Goal: Task Accomplishment & Management: Manage account settings

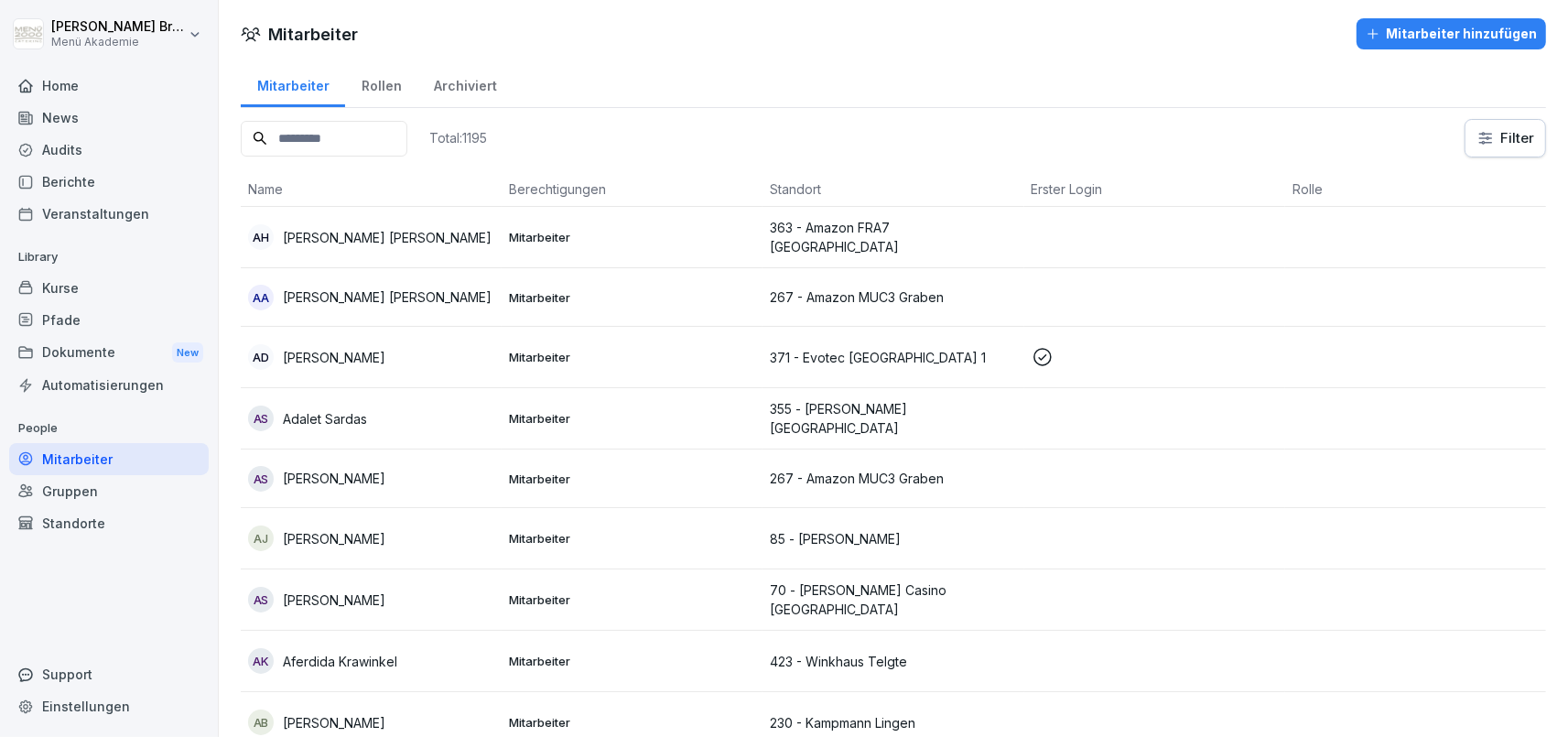
click at [407, 136] on input at bounding box center [323, 138] width 167 height 36
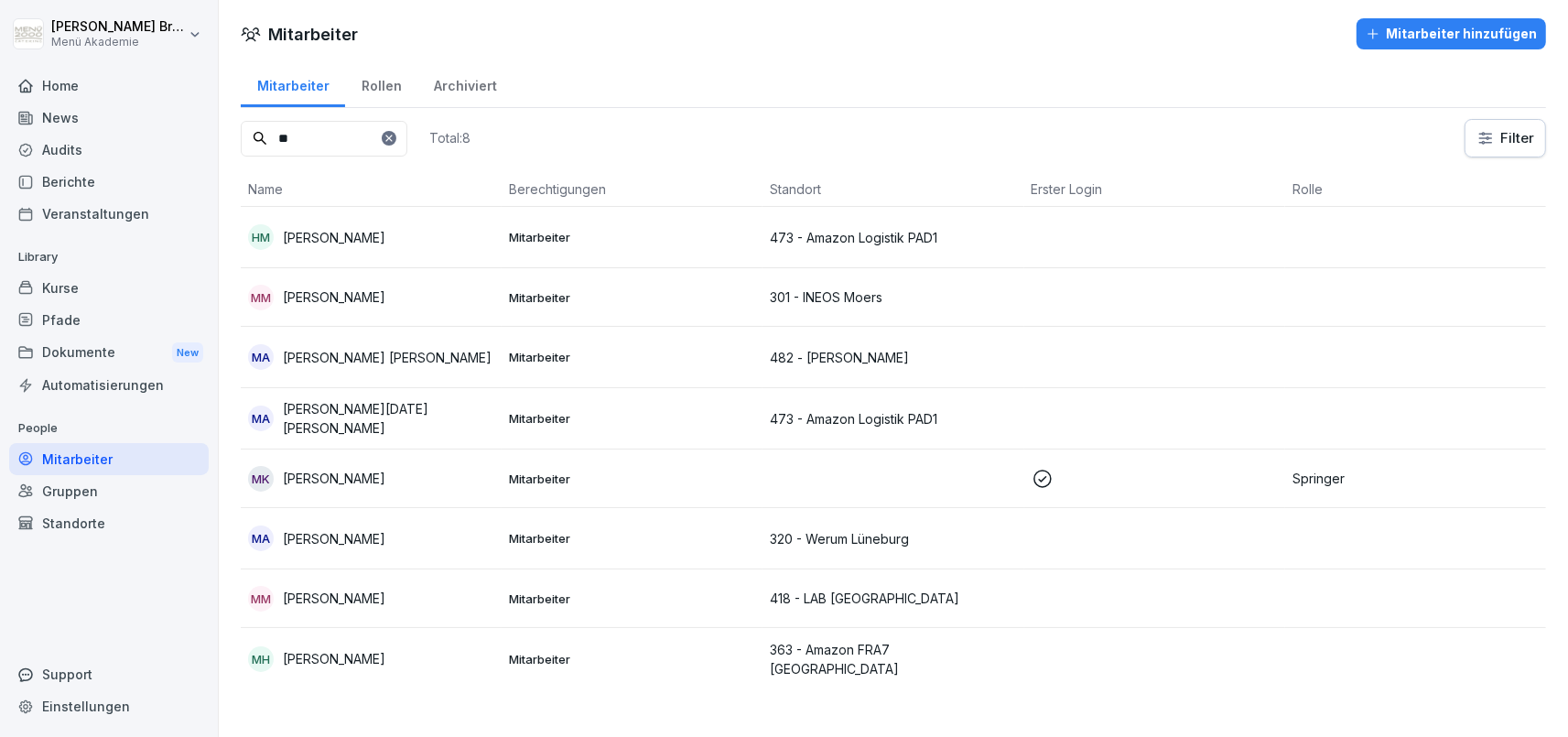
type input "*"
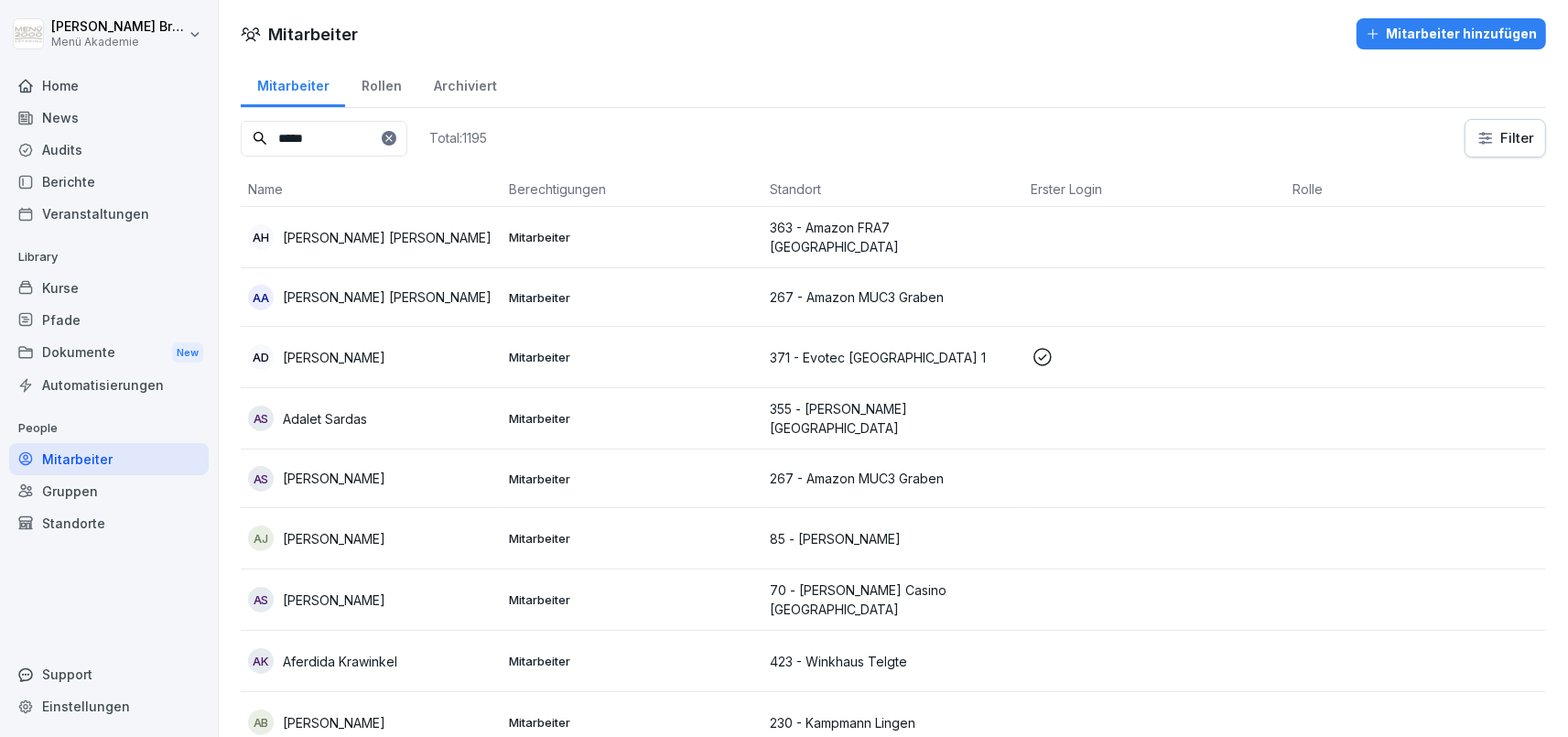
type input "*****"
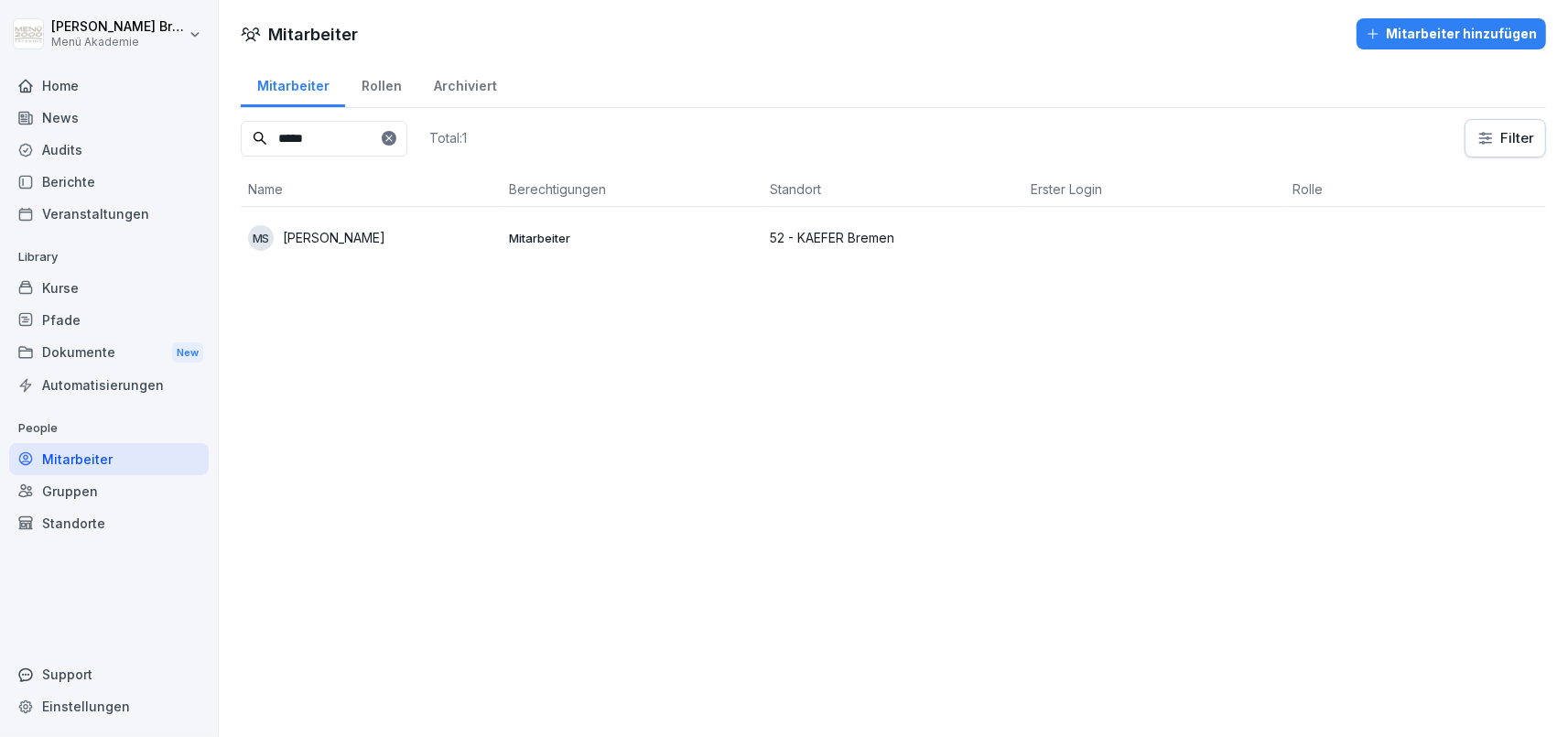
click at [369, 224] on td "MS Marcellino Serci" at bounding box center [370, 238] width 261 height 62
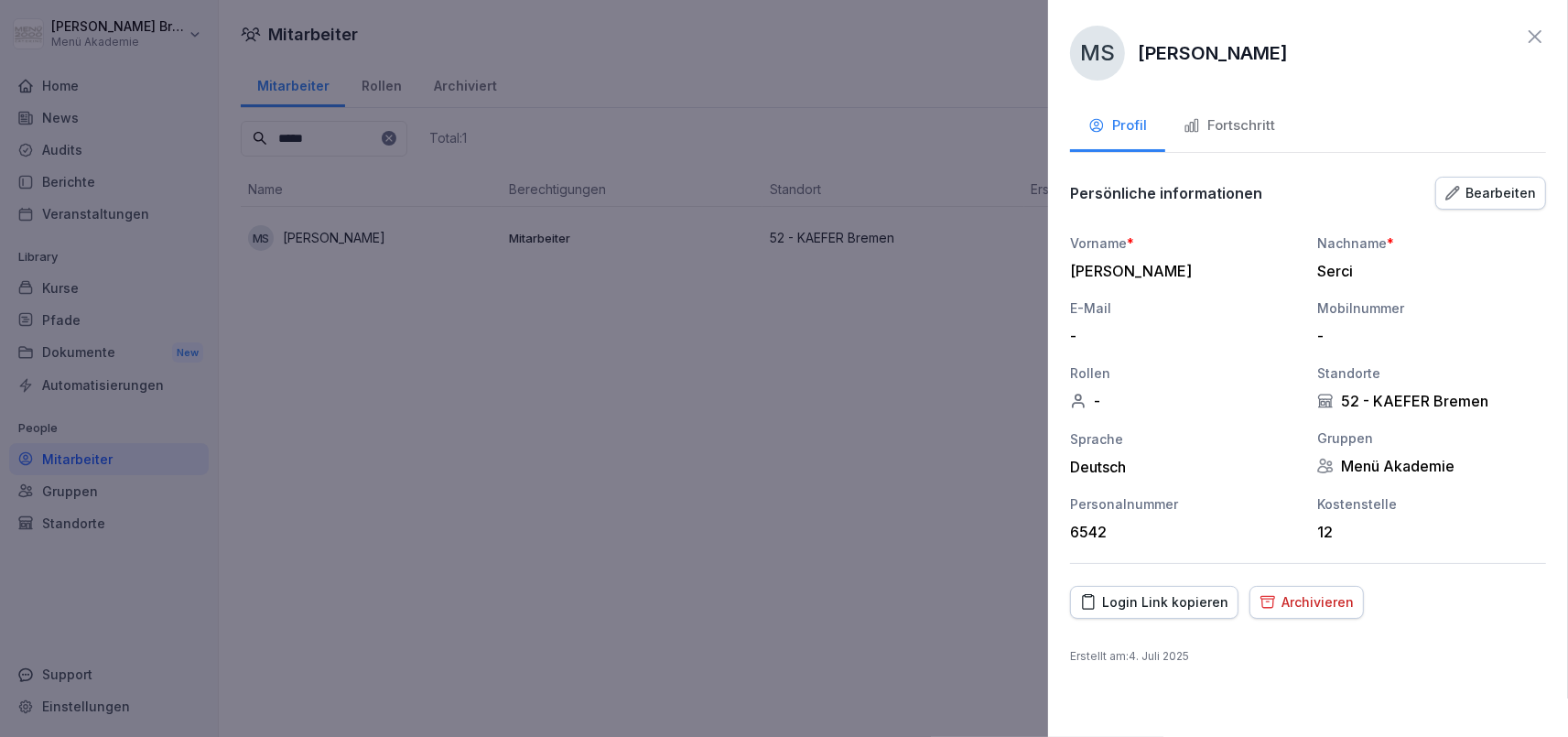
click at [1305, 605] on div "Archivieren" at bounding box center [1306, 602] width 94 height 20
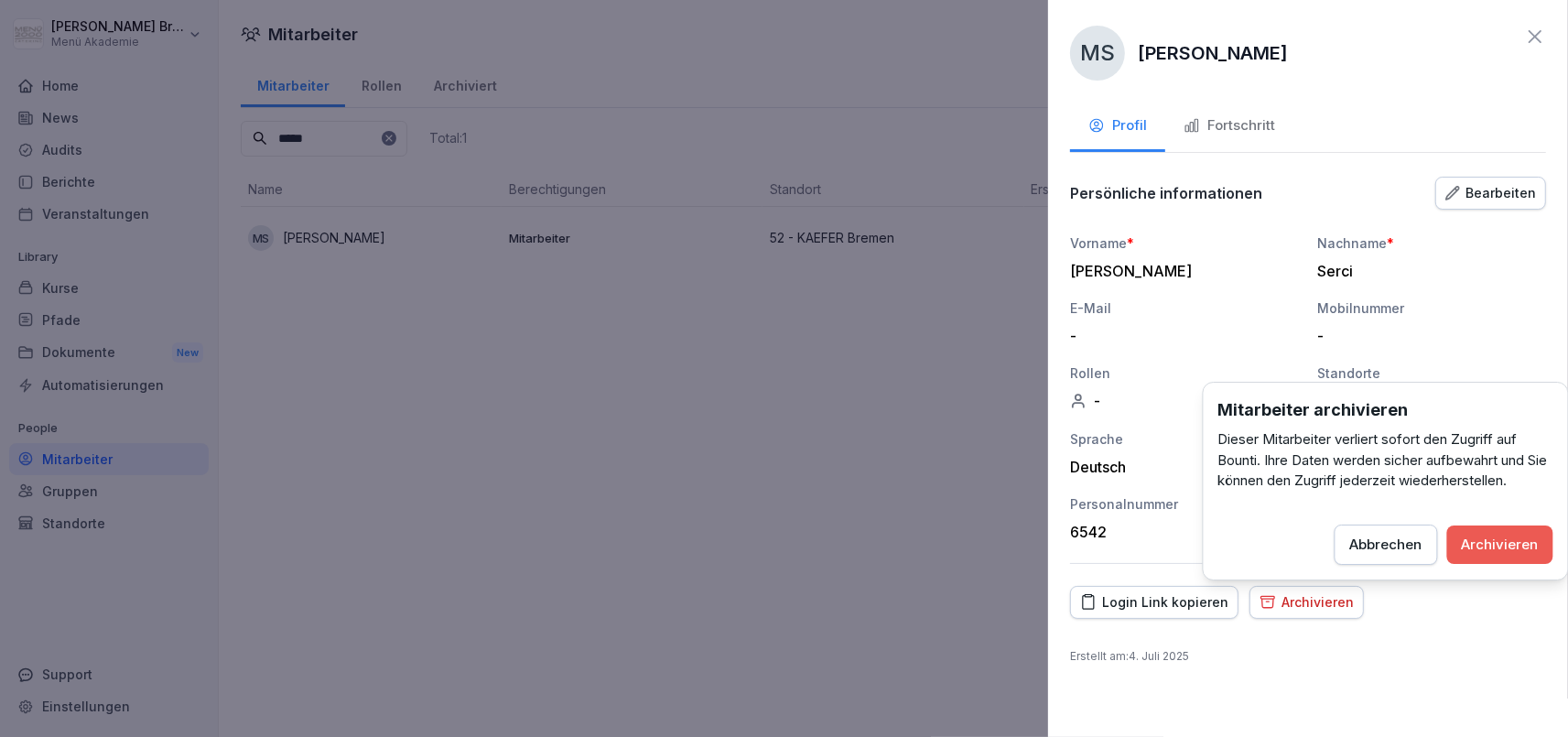
click at [1497, 542] on div "Archivieren" at bounding box center [1500, 544] width 76 height 20
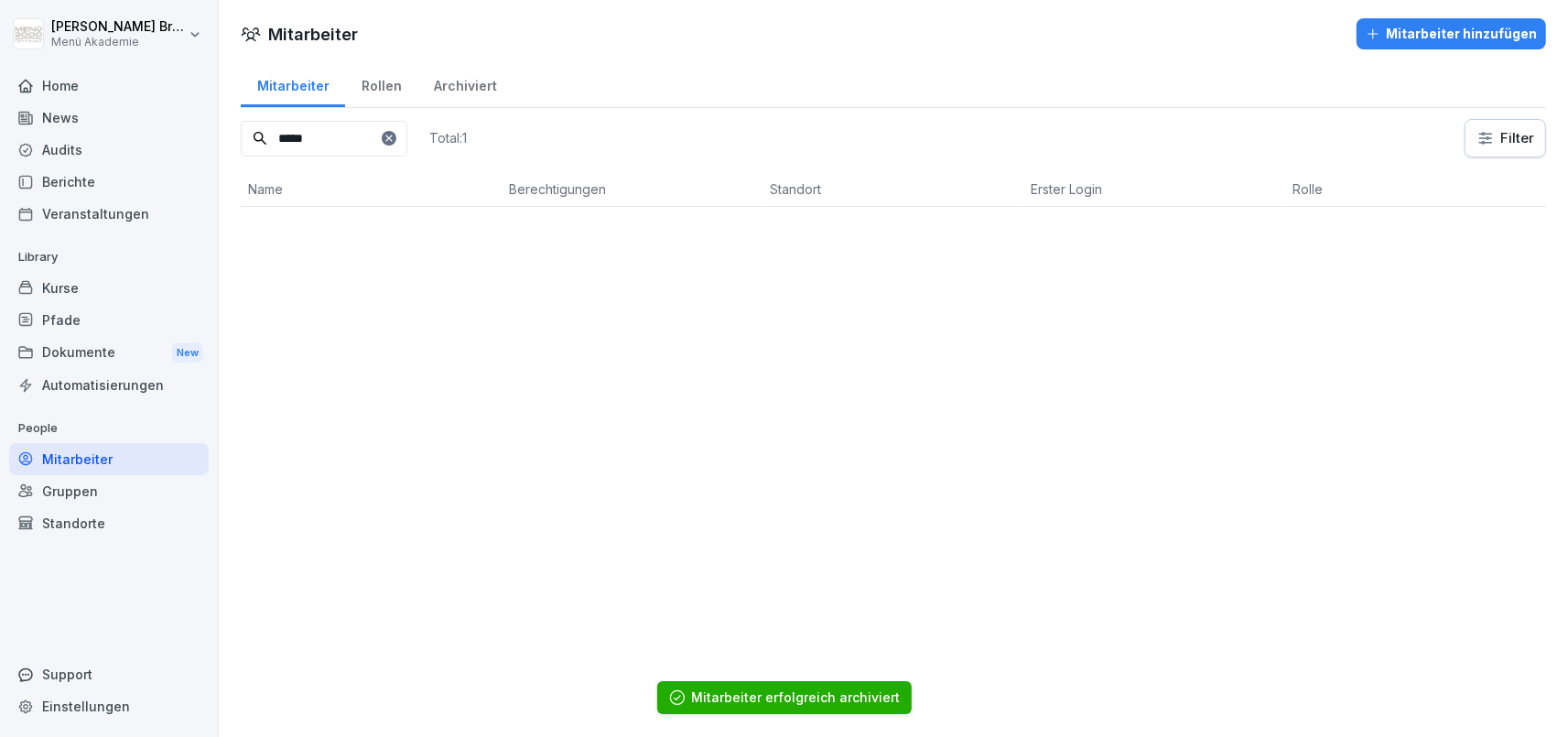
click at [394, 135] on icon at bounding box center [389, 138] width 11 height 11
click at [340, 137] on input at bounding box center [323, 138] width 167 height 36
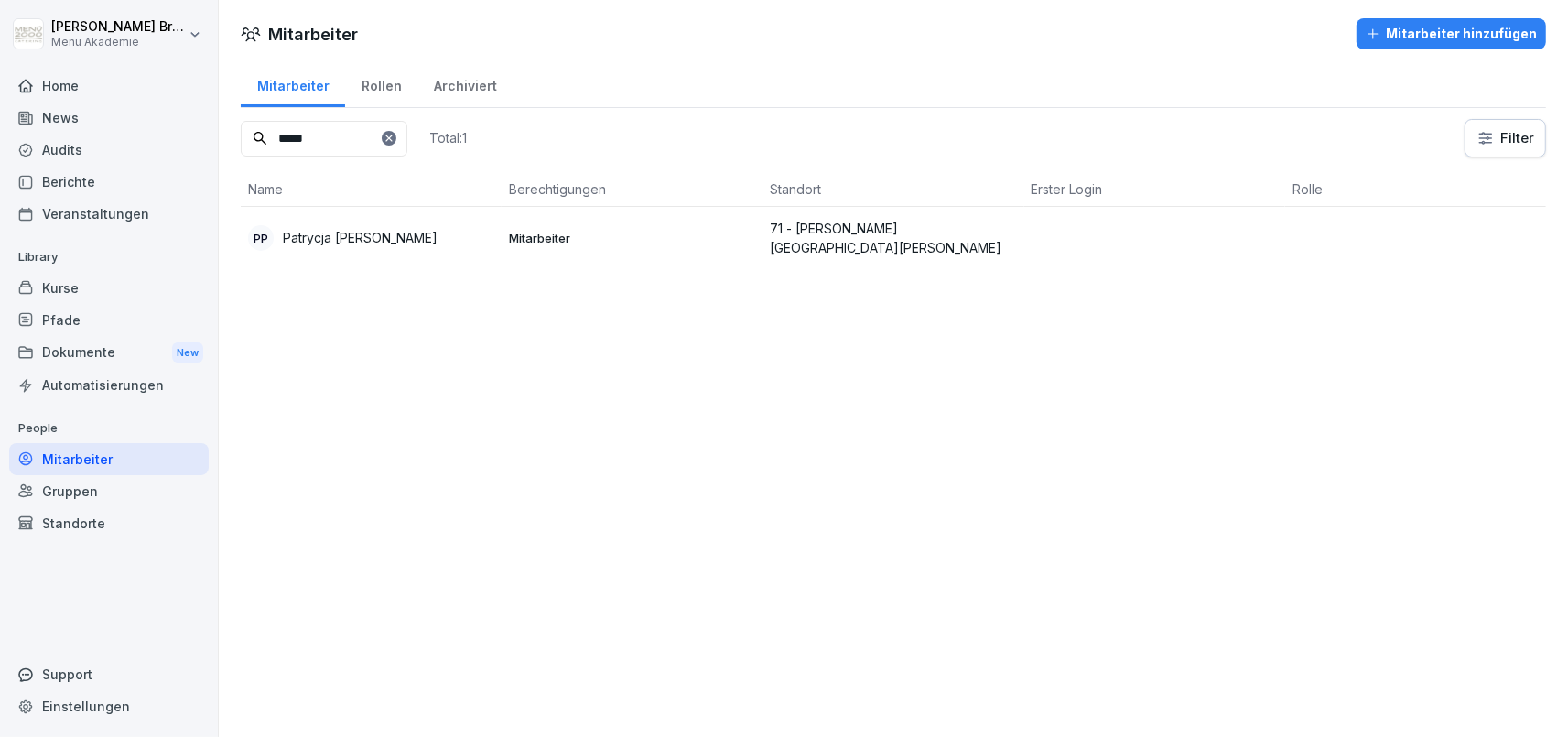
type input "*****"
click at [404, 252] on td "PP Patrycja Anna Pajszczyk" at bounding box center [370, 238] width 261 height 62
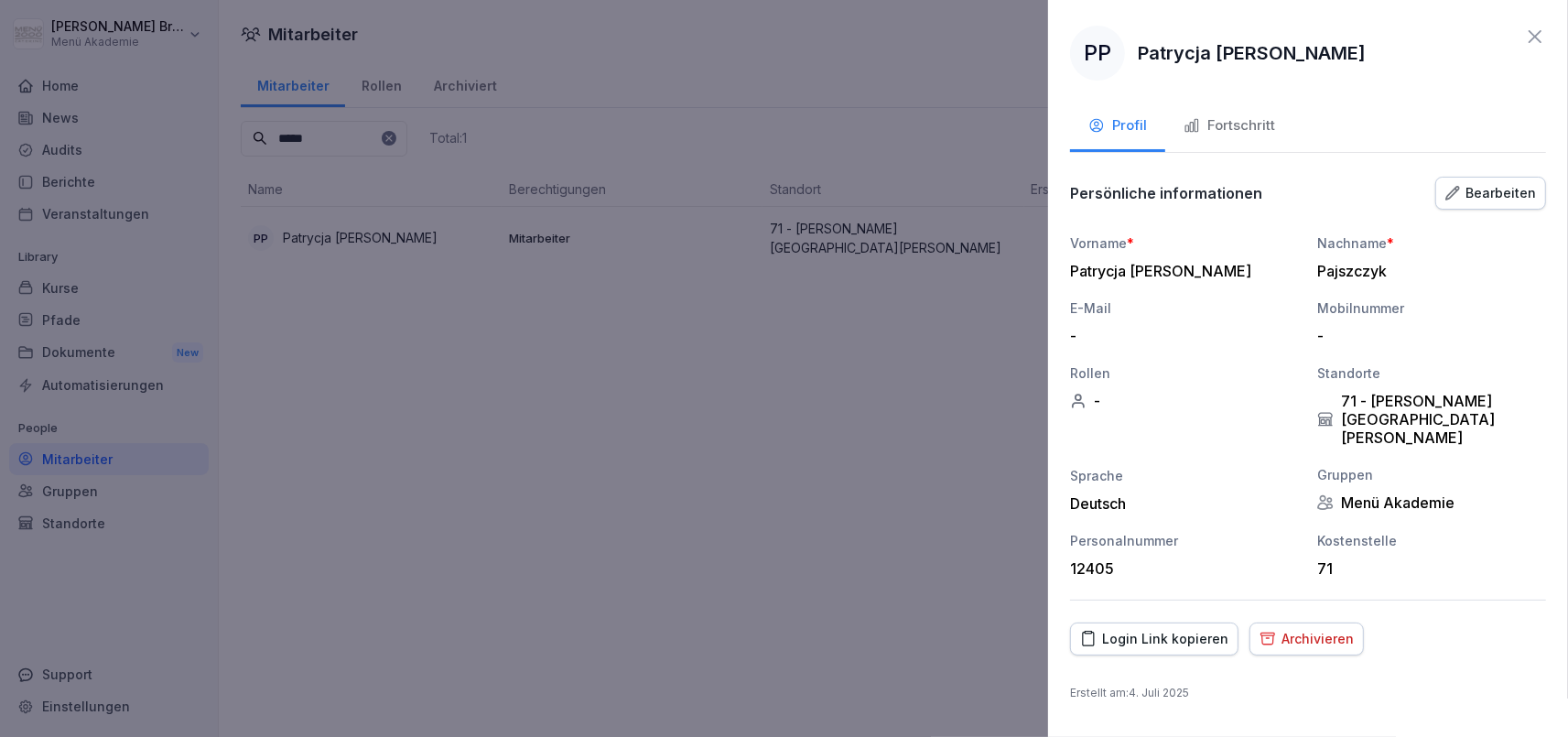
click at [1262, 630] on icon "button" at bounding box center [1268, 638] width 17 height 18
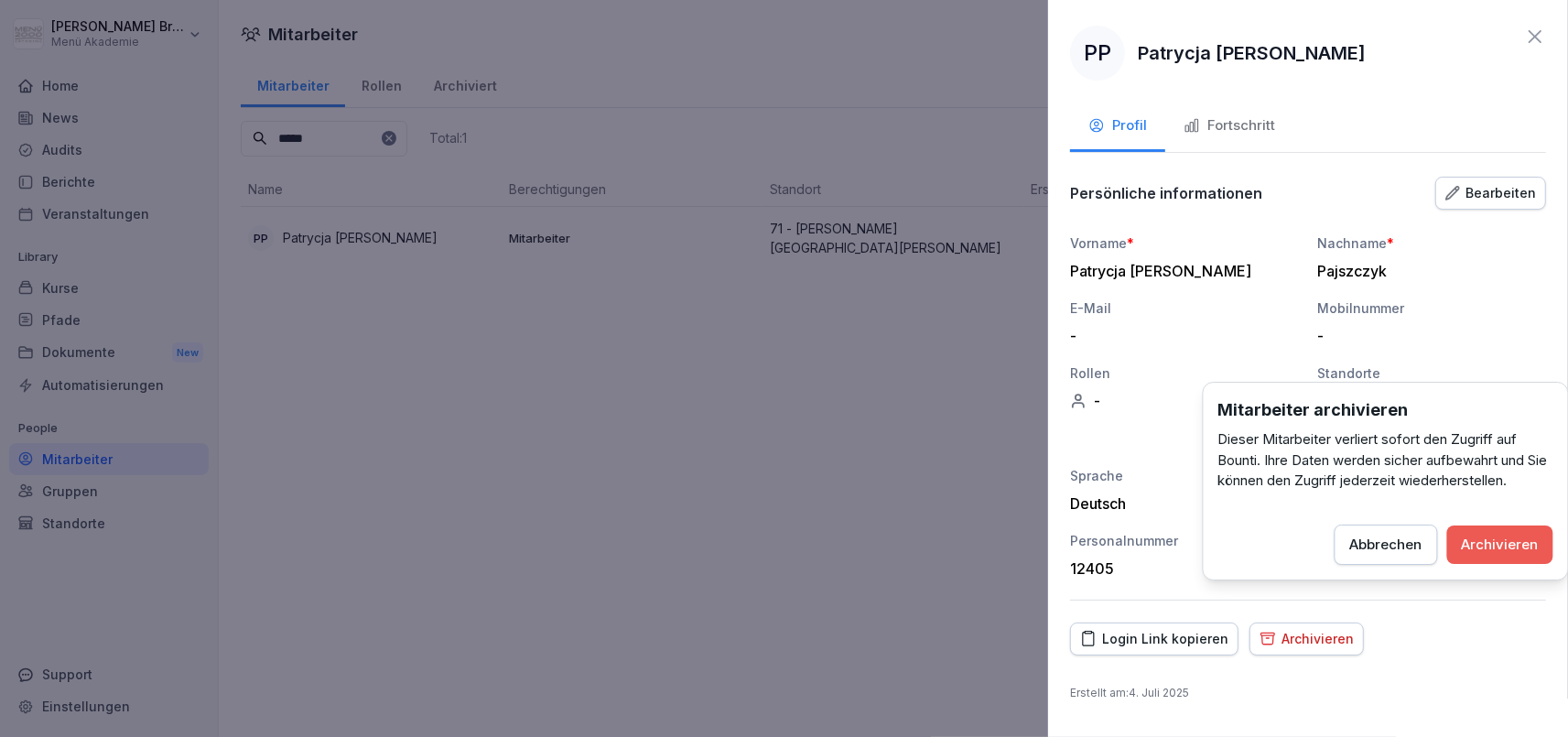
click at [1517, 537] on div "Archivieren" at bounding box center [1500, 544] width 76 height 20
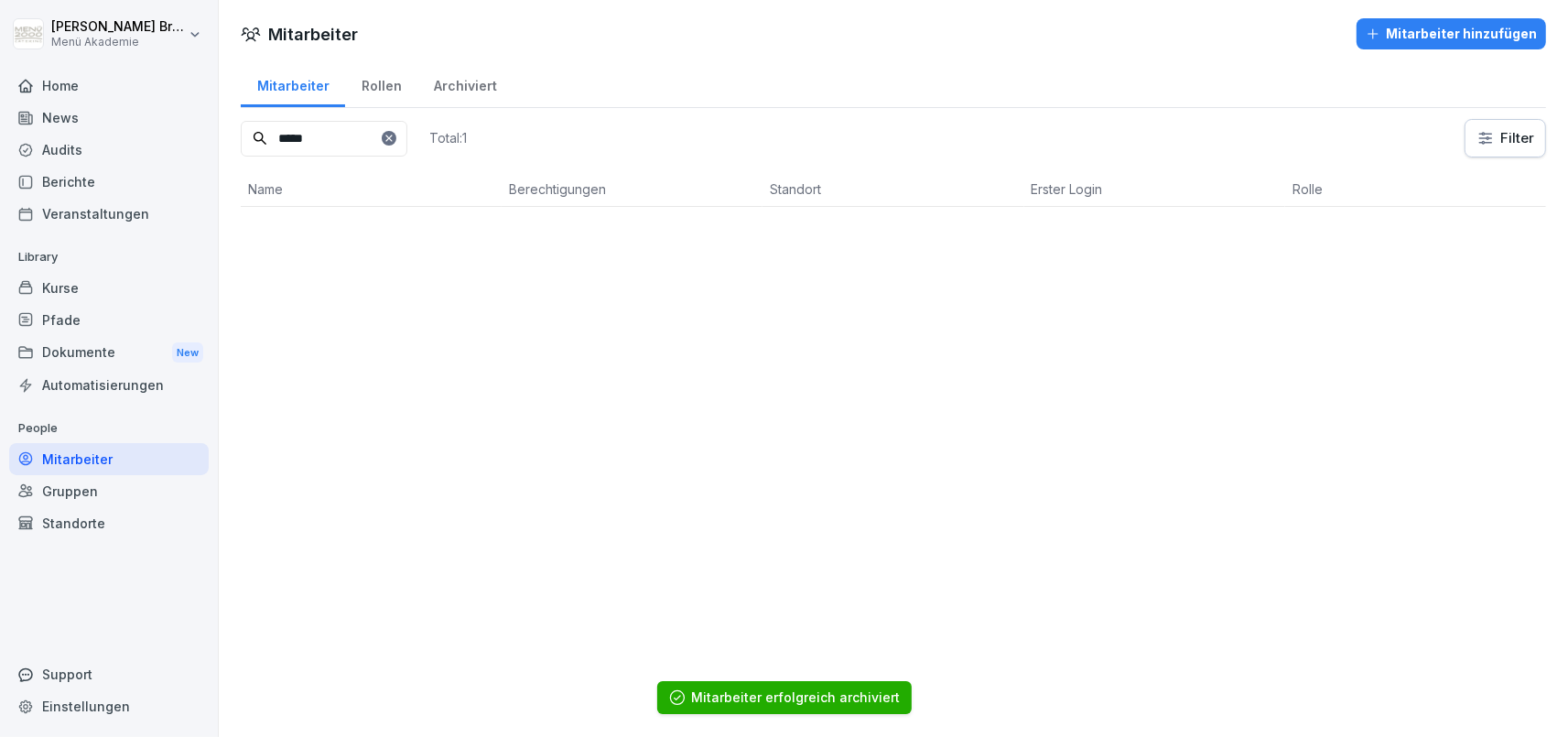
click at [396, 144] on div at bounding box center [389, 138] width 15 height 15
click at [404, 142] on input at bounding box center [323, 138] width 167 height 36
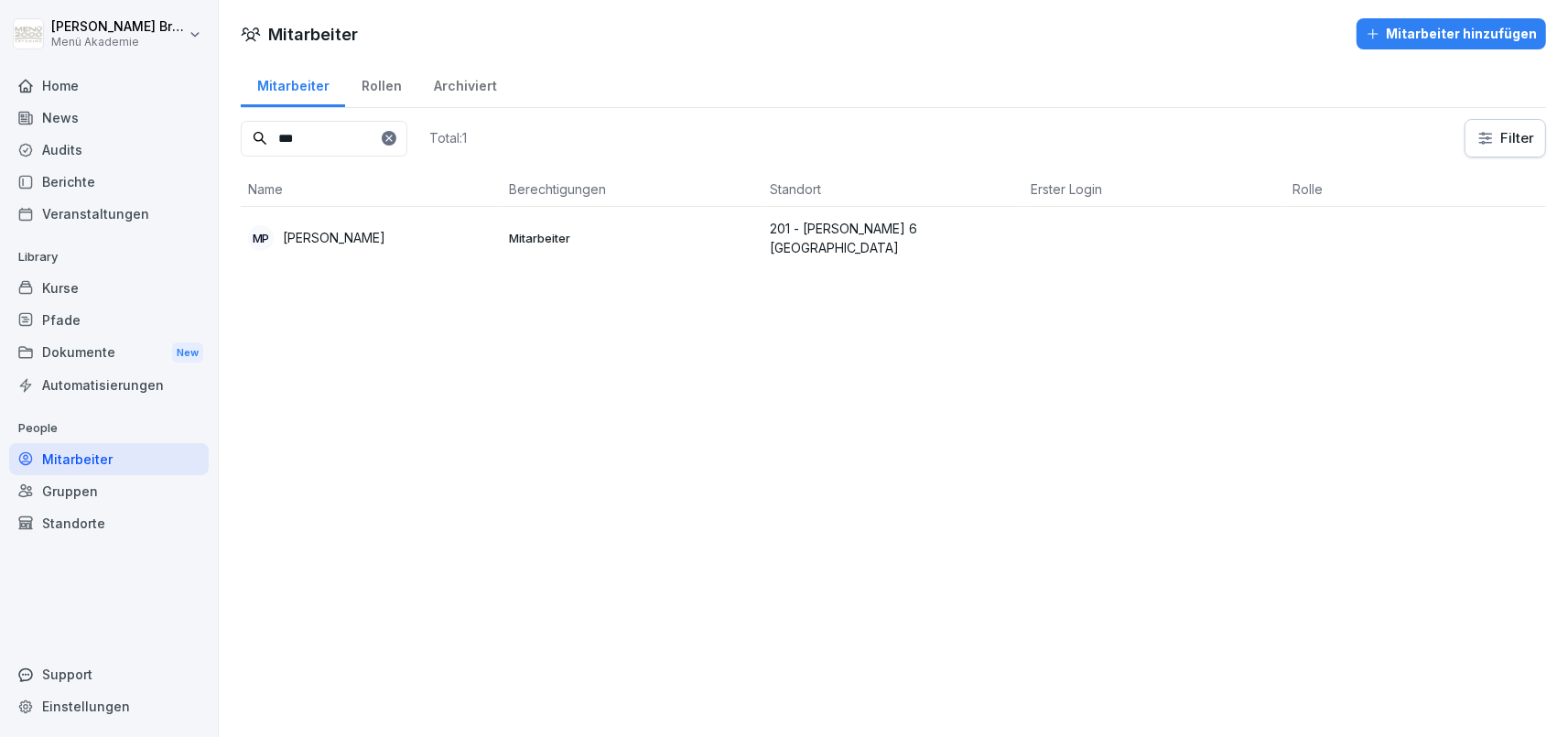
type input "***"
click at [338, 246] on p "Monika Pawelec" at bounding box center [333, 237] width 102 height 19
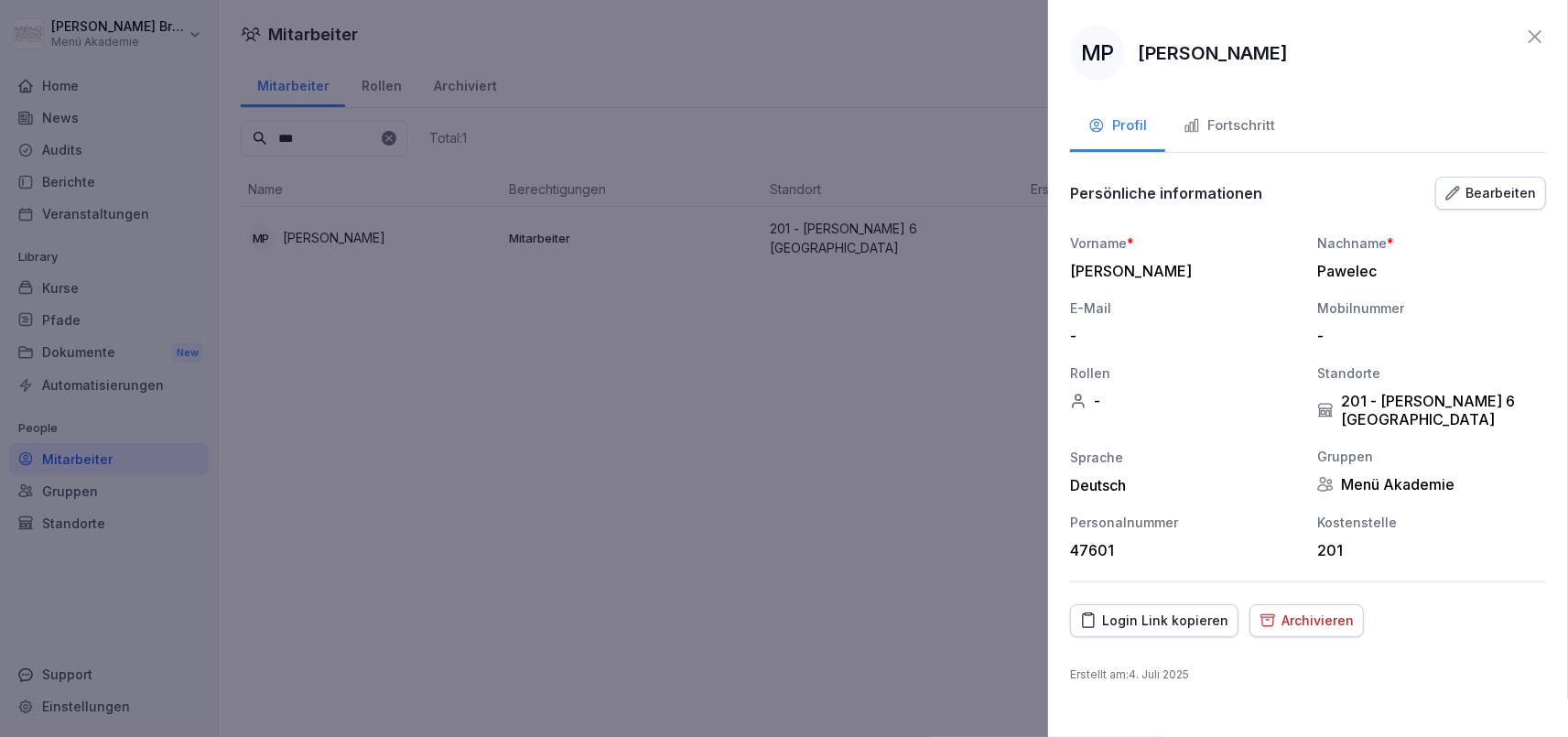
click at [1307, 624] on div "Archivieren" at bounding box center [1306, 621] width 94 height 20
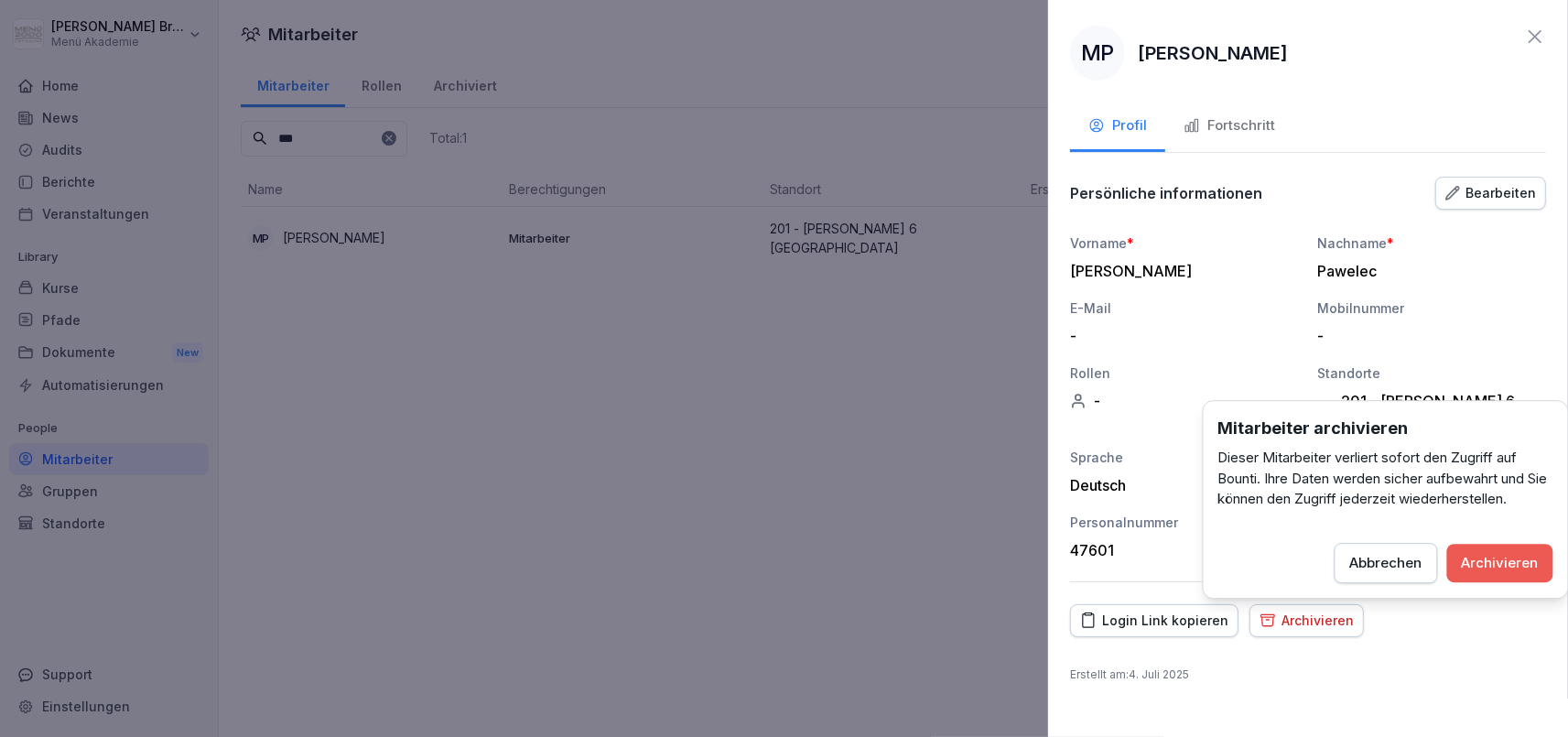
click at [1472, 560] on div "Archivieren" at bounding box center [1500, 563] width 76 height 20
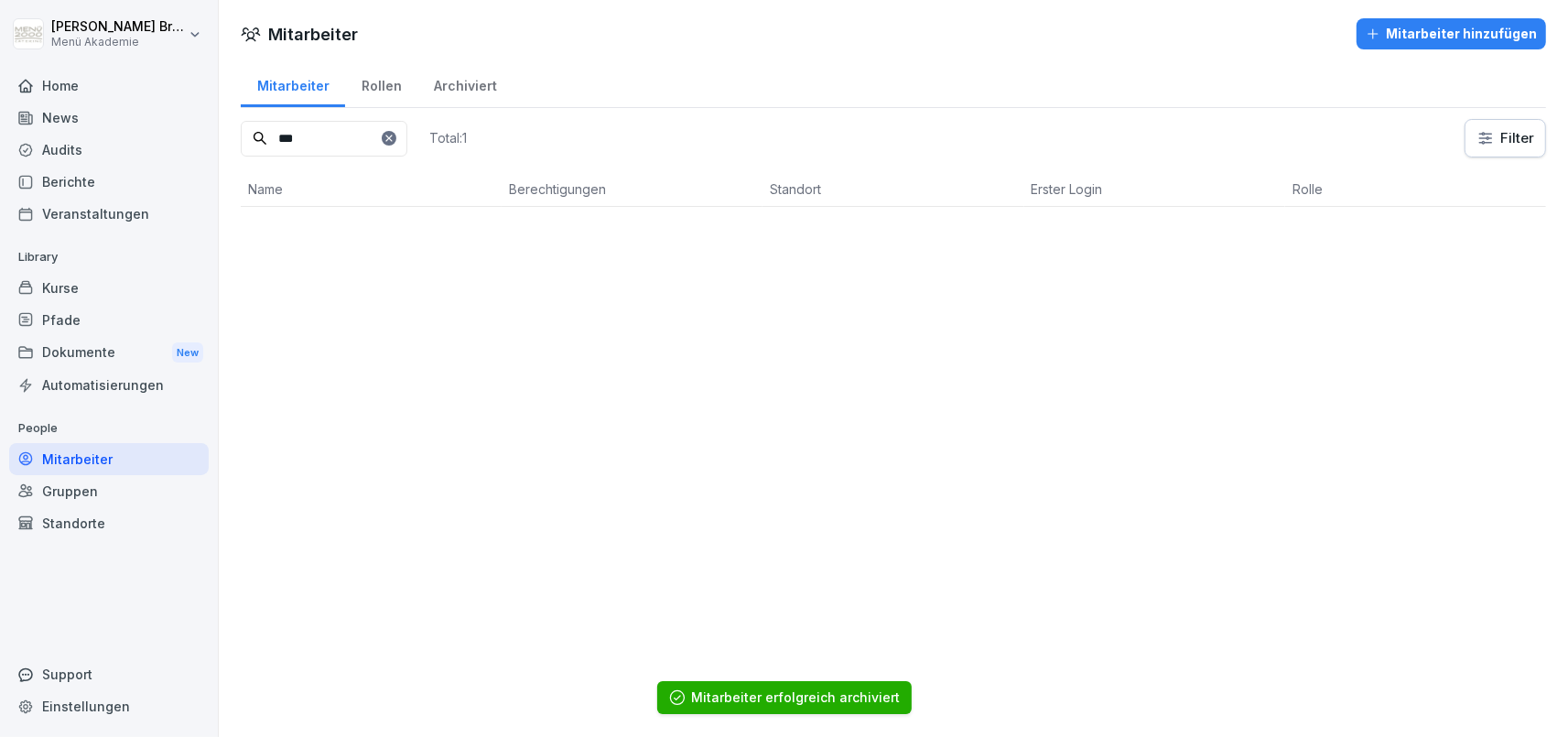
click at [394, 136] on icon at bounding box center [389, 138] width 11 height 11
click at [371, 136] on input at bounding box center [323, 138] width 167 height 36
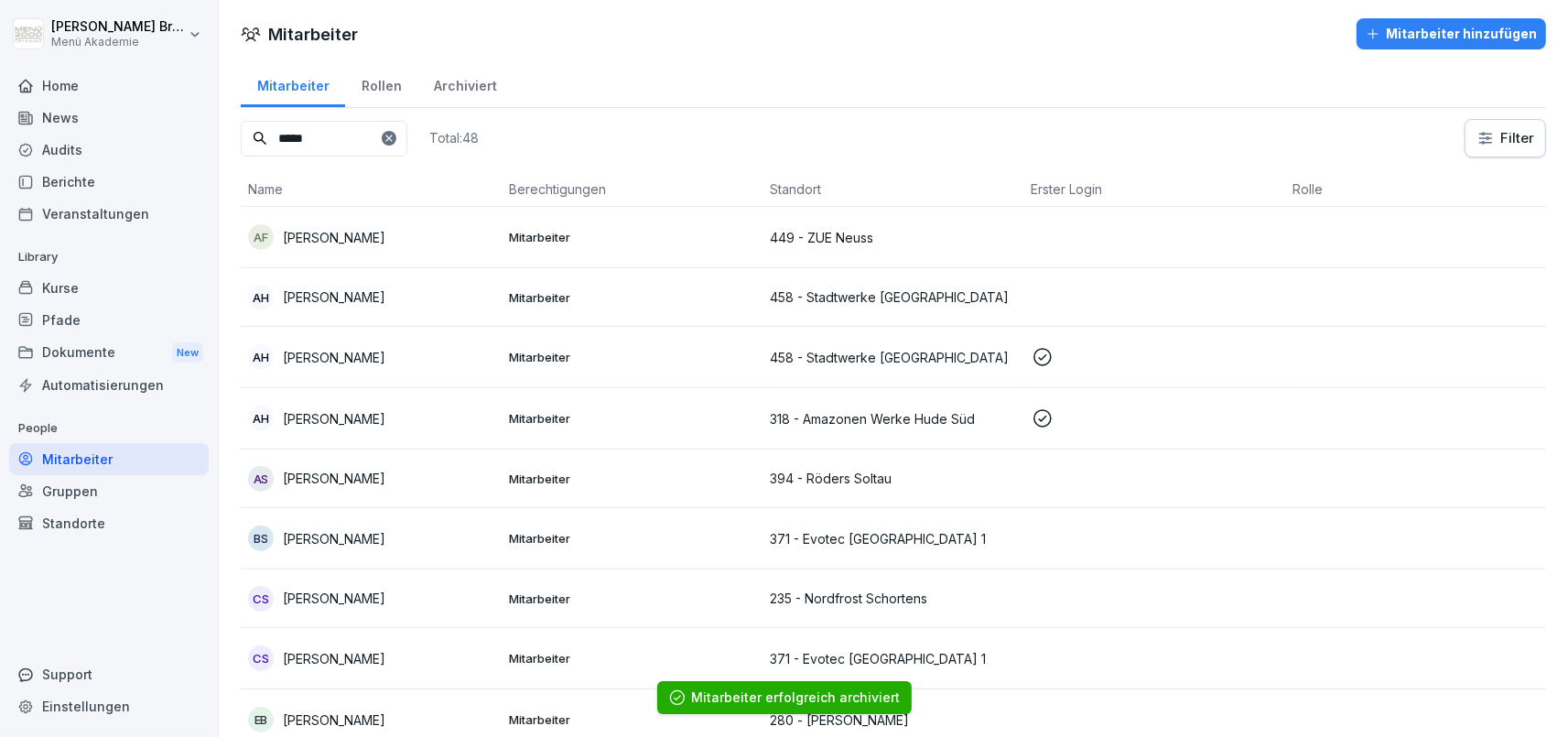
type input "*****"
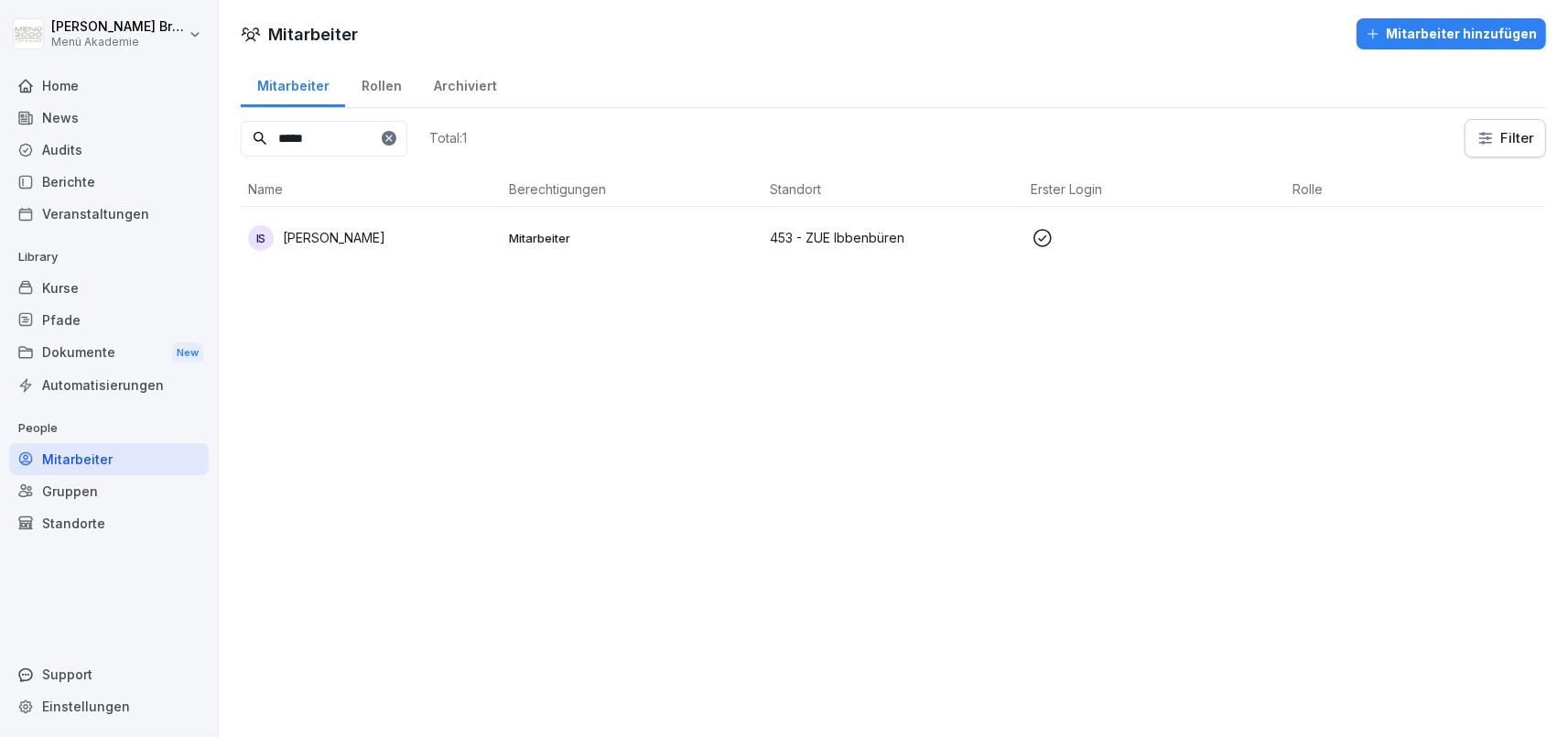
click at [394, 135] on icon at bounding box center [389, 138] width 11 height 11
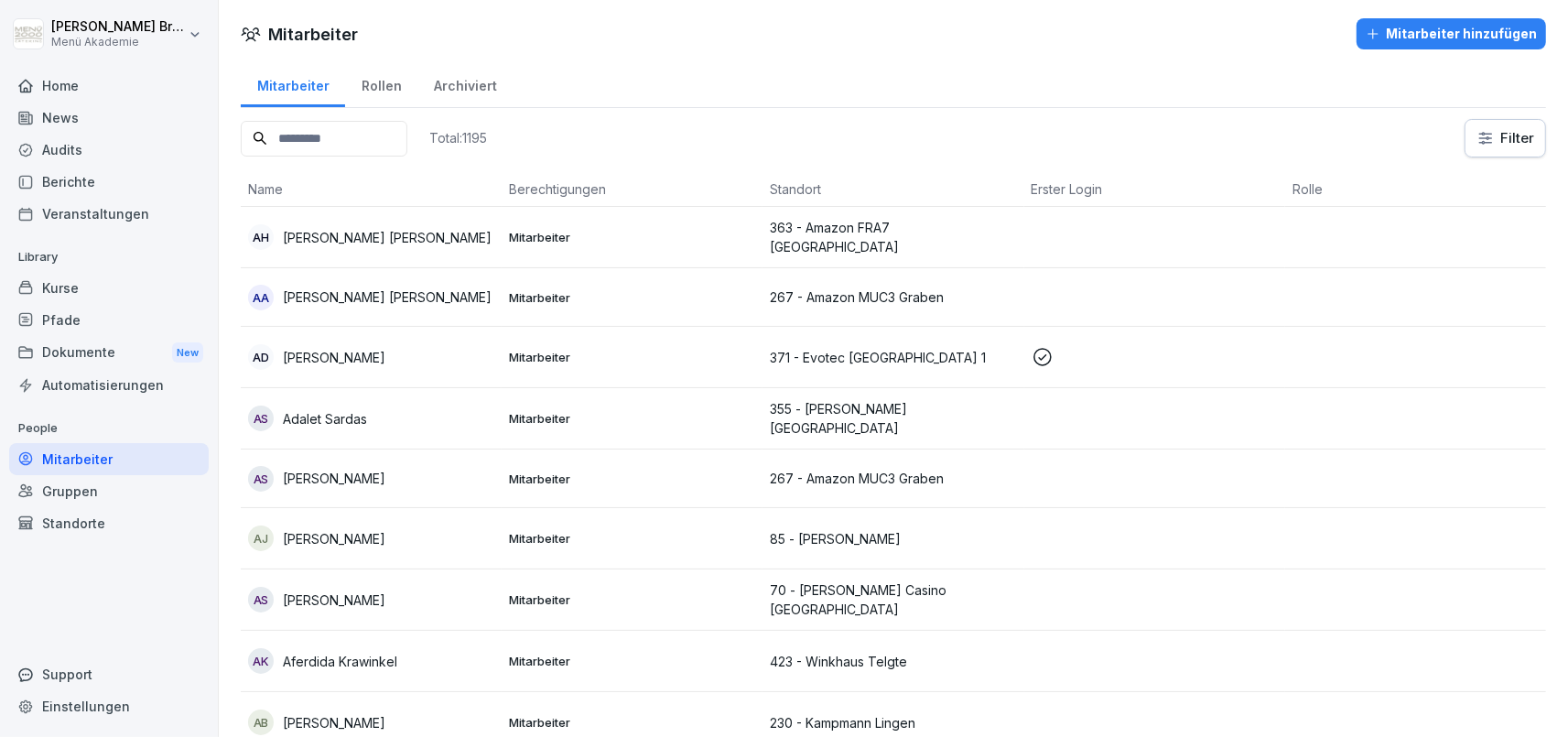
click at [287, 135] on input at bounding box center [323, 138] width 167 height 36
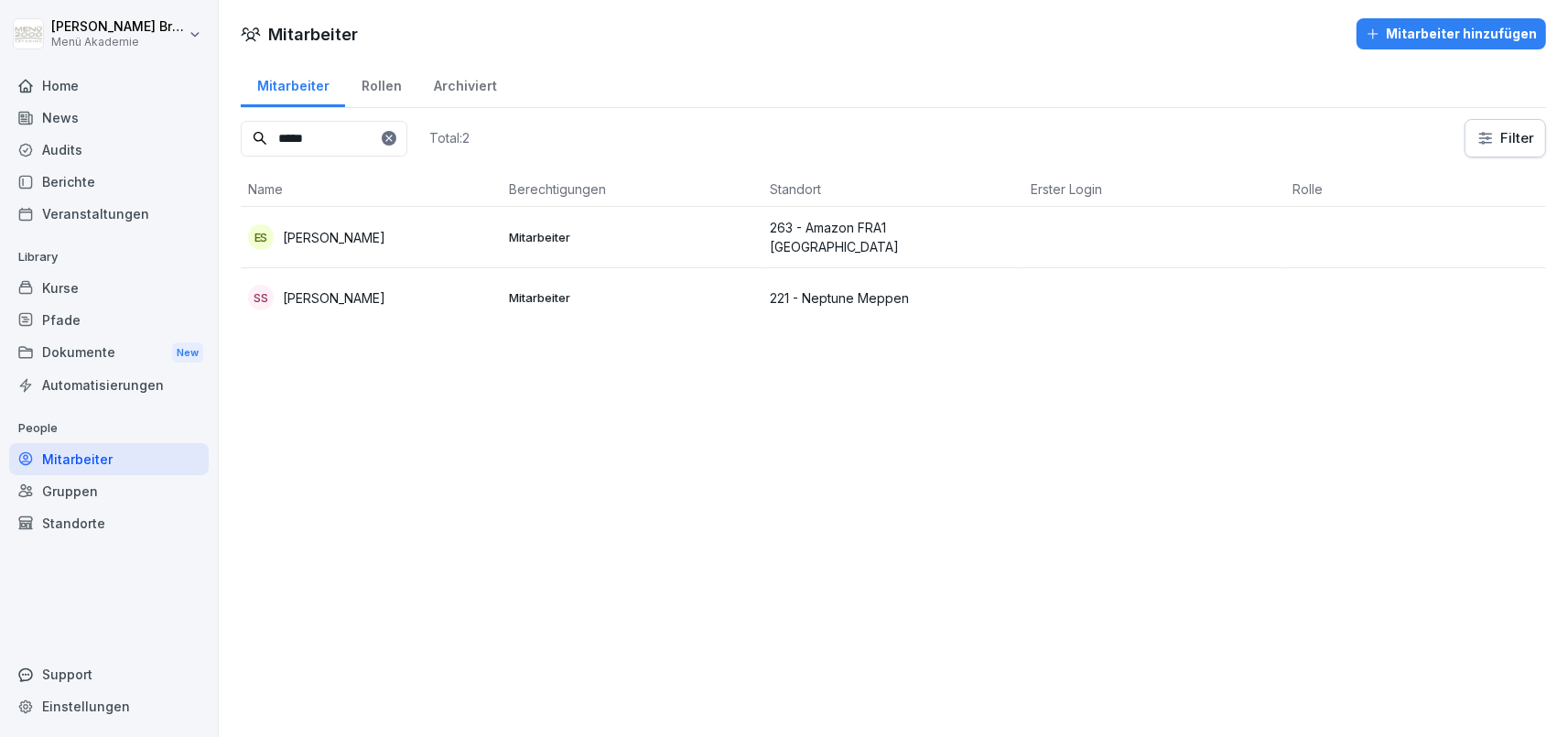
type input "*****"
click at [382, 292] on div "SS Silvana Seelis" at bounding box center [370, 298] width 246 height 26
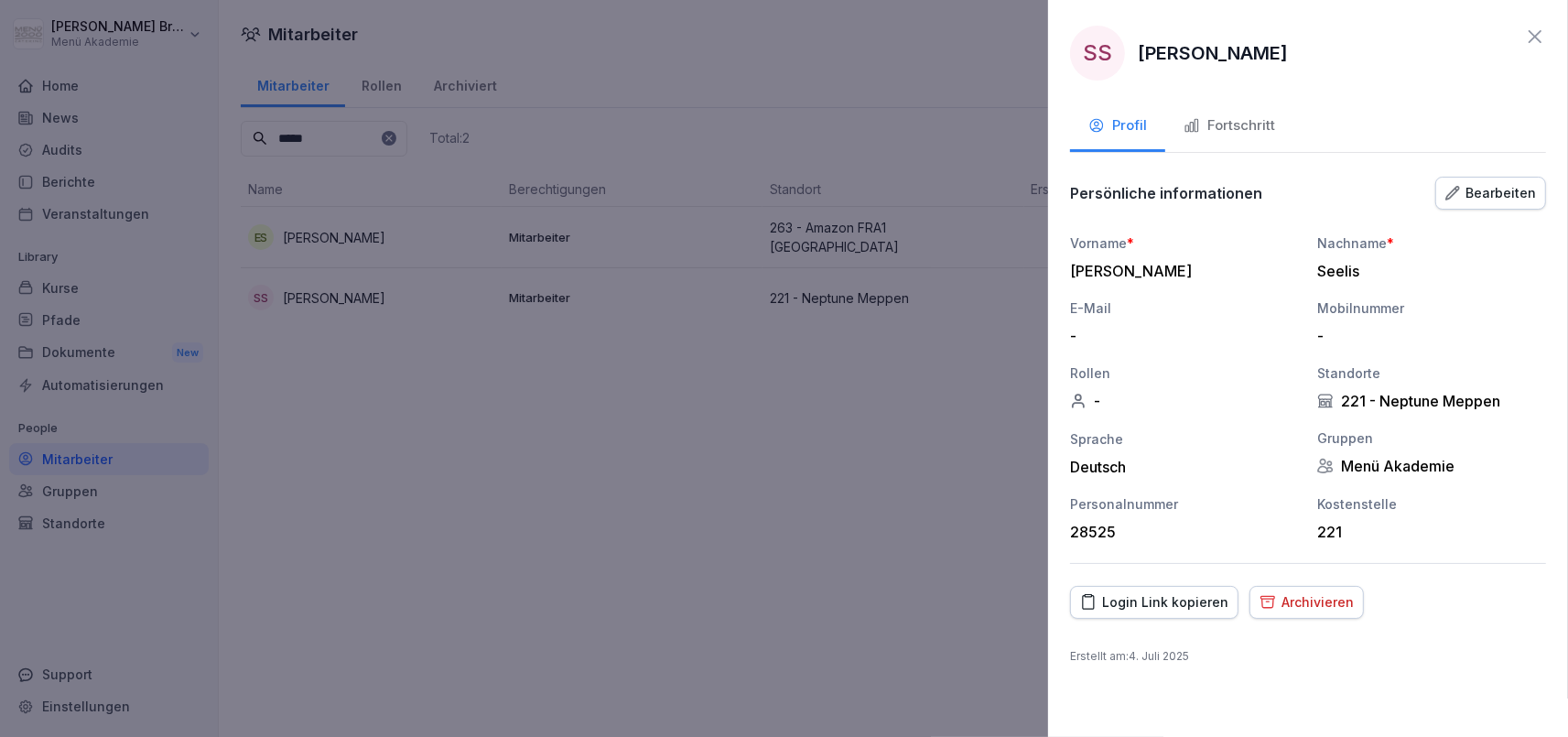
click at [1312, 604] on div "Archivieren" at bounding box center [1306, 602] width 94 height 20
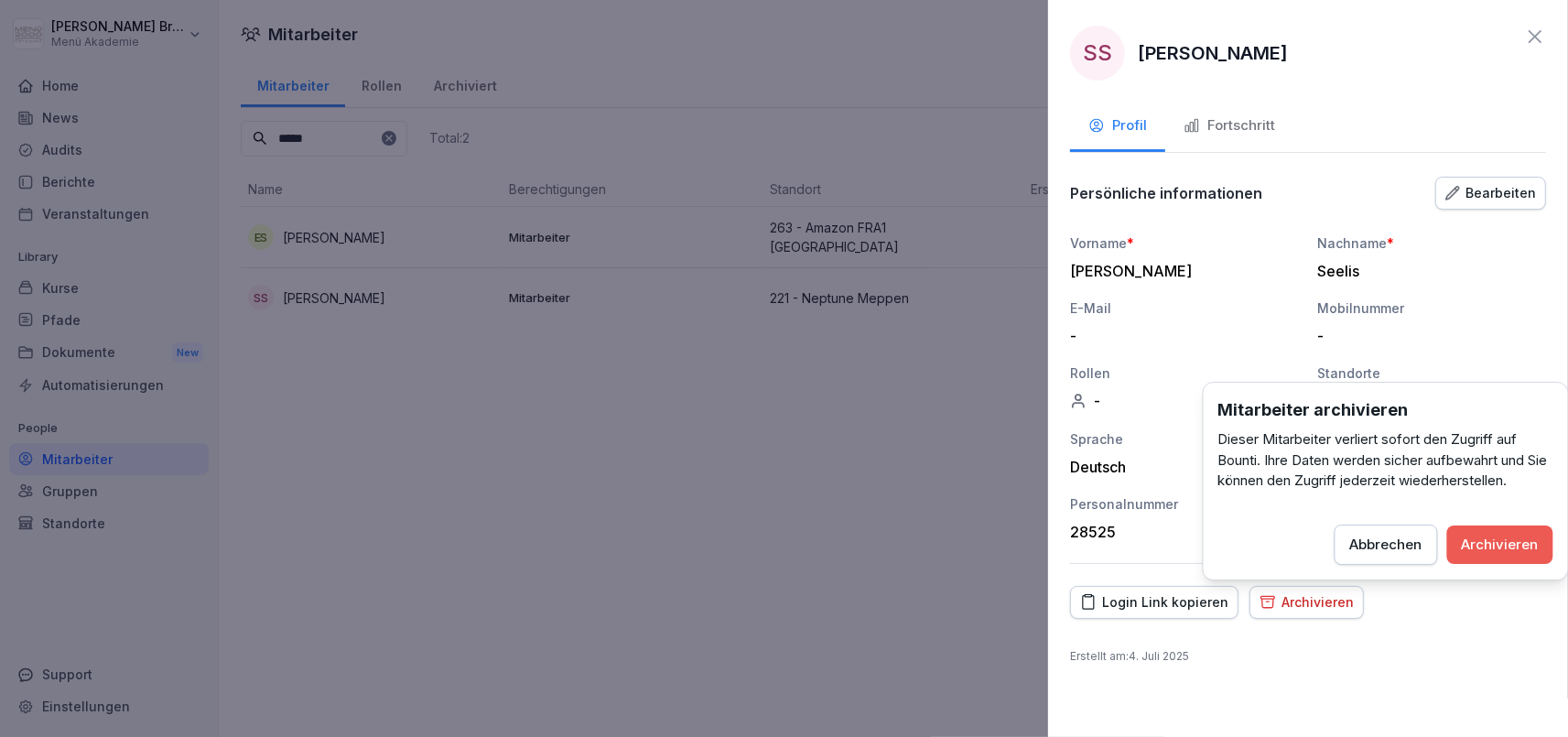
click at [1492, 542] on div "Archivieren" at bounding box center [1500, 544] width 76 height 20
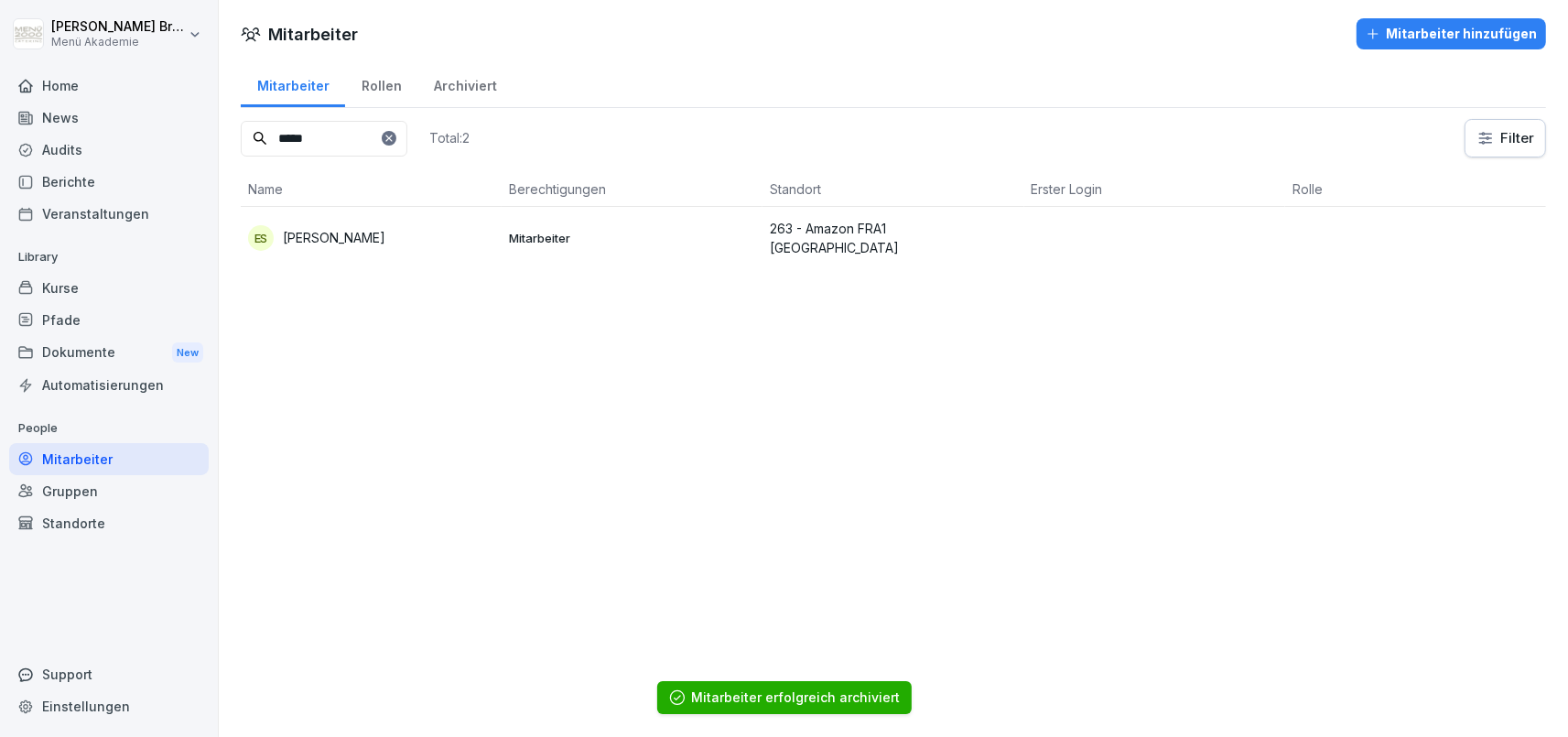
click at [407, 146] on input "*****" at bounding box center [323, 138] width 167 height 36
click at [394, 136] on icon at bounding box center [389, 138] width 11 height 11
click at [385, 139] on input at bounding box center [323, 138] width 167 height 36
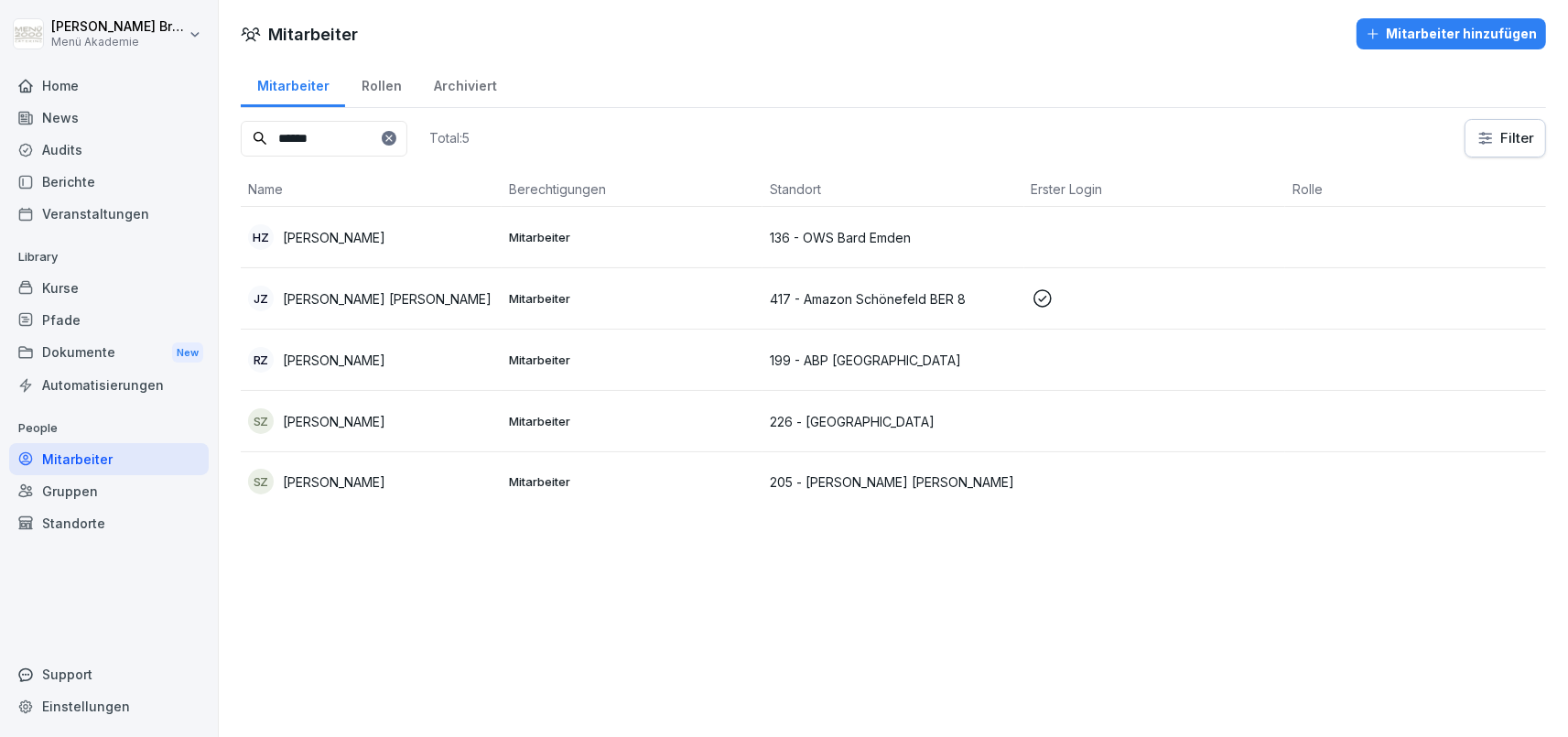
click at [332, 419] on p "Sarah Zimmermann" at bounding box center [333, 421] width 102 height 19
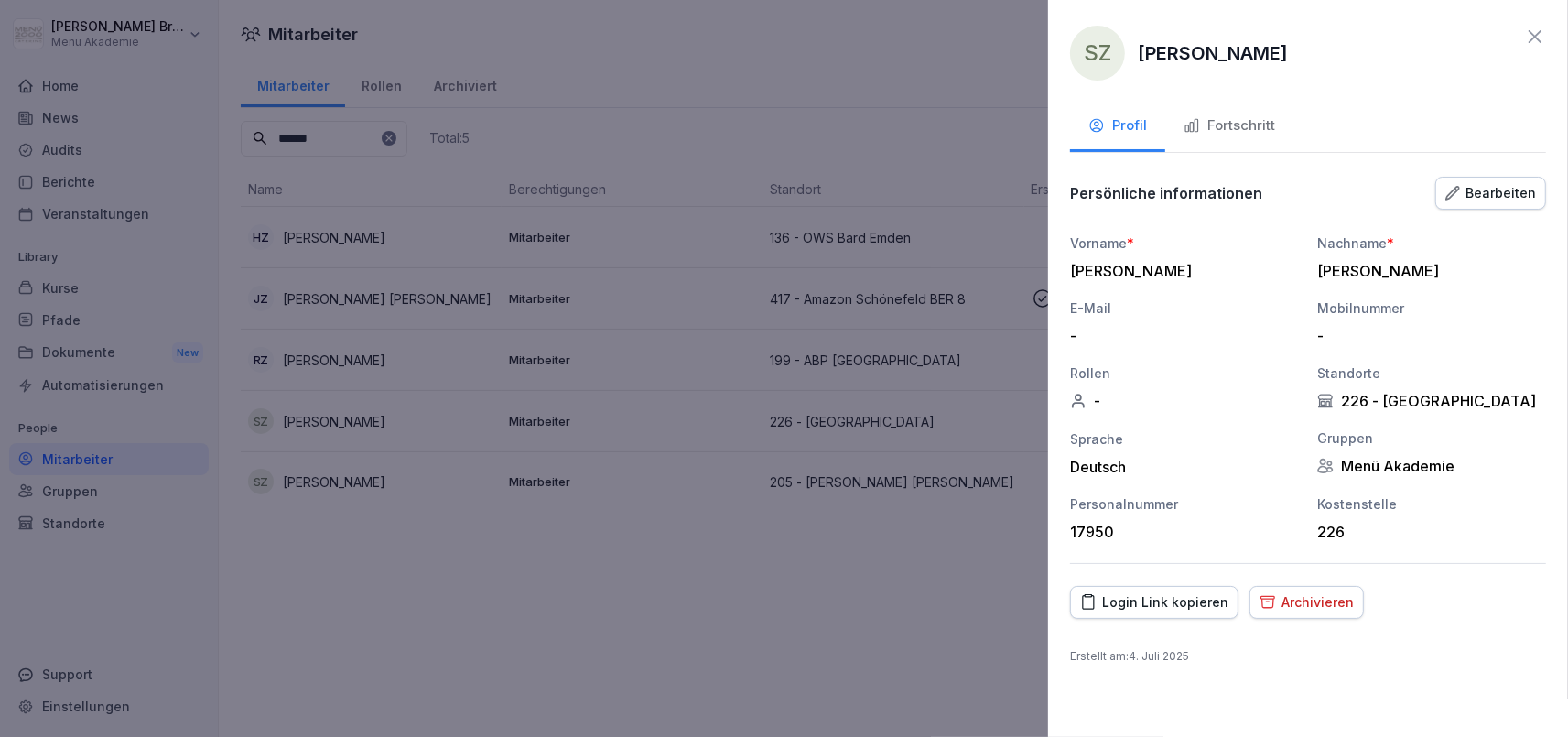
click at [1307, 595] on div "Archivieren" at bounding box center [1306, 602] width 94 height 20
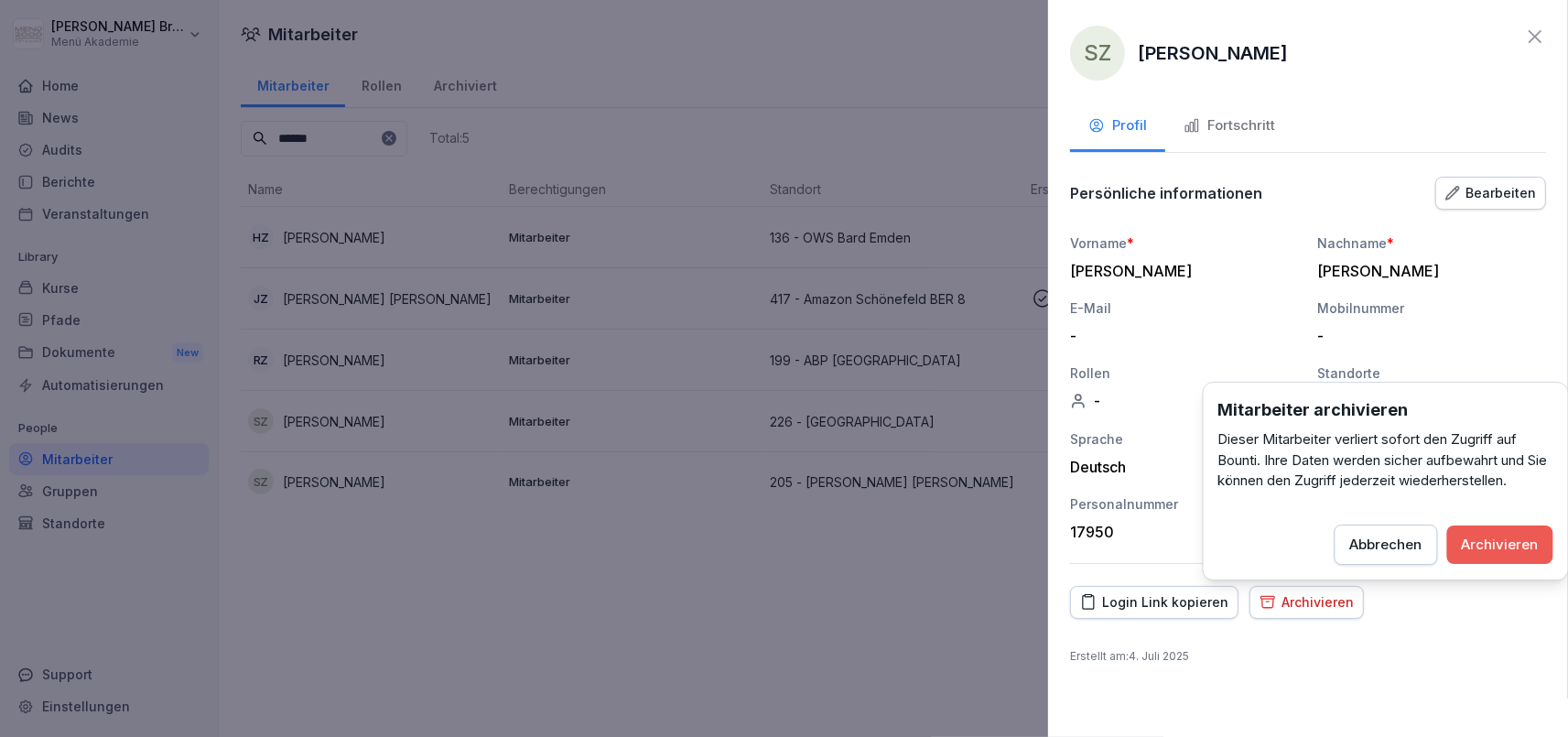
click at [1499, 534] on div "Archivieren" at bounding box center [1500, 544] width 76 height 20
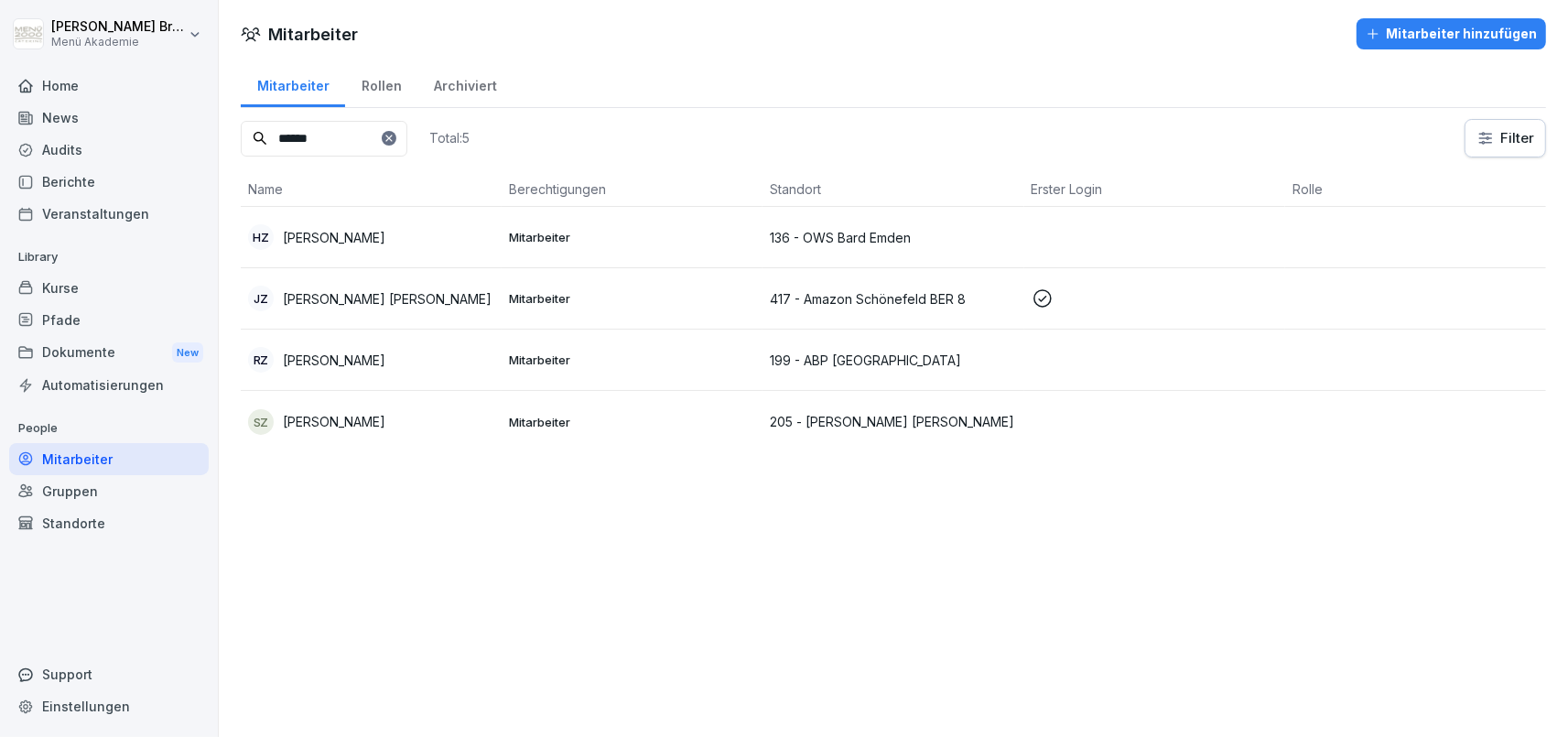
drag, startPoint x: 401, startPoint y: 148, endPoint x: -242, endPoint y: 55, distance: 649.7
click at [240, 121] on input "******" at bounding box center [323, 138] width 167 height 36
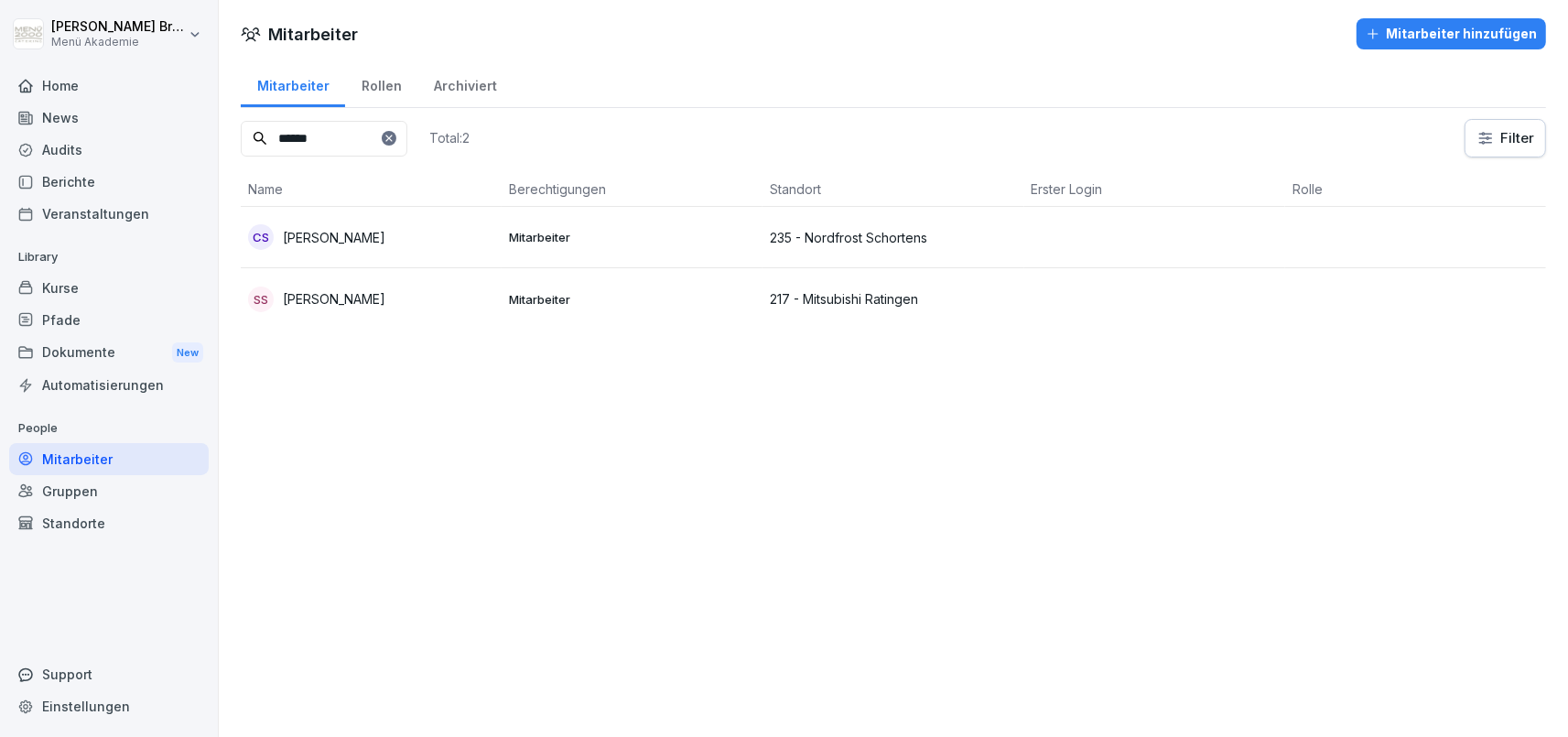
type input "******"
click at [392, 140] on icon at bounding box center [388, 137] width 6 height 6
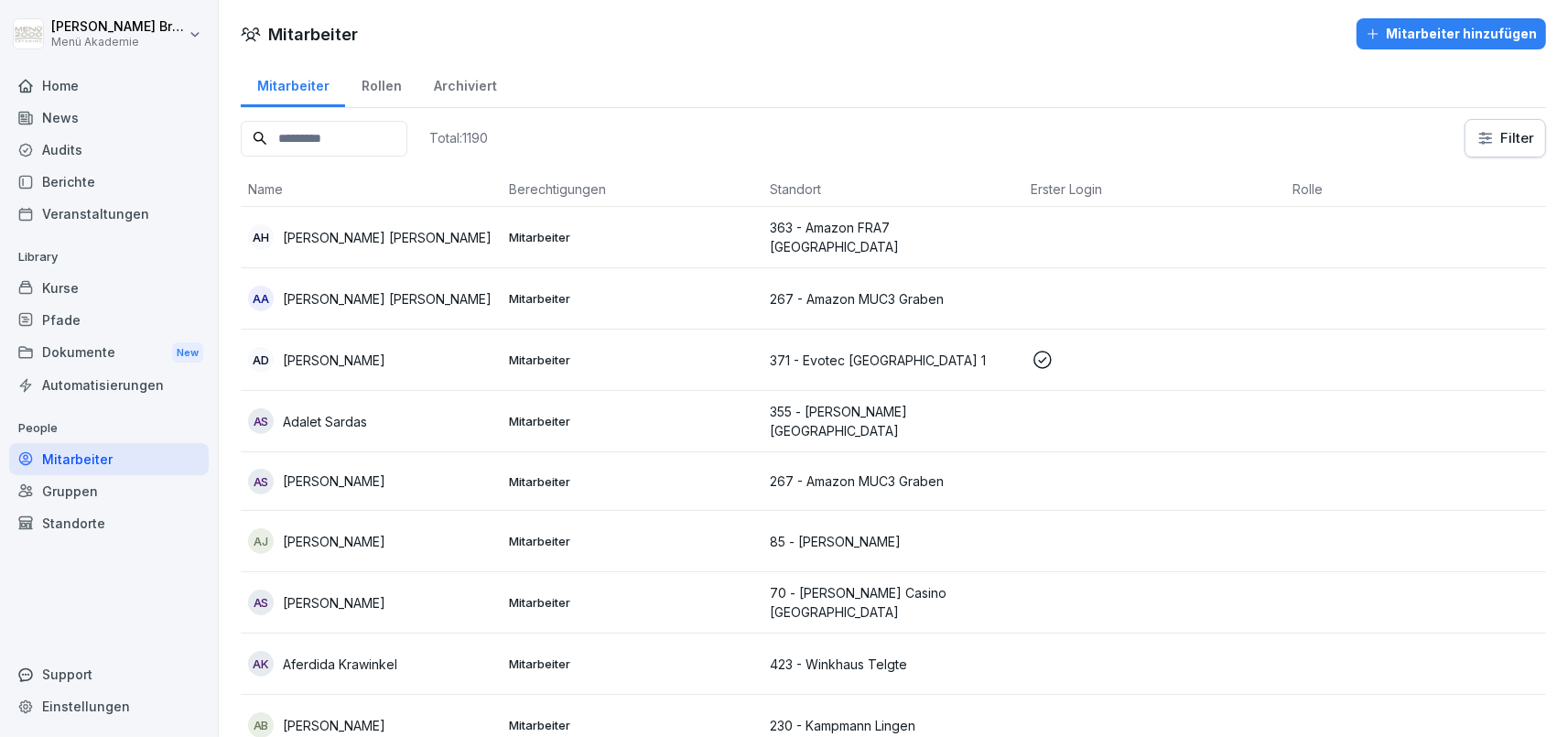
click at [305, 153] on input at bounding box center [323, 138] width 167 height 36
type input "****"
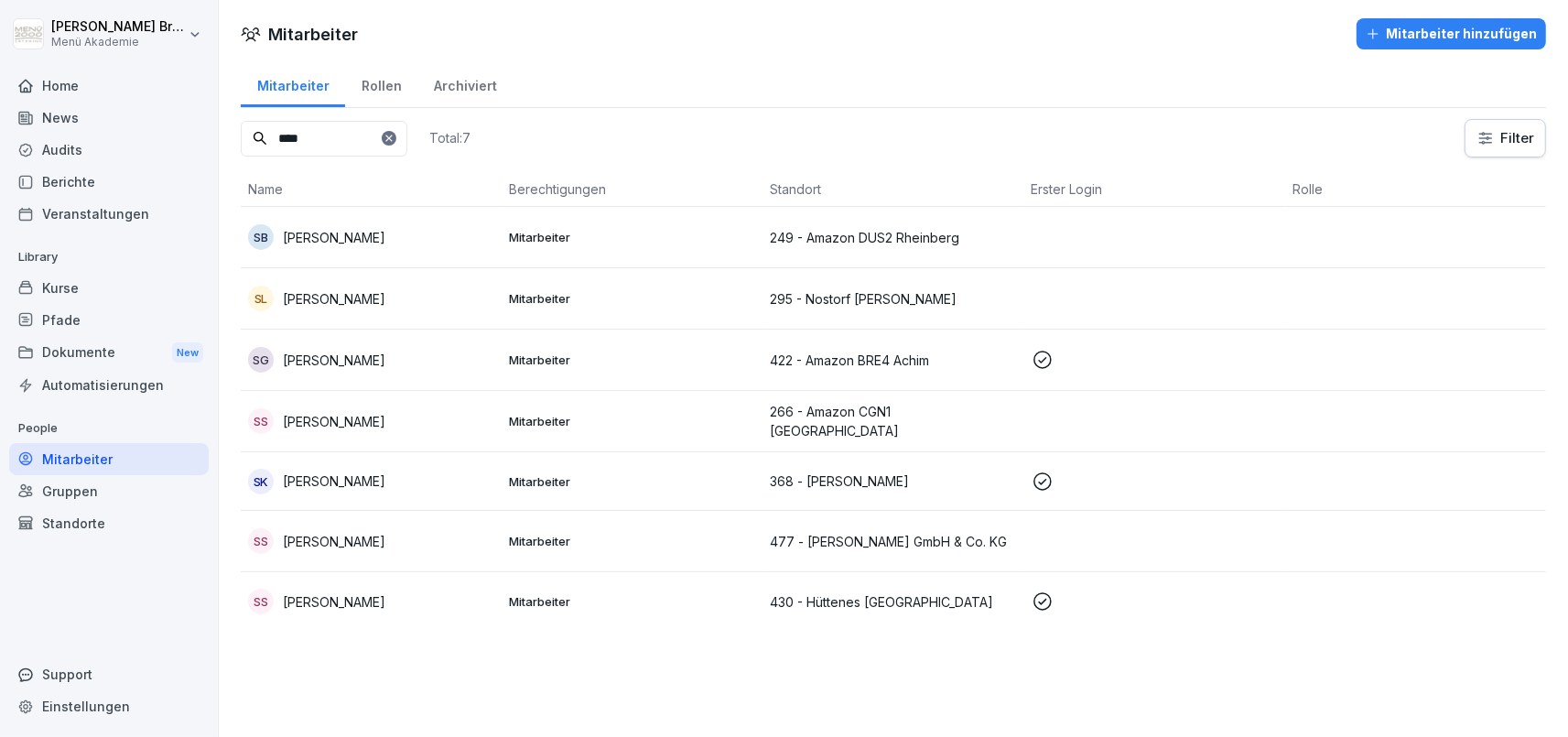
click at [76, 491] on div "Gruppen" at bounding box center [109, 491] width 200 height 32
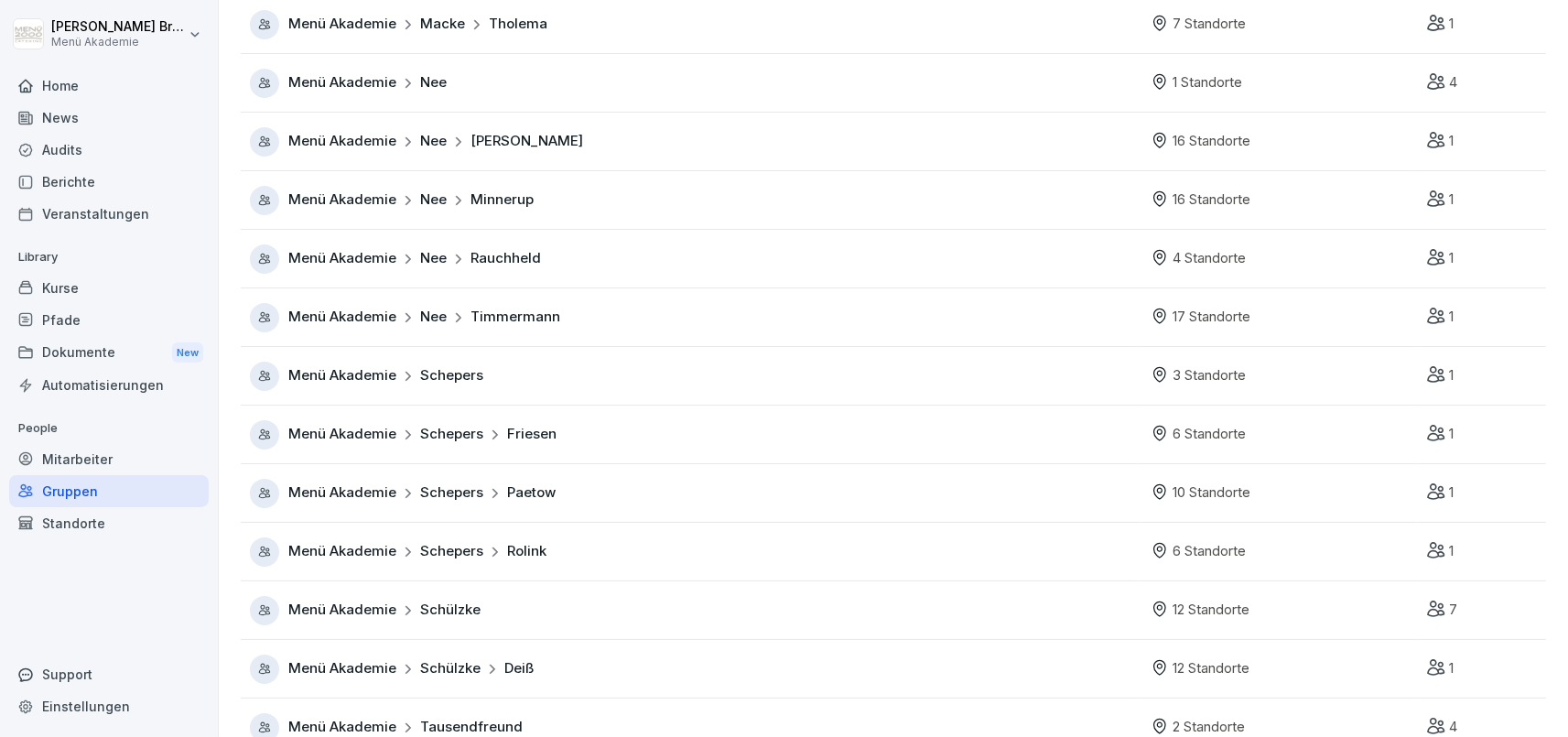
scroll to position [860, 0]
click at [352, 602] on span "Menü Akademie" at bounding box center [342, 611] width 108 height 21
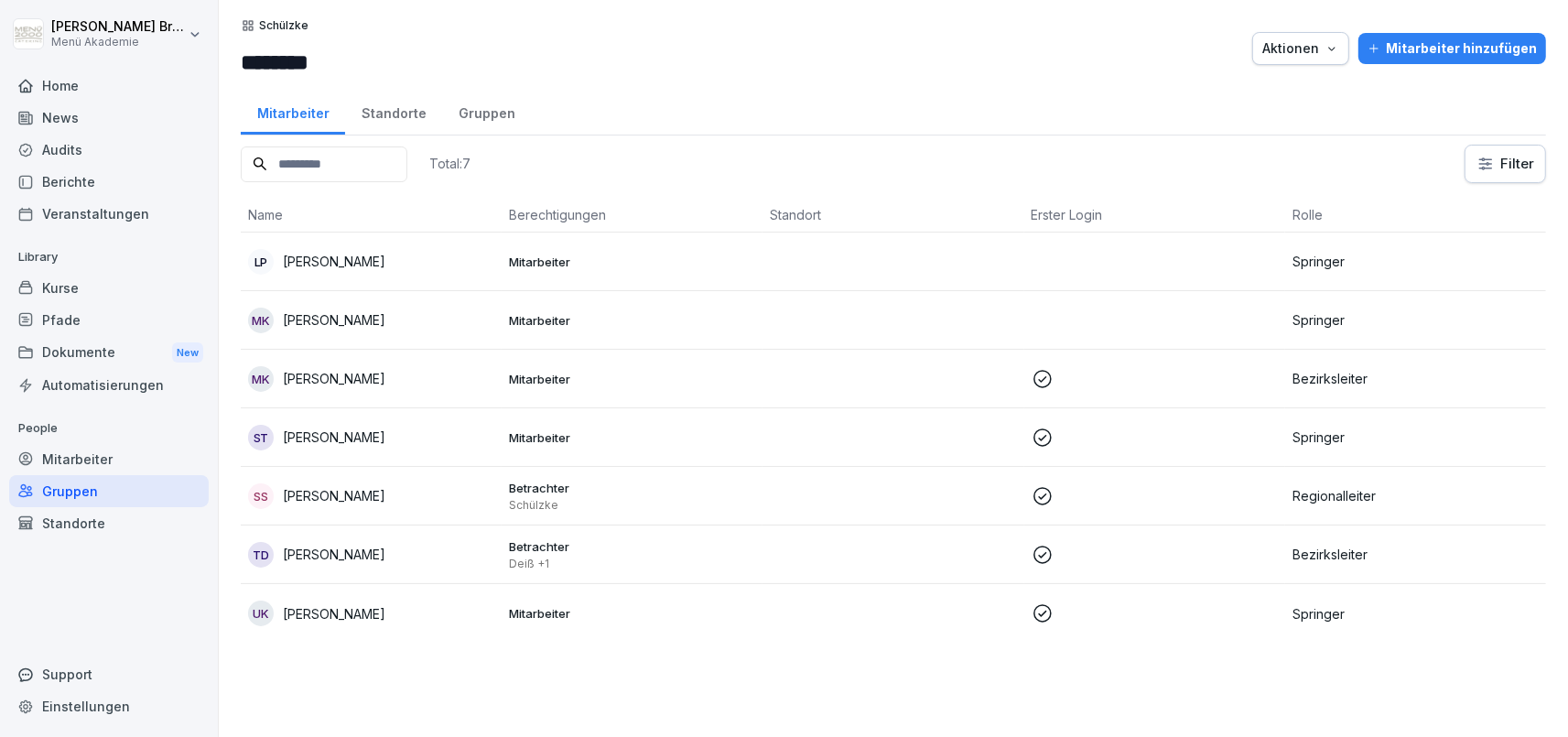
click at [1466, 46] on div "Mitarbeiter hinzufügen" at bounding box center [1452, 49] width 170 height 20
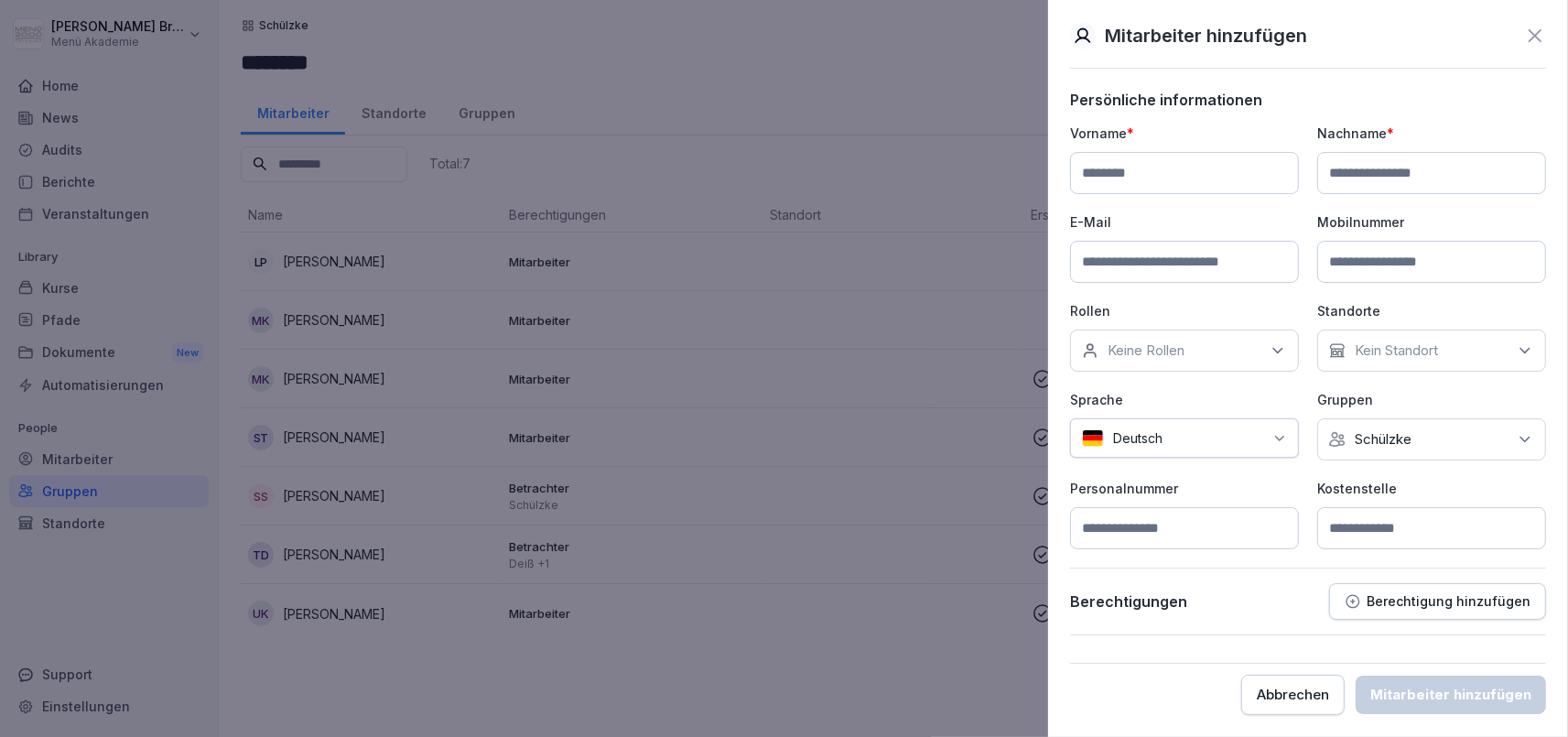
click at [1178, 163] on input at bounding box center [1185, 173] width 228 height 42
type input "****"
type input "********"
click at [1242, 264] on input at bounding box center [1185, 262] width 228 height 42
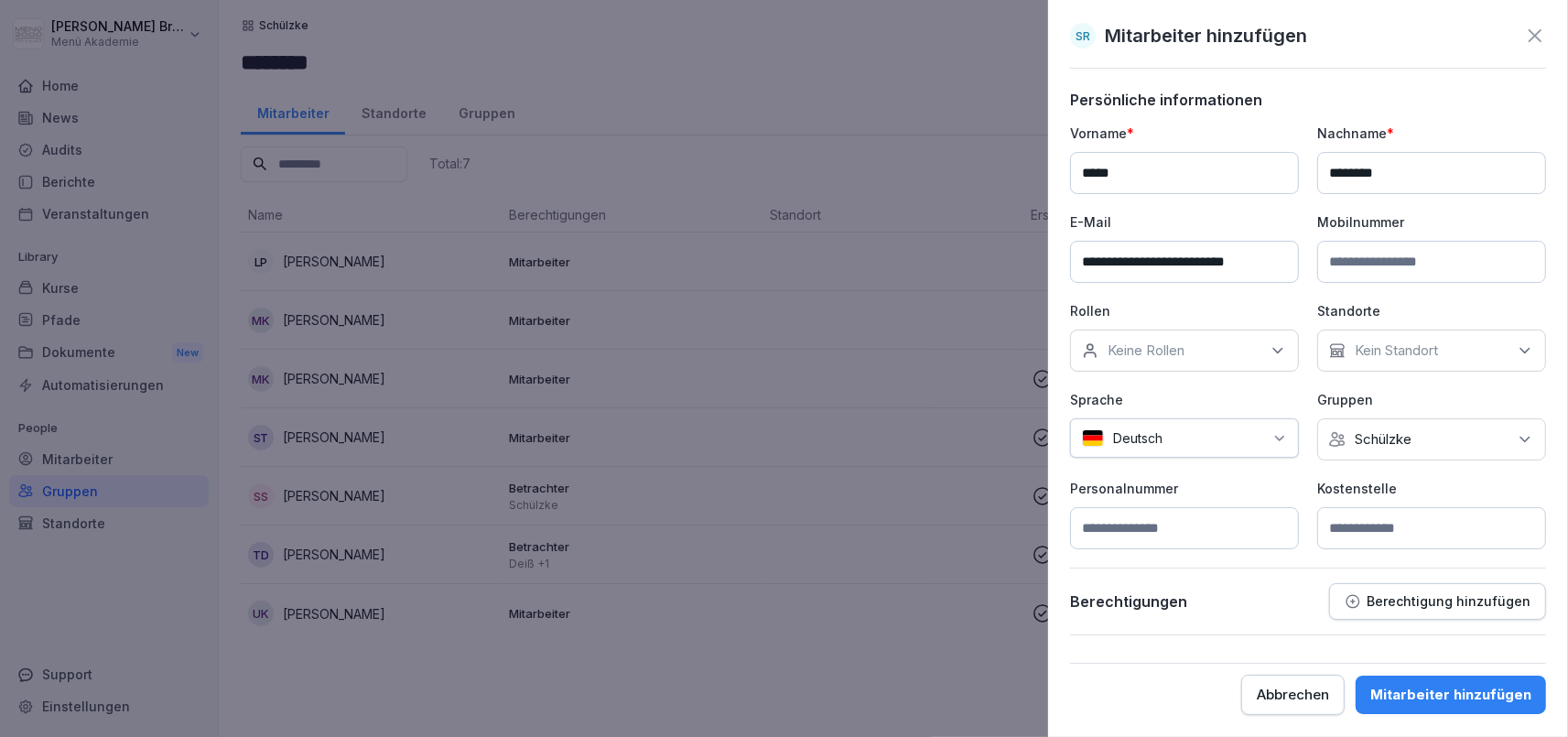
type input "**********"
click at [1242, 357] on div "Keine Rollen" at bounding box center [1185, 351] width 228 height 42
click at [1206, 434] on div "Bezirksleiter" at bounding box center [1189, 435] width 227 height 35
click at [1342, 392] on p "Gruppen" at bounding box center [1432, 399] width 228 height 19
click at [1460, 358] on div "Kein Standort" at bounding box center [1432, 351] width 228 height 42
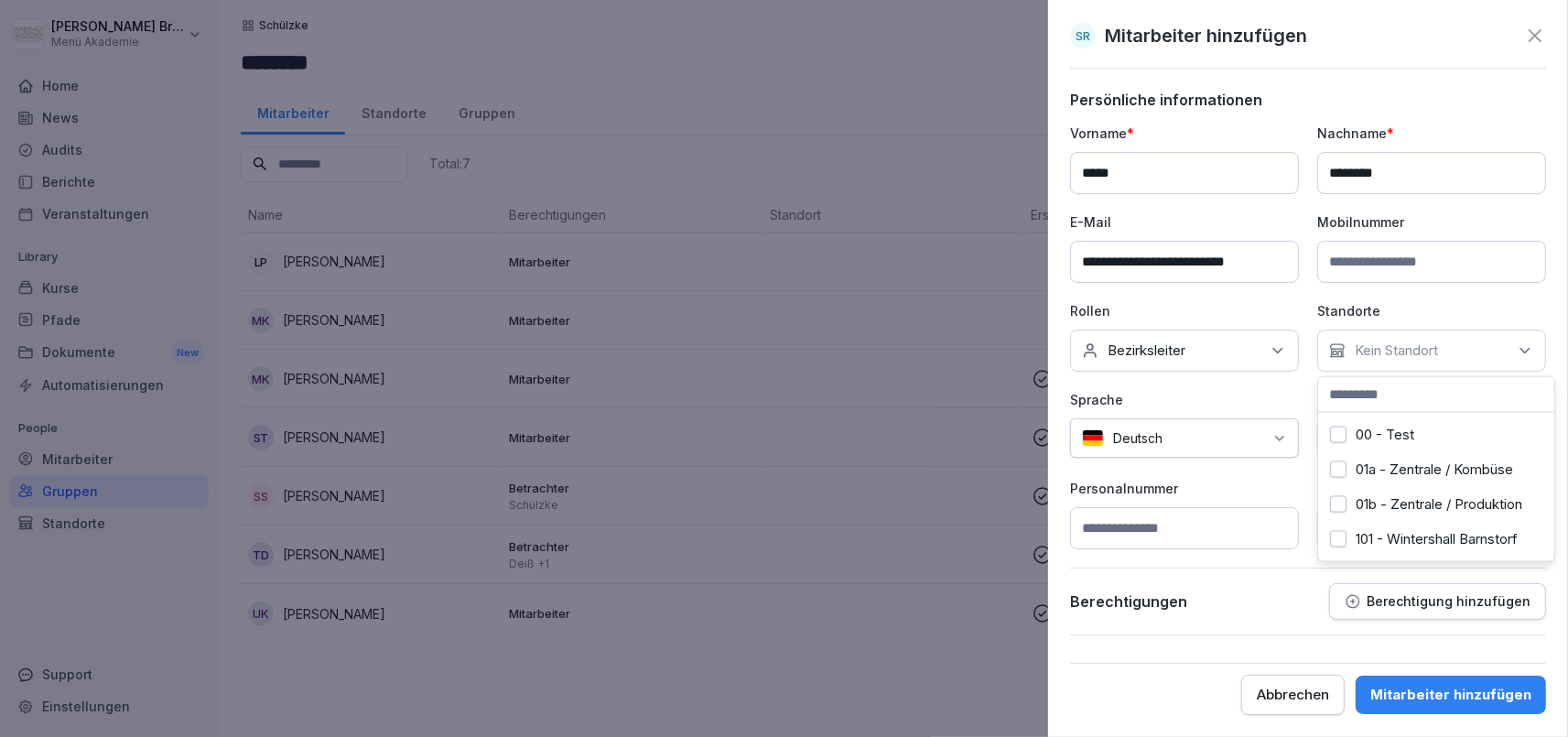
click at [1290, 378] on div "**********" at bounding box center [1308, 336] width 476 height 426
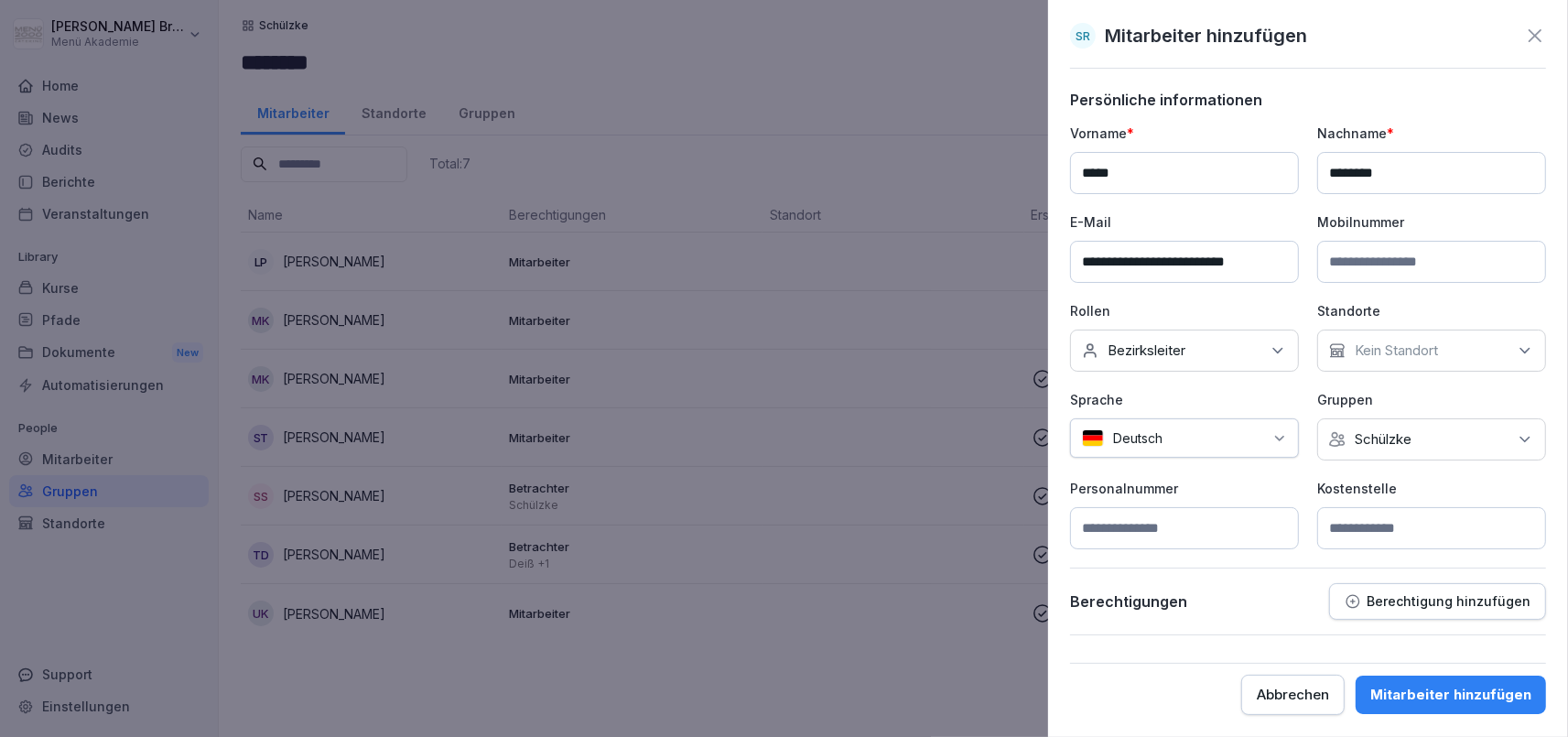
click at [1340, 439] on icon at bounding box center [1337, 439] width 14 height 14
click at [1340, 516] on button "Menü Akademie" at bounding box center [1339, 522] width 17 height 17
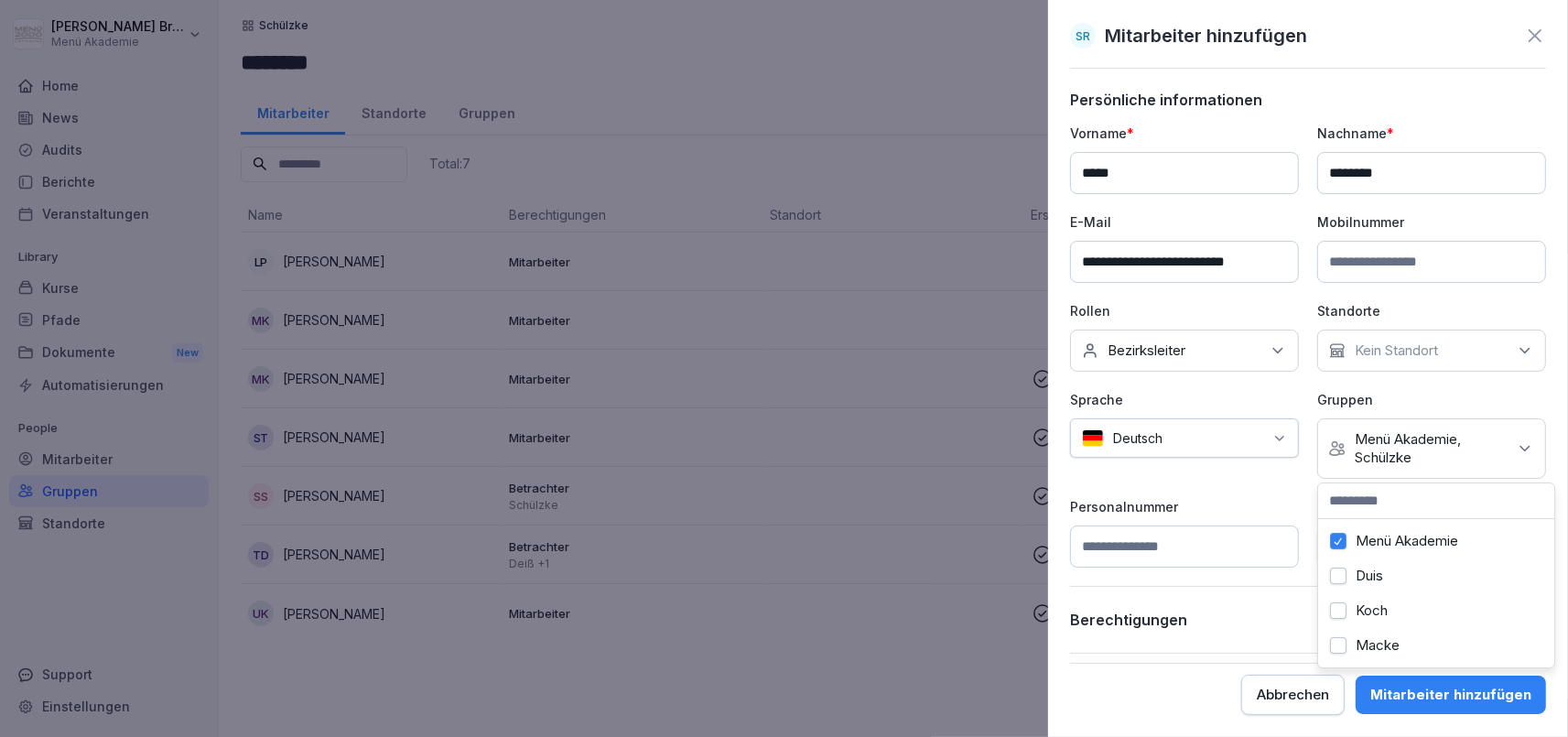
click at [1284, 466] on div "Sprache Deutsch" at bounding box center [1185, 434] width 228 height 88
click at [1379, 543] on input at bounding box center [1432, 546] width 228 height 42
type input "***"
click at [1424, 690] on div "Mitarbeiter hinzufügen" at bounding box center [1450, 695] width 161 height 20
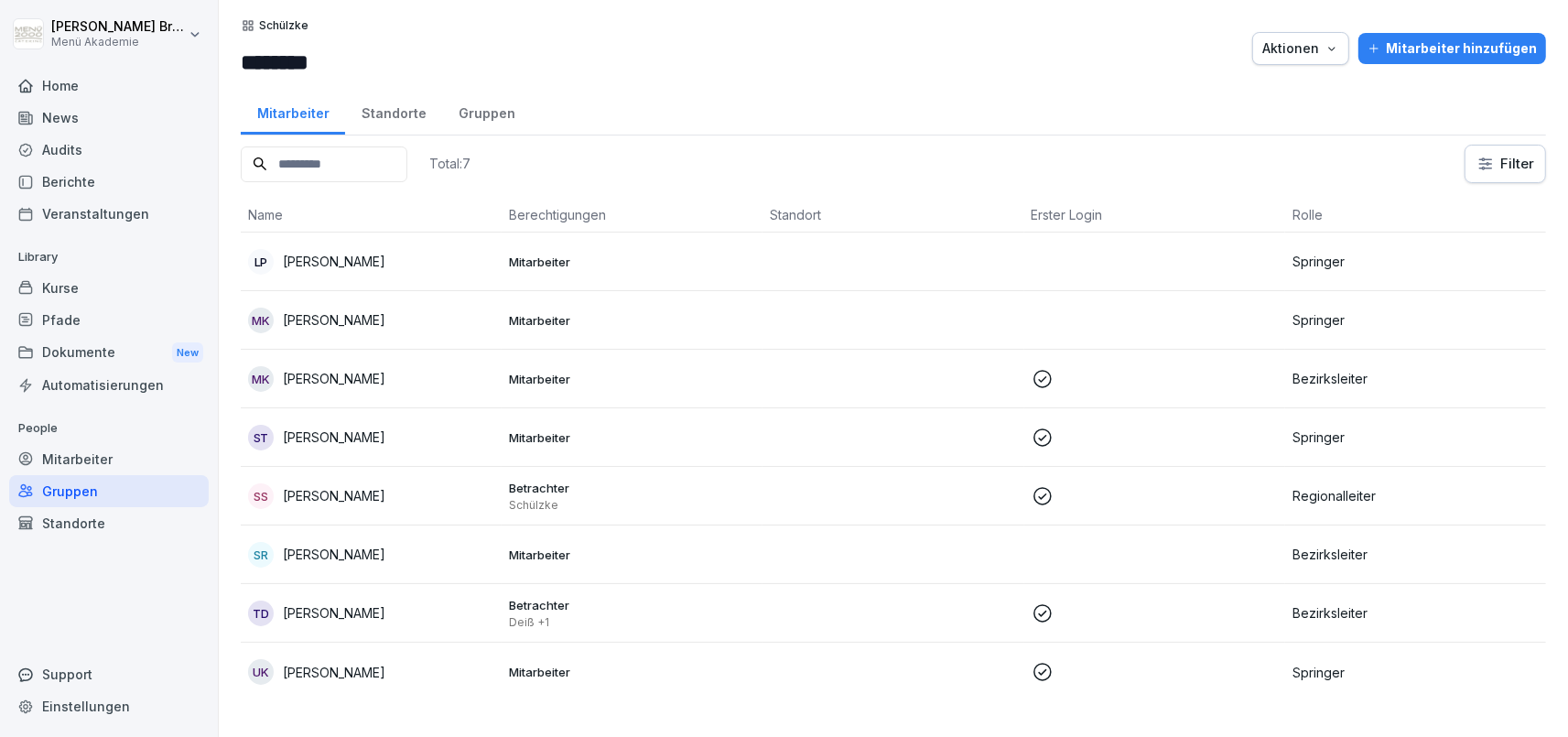
click at [345, 549] on p "Sven Riediger" at bounding box center [333, 554] width 102 height 19
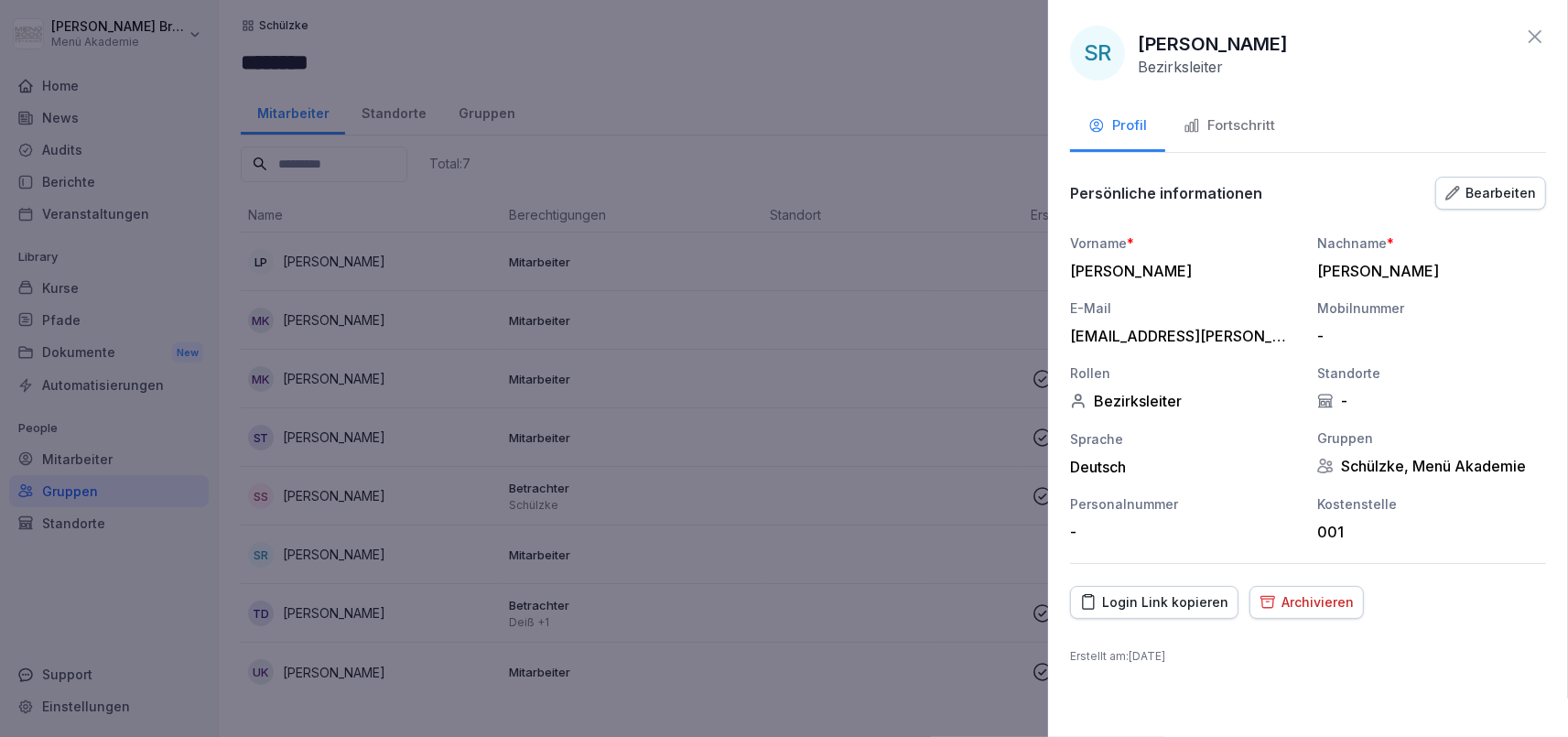
click at [1228, 118] on div "Fortschritt" at bounding box center [1229, 125] width 91 height 21
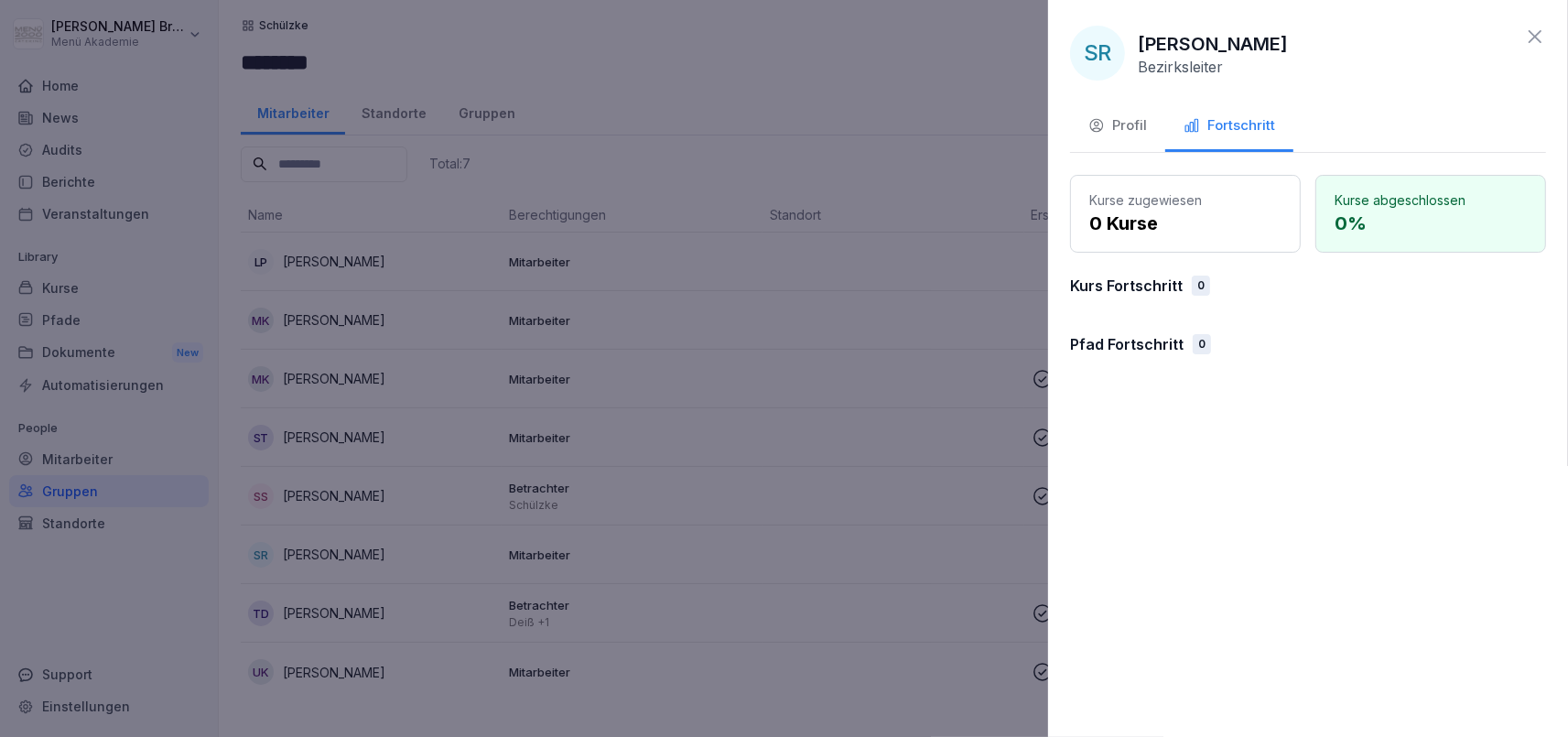
click at [371, 551] on div at bounding box center [784, 368] width 1568 height 737
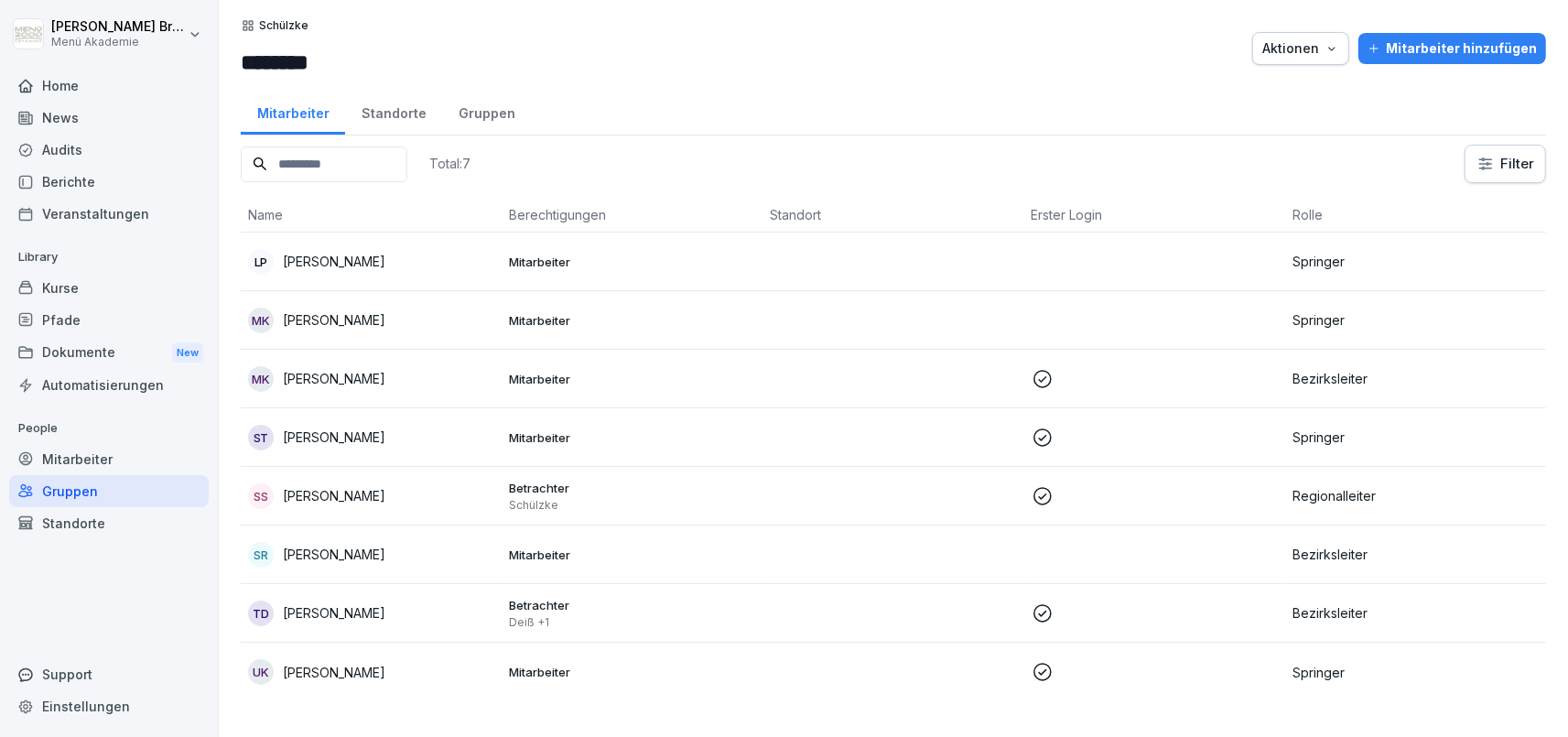
click at [361, 551] on p "Sven Riediger" at bounding box center [333, 554] width 102 height 19
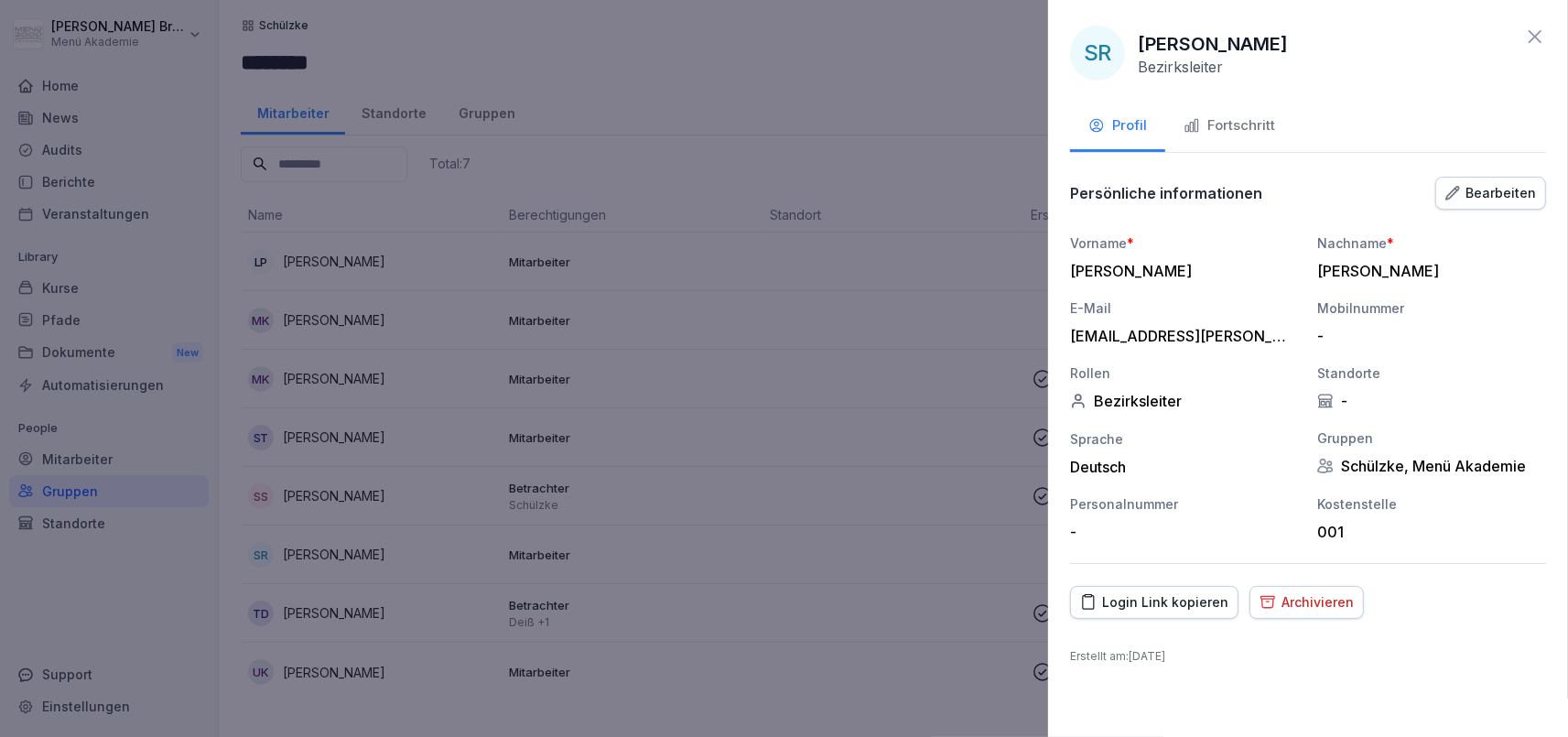
click at [1244, 127] on div "Fortschritt" at bounding box center [1229, 125] width 91 height 21
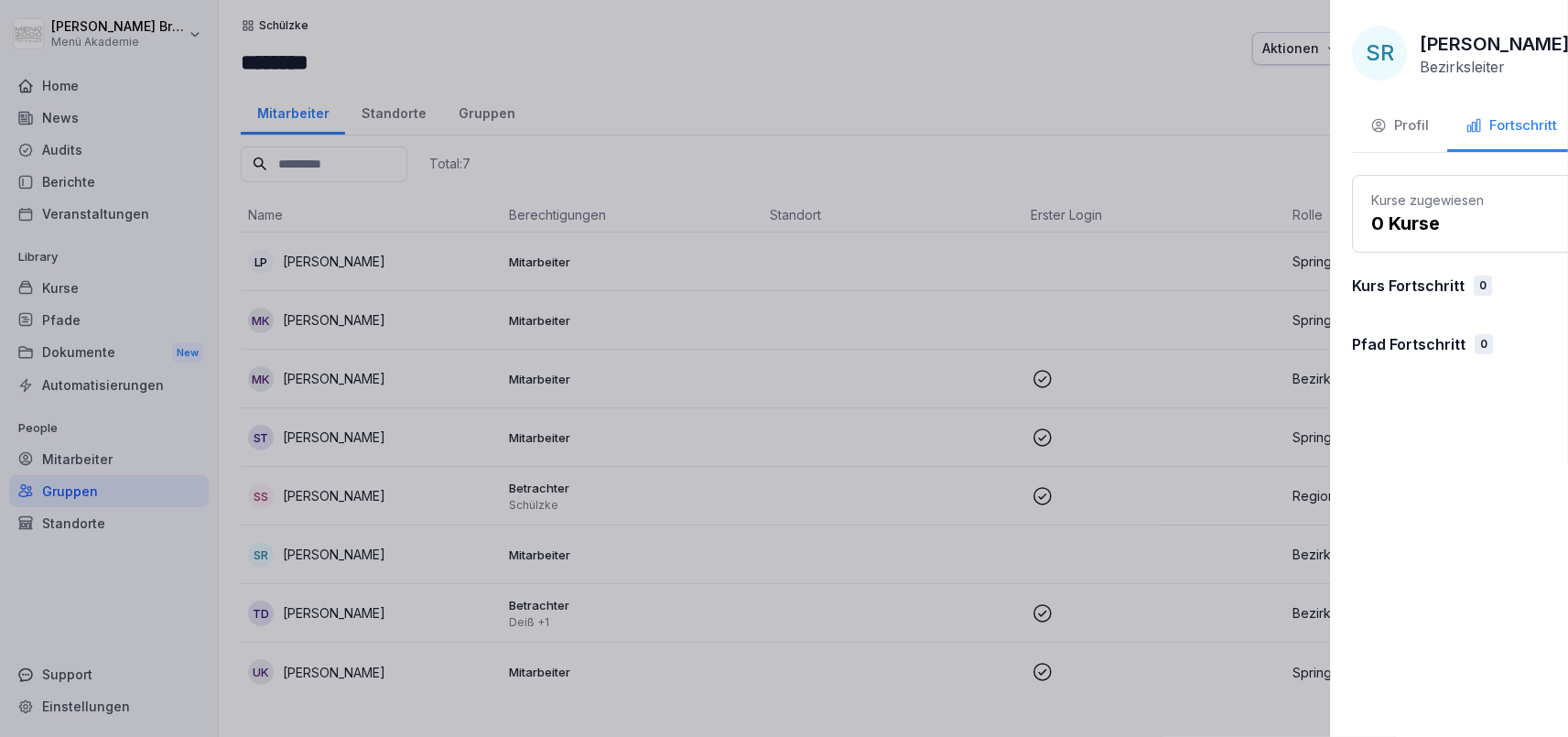
click at [897, 412] on div at bounding box center [784, 368] width 1568 height 737
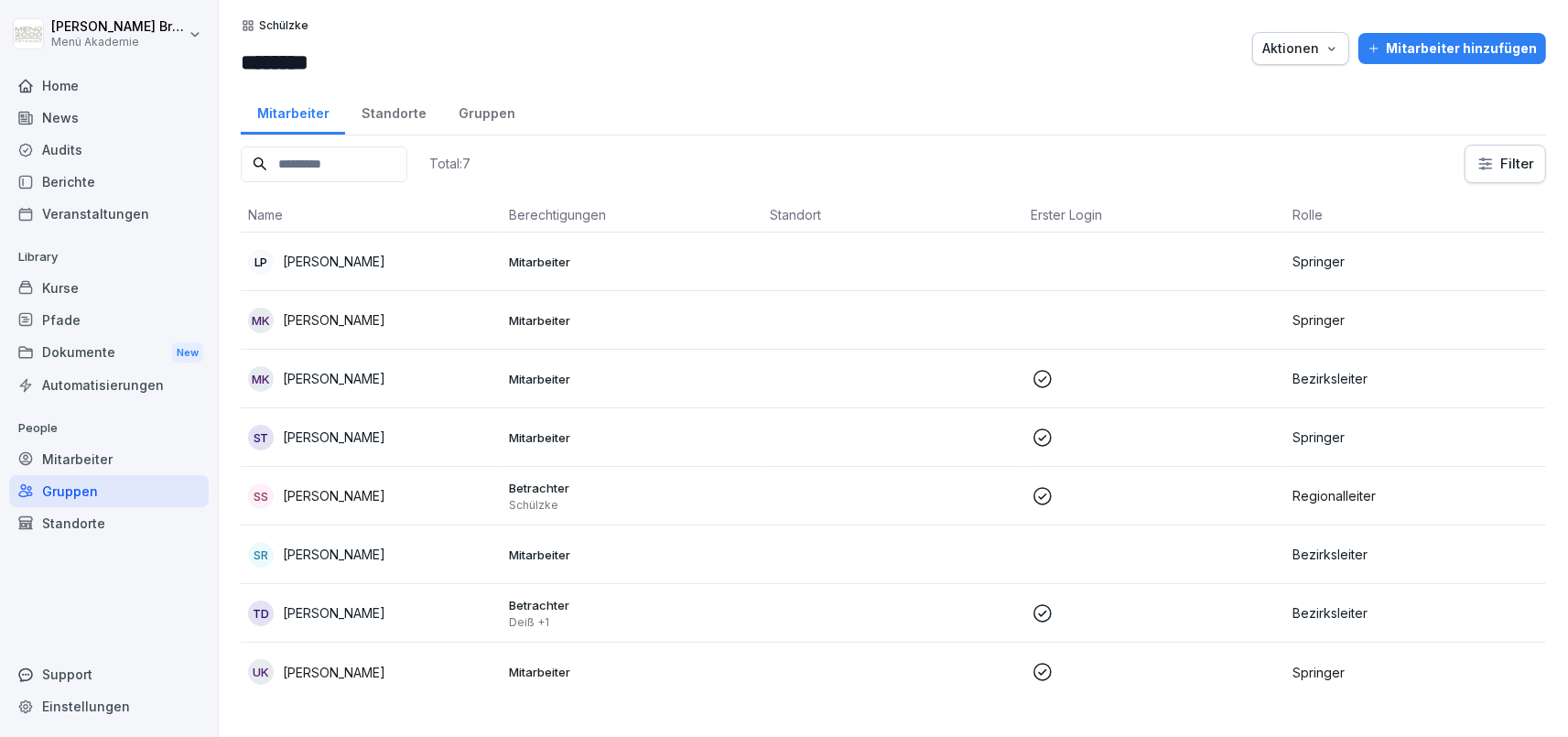
click at [68, 310] on div "Pfade" at bounding box center [109, 320] width 200 height 32
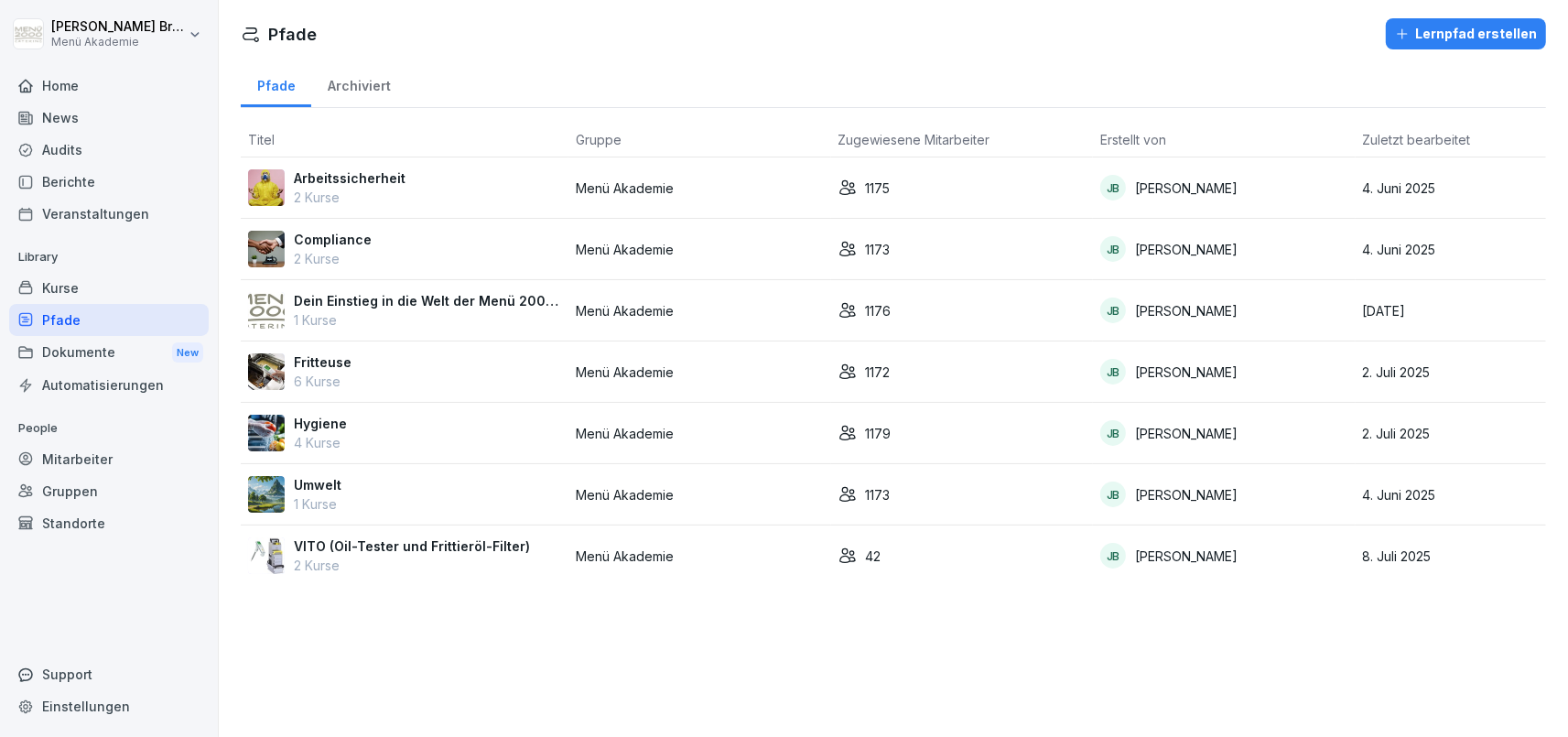
click at [404, 180] on div "Arbeitssicherheit 2 Kurse" at bounding box center [404, 188] width 313 height 39
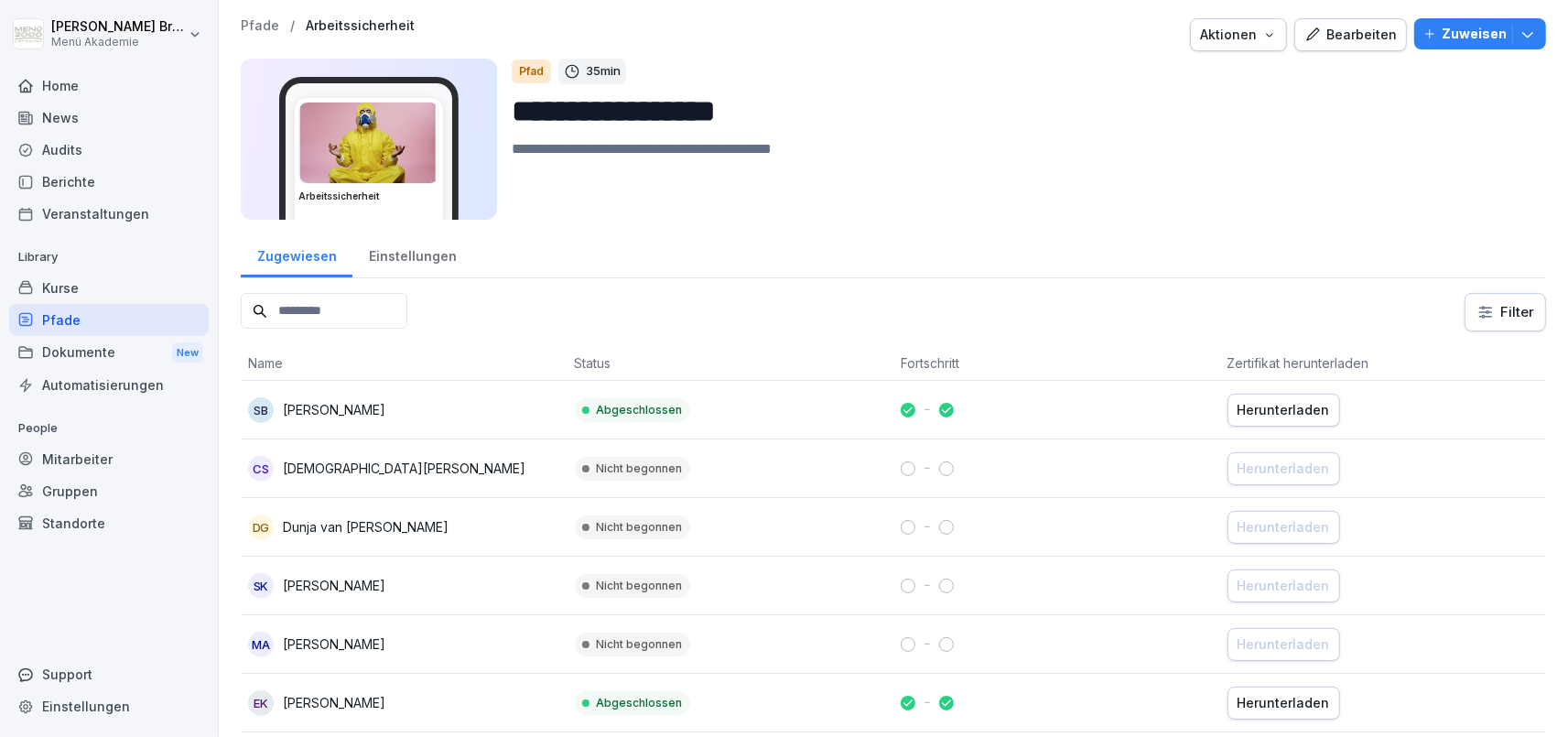
click at [1355, 24] on button "Bearbeiten" at bounding box center [1351, 35] width 112 height 33
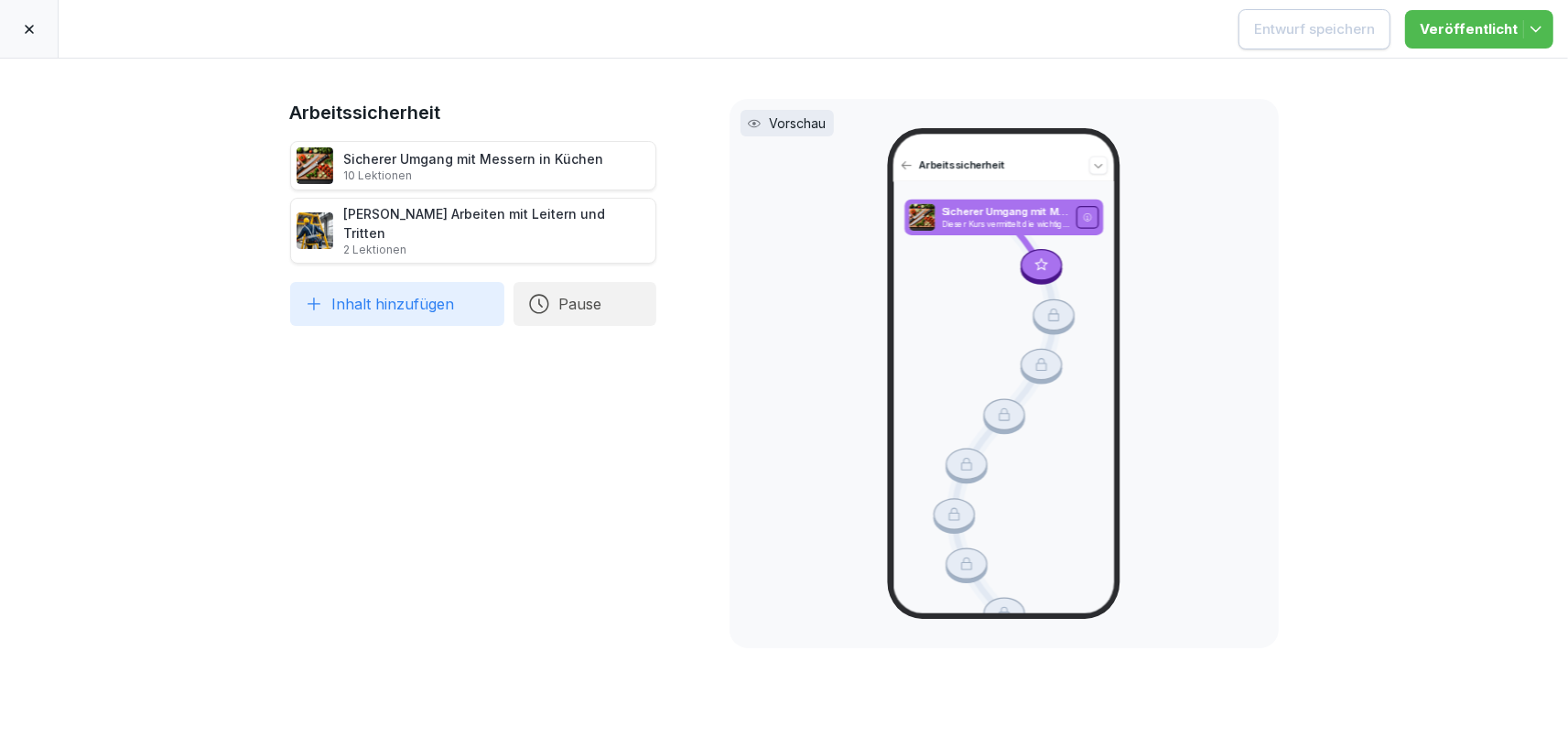
click at [26, 41] on div at bounding box center [29, 29] width 59 height 58
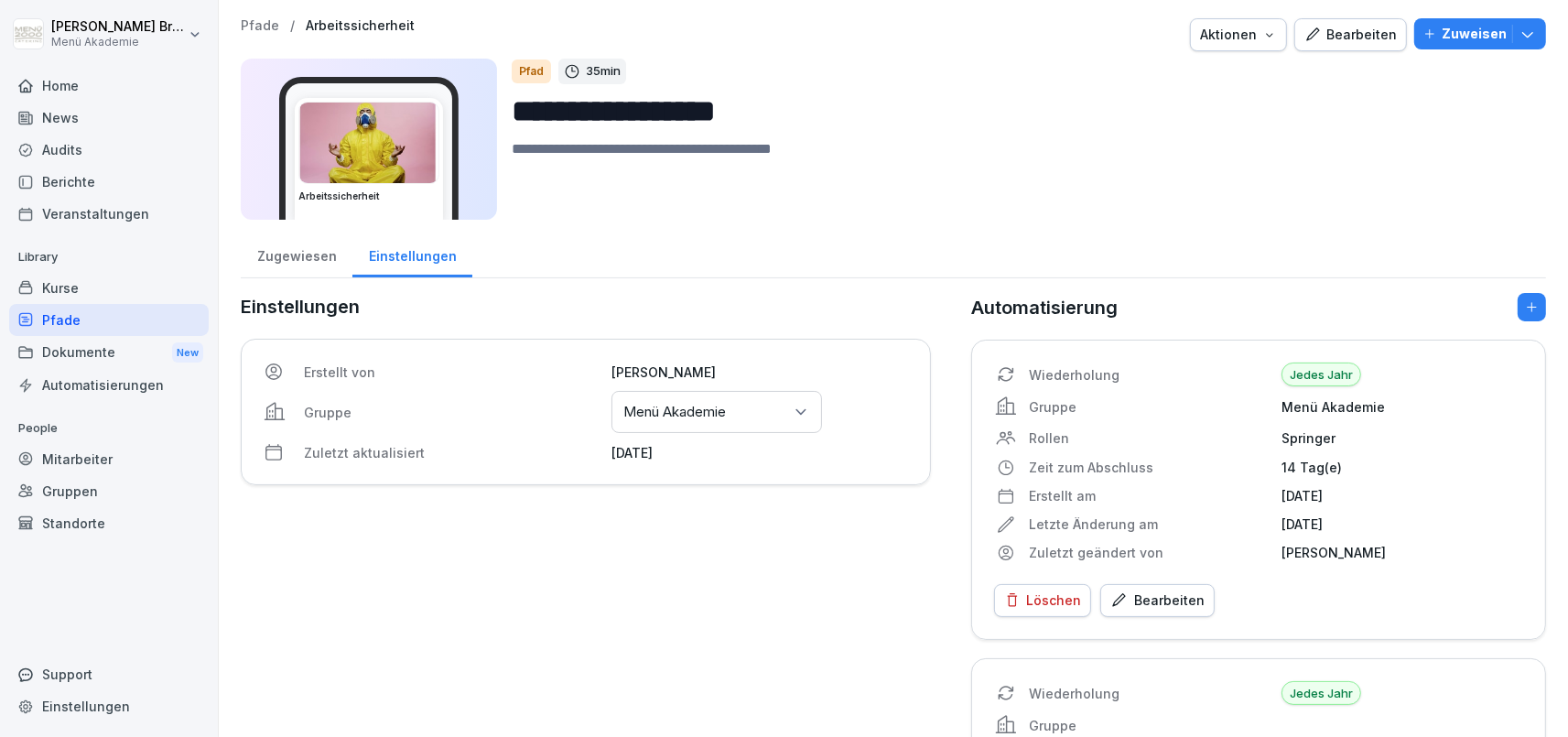
click at [1489, 35] on p "Zuweisen" at bounding box center [1474, 34] width 65 height 20
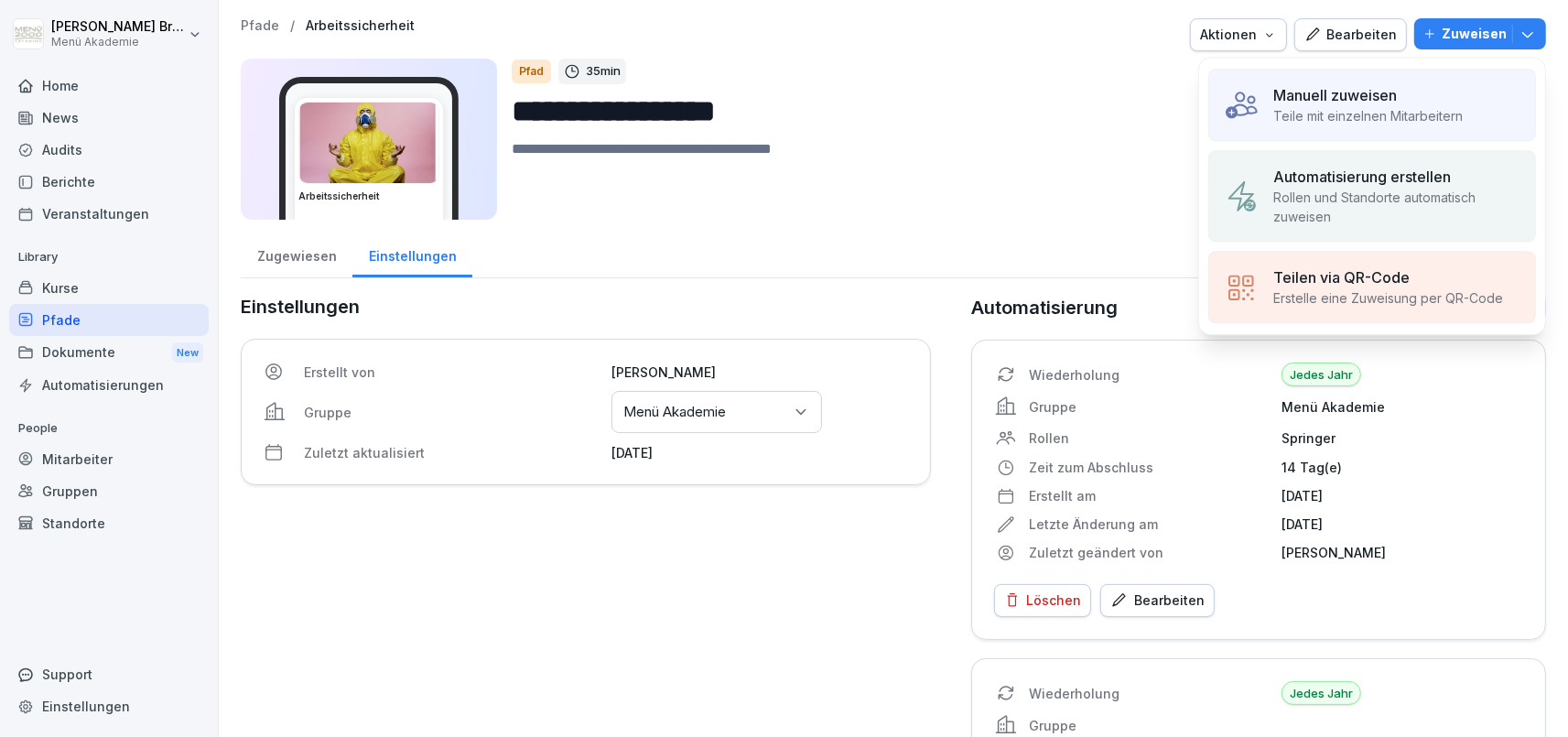
click at [1346, 197] on p "Rollen und Standorte automatisch zuweisen" at bounding box center [1397, 207] width 247 height 39
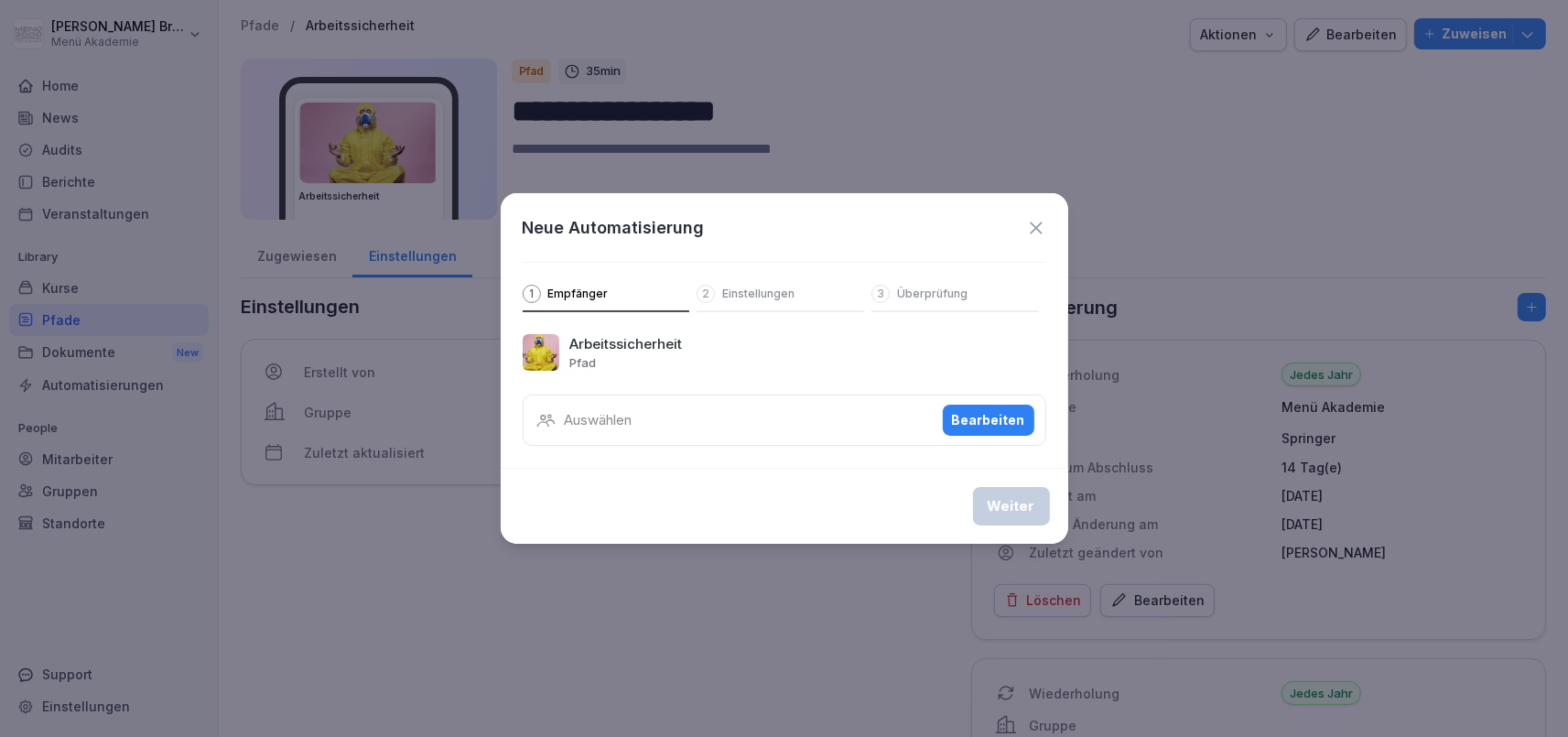
click at [976, 417] on div "Bearbeiten" at bounding box center [988, 420] width 73 height 20
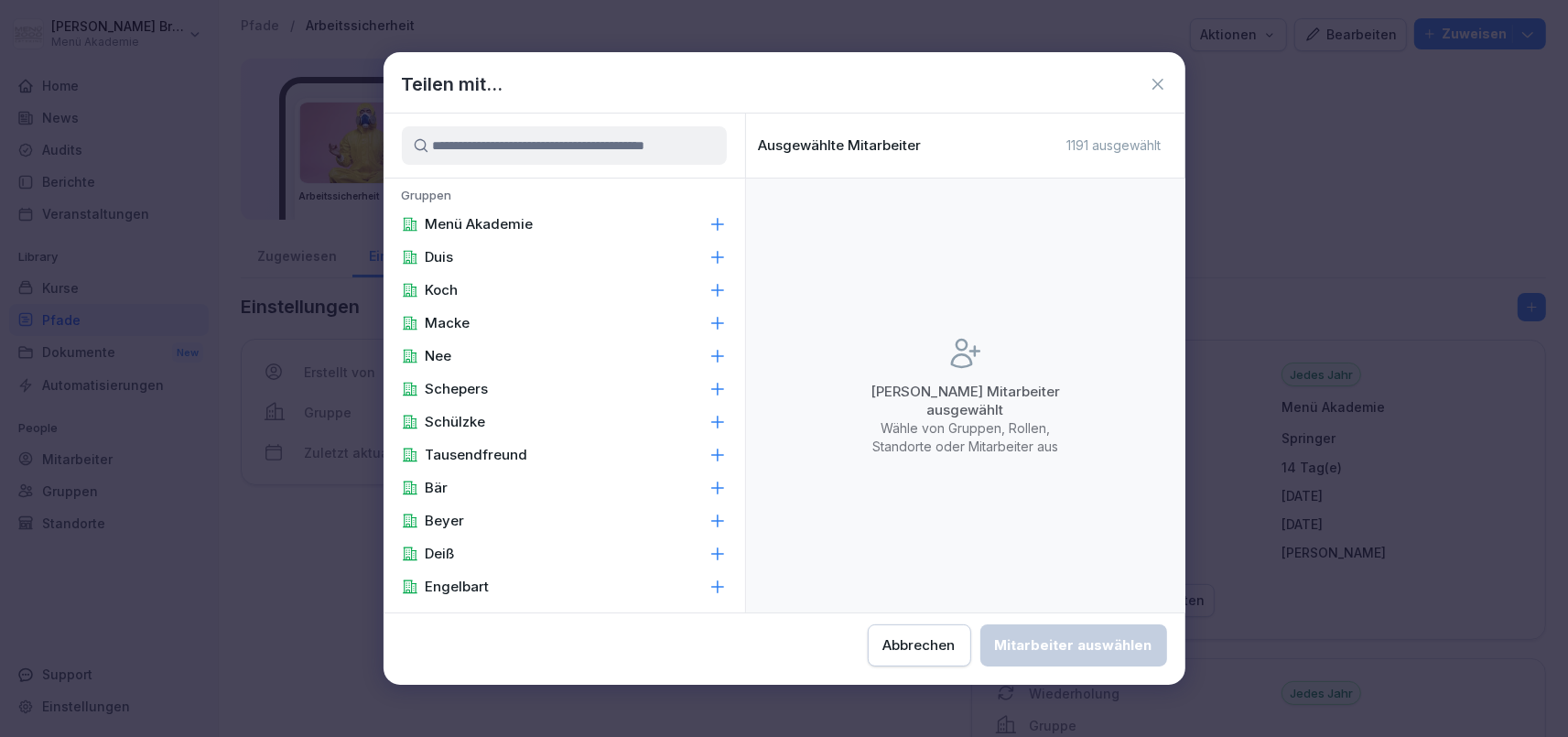
click at [868, 643] on button "Abbrechen" at bounding box center [919, 646] width 103 height 42
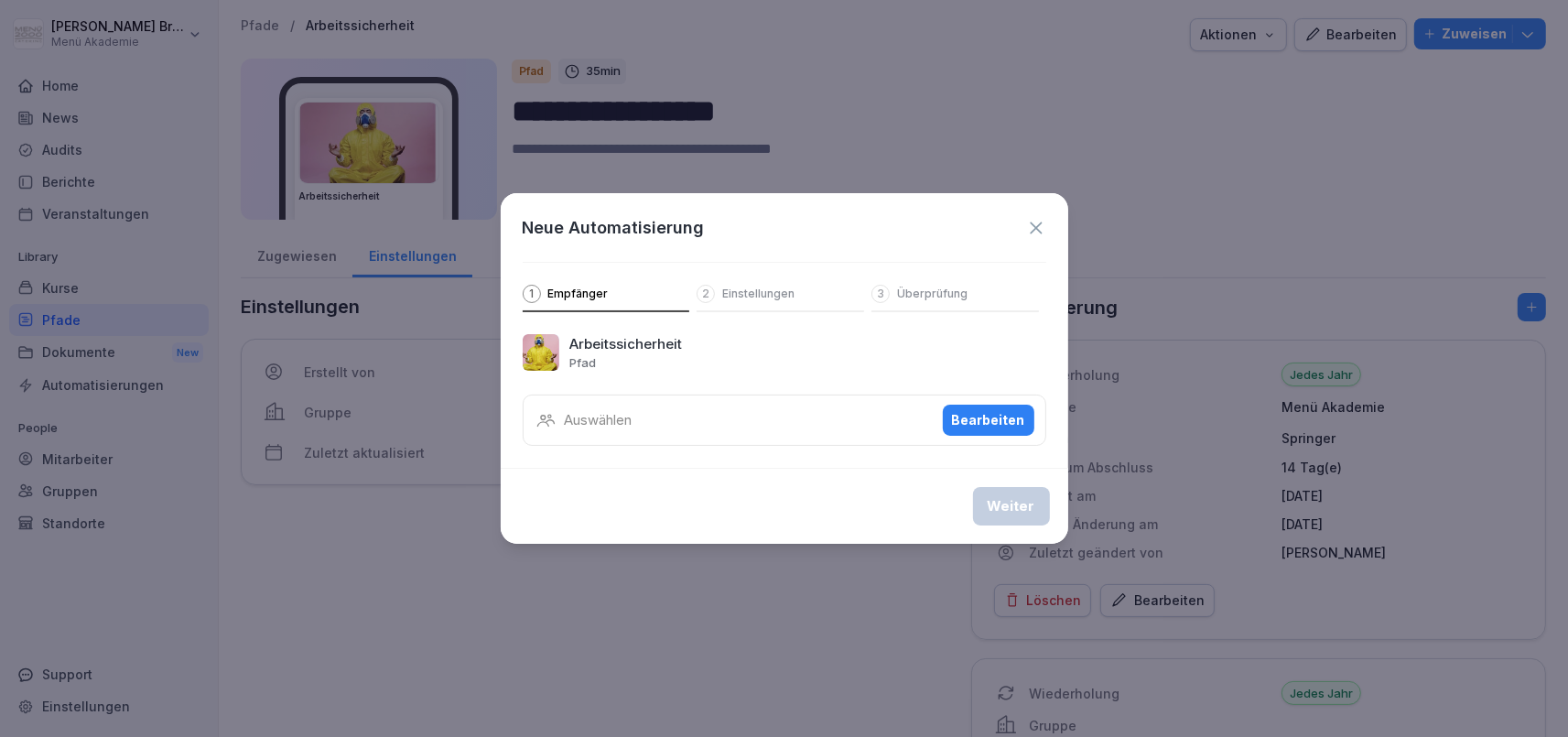
click at [1032, 228] on icon at bounding box center [1036, 228] width 20 height 20
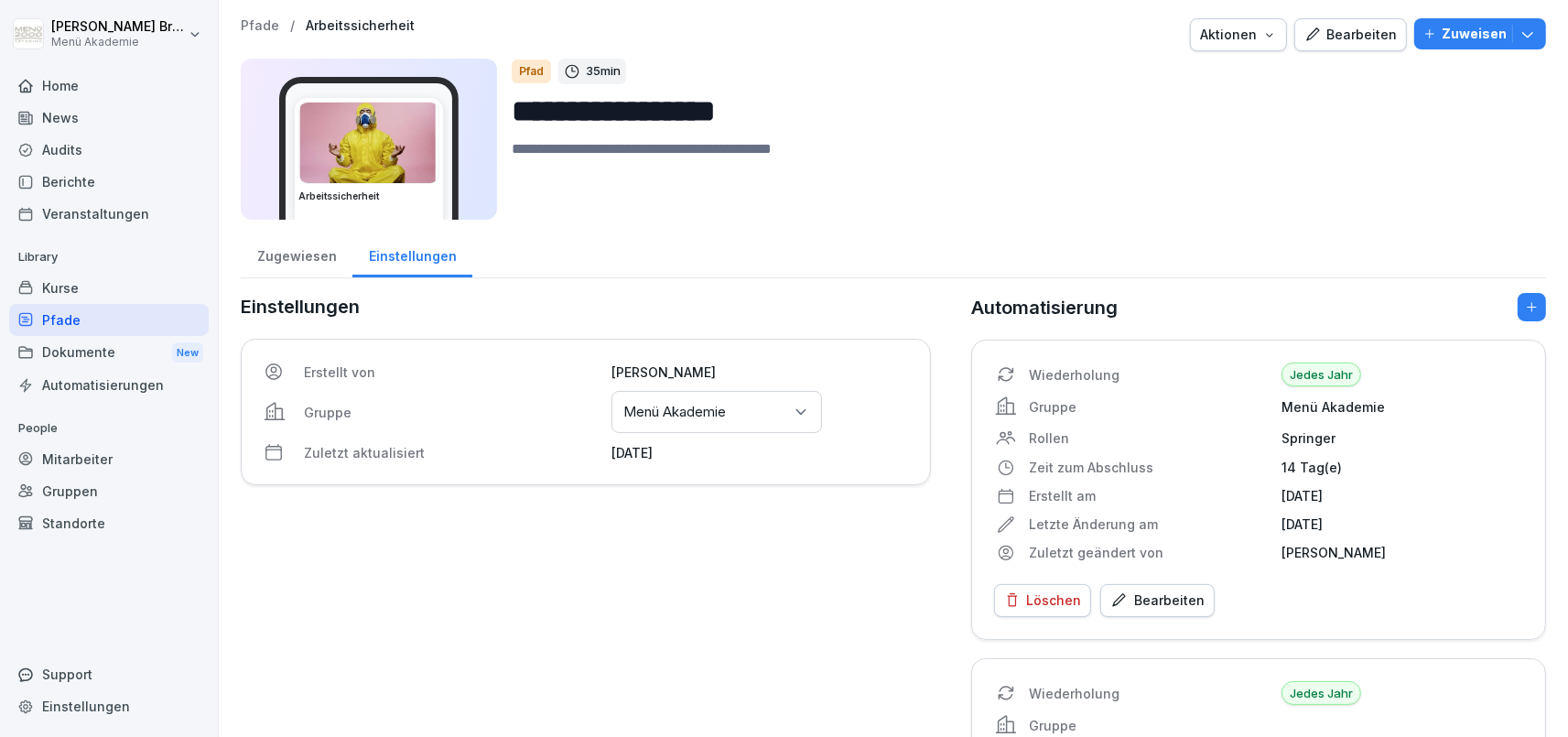
click at [94, 284] on div "Kurse" at bounding box center [109, 287] width 200 height 32
click at [92, 90] on div "Home" at bounding box center [109, 86] width 200 height 32
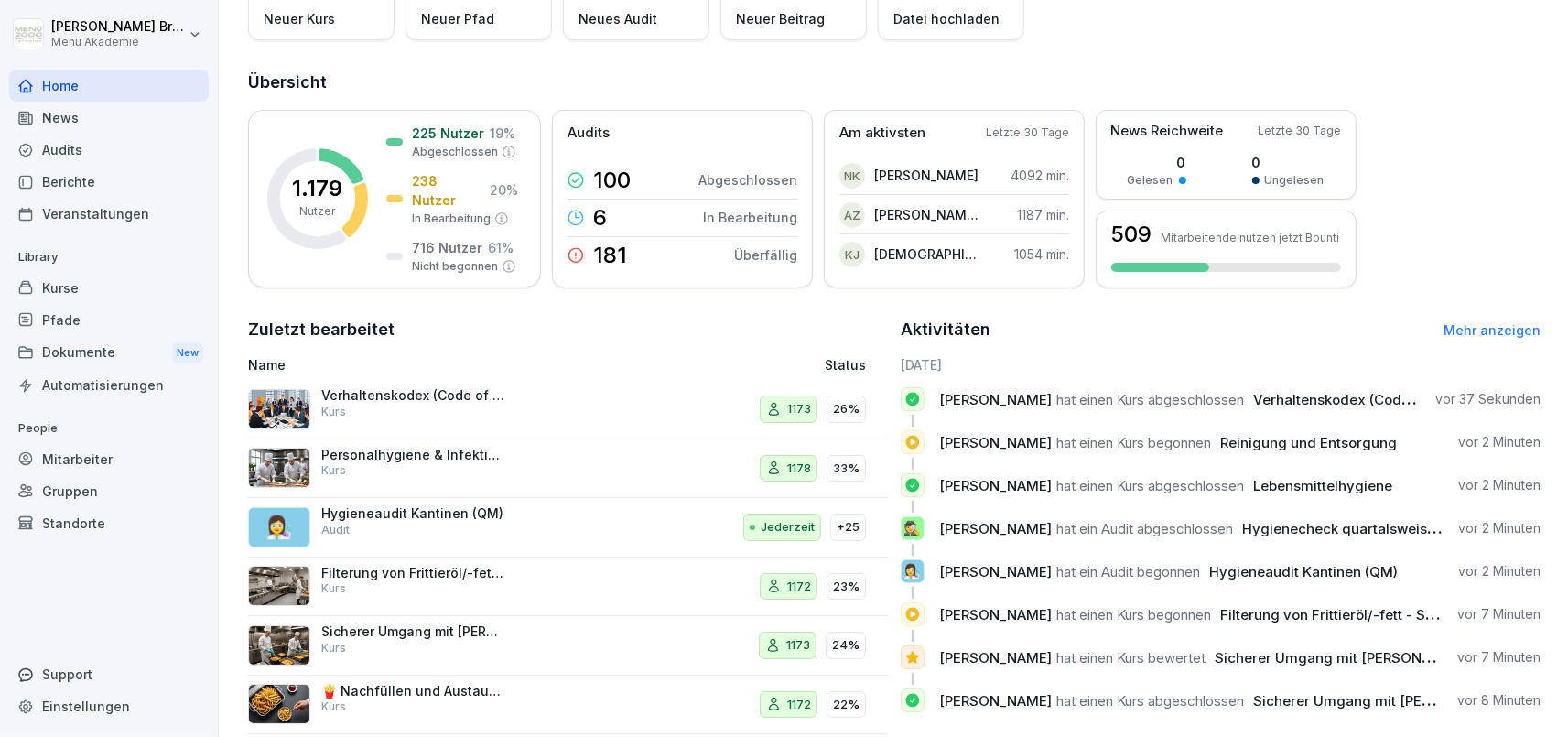
scroll to position [192, 0]
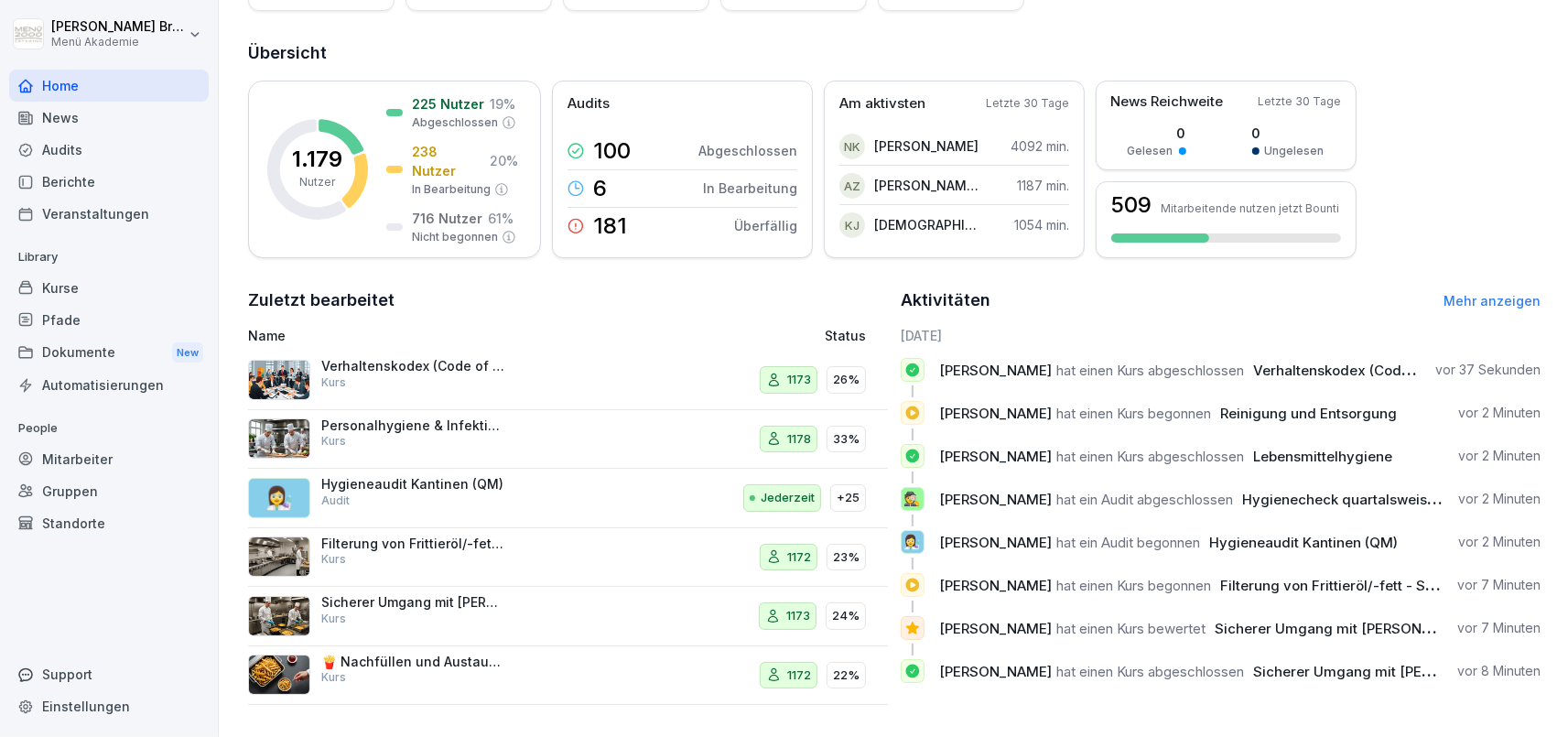
click at [117, 450] on div "Mitarbeiter" at bounding box center [109, 459] width 200 height 32
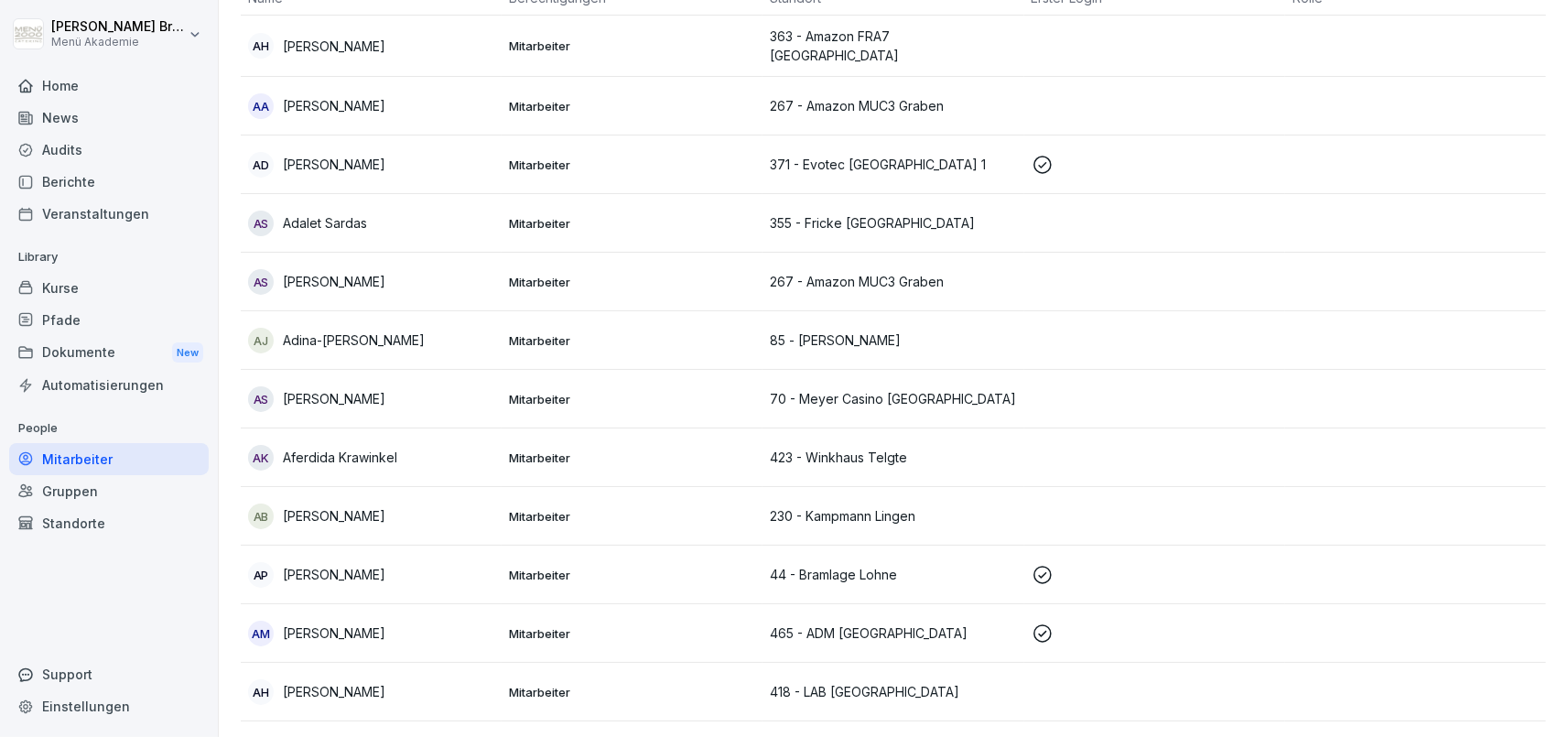
scroll to position [18, 0]
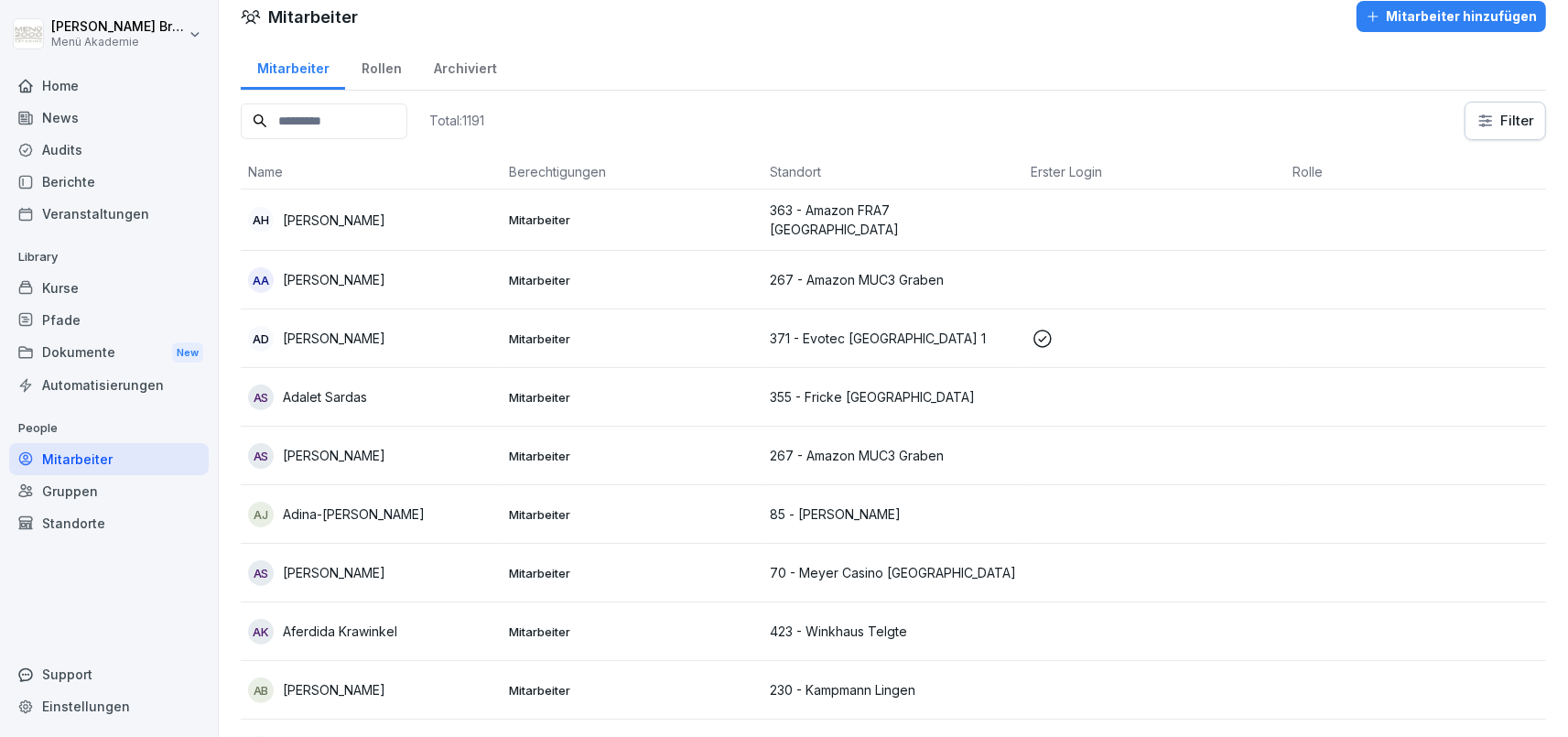
click at [367, 124] on input at bounding box center [323, 121] width 167 height 36
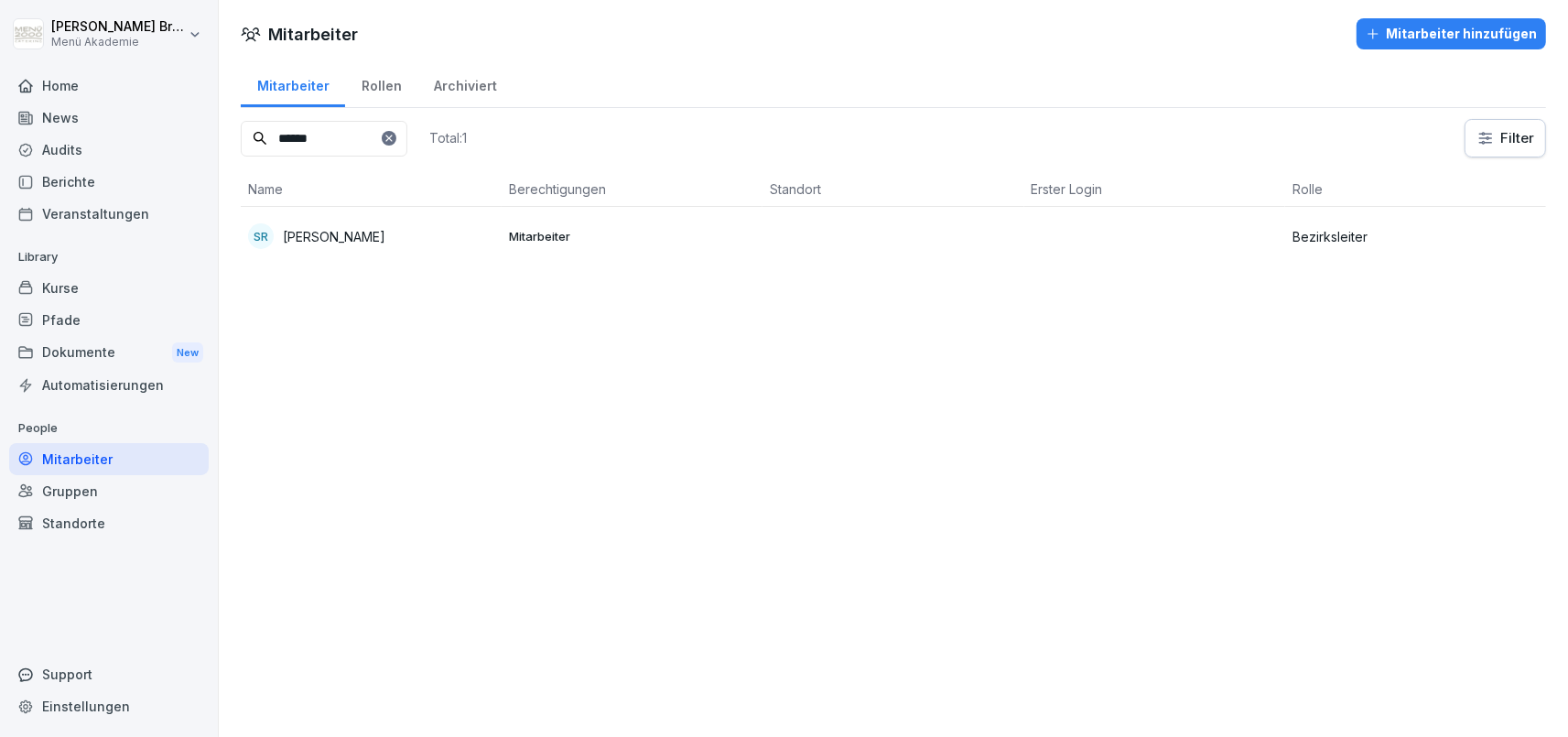
type input "******"
click at [291, 232] on p "Sven Riediger" at bounding box center [333, 236] width 102 height 19
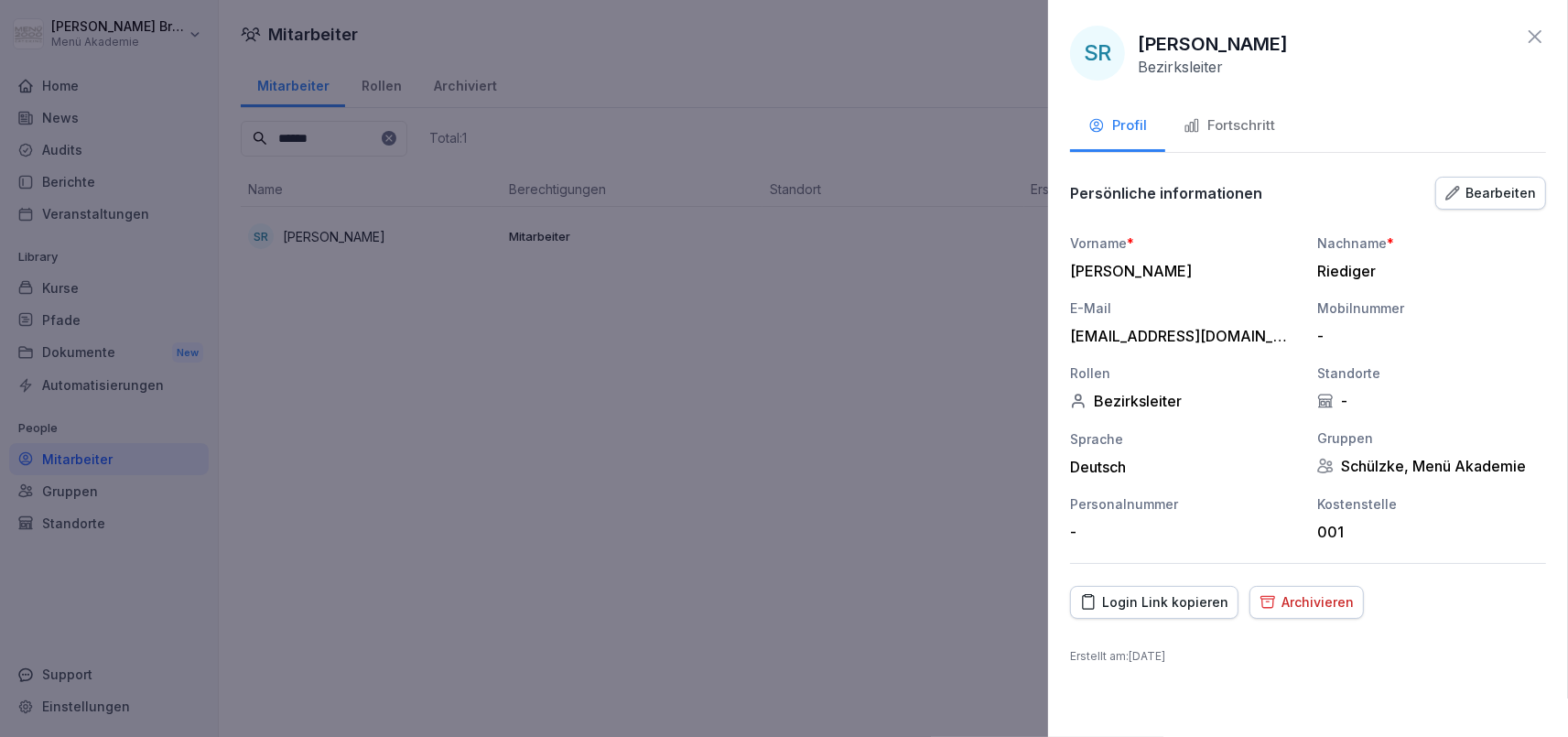
click at [1226, 113] on button "Fortschritt" at bounding box center [1229, 127] width 128 height 50
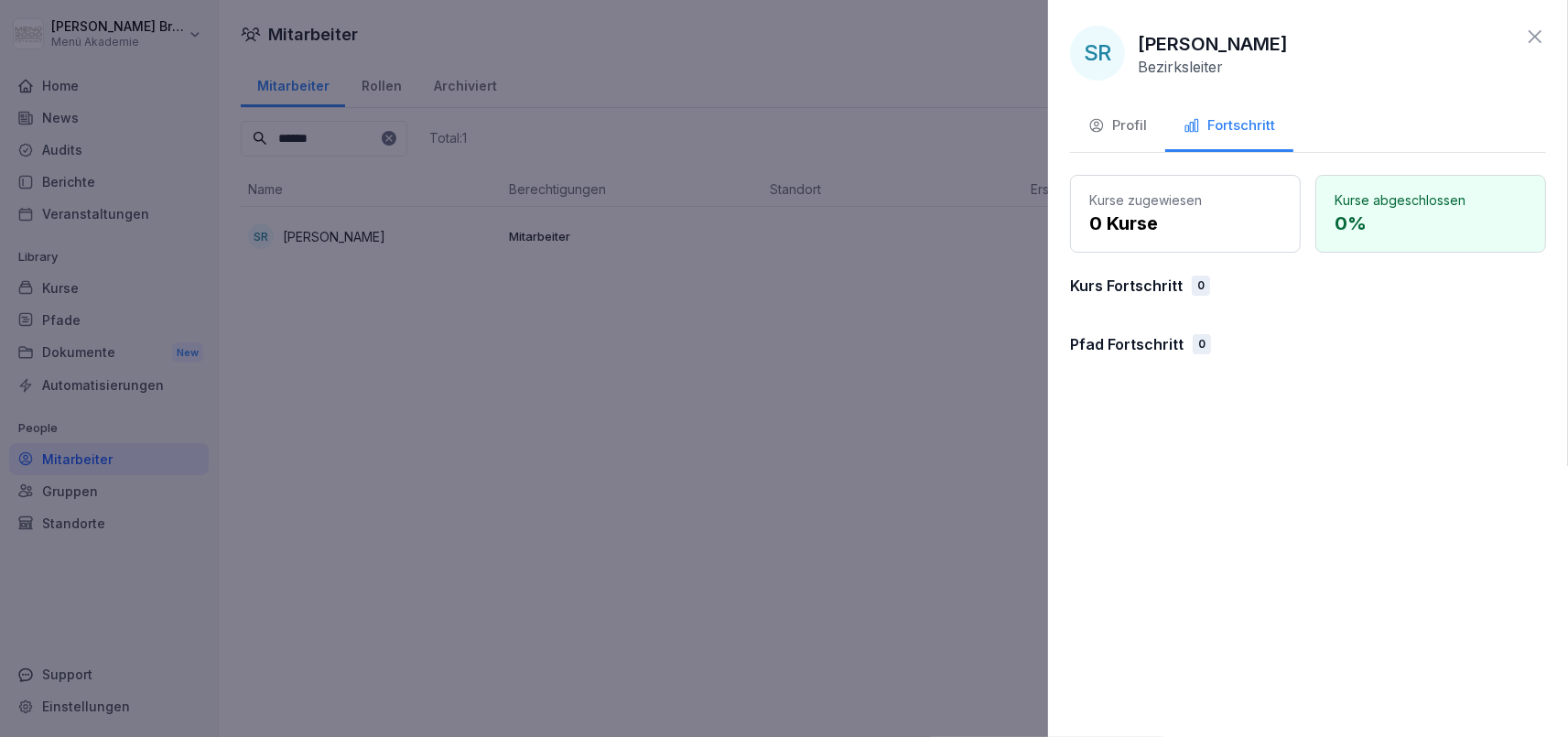
click at [1173, 277] on p "Kurs Fortschritt" at bounding box center [1127, 286] width 112 height 22
click at [1194, 207] on p "Kurse zugewiesen" at bounding box center [1185, 200] width 193 height 19
click at [948, 318] on div at bounding box center [784, 368] width 1568 height 737
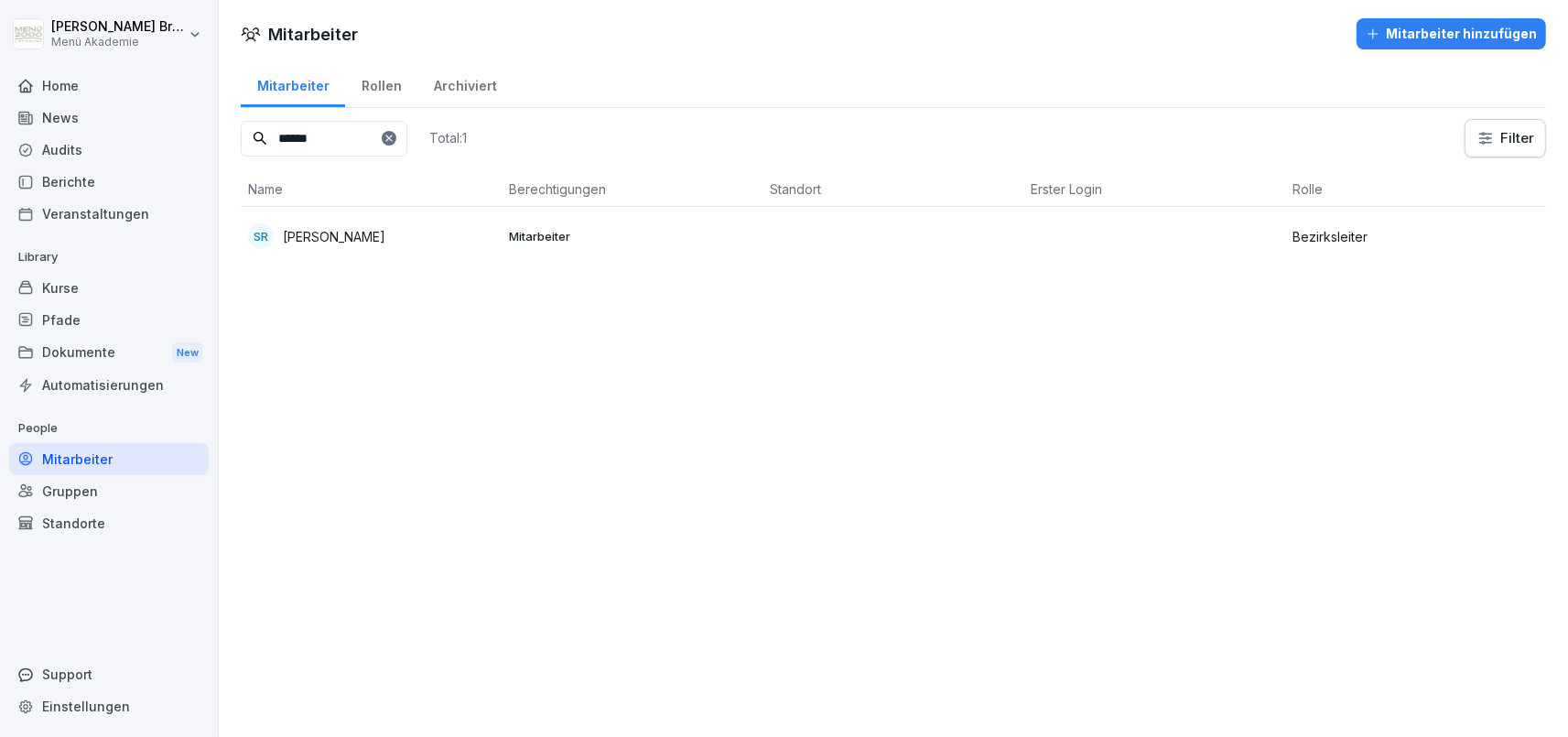
click at [301, 233] on p "Sven Riediger" at bounding box center [333, 236] width 102 height 19
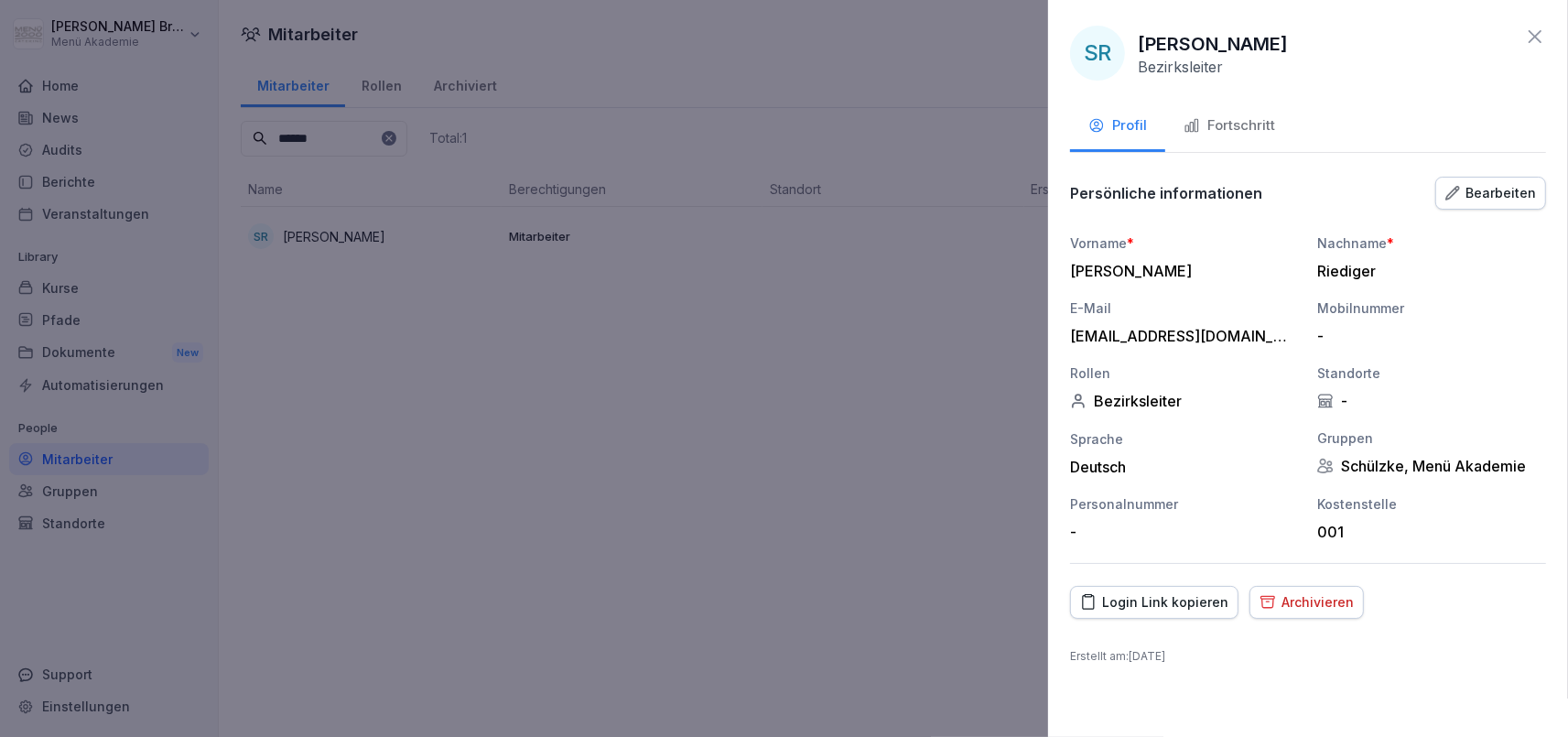
click at [1262, 143] on button "Fortschritt" at bounding box center [1229, 127] width 128 height 50
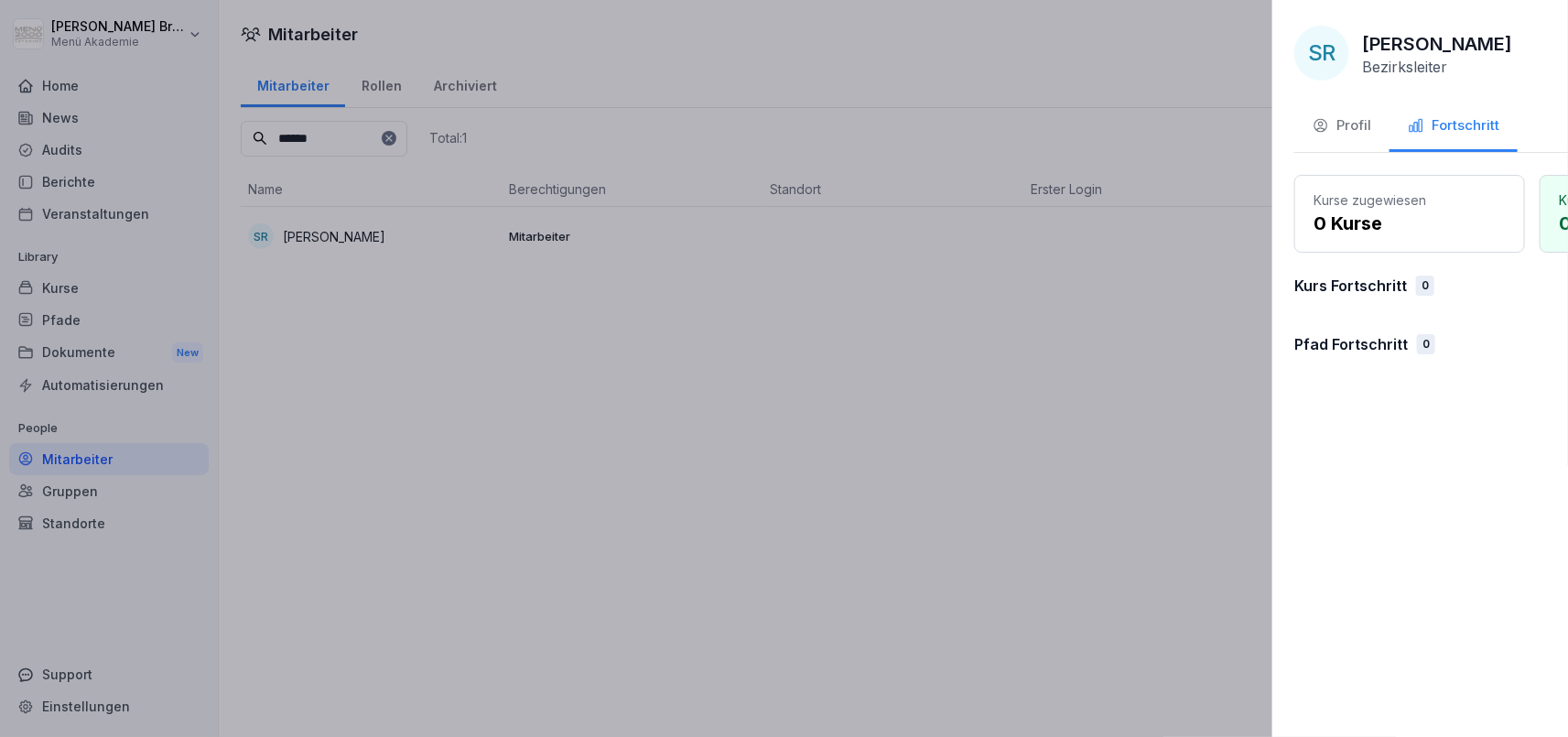
drag, startPoint x: 942, startPoint y: 382, endPoint x: 652, endPoint y: 326, distance: 295.4
click at [942, 382] on div at bounding box center [784, 368] width 1568 height 737
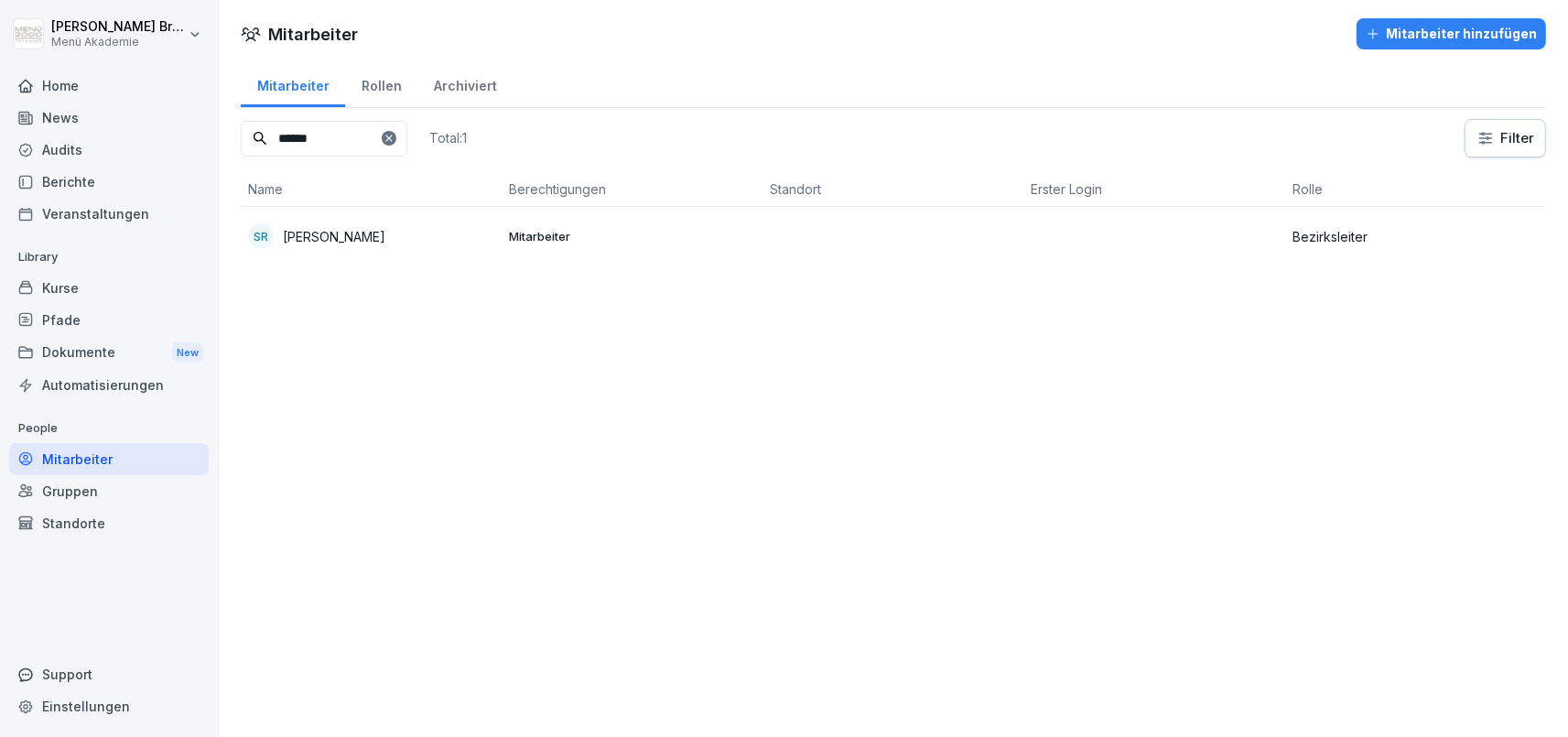
click at [372, 237] on div "SR Sven Riediger" at bounding box center [370, 236] width 246 height 26
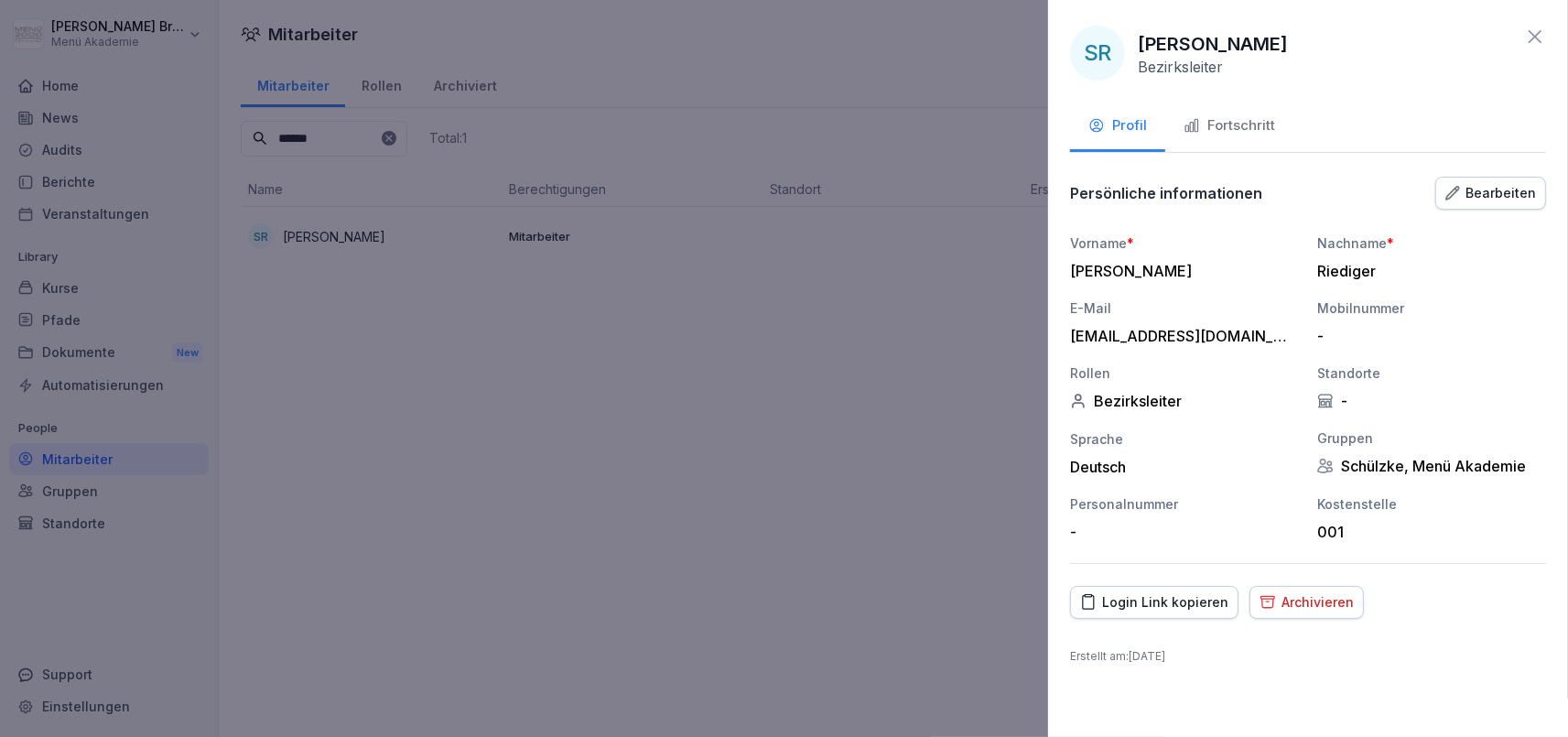
click at [1230, 116] on div "Fortschritt" at bounding box center [1229, 125] width 91 height 21
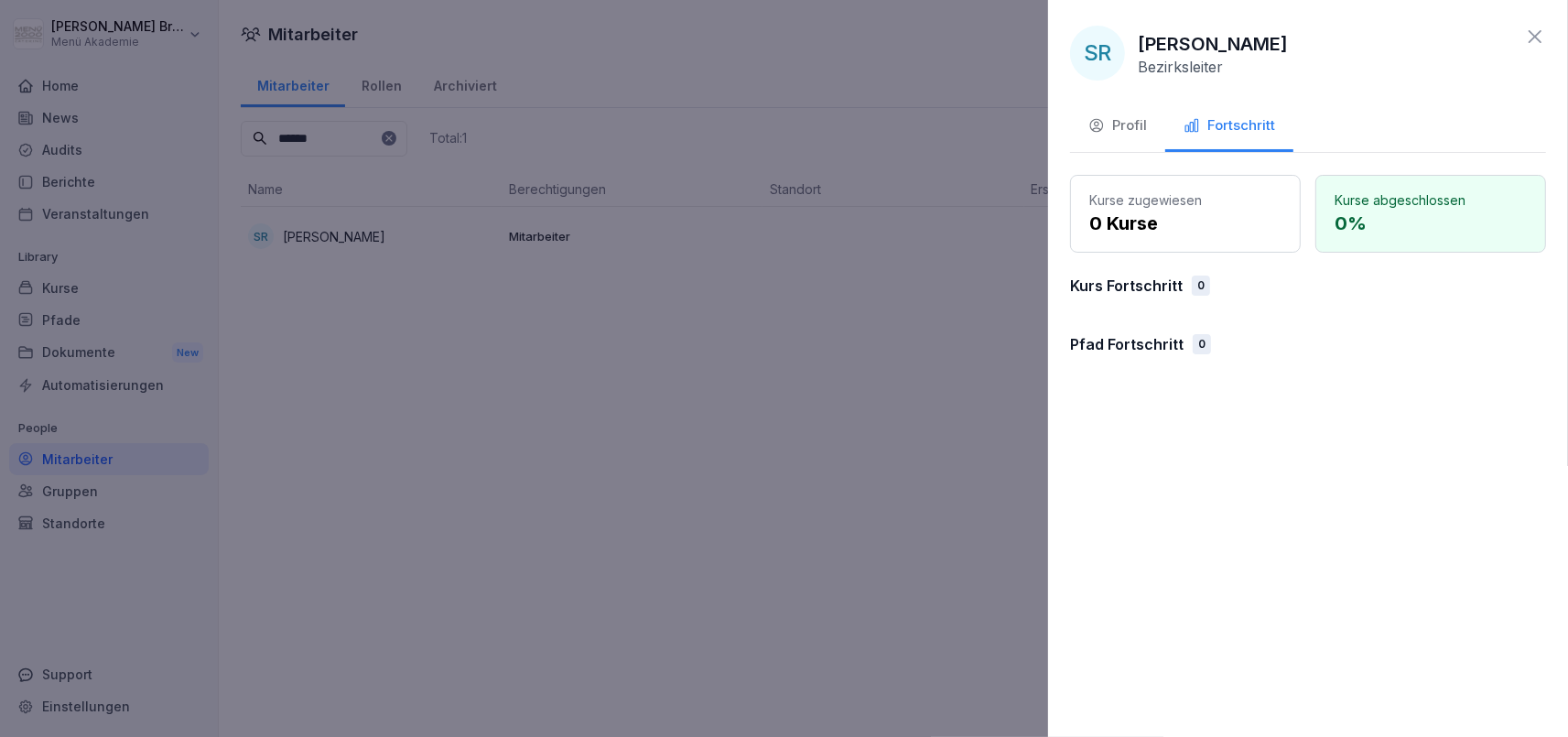
click at [1230, 116] on div "Fortschritt" at bounding box center [1229, 125] width 91 height 21
click at [1148, 289] on p "Kurs Fortschritt" at bounding box center [1127, 286] width 112 height 22
click at [1111, 132] on div "Profil" at bounding box center [1117, 125] width 59 height 21
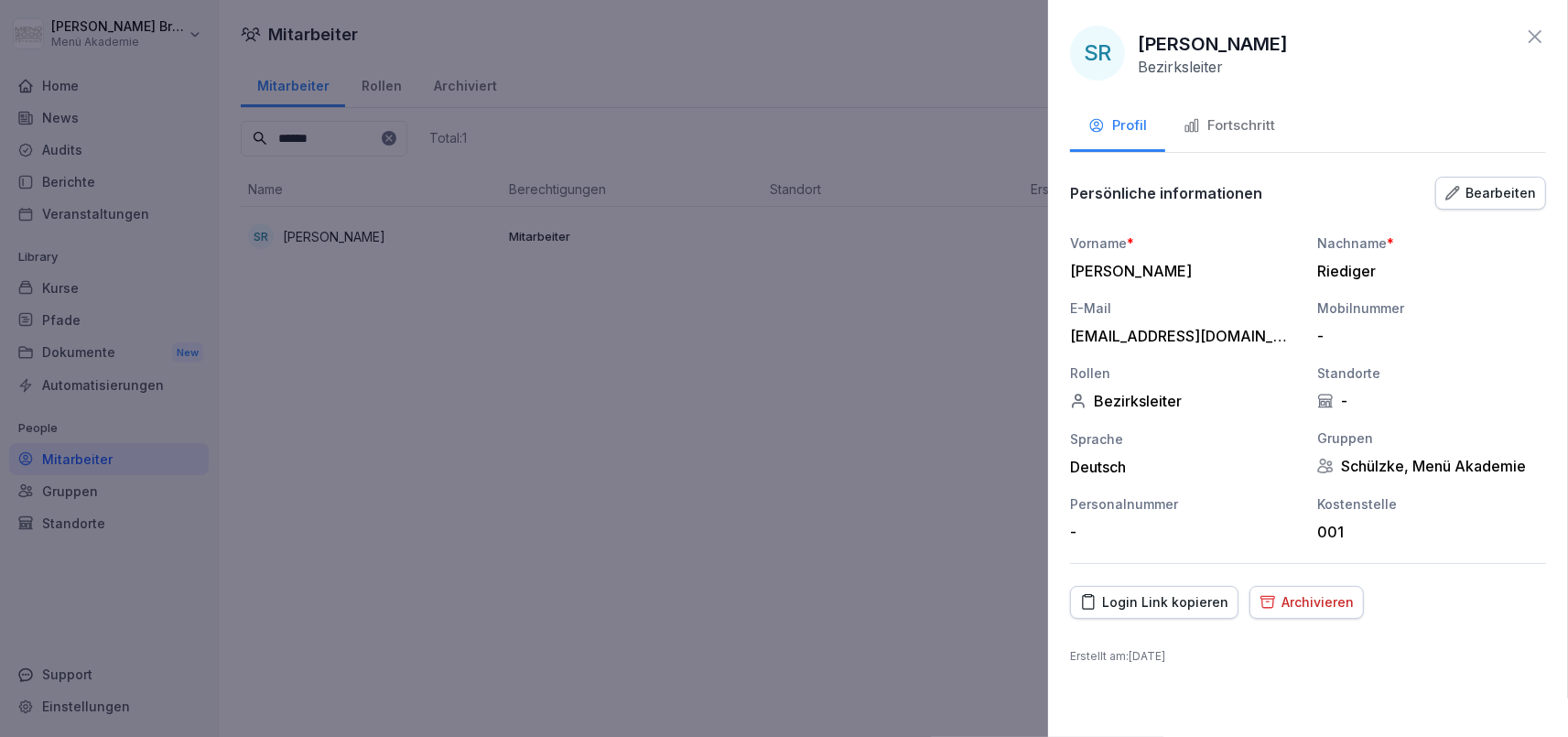
click at [953, 370] on div at bounding box center [784, 368] width 1568 height 737
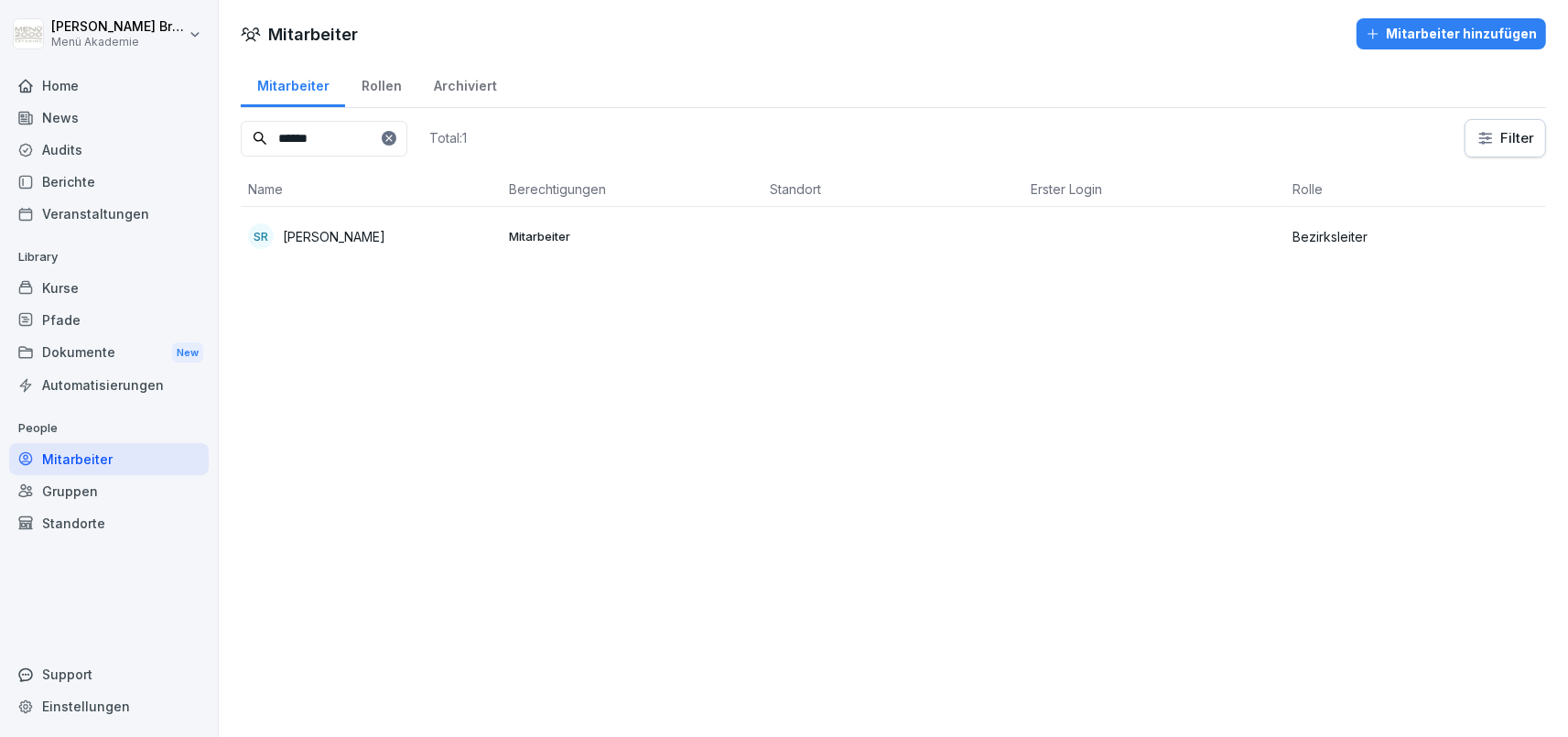
click at [596, 238] on p "Mitarbeiter" at bounding box center [631, 236] width 246 height 17
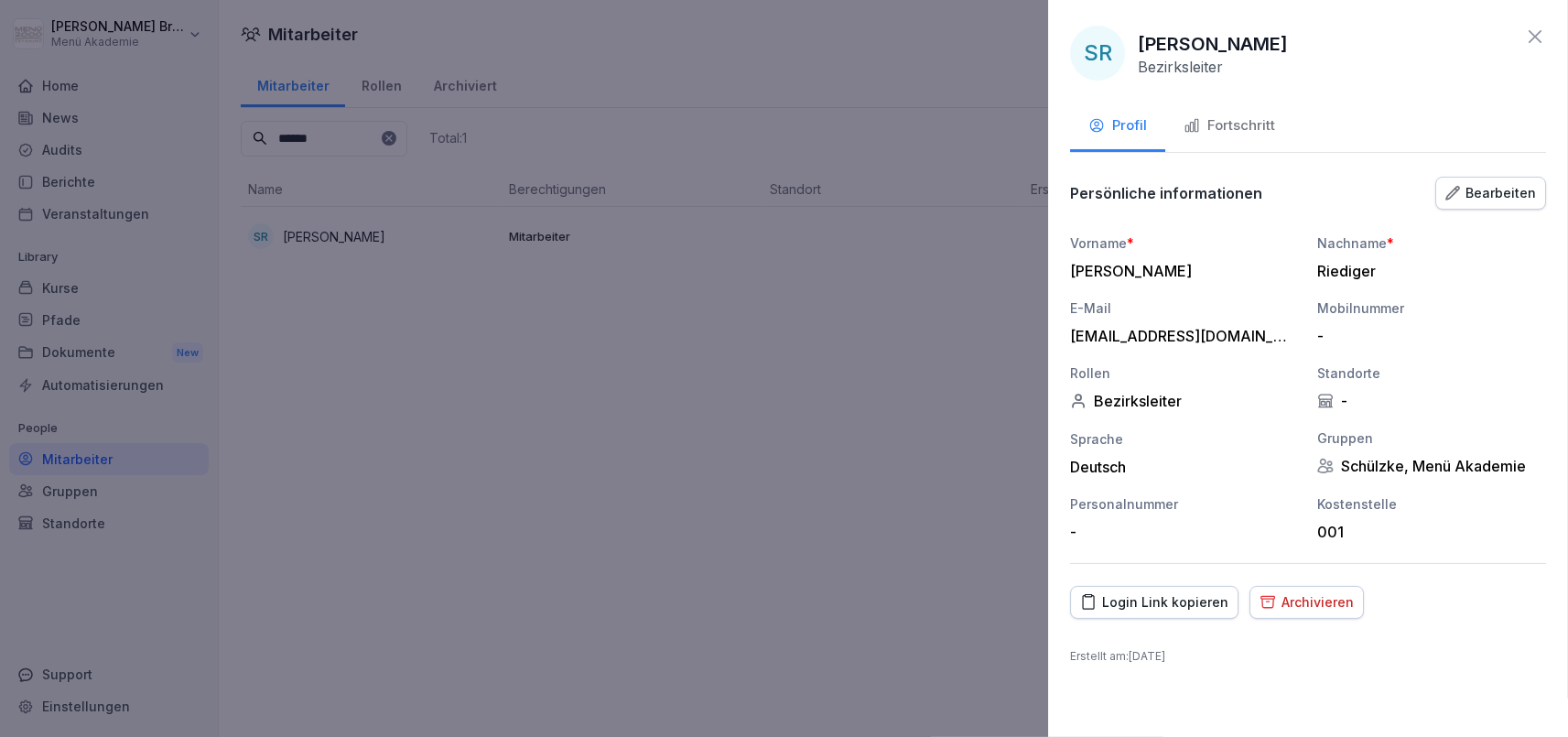
click at [858, 435] on div at bounding box center [784, 368] width 1568 height 737
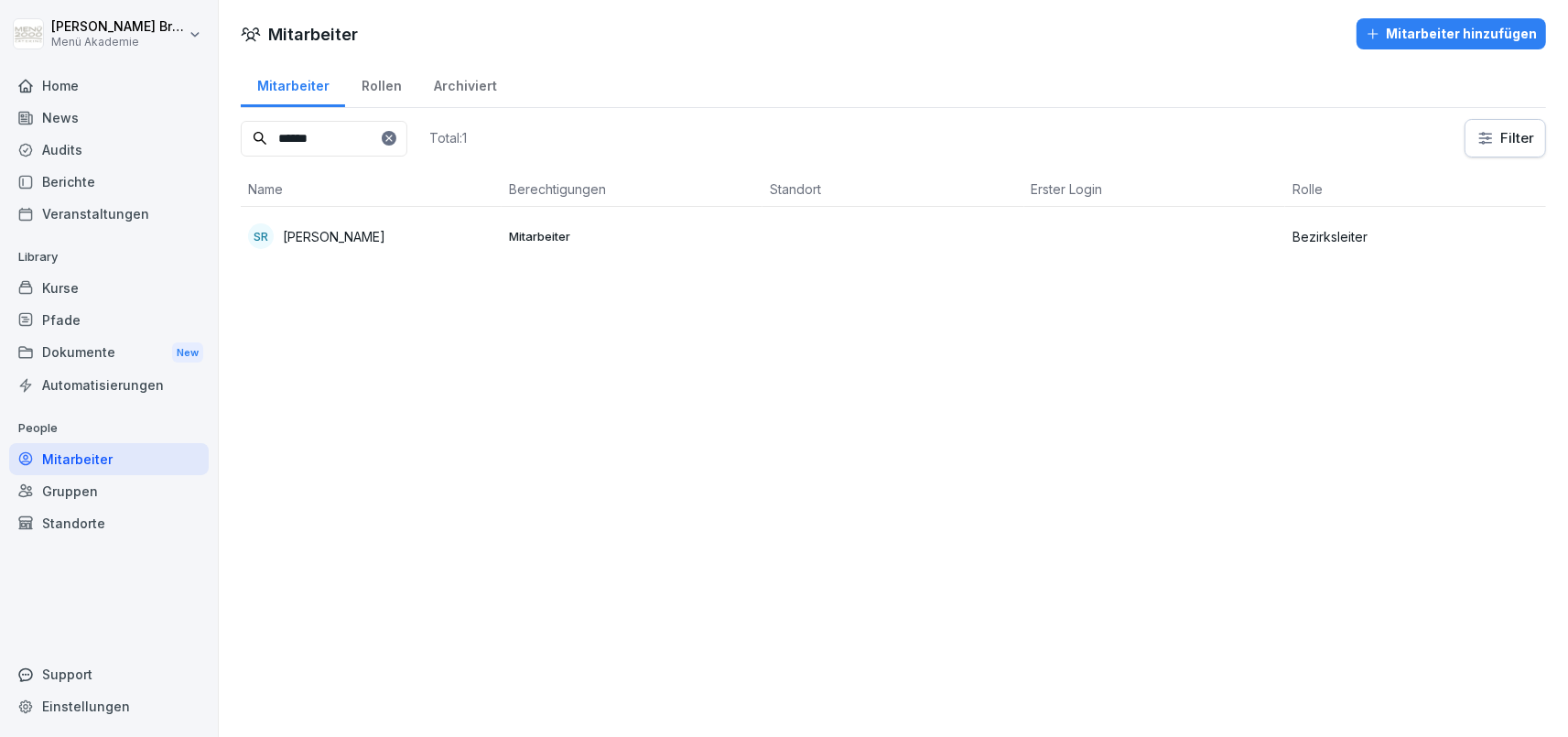
click at [100, 318] on div "Pfade" at bounding box center [109, 320] width 200 height 32
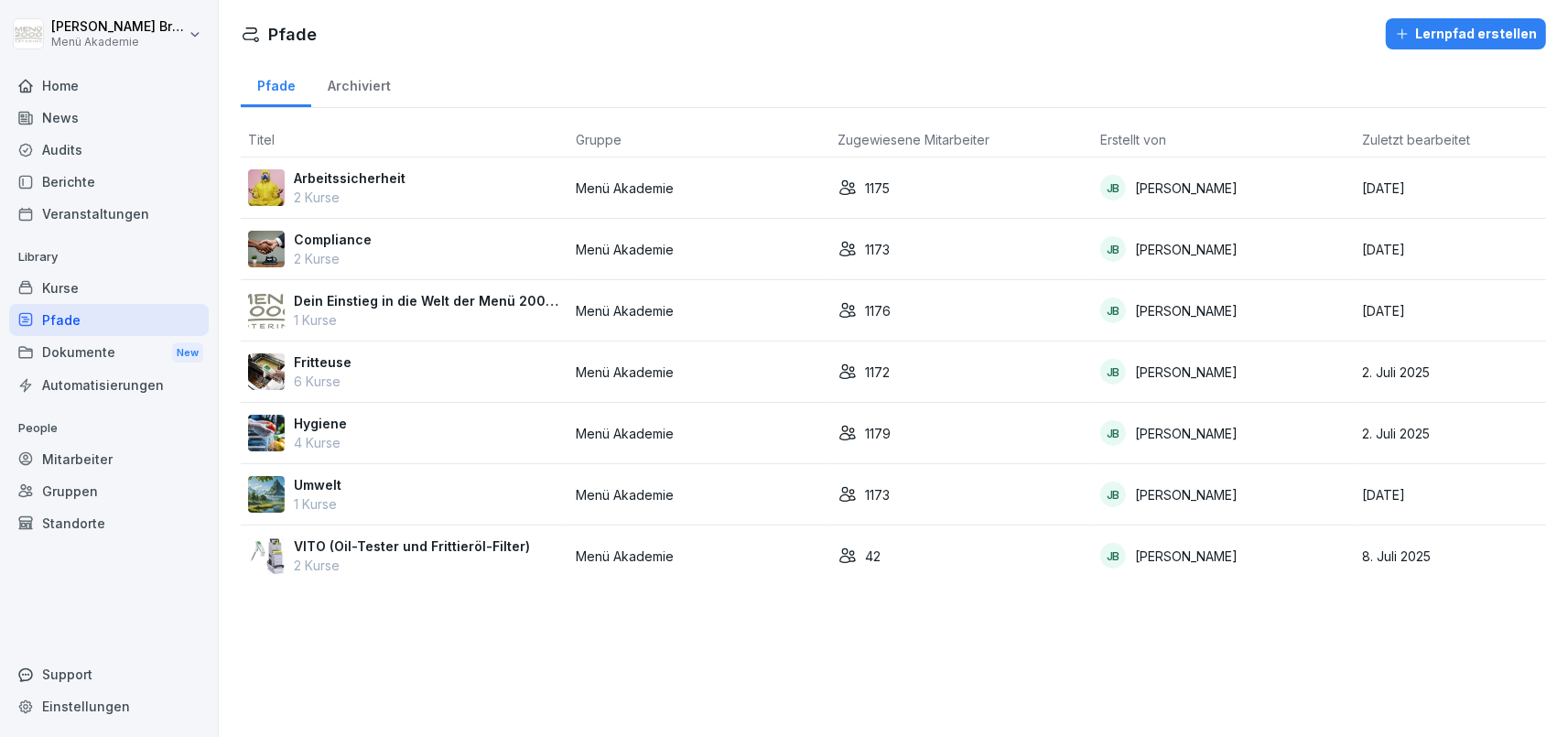
click at [392, 175] on p "Arbeitssicherheit" at bounding box center [349, 178] width 111 height 19
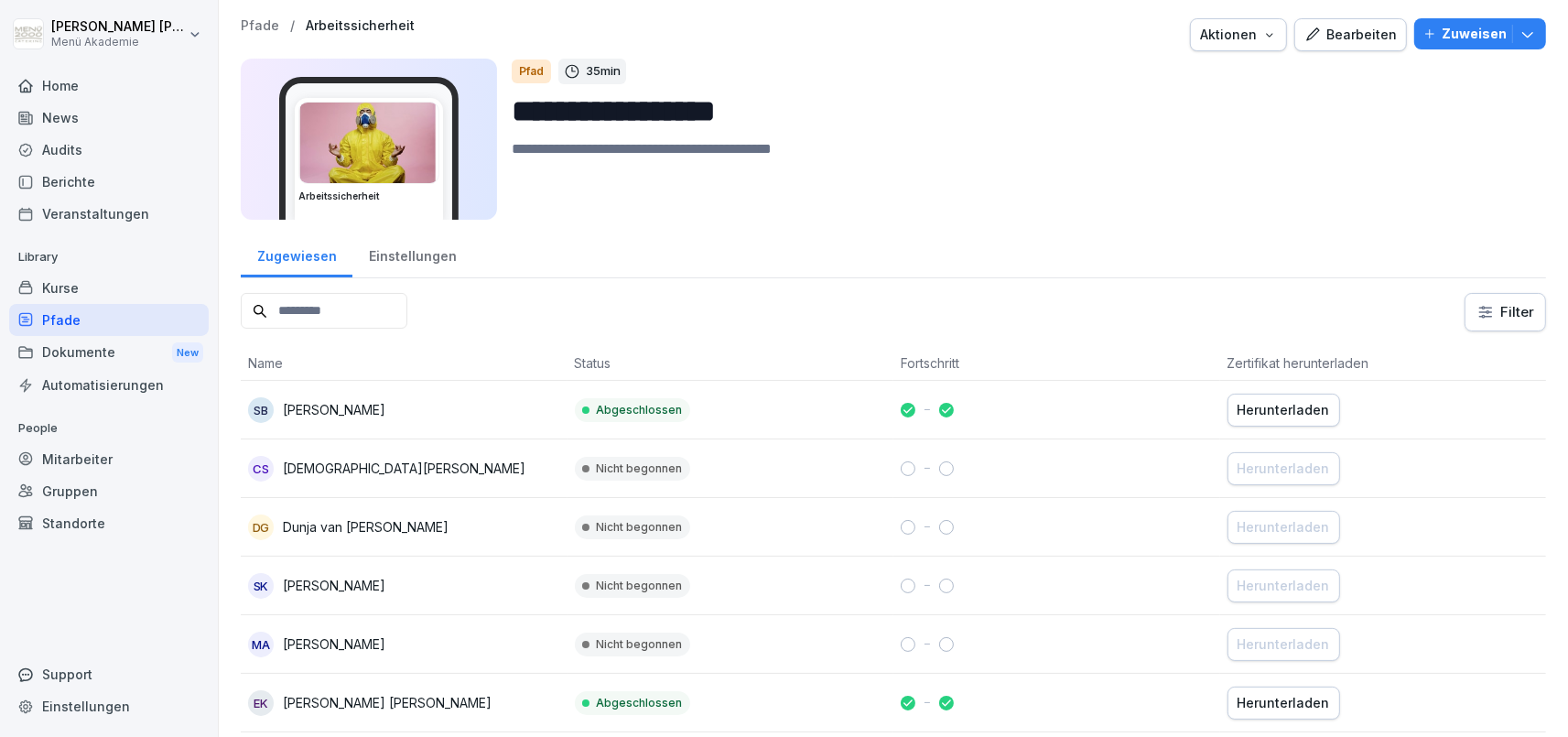
click at [407, 321] on input at bounding box center [323, 310] width 167 height 36
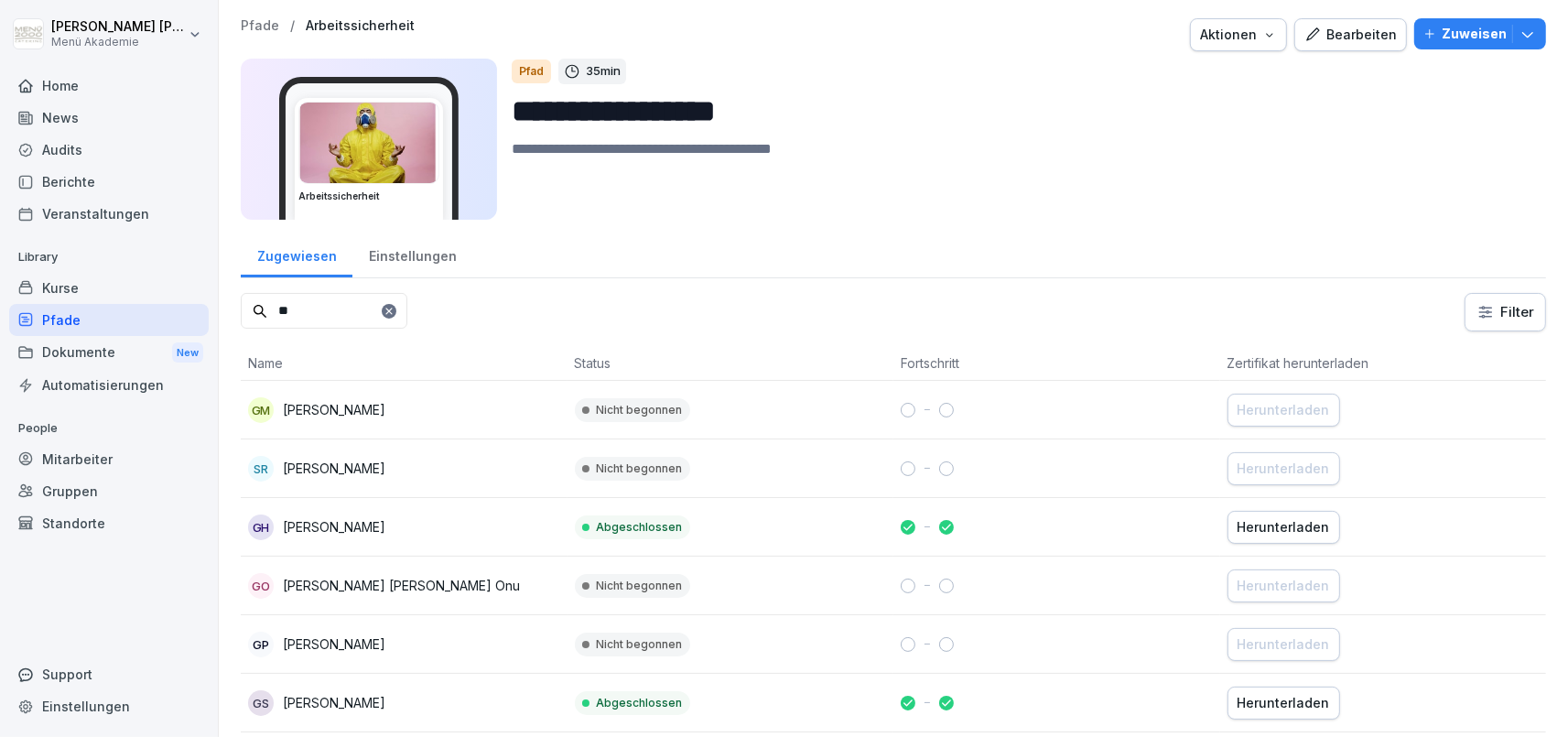
type input "*"
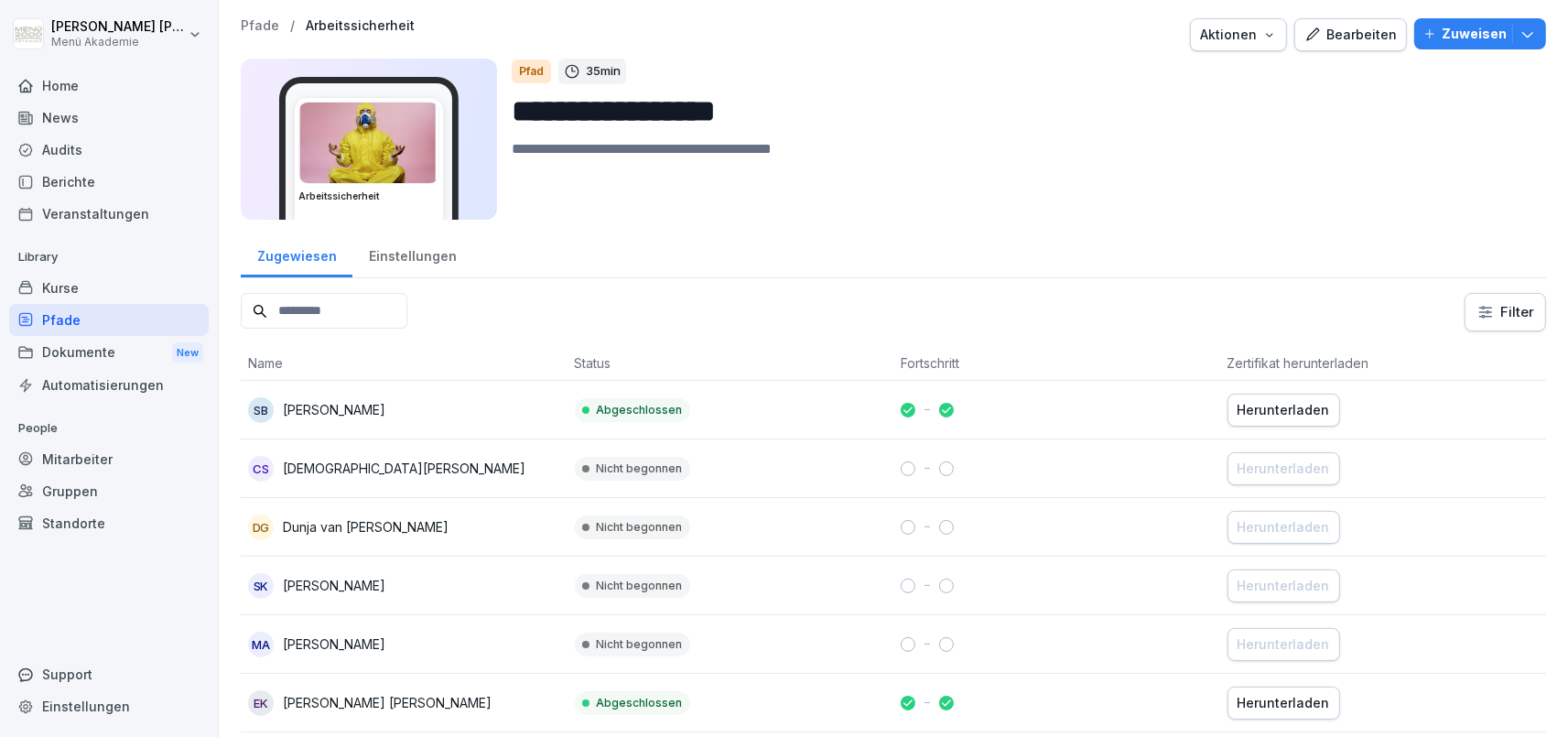
click at [436, 251] on div "Einstellungen" at bounding box center [413, 253] width 120 height 47
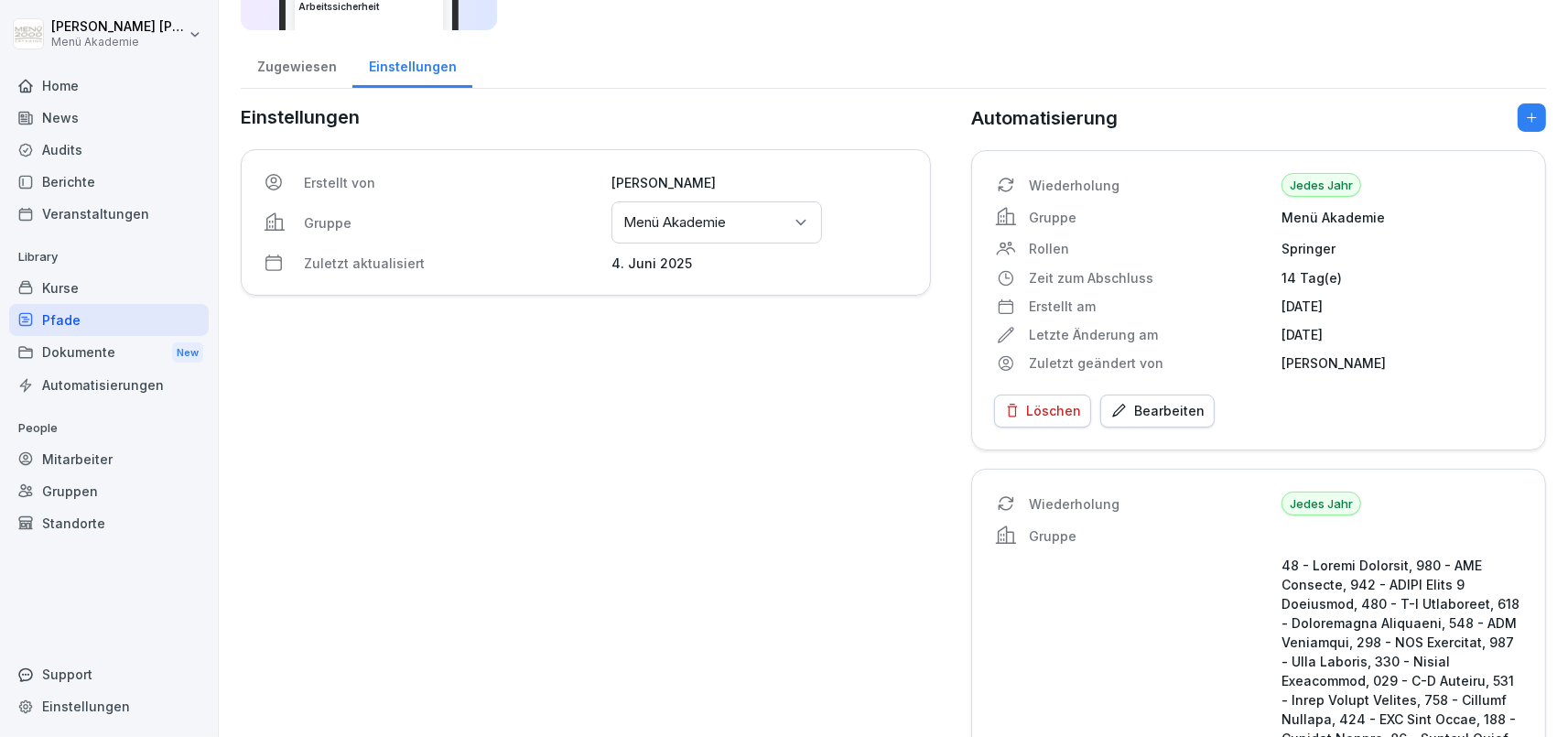
scroll to position [212, 0]
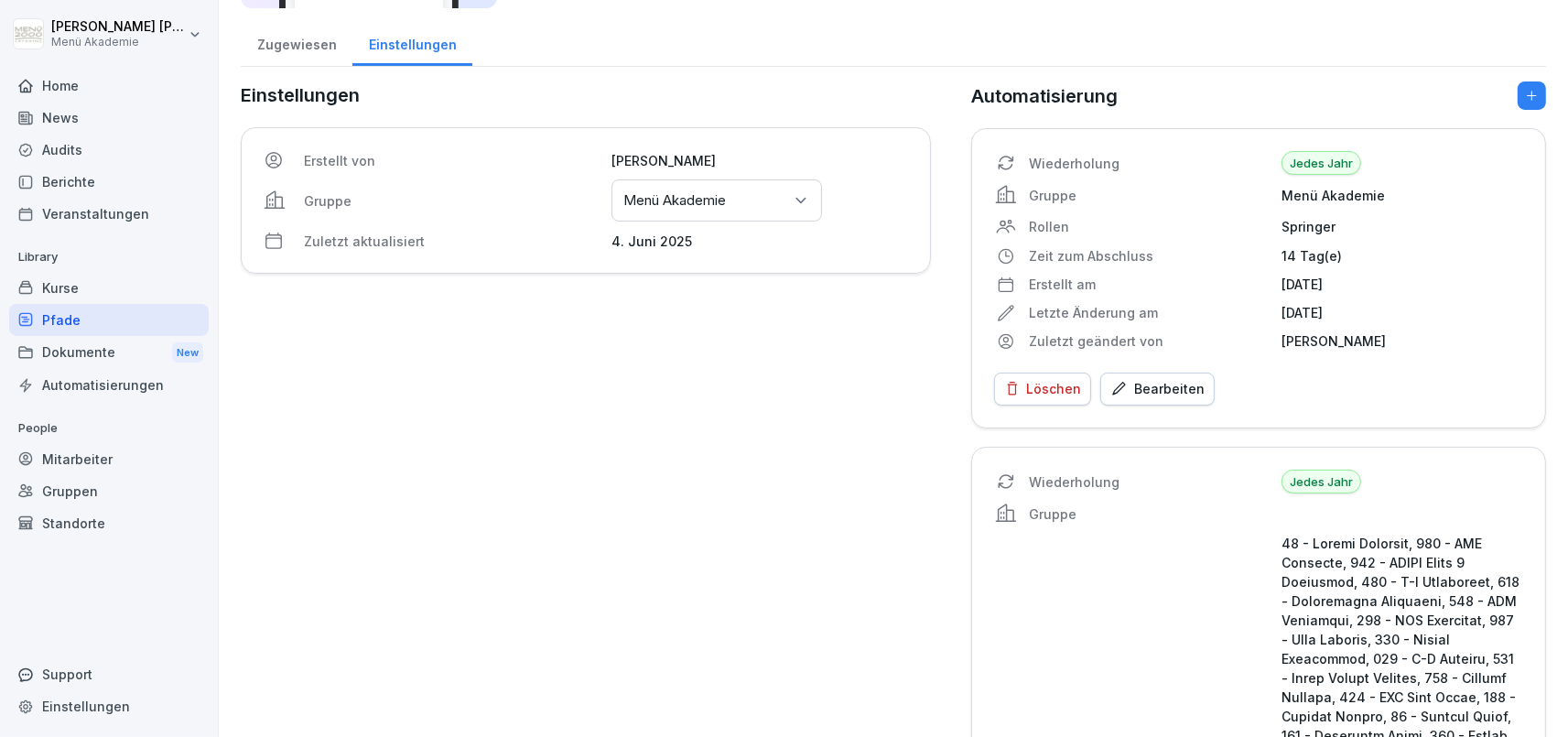
click at [649, 247] on p "4. Juni 2025" at bounding box center [760, 240] width 297 height 19
click at [719, 209] on p "Menü Akademie" at bounding box center [674, 201] width 102 height 18
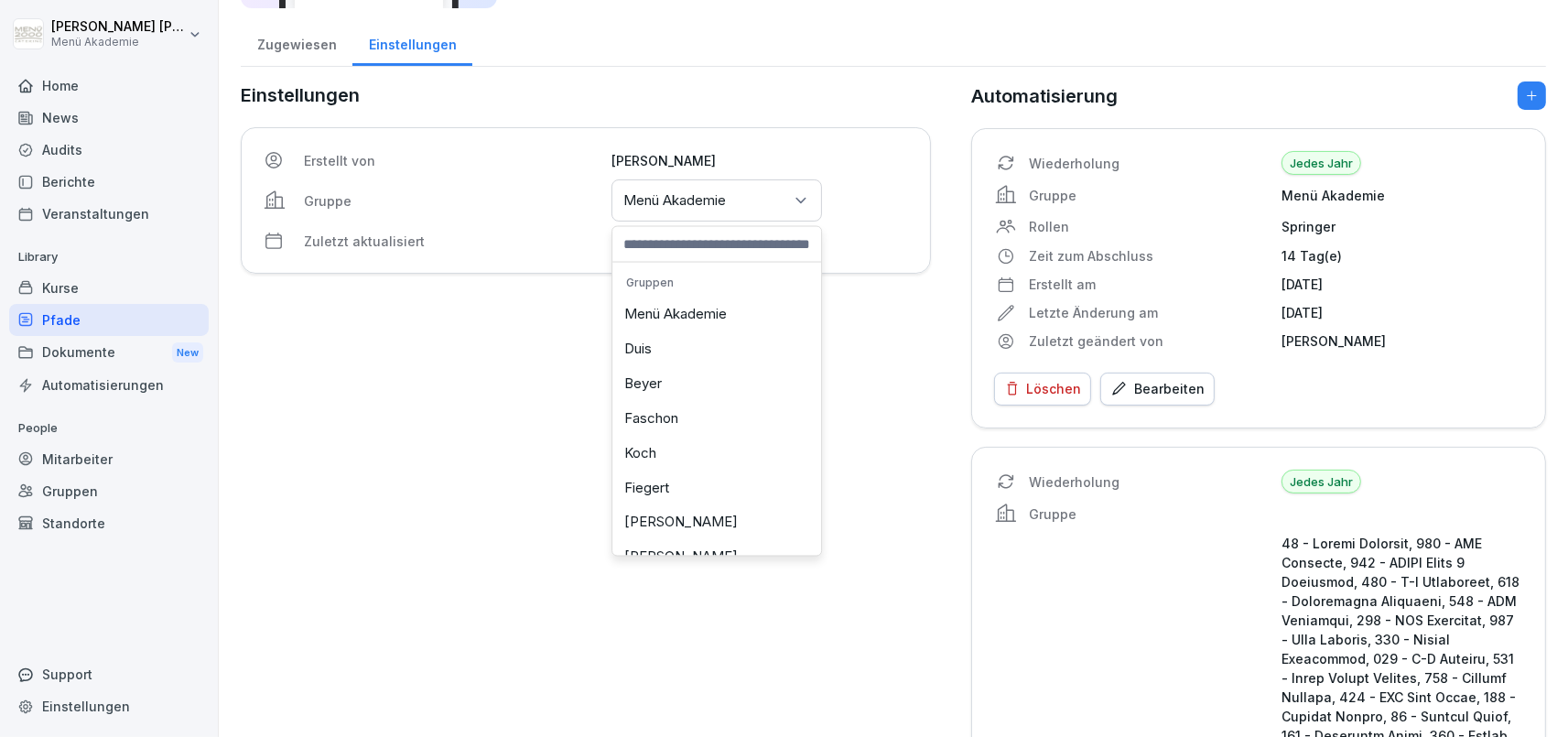
click at [690, 308] on div "Menü Akademie" at bounding box center [717, 314] width 200 height 35
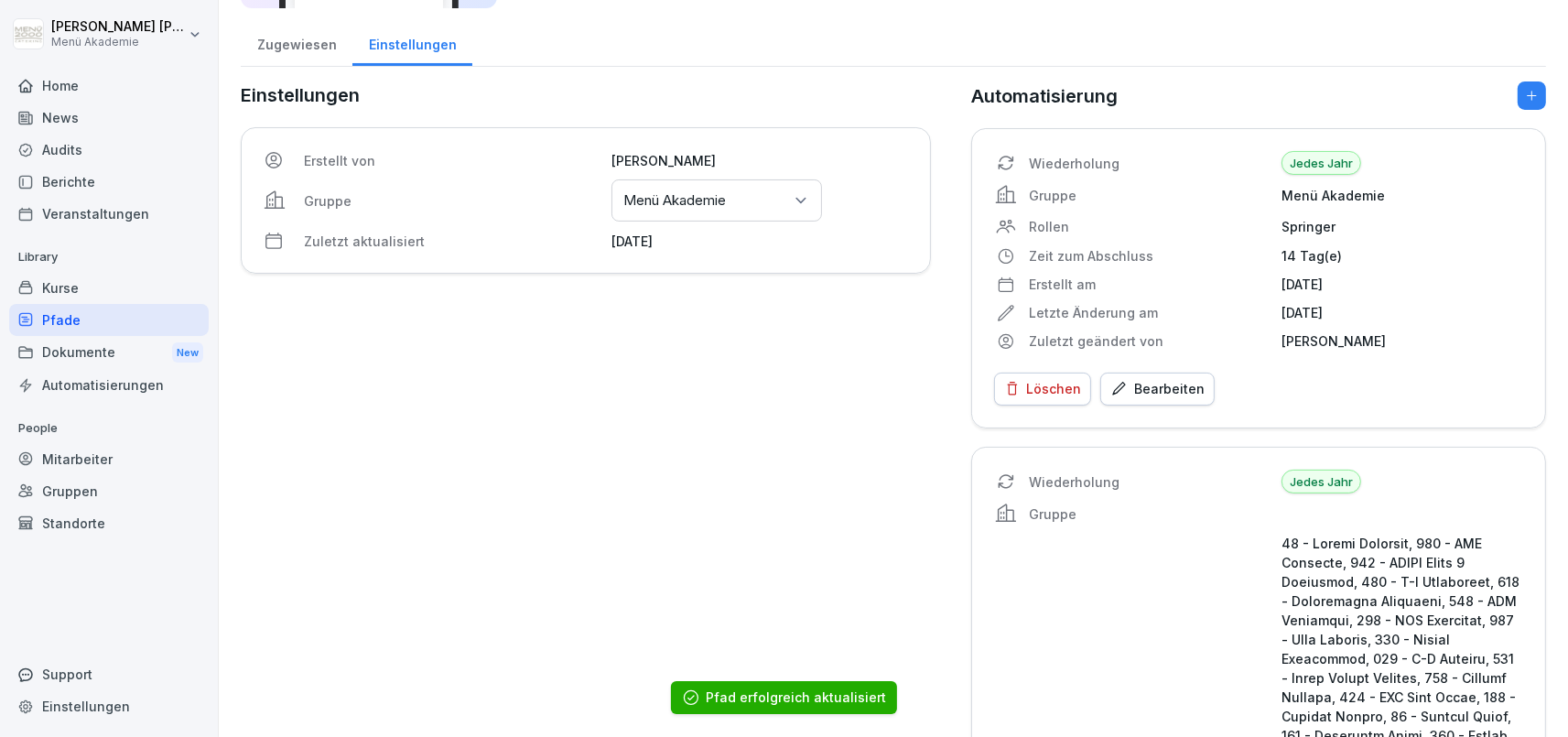
click at [136, 318] on div "Pfade" at bounding box center [109, 320] width 200 height 32
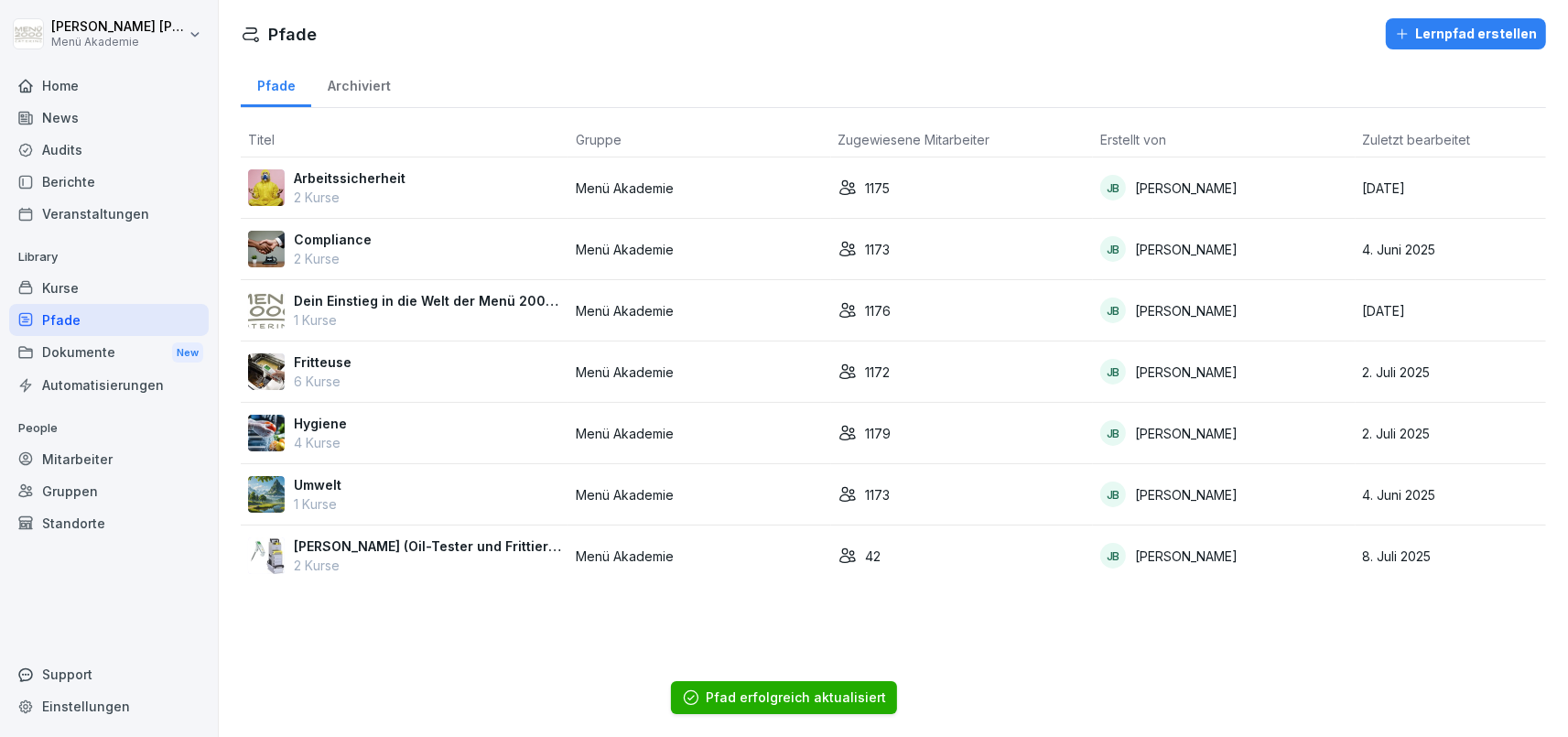
click at [330, 238] on p "Compliance" at bounding box center [333, 239] width 77 height 19
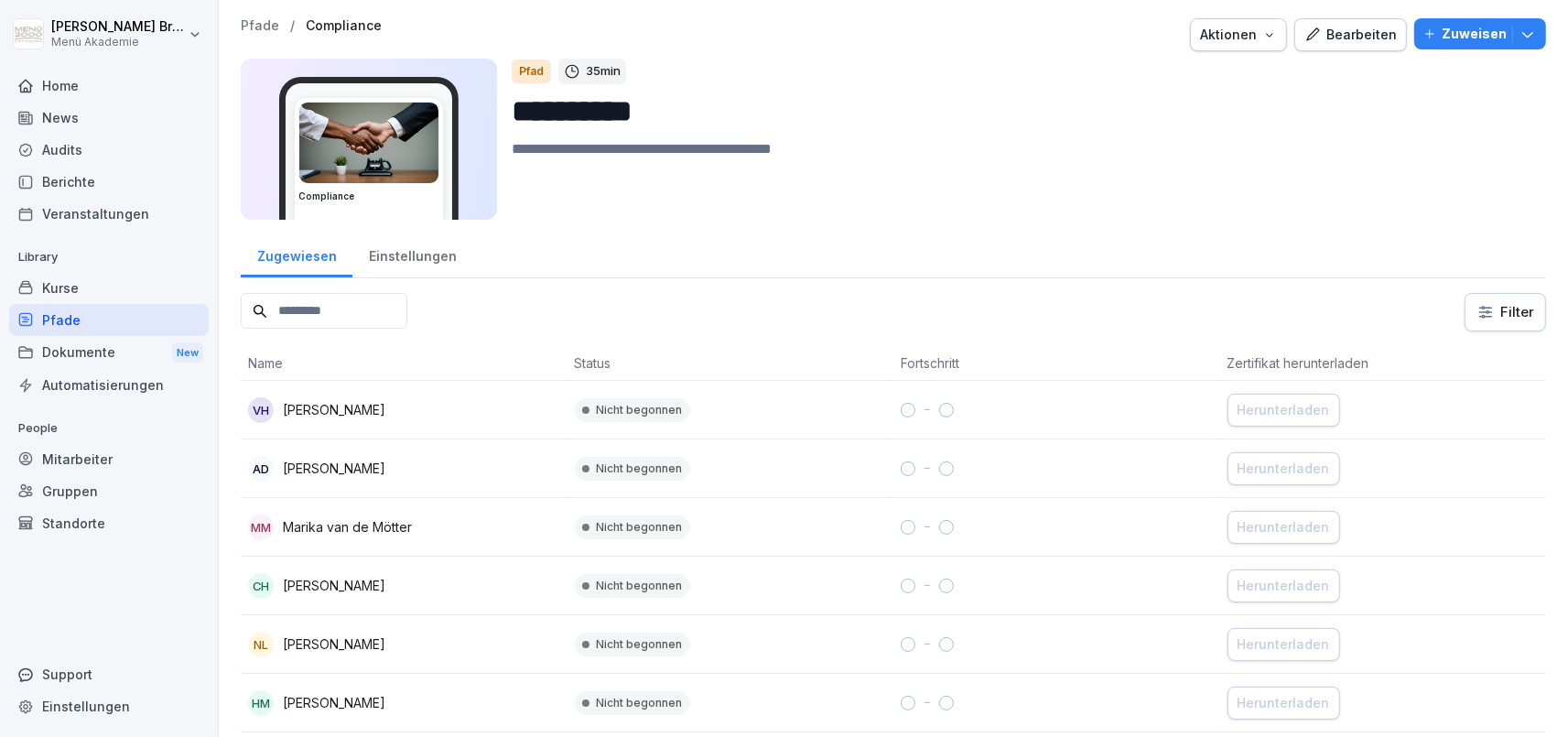
click at [389, 247] on div "Einstellungen" at bounding box center [413, 253] width 120 height 47
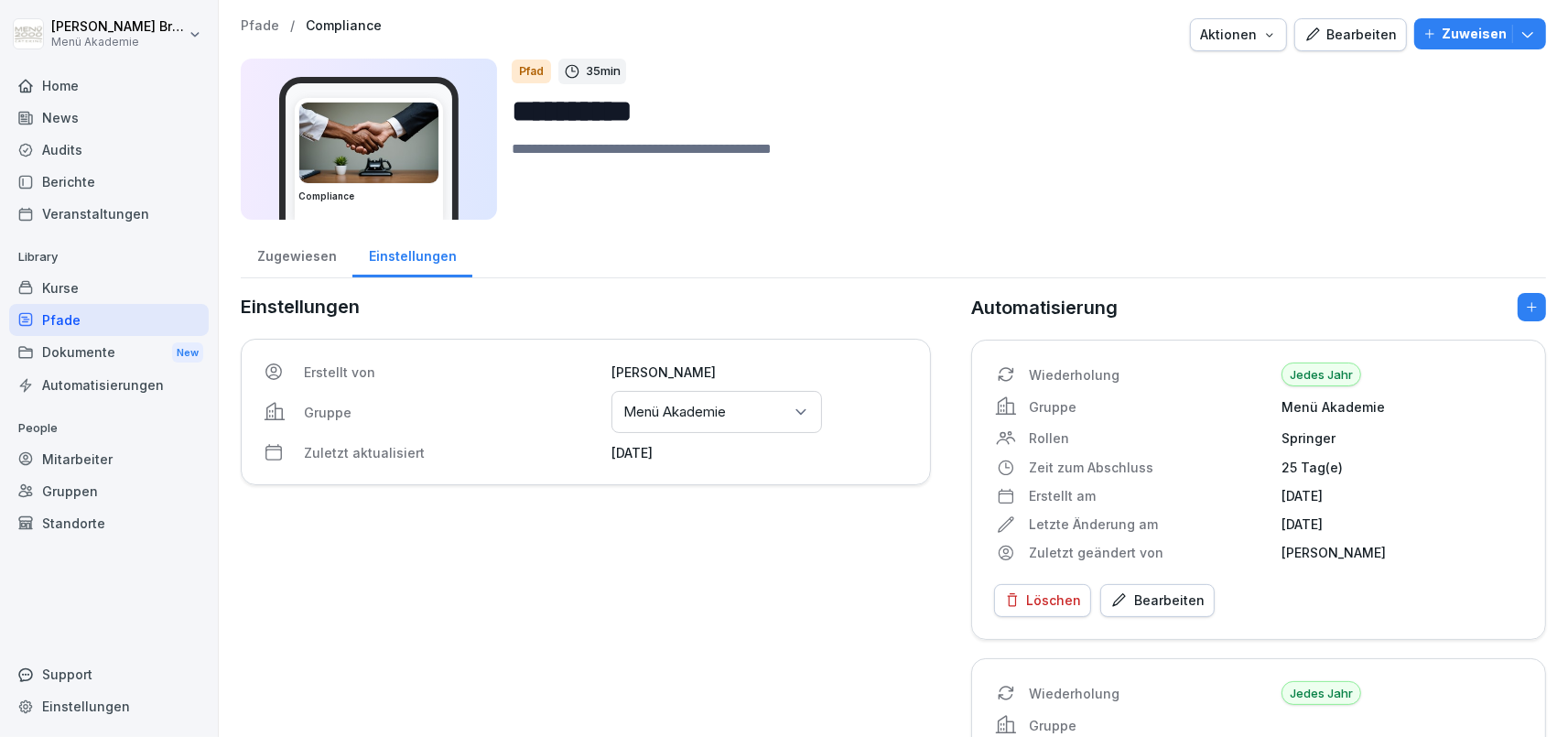
click at [740, 408] on div "Gruppen oder Standorte auswählen Menü Akademie" at bounding box center [717, 412] width 211 height 42
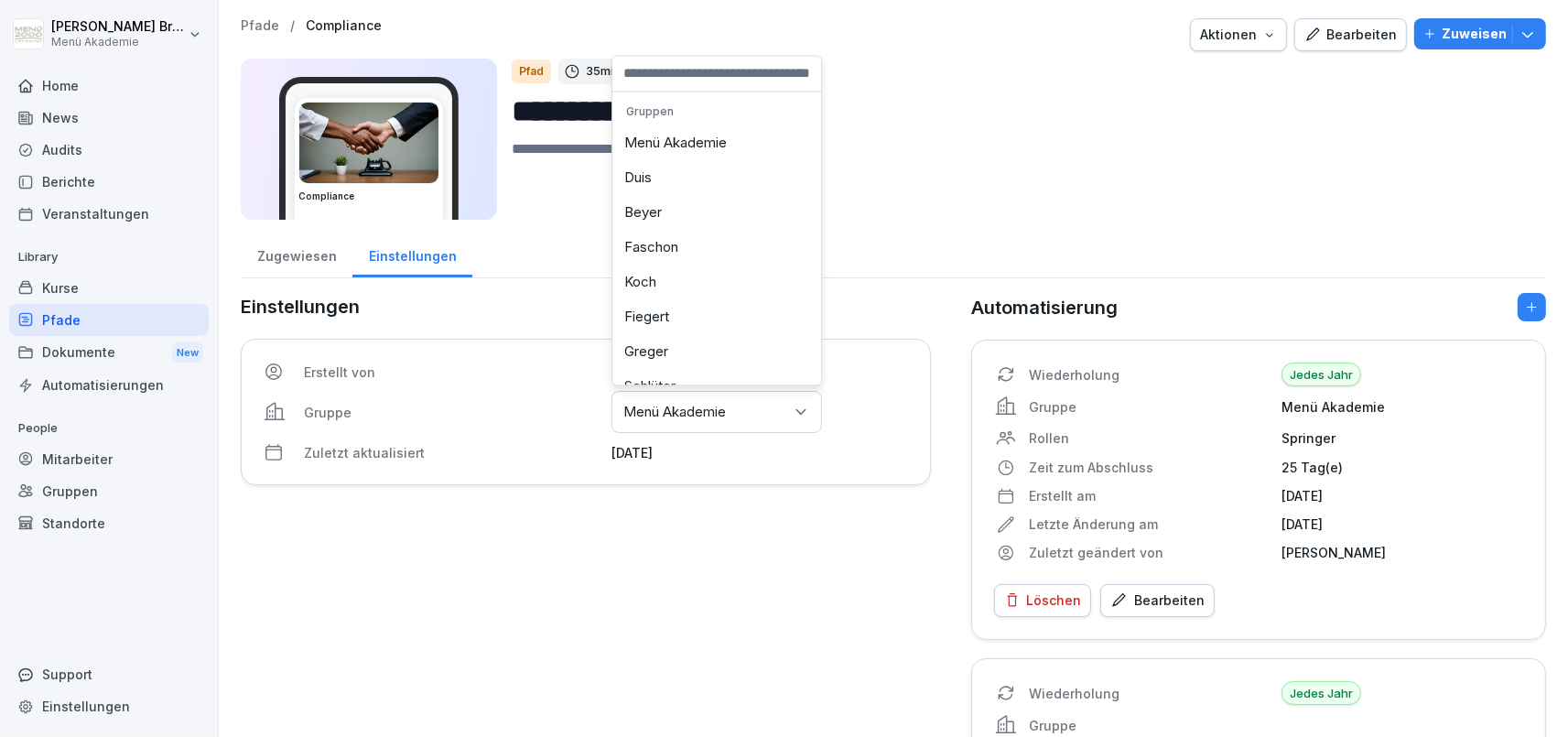
click at [692, 135] on div "Menü Akademie" at bounding box center [717, 144] width 200 height 35
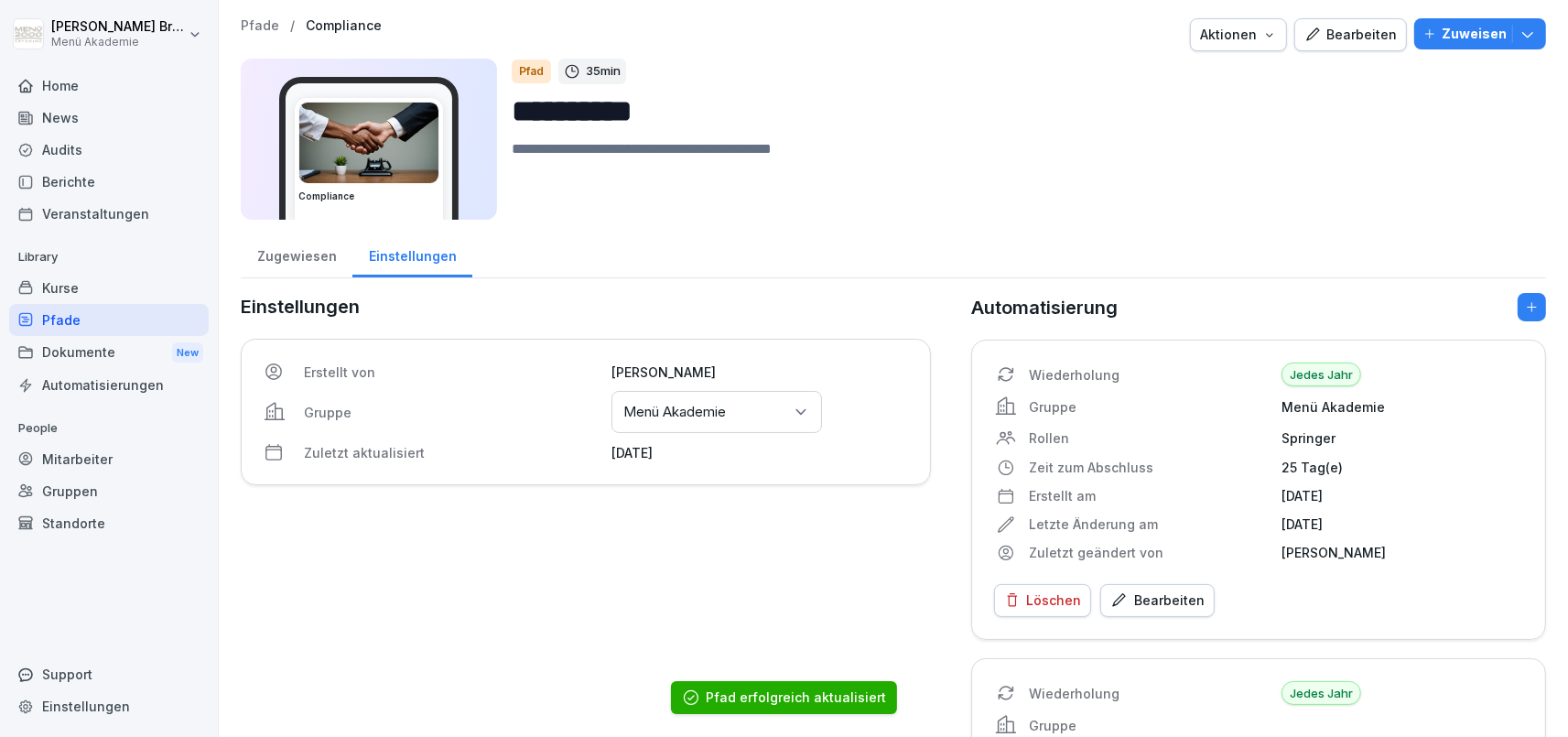
click at [78, 328] on div "Pfade" at bounding box center [109, 320] width 200 height 32
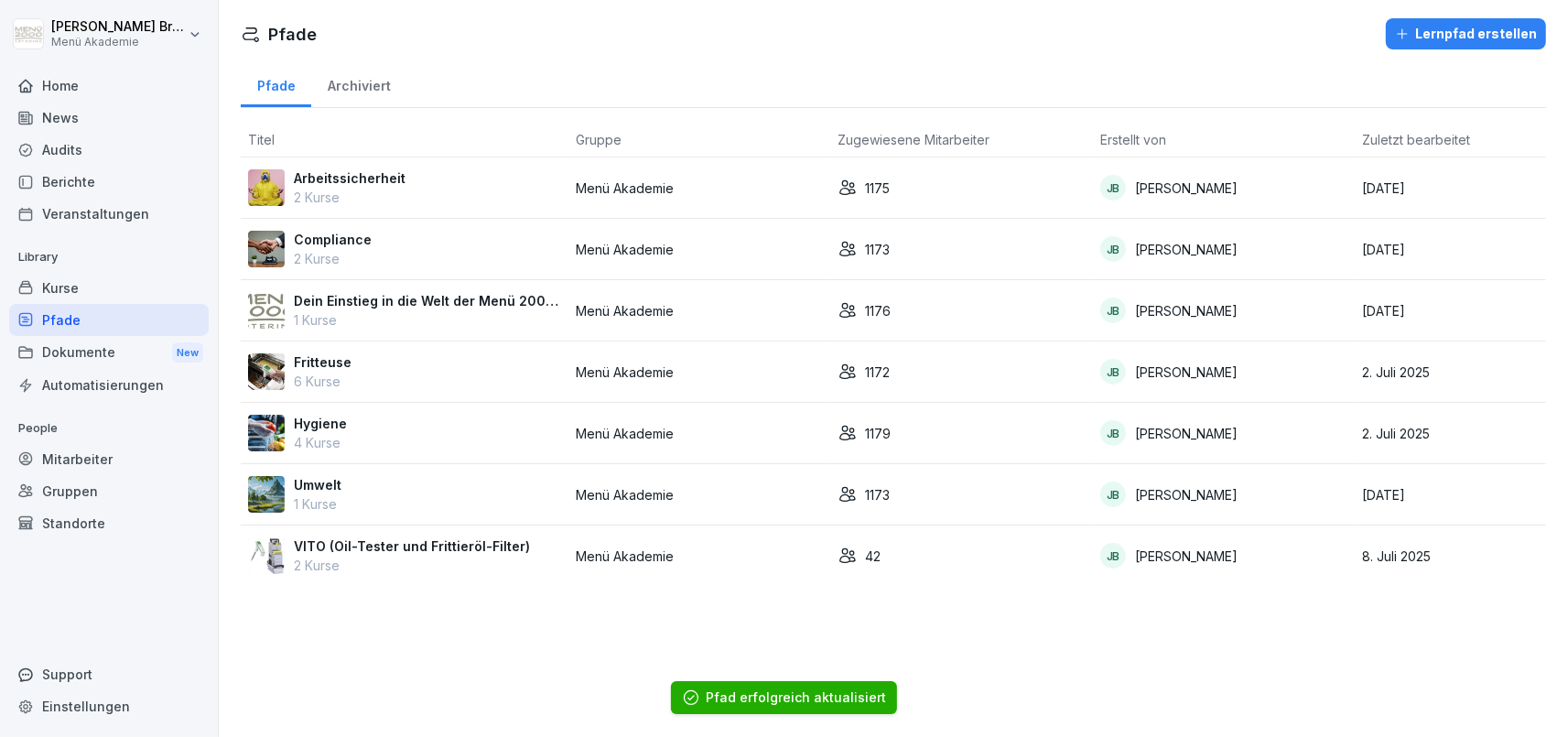
click at [327, 298] on p "Dein Einstieg in die Welt der Menü 2000 Akademie" at bounding box center [427, 300] width 267 height 19
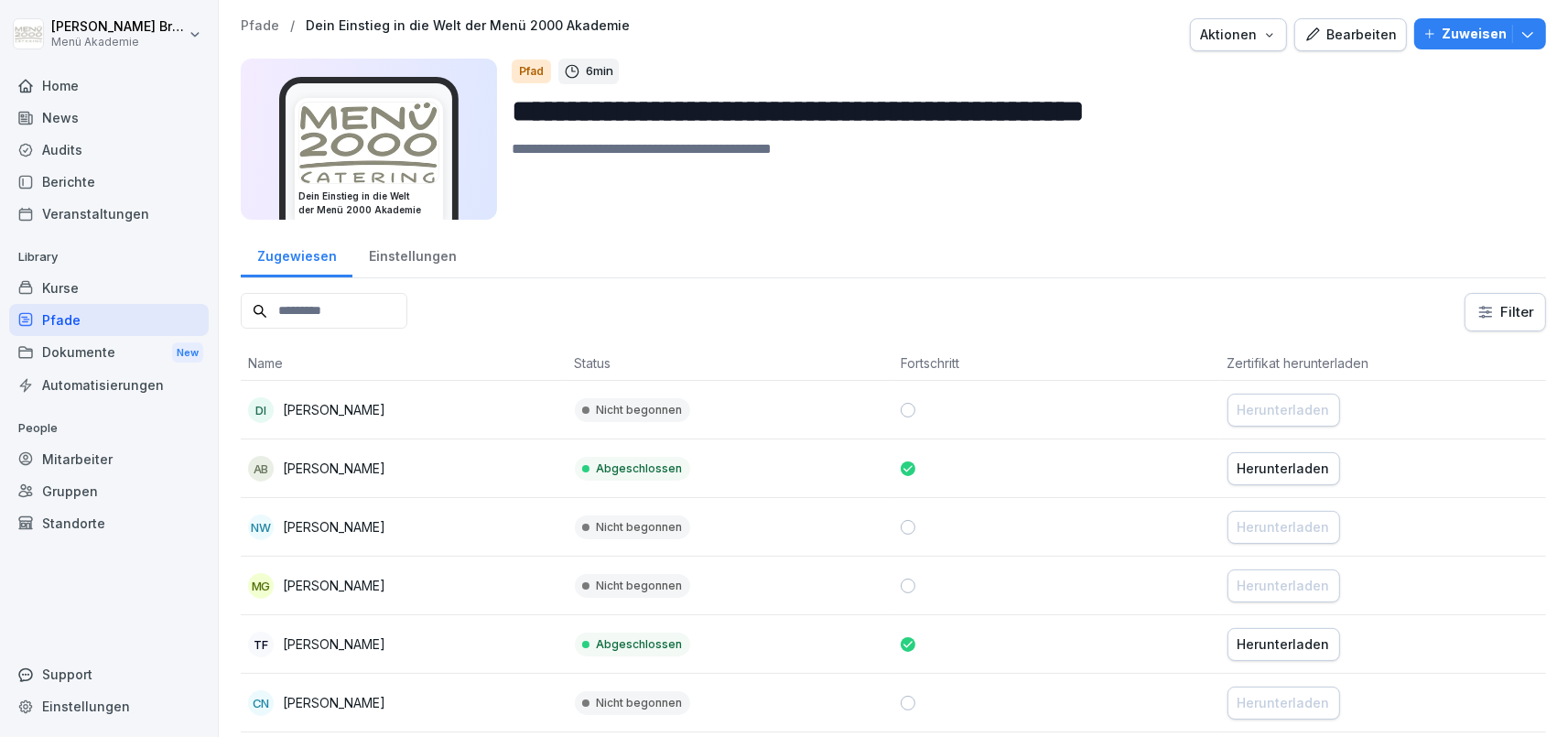
click at [413, 246] on div "Einstellungen" at bounding box center [413, 253] width 120 height 47
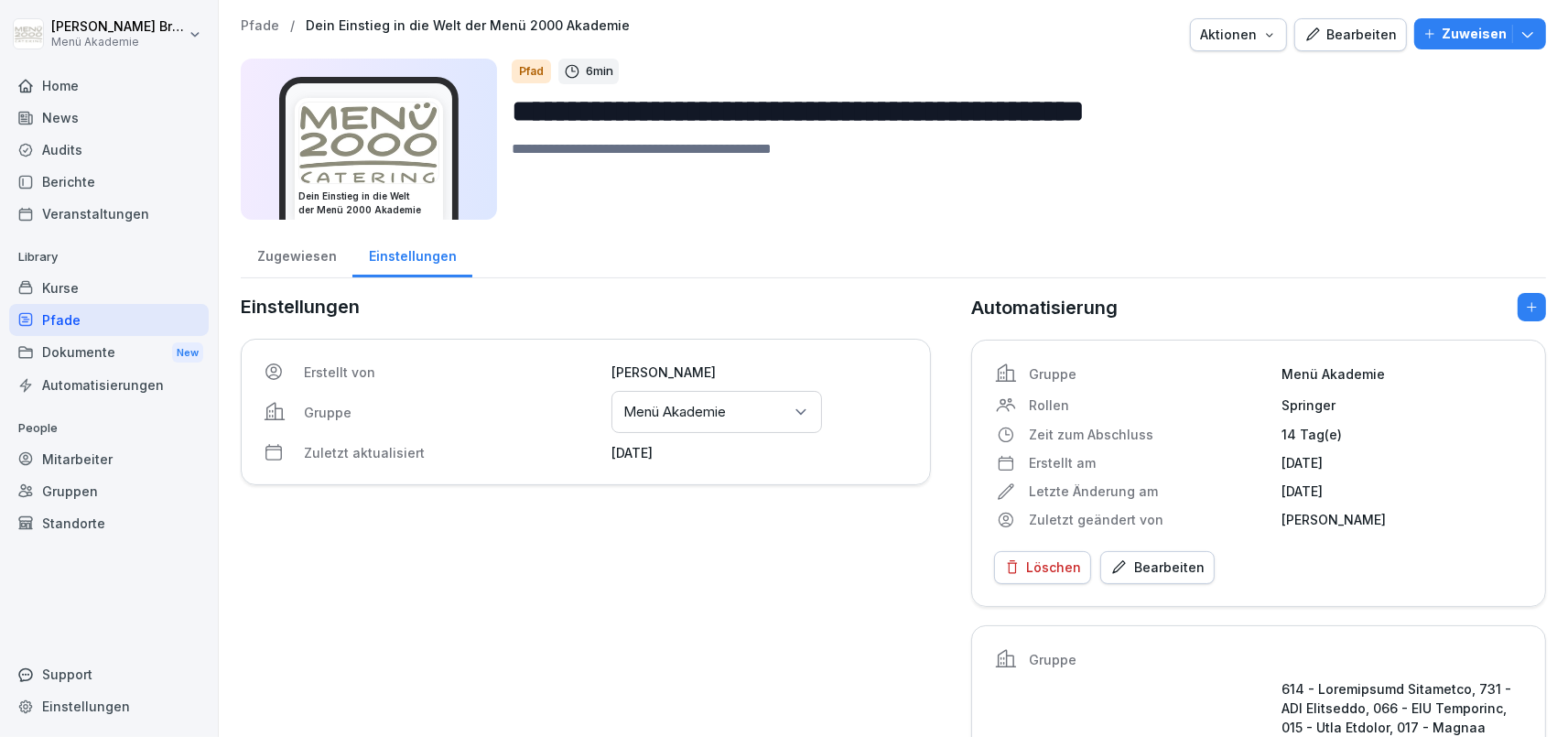
click at [693, 422] on div "Gruppen oder Standorte auswählen Menü Akademie" at bounding box center [717, 412] width 211 height 42
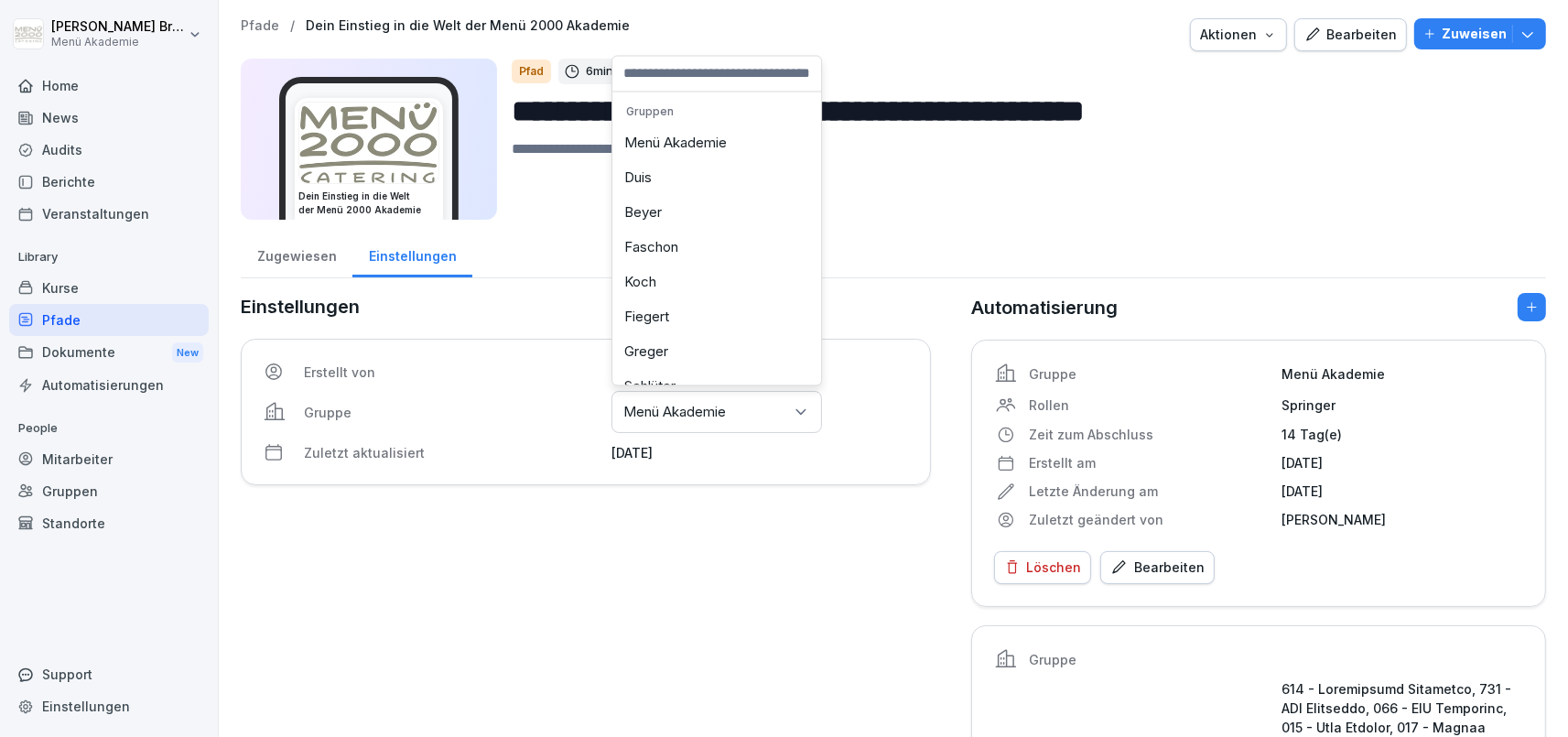
click at [687, 149] on div "Menü Akademie" at bounding box center [717, 144] width 200 height 35
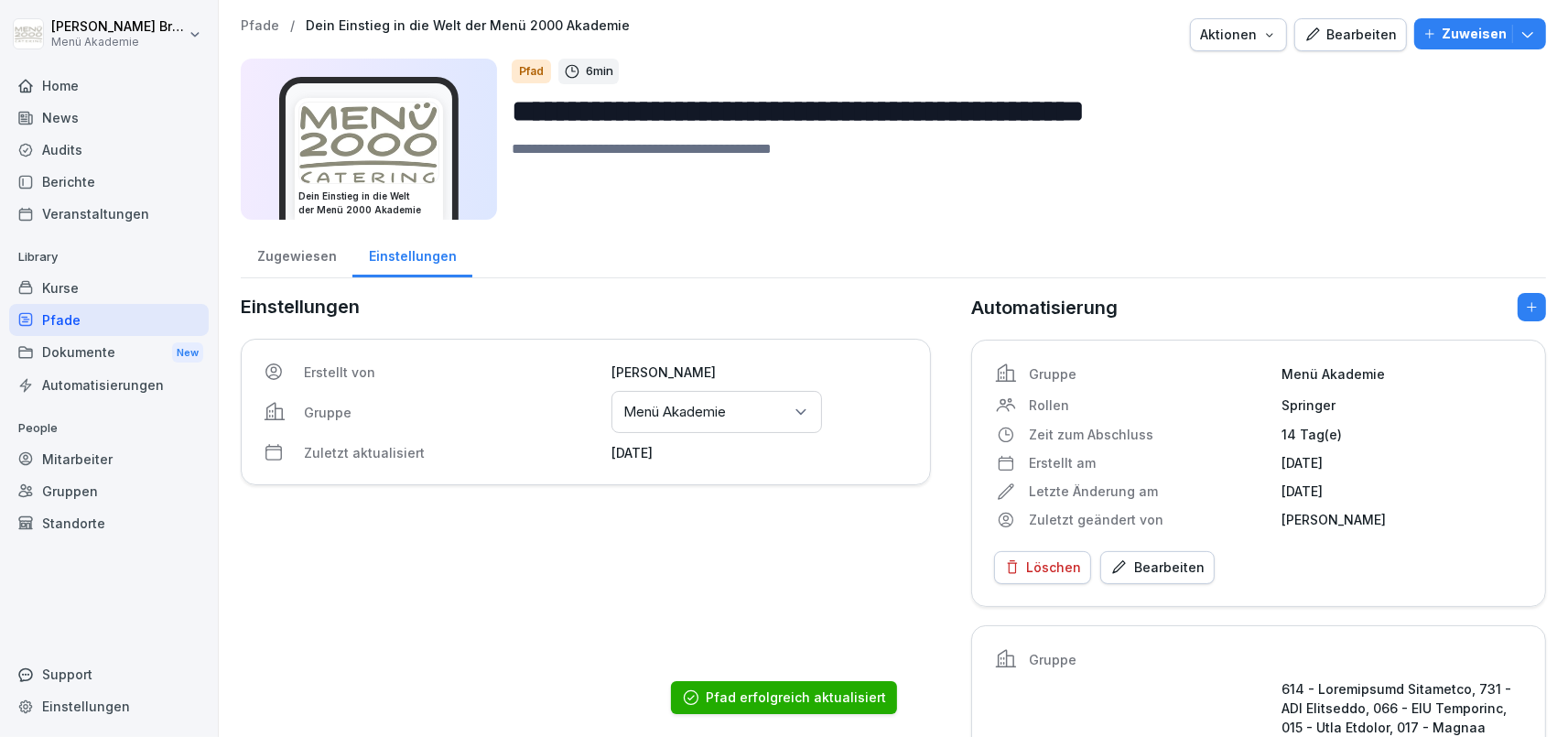
click at [90, 311] on div "Pfade" at bounding box center [109, 320] width 200 height 32
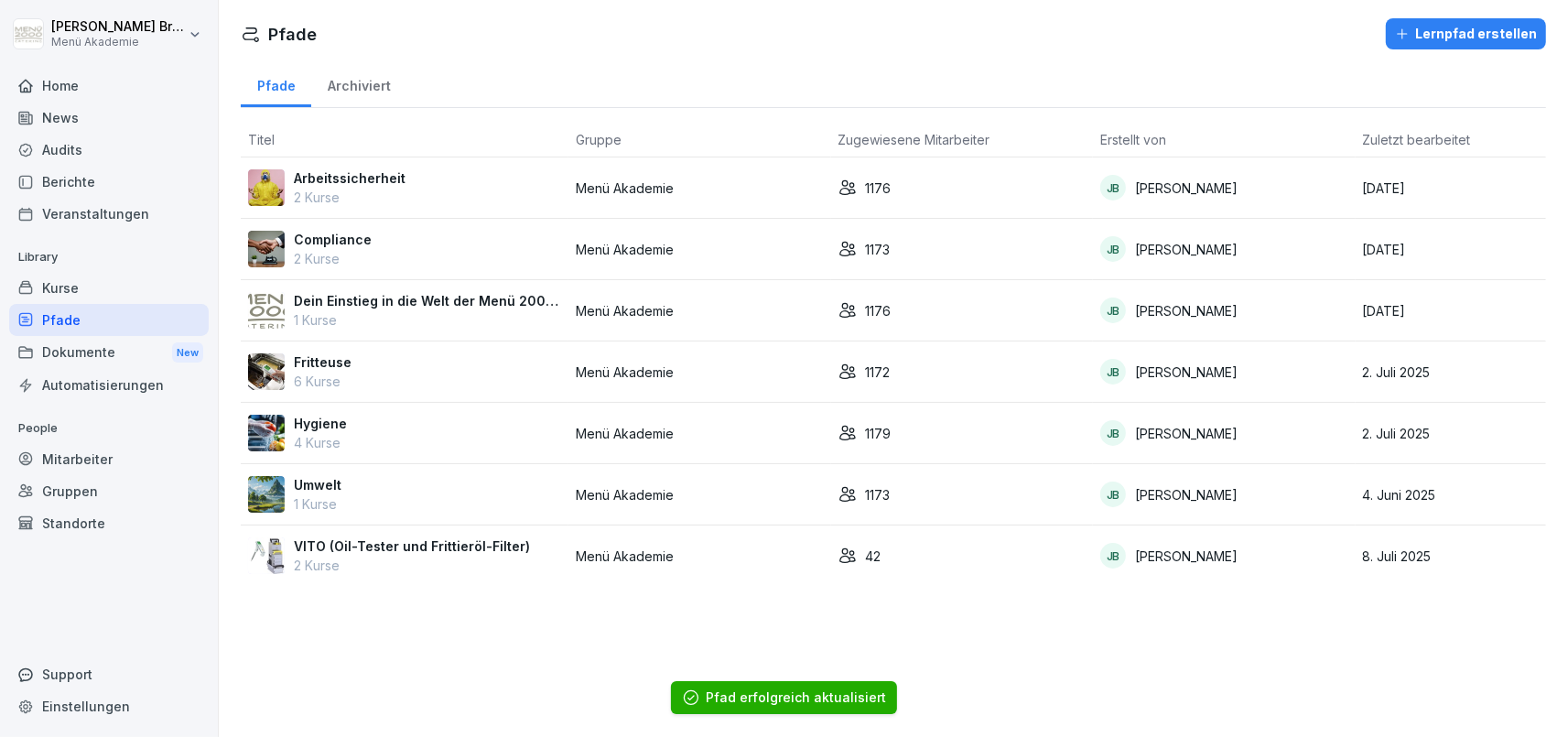
click at [333, 367] on p "Fritteuse" at bounding box center [322, 362] width 58 height 19
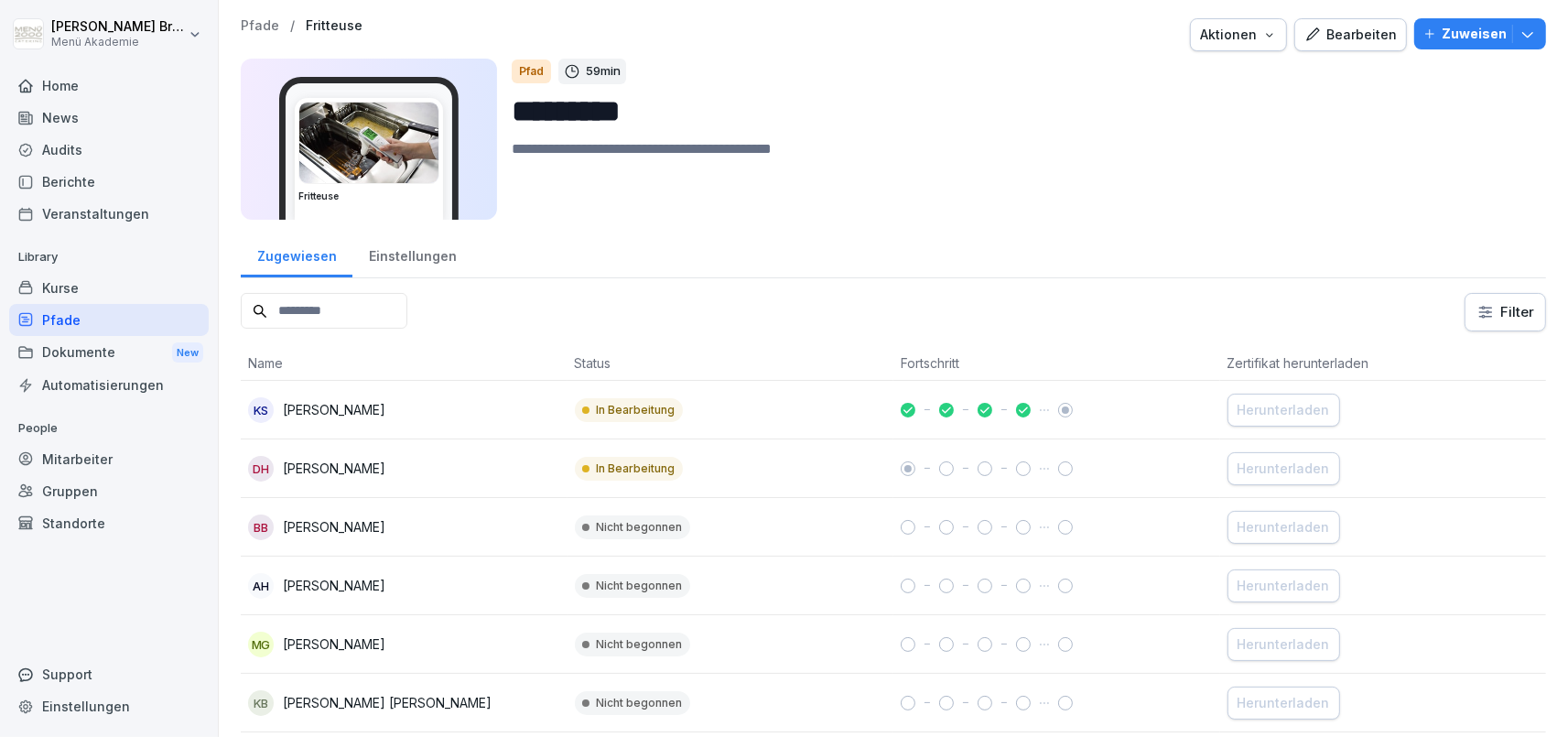
click at [418, 256] on div "Einstellungen" at bounding box center [413, 253] width 120 height 47
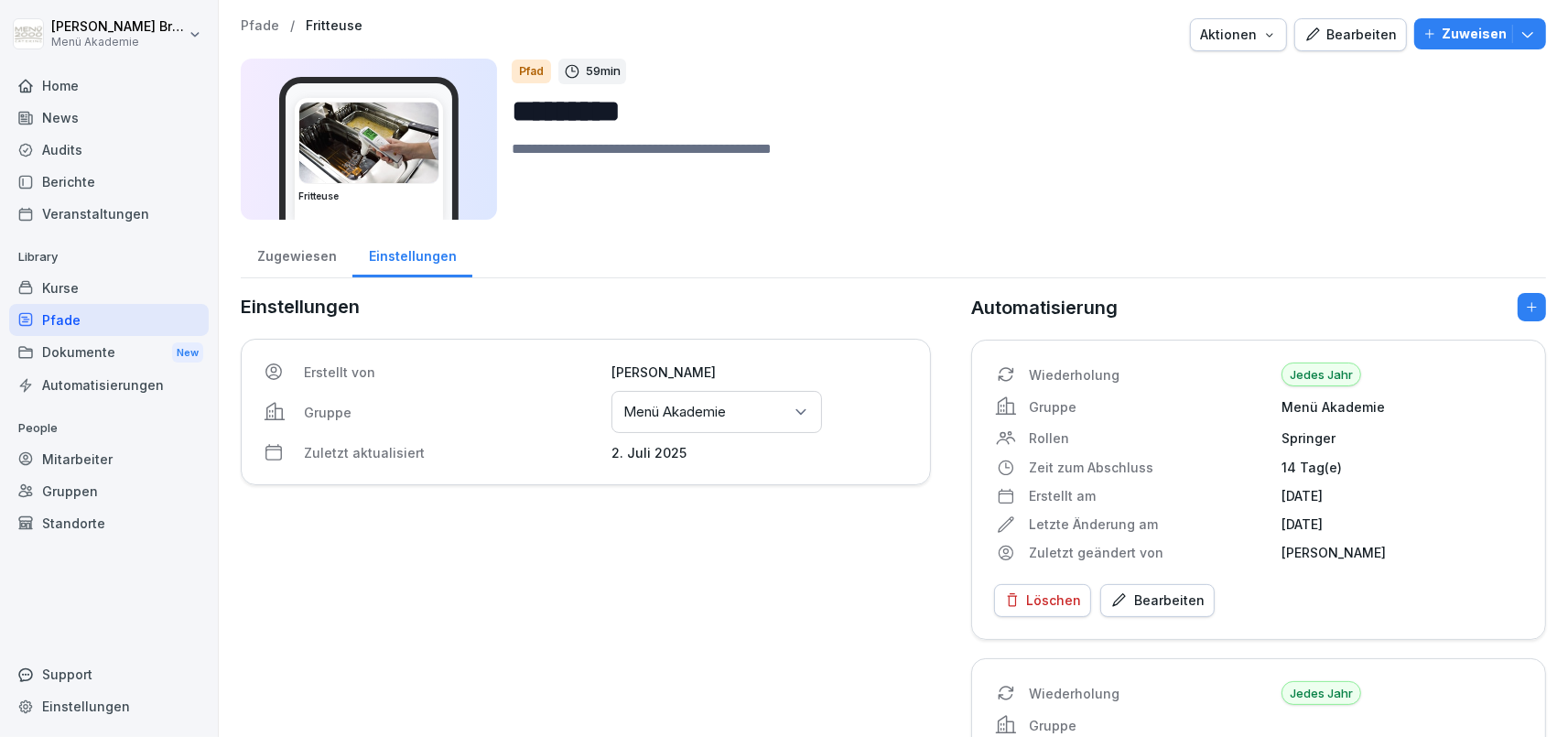
click at [708, 427] on div "Gruppen oder Standorte auswählen Menü Akademie" at bounding box center [717, 412] width 211 height 42
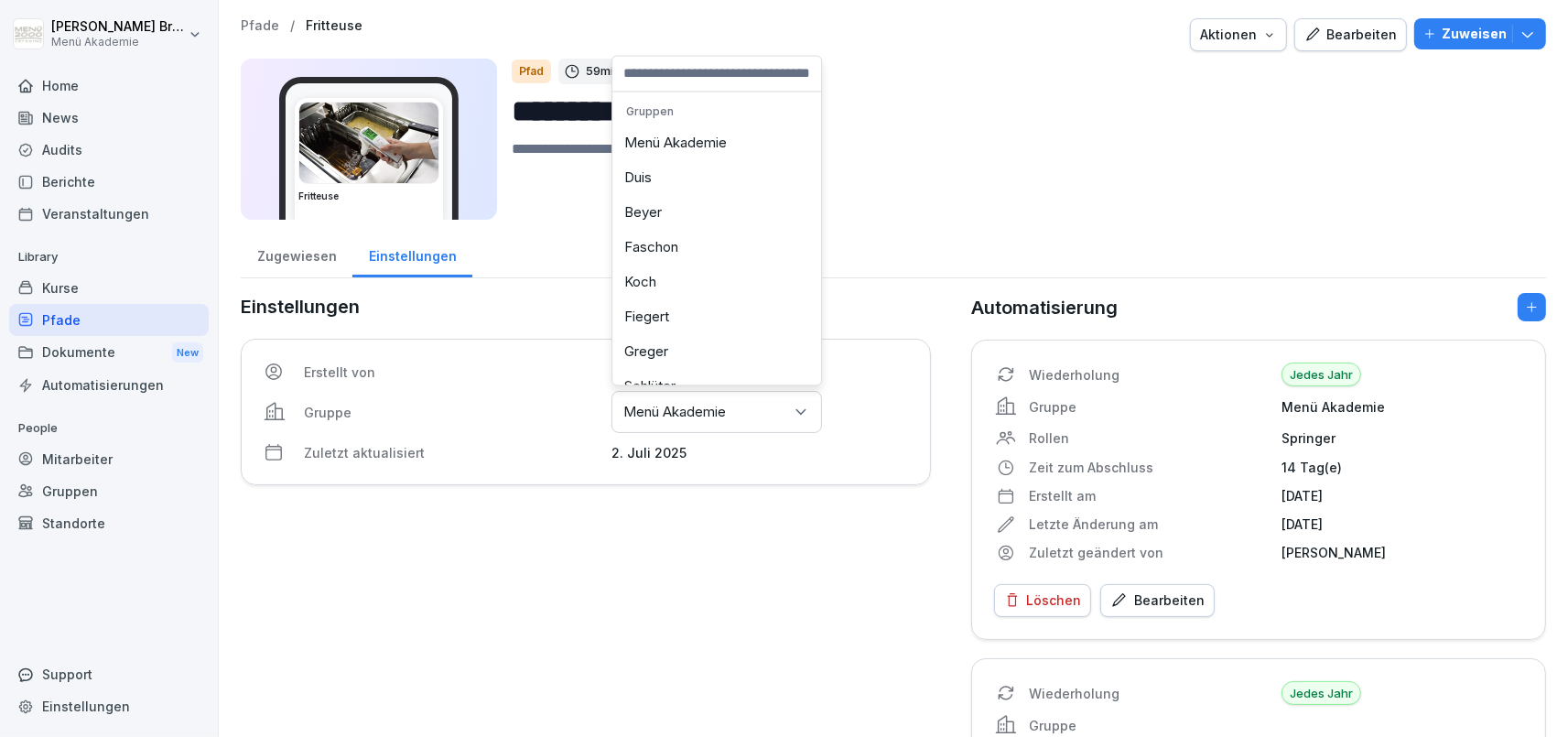
click at [681, 147] on div "Menü Akademie" at bounding box center [717, 144] width 200 height 35
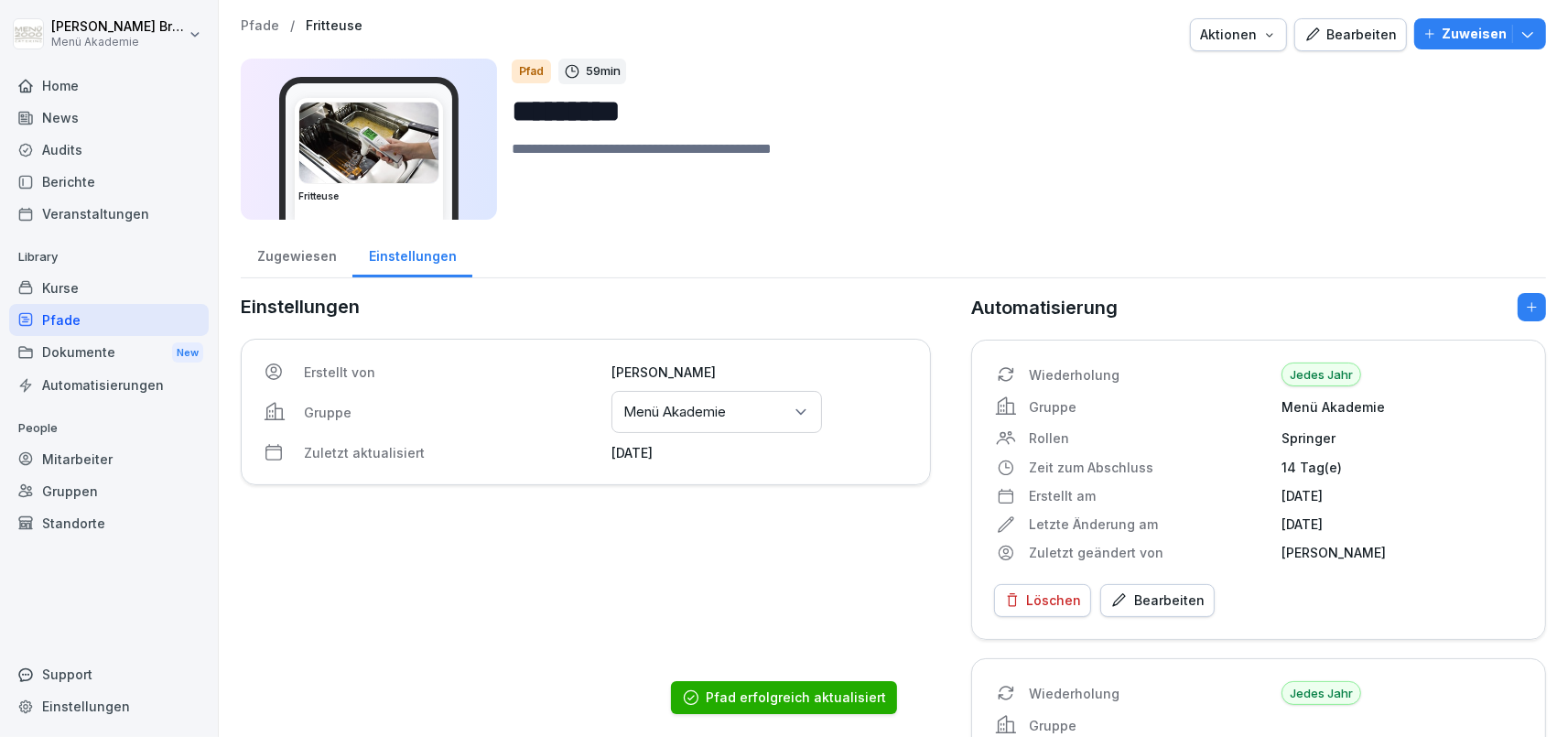
click at [82, 319] on div "Pfade" at bounding box center [109, 320] width 200 height 32
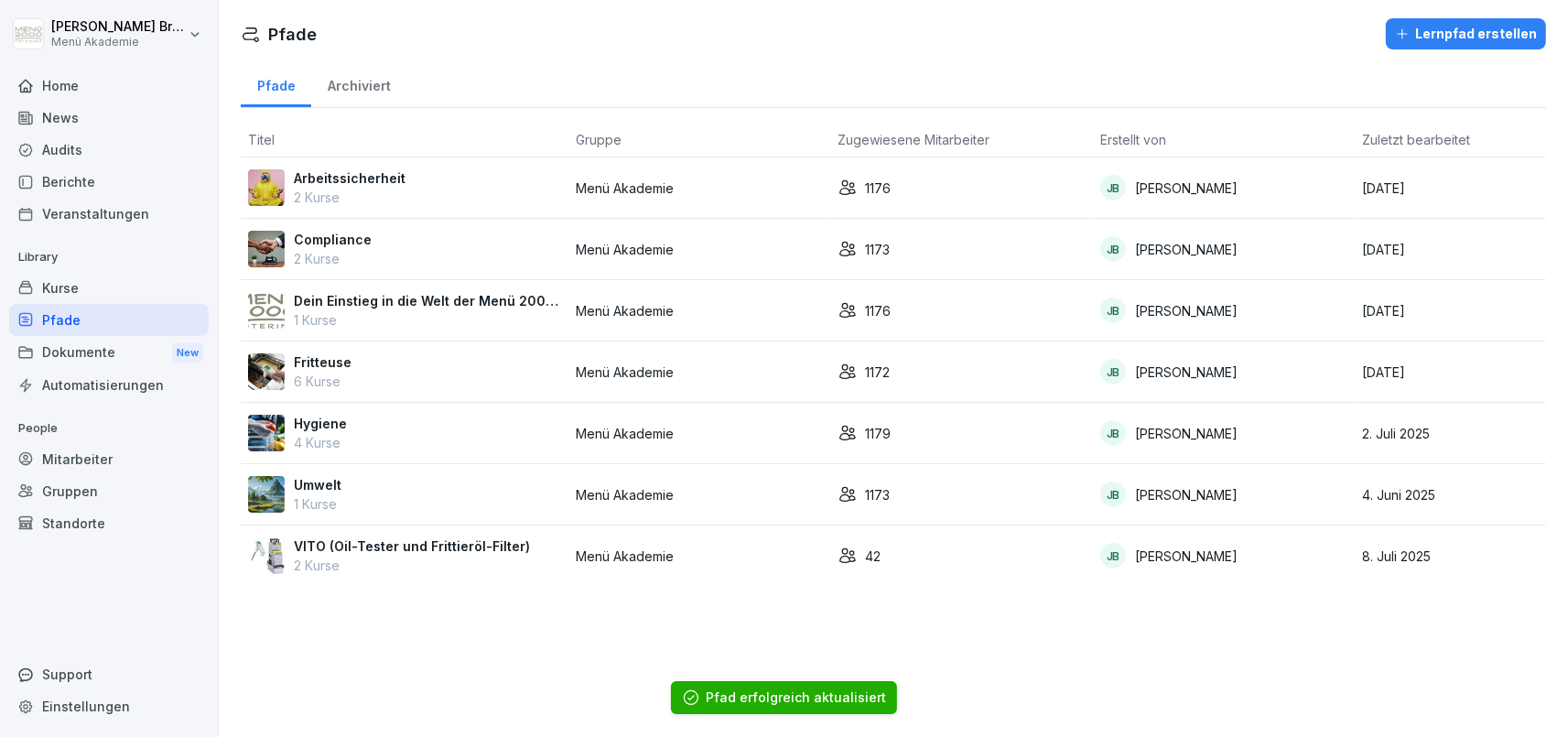
click at [331, 413] on td "Hygiene 4 Kurse" at bounding box center [404, 433] width 328 height 62
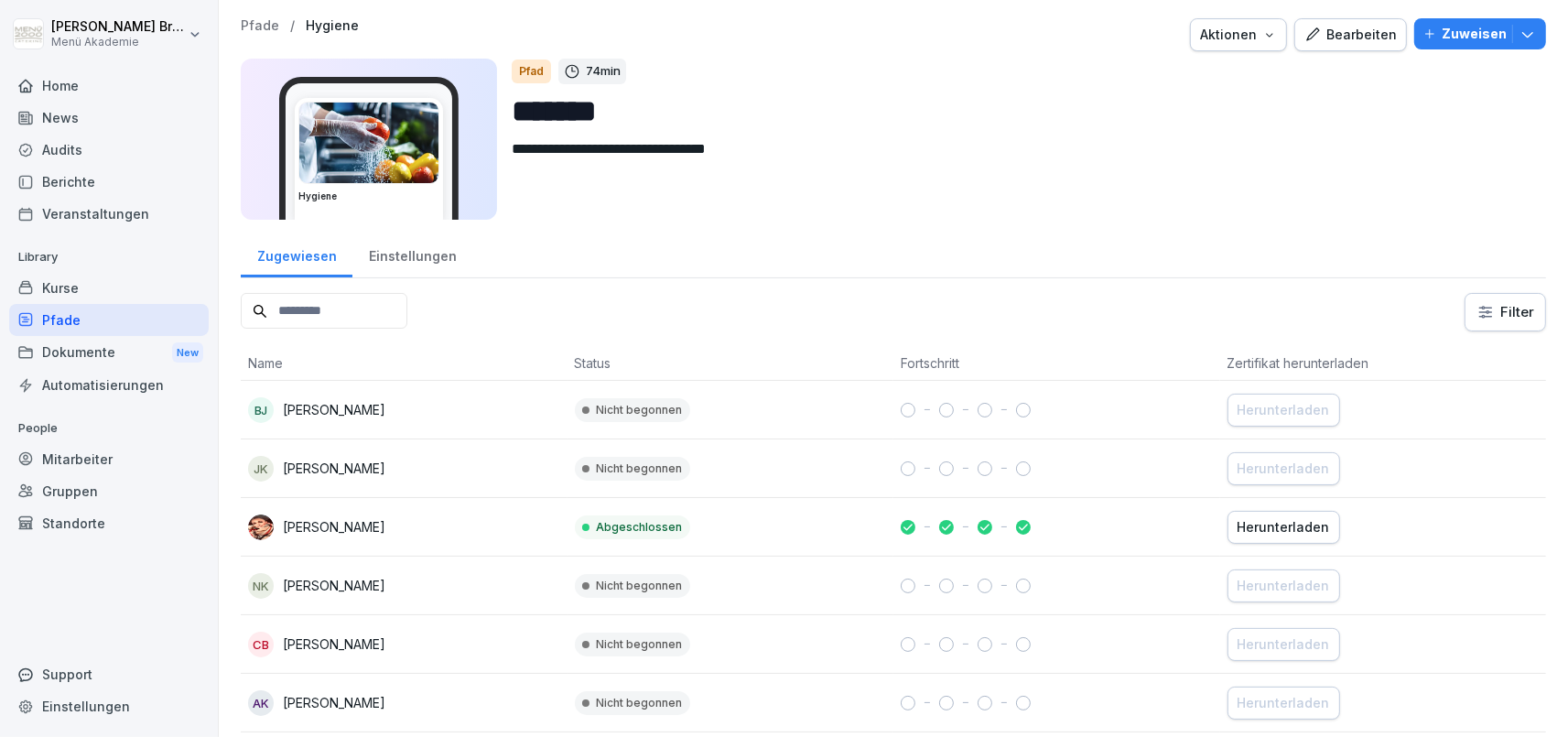
click at [421, 256] on div "Einstellungen" at bounding box center [413, 253] width 120 height 47
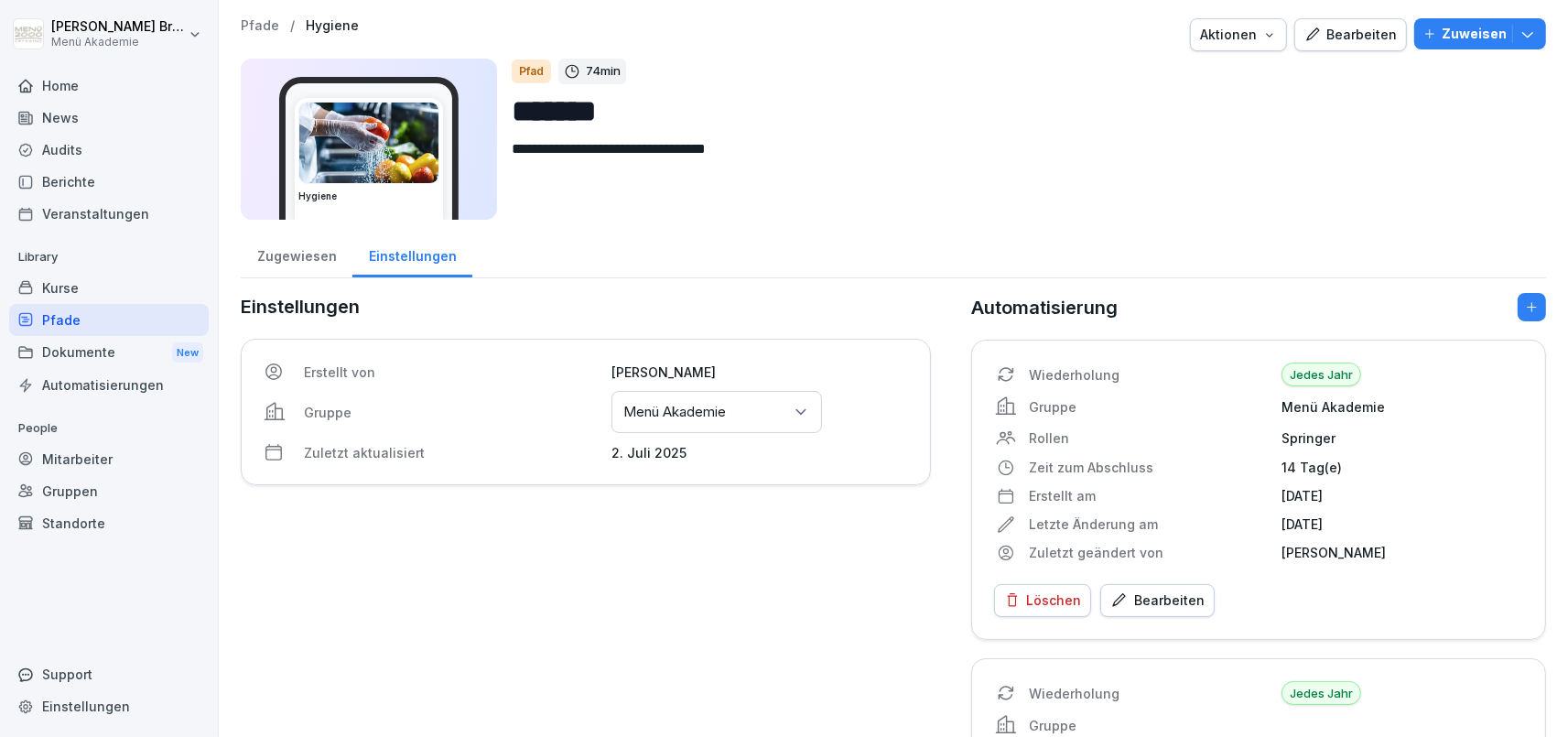
click at [735, 404] on div "Gruppen oder Standorte auswählen Menü Akademie" at bounding box center [717, 412] width 211 height 42
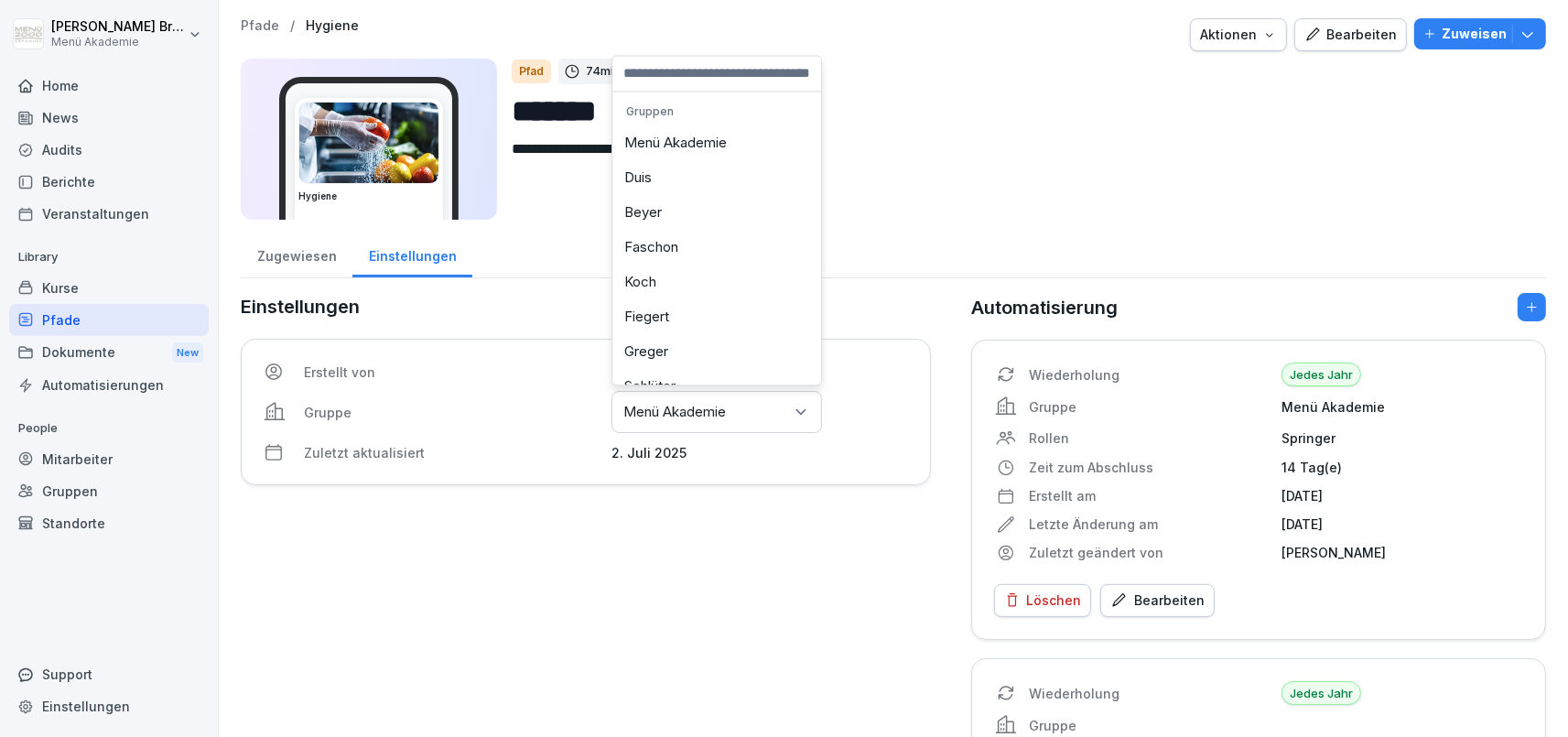
click at [679, 146] on div "Menü Akademie" at bounding box center [717, 144] width 200 height 35
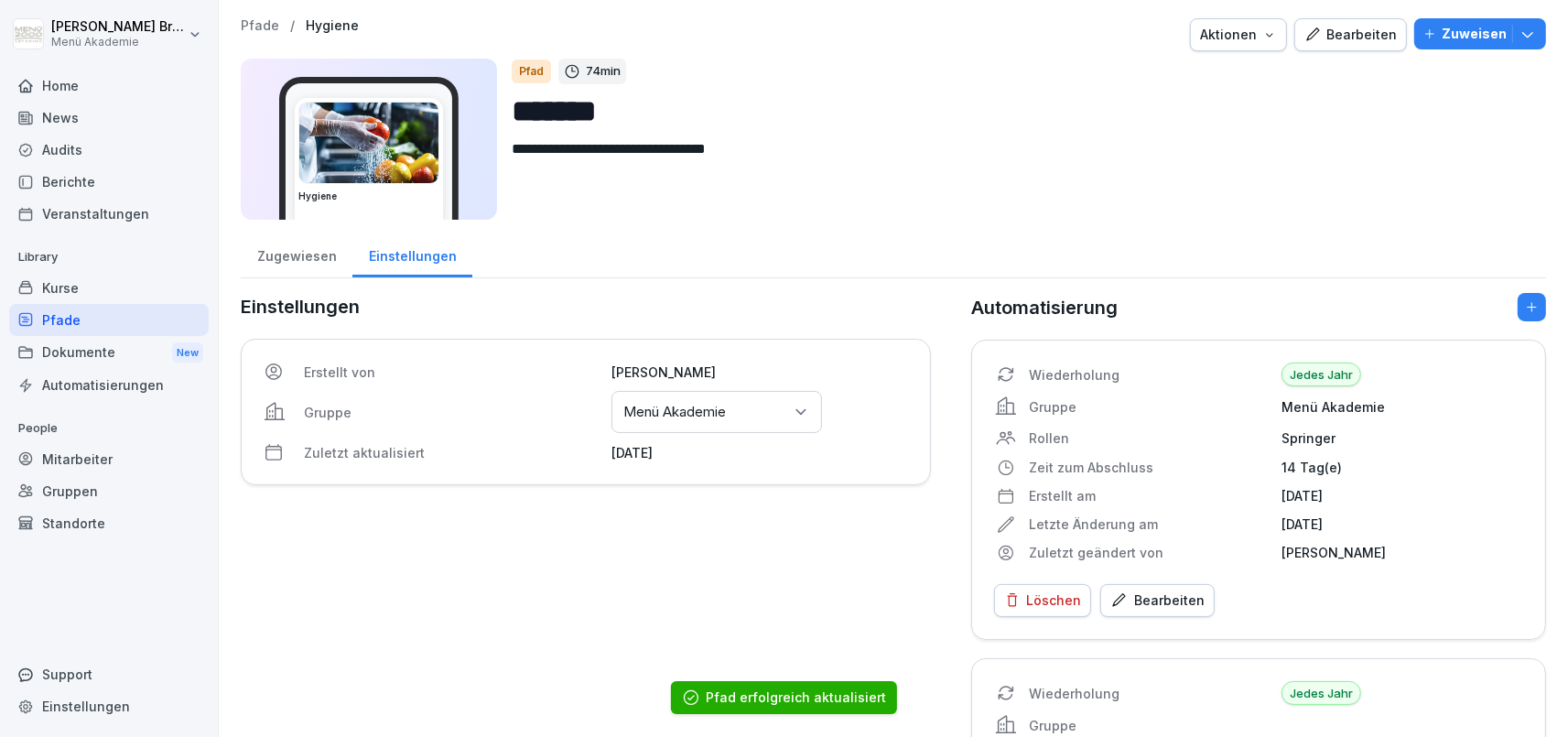
click at [96, 315] on div "Pfade" at bounding box center [109, 320] width 200 height 32
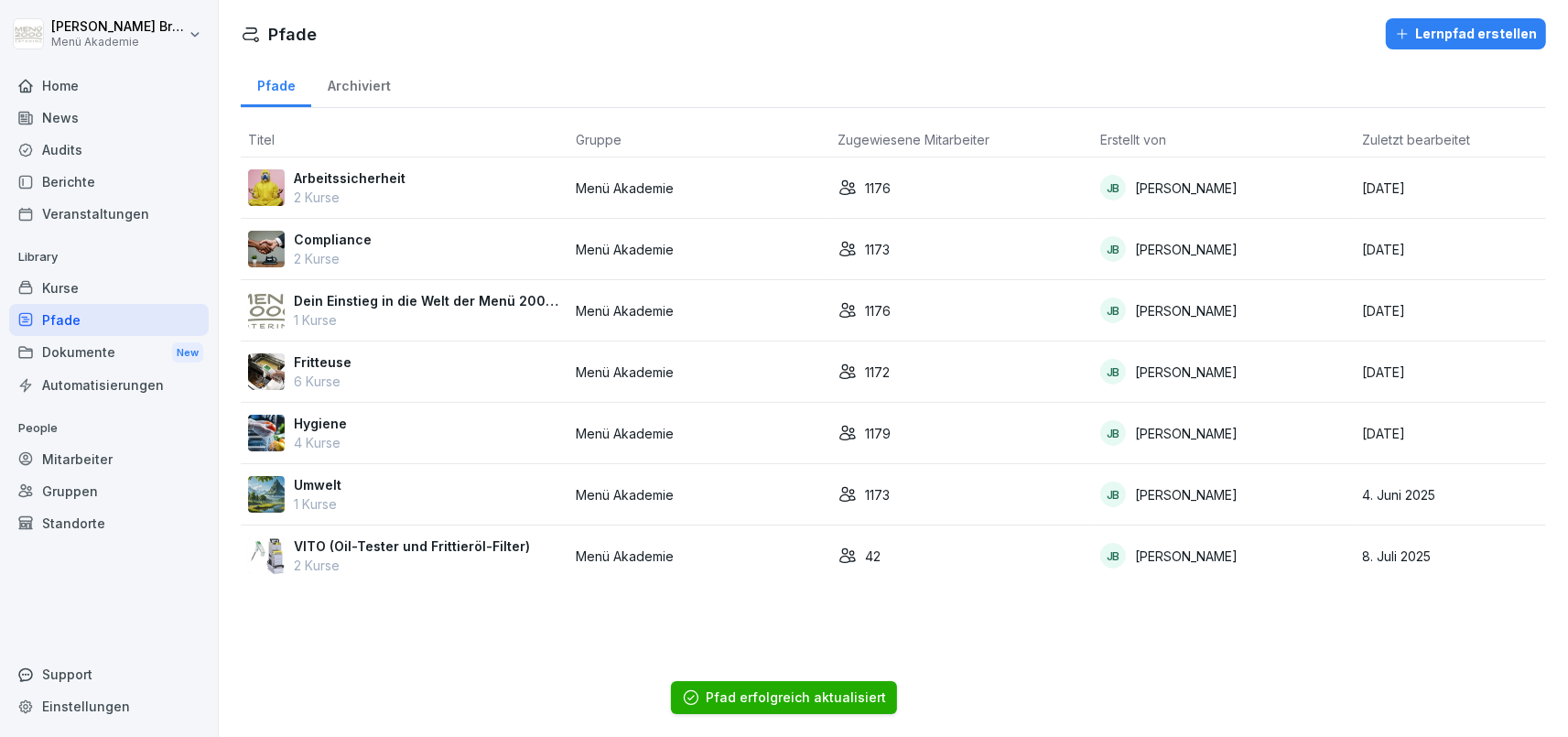
click at [328, 422] on p "Hygiene" at bounding box center [321, 423] width 53 height 19
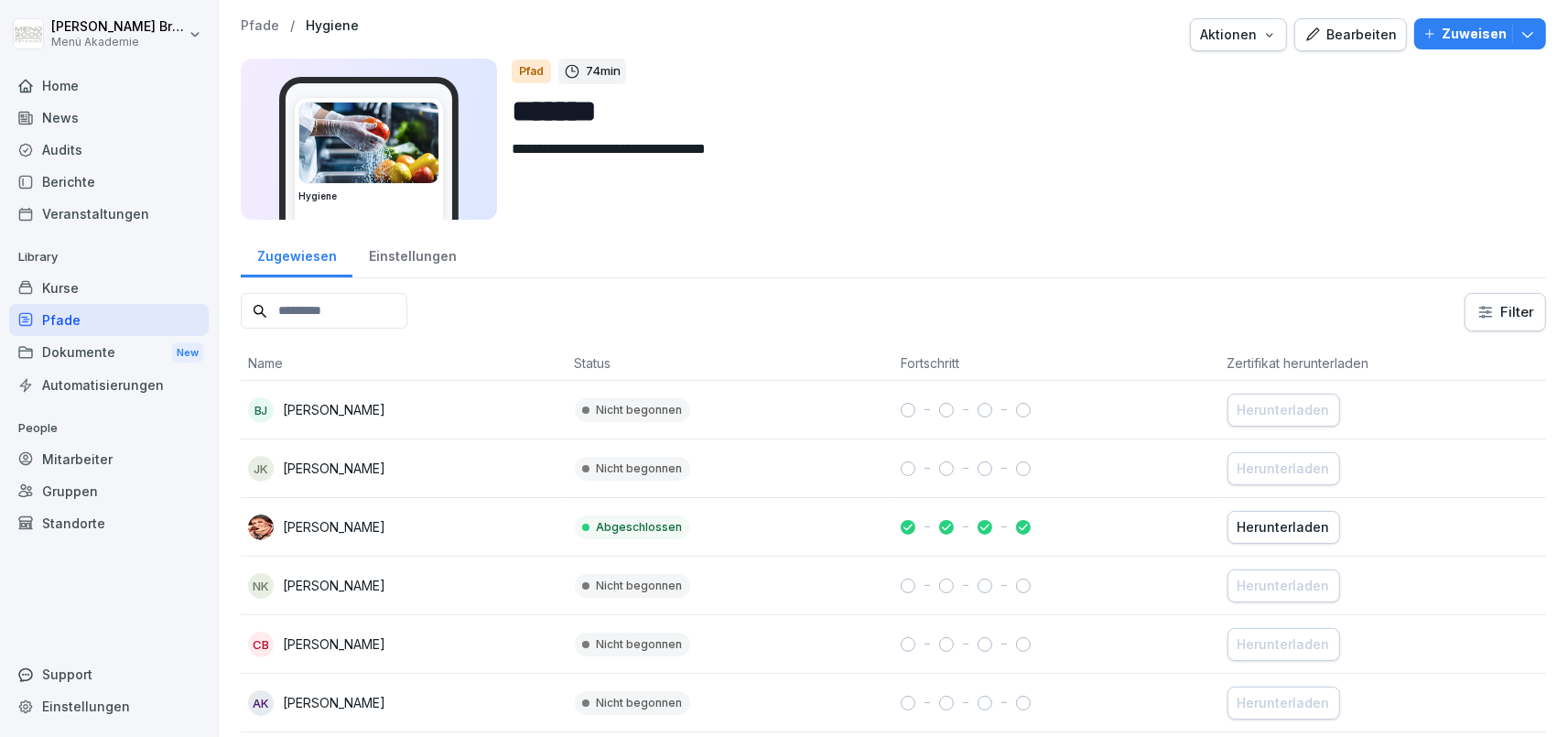
click at [428, 258] on div "Einstellungen" at bounding box center [413, 253] width 120 height 47
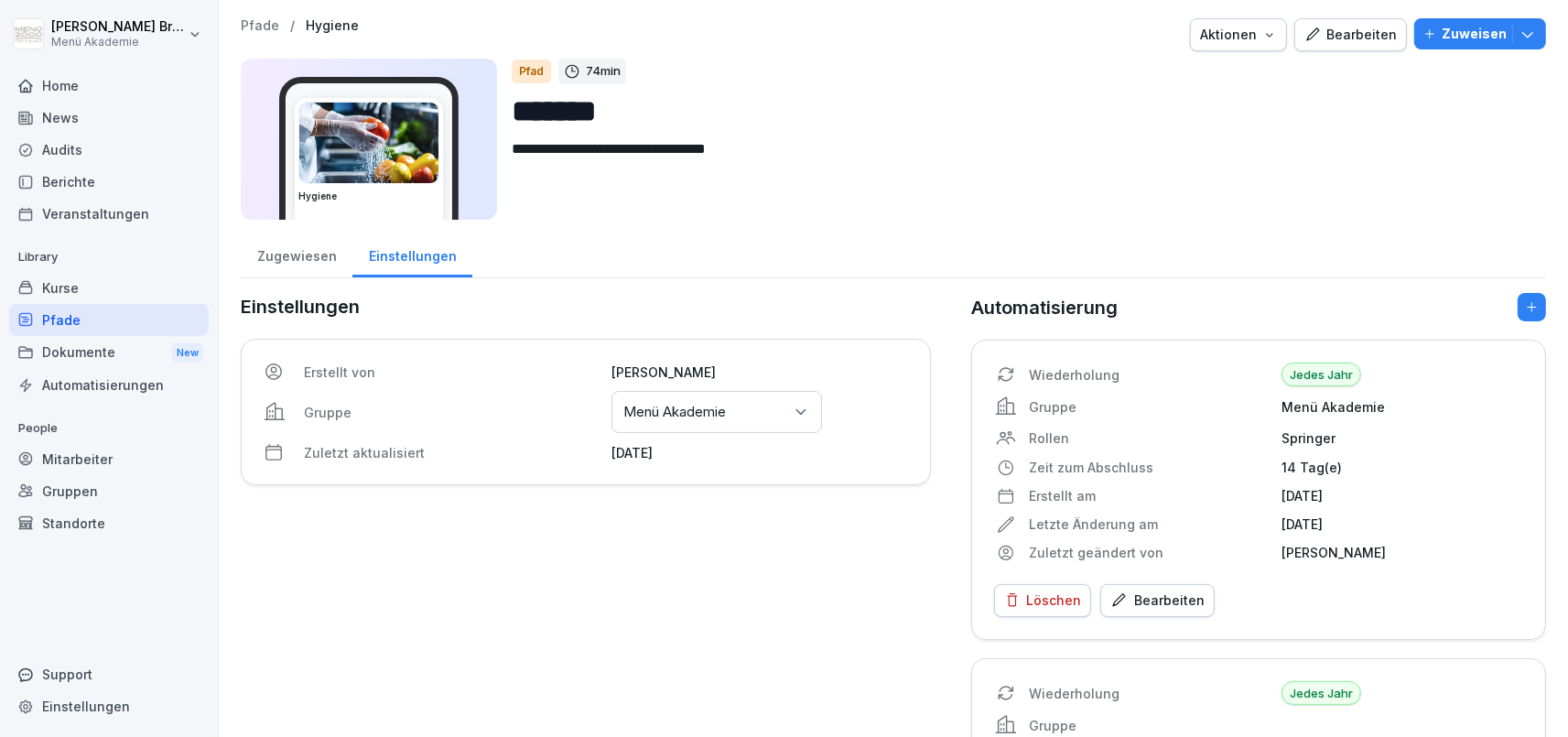
click at [96, 319] on div "Pfade" at bounding box center [109, 320] width 200 height 32
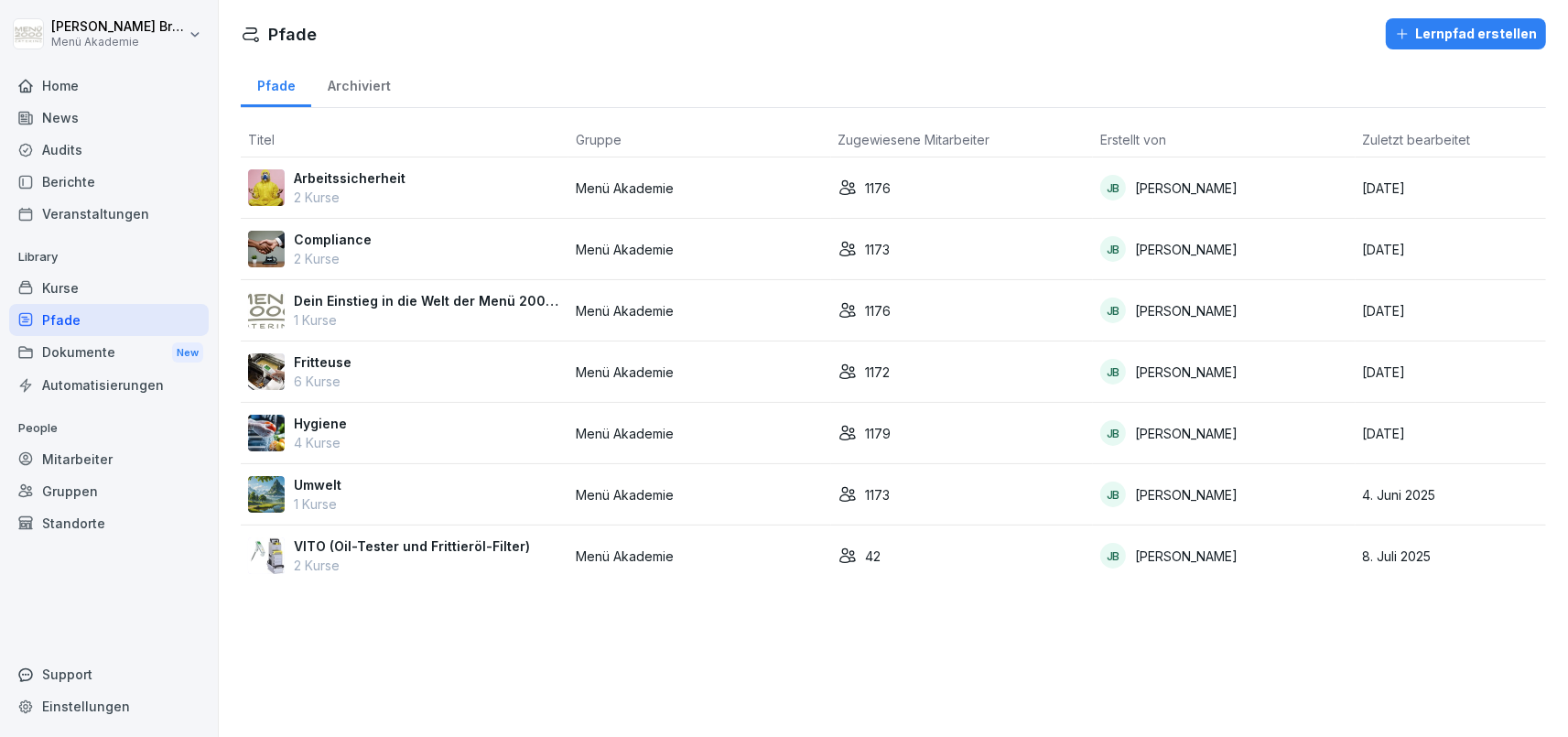
click at [321, 459] on td "Hygiene 4 Kurse" at bounding box center [404, 433] width 328 height 62
click at [322, 478] on p "Umwelt" at bounding box center [318, 485] width 48 height 19
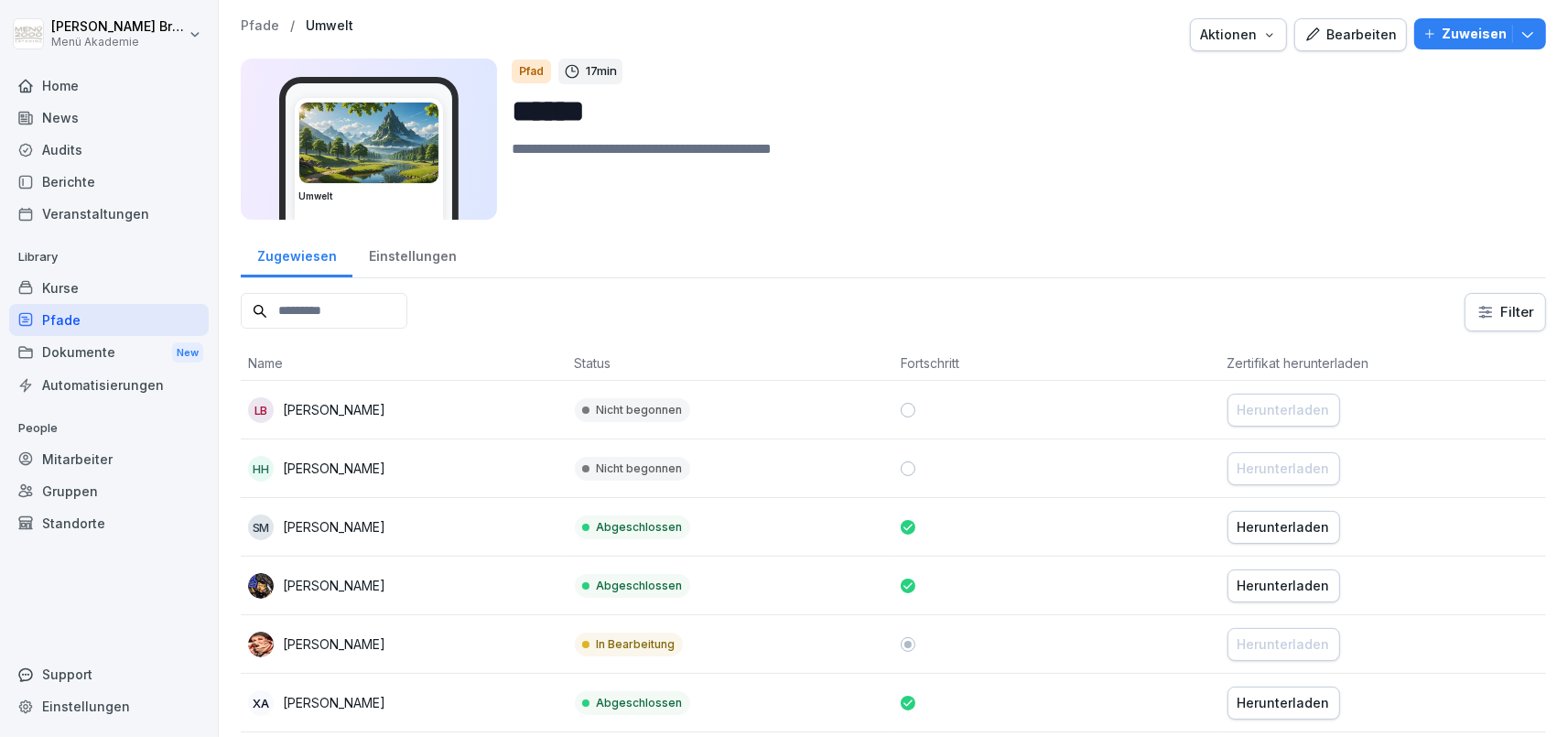
click at [444, 261] on div "Einstellungen" at bounding box center [413, 253] width 120 height 47
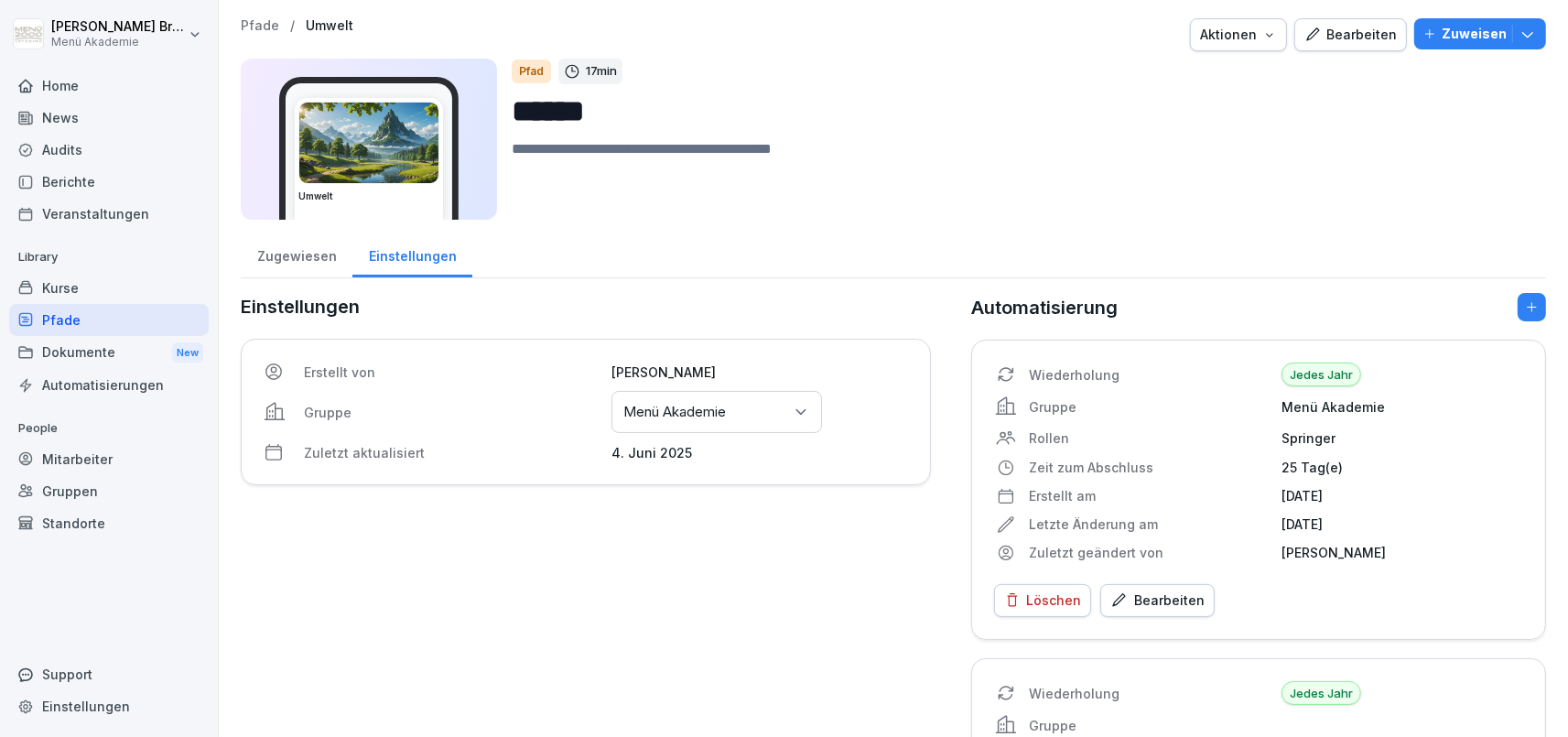
click at [690, 413] on p "Menü Akademie" at bounding box center [674, 412] width 102 height 18
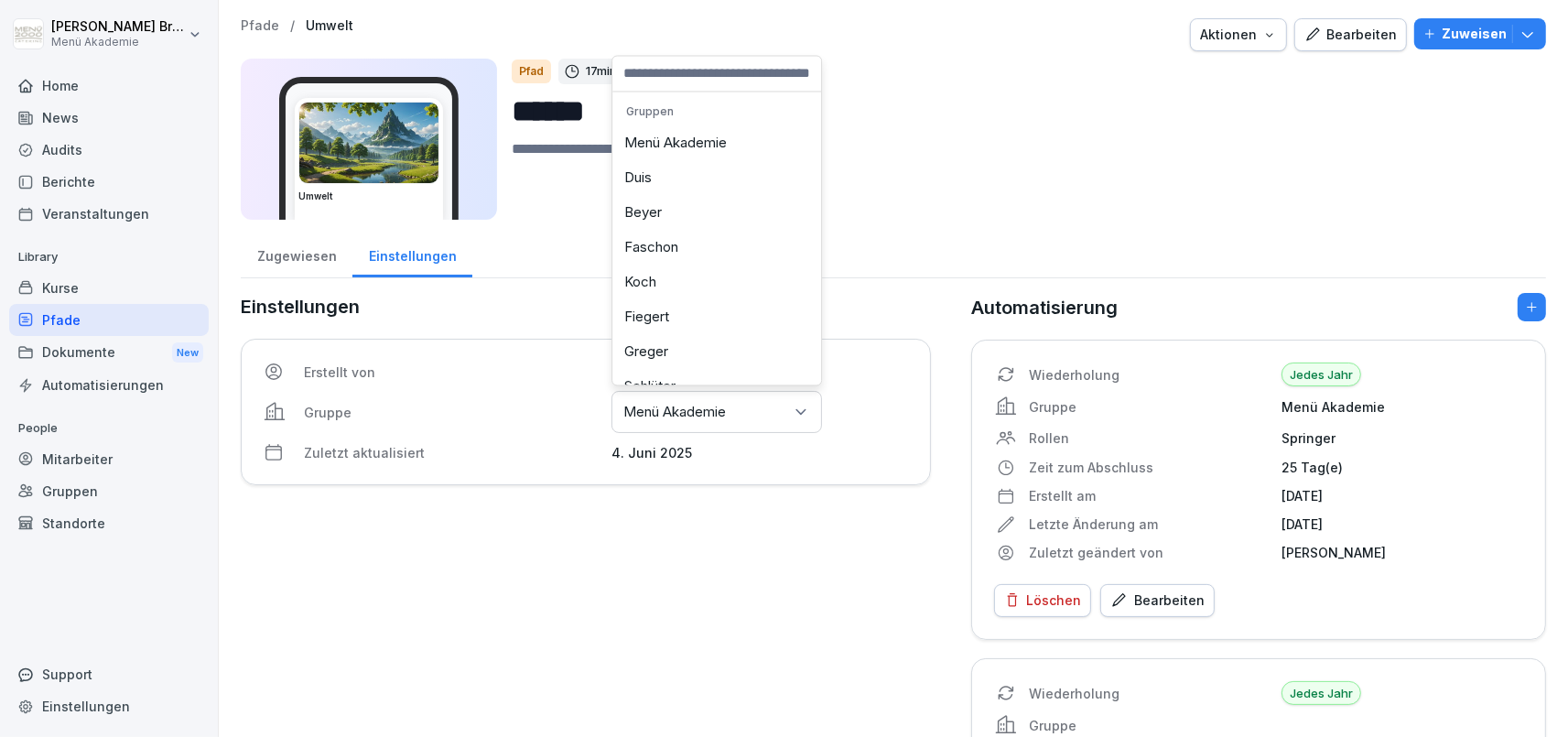
click at [693, 158] on div "Menü Akademie" at bounding box center [717, 144] width 200 height 35
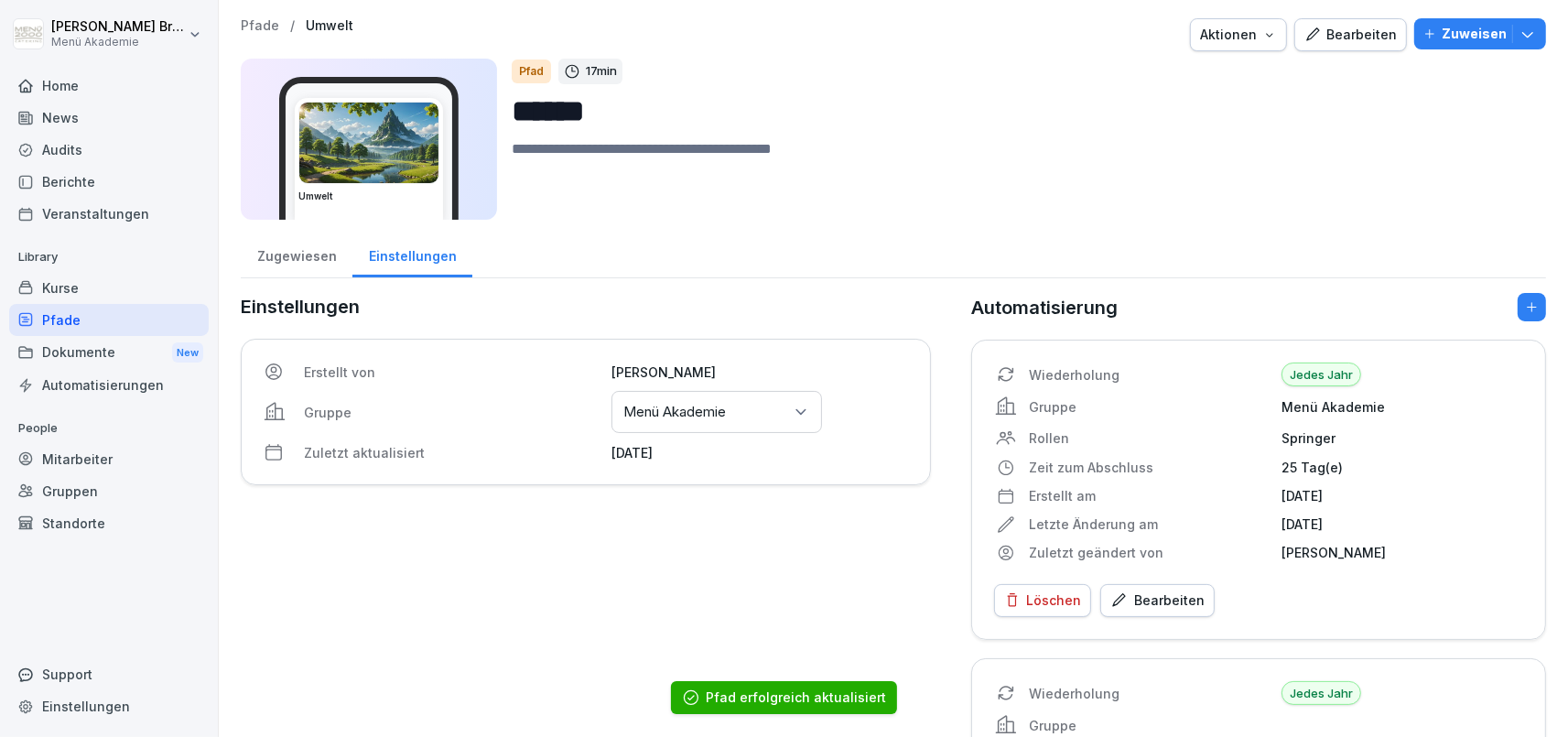
click at [129, 325] on div "Pfade" at bounding box center [109, 320] width 200 height 32
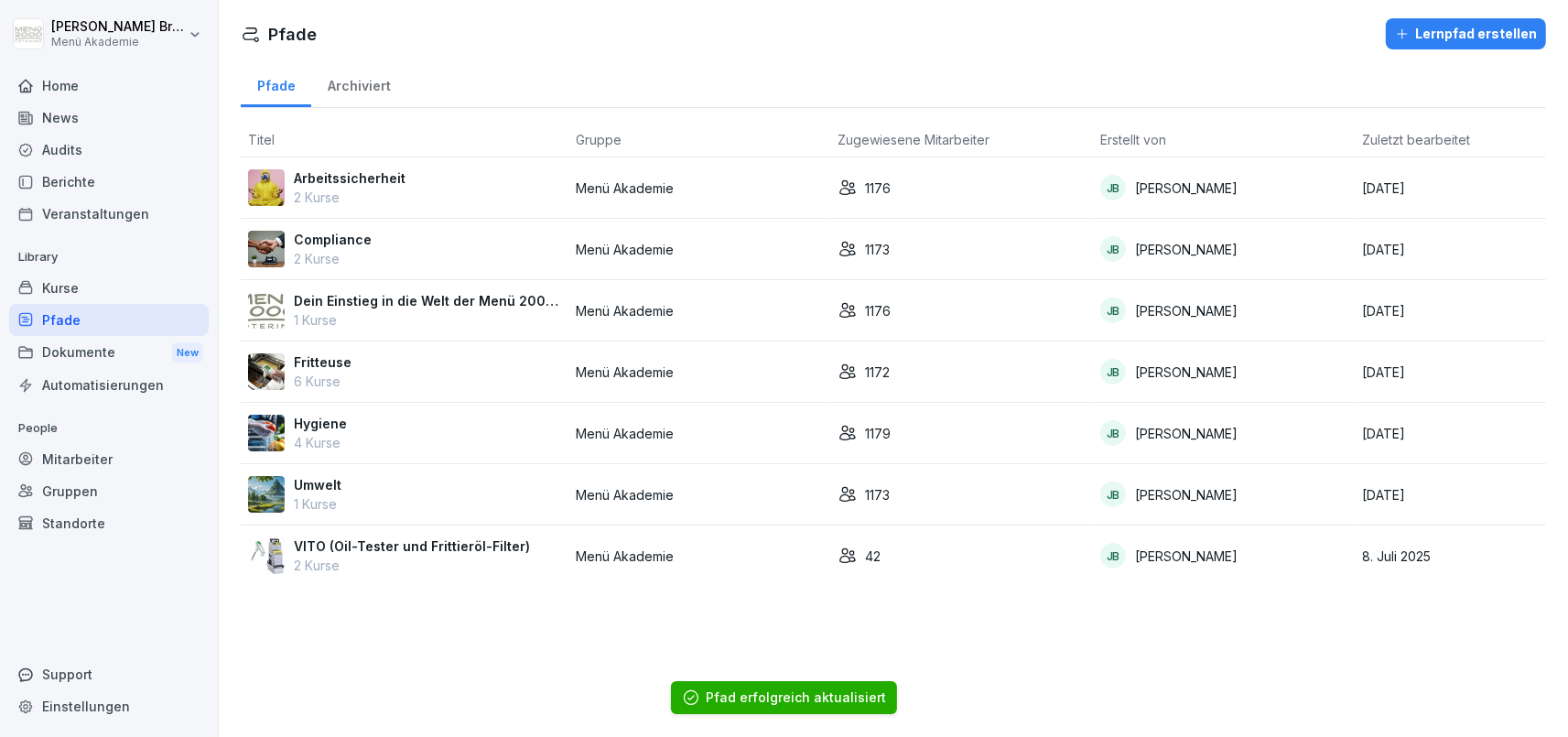
click at [373, 545] on p "VITO (Oil-Tester und Frittieröl-Filter)" at bounding box center [412, 545] width 236 height 19
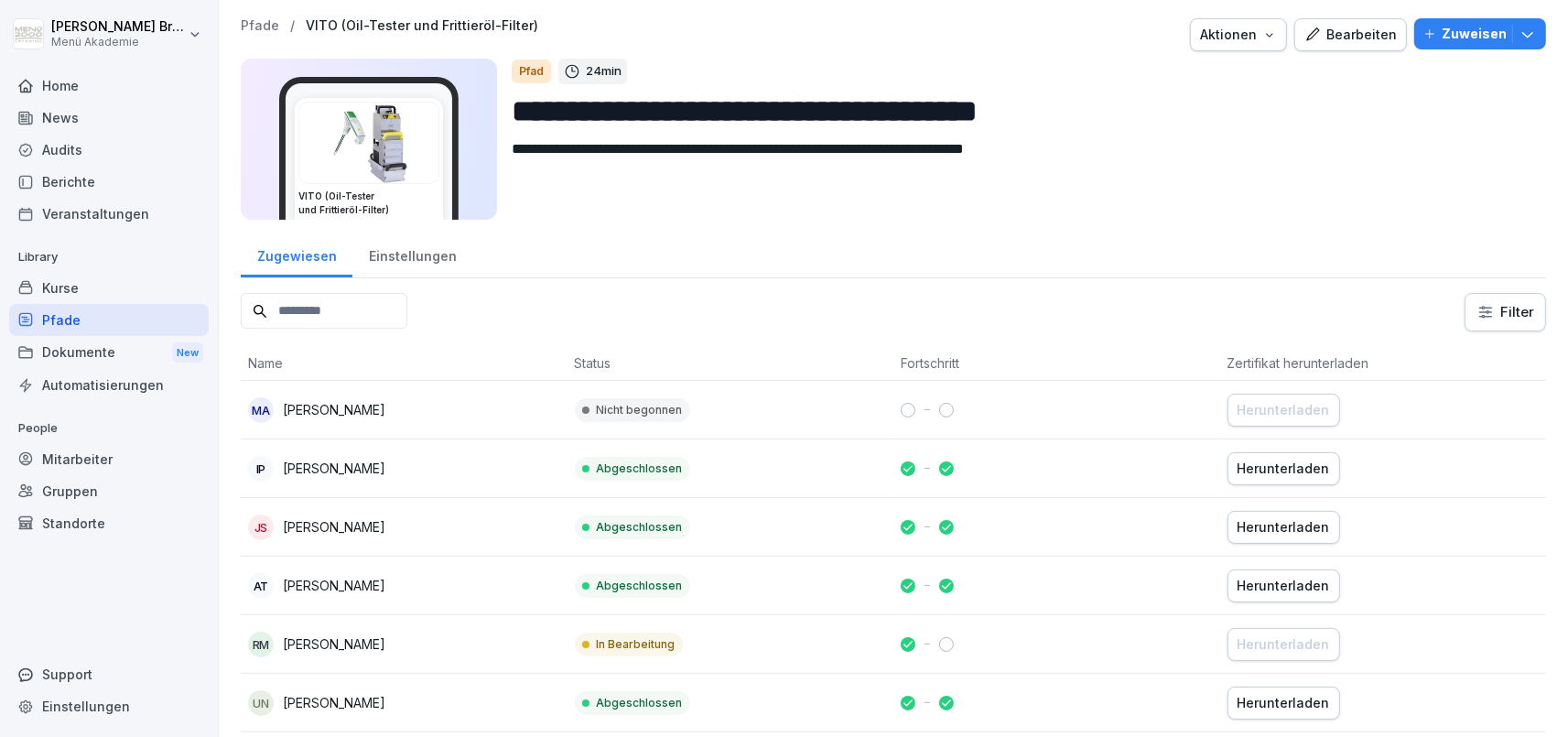
click at [379, 253] on div "Einstellungen" at bounding box center [413, 253] width 120 height 47
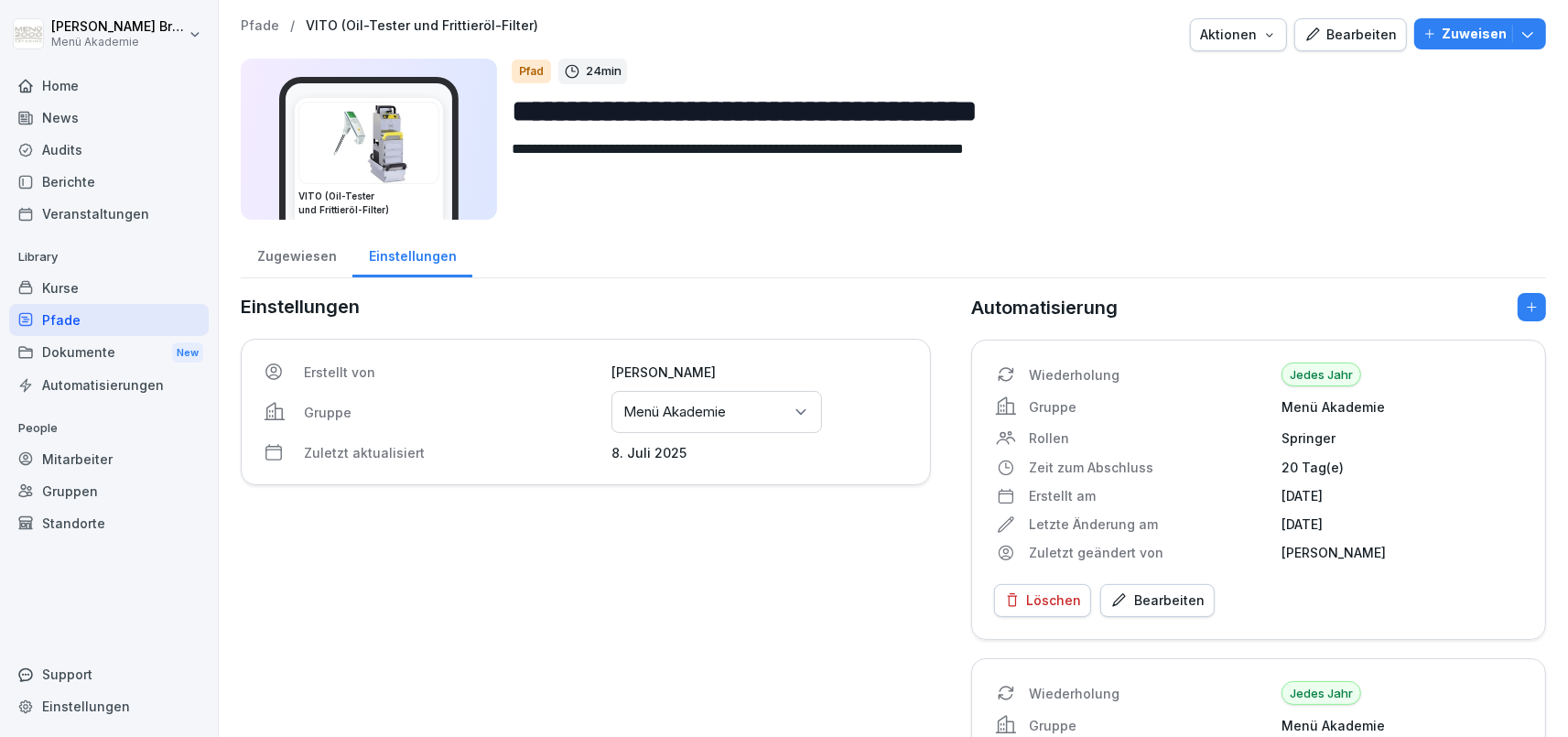
click at [723, 421] on div "Gruppen oder Standorte auswählen Menü Akademie" at bounding box center [717, 412] width 211 height 42
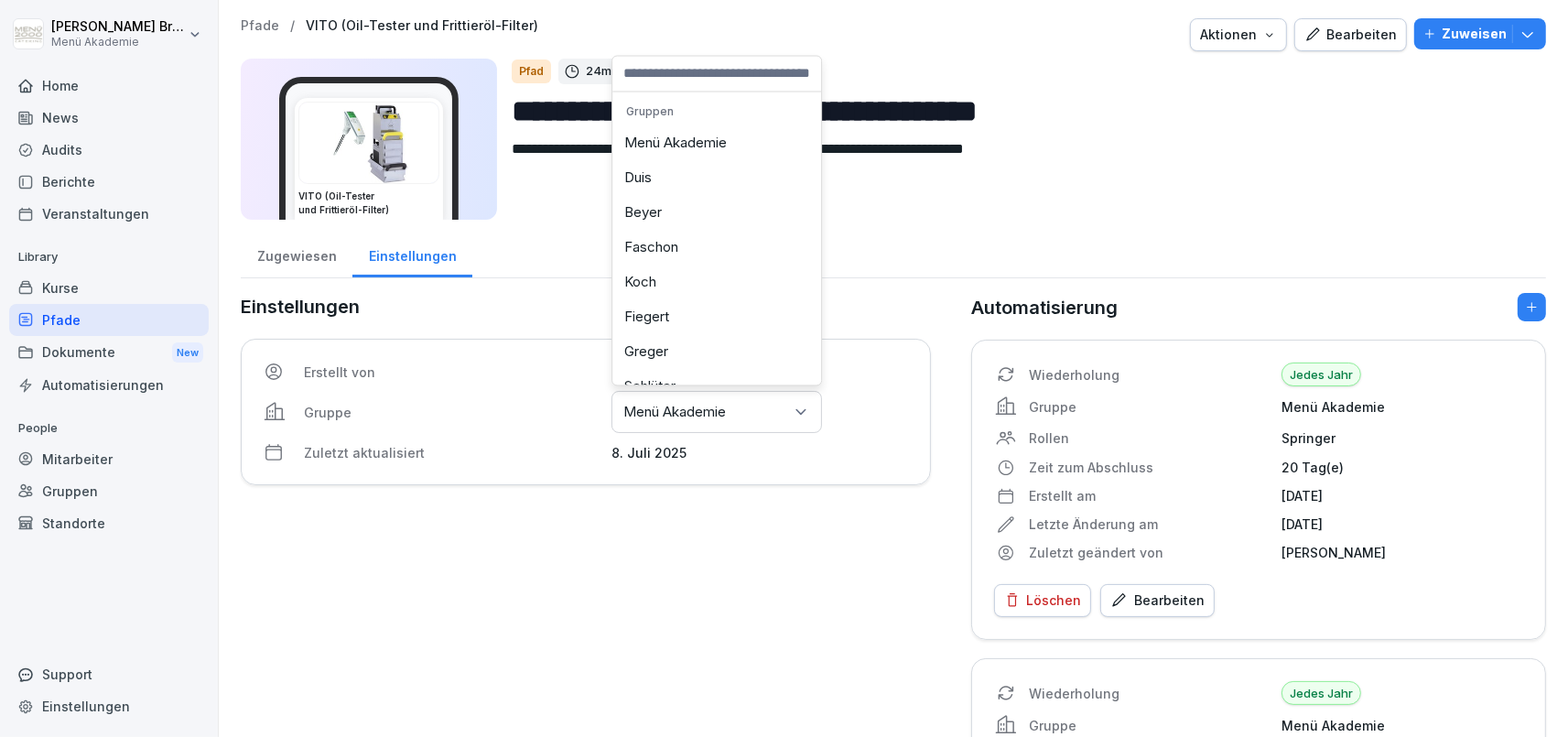
click at [708, 143] on div "Menü Akademie" at bounding box center [717, 144] width 200 height 35
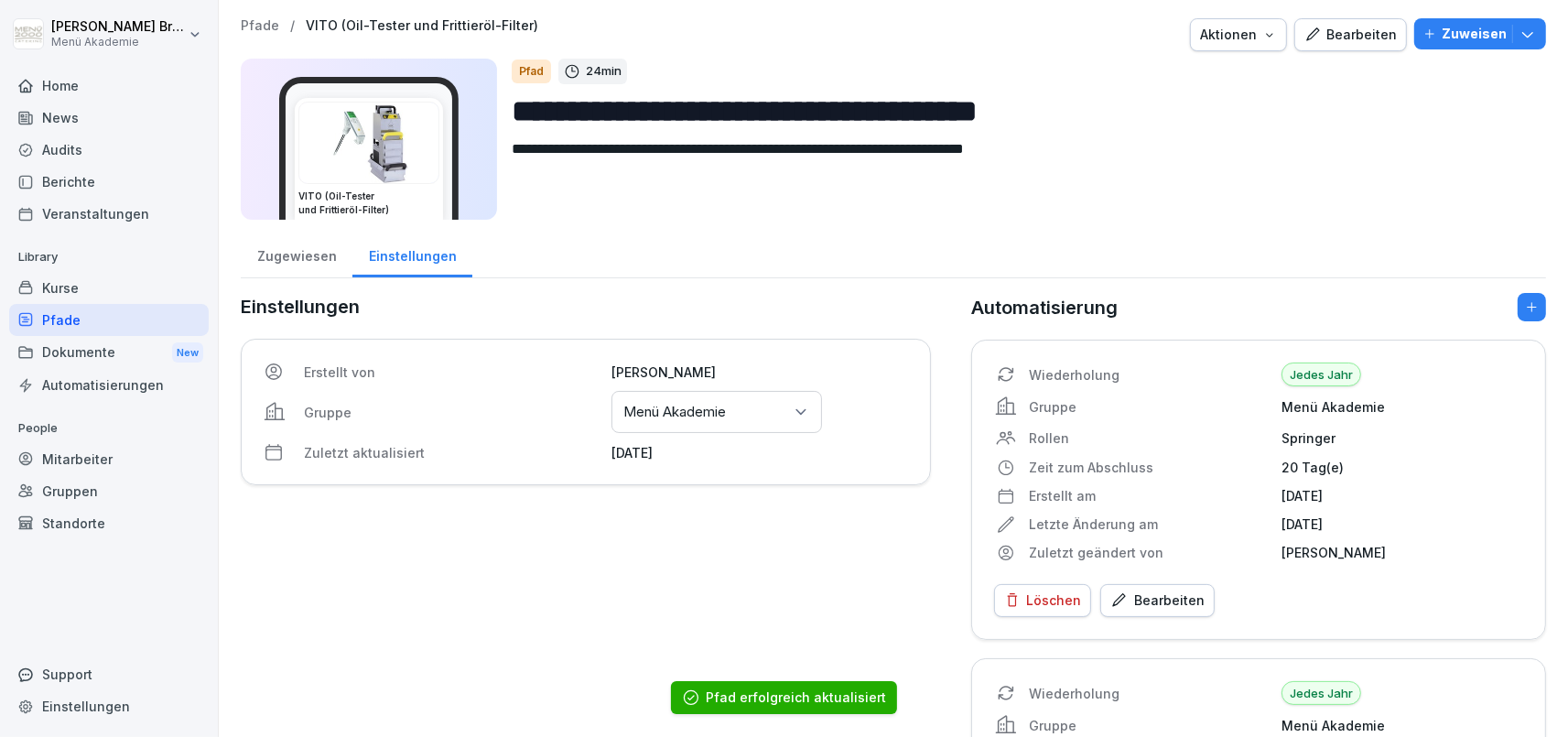
click at [579, 579] on div "Einstellungen Erstellt von [PERSON_NAME] Gruppe Gruppen oder Standorte auswähle…" at bounding box center [585, 626] width 690 height 665
click at [96, 284] on div "Kurse" at bounding box center [109, 287] width 200 height 32
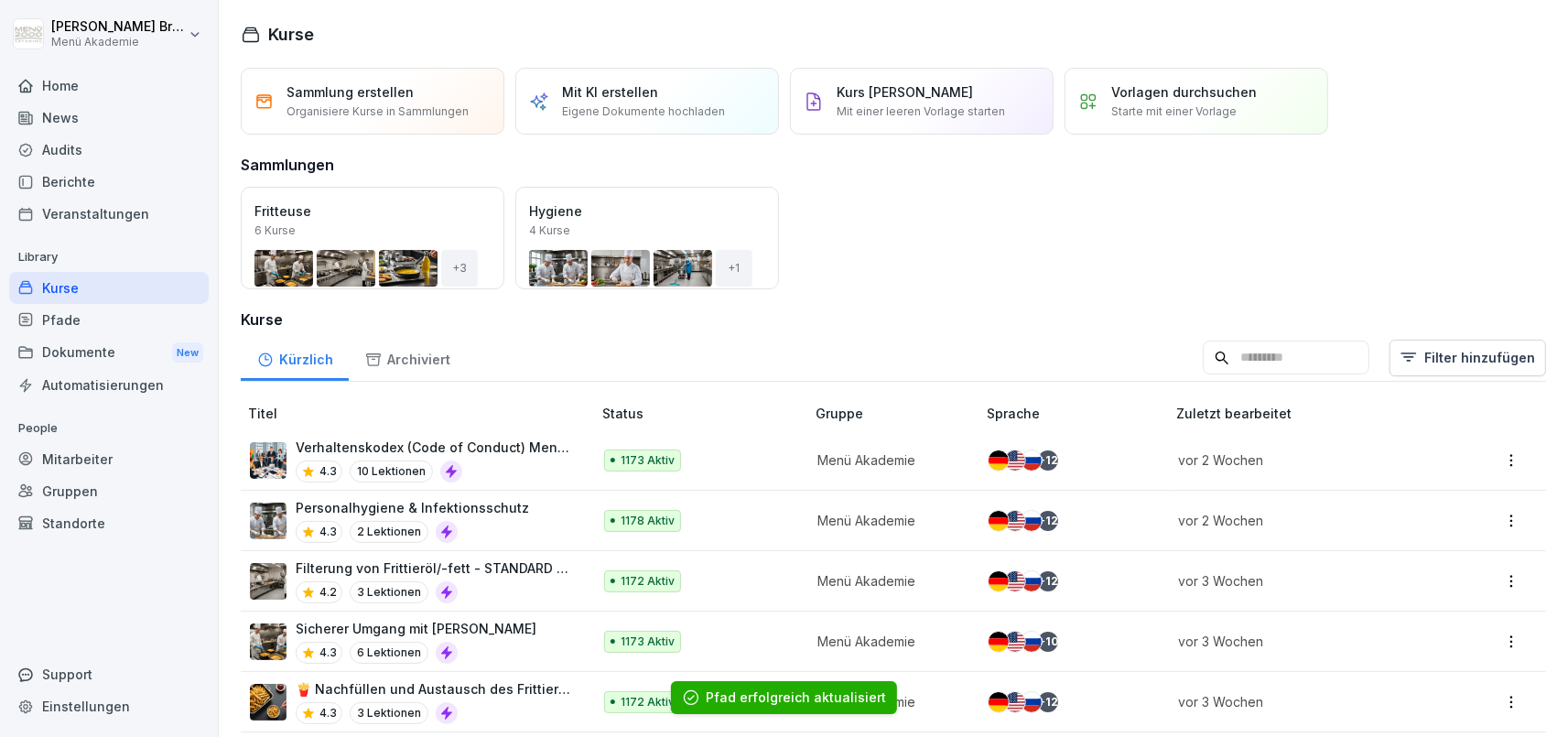
click at [106, 456] on div "Mitarbeiter" at bounding box center [109, 459] width 200 height 32
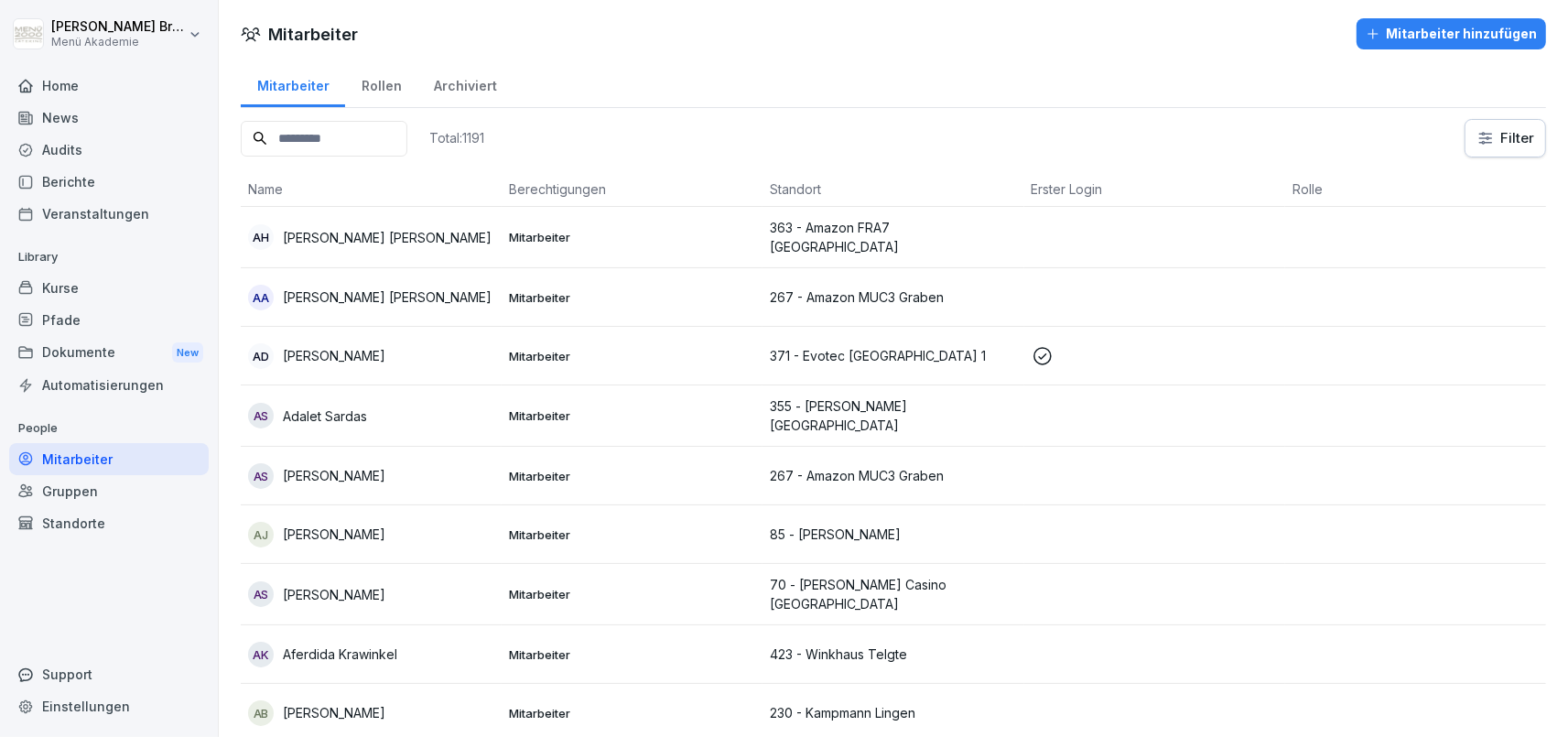
click at [407, 132] on input at bounding box center [323, 138] width 167 height 36
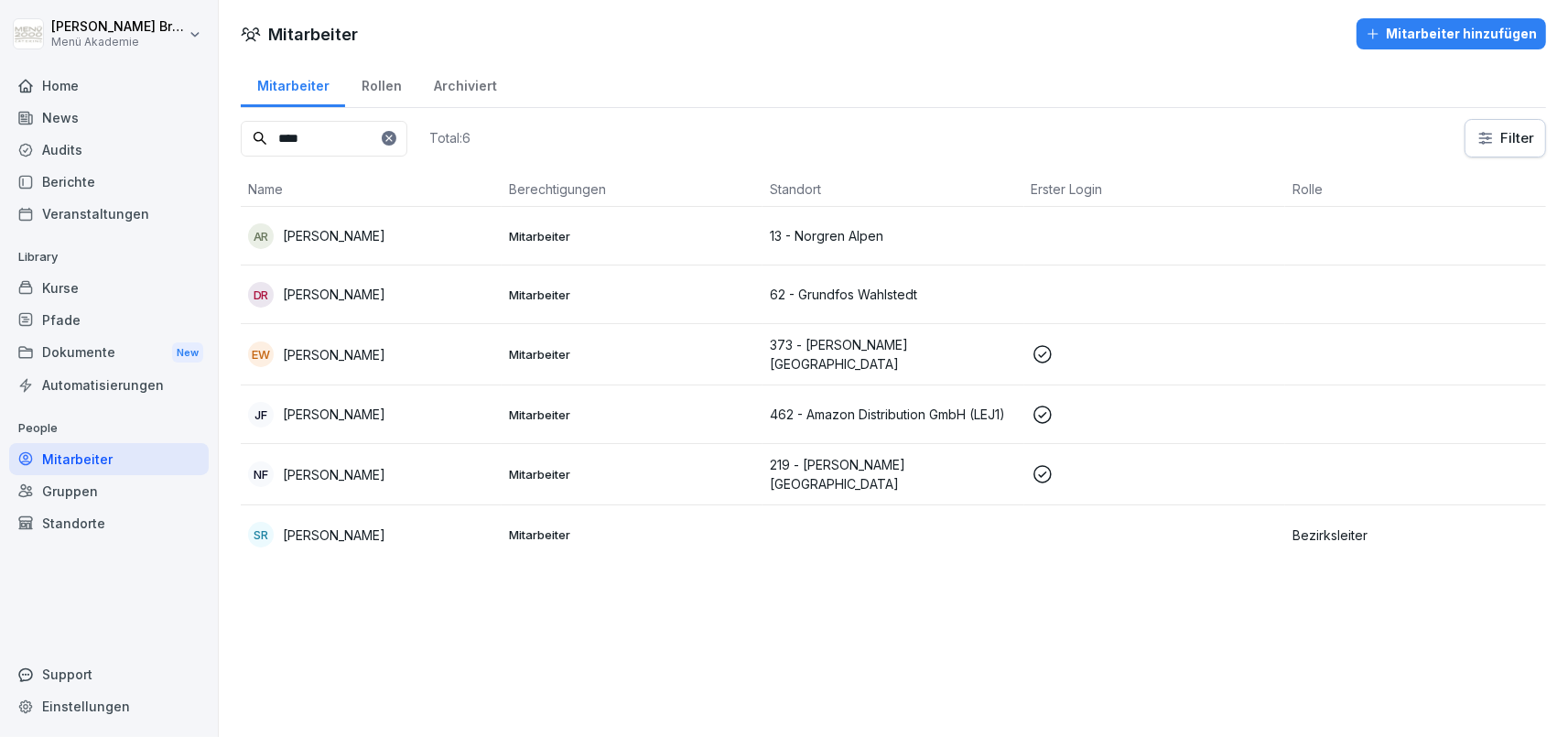
type input "****"
click at [328, 521] on div "SR Sven Riediger" at bounding box center [370, 534] width 246 height 26
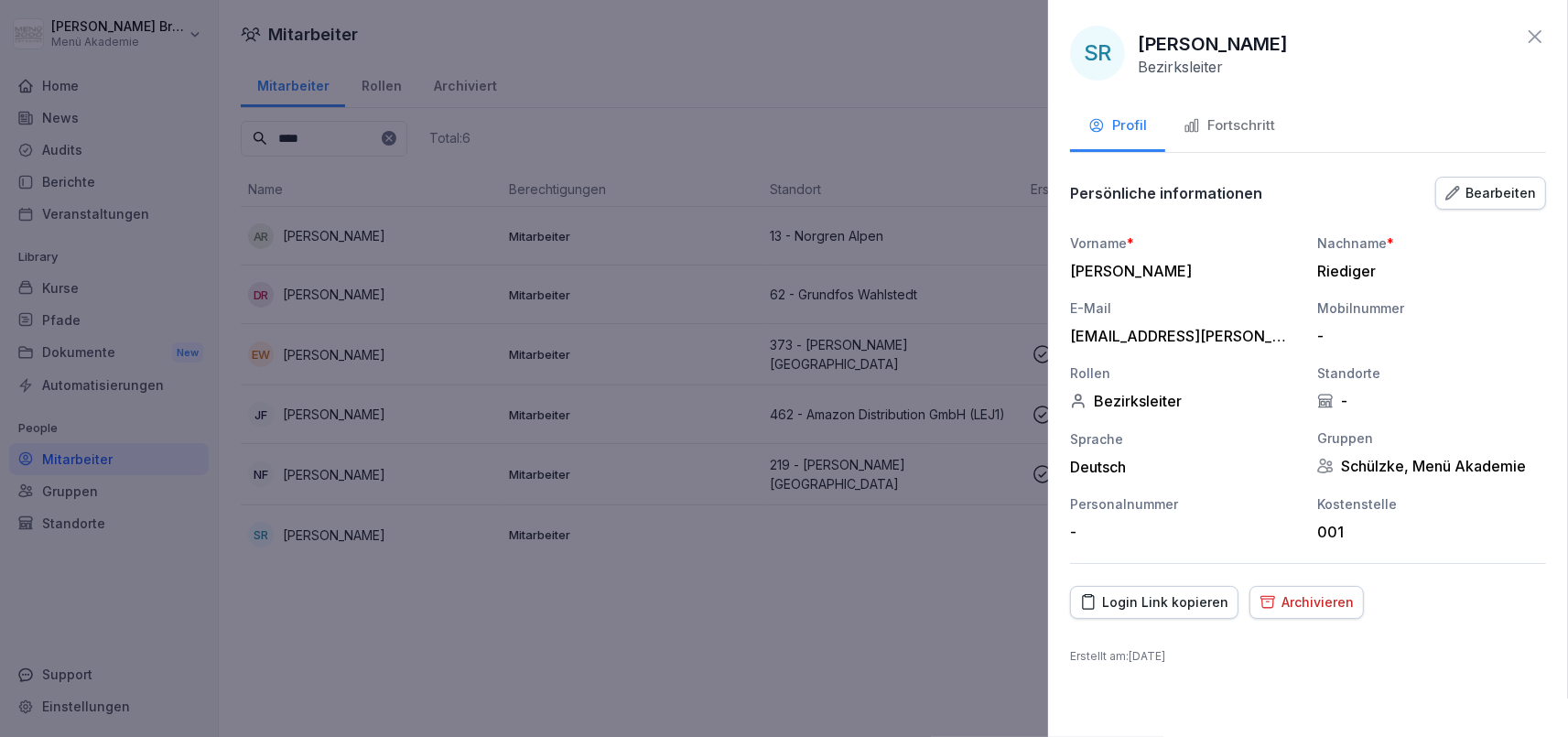
click at [1243, 122] on div "Fortschritt" at bounding box center [1229, 125] width 91 height 21
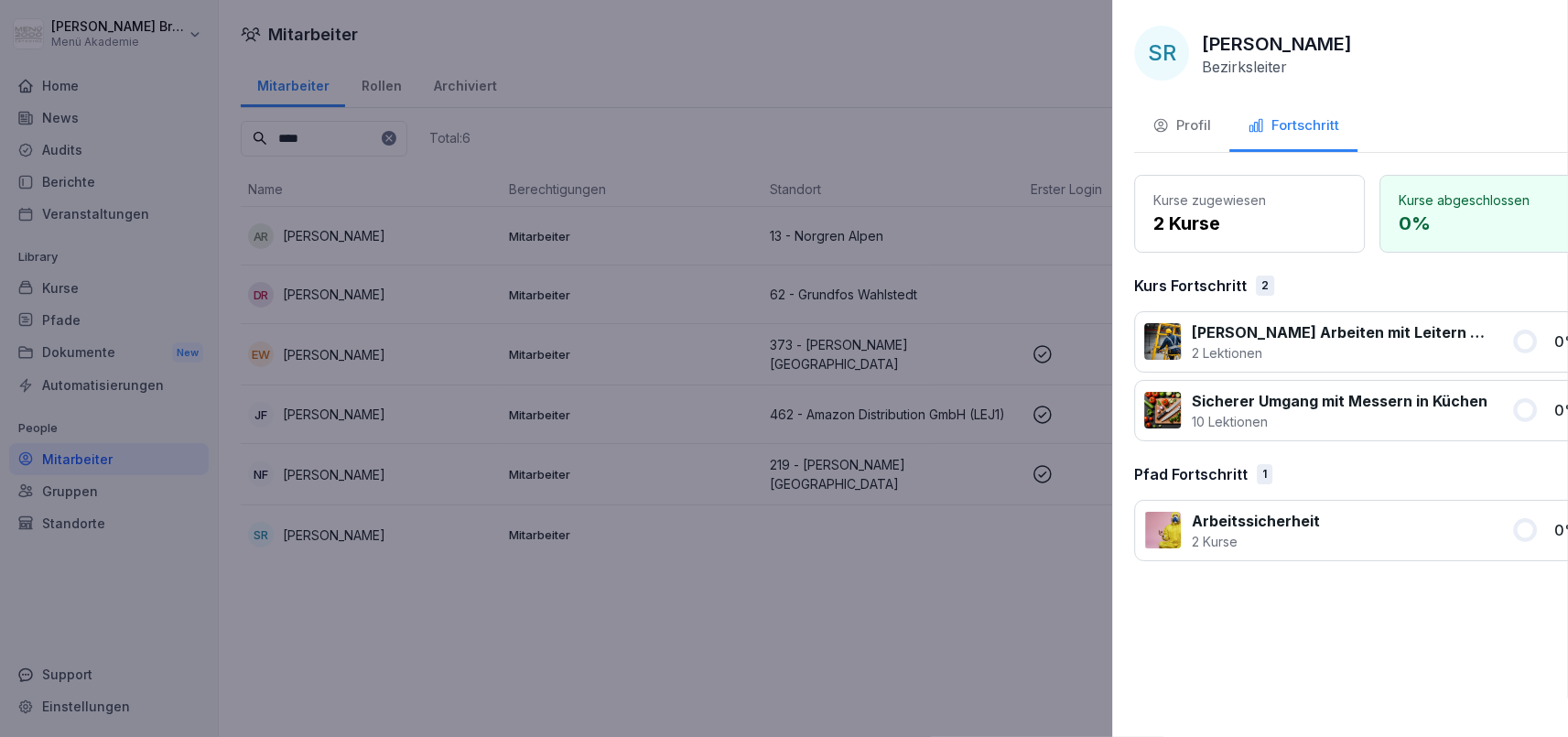
click at [922, 616] on div at bounding box center [784, 368] width 1568 height 737
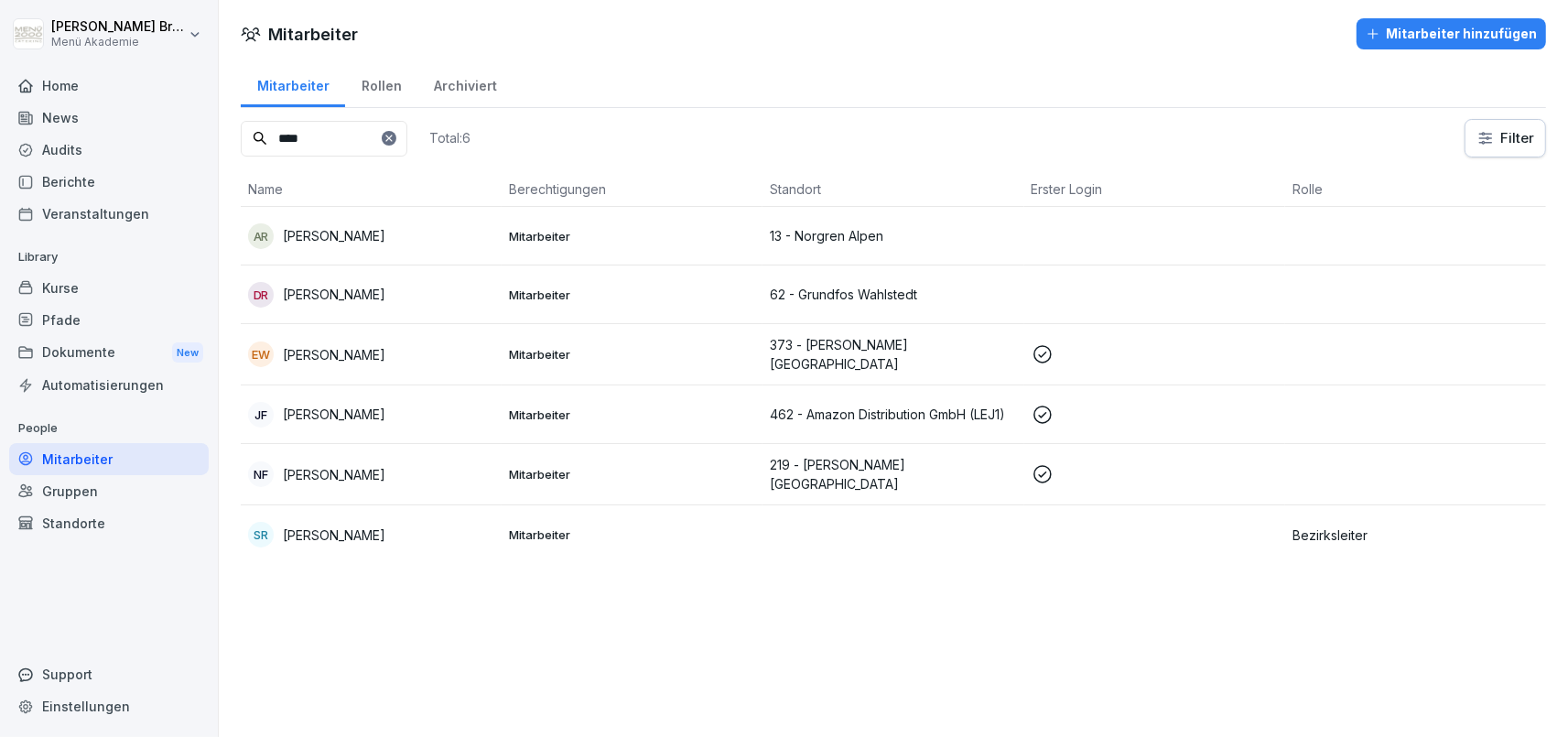
click at [97, 477] on div "Gruppen" at bounding box center [109, 491] width 200 height 32
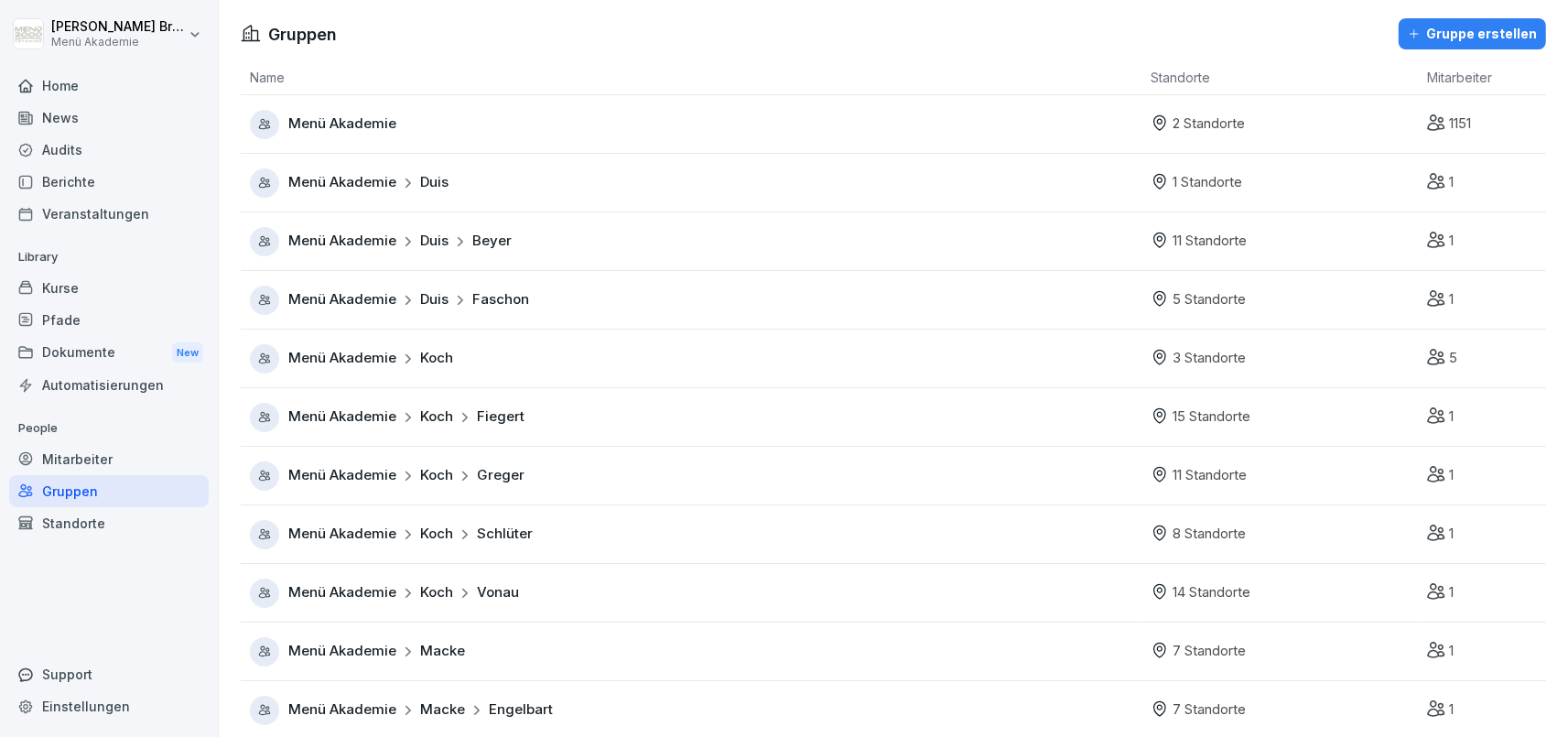
click at [112, 523] on div "Standorte" at bounding box center [109, 522] width 200 height 32
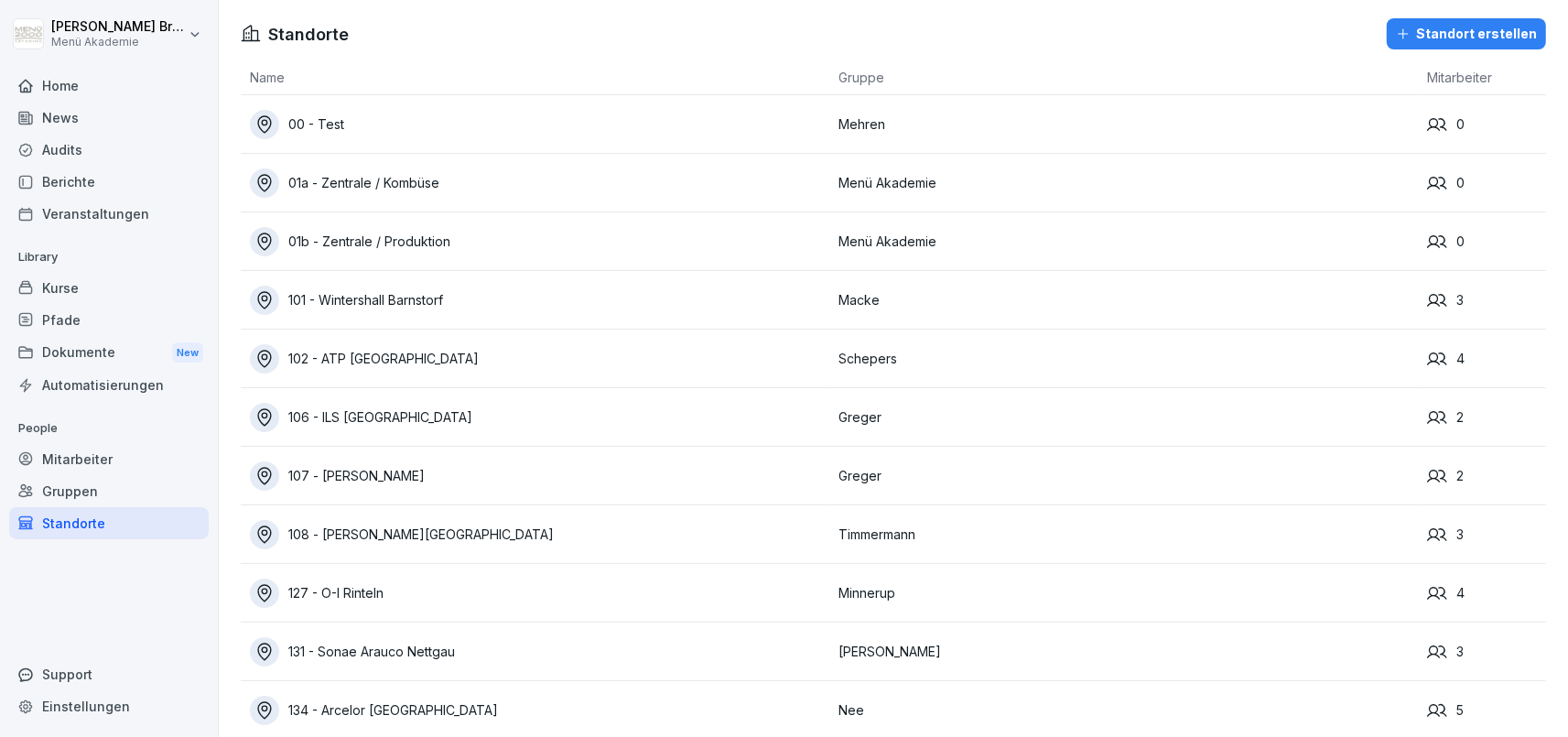
scroll to position [12292, 0]
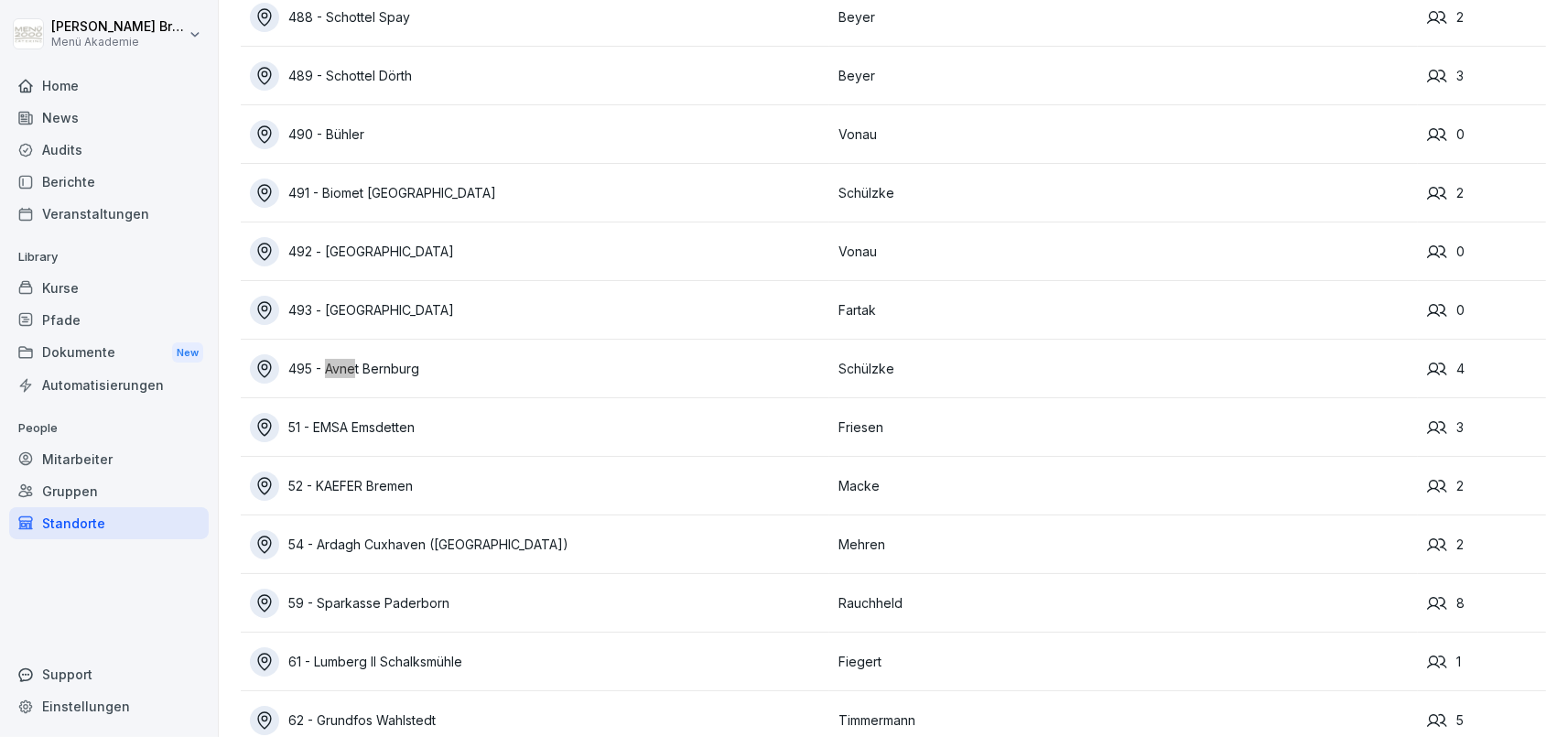
click at [366, 357] on div "495 - Avnet Bernburg" at bounding box center [539, 369] width 579 height 29
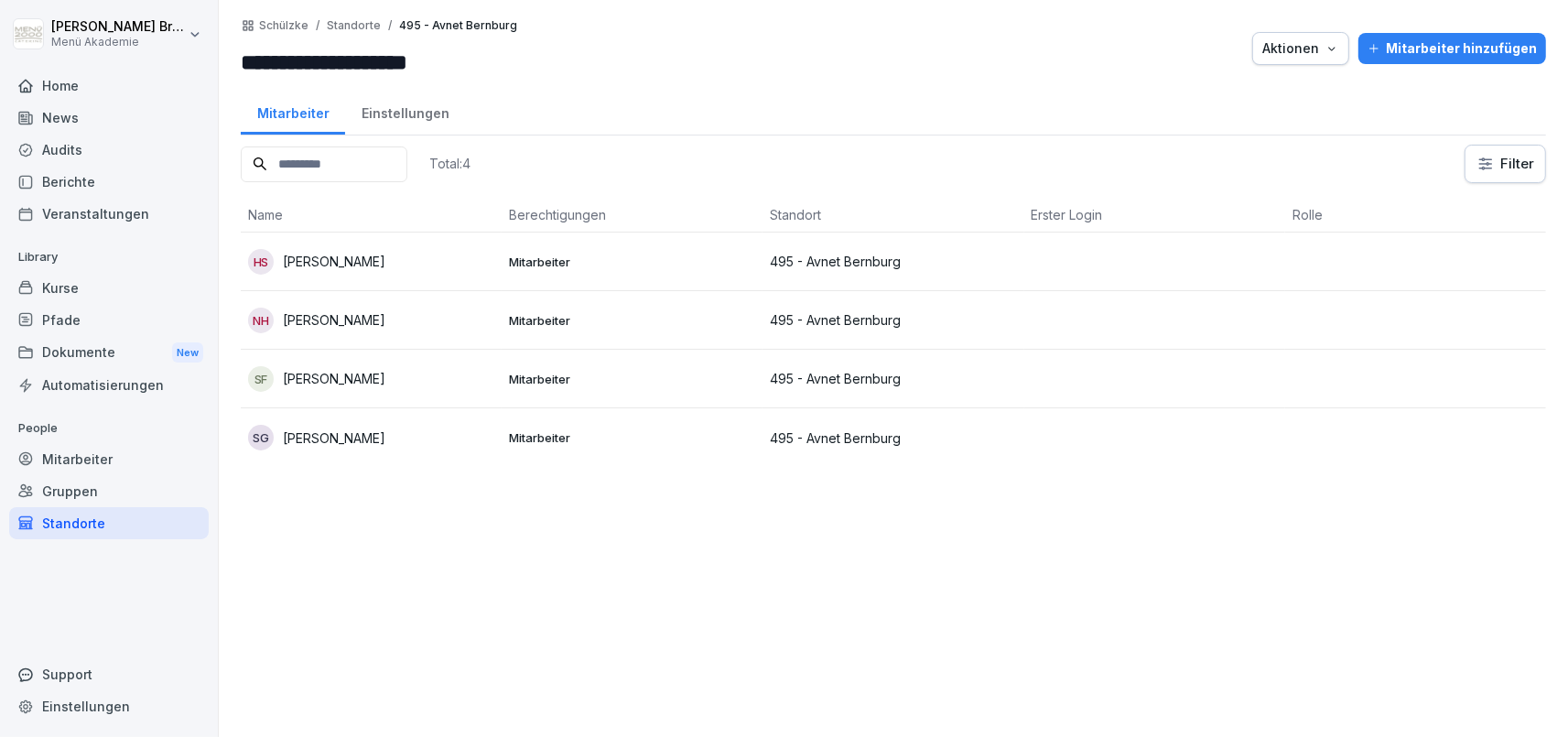
click at [394, 102] on div "Einstellungen" at bounding box center [405, 111] width 120 height 47
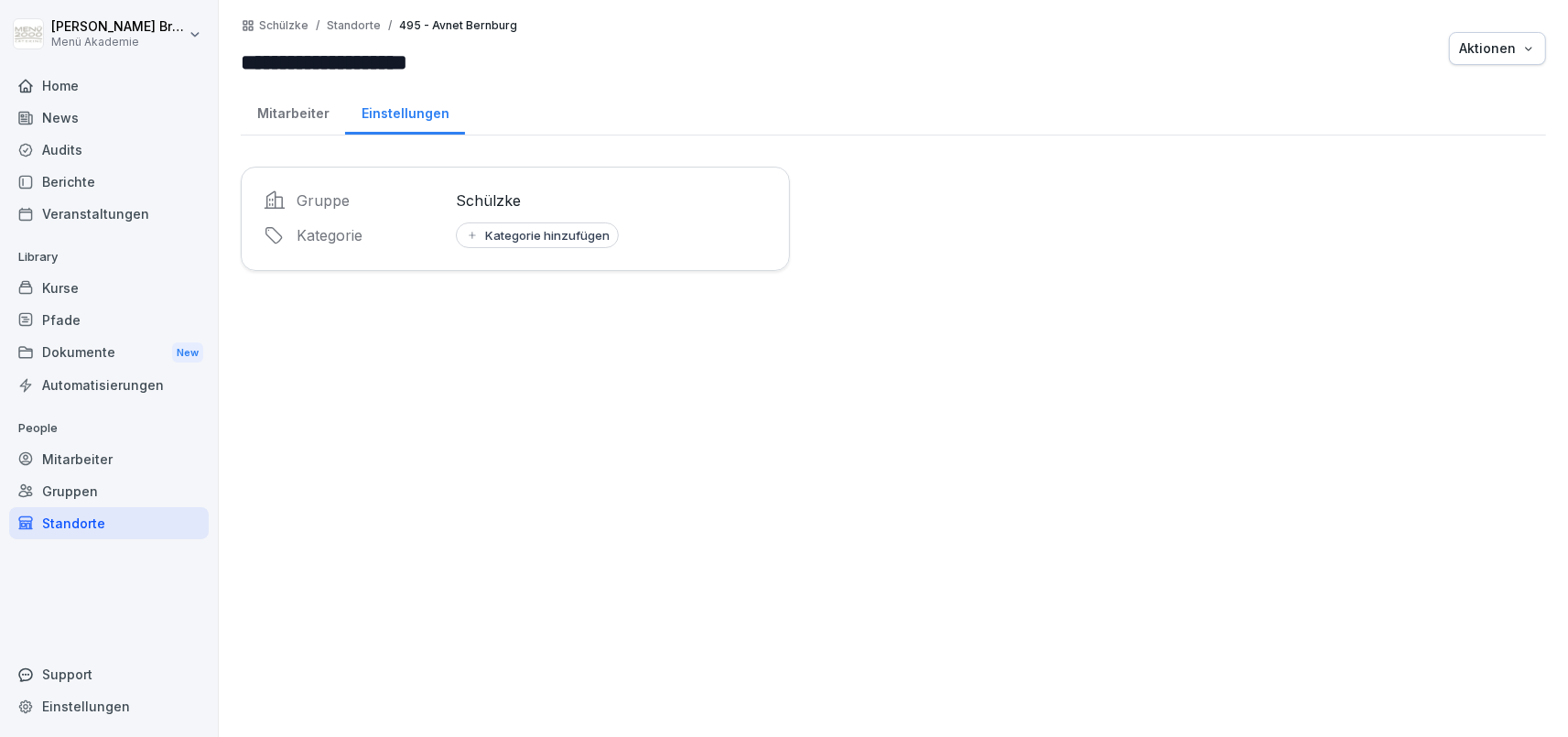
click at [308, 99] on div "Mitarbeiter" at bounding box center [292, 111] width 104 height 47
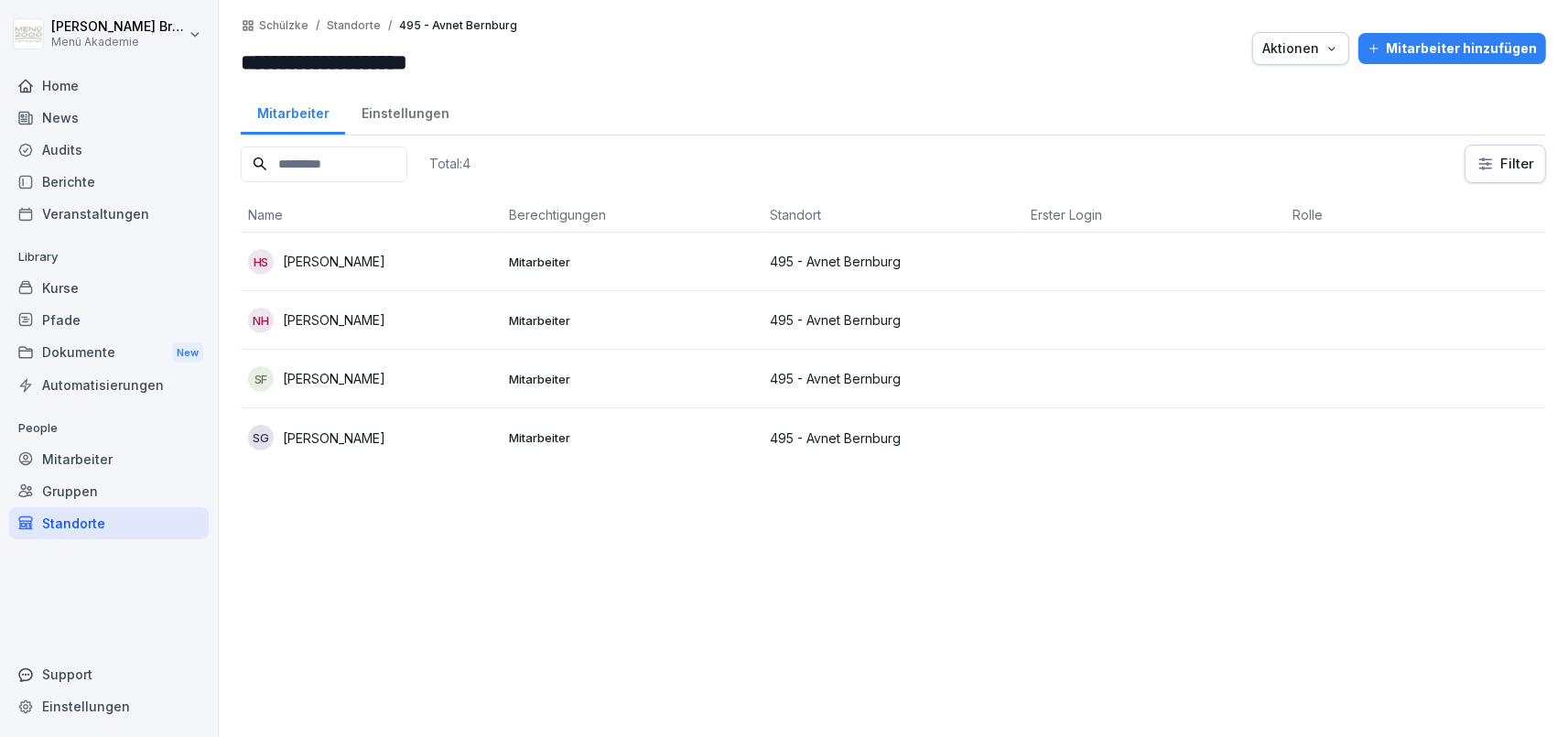
click at [335, 257] on p "Heidrun Sagrey" at bounding box center [333, 261] width 102 height 19
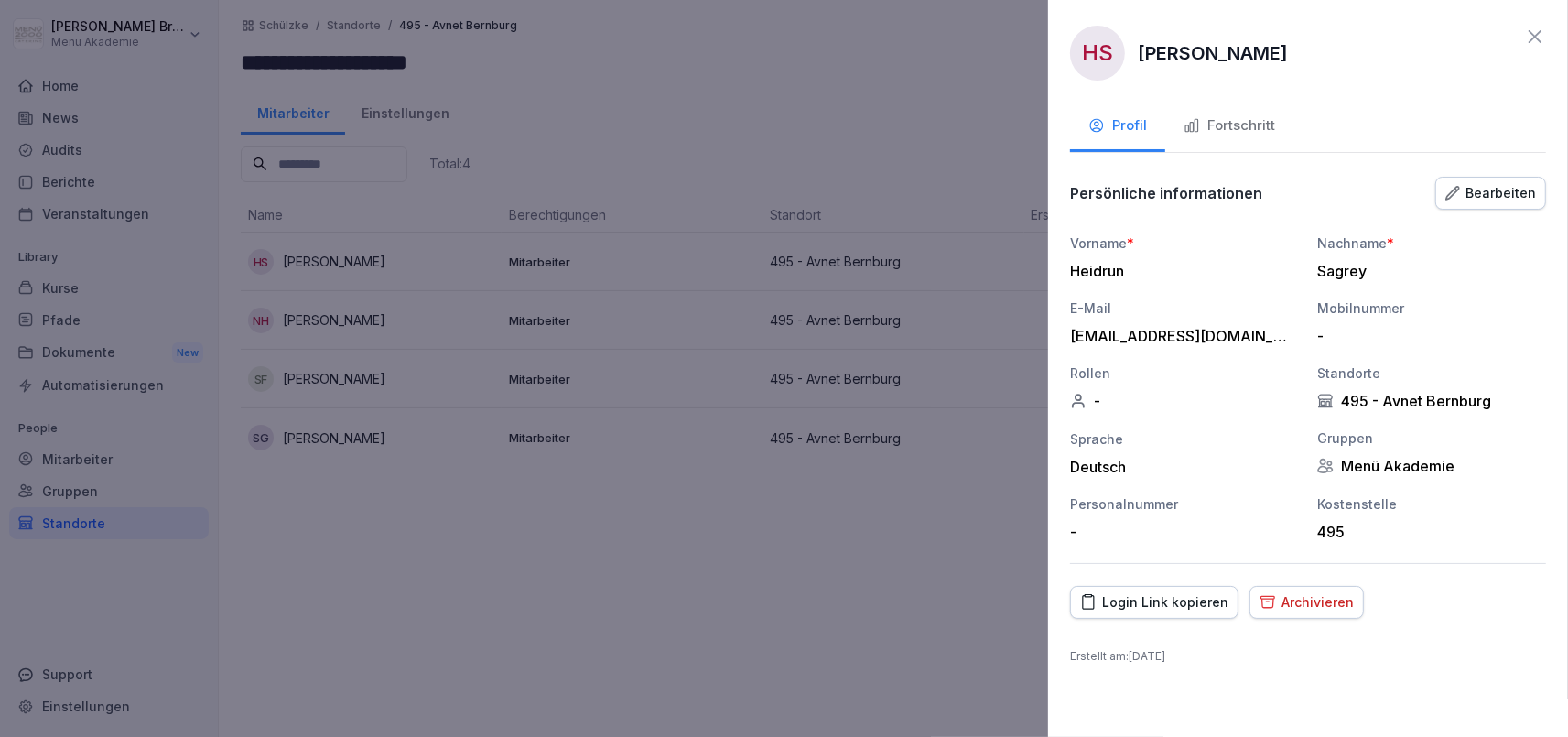
click at [1209, 123] on div "Fortschritt" at bounding box center [1229, 125] width 91 height 21
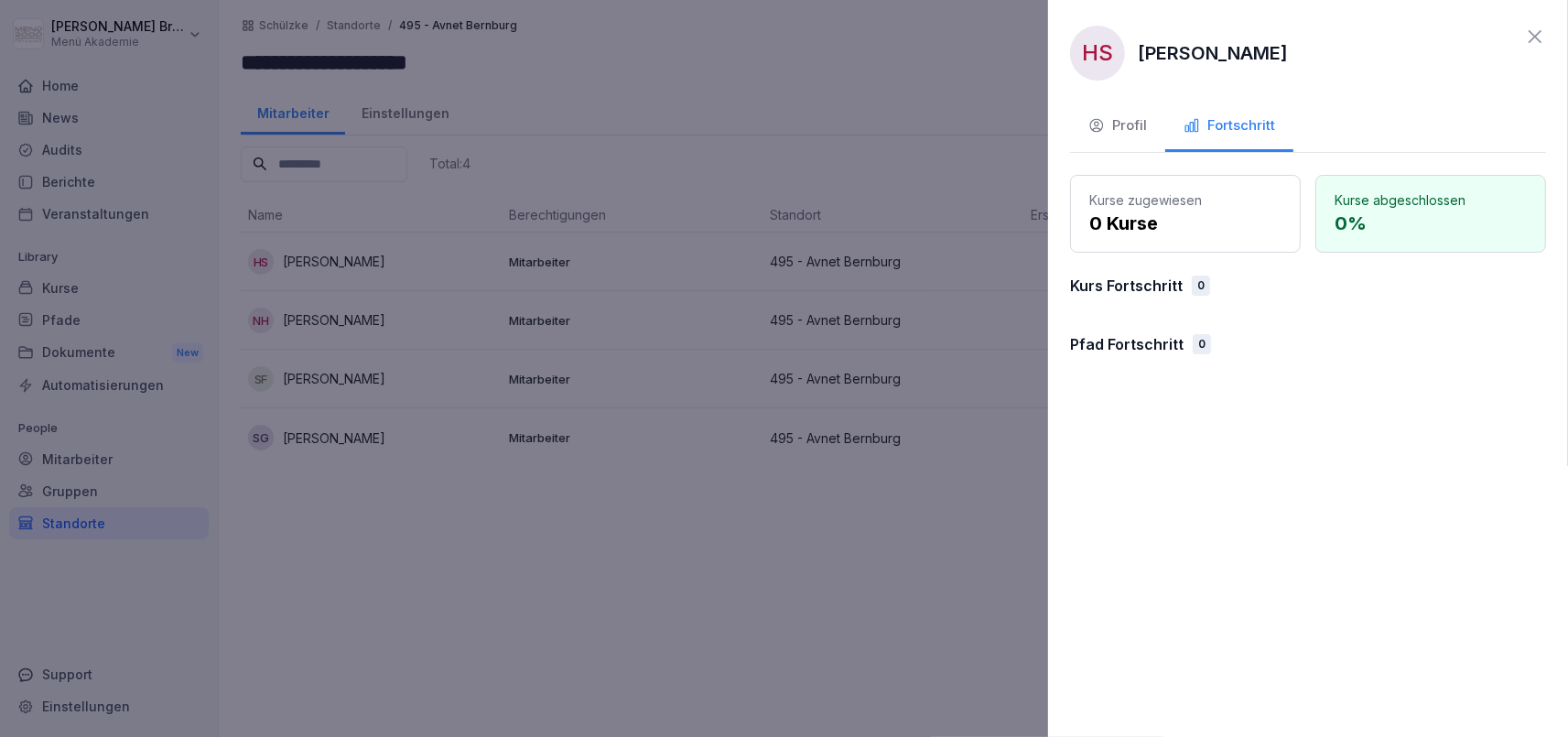
click at [514, 305] on div at bounding box center [784, 368] width 1568 height 737
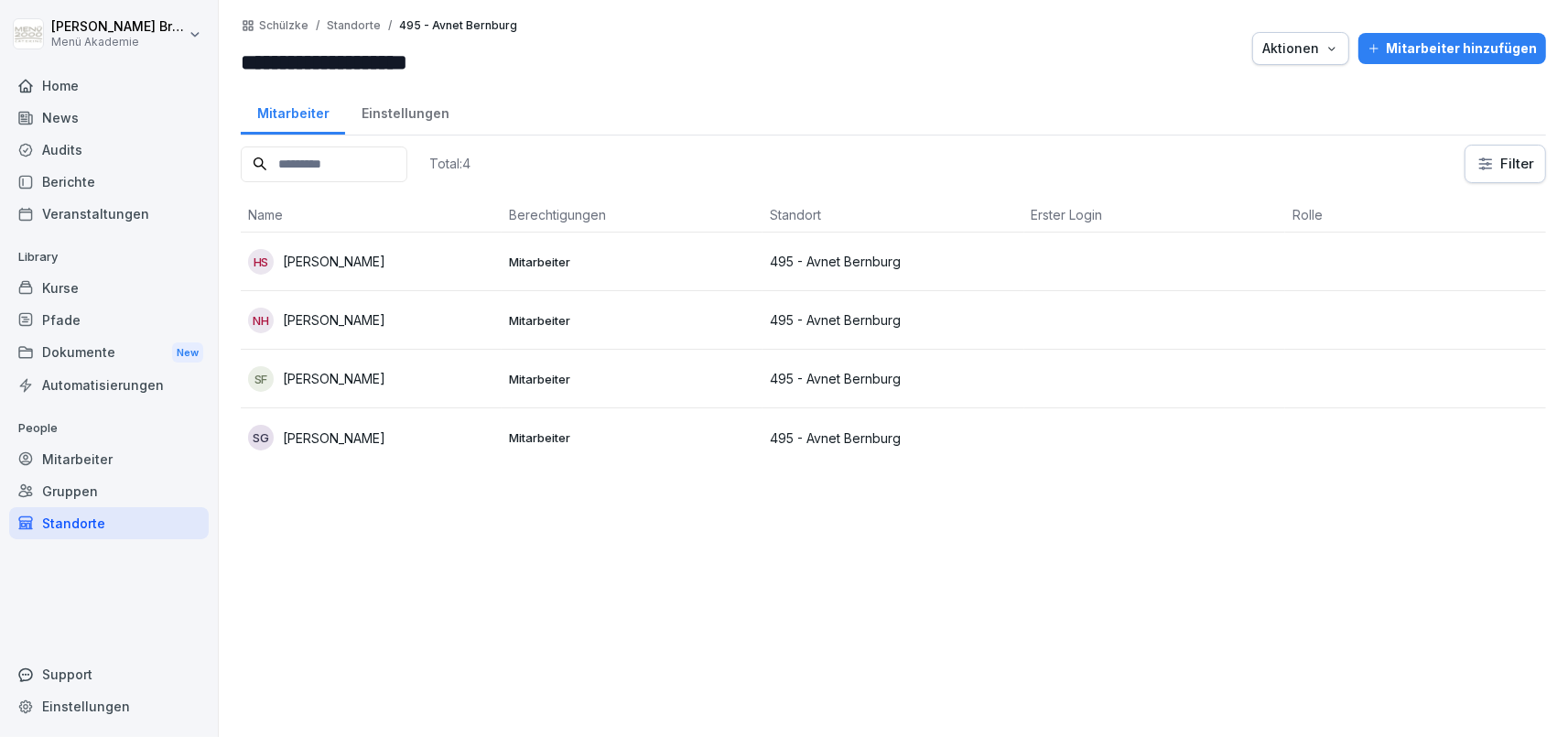
click at [326, 332] on div "NH Nicole Helmholz" at bounding box center [370, 321] width 246 height 26
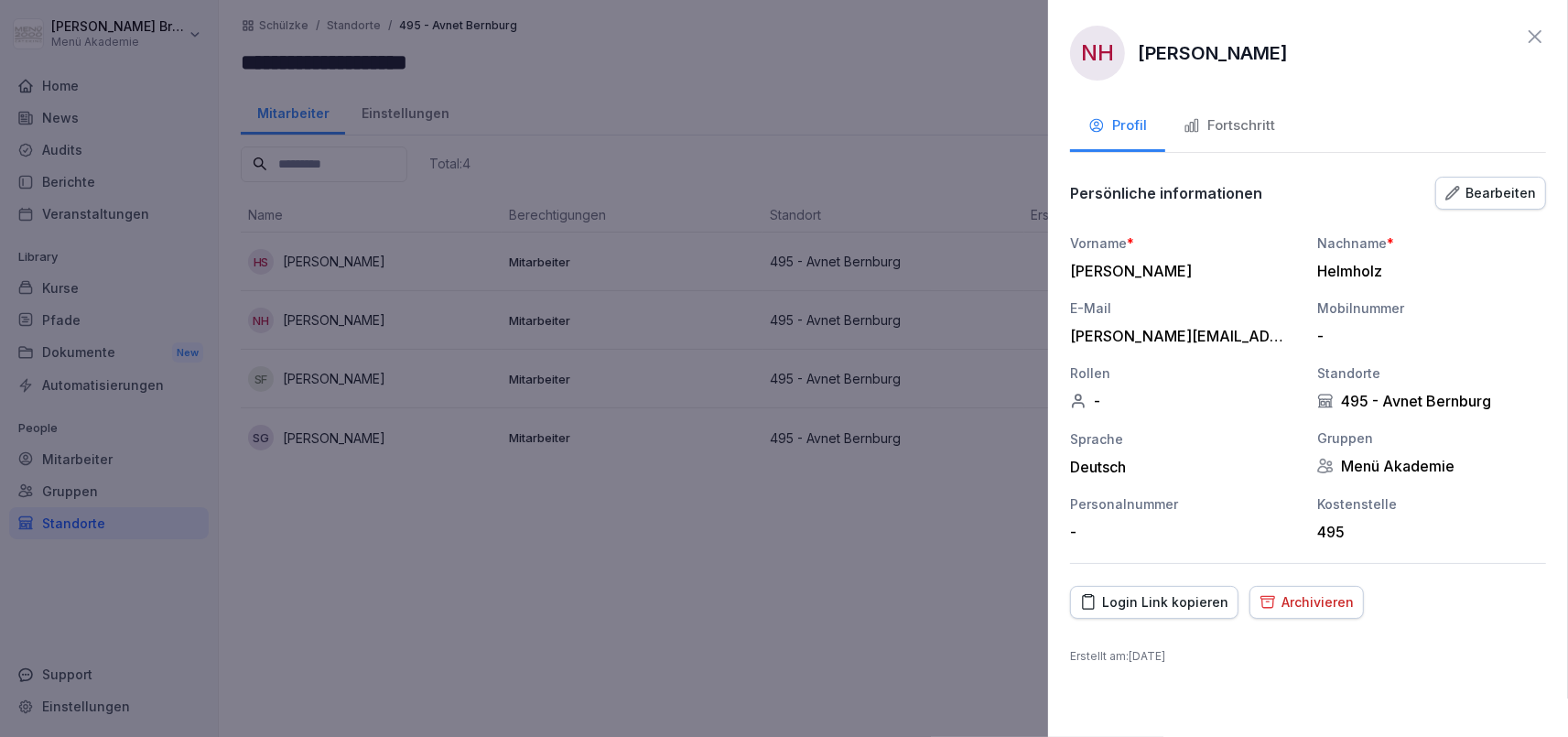
click at [1260, 120] on div "Fortschritt" at bounding box center [1229, 125] width 91 height 21
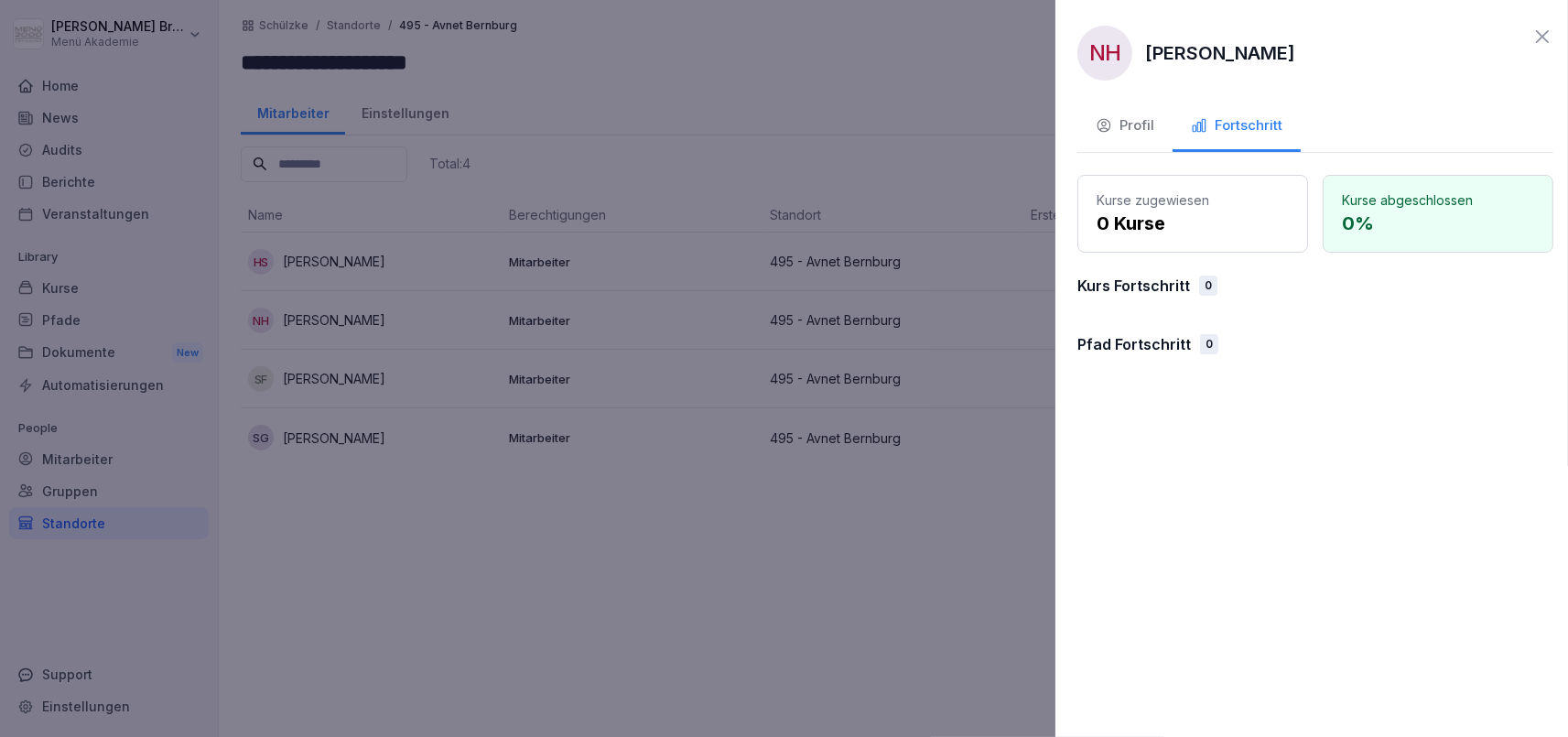
click at [892, 576] on div at bounding box center [784, 368] width 1568 height 737
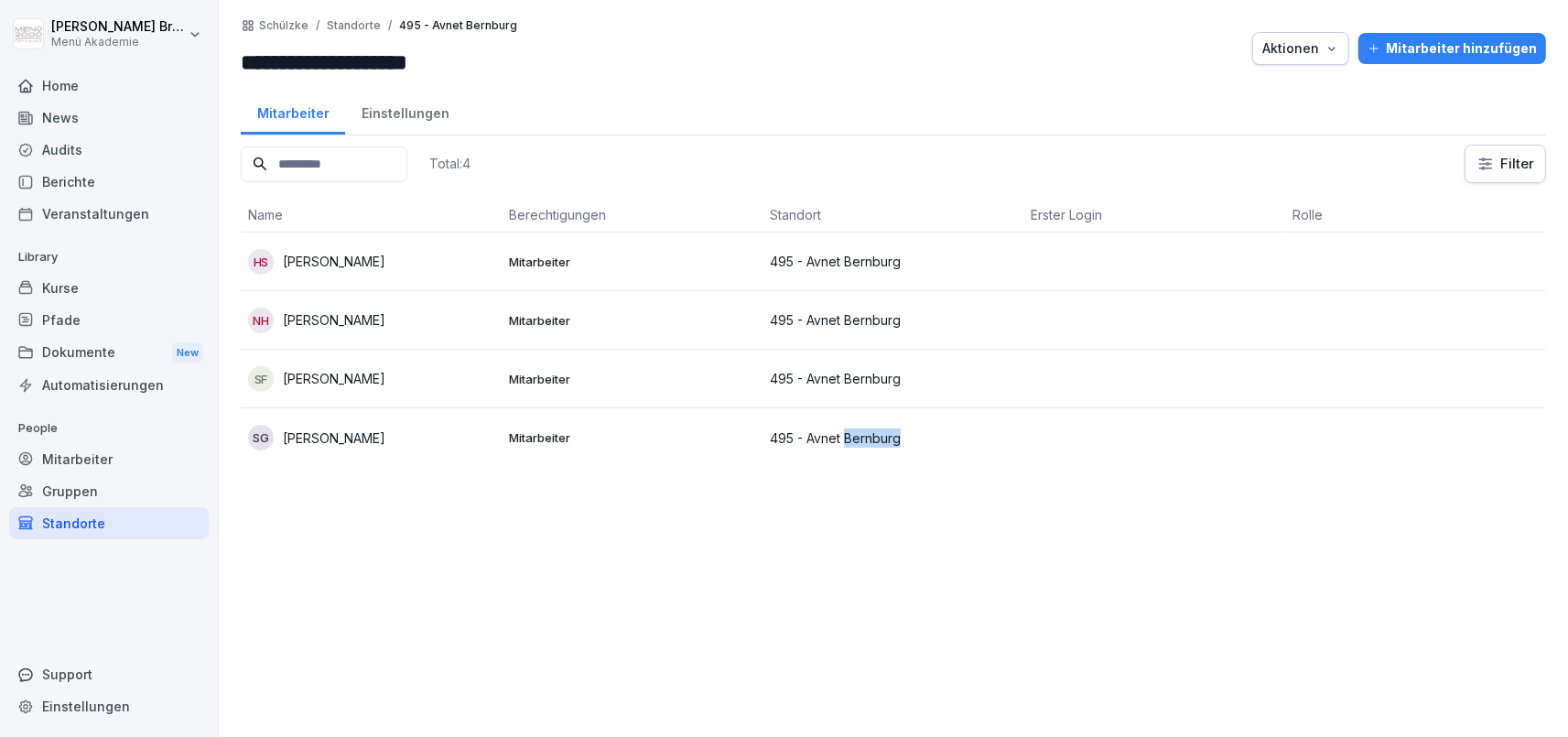
click at [892, 576] on div "Total: 4 Filter Name Berechtigungen Standort Erster Login Rolle HS Heidrun Sagr…" at bounding box center [893, 431] width 1305 height 574
click at [91, 453] on div "Mitarbeiter" at bounding box center [109, 459] width 200 height 32
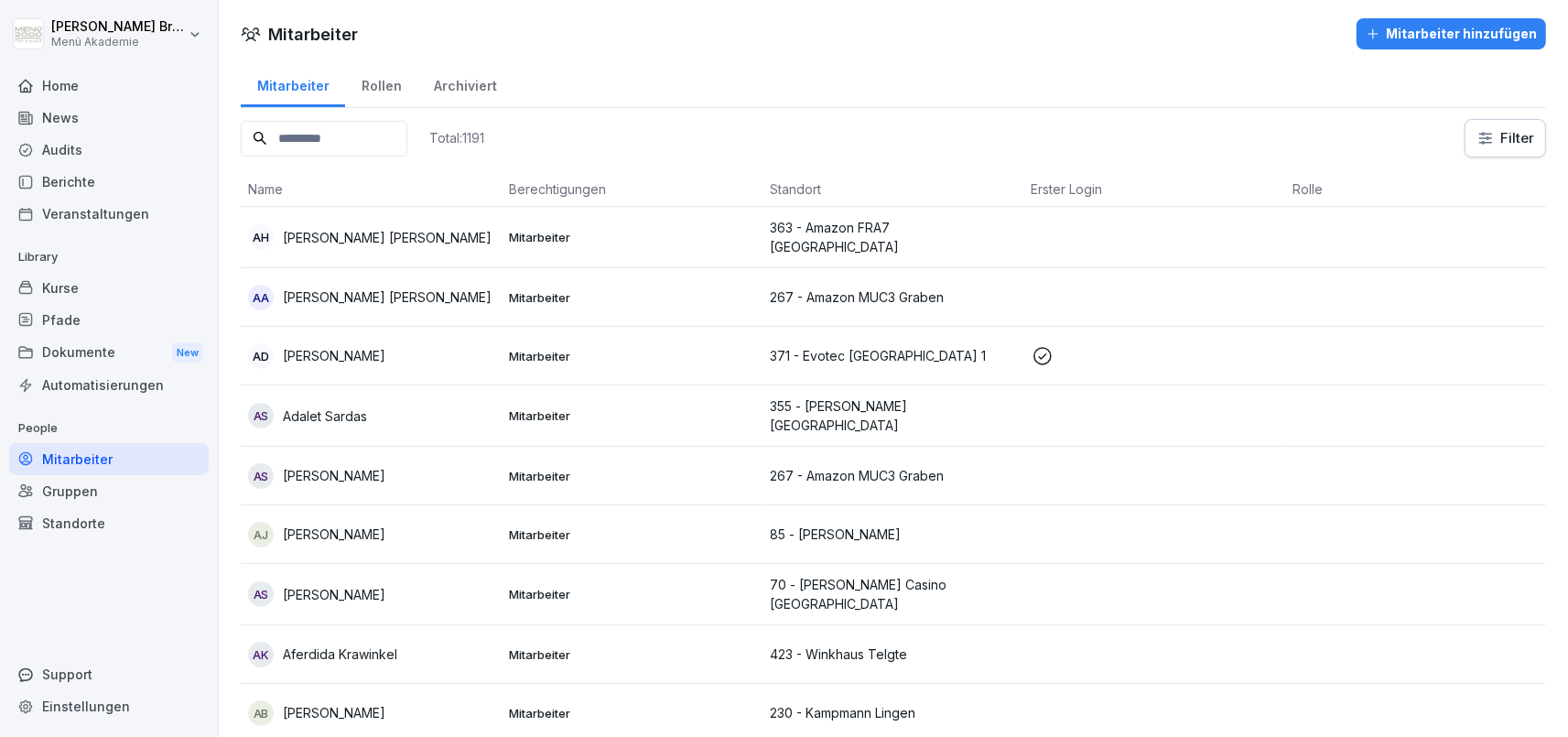
click at [351, 130] on input at bounding box center [323, 138] width 167 height 36
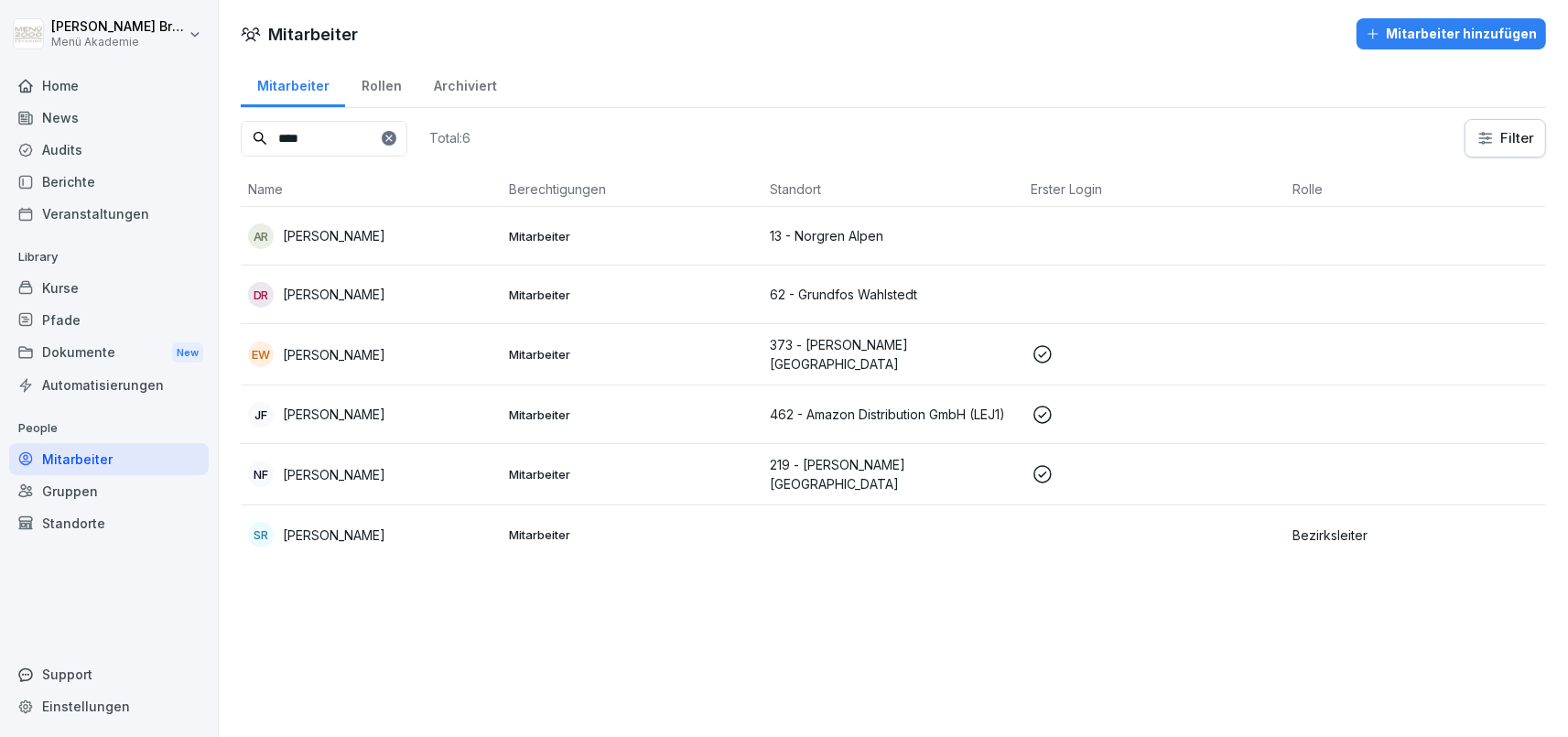
type input "****"
click at [322, 525] on p "[PERSON_NAME]" at bounding box center [333, 534] width 102 height 19
click at [452, 526] on div "SR Sven Riediger" at bounding box center [370, 534] width 246 height 26
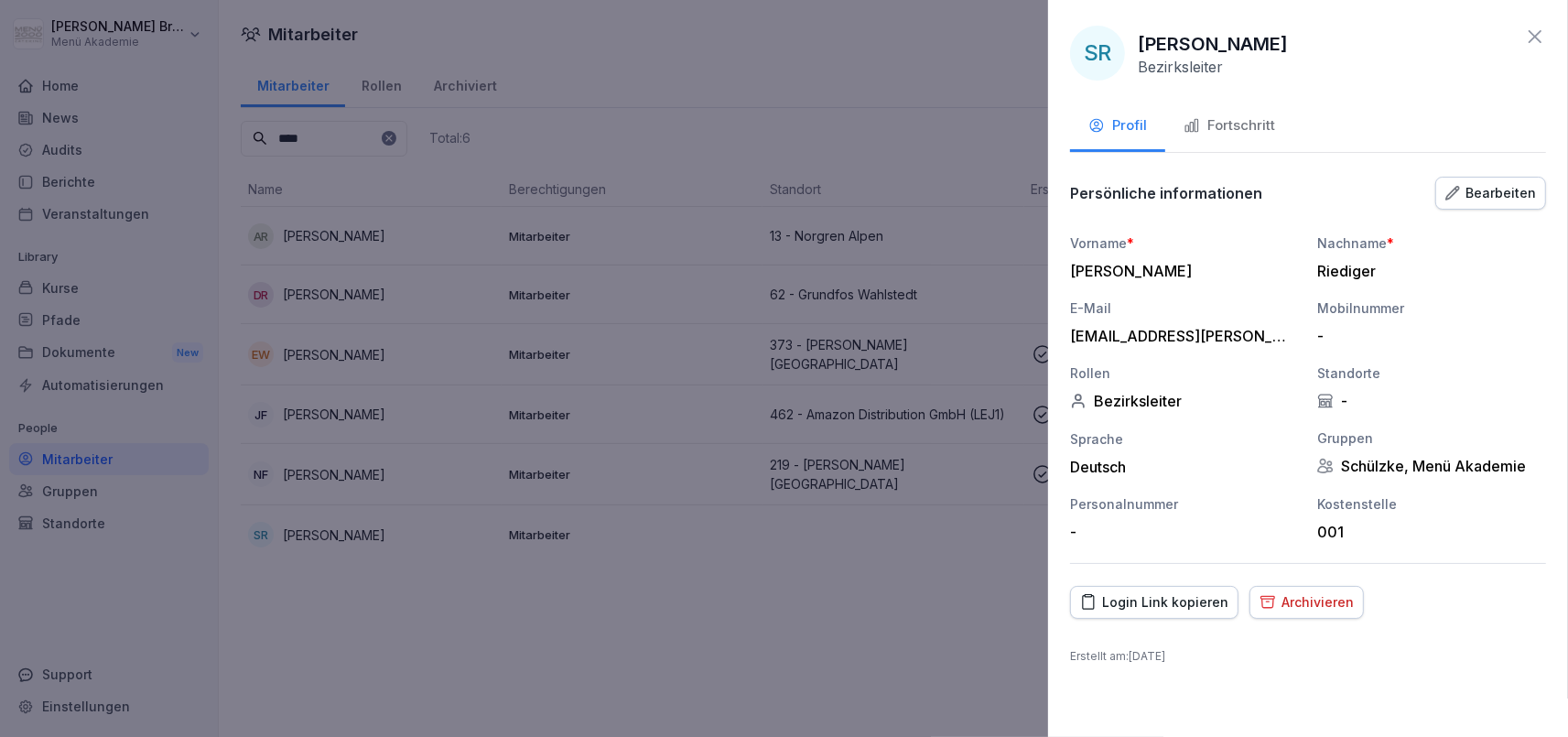
click at [1255, 127] on div "Fortschritt" at bounding box center [1229, 125] width 91 height 21
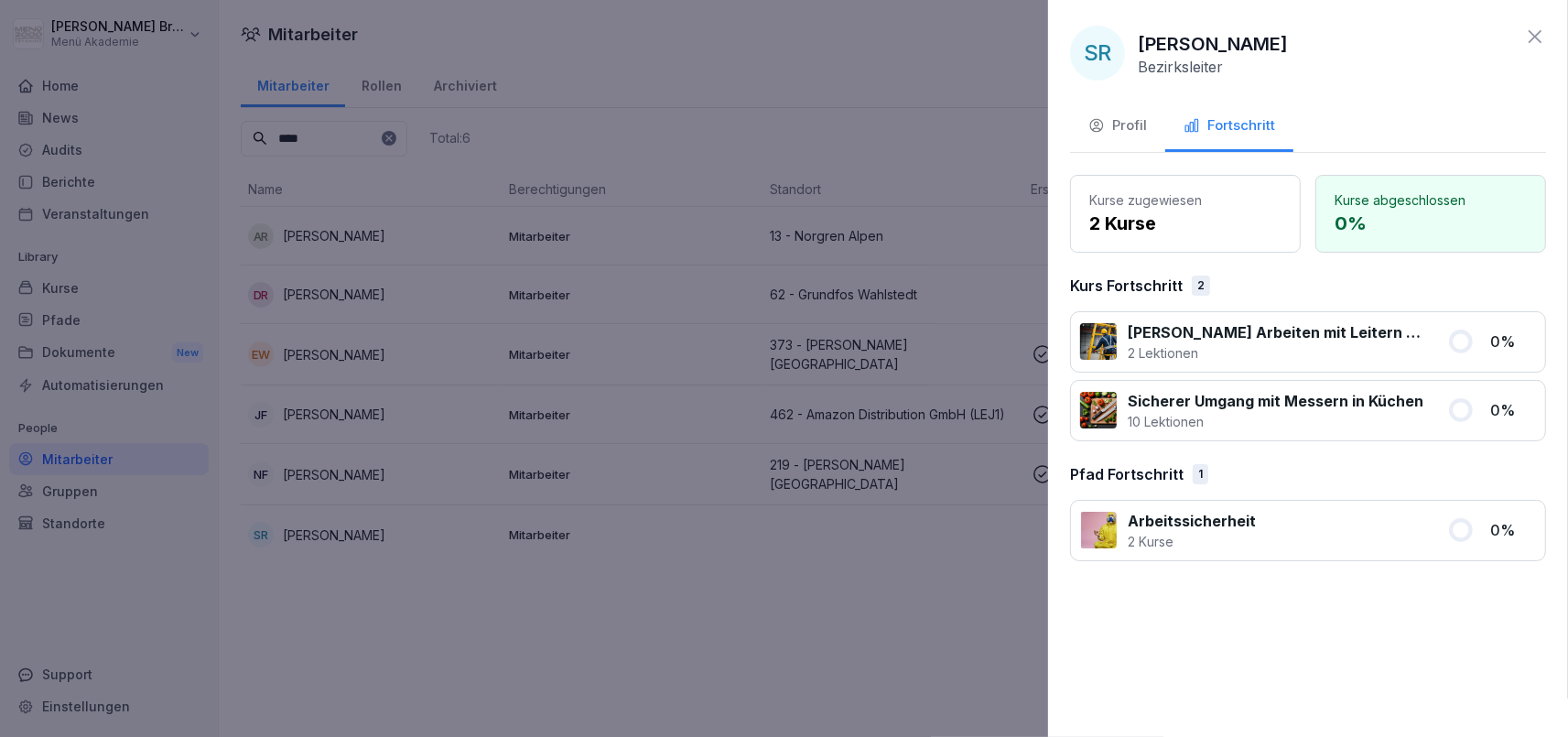
click at [1220, 214] on p "2 Kurse" at bounding box center [1185, 224] width 193 height 28
click at [1138, 390] on p "Sicherer Umgang mit Messern in Küchen" at bounding box center [1275, 401] width 296 height 22
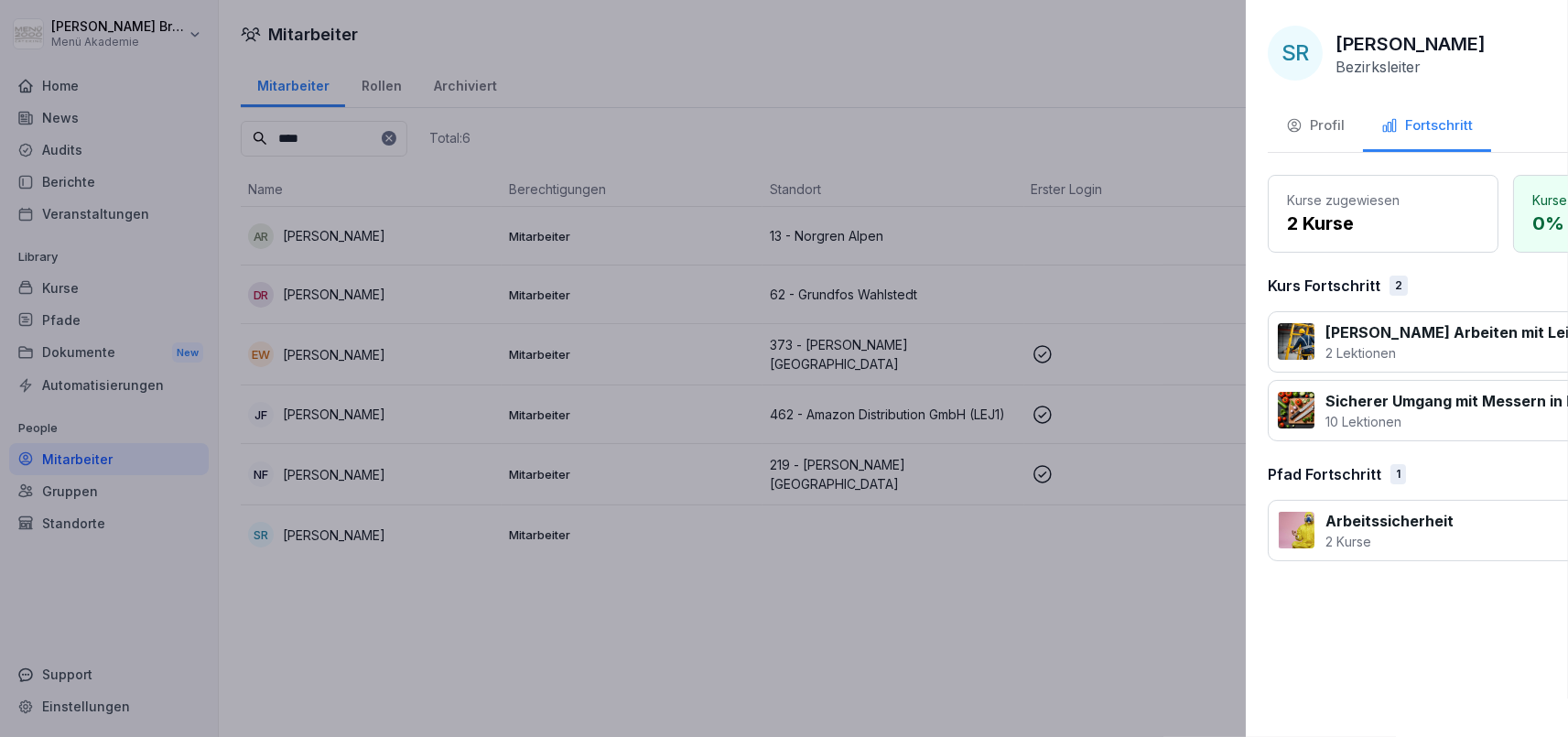
click at [737, 711] on div at bounding box center [784, 368] width 1568 height 737
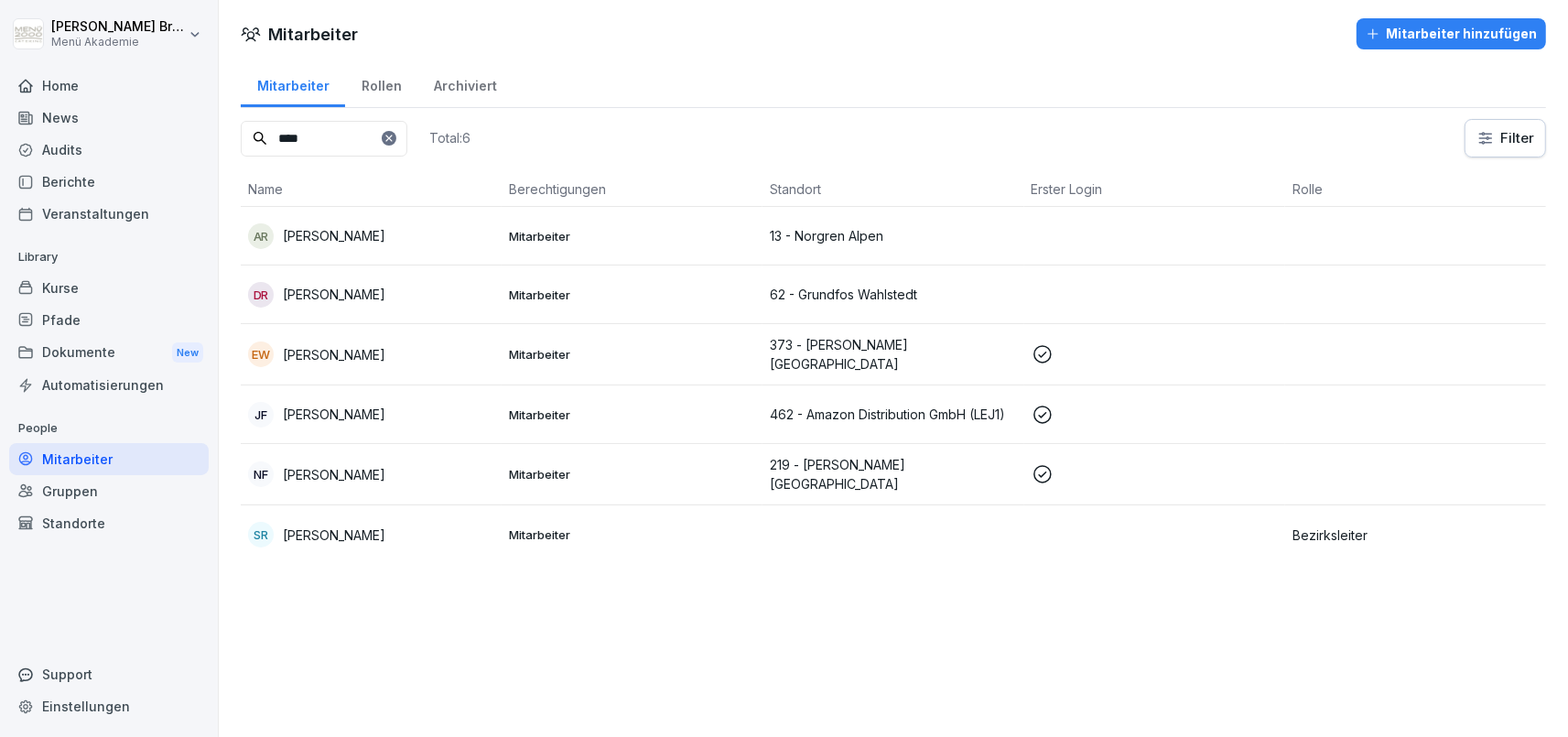
click at [66, 321] on div "Pfade" at bounding box center [109, 320] width 200 height 32
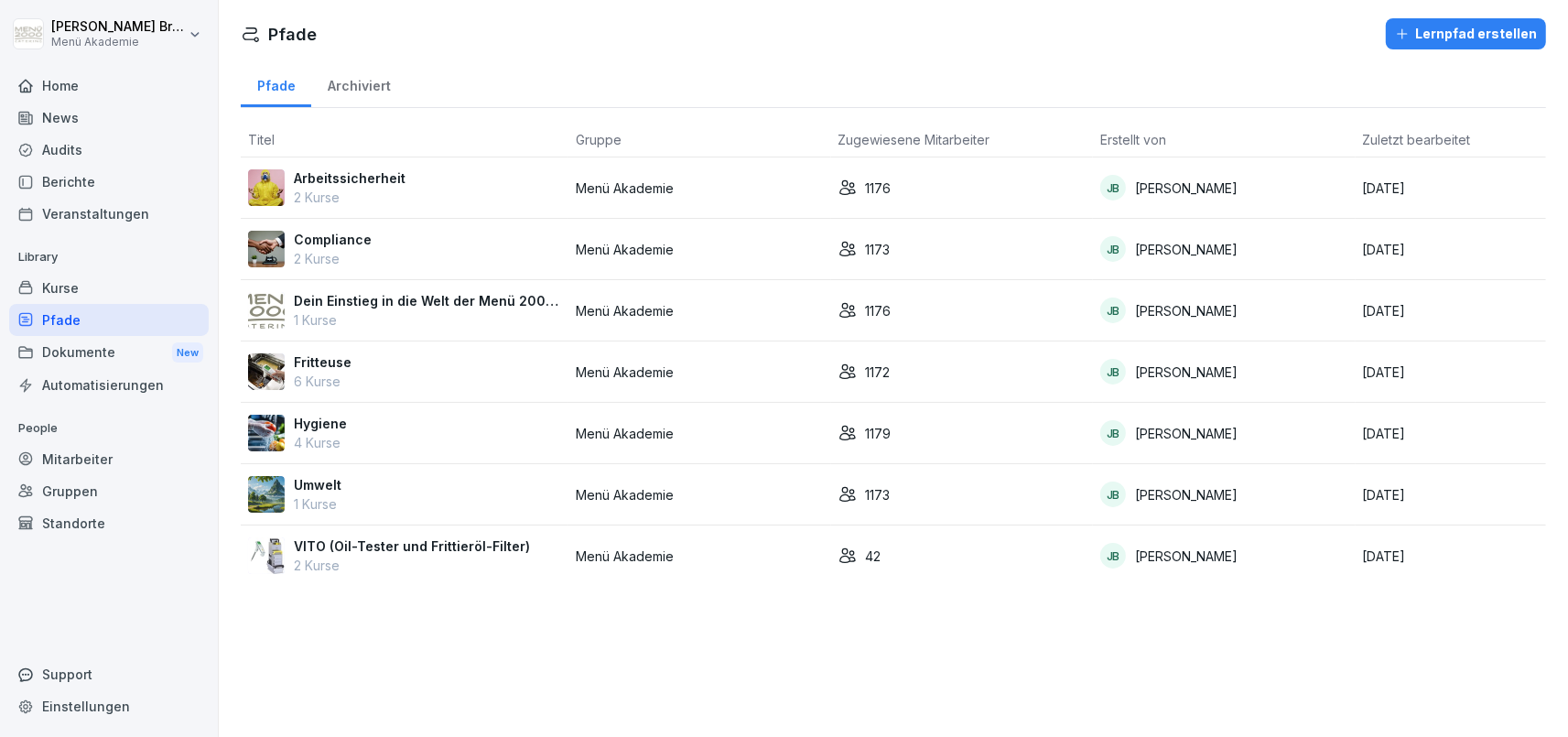
click at [322, 236] on p "Compliance" at bounding box center [333, 239] width 77 height 19
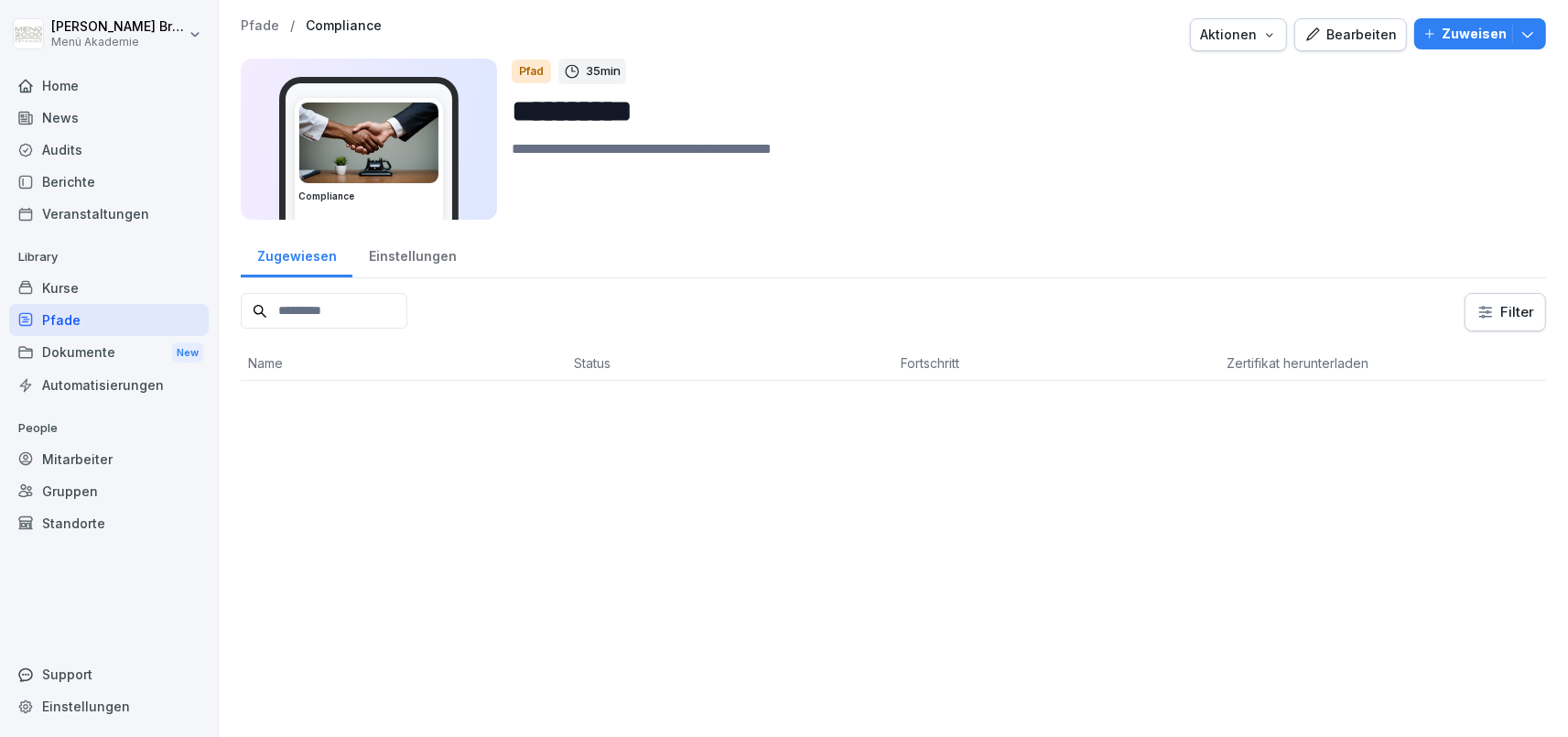
click at [400, 256] on div "Einstellungen" at bounding box center [413, 253] width 120 height 47
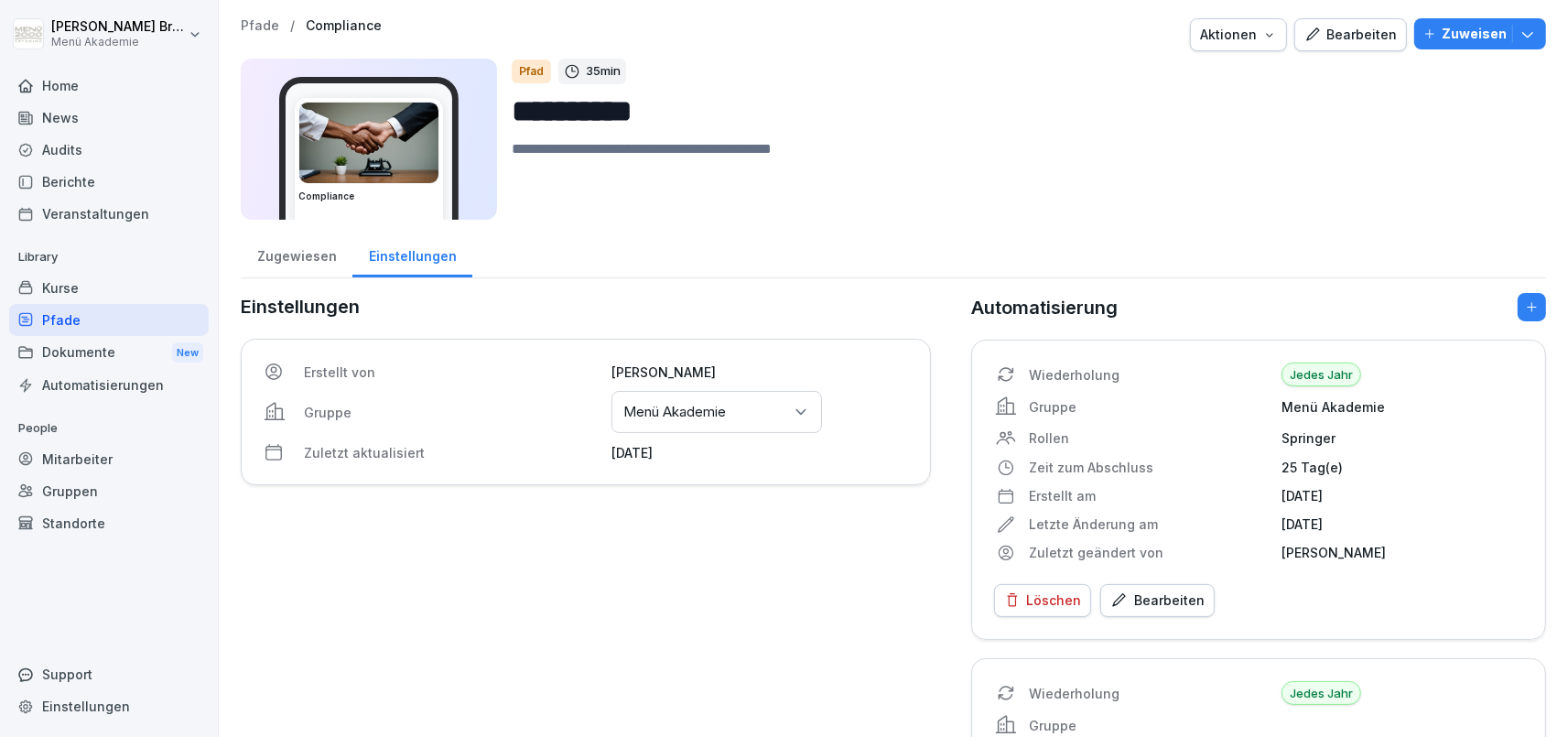
click at [678, 414] on p "Menü Akademie" at bounding box center [674, 412] width 102 height 18
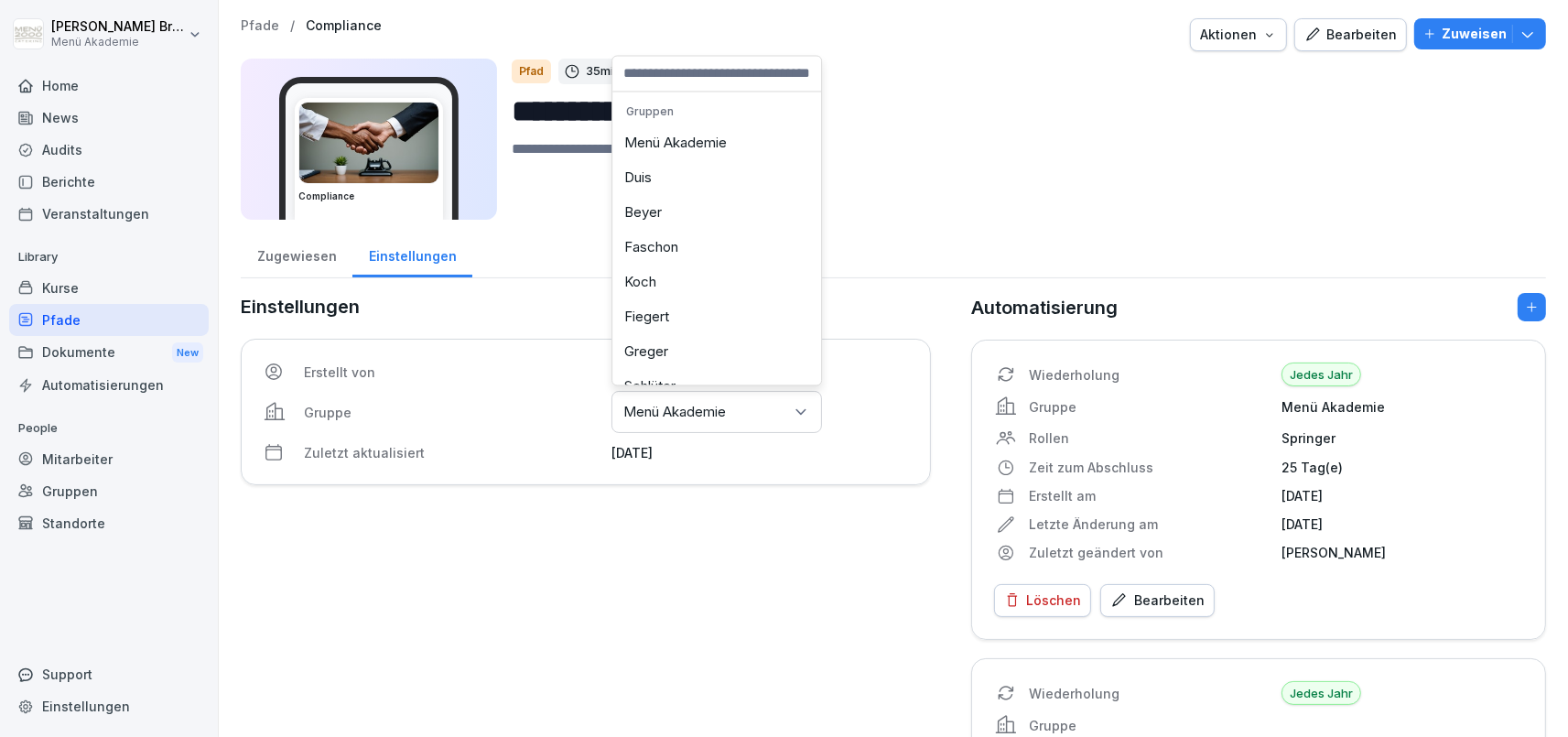
click at [700, 146] on div "Menü Akademie" at bounding box center [717, 144] width 200 height 35
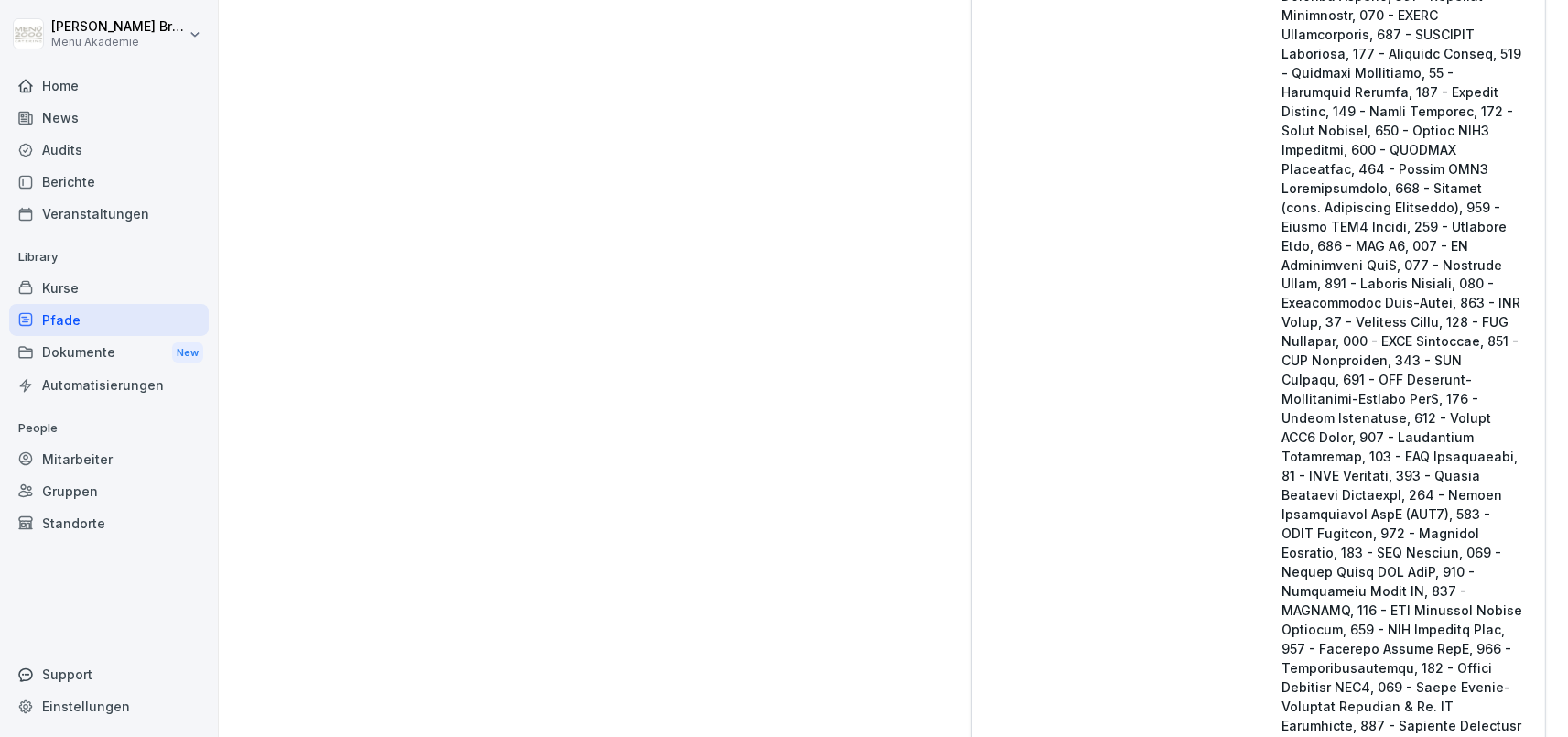
scroll to position [3761, 0]
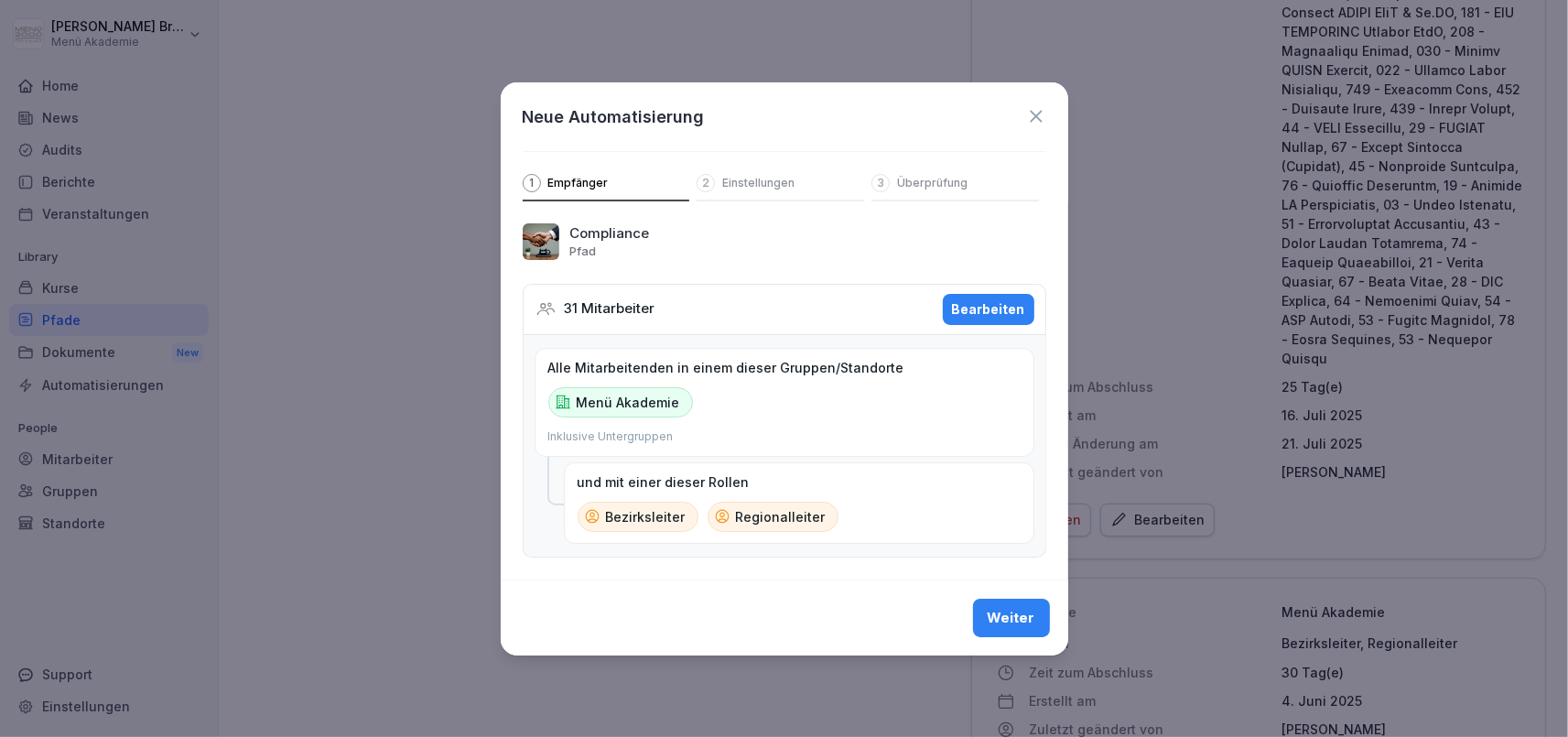
click at [1002, 610] on div "Weiter" at bounding box center [1012, 618] width 48 height 20
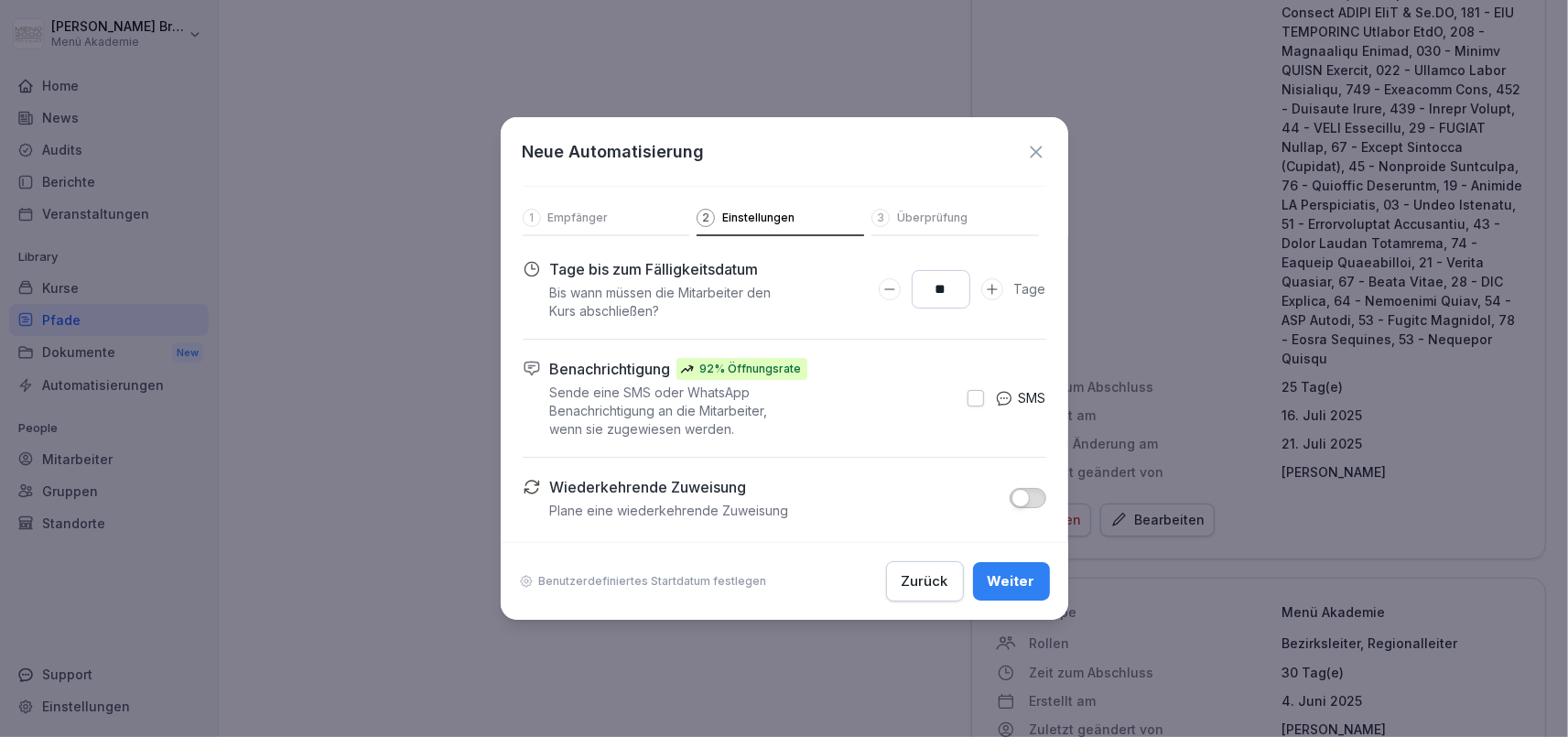
click at [630, 581] on p "Benutzerdefiniertes Startdatum festlegen" at bounding box center [652, 581] width 228 height 15
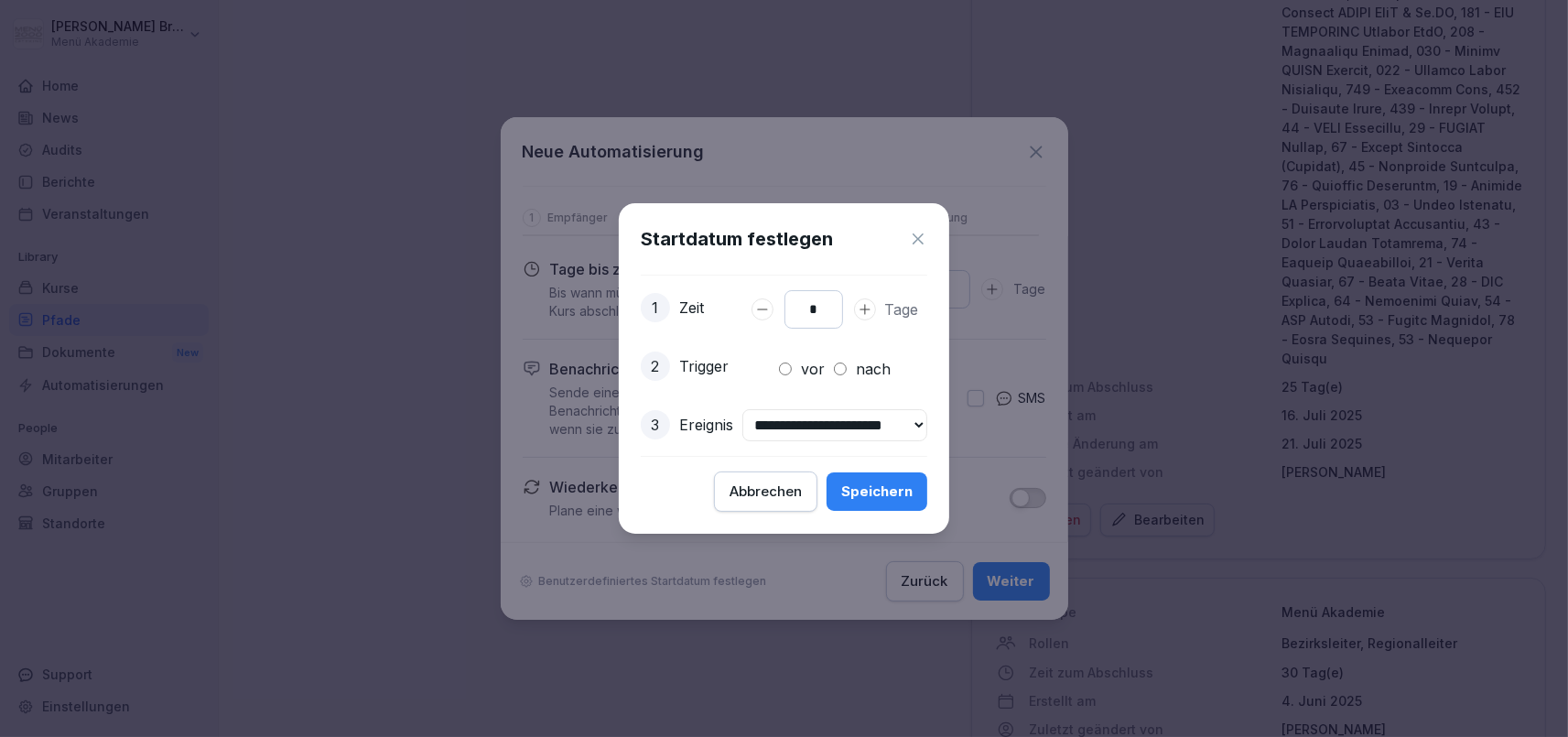
click at [774, 489] on div "Abbrechen" at bounding box center [766, 492] width 72 height 20
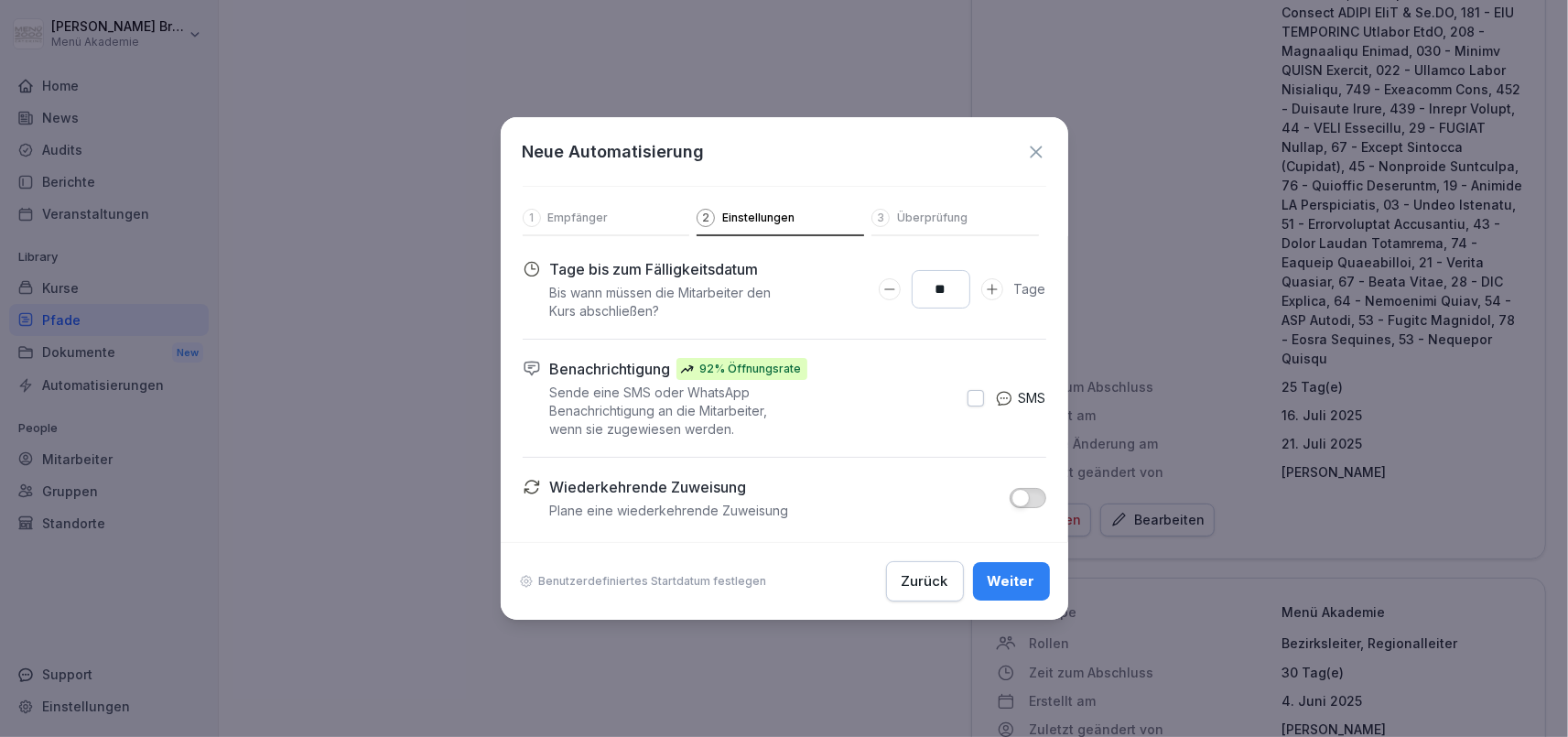
click at [1047, 144] on div "Neue Automatisierung 1 Empfänger 2 Einstellungen 3 Überprüfung" at bounding box center [785, 176] width 568 height 119
click at [1035, 150] on icon at bounding box center [1036, 152] width 20 height 20
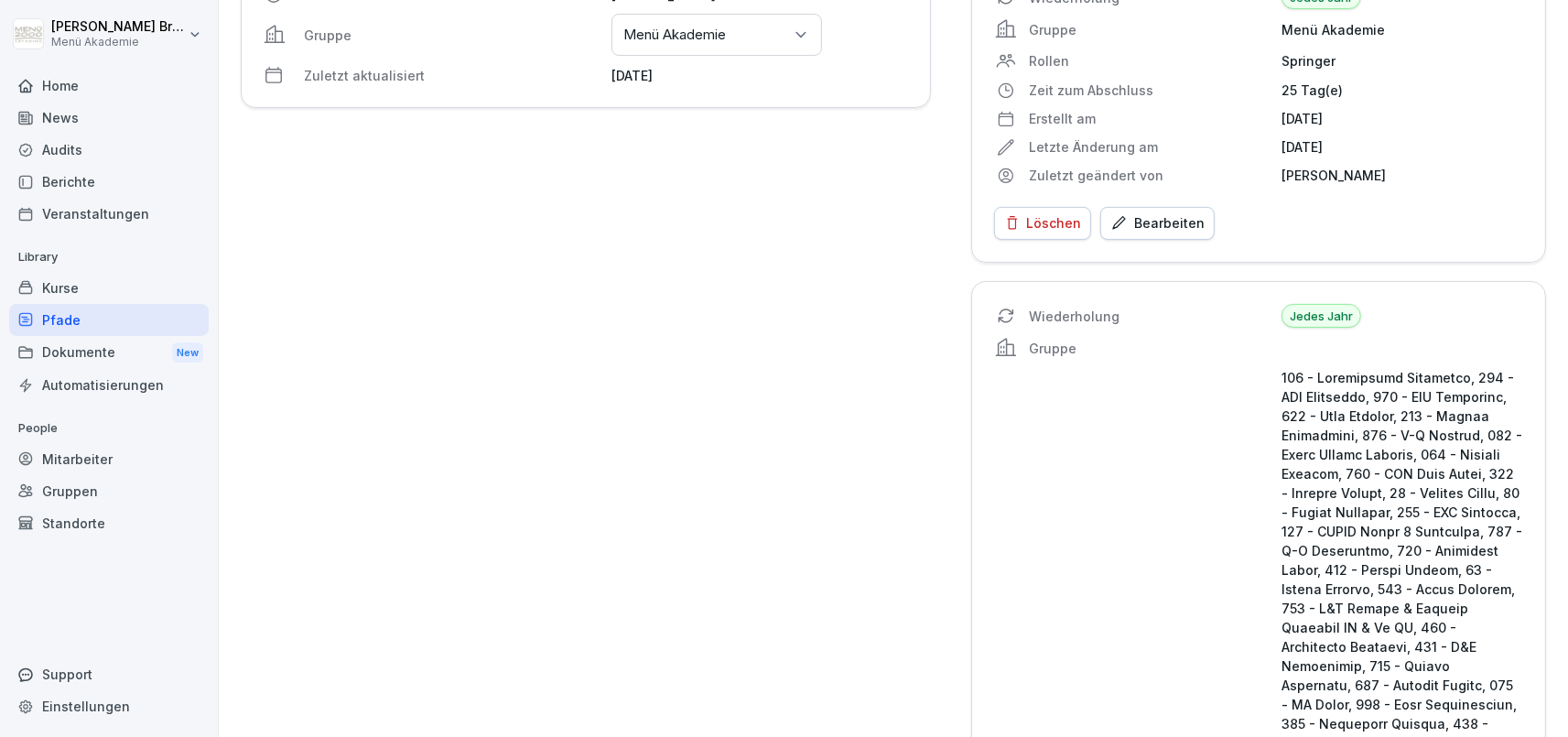
scroll to position [0, 0]
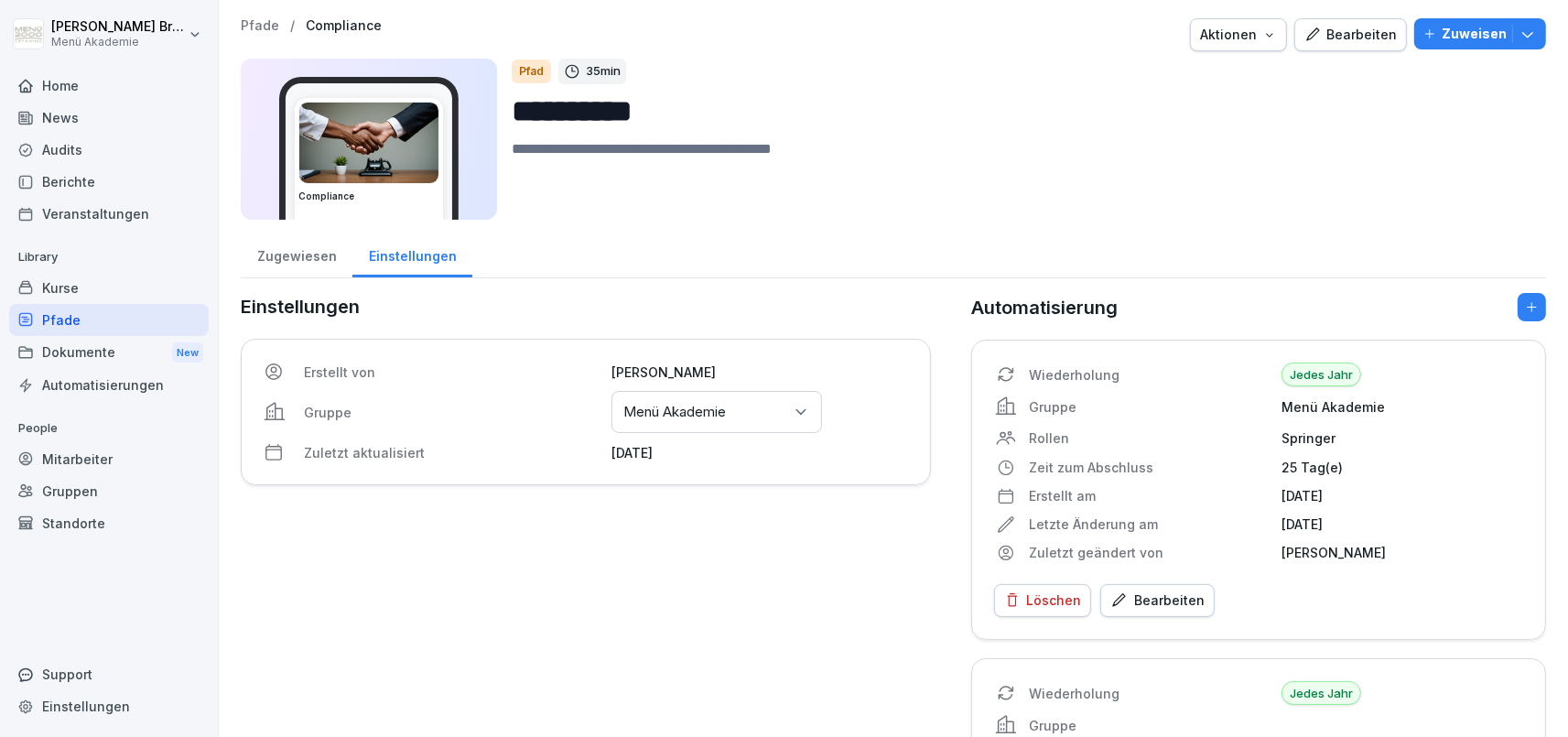
click at [696, 402] on div "Gruppen oder Standorte auswählen Menü Akademie" at bounding box center [717, 412] width 211 height 42
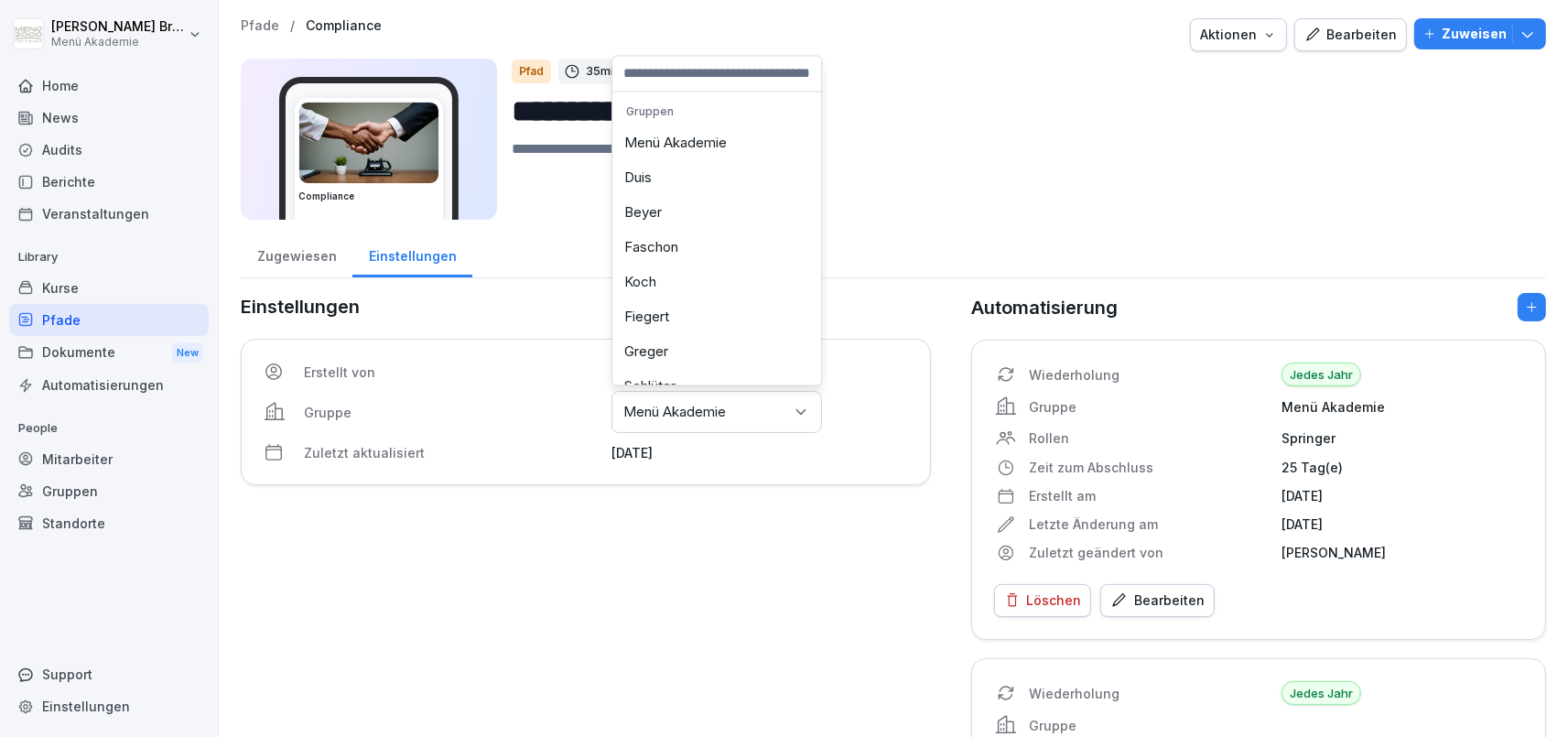
click at [670, 135] on div "Menü Akademie" at bounding box center [717, 144] width 200 height 35
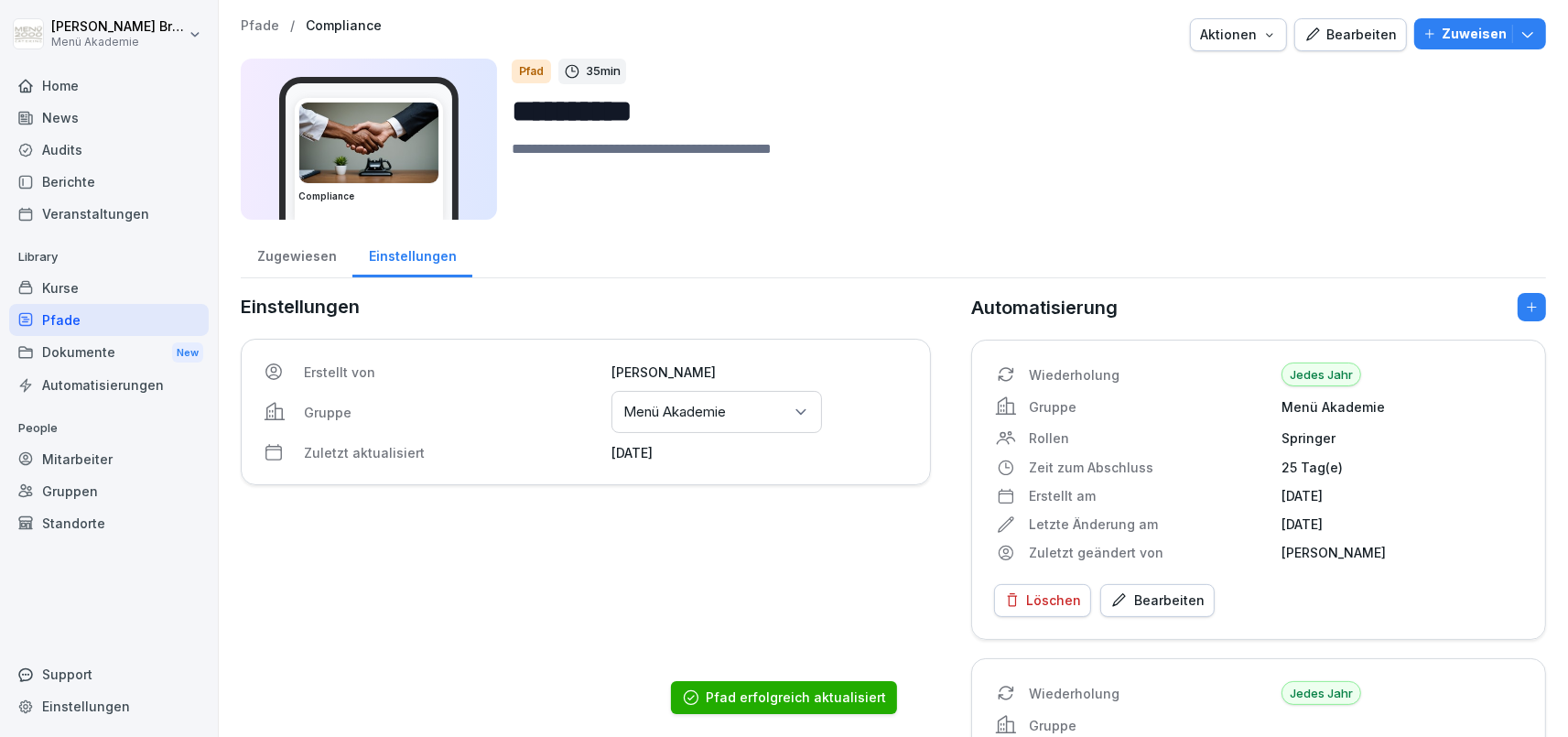
click at [88, 308] on div "Pfade" at bounding box center [109, 320] width 200 height 32
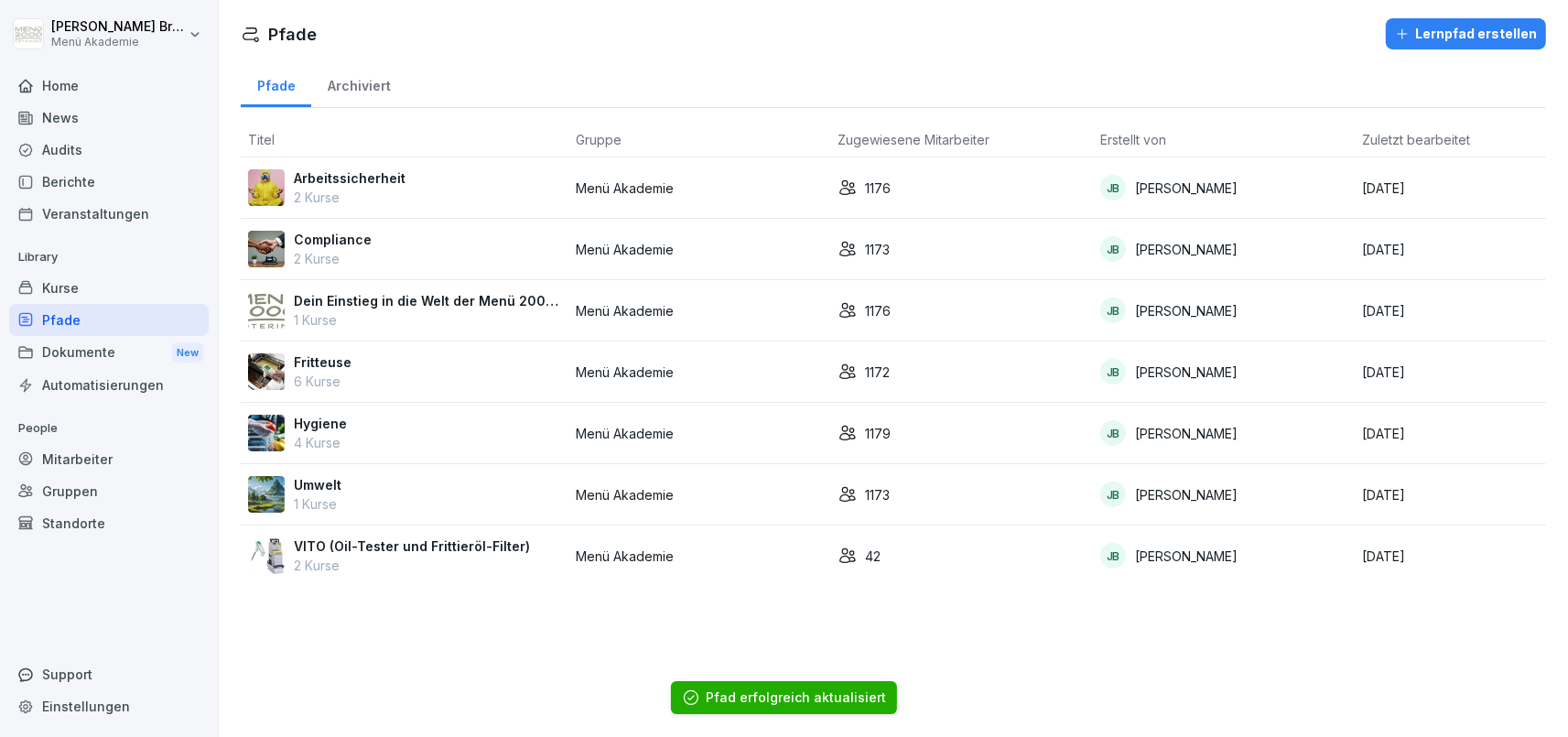
click at [326, 362] on p "Fritteuse" at bounding box center [322, 362] width 58 height 19
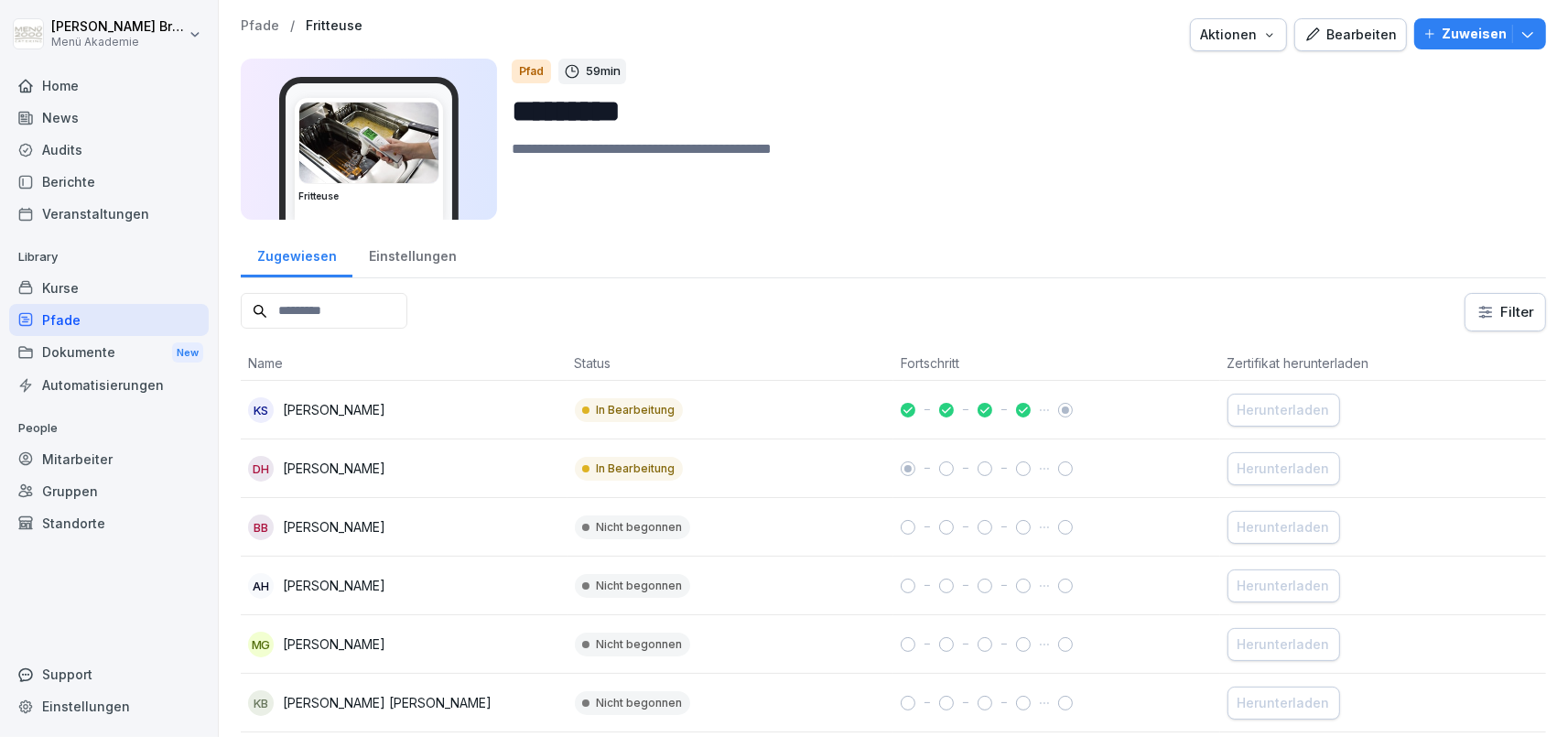
click at [133, 318] on div "Pfade" at bounding box center [109, 320] width 200 height 32
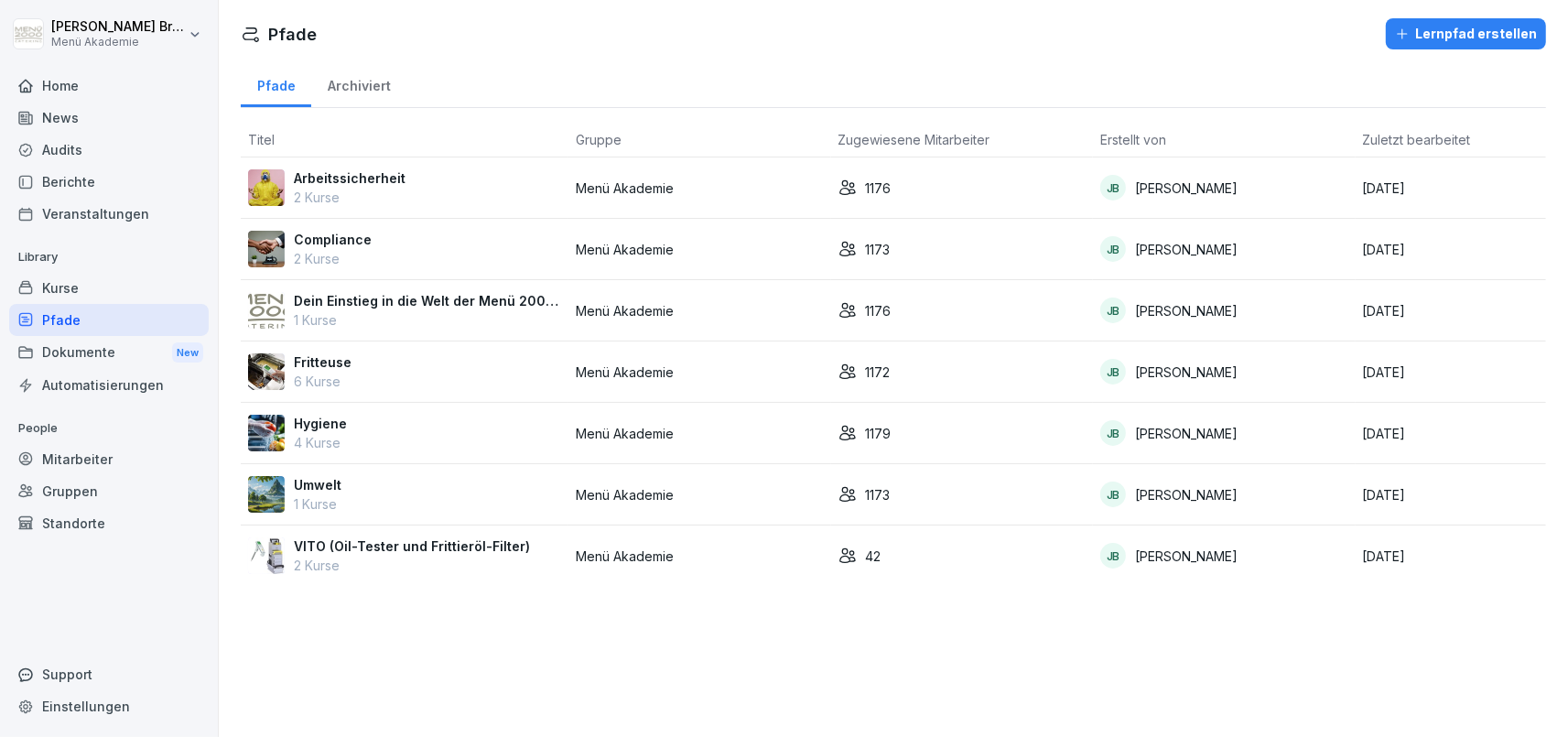
click at [335, 431] on p "Hygiene" at bounding box center [321, 423] width 53 height 19
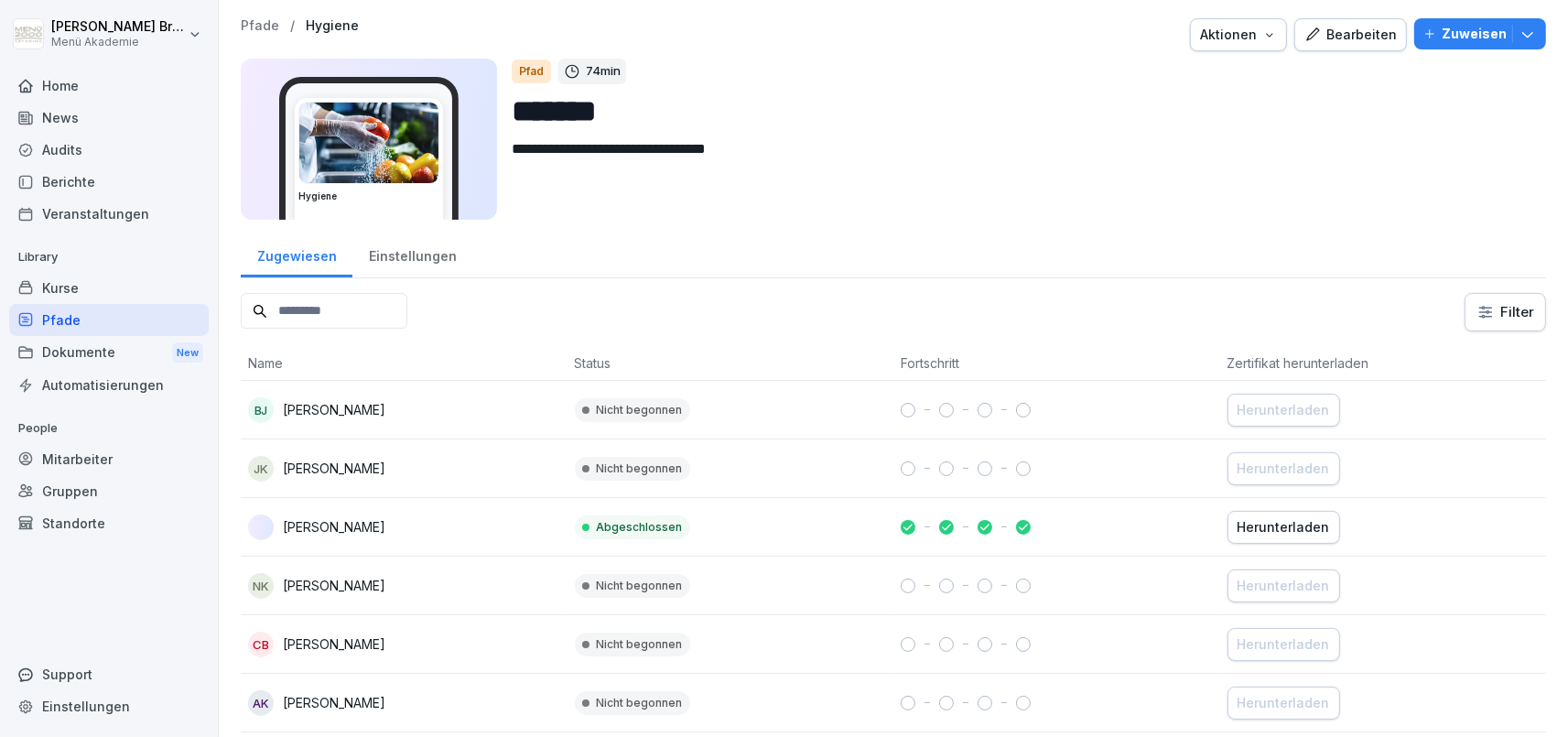
click at [421, 266] on div "Einstellungen" at bounding box center [413, 253] width 120 height 47
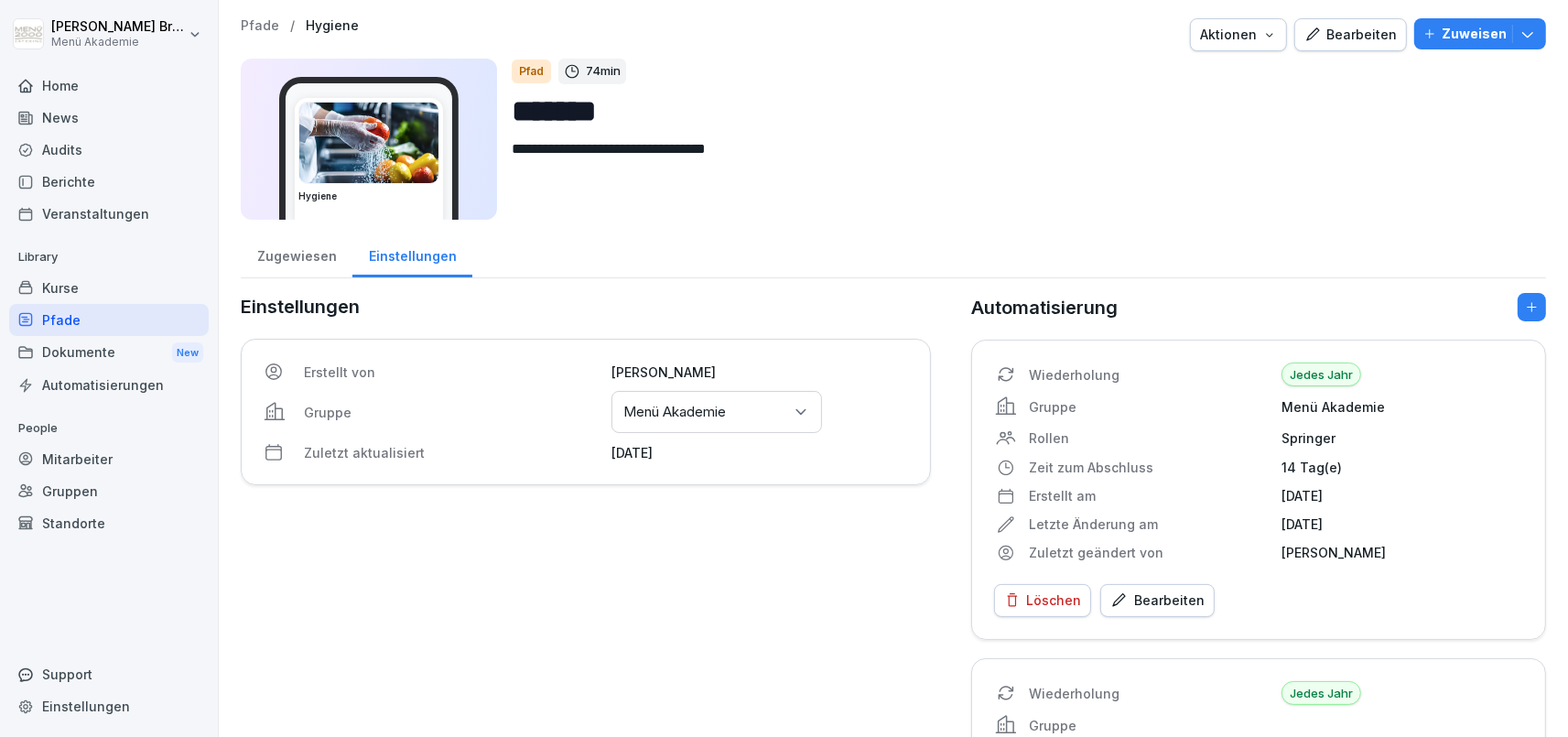
click at [656, 407] on p "Menü Akademie" at bounding box center [674, 412] width 102 height 18
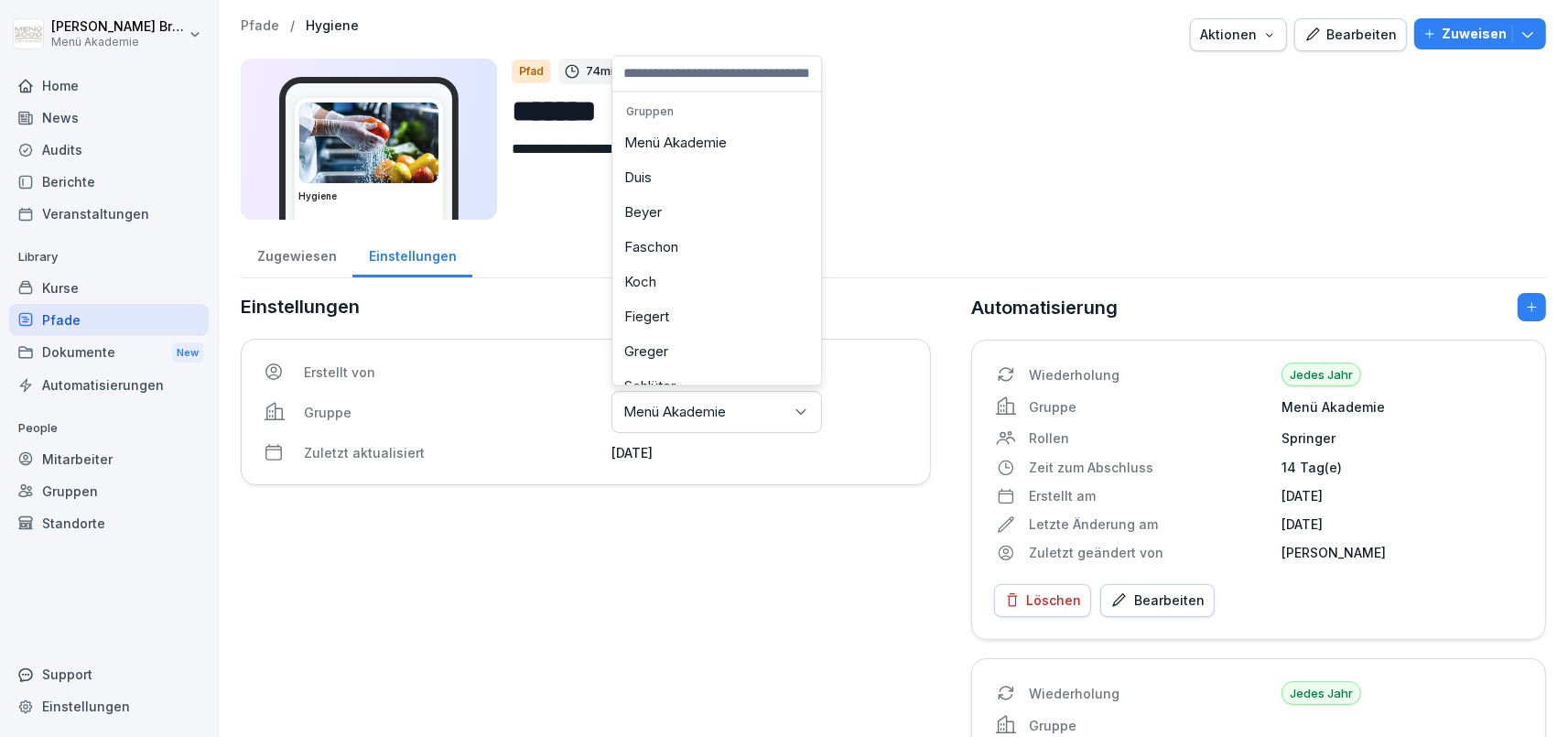
click at [666, 155] on div "Menü Akademie" at bounding box center [717, 144] width 200 height 35
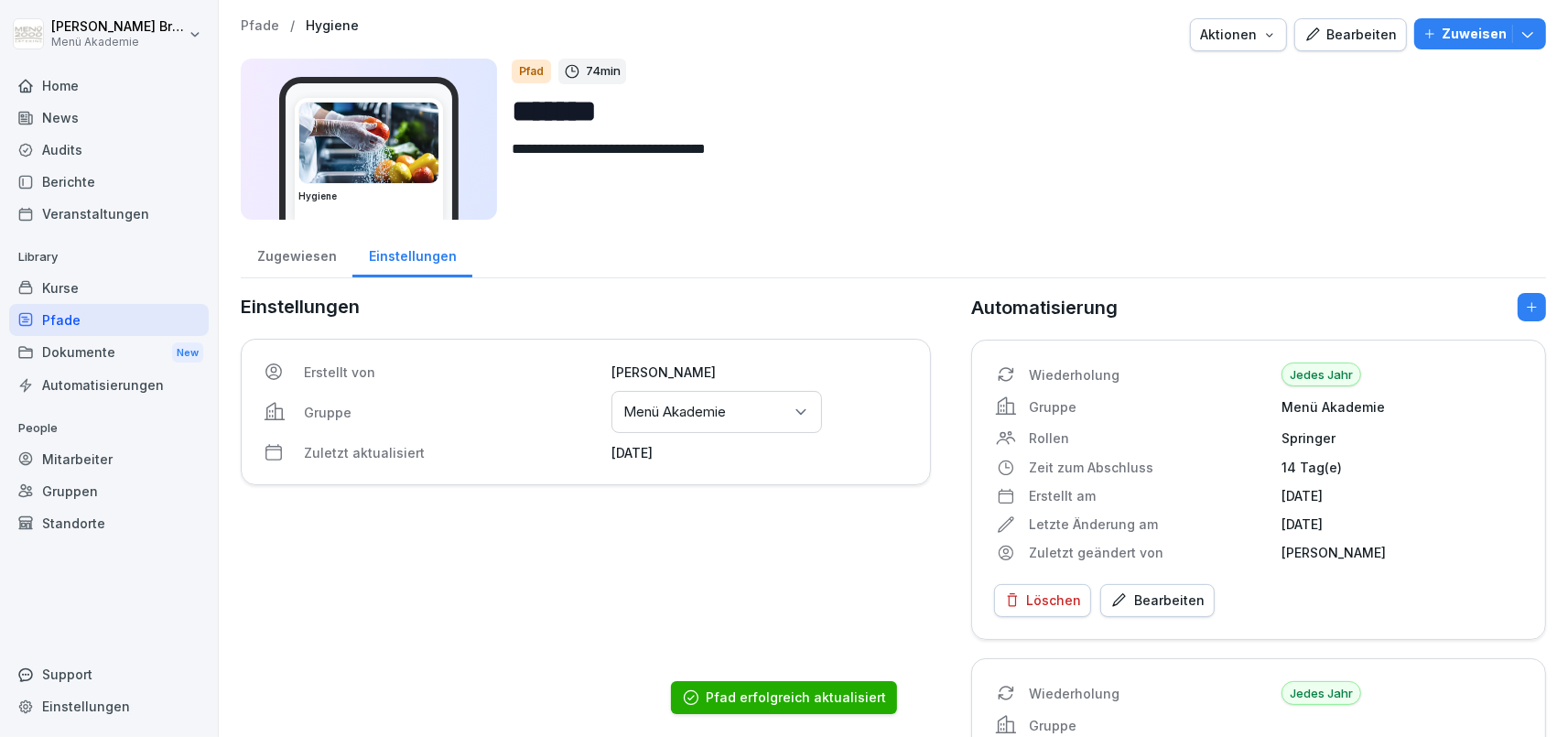
click at [688, 409] on p "Menü Akademie" at bounding box center [674, 412] width 102 height 18
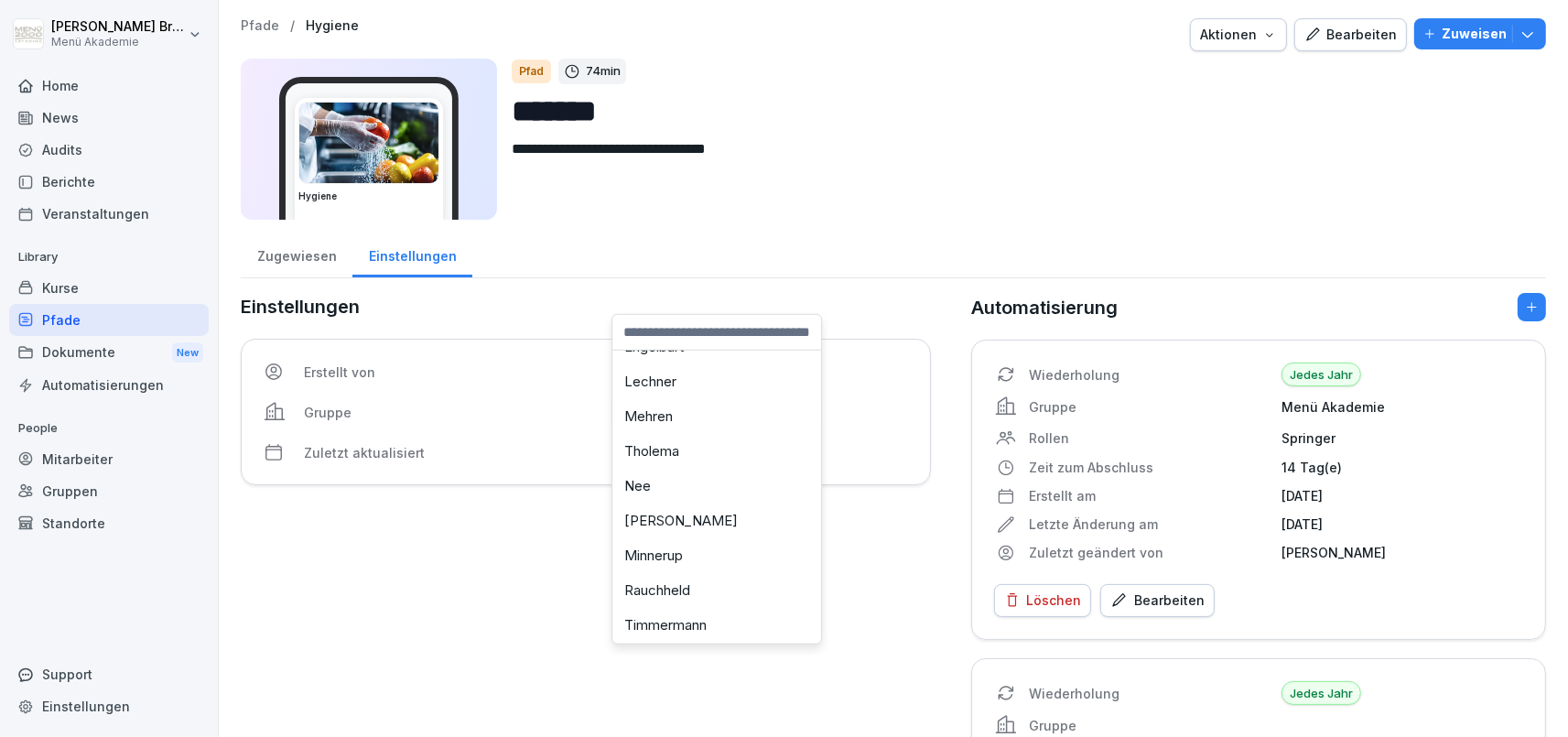
scroll to position [212, 0]
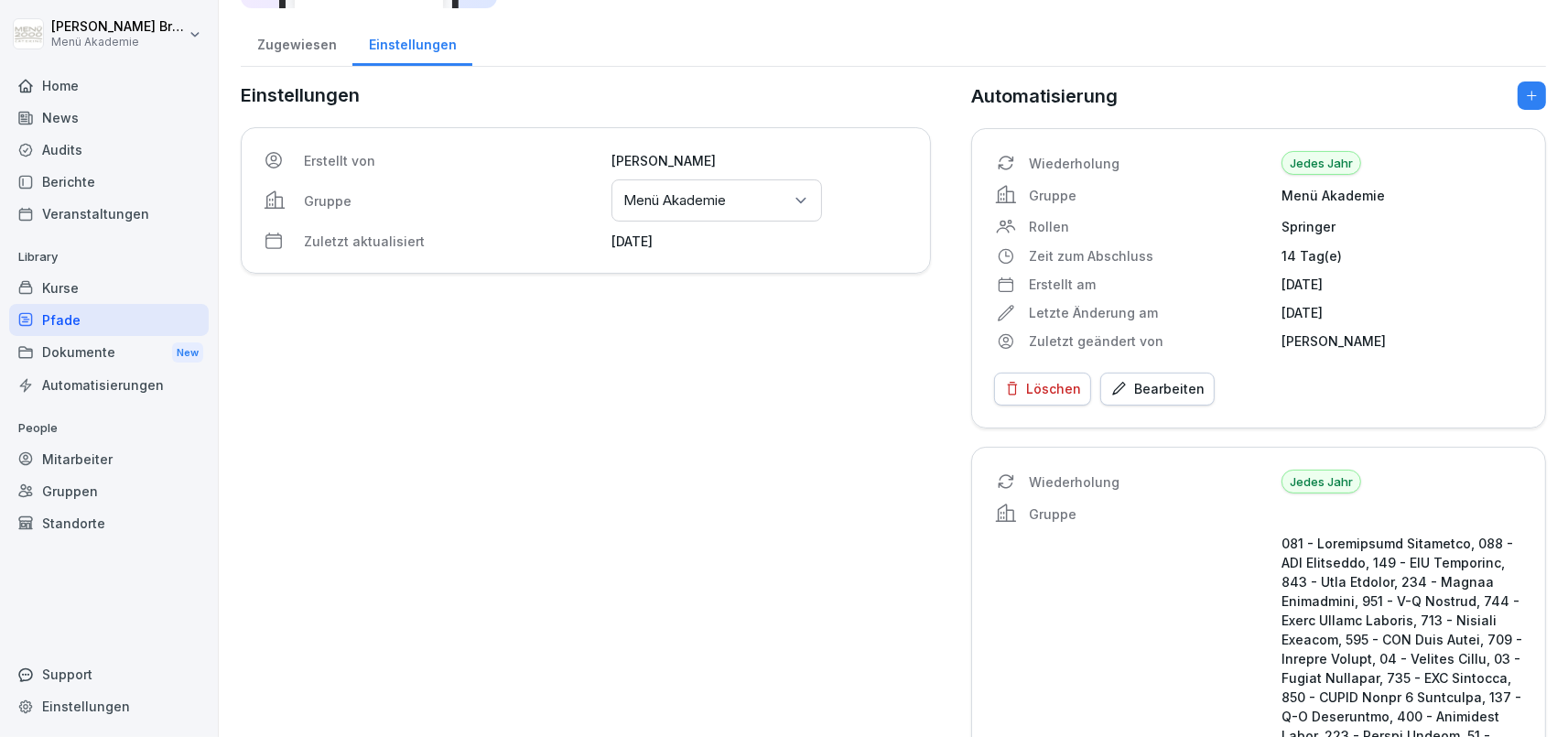
click at [1313, 167] on p "Jedes Jahr" at bounding box center [1321, 163] width 79 height 24
click at [1316, 158] on p "Jedes Jahr" at bounding box center [1321, 163] width 79 height 24
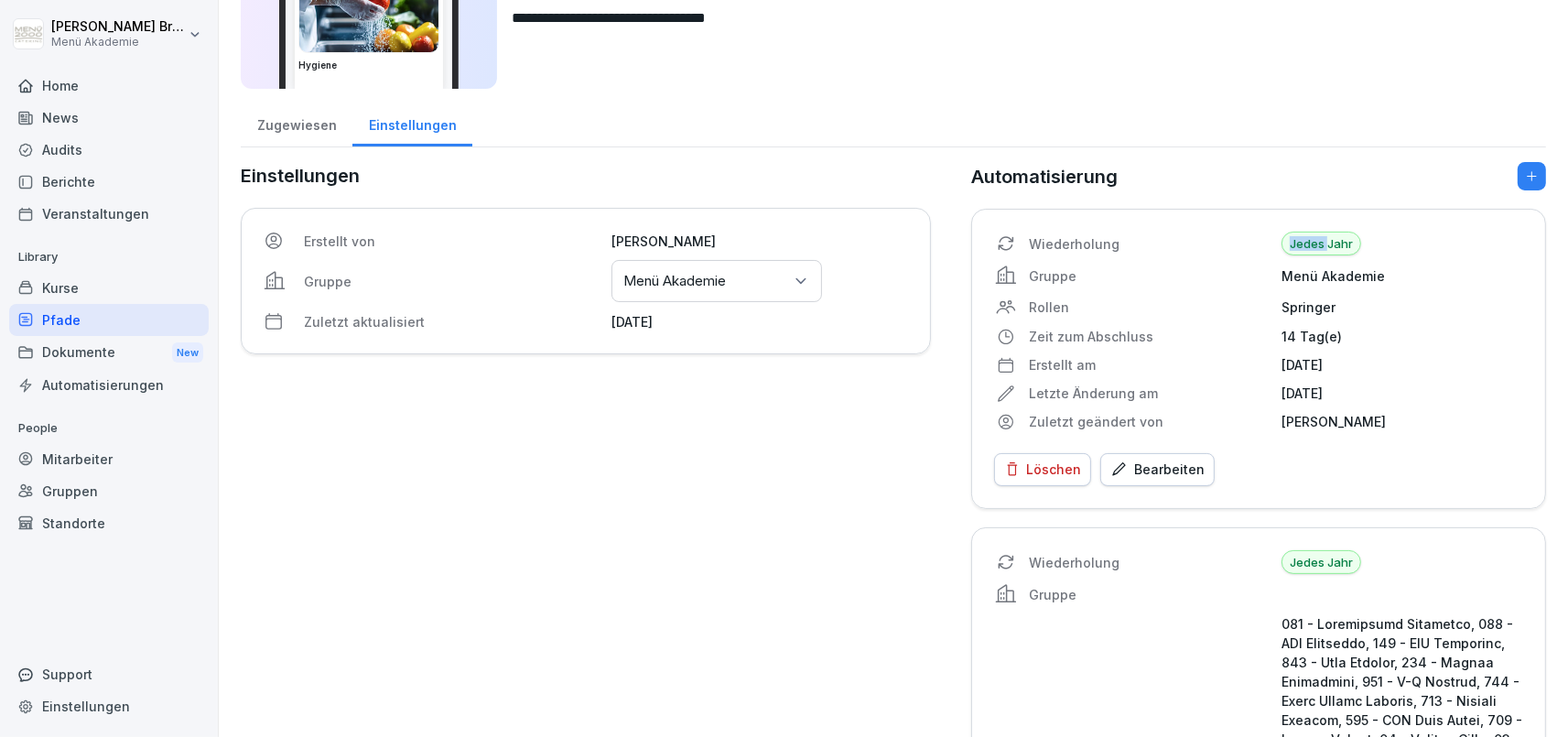
scroll to position [0, 0]
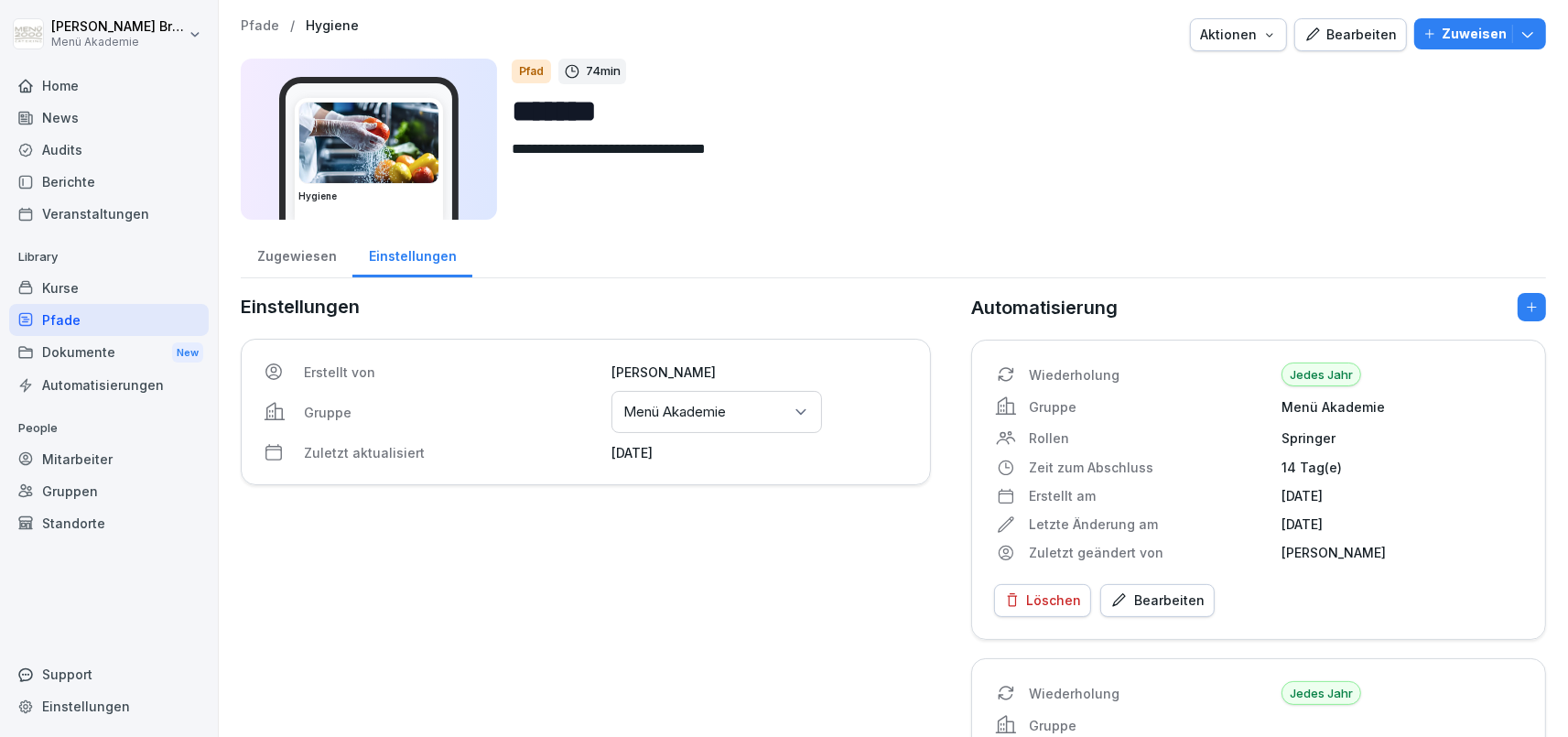
click at [1228, 41] on div "Aktionen" at bounding box center [1238, 35] width 76 height 20
click at [1306, 41] on button "Bearbeiten" at bounding box center [1351, 35] width 112 height 33
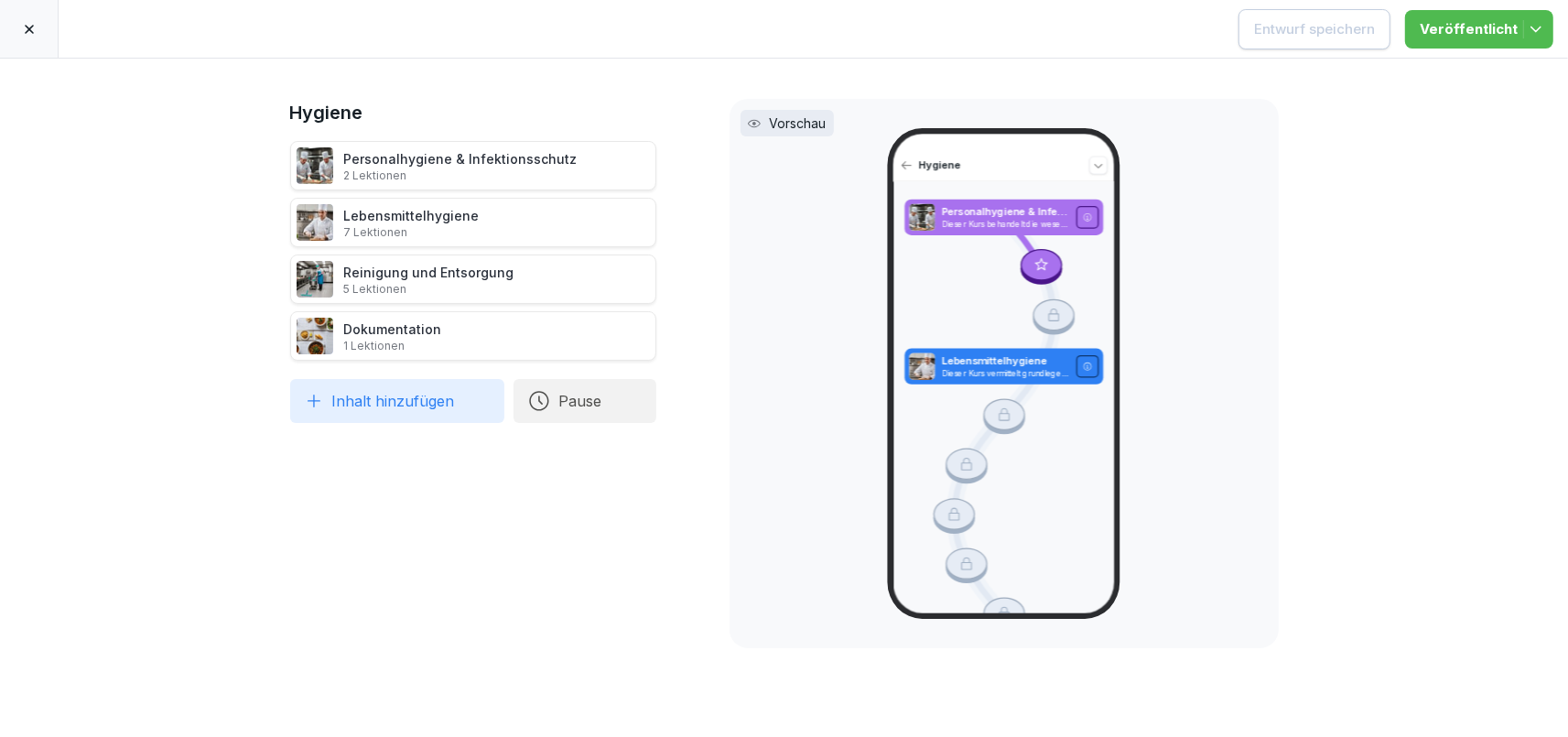
click at [29, 42] on div at bounding box center [29, 29] width 59 height 58
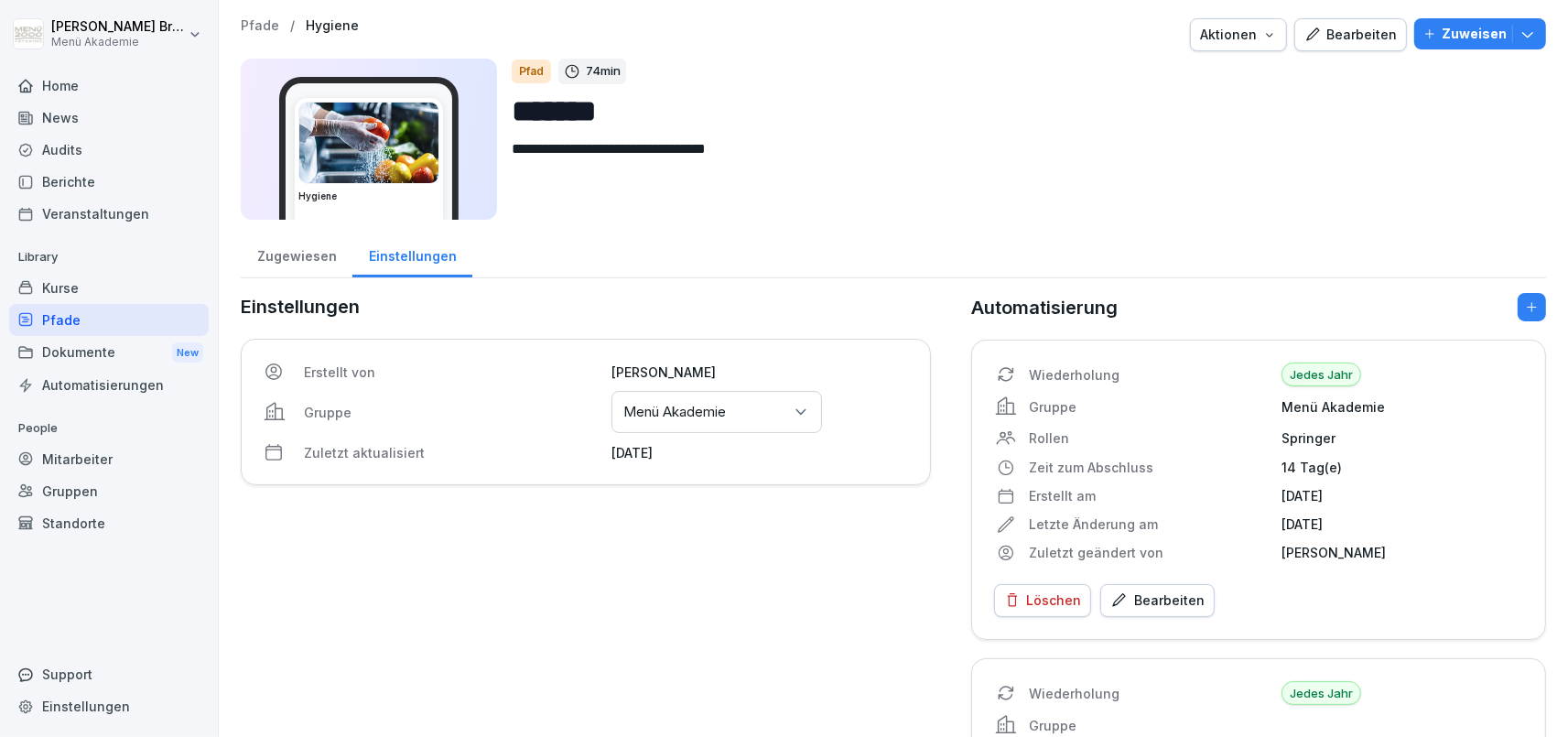
click at [1537, 29] on button "Zuweisen" at bounding box center [1480, 34] width 132 height 31
click at [833, 198] on textarea "**********" at bounding box center [1021, 179] width 1020 height 82
click at [106, 450] on div "Mitarbeiter" at bounding box center [109, 459] width 200 height 32
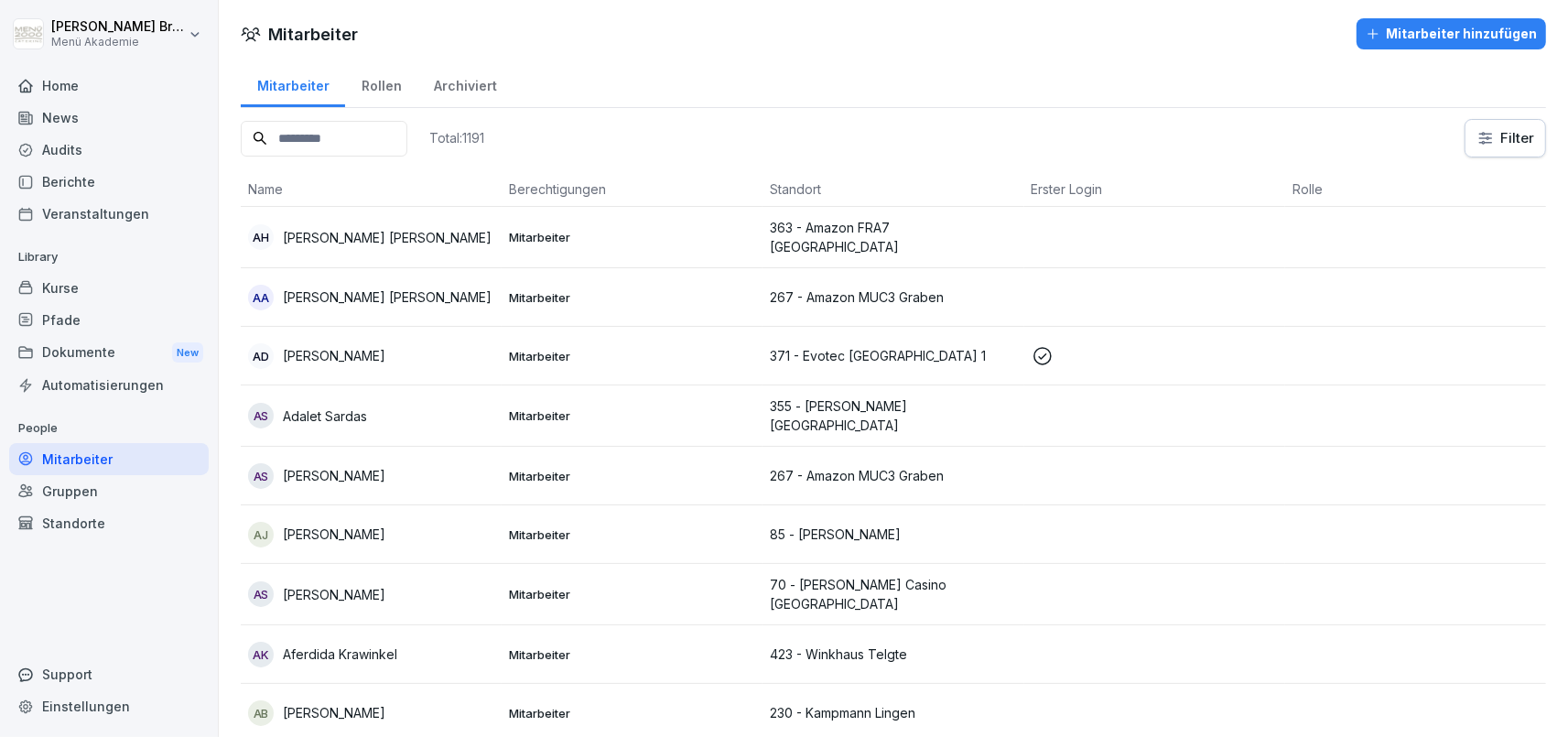
click at [394, 136] on input at bounding box center [323, 138] width 167 height 36
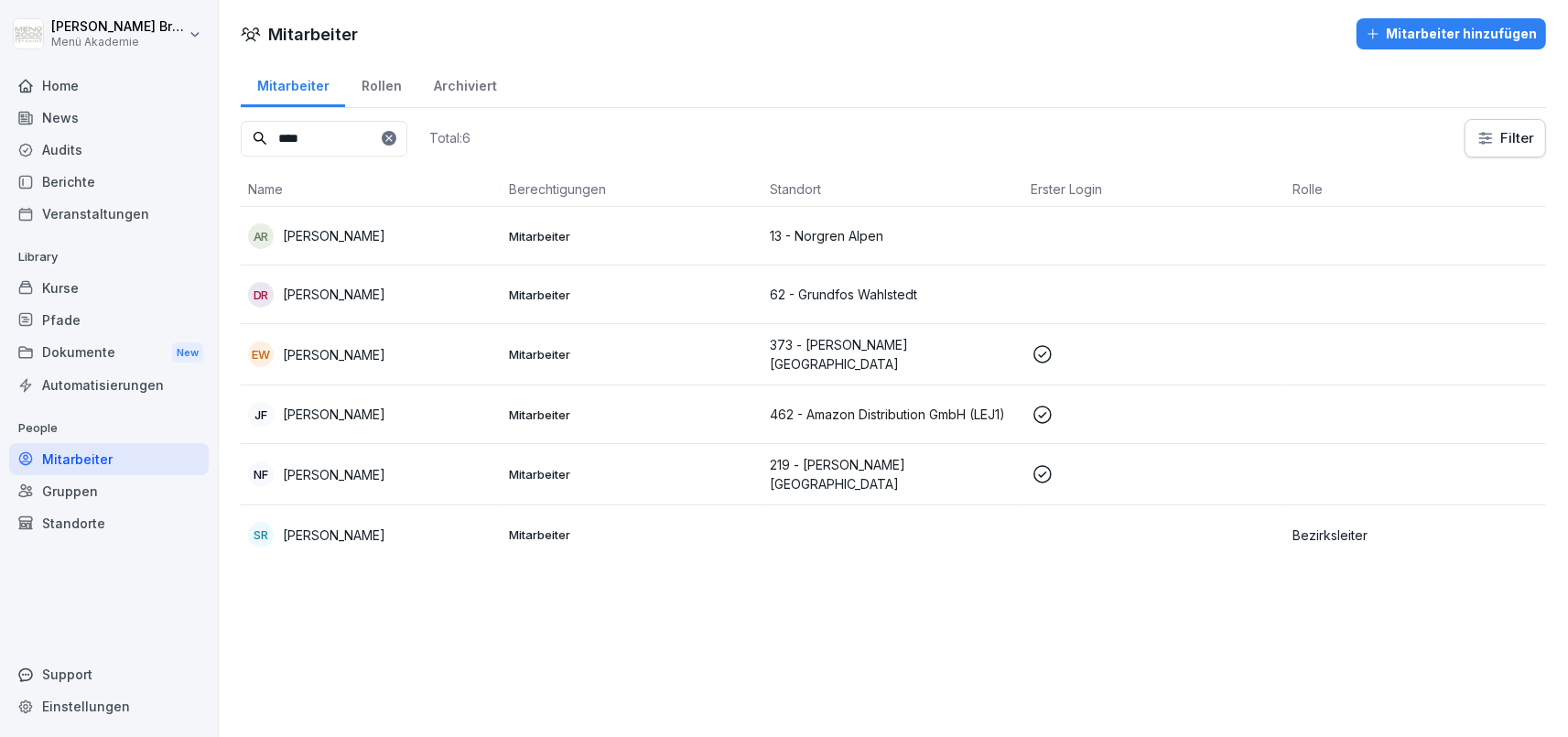
type input "****"
click at [299, 539] on div "SR Sven Riediger" at bounding box center [370, 534] width 246 height 26
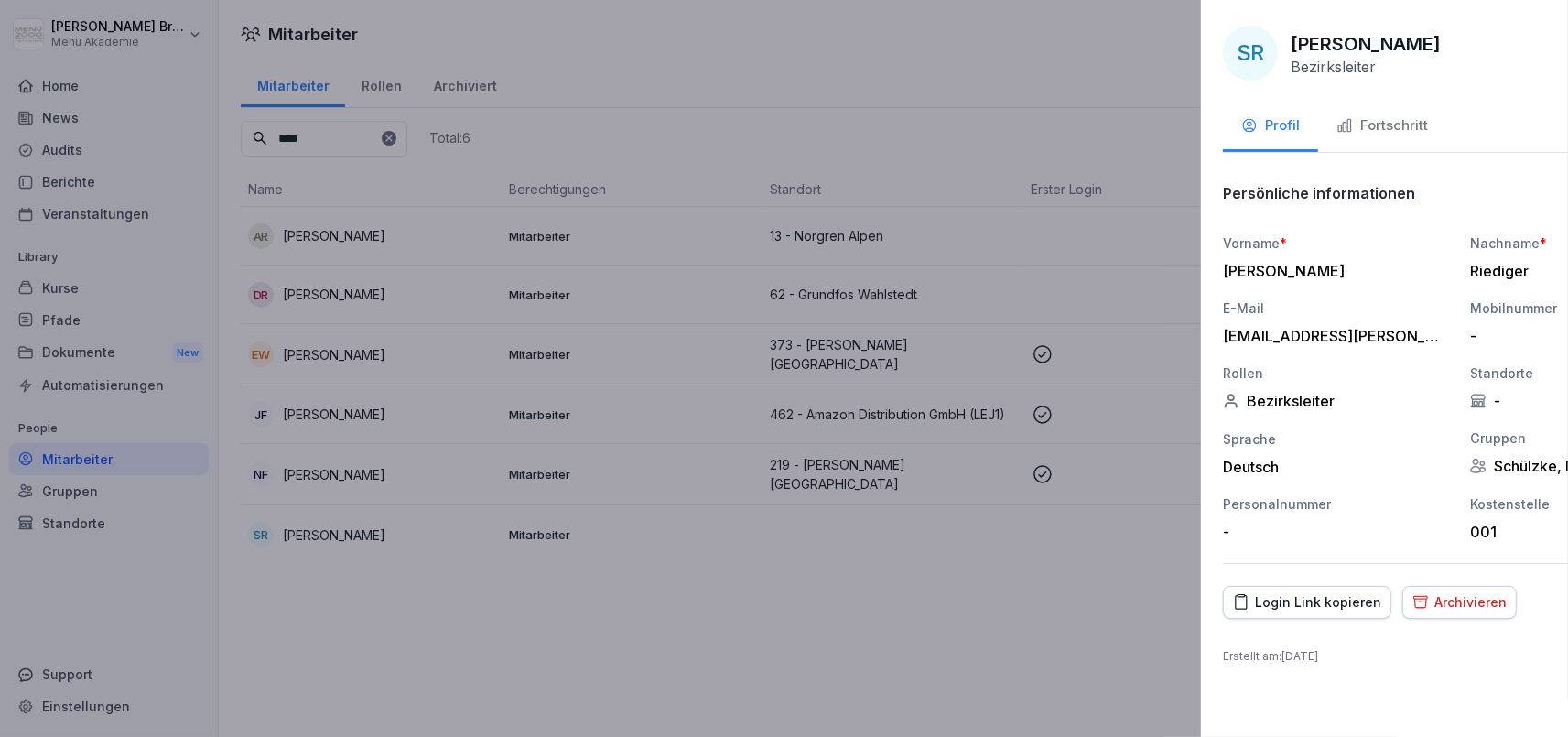
click at [299, 539] on div at bounding box center [784, 368] width 1568 height 737
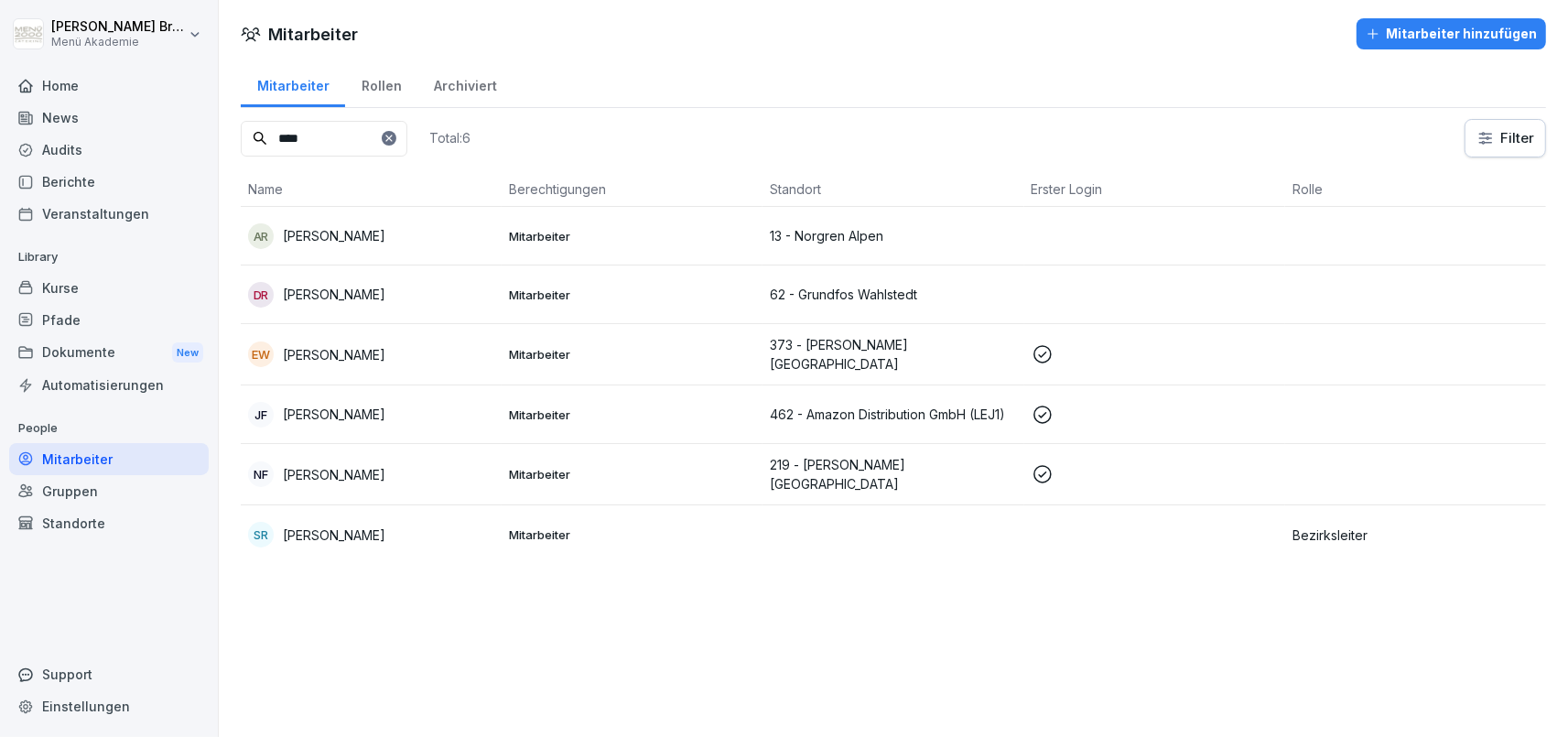
click at [385, 535] on div "SR Sven Riediger" at bounding box center [370, 534] width 246 height 26
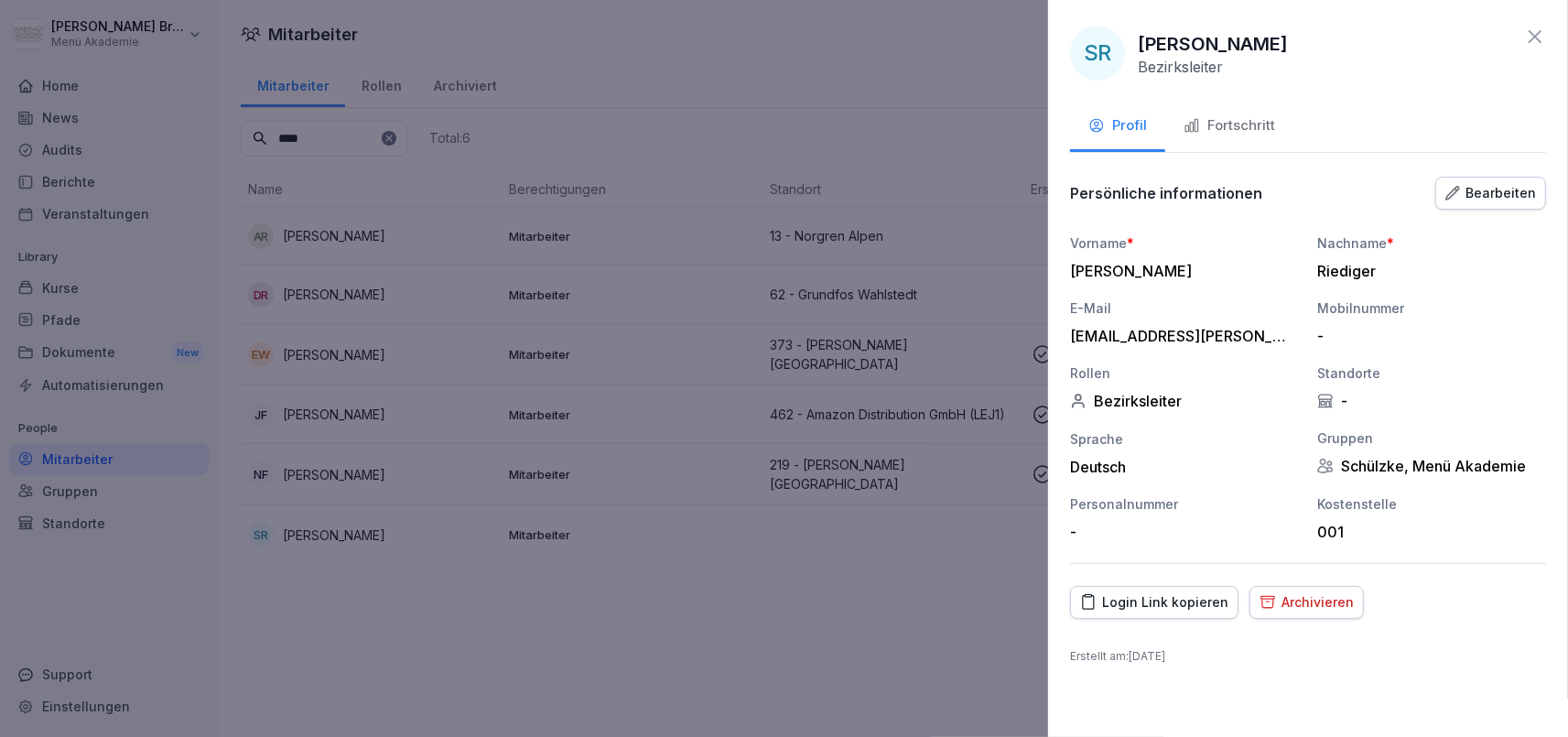
click at [1252, 139] on button "Fortschritt" at bounding box center [1229, 127] width 128 height 50
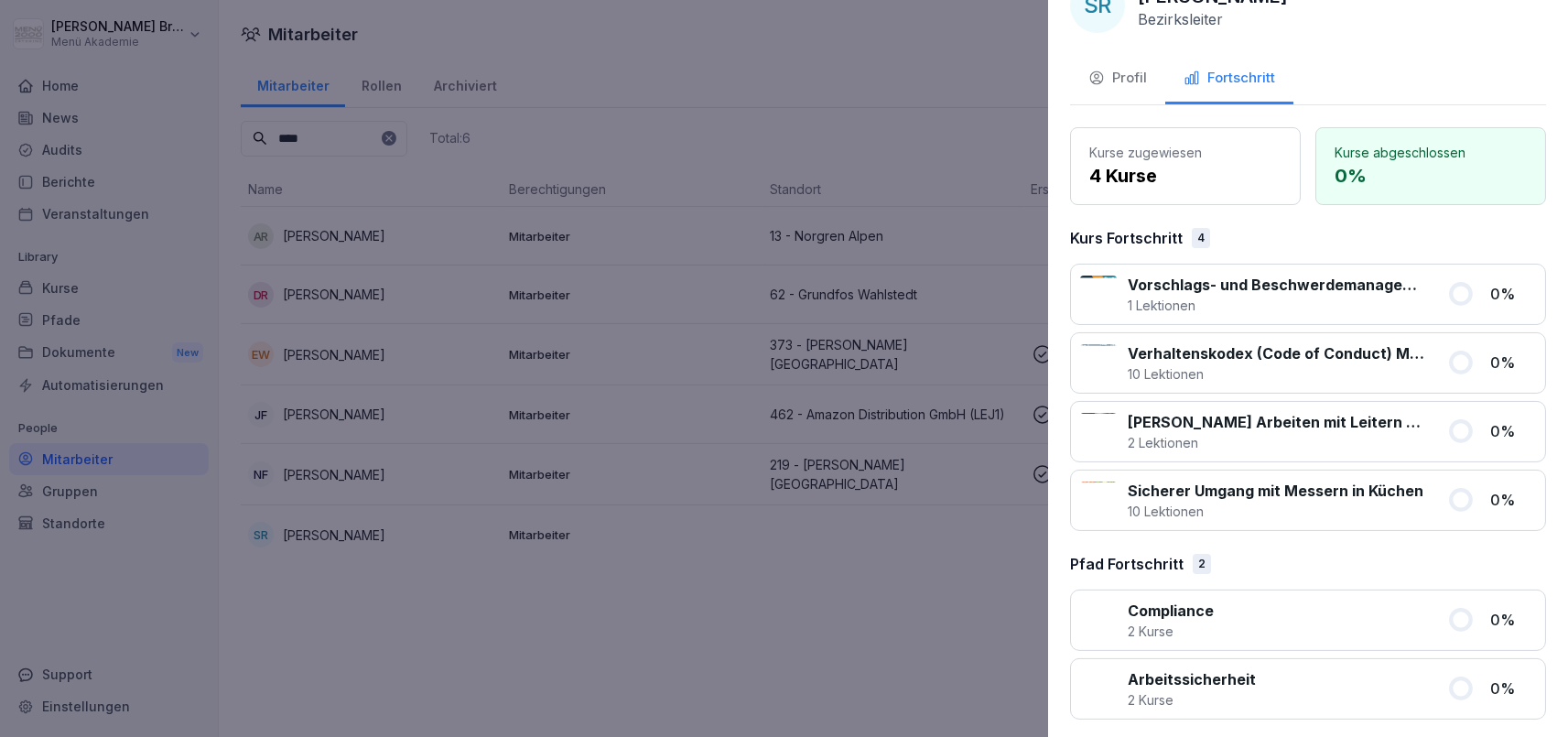
scroll to position [54, 0]
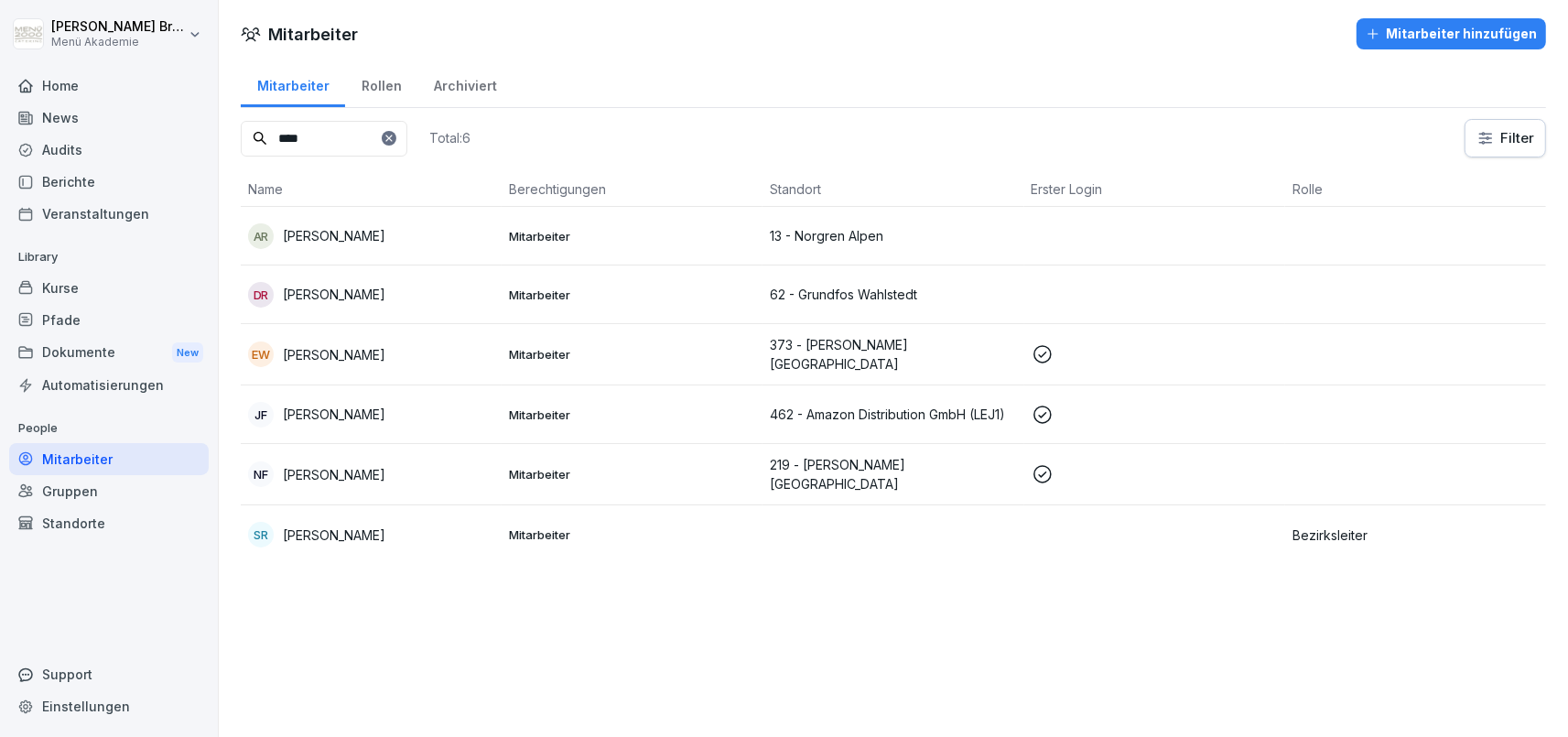
click at [272, 527] on div "SR" at bounding box center [261, 534] width 26 height 26
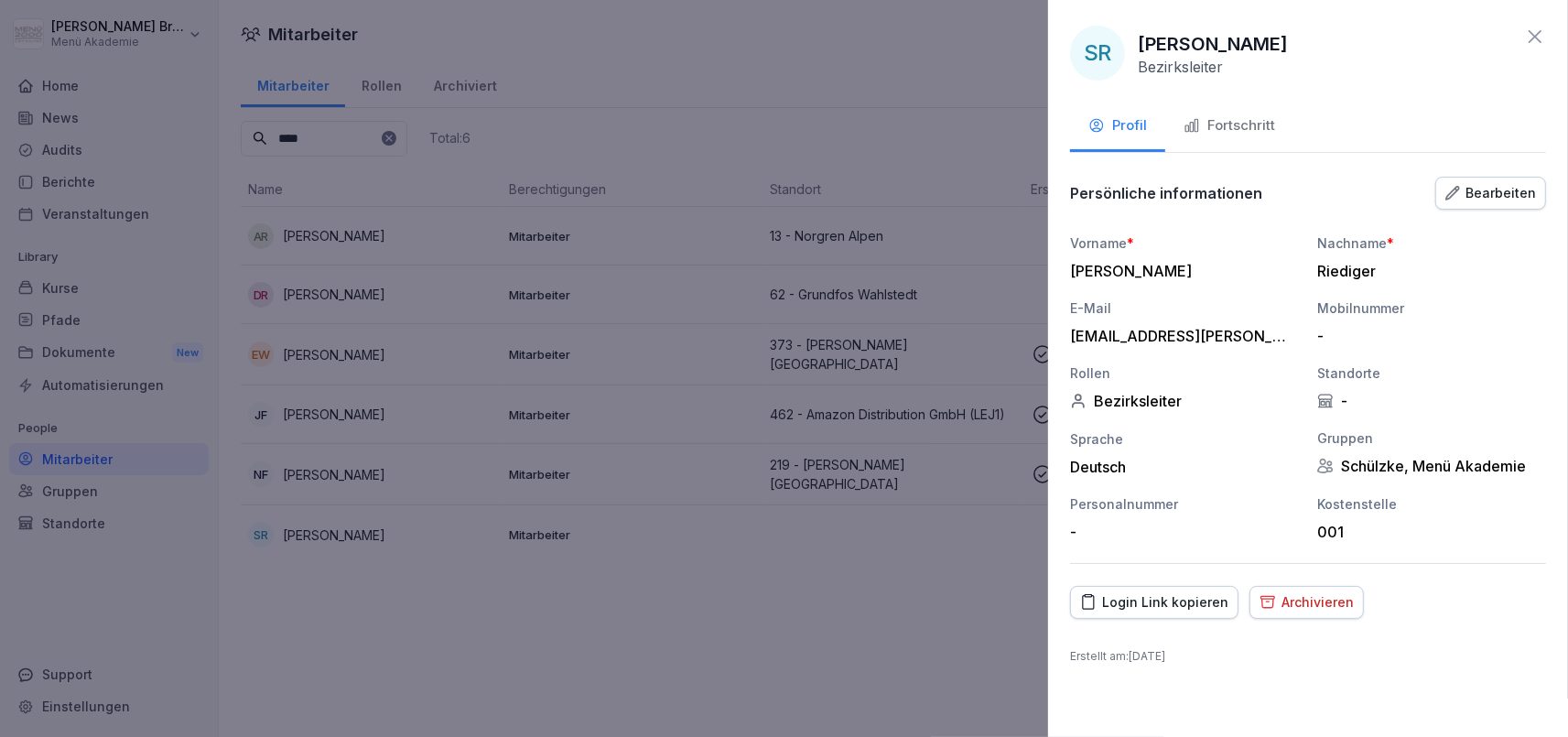
click at [1193, 606] on div "Login Link kopieren" at bounding box center [1153, 602] width 148 height 20
click at [759, 104] on div at bounding box center [784, 368] width 1568 height 737
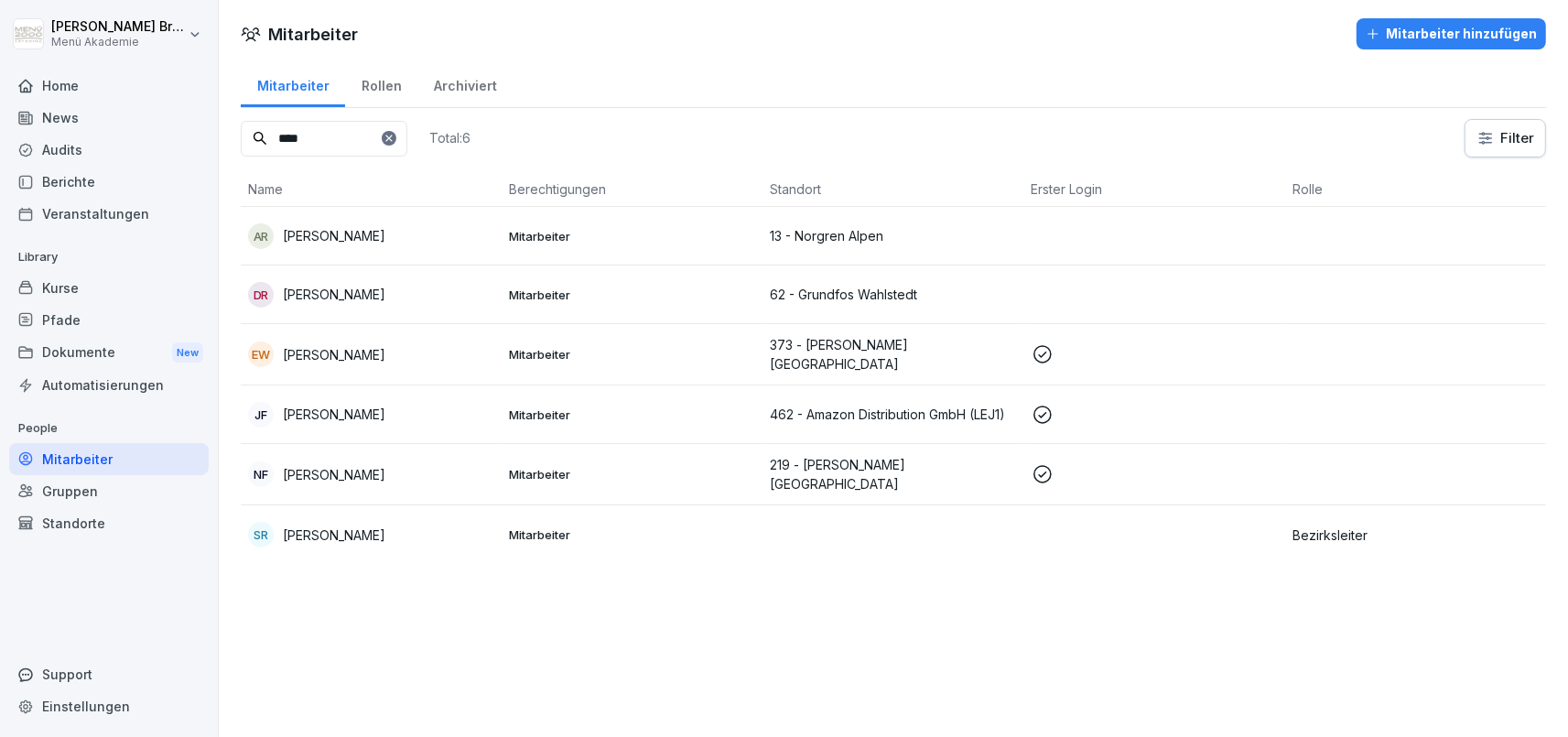
click at [83, 517] on div "Standorte" at bounding box center [109, 522] width 200 height 32
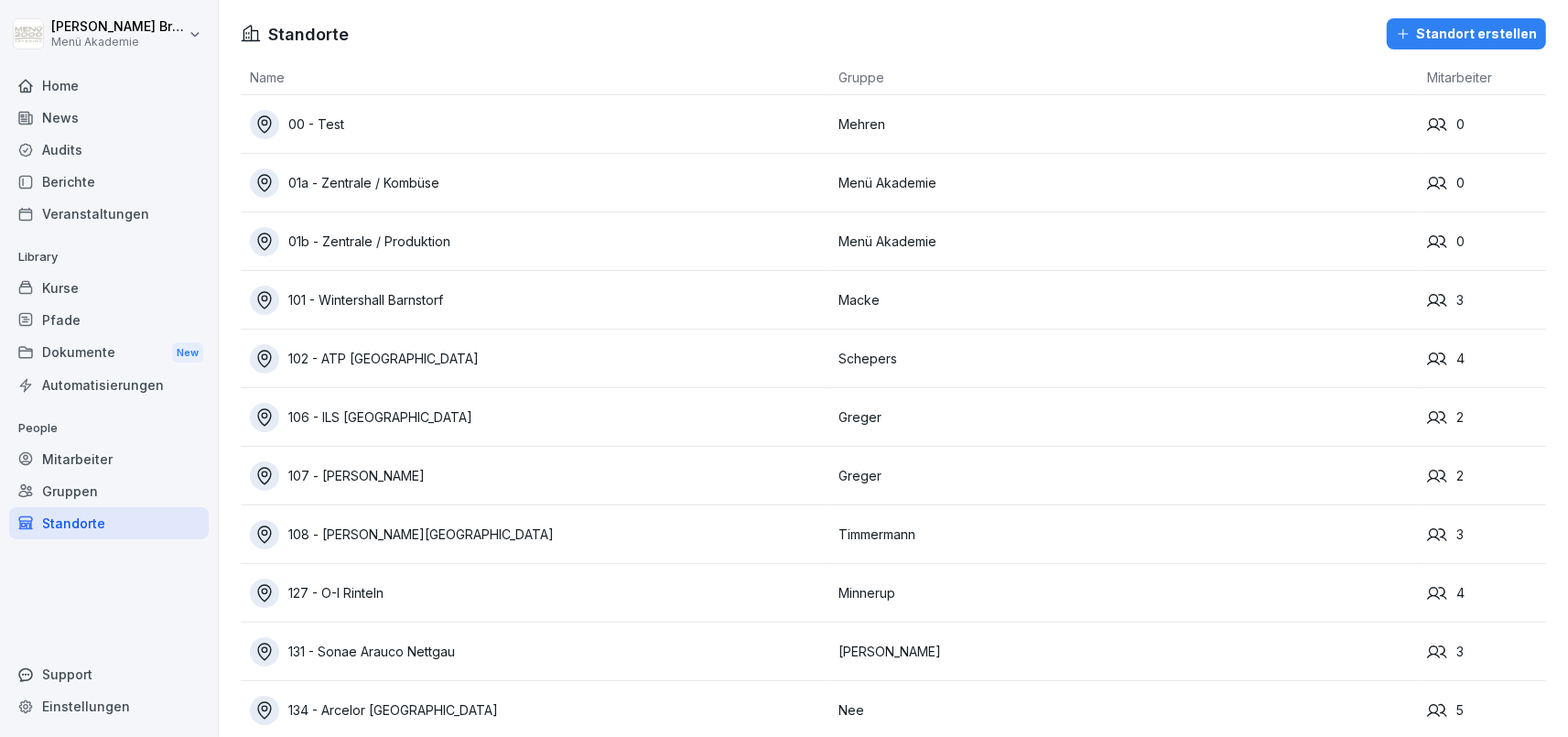
scroll to position [12292, 0]
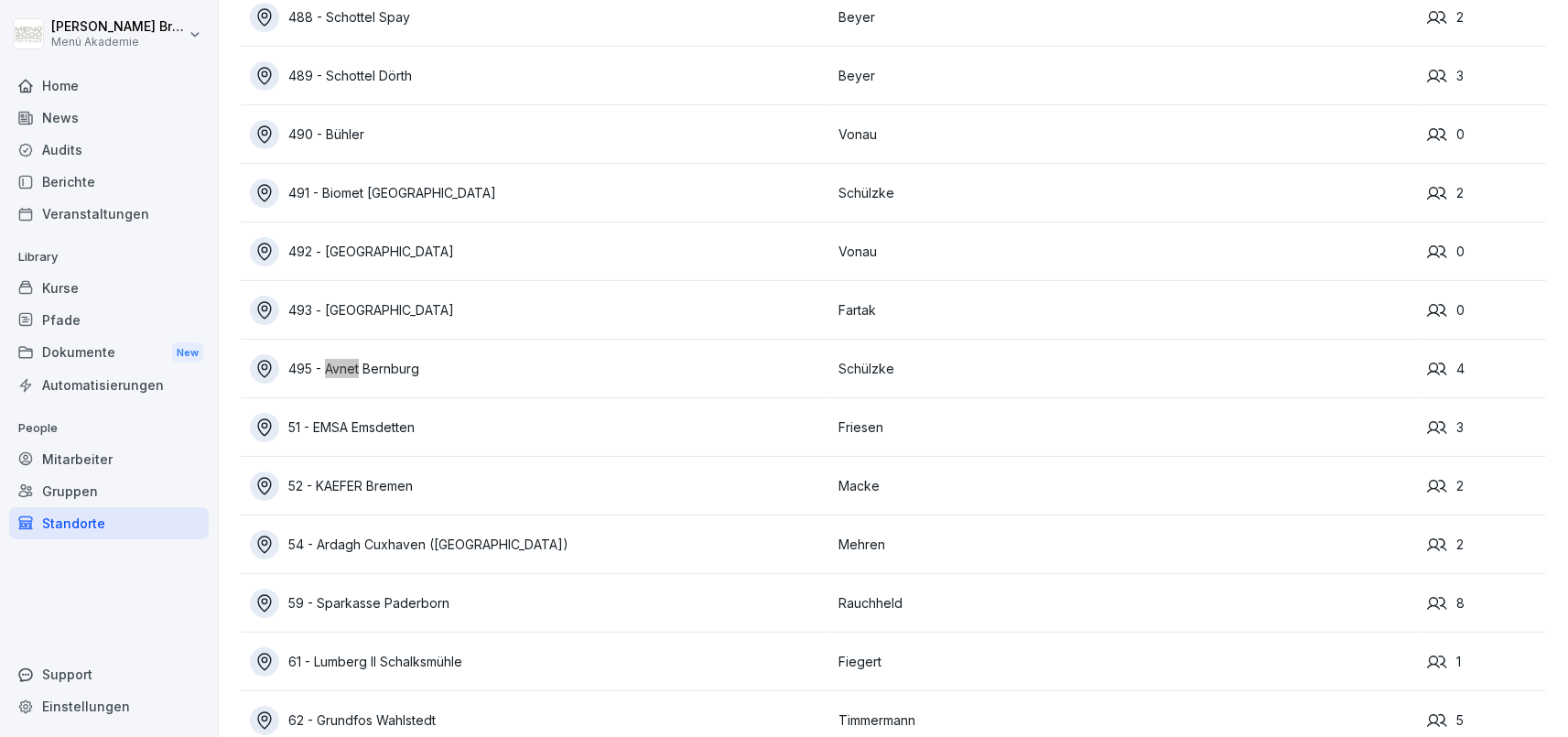
click at [379, 369] on div "495 - Avnet Bernburg" at bounding box center [539, 369] width 579 height 29
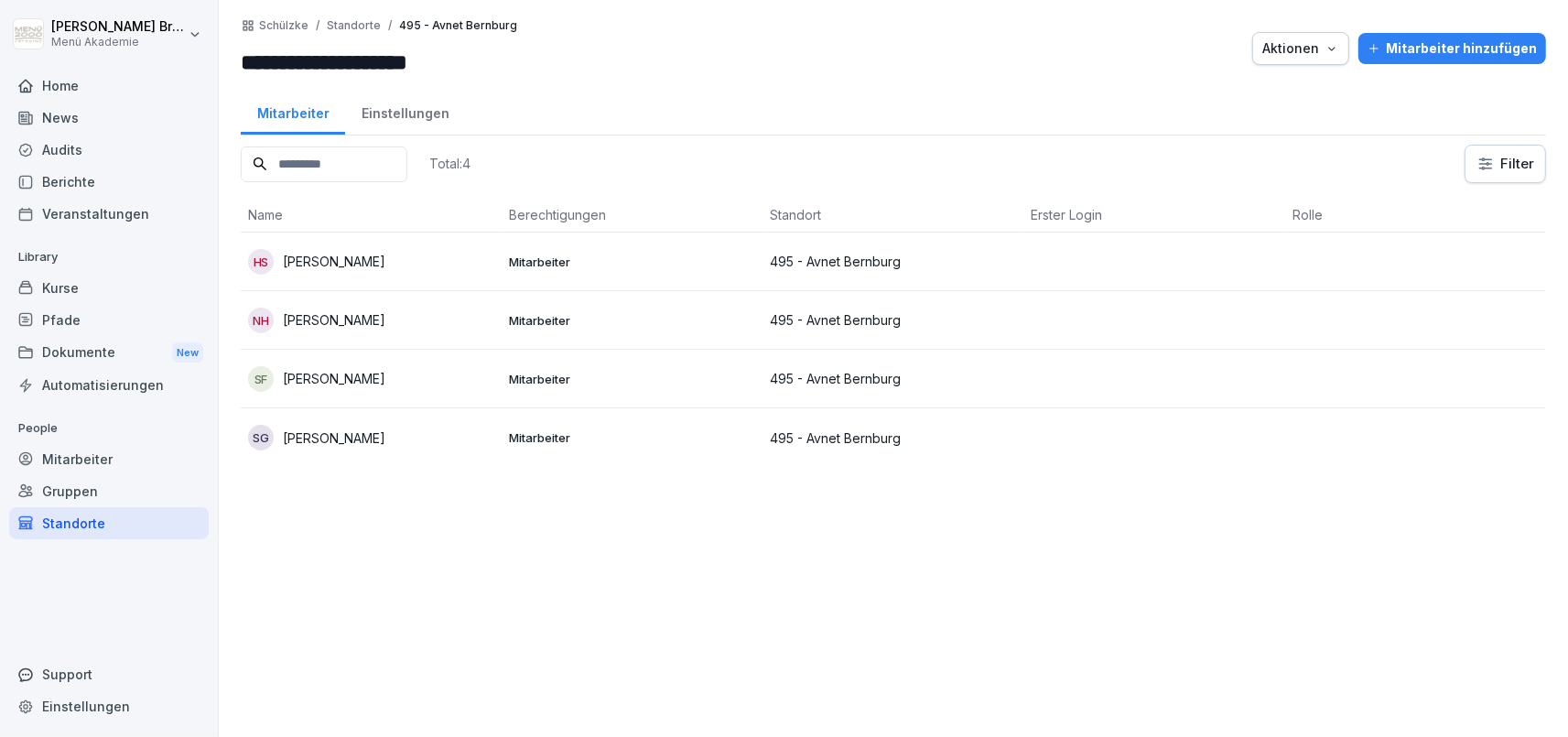
click at [313, 322] on p "Nicole Helmholz" at bounding box center [333, 320] width 102 height 19
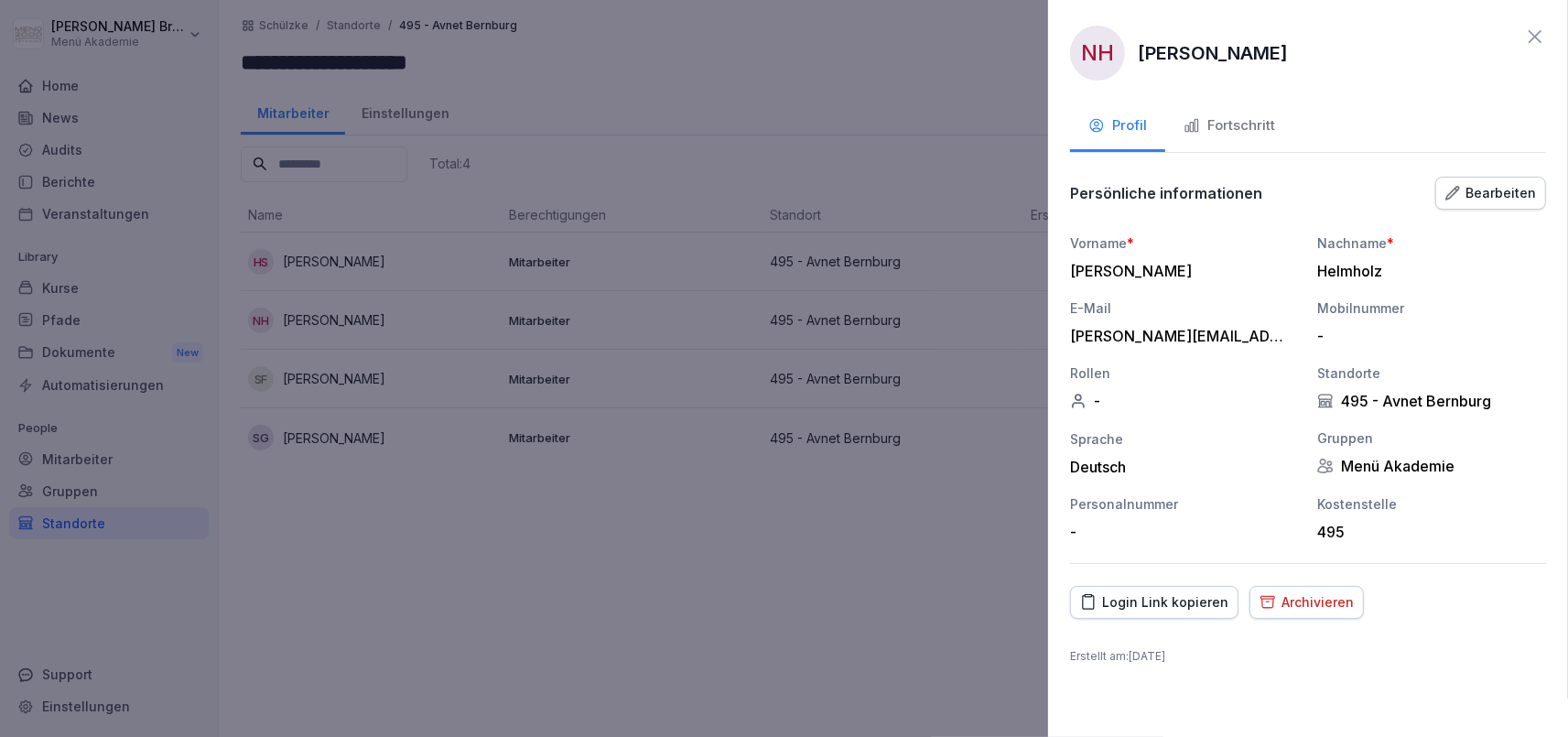
click at [1280, 123] on button "Fortschritt" at bounding box center [1229, 127] width 128 height 50
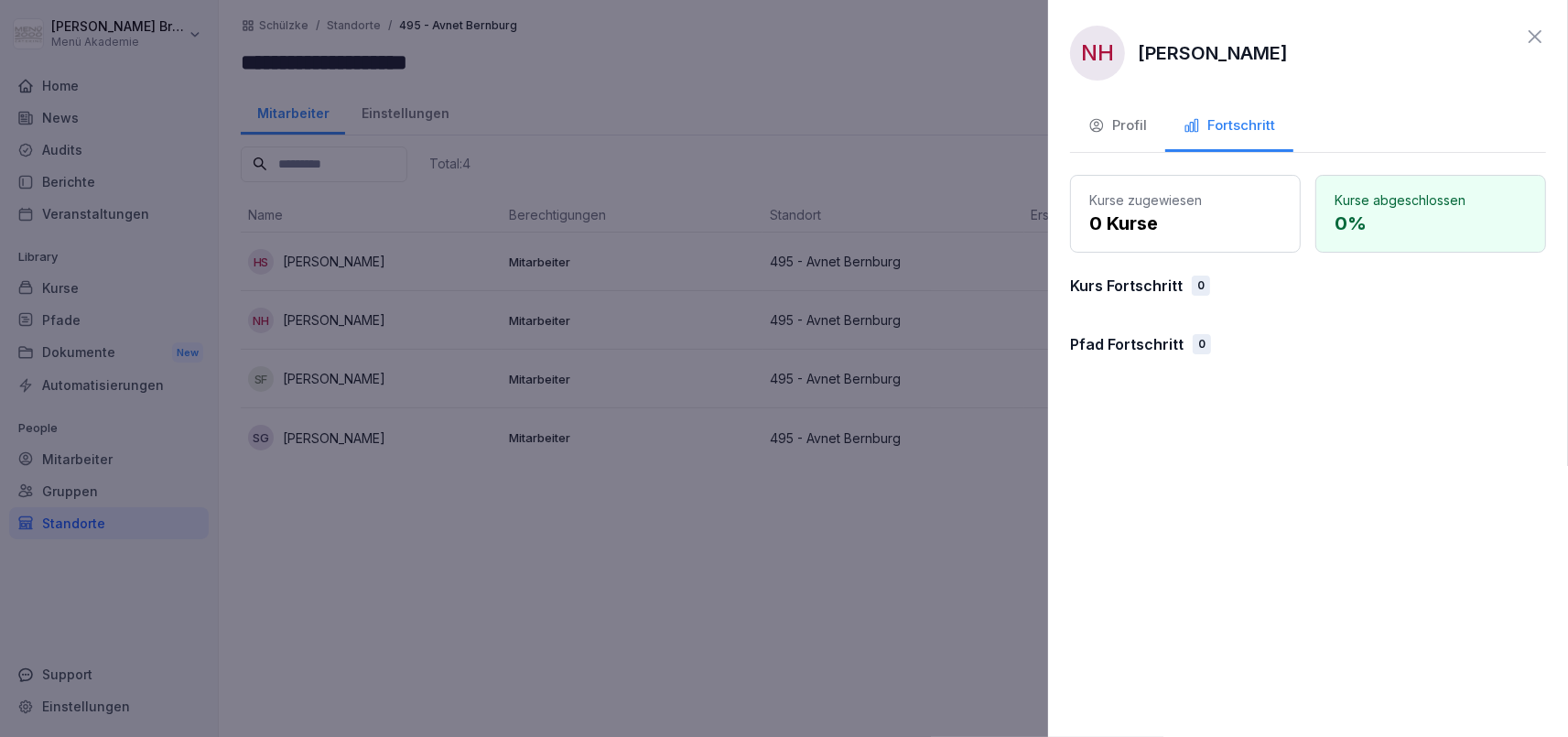
click at [696, 619] on div at bounding box center [784, 368] width 1568 height 737
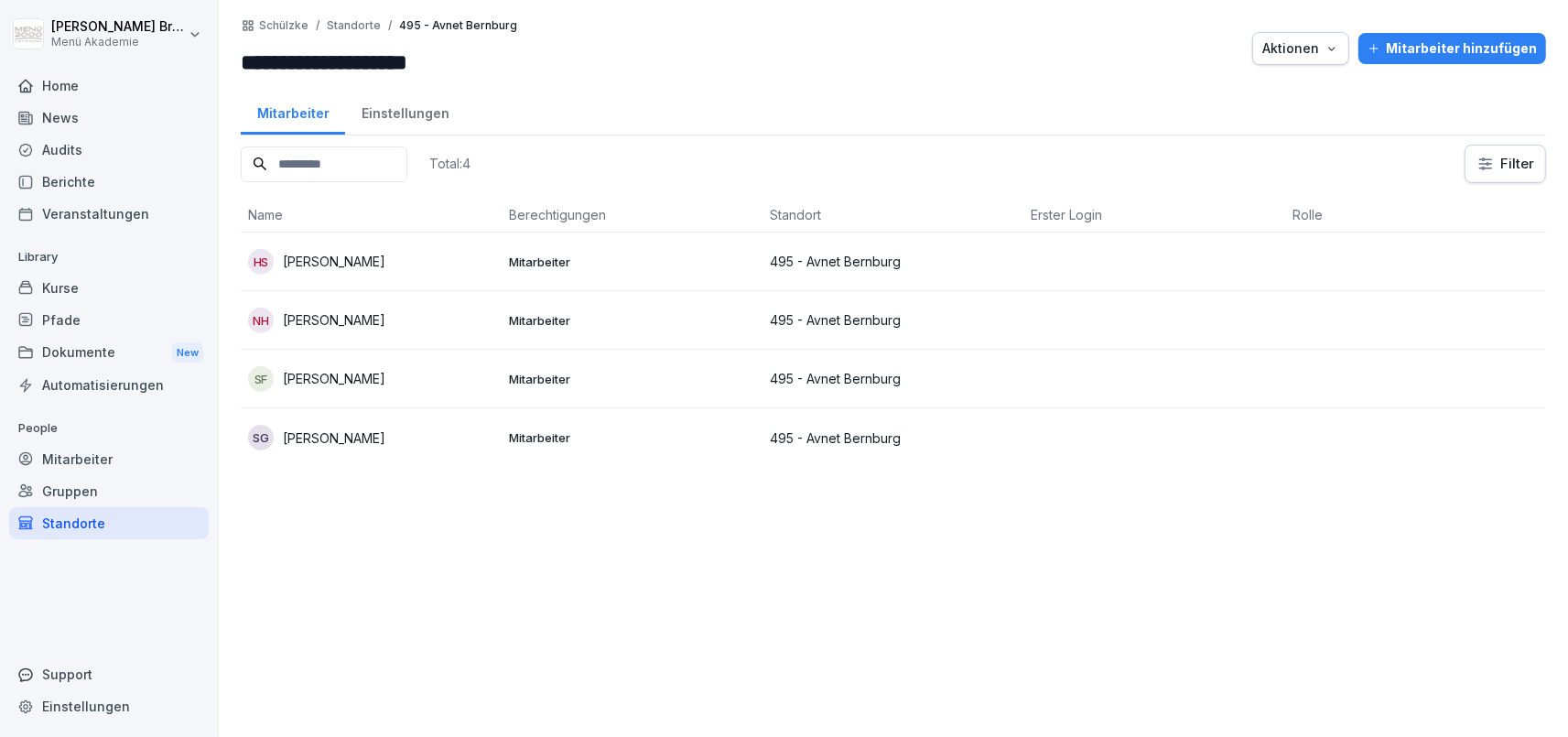
click at [95, 457] on div "Mitarbeiter" at bounding box center [109, 459] width 200 height 32
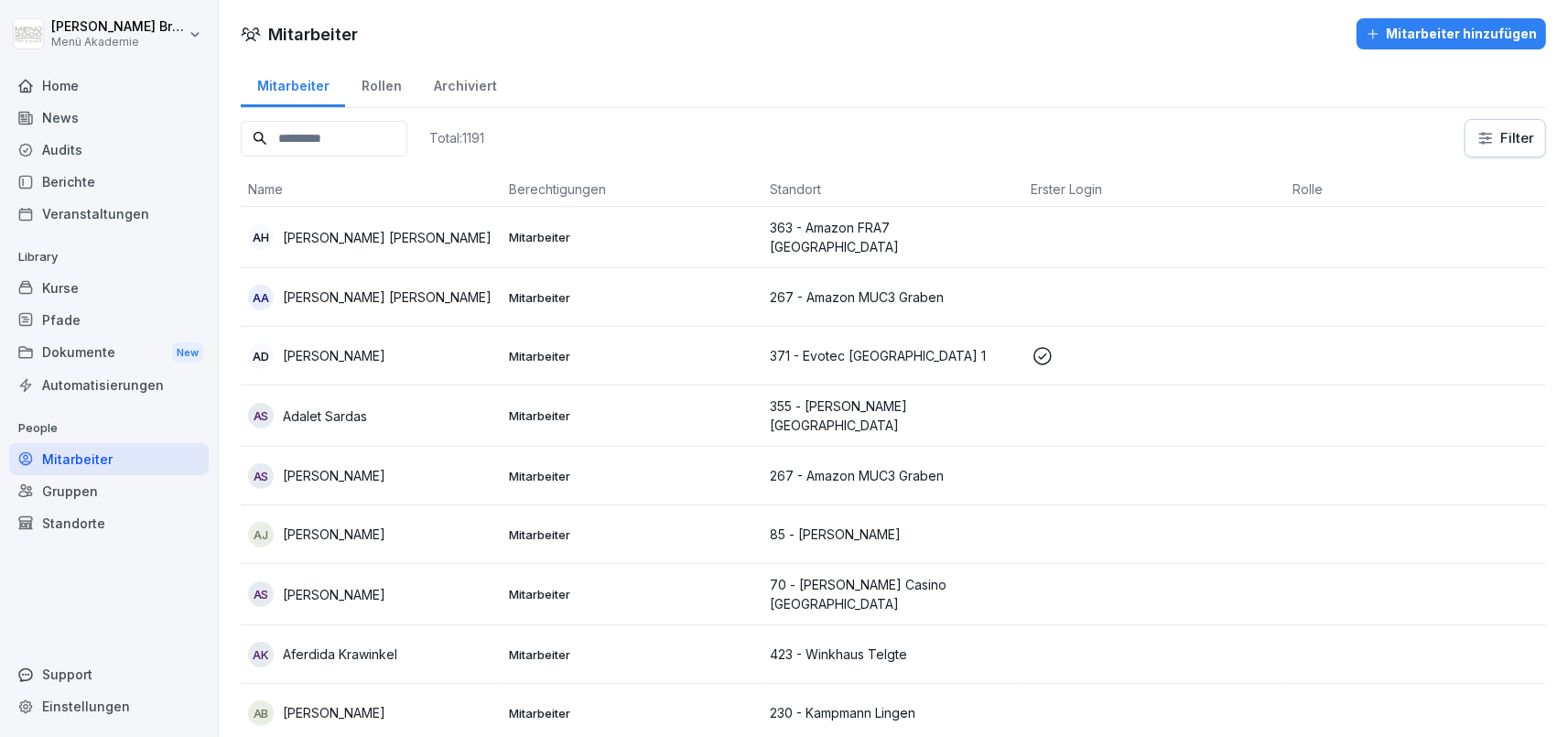
scroll to position [23070, 0]
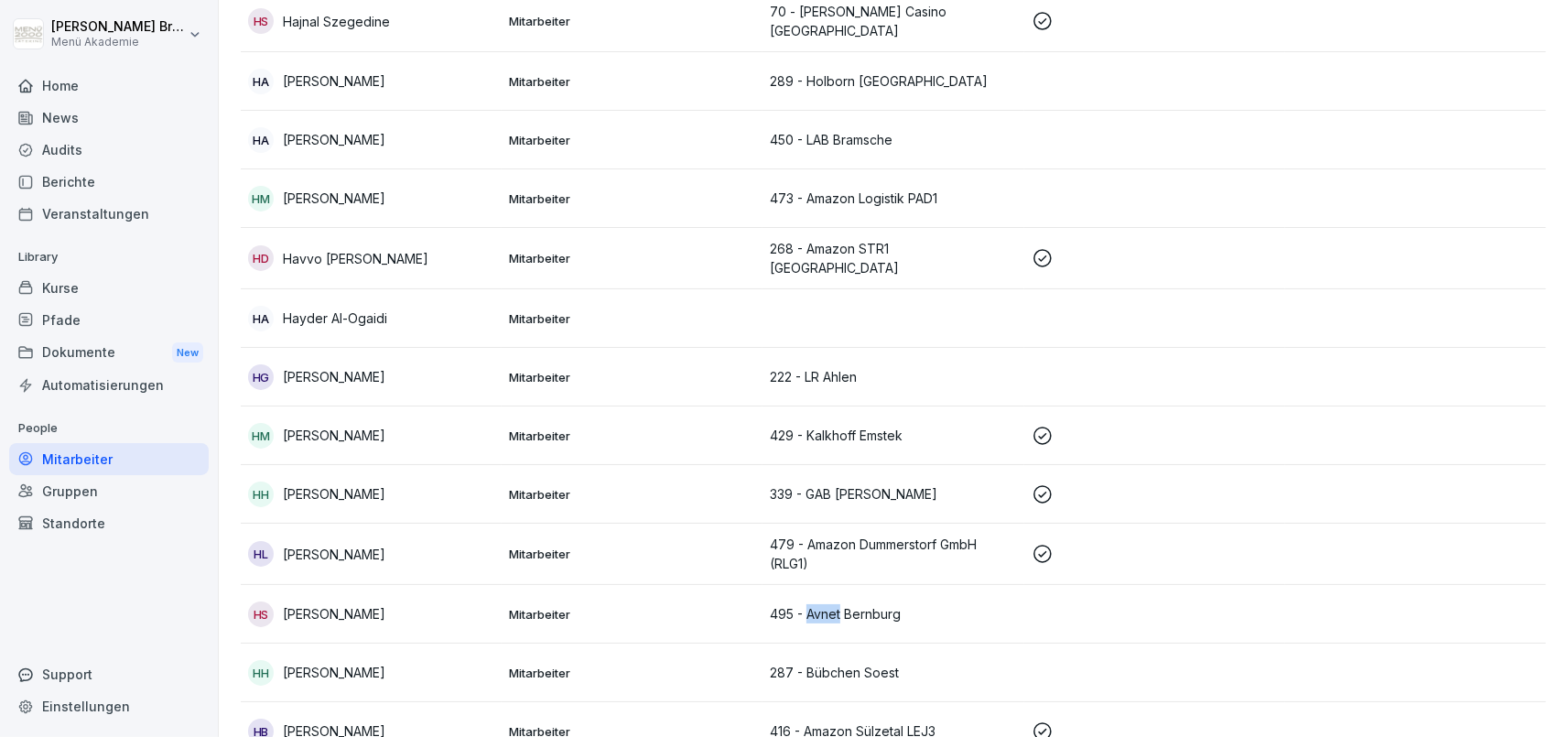
click at [90, 509] on div "Standorte" at bounding box center [109, 522] width 200 height 32
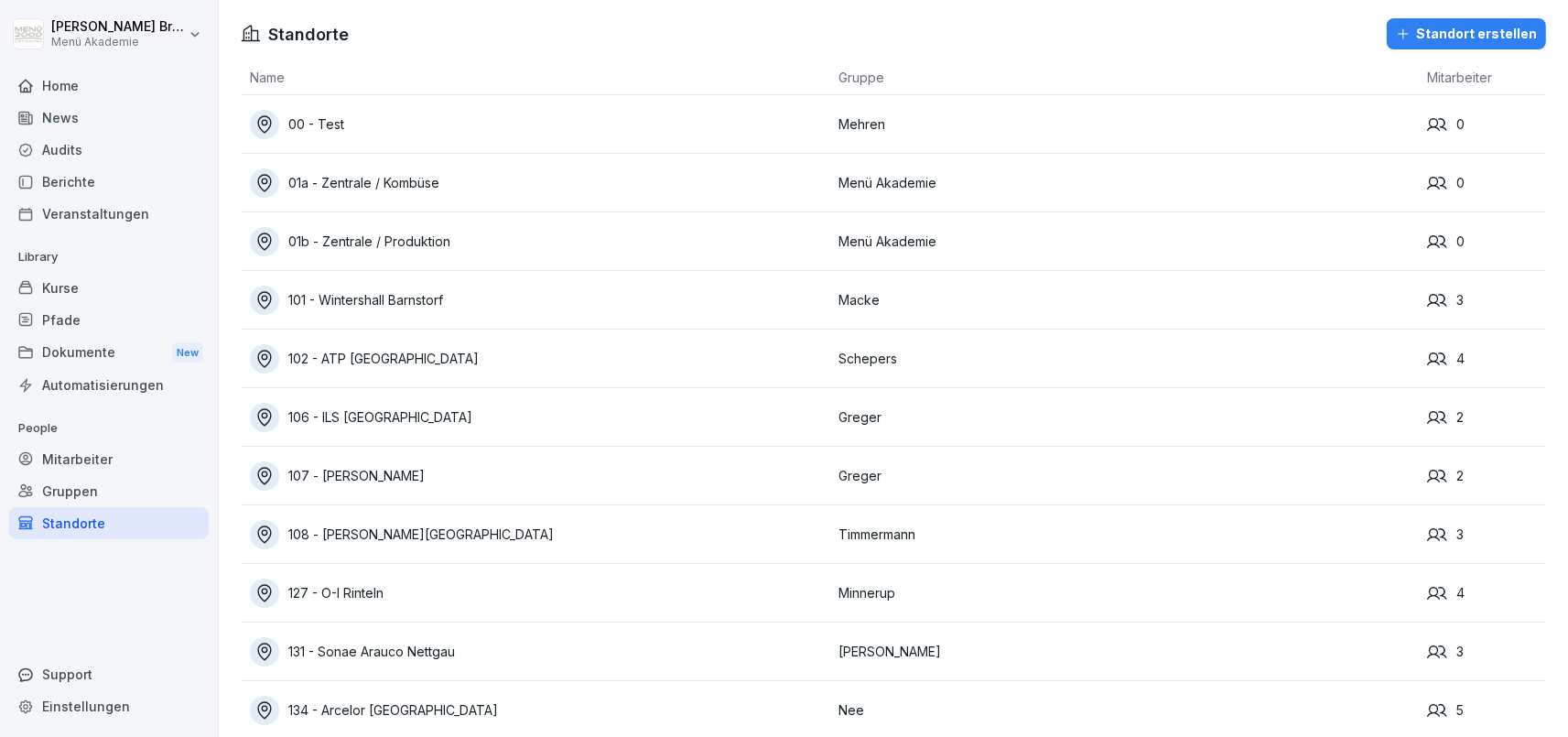
scroll to position [12292, 0]
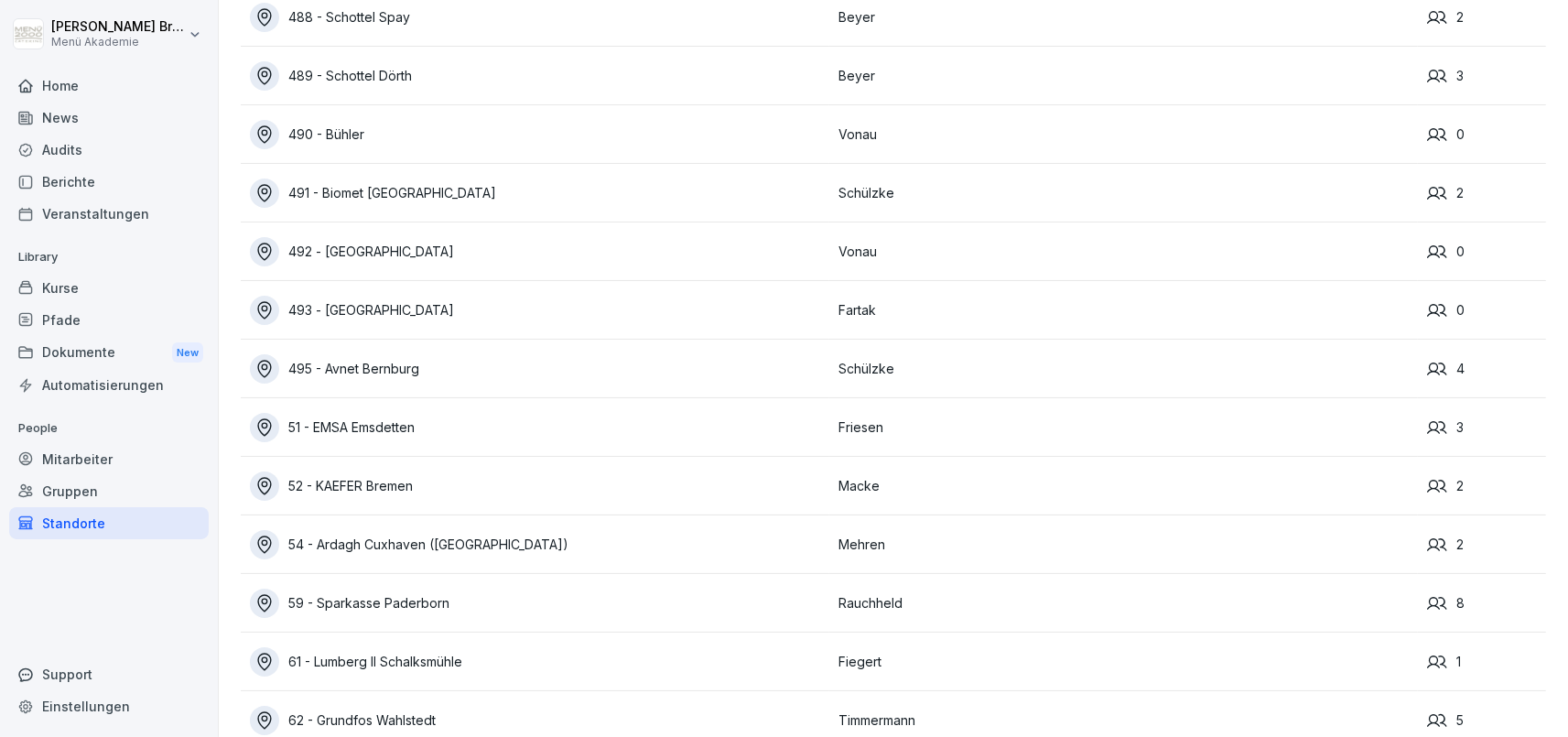
click at [87, 439] on p "People" at bounding box center [109, 428] width 200 height 29
click at [79, 452] on div "Mitarbeiter" at bounding box center [109, 459] width 200 height 32
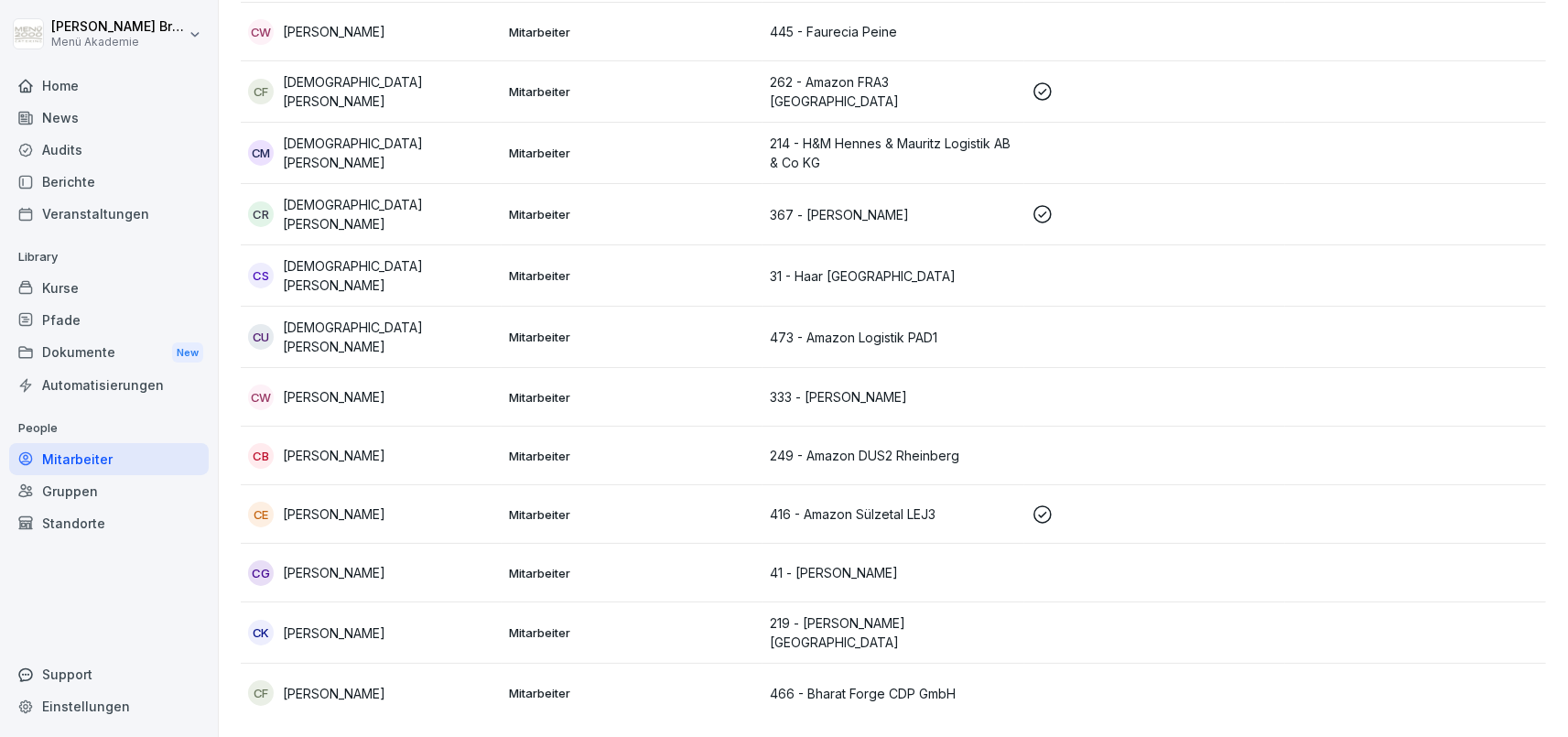
scroll to position [18, 0]
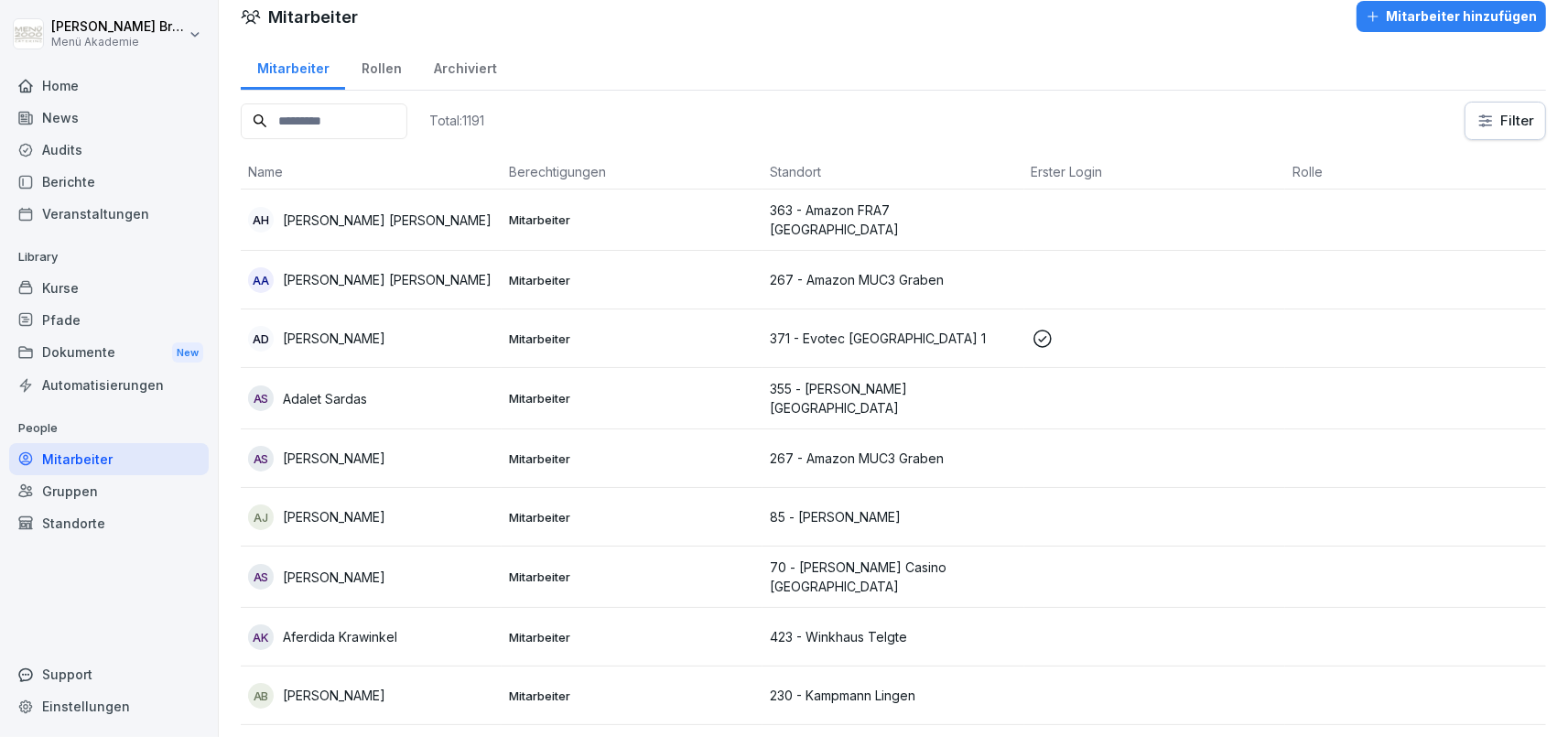
click at [70, 450] on div "Mitarbeiter" at bounding box center [109, 459] width 200 height 32
click at [339, 127] on input at bounding box center [323, 121] width 167 height 36
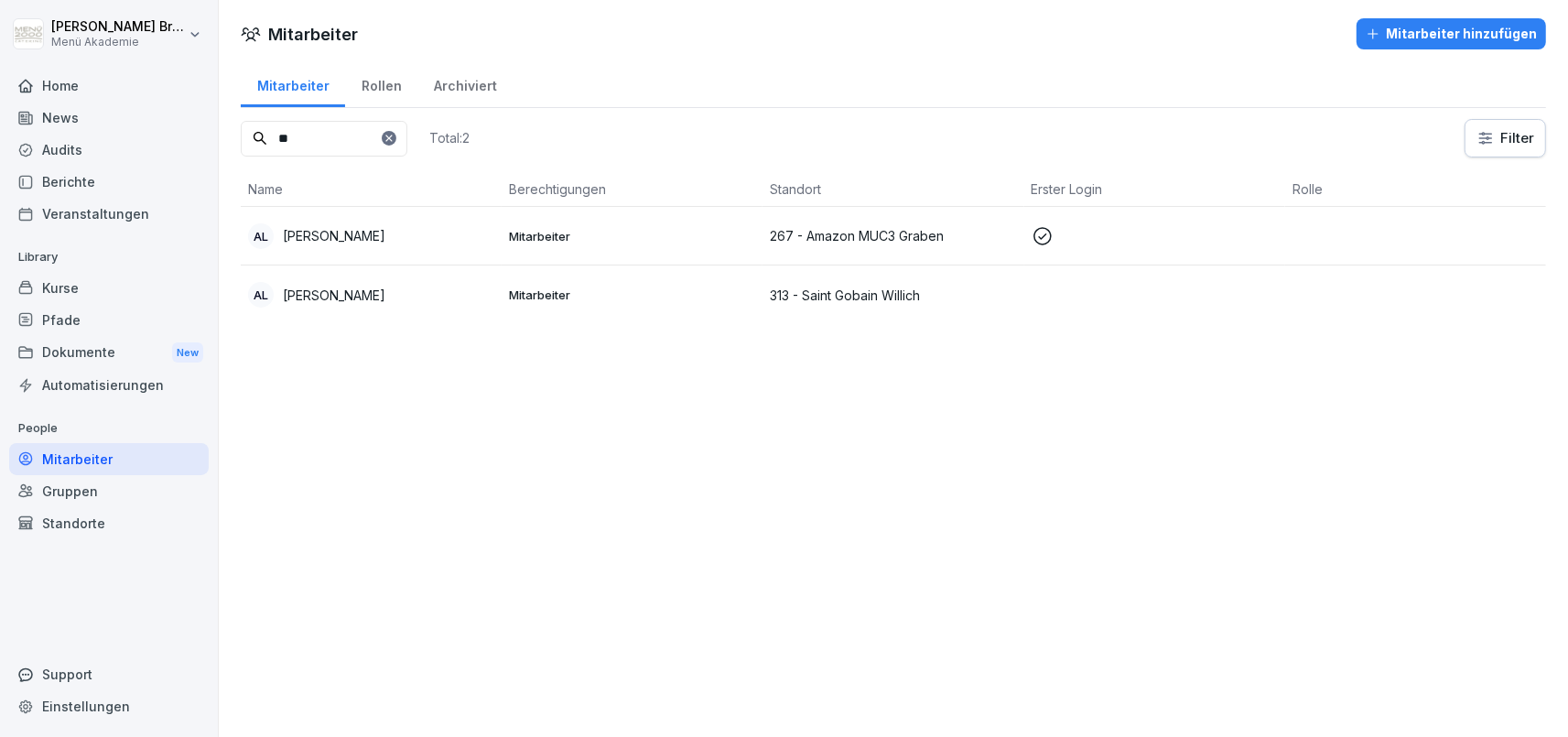
type input "*"
type input "******"
click at [310, 293] on p "[PERSON_NAME]" at bounding box center [333, 298] width 102 height 19
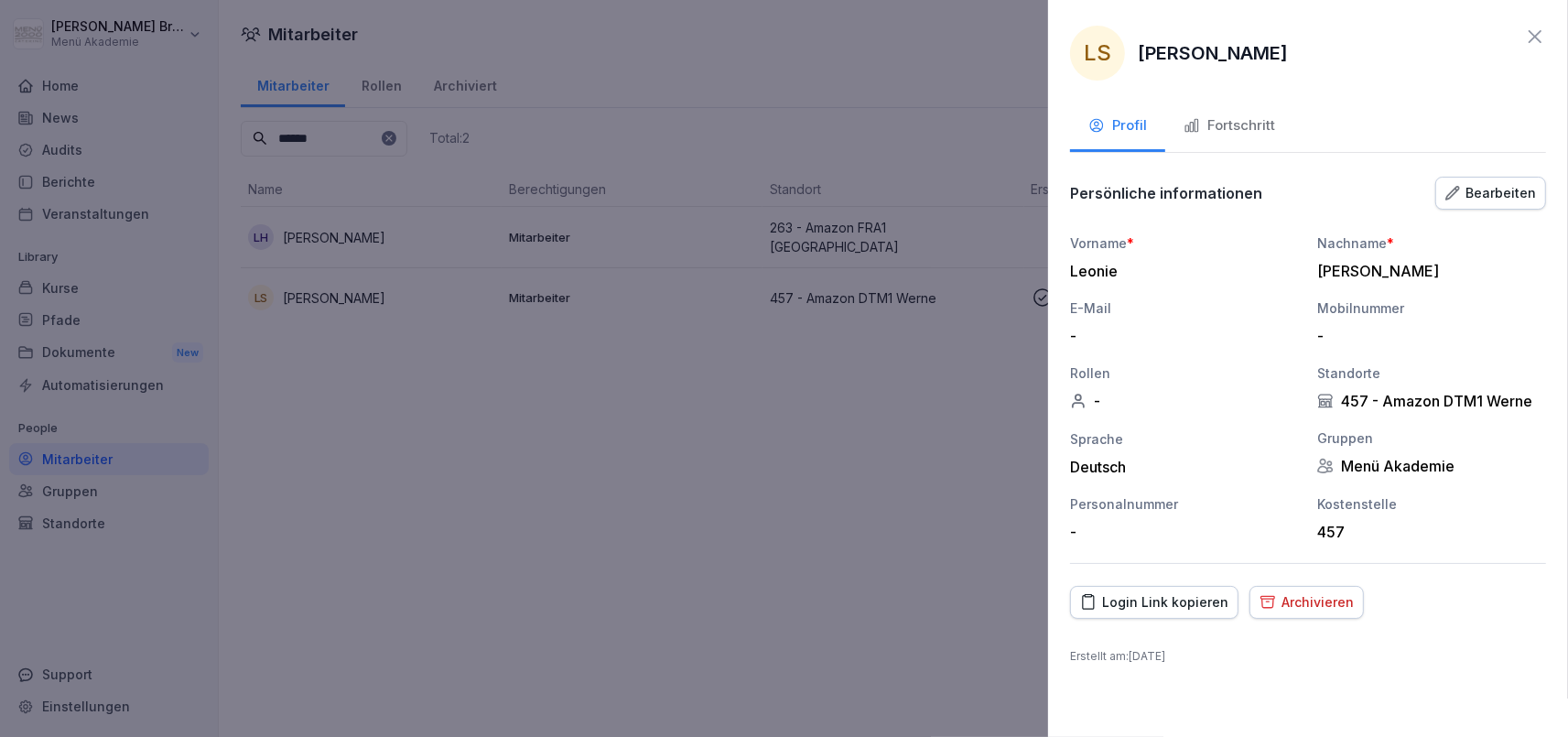
click at [1256, 124] on div "Fortschritt" at bounding box center [1229, 125] width 91 height 21
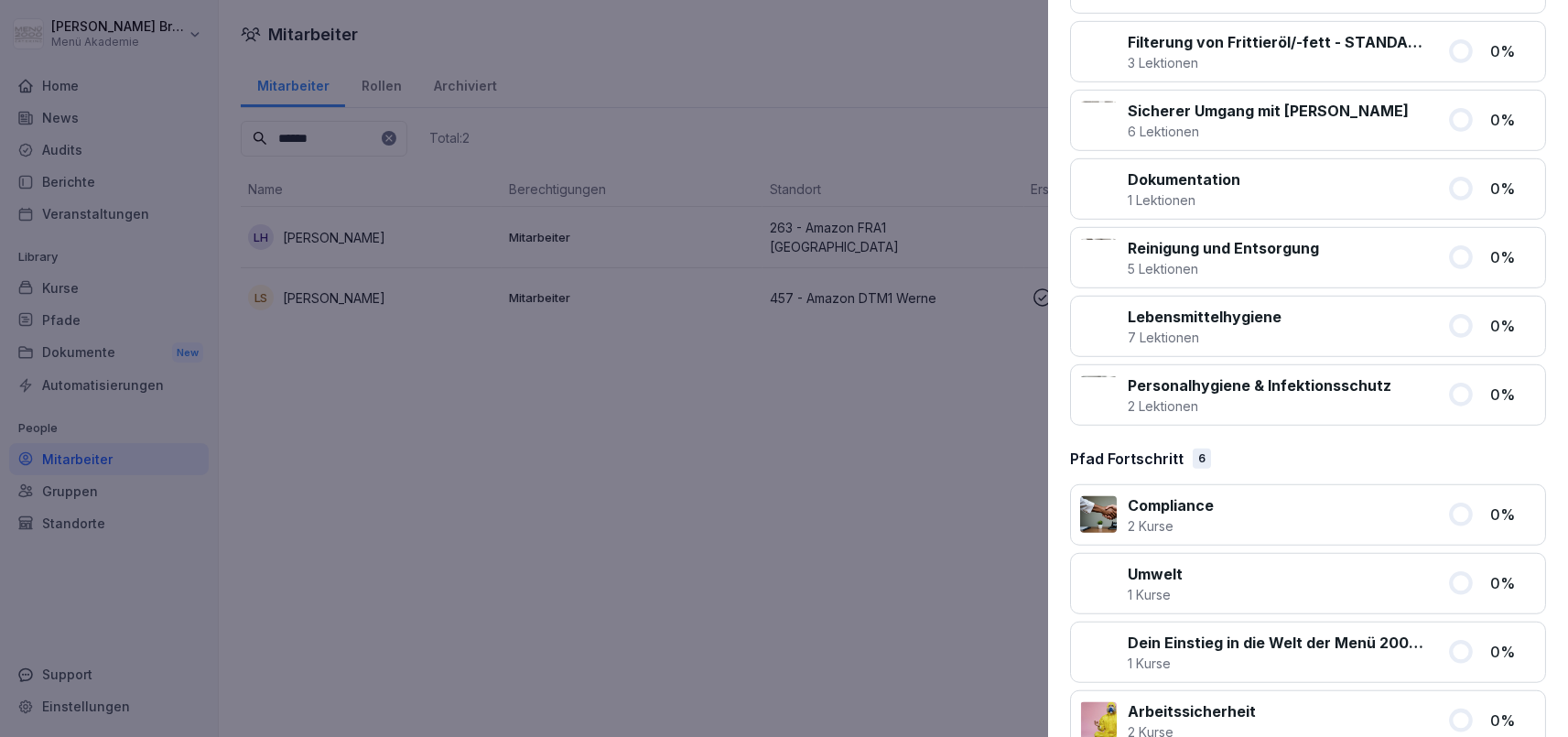
scroll to position [1150, 0]
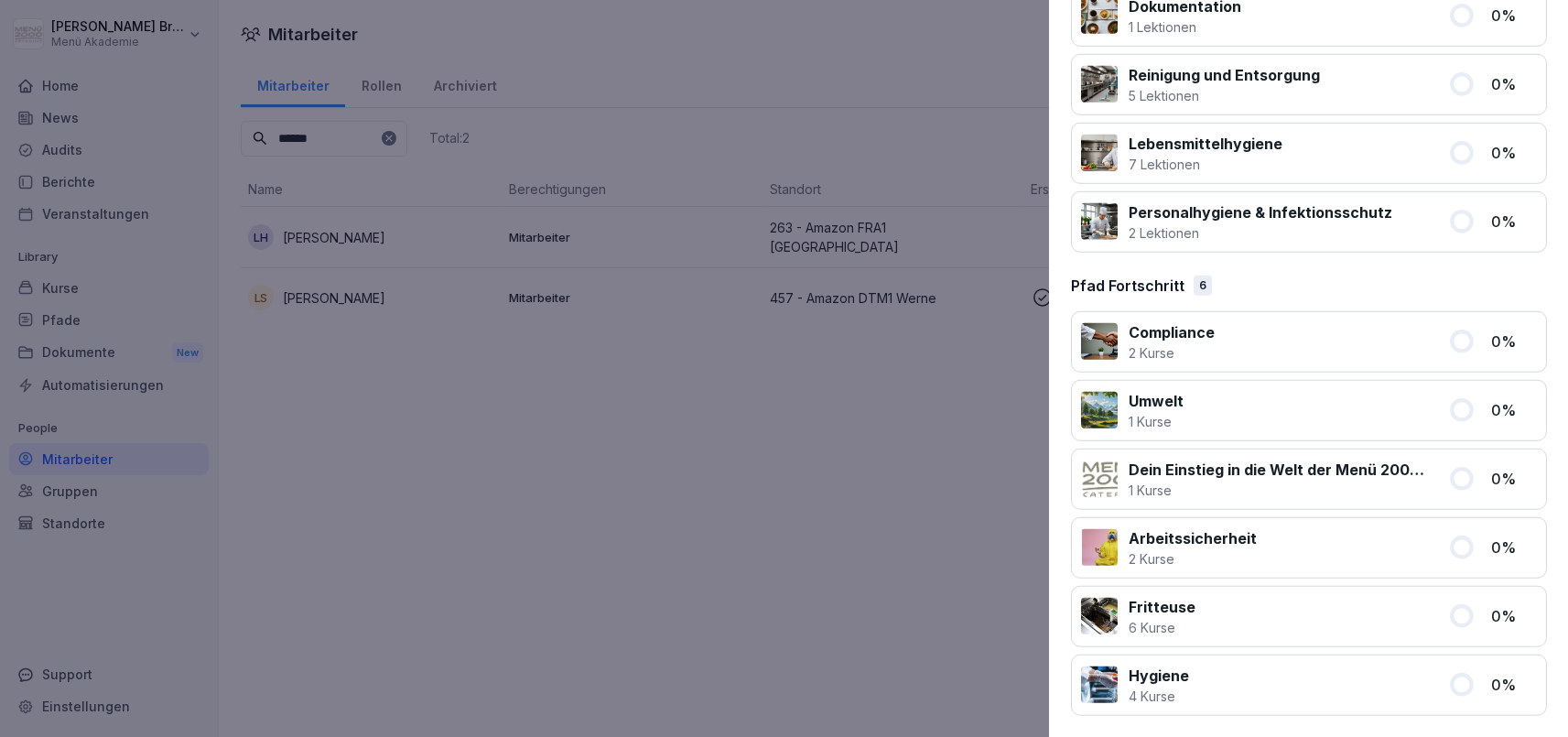
click at [691, 634] on div at bounding box center [784, 368] width 1568 height 737
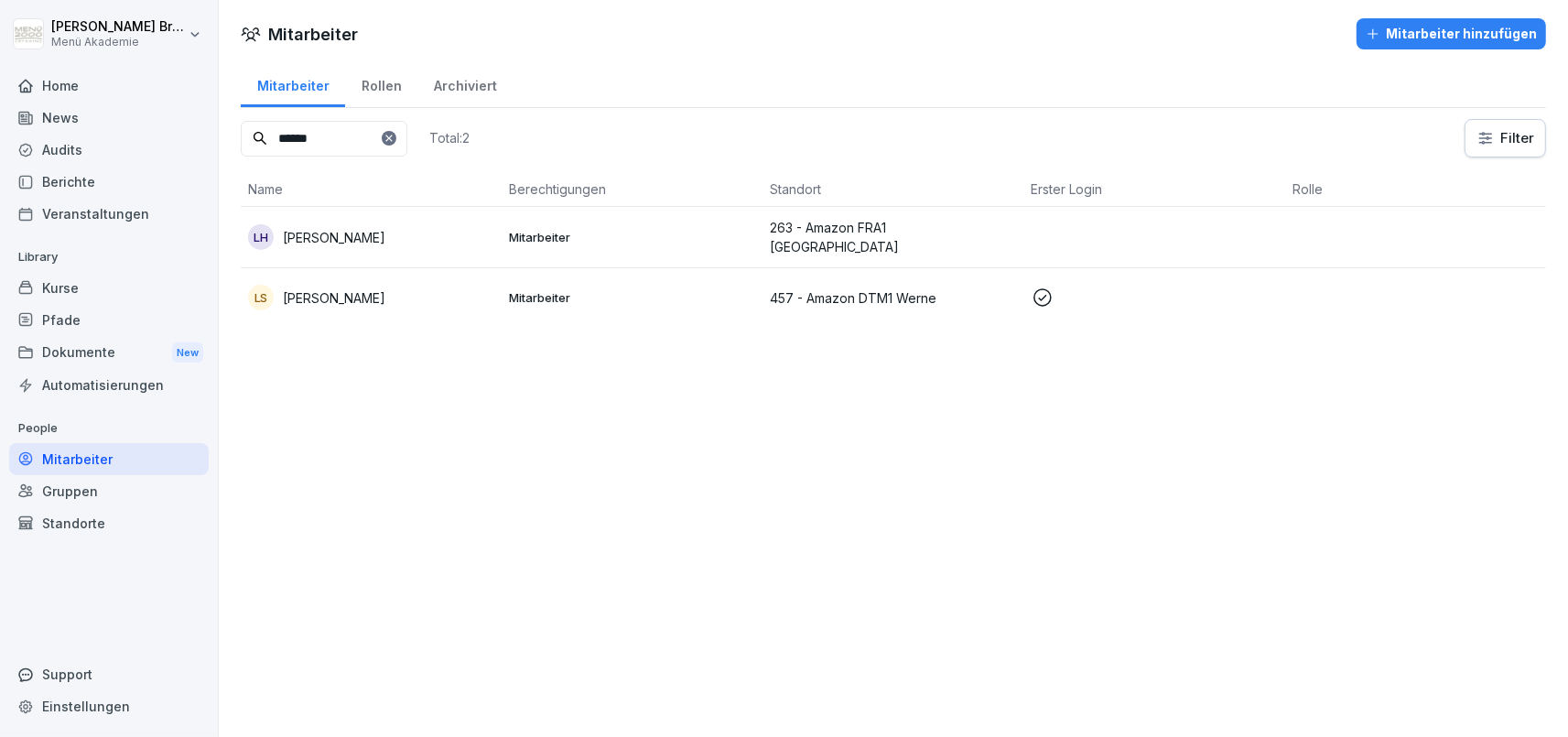
click at [394, 135] on icon at bounding box center [389, 138] width 11 height 11
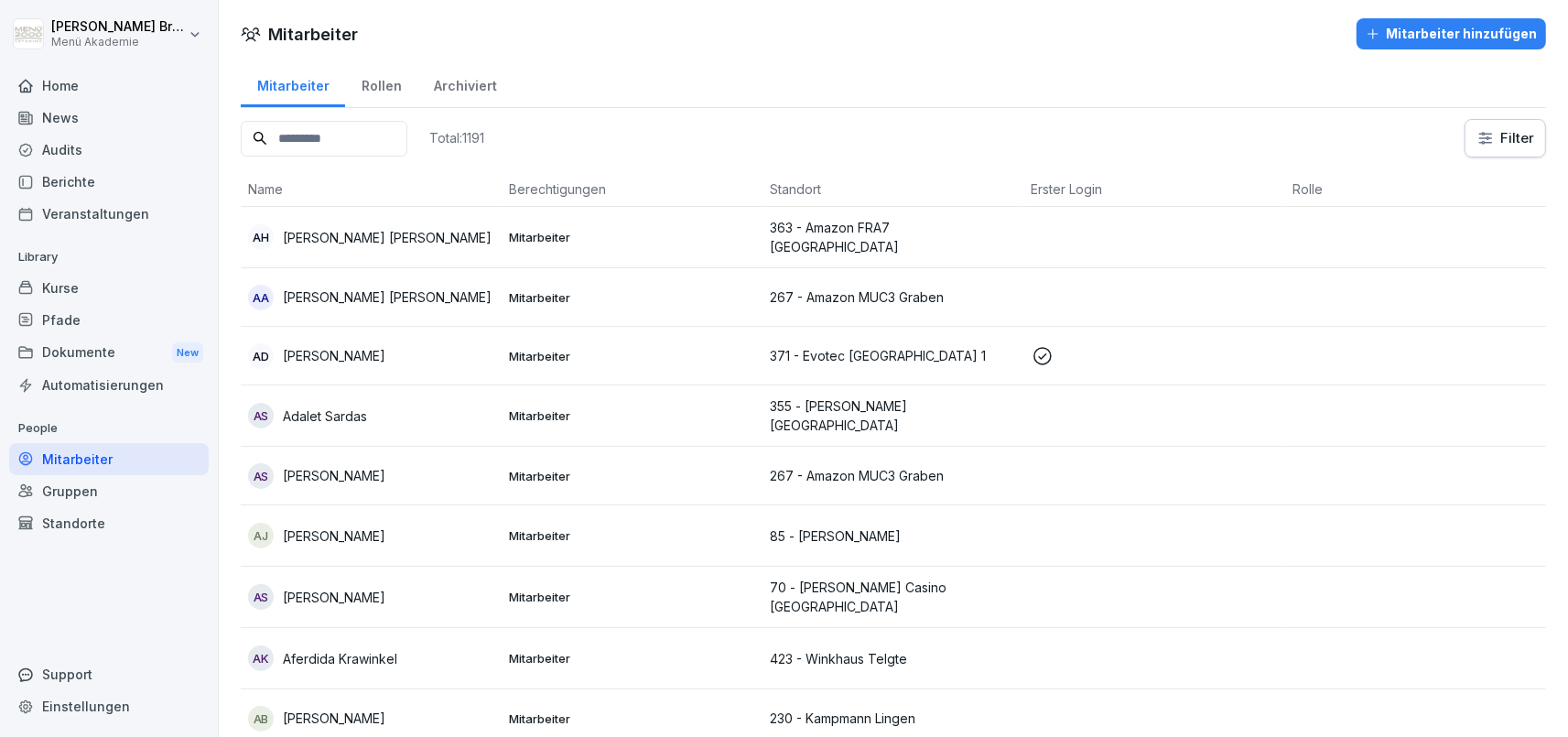
click at [400, 139] on input at bounding box center [323, 138] width 167 height 36
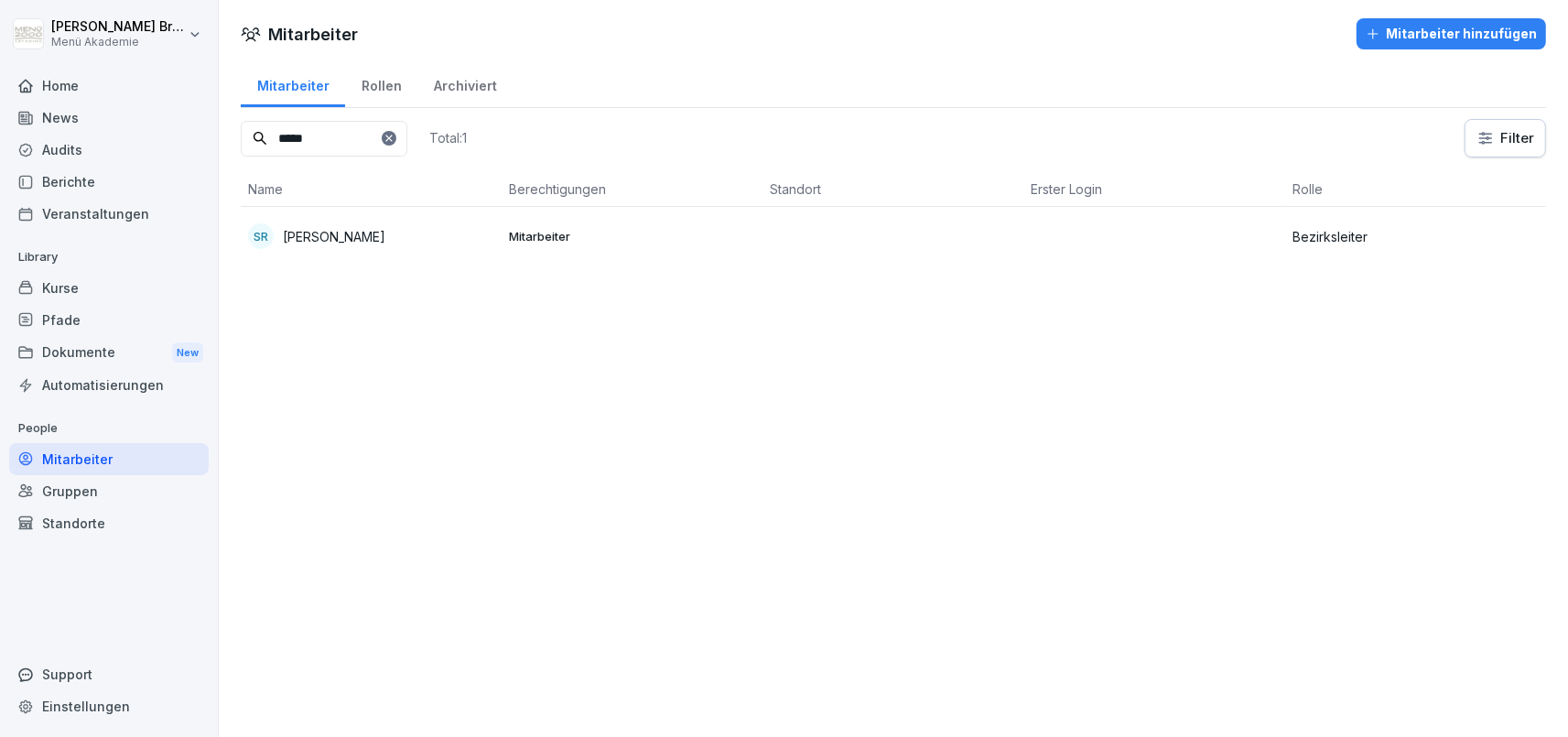
type input "*****"
click at [380, 231] on div "SR Sven Riediger" at bounding box center [370, 236] width 246 height 26
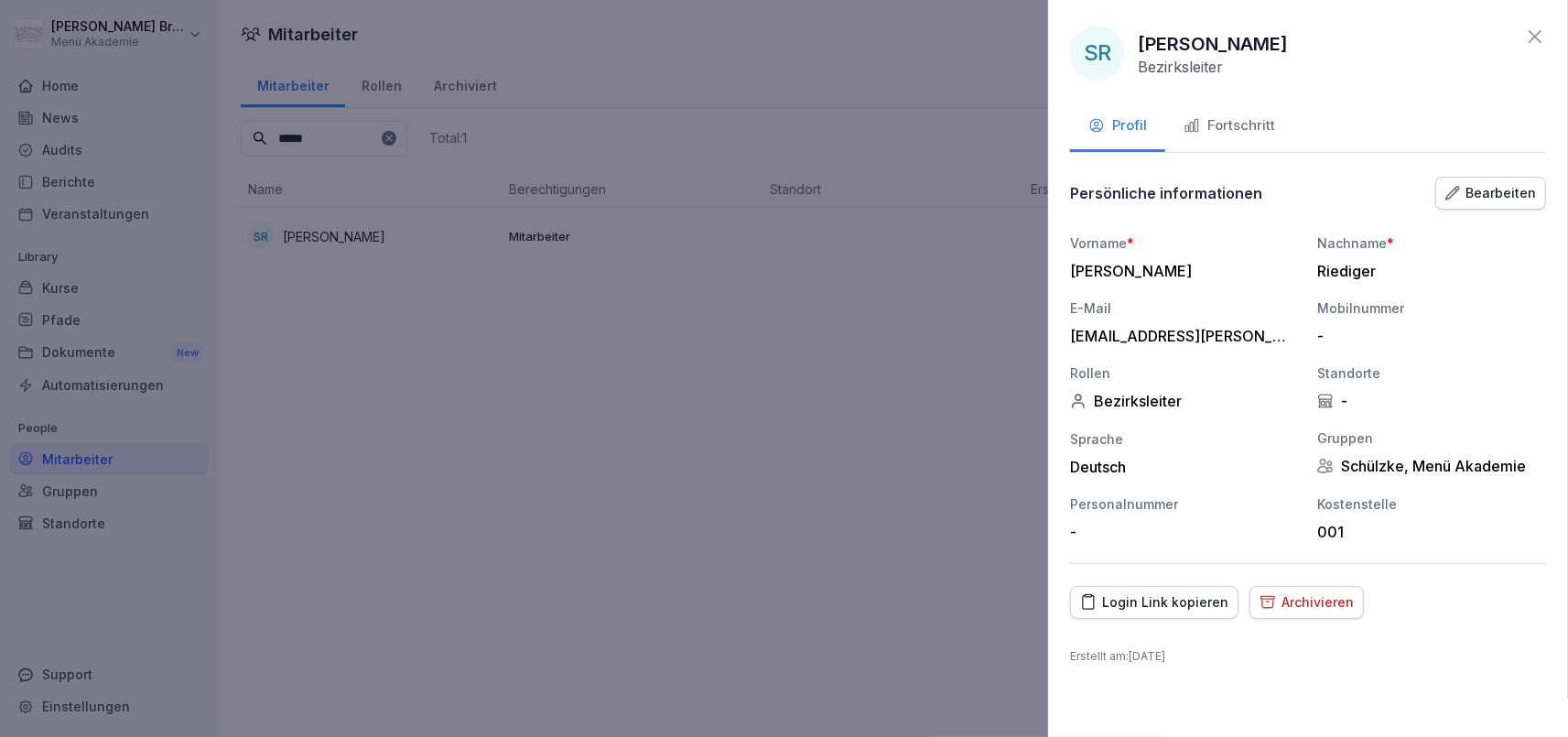
click at [1254, 124] on div "Fortschritt" at bounding box center [1229, 125] width 91 height 21
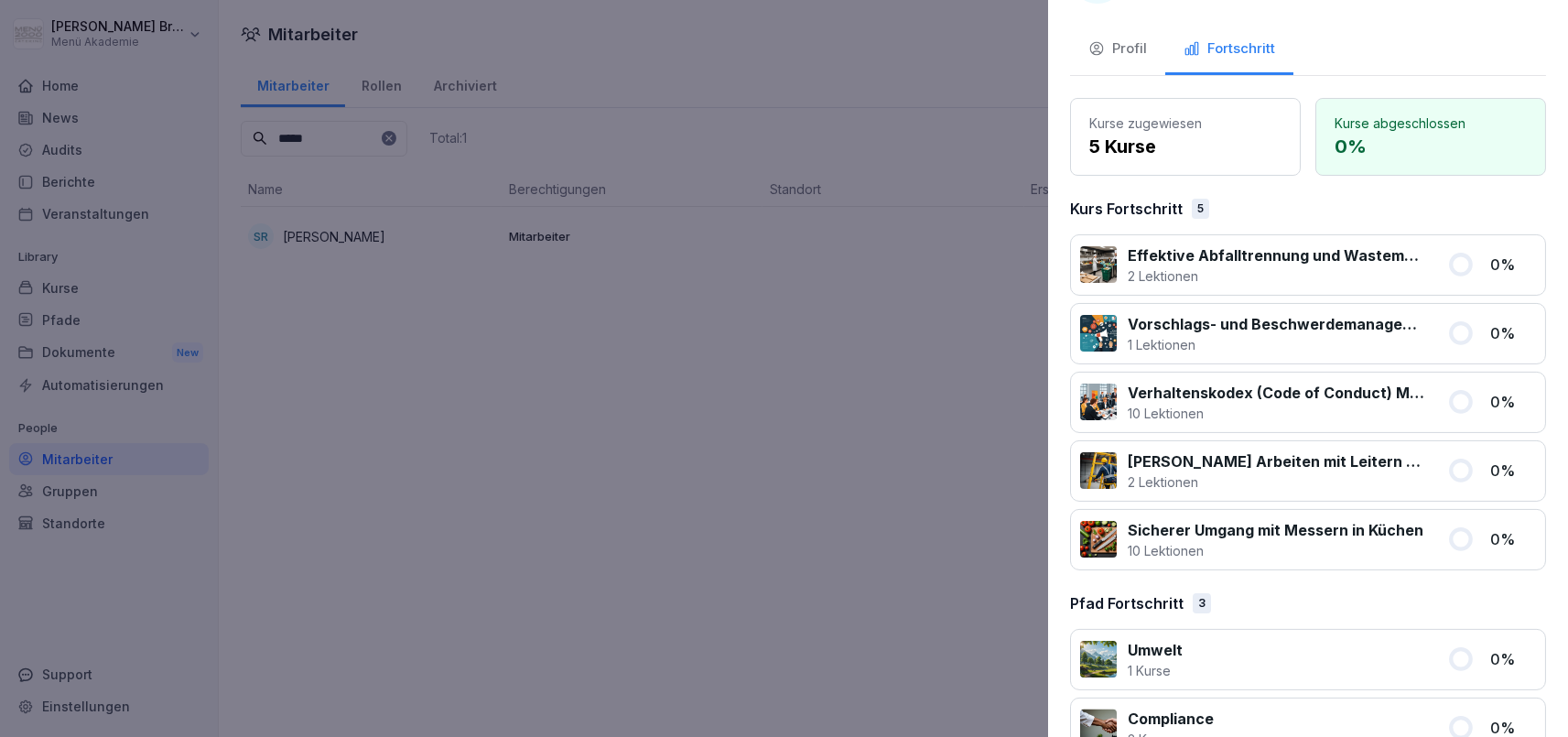
scroll to position [0, 0]
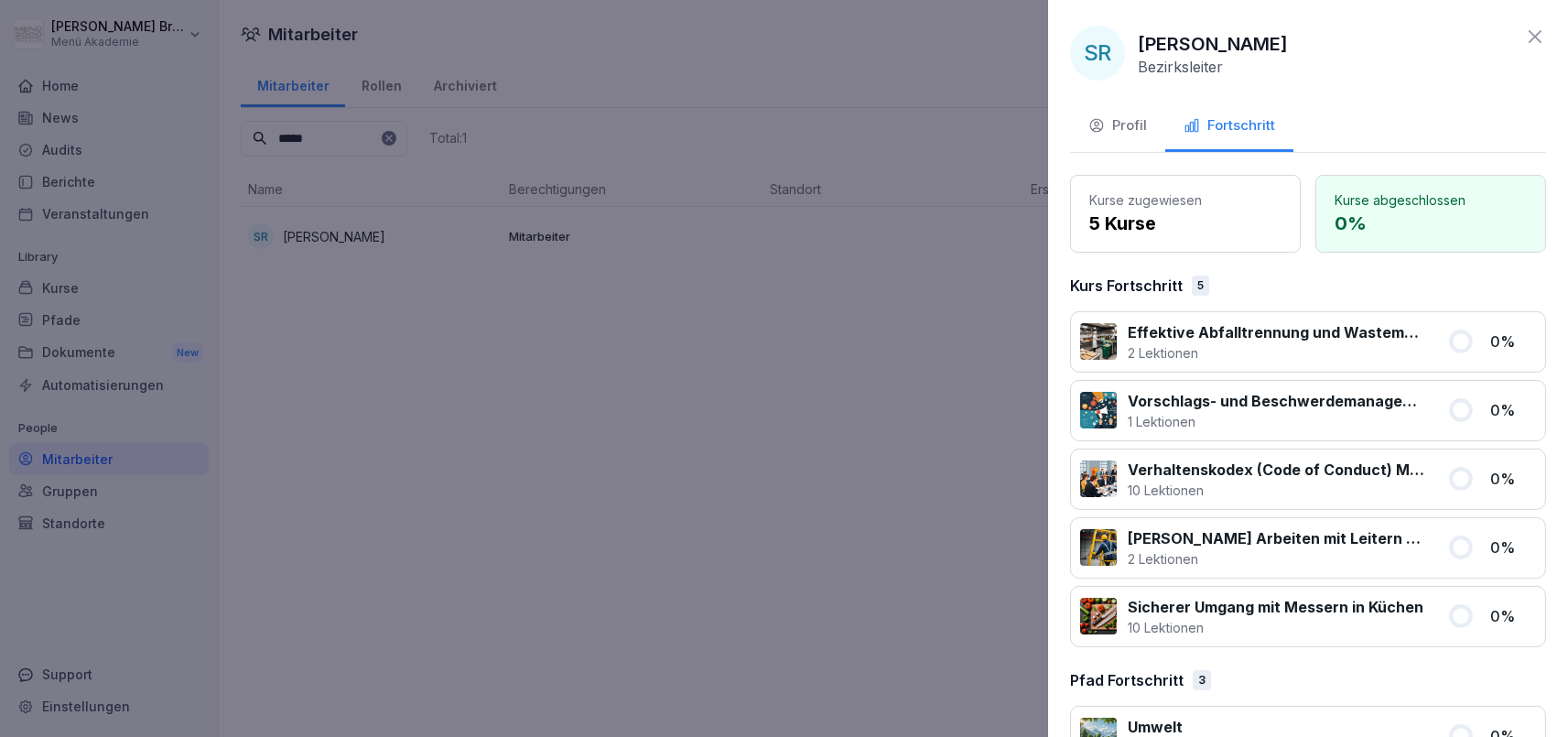
click at [90, 319] on div at bounding box center [784, 368] width 1568 height 737
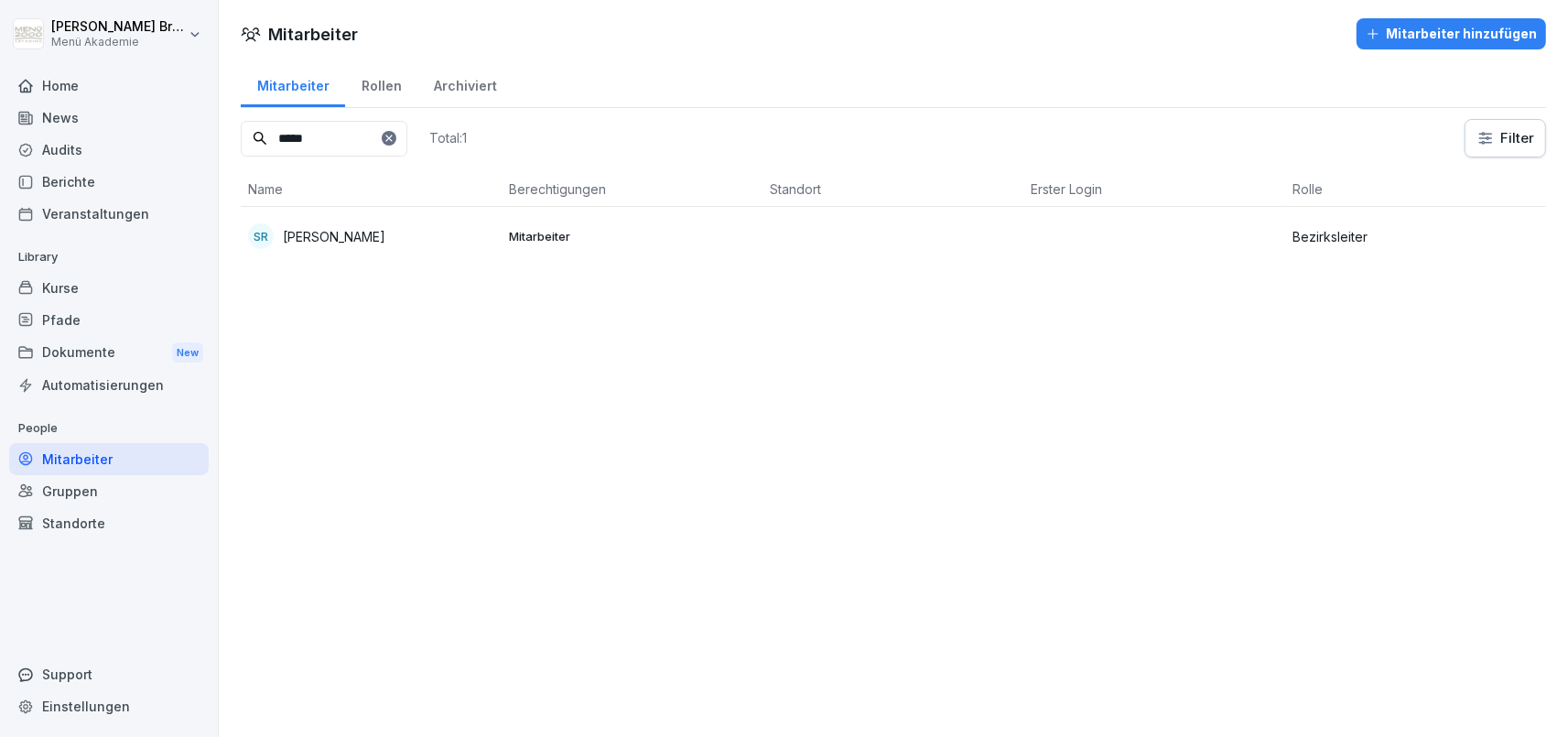
click at [69, 319] on div "Pfade" at bounding box center [109, 320] width 200 height 32
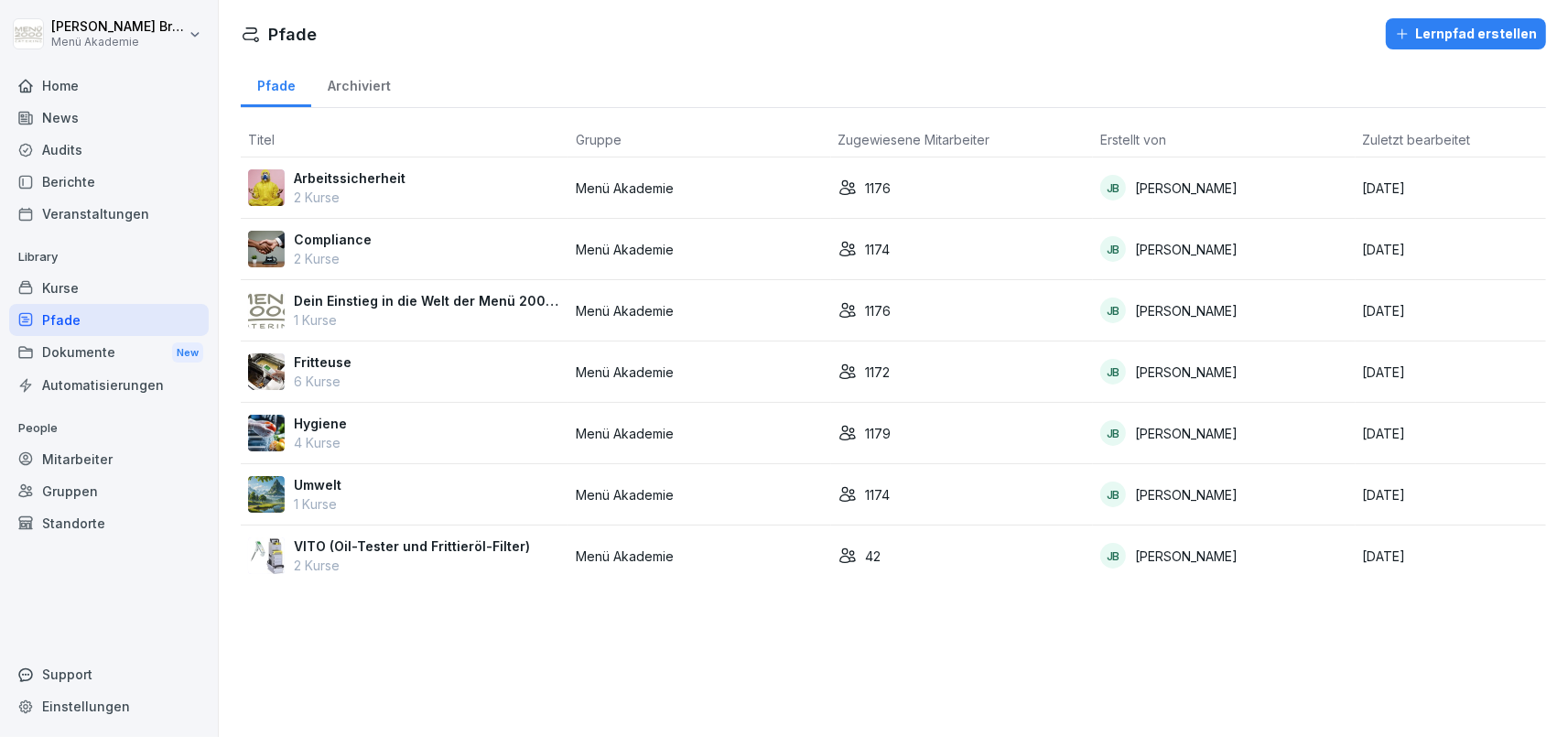
click at [73, 452] on div "Mitarbeiter" at bounding box center [109, 459] width 200 height 32
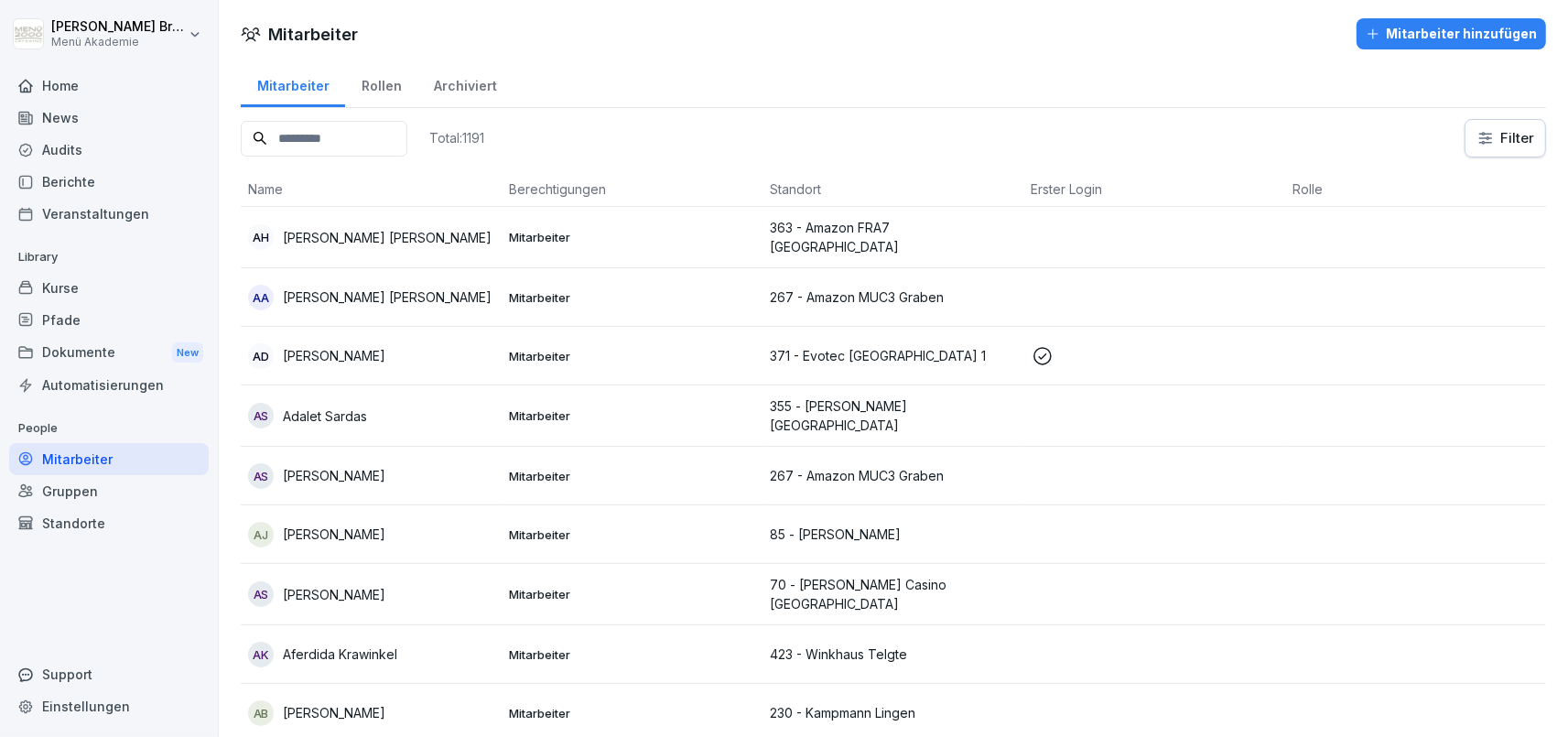
click at [346, 125] on input at bounding box center [323, 138] width 167 height 36
type input "******"
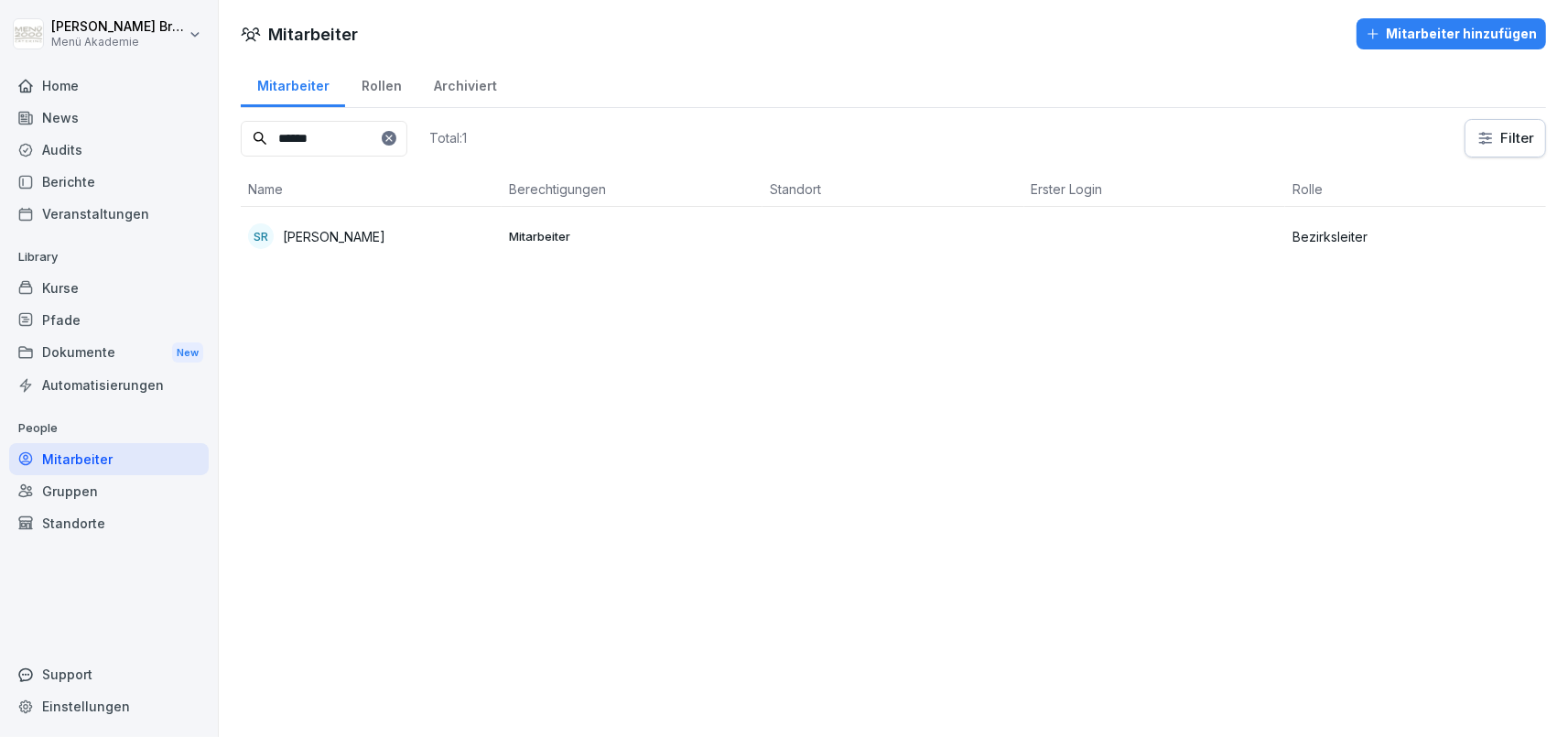
click at [313, 224] on div "SR Sven Riediger" at bounding box center [370, 236] width 246 height 26
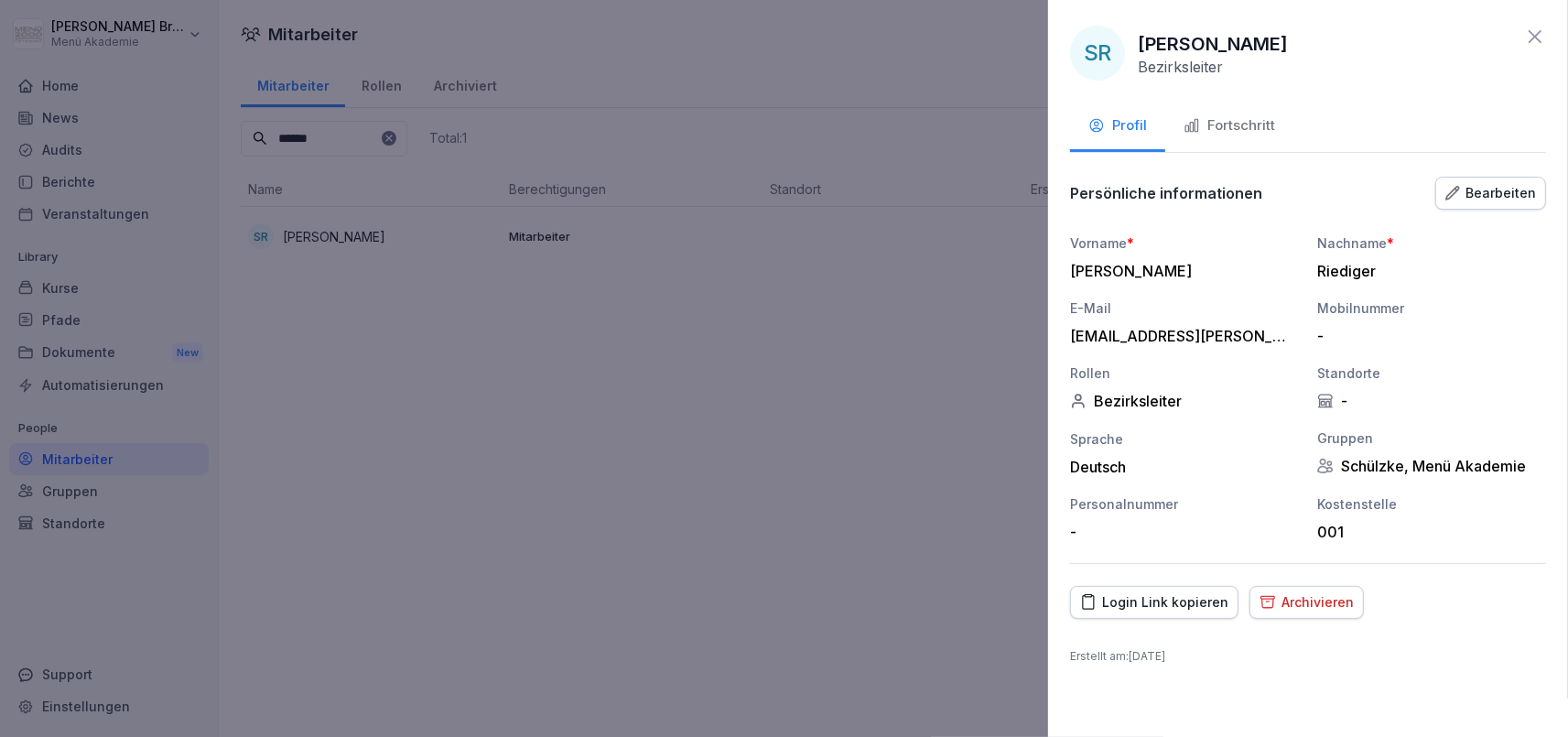
click at [1258, 123] on div "Fortschritt" at bounding box center [1229, 125] width 91 height 21
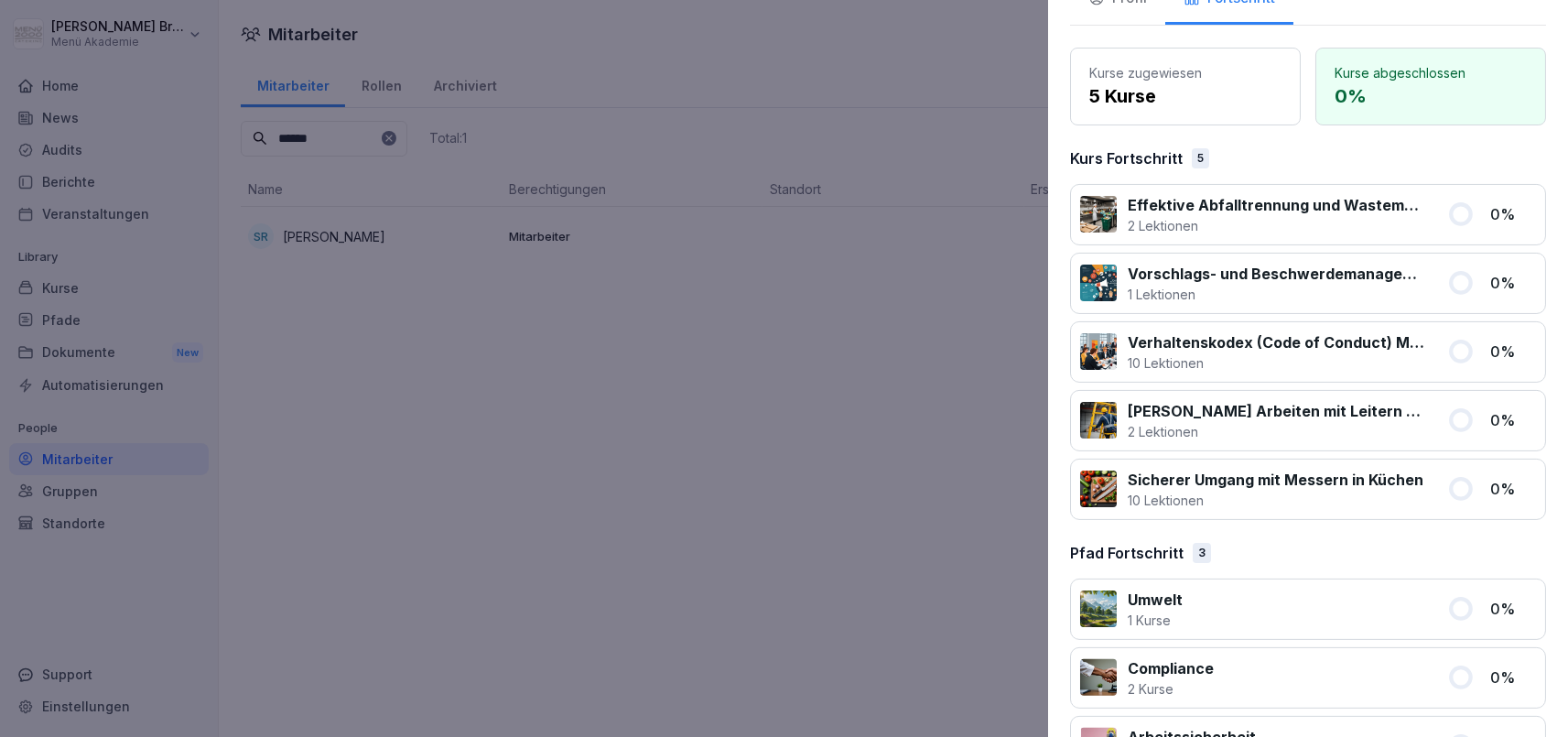
scroll to position [192, 0]
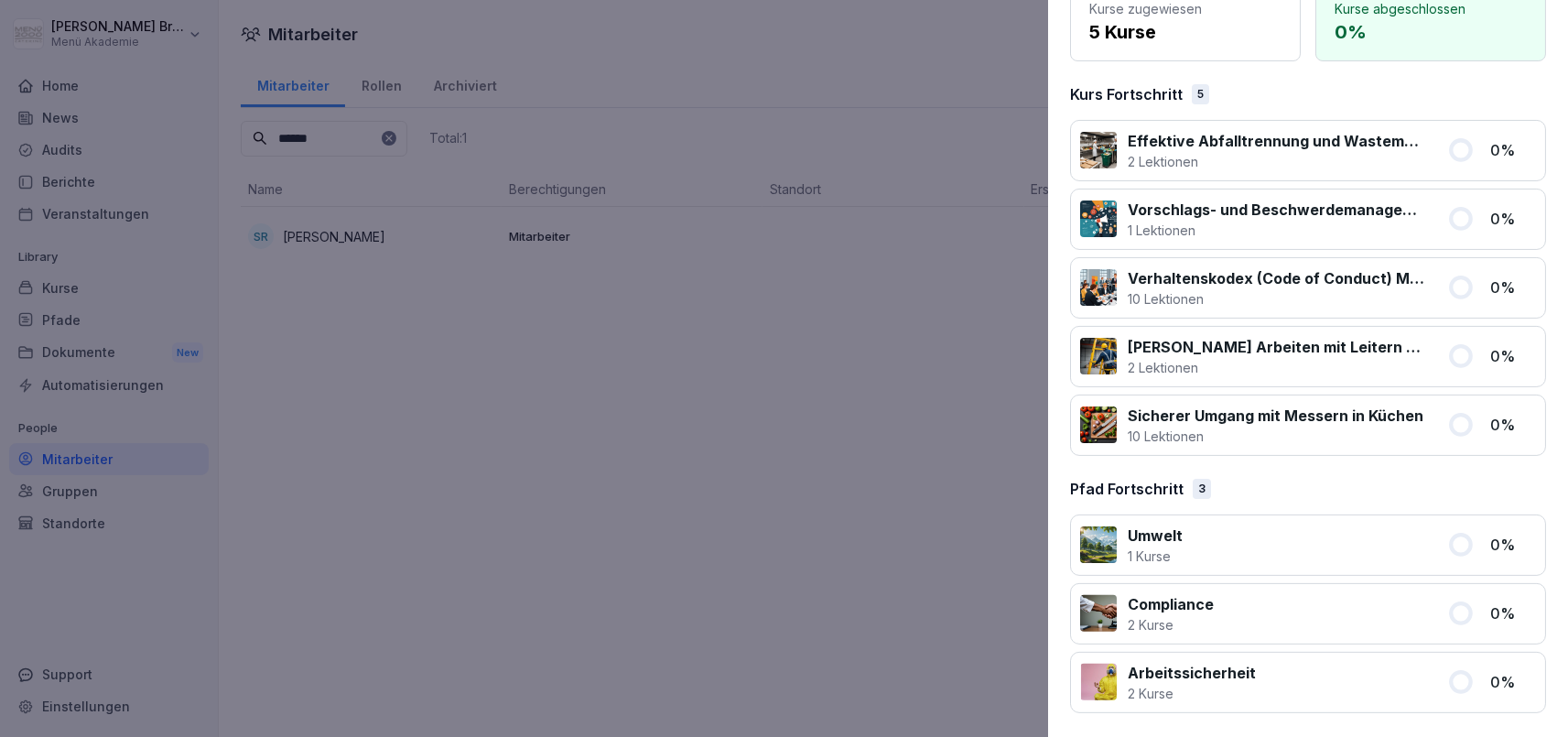
click at [679, 598] on div at bounding box center [784, 368] width 1568 height 737
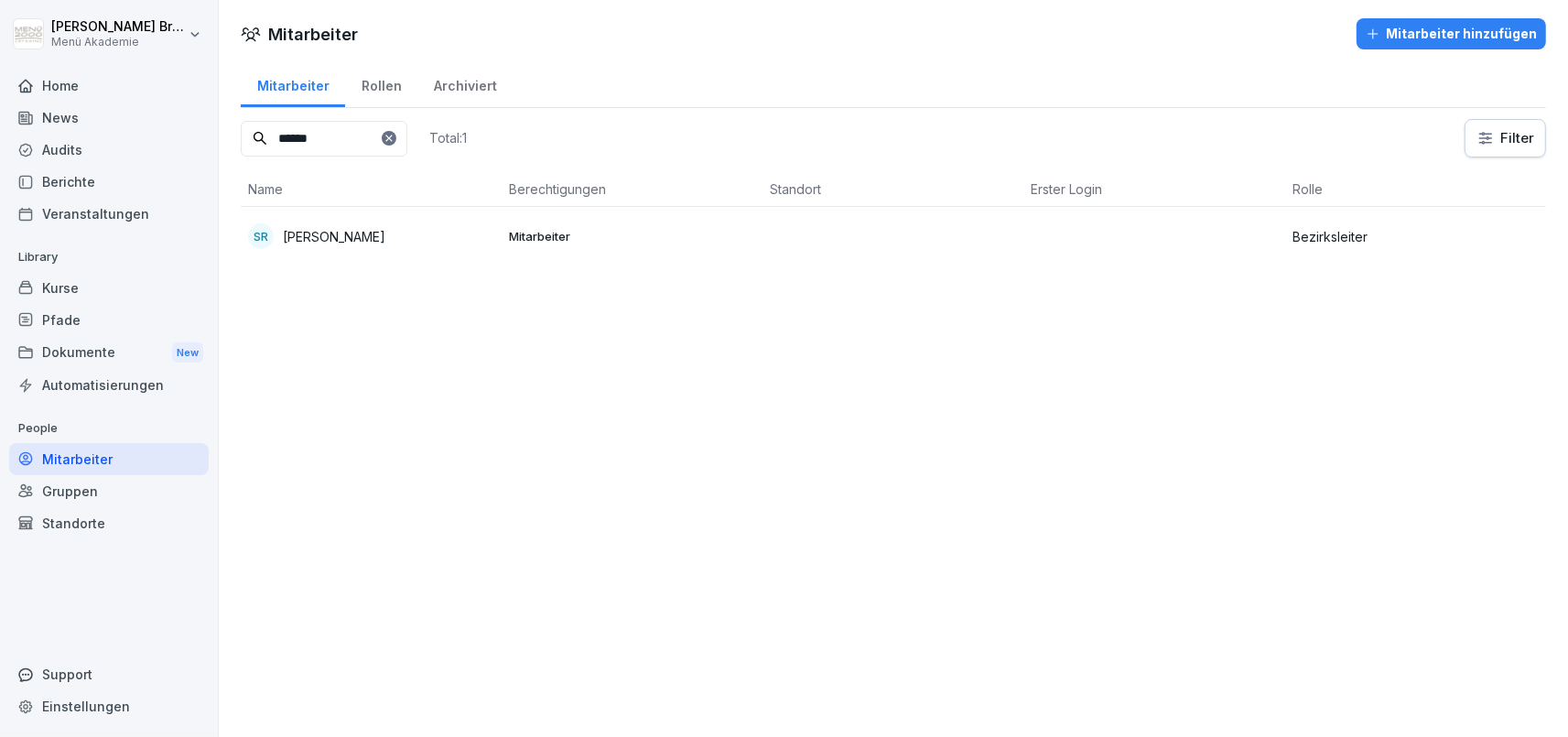
click at [392, 137] on icon at bounding box center [388, 137] width 6 height 6
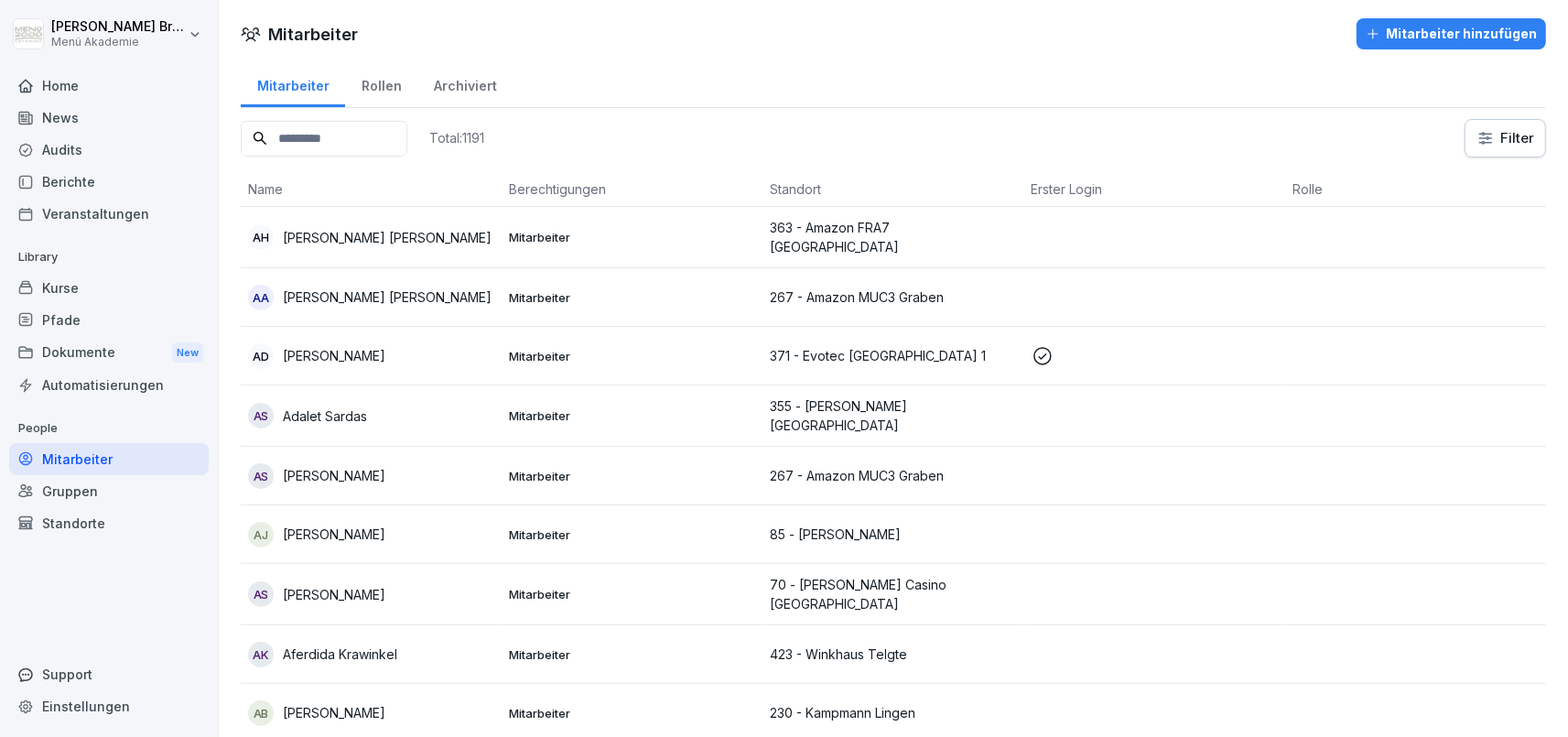
click at [380, 119] on div "Total: 1191" at bounding box center [362, 138] width 243 height 39
click at [373, 122] on input at bounding box center [323, 138] width 167 height 36
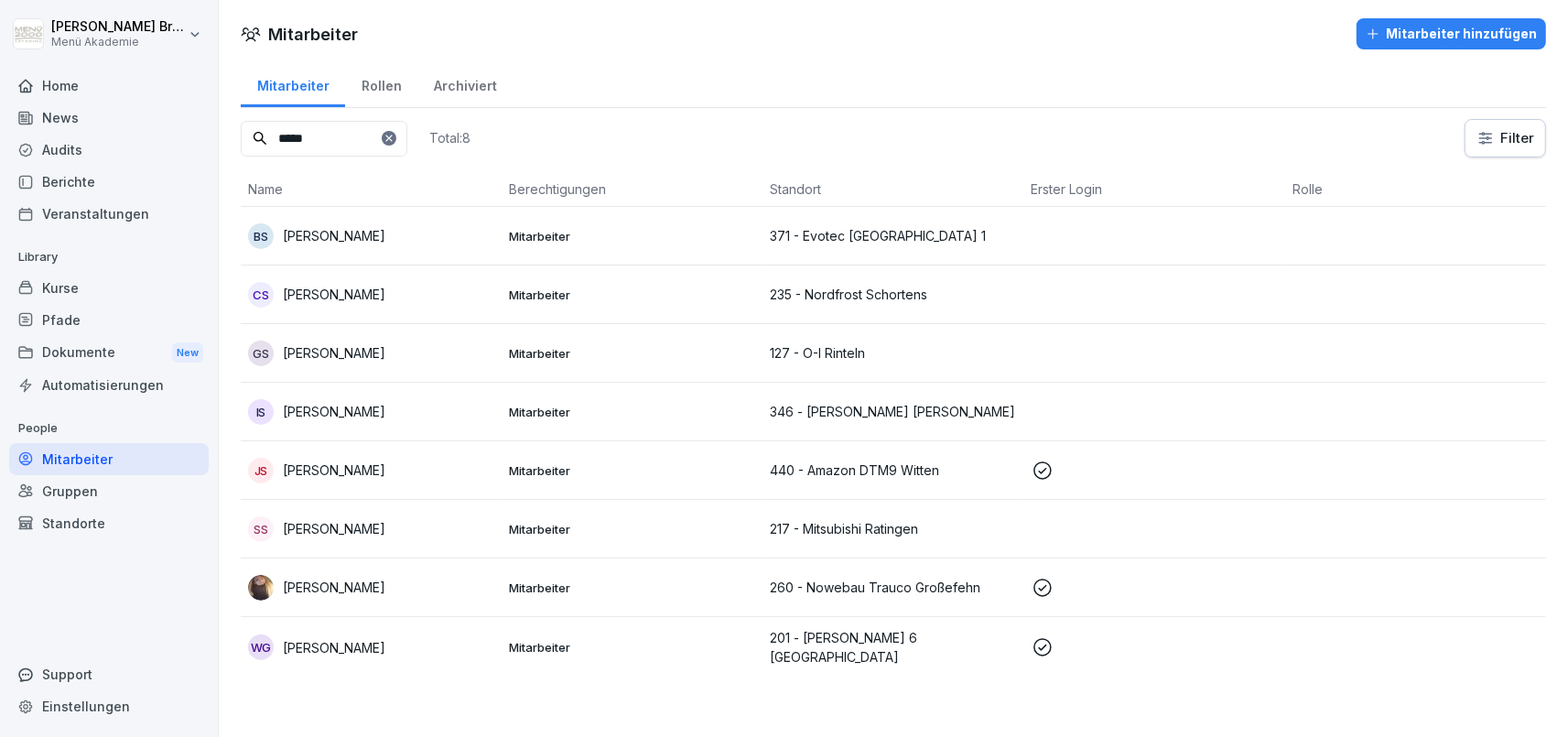
type input "*****"
click at [279, 302] on div "CS Carmen Steinfatt" at bounding box center [370, 295] width 246 height 26
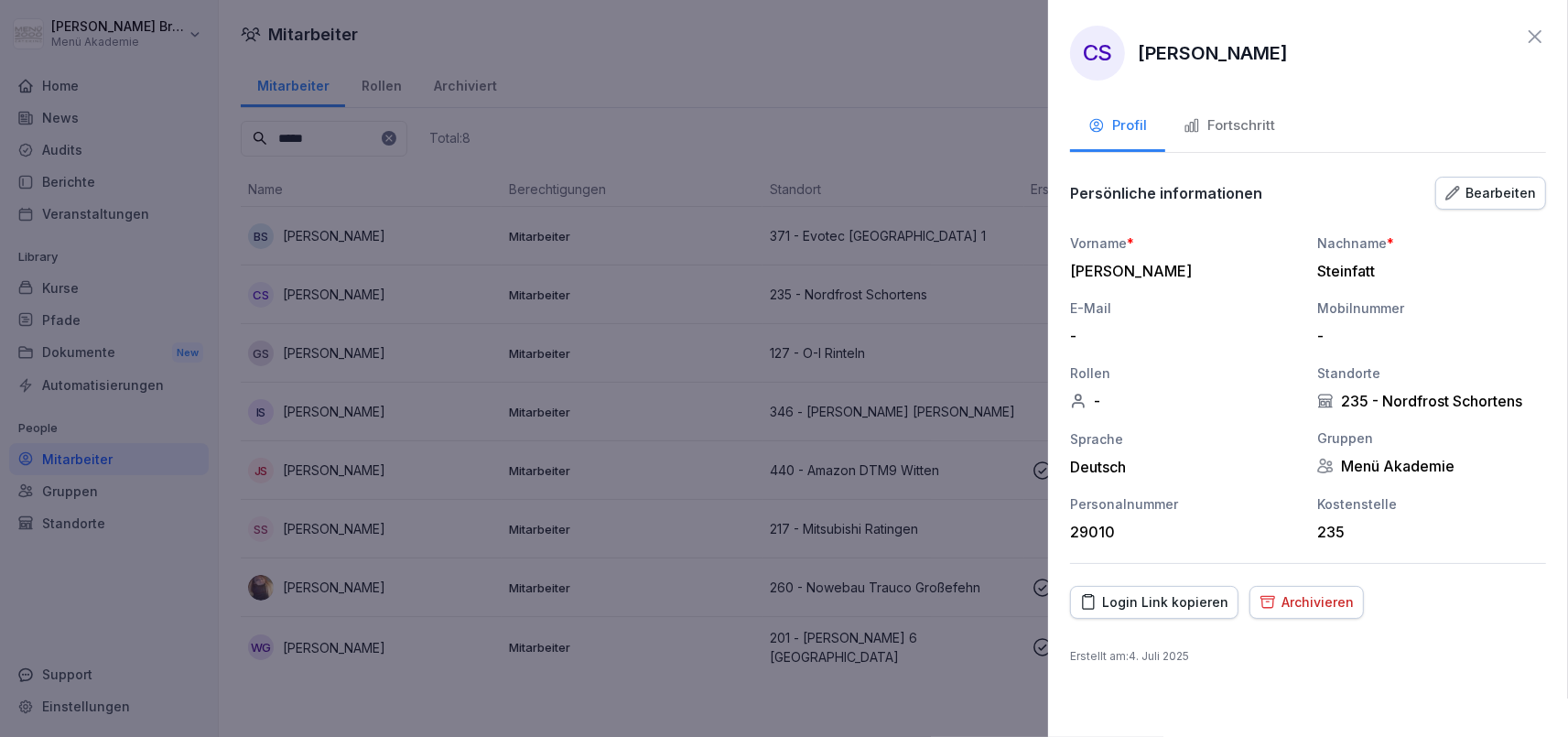
click at [1319, 605] on div "Archivieren" at bounding box center [1306, 602] width 94 height 20
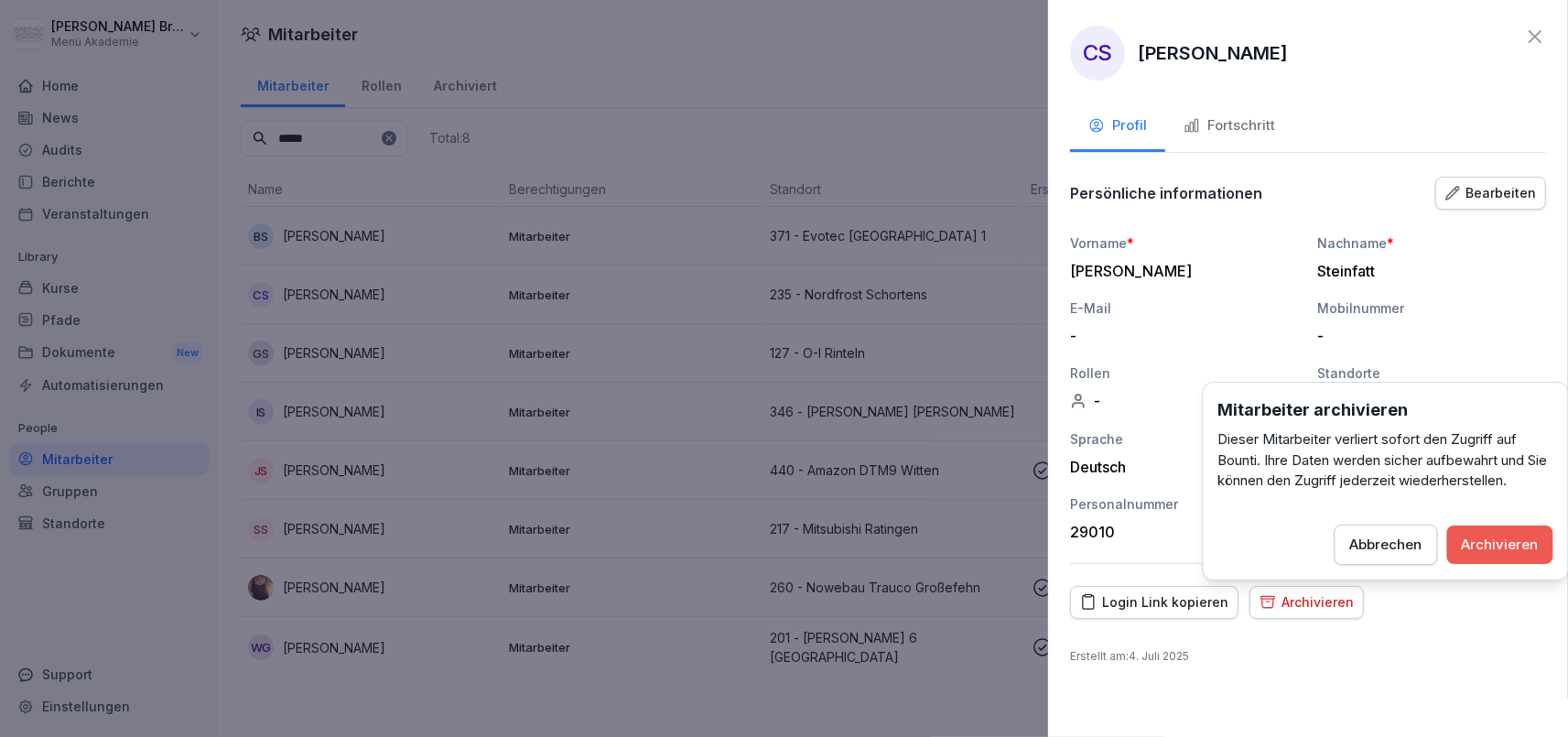
click at [1473, 534] on div "Archivieren" at bounding box center [1500, 544] width 76 height 20
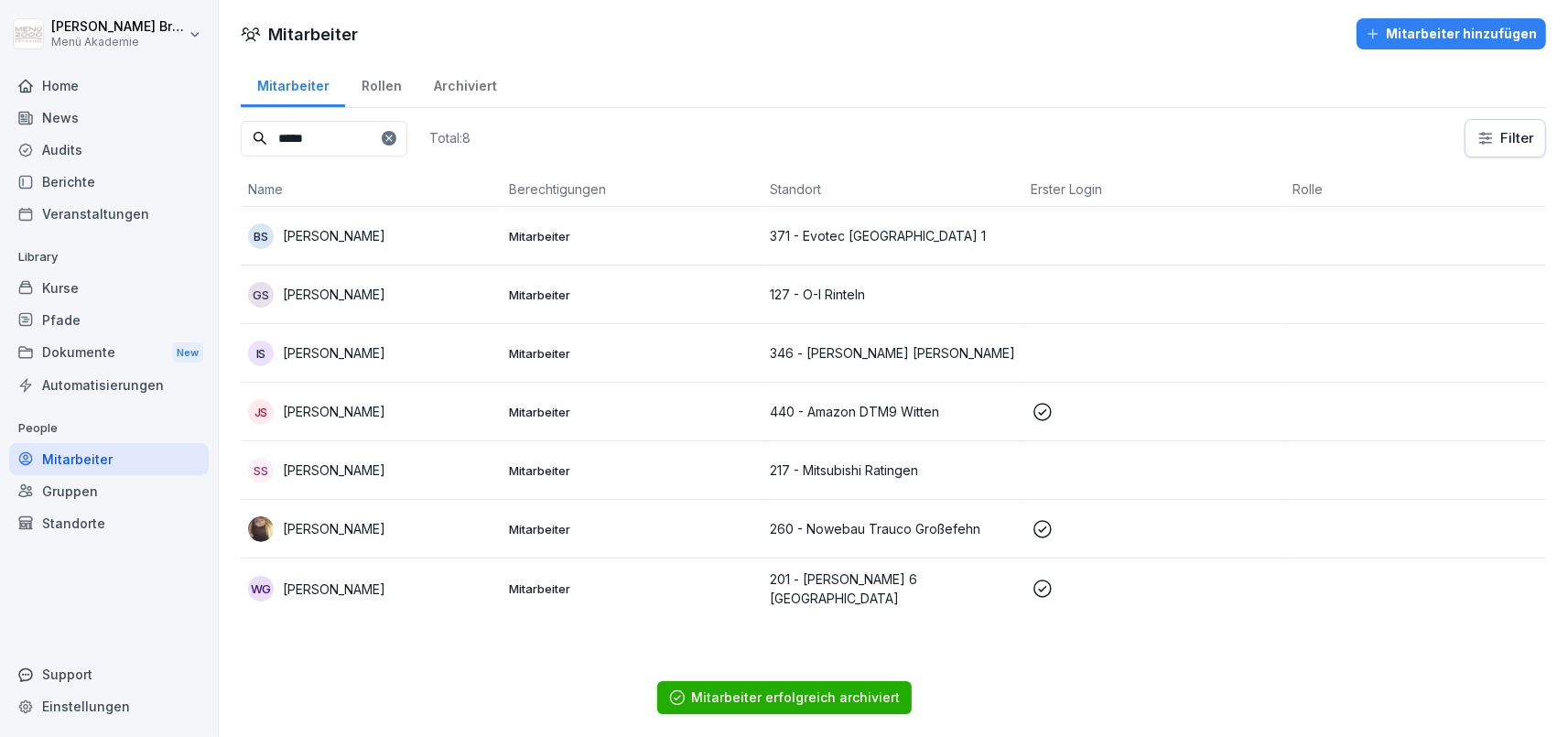
click at [392, 136] on icon at bounding box center [388, 137] width 6 height 6
click at [391, 136] on input at bounding box center [323, 138] width 167 height 36
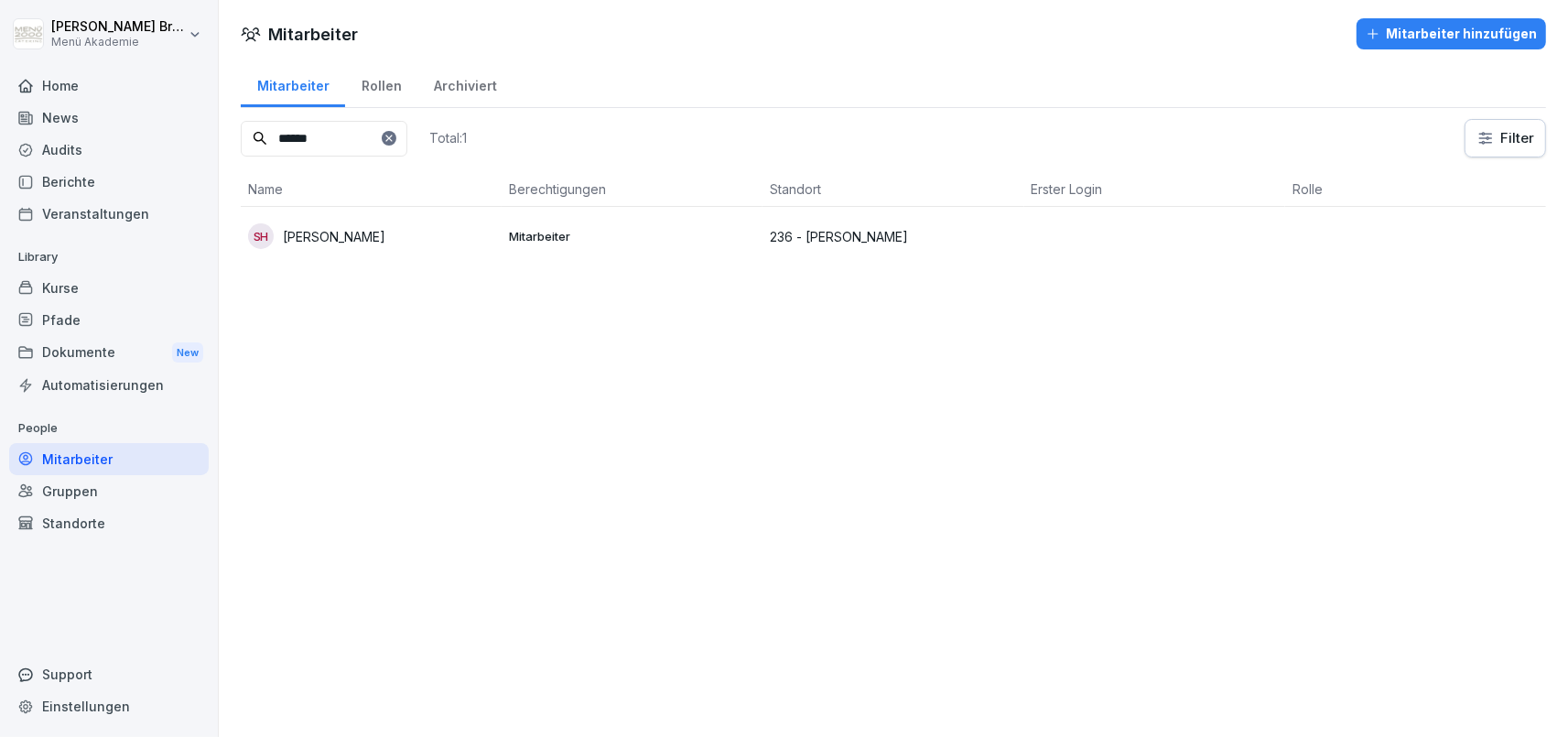
type input "******"
click at [380, 236] on div "SH Simone Hilpert" at bounding box center [370, 236] width 246 height 26
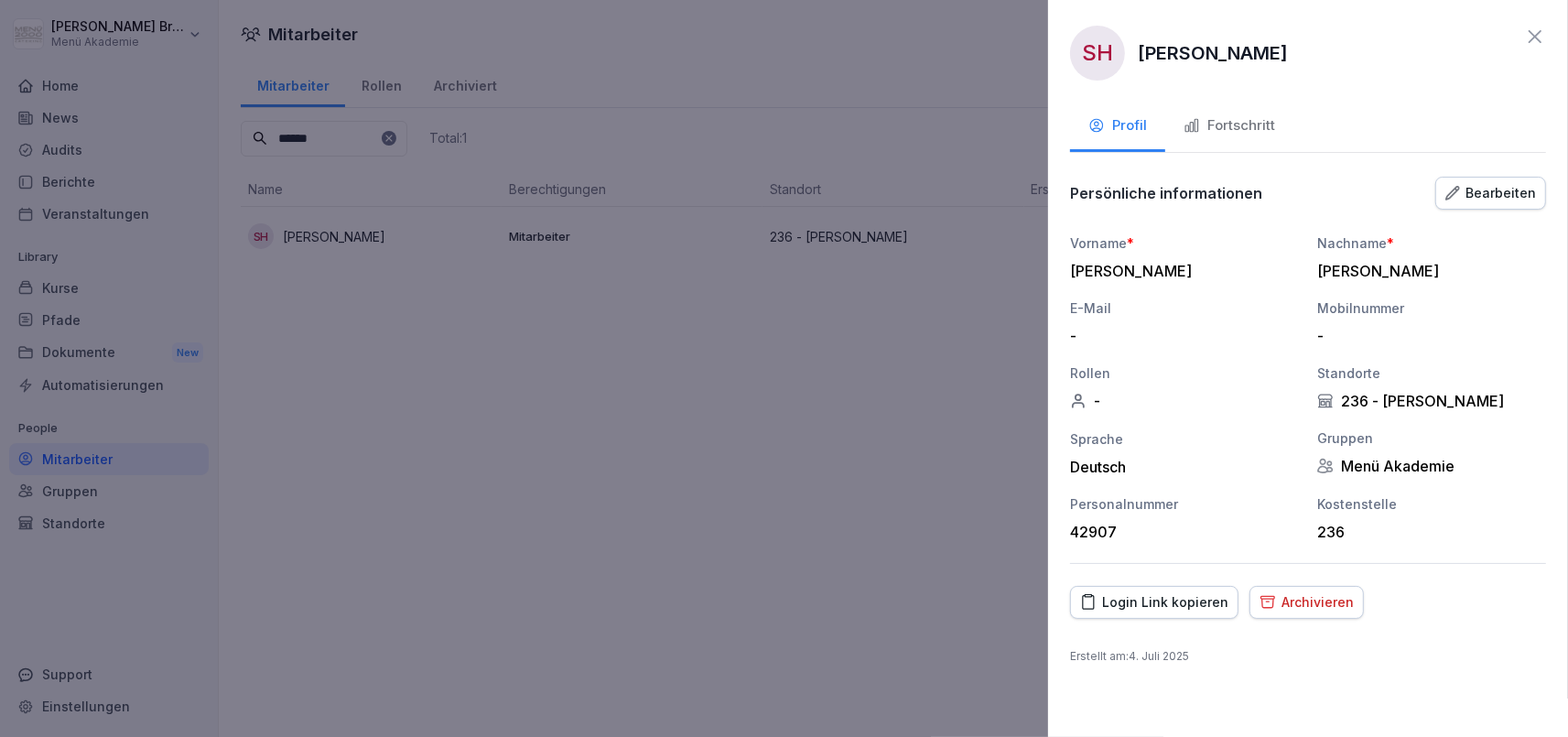
click at [1296, 599] on div "Archivieren" at bounding box center [1306, 602] width 94 height 20
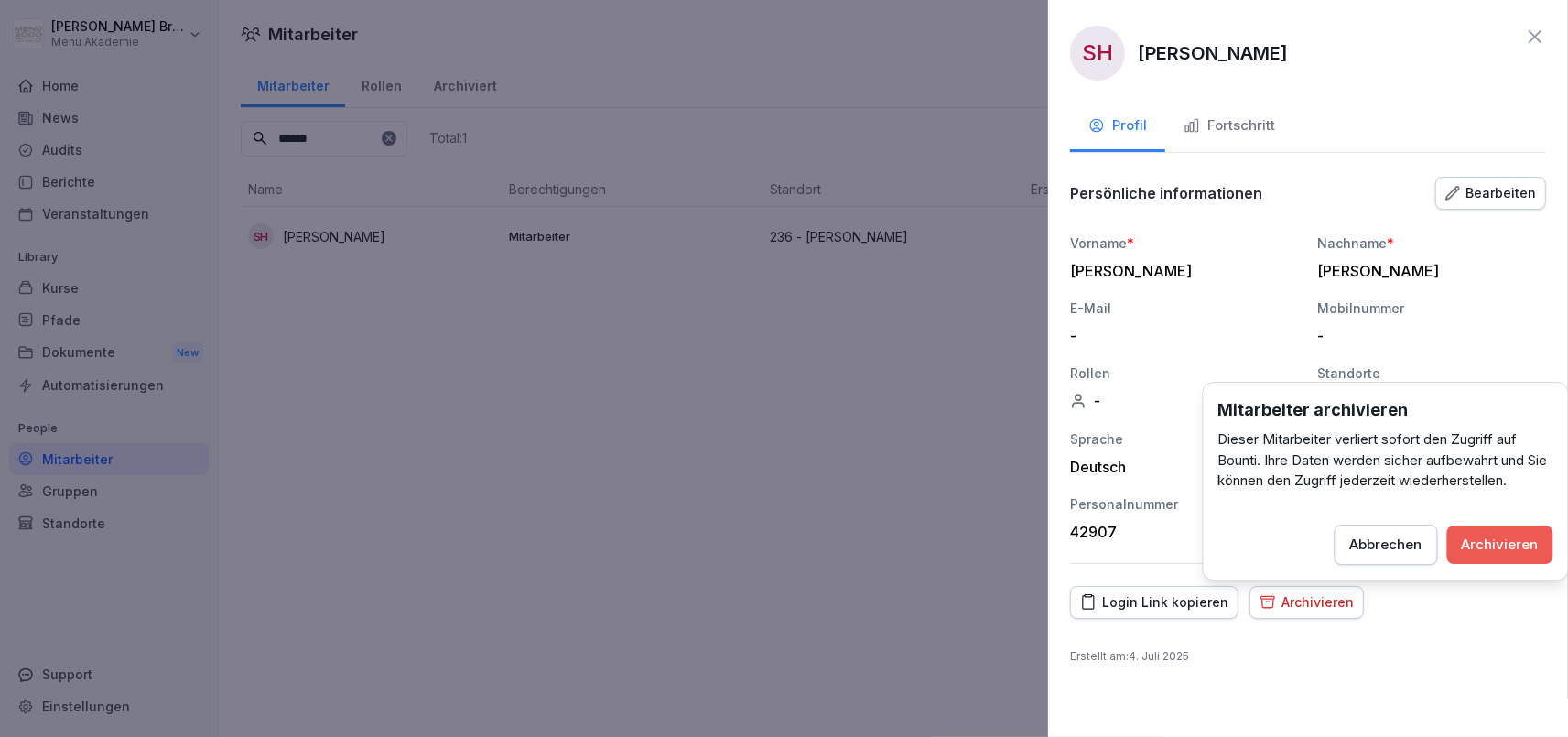
click at [1532, 544] on div "Archivieren" at bounding box center [1500, 544] width 76 height 20
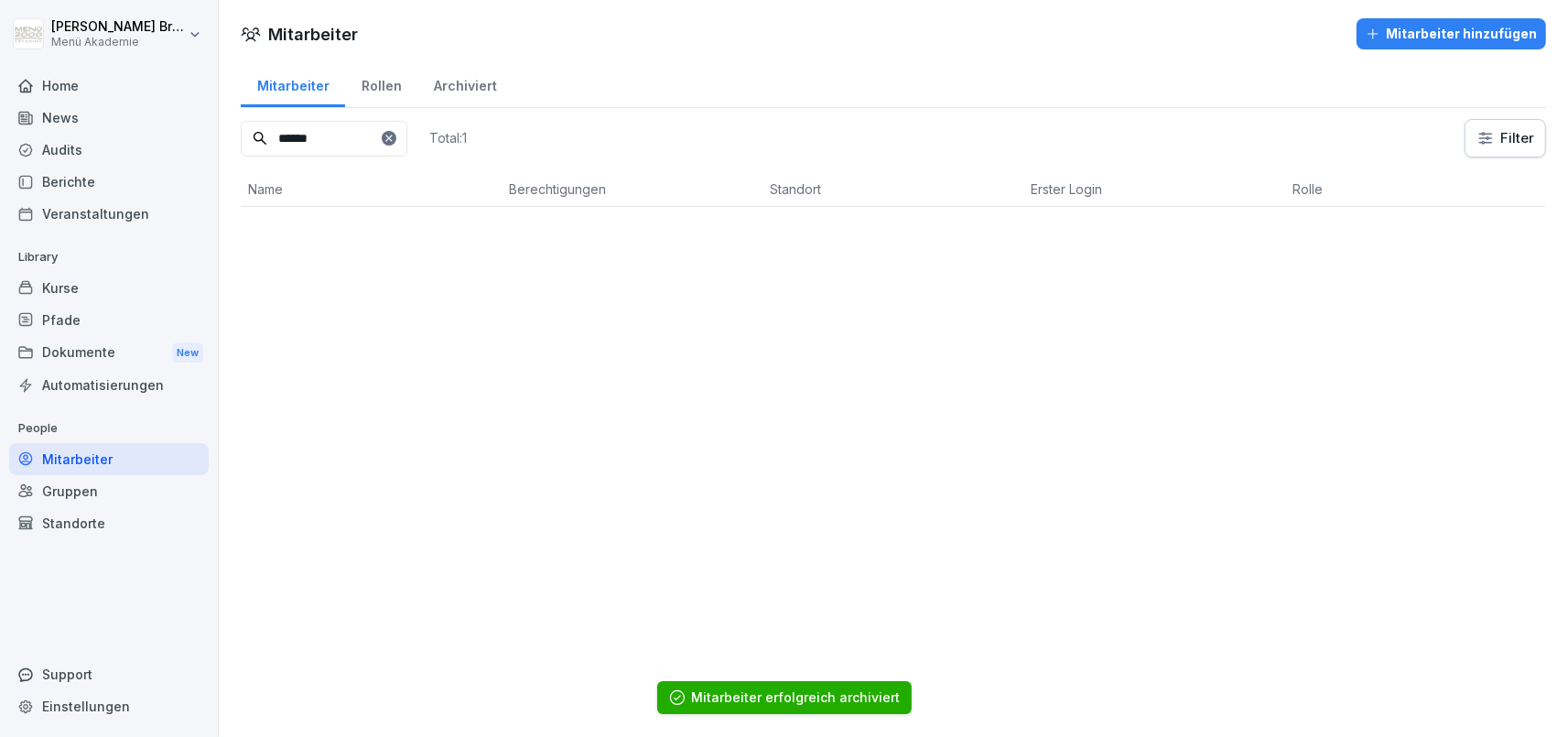
click at [394, 135] on icon at bounding box center [389, 138] width 11 height 11
click at [364, 143] on input at bounding box center [323, 138] width 167 height 36
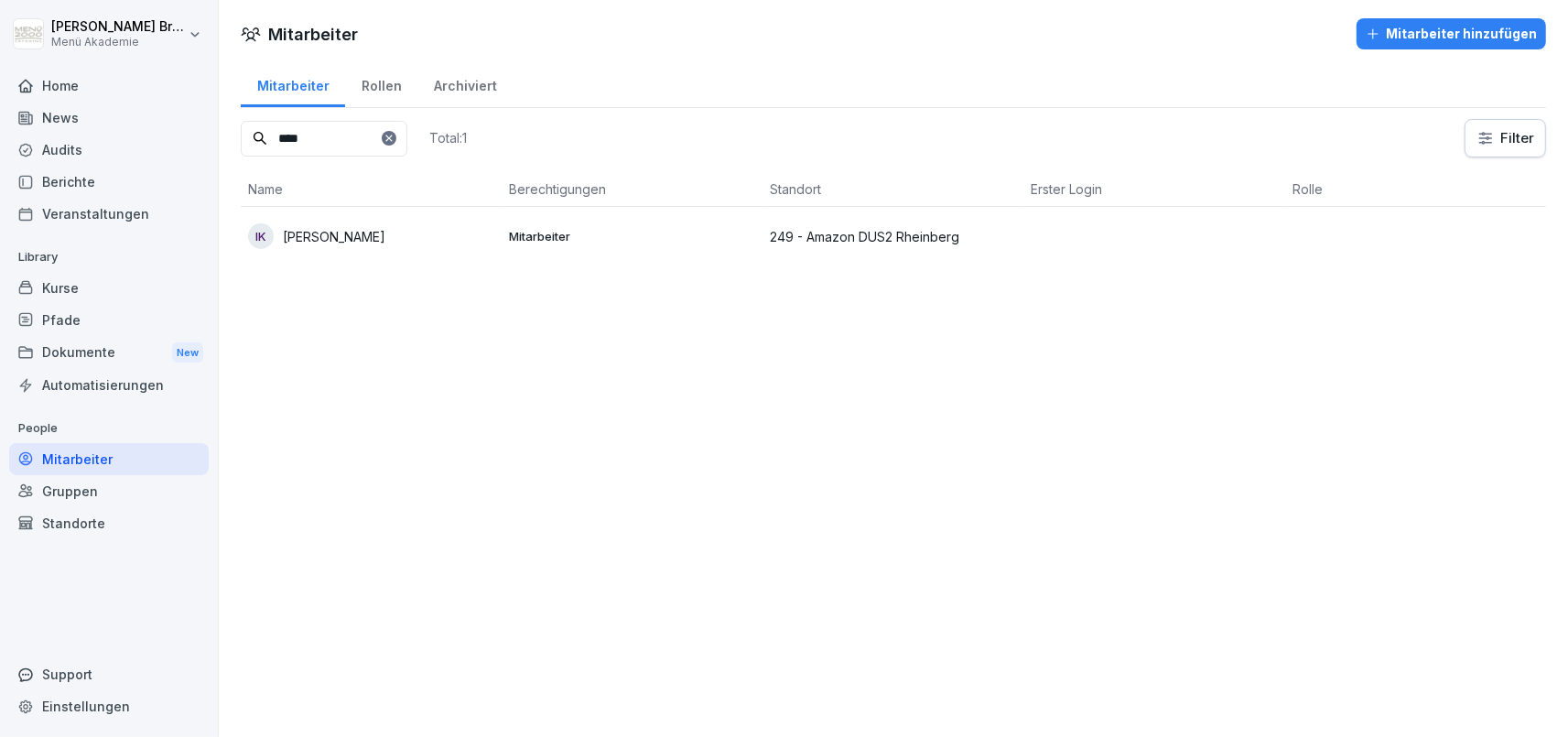
type input "****"
click at [385, 228] on p "Ilka Maria Knoßalla" at bounding box center [333, 236] width 102 height 19
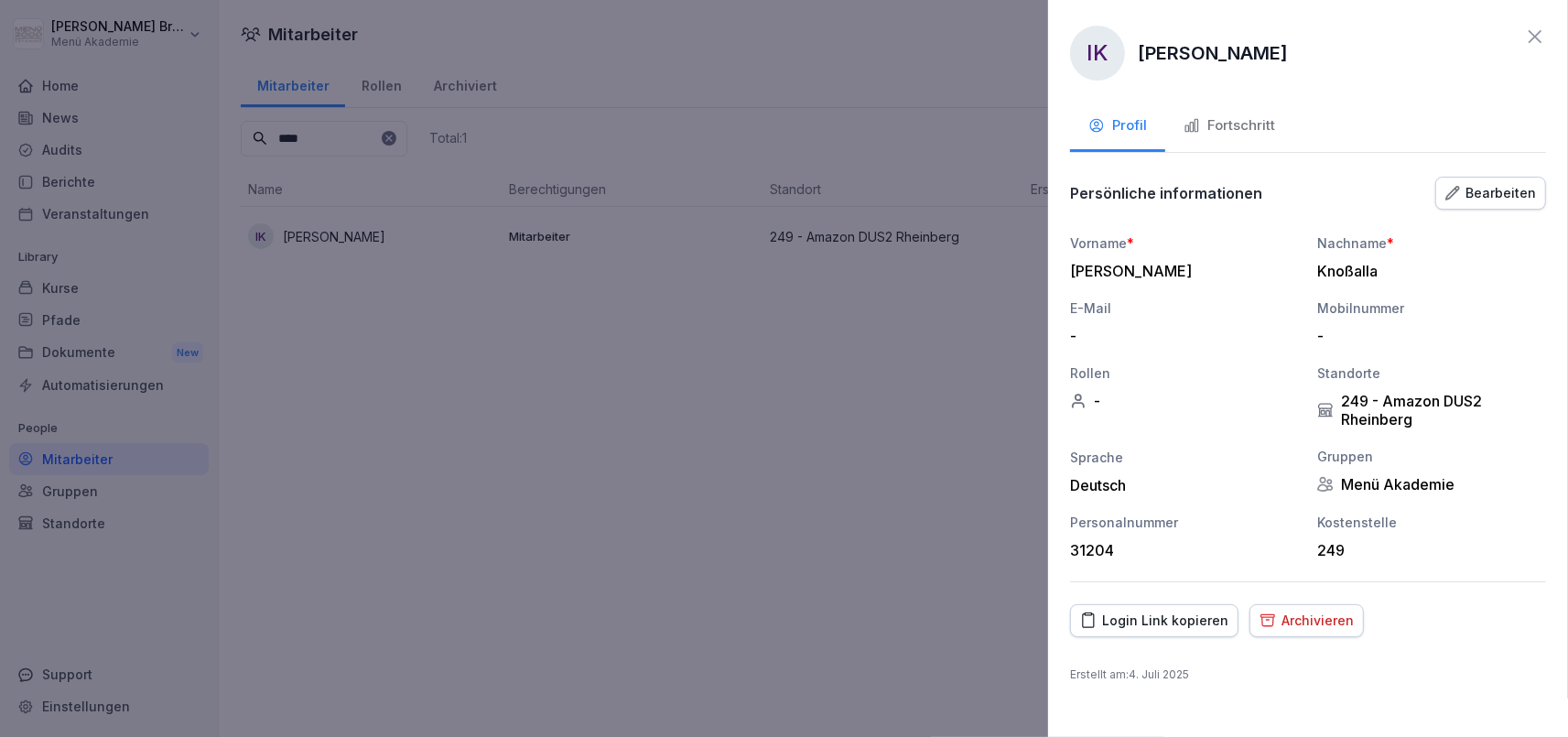
click at [1280, 610] on button "Archivieren" at bounding box center [1306, 621] width 114 height 33
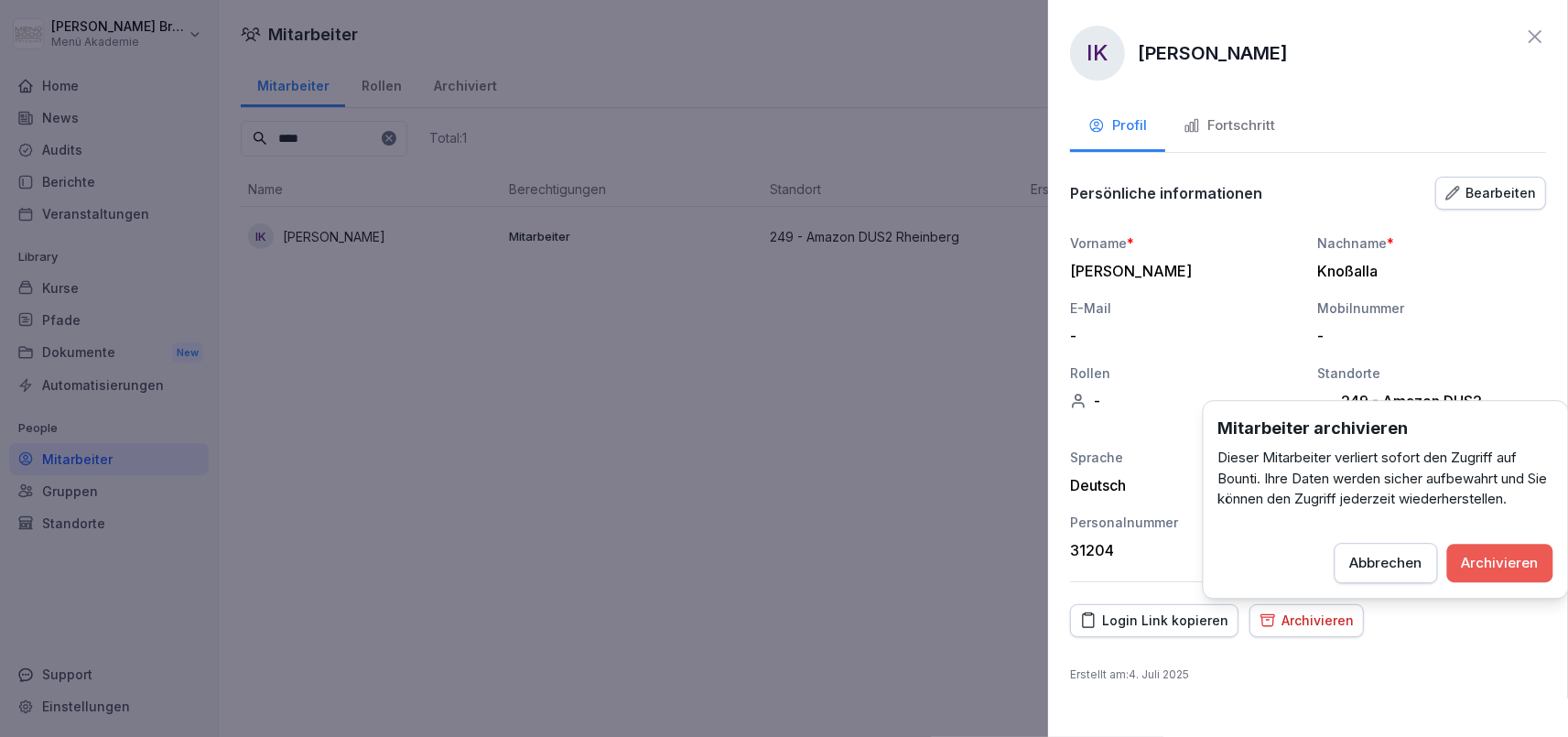
click at [1496, 552] on button "Archivieren" at bounding box center [1500, 563] width 106 height 39
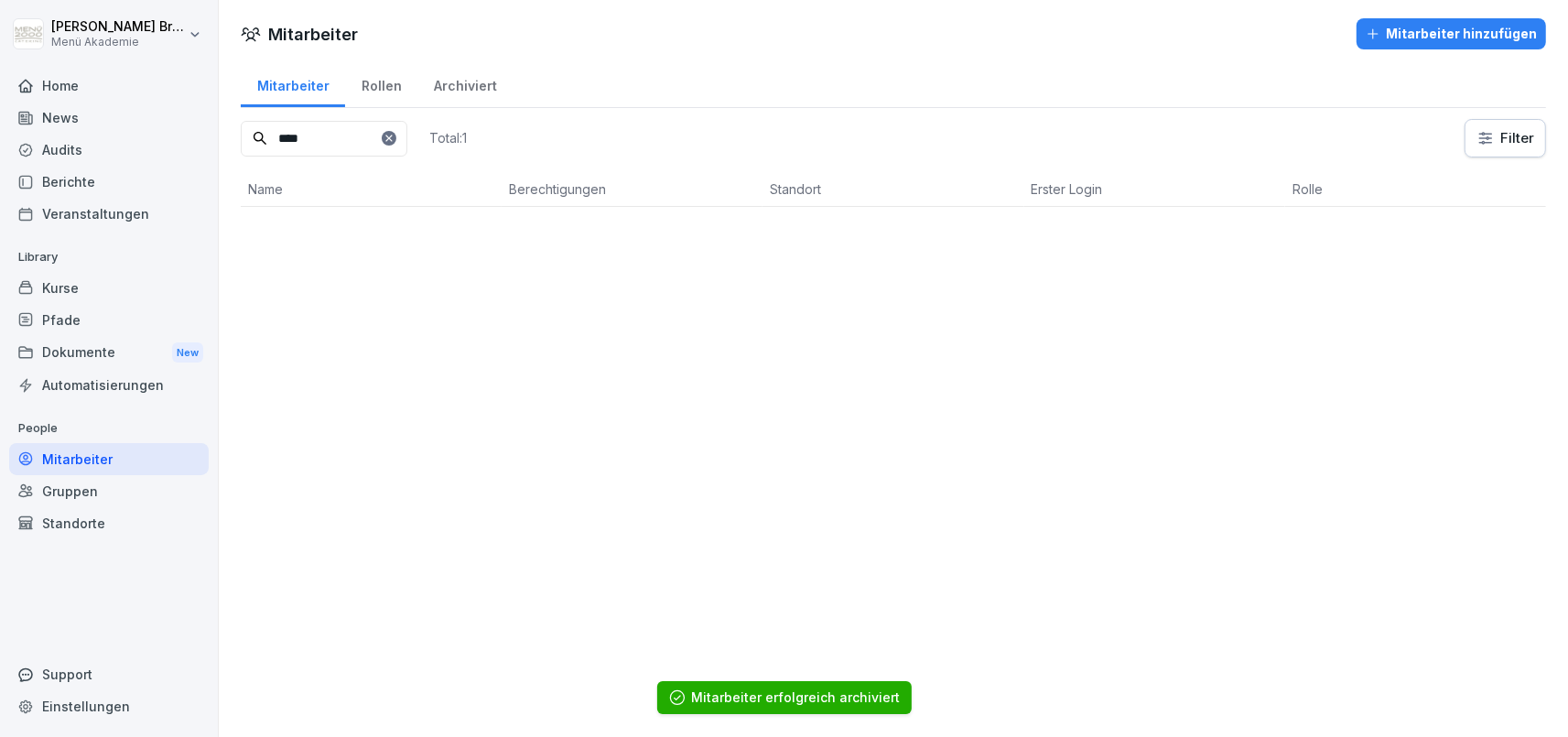
click at [394, 138] on icon at bounding box center [389, 138] width 11 height 11
click at [407, 146] on input at bounding box center [323, 138] width 167 height 36
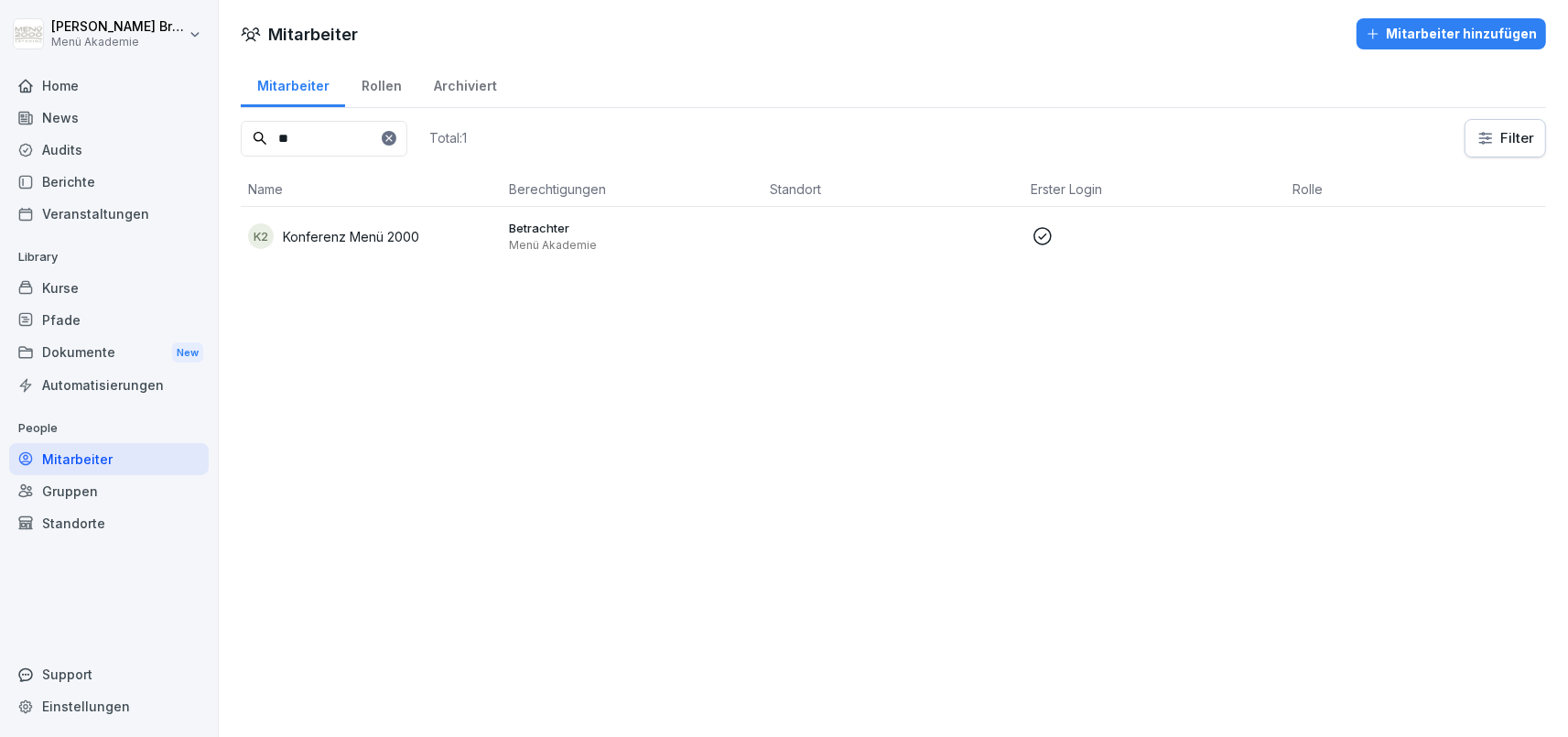
type input "*"
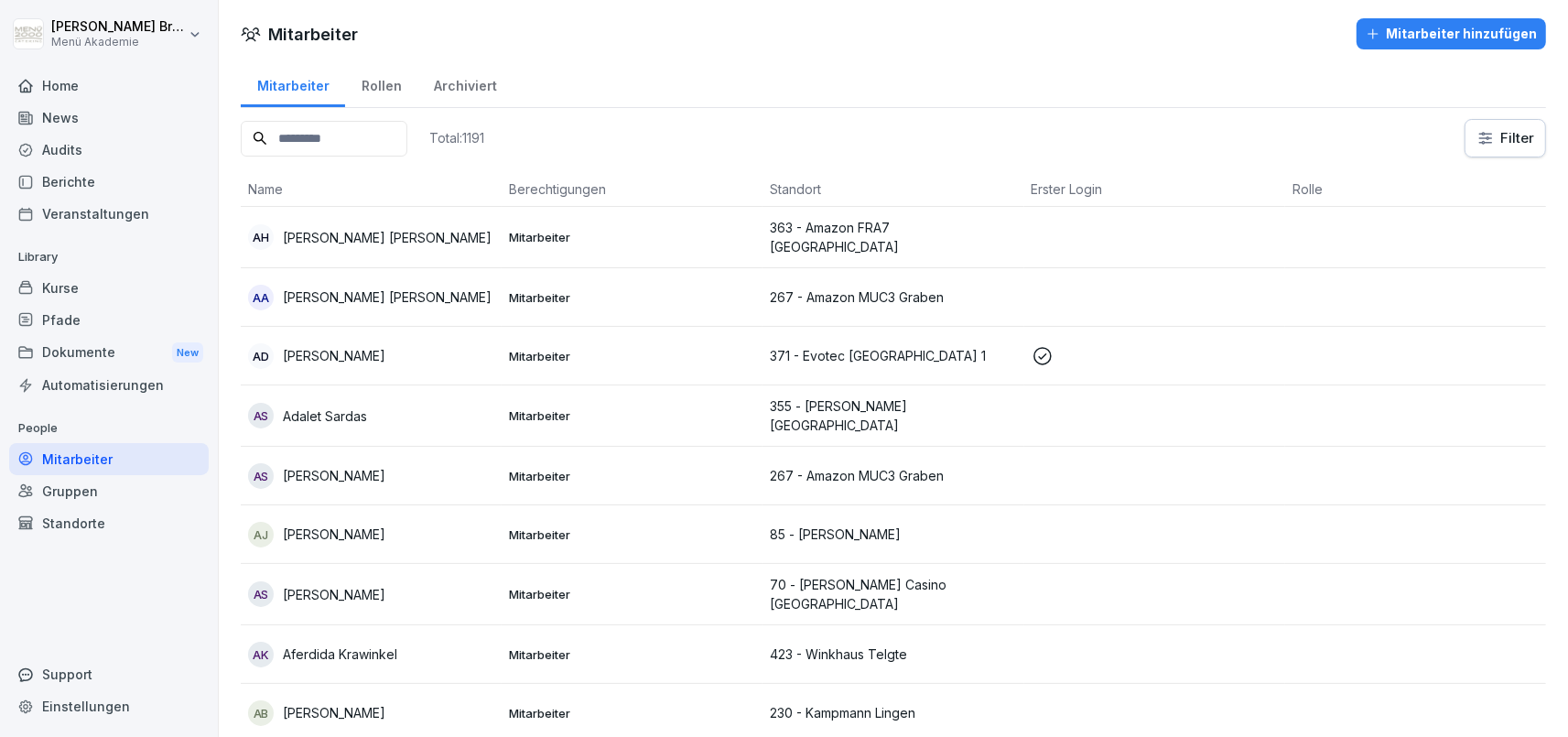
click at [375, 136] on input at bounding box center [323, 138] width 167 height 36
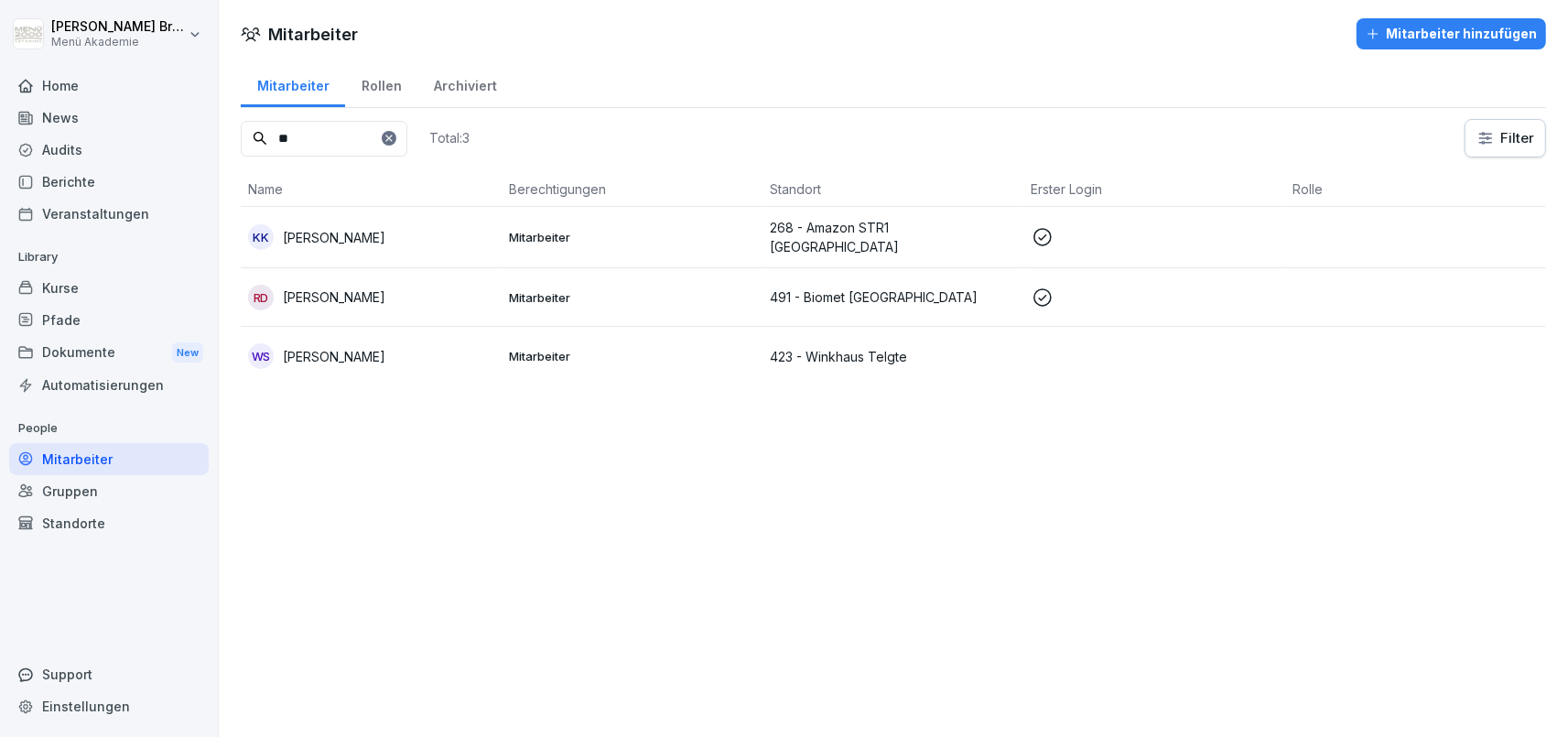
type input "*"
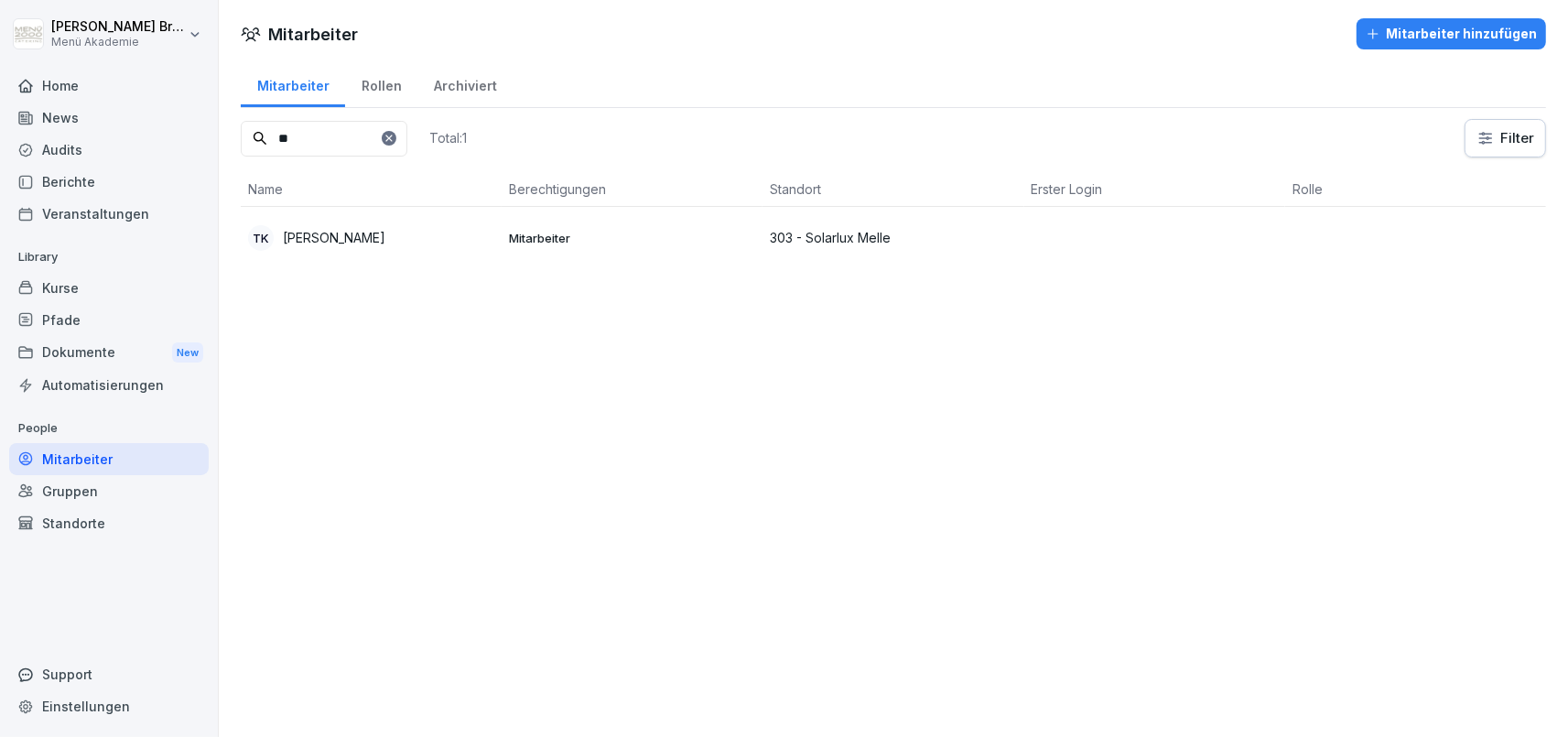
type input "*"
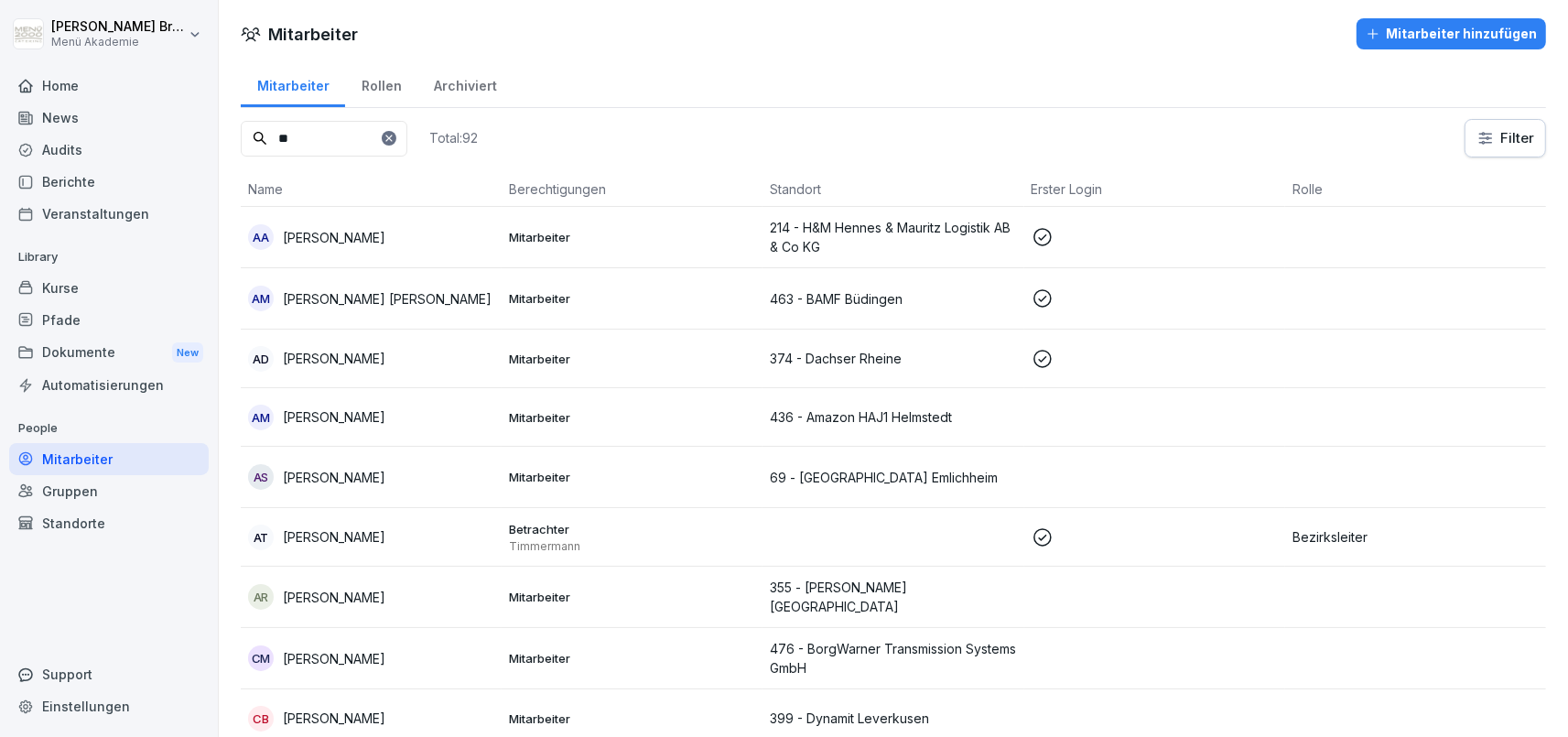
type input "*"
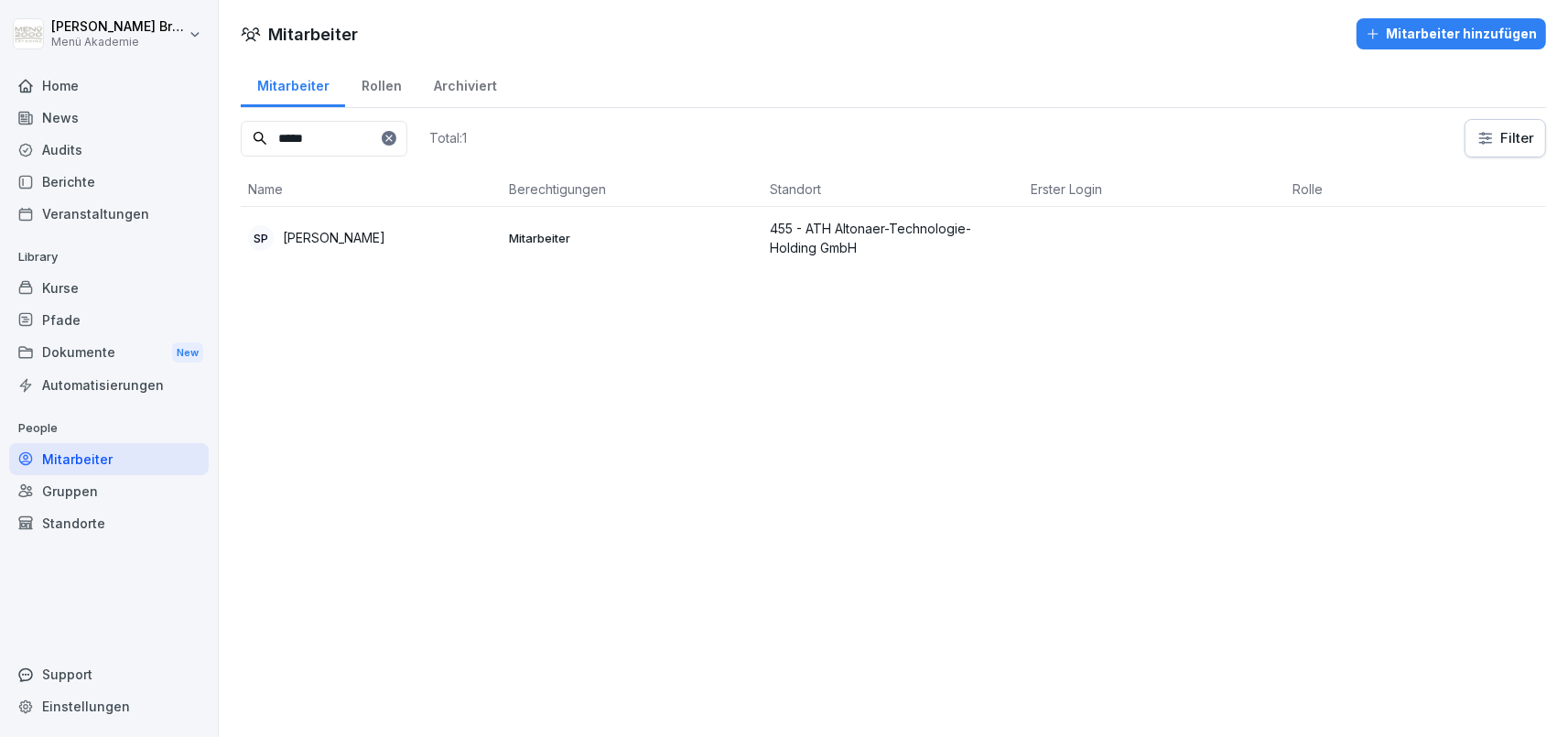
click at [362, 242] on div "SP Savas Parlak" at bounding box center [370, 238] width 246 height 26
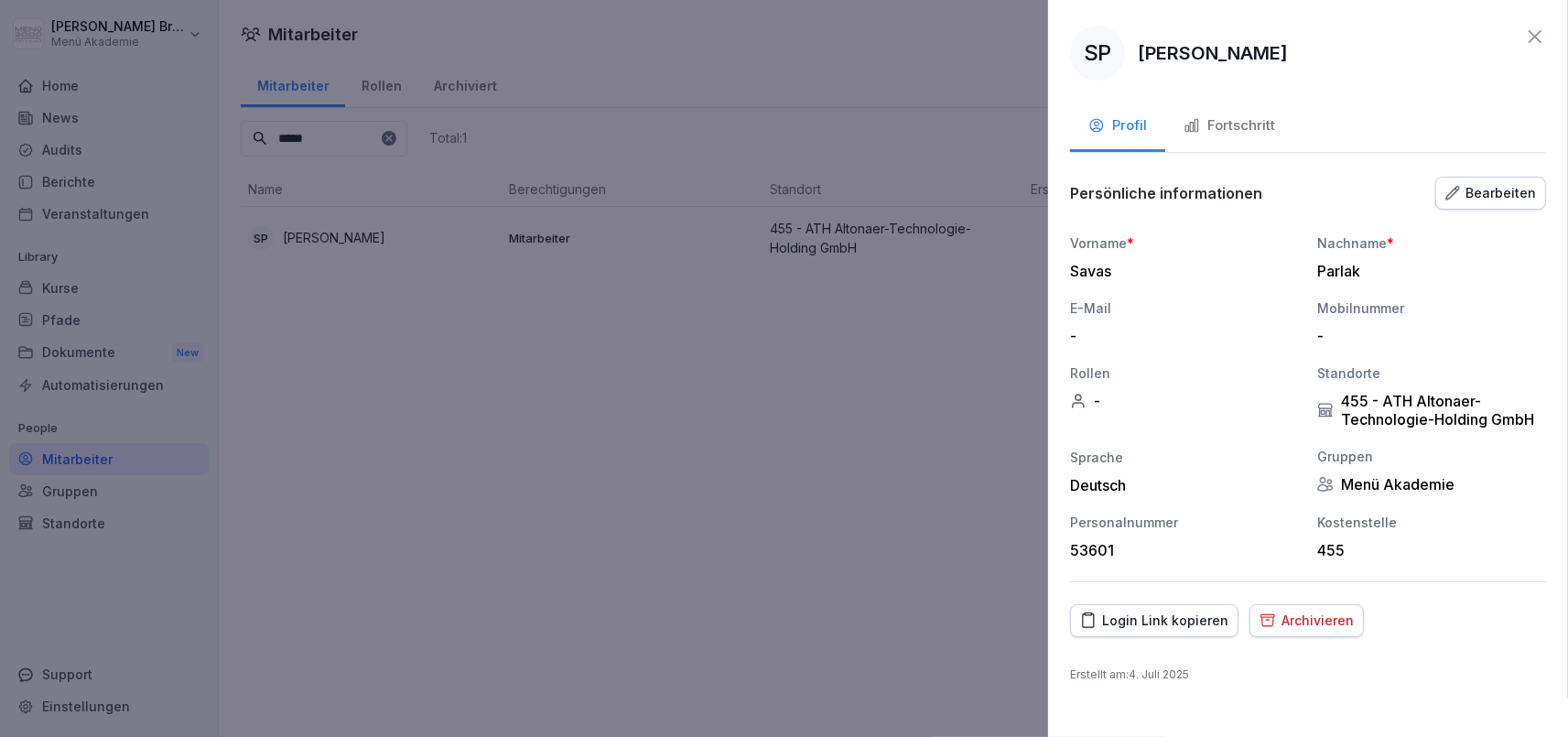
click at [1321, 620] on div "Archivieren" at bounding box center [1306, 621] width 94 height 20
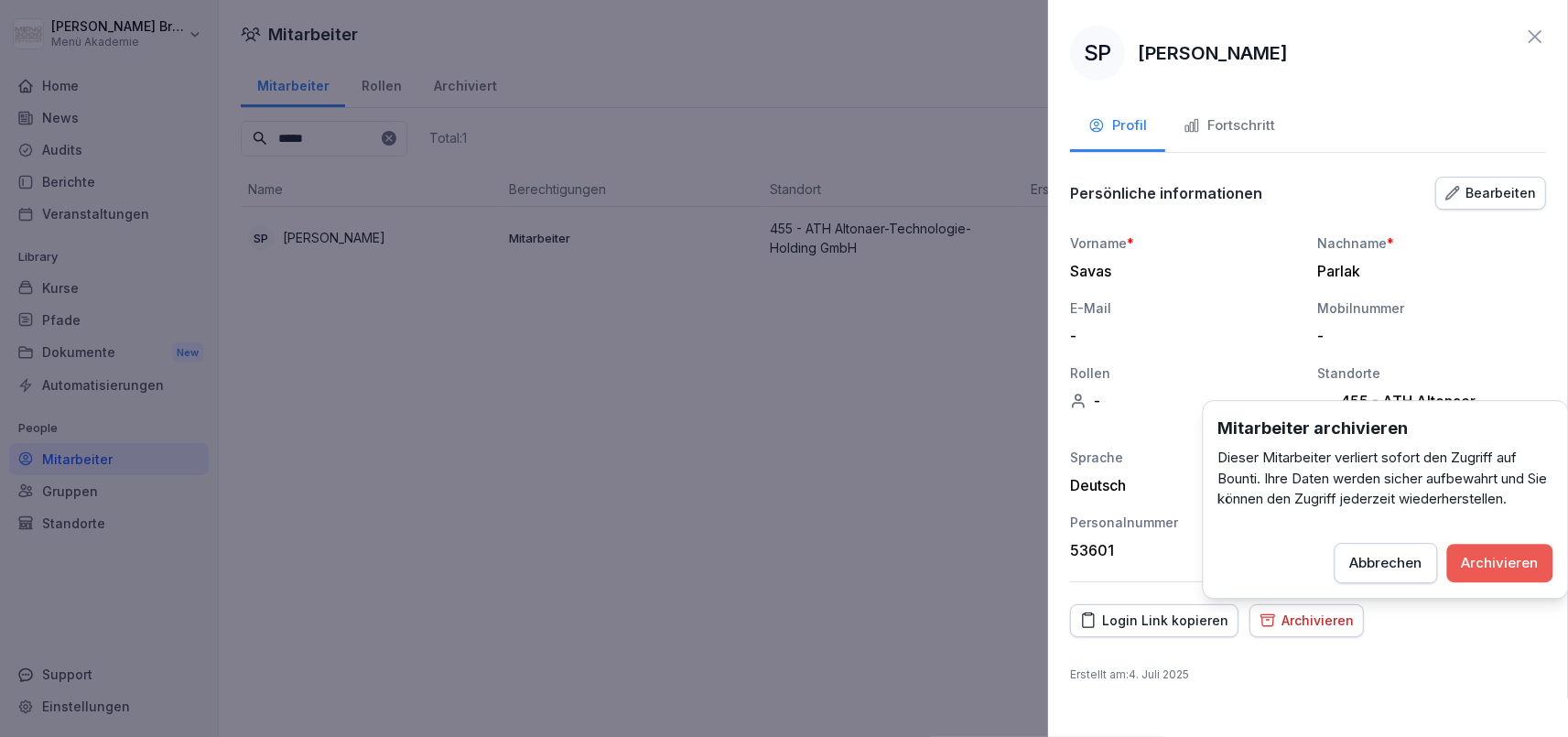
click at [1495, 554] on div "Archivieren" at bounding box center [1500, 563] width 76 height 20
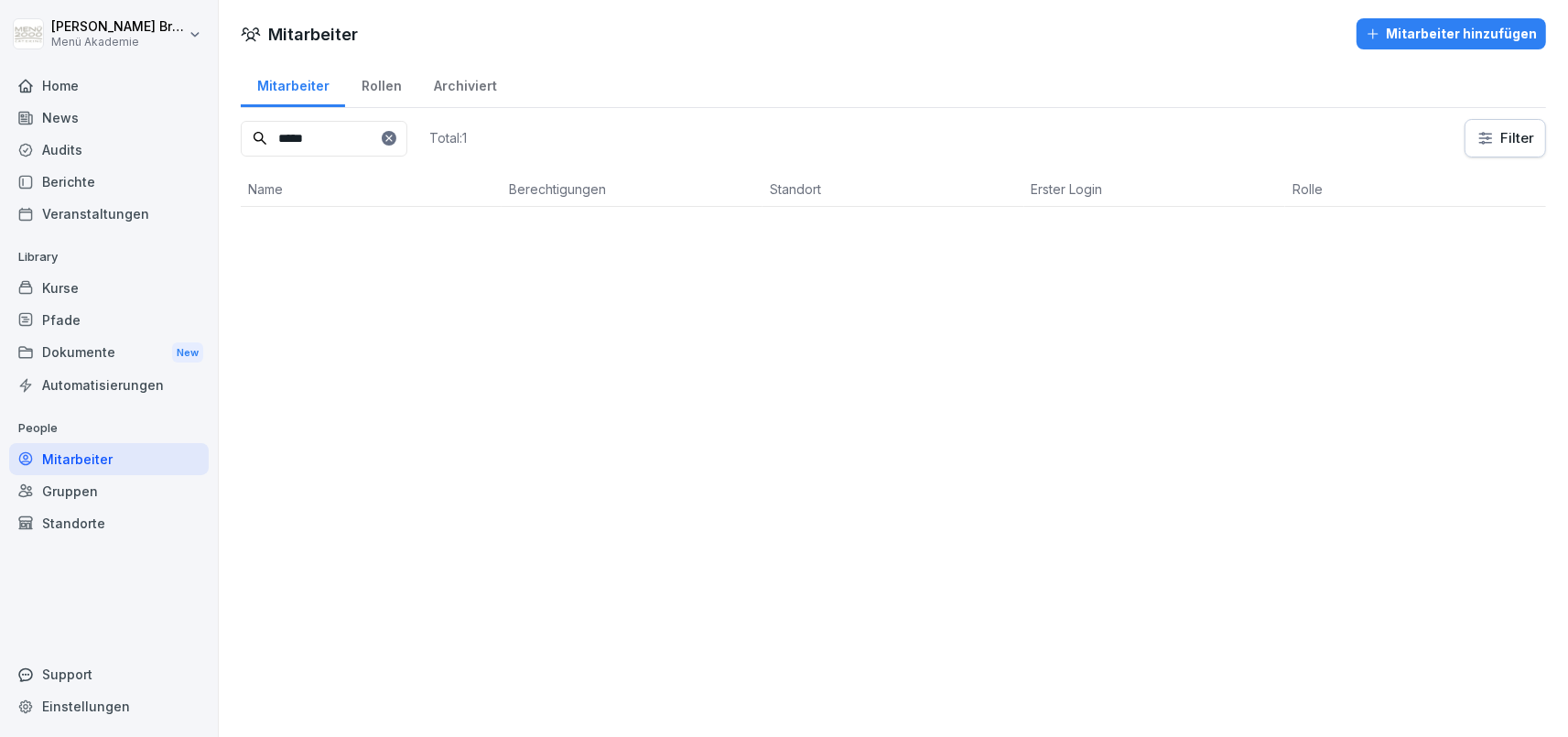
click at [327, 146] on input "*****" at bounding box center [323, 138] width 167 height 36
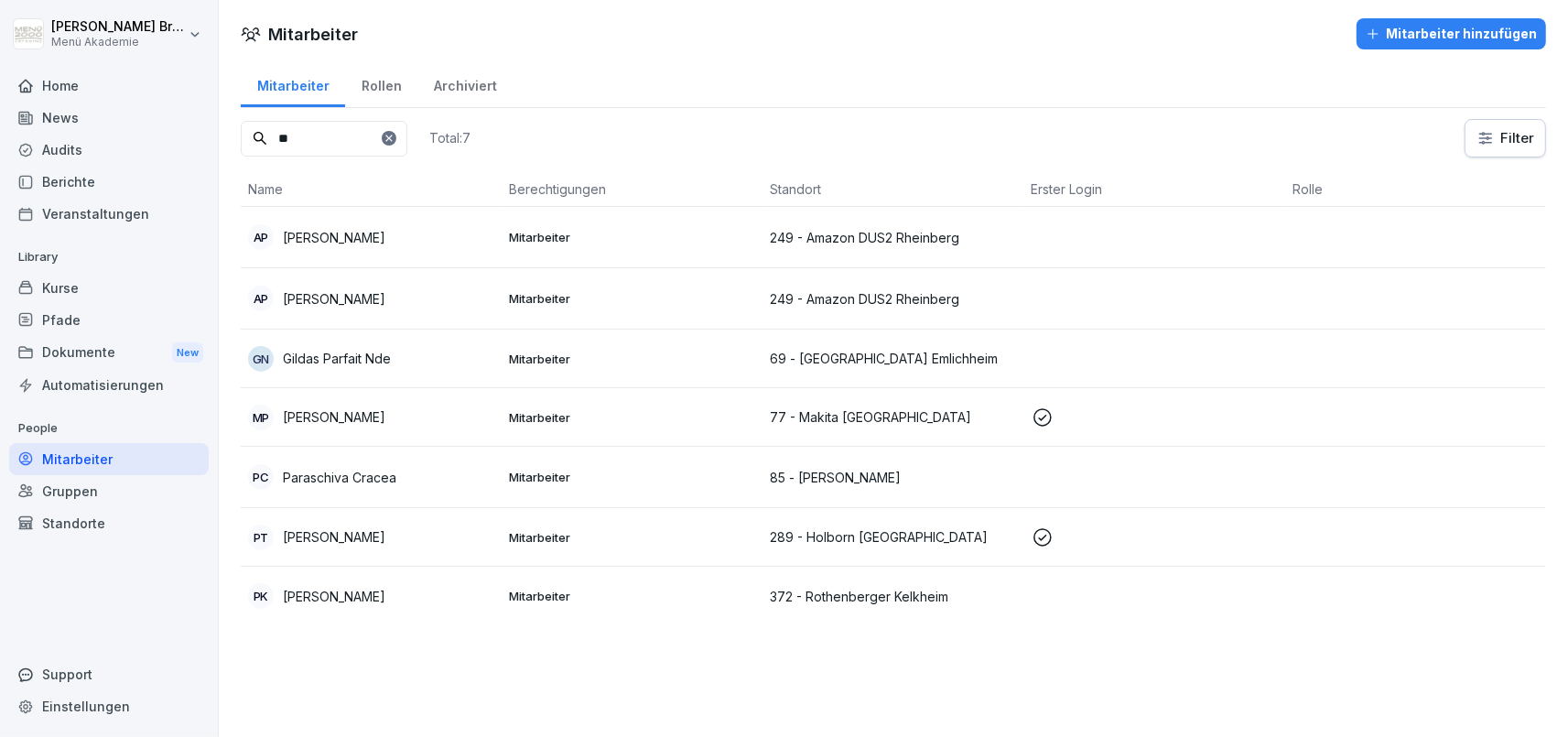
type input "*"
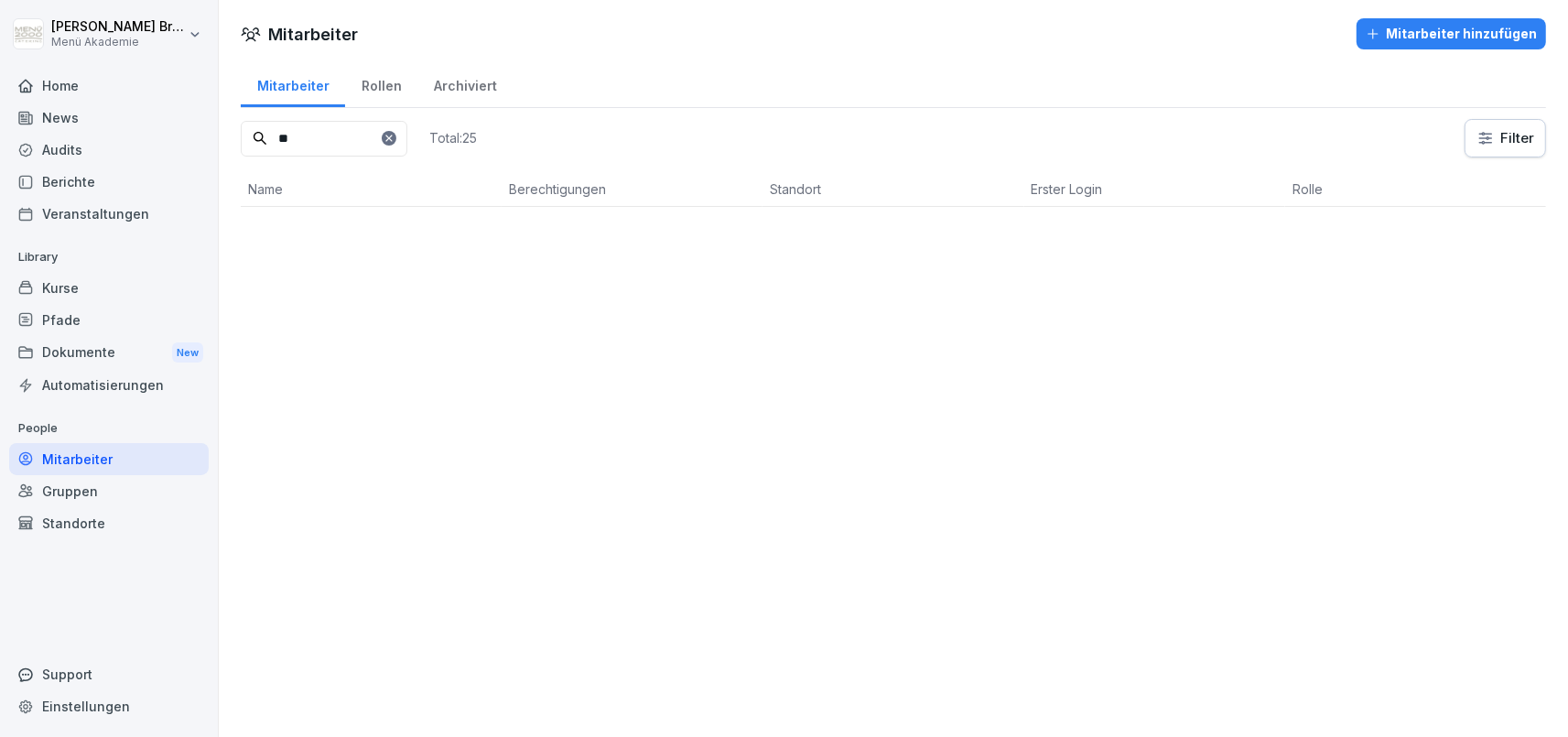
type input "*"
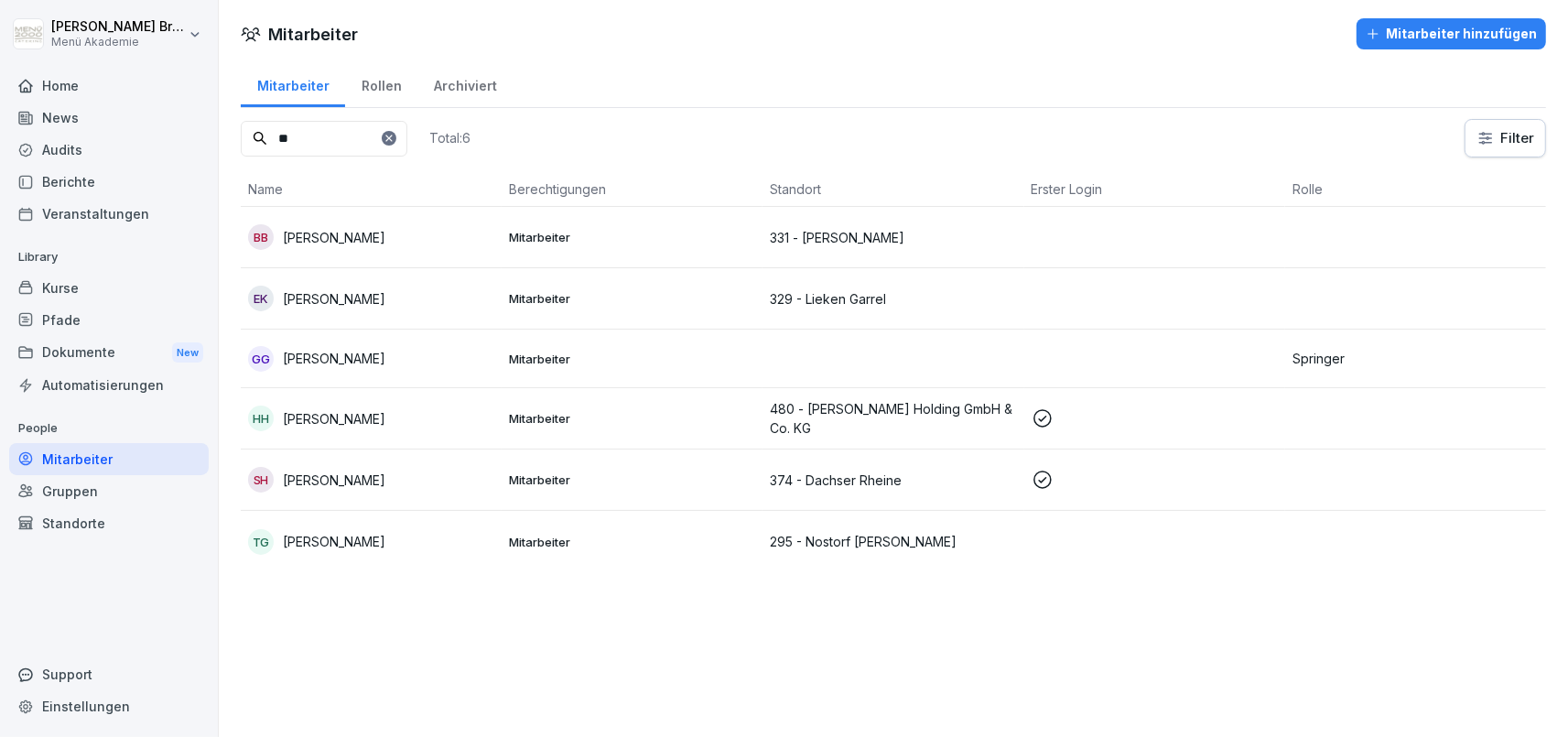
type input "*"
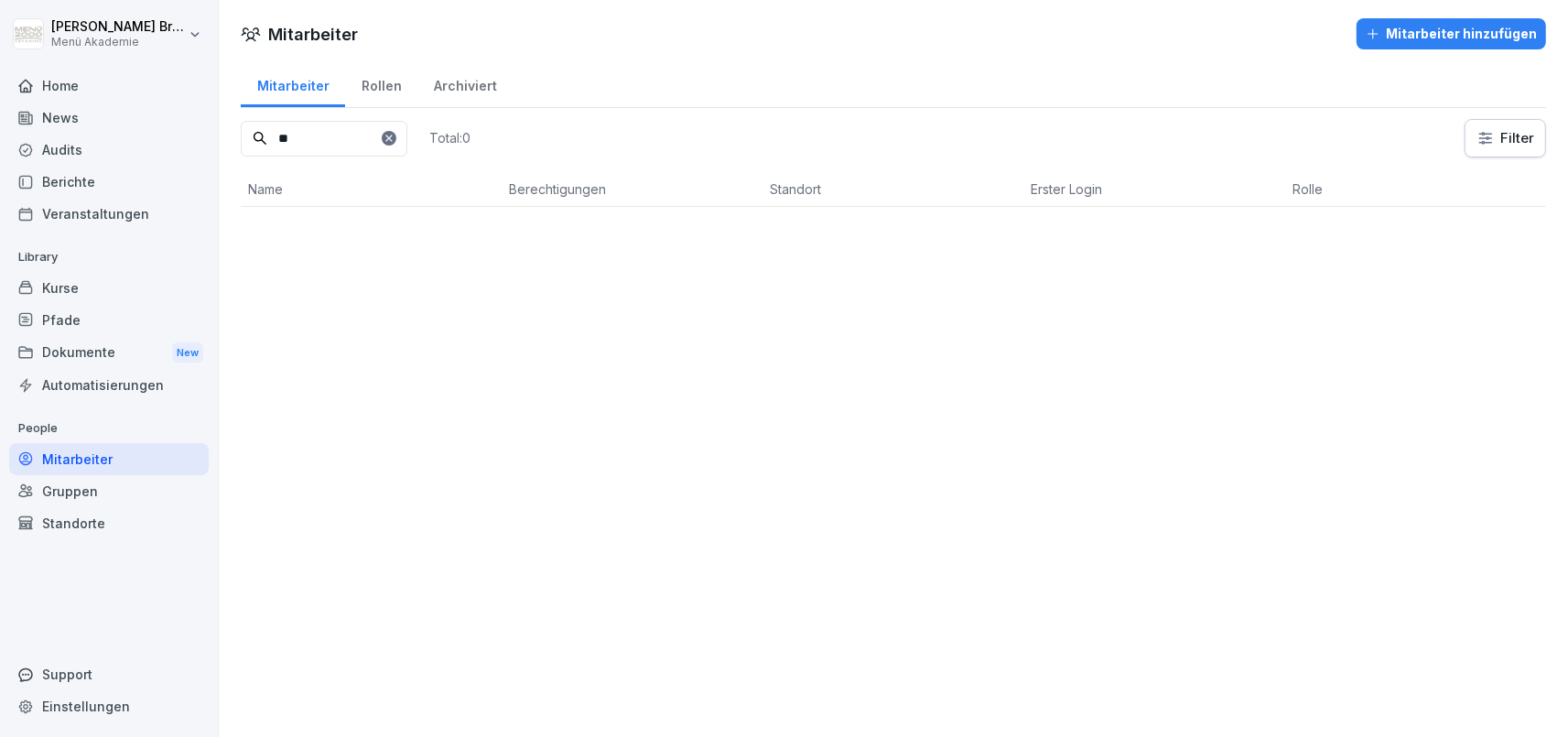
type input "*"
type input "*****"
click at [368, 237] on p "Volker Geißler" at bounding box center [333, 237] width 102 height 19
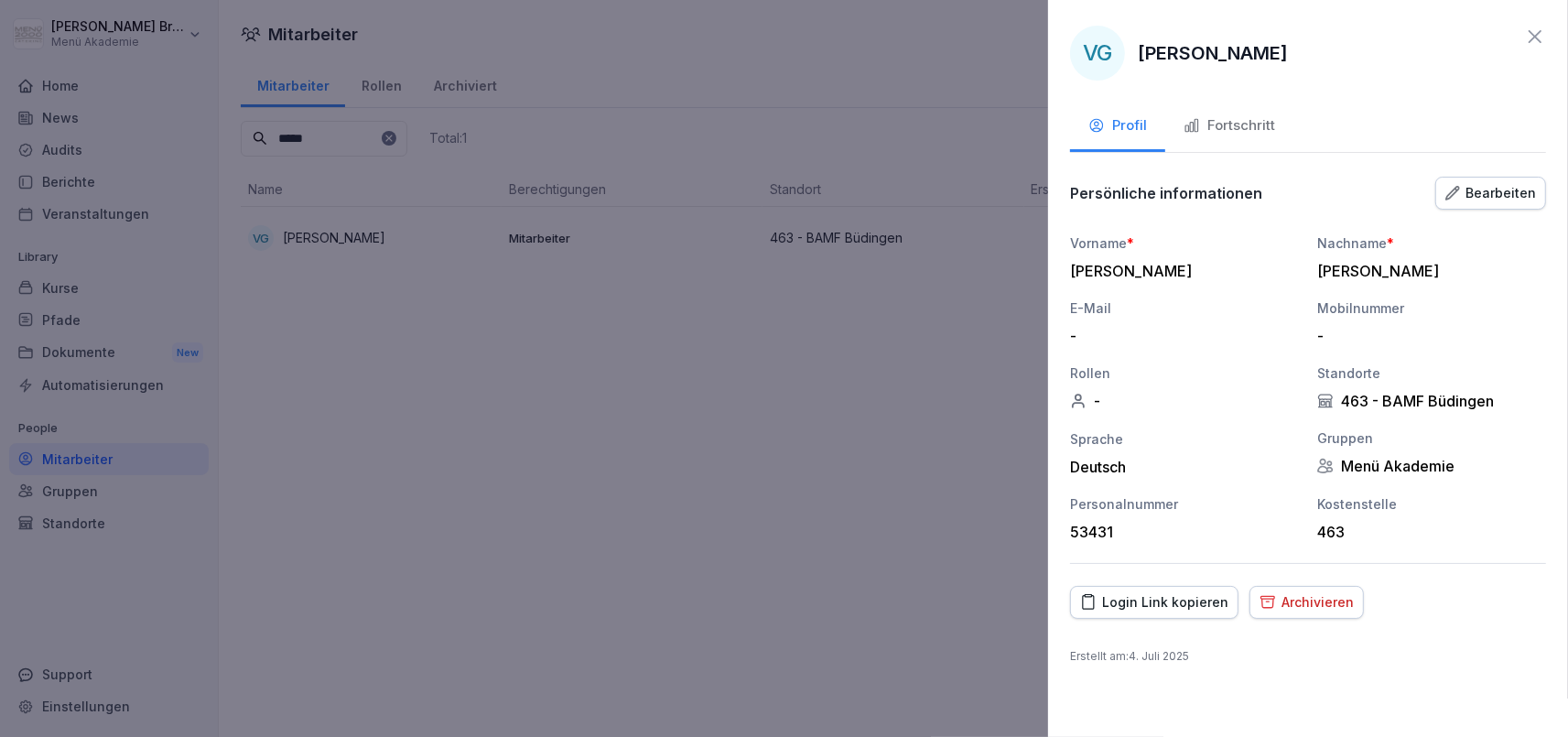
click at [1329, 611] on div "Archivieren" at bounding box center [1306, 602] width 94 height 20
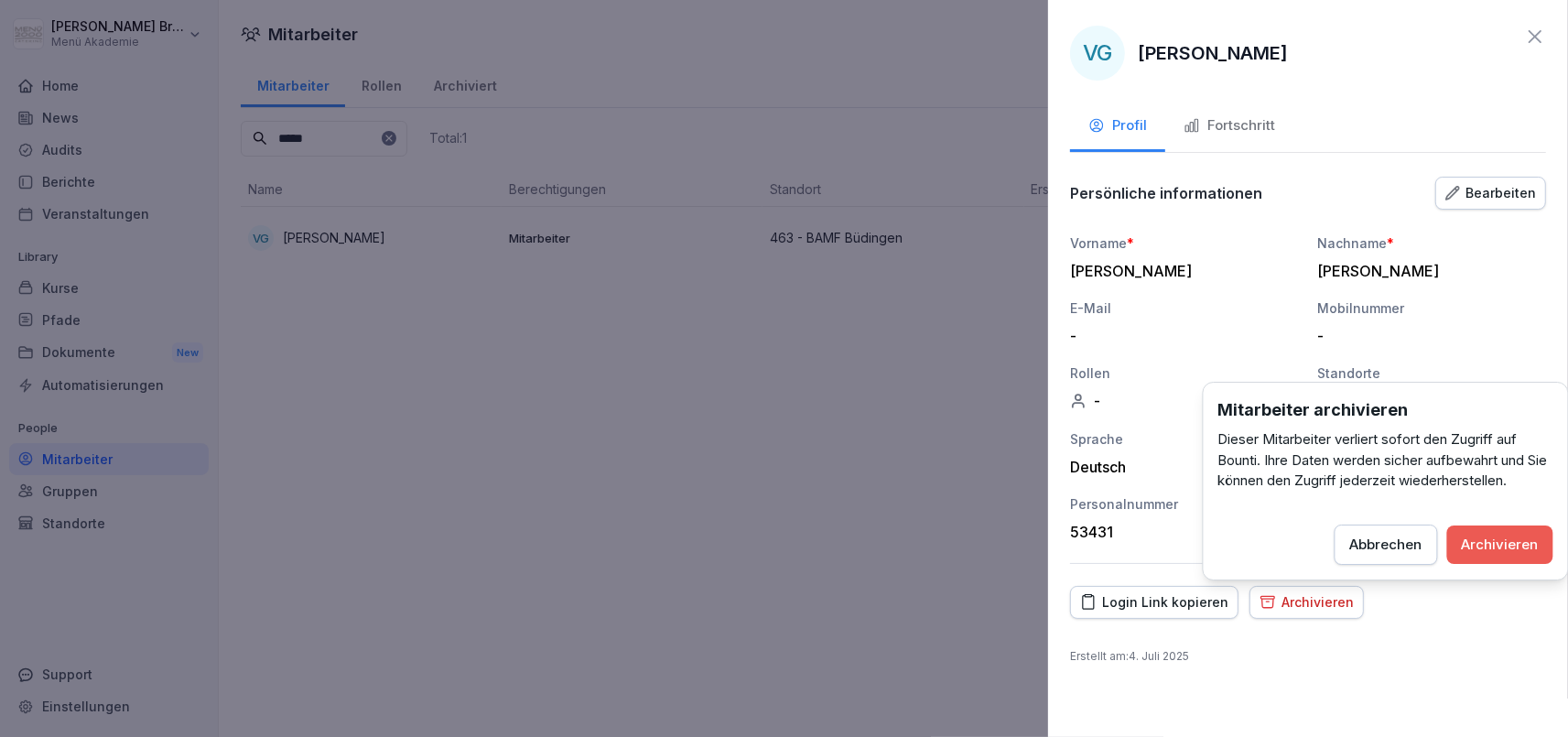
click at [1531, 550] on div "Archivieren" at bounding box center [1500, 544] width 76 height 20
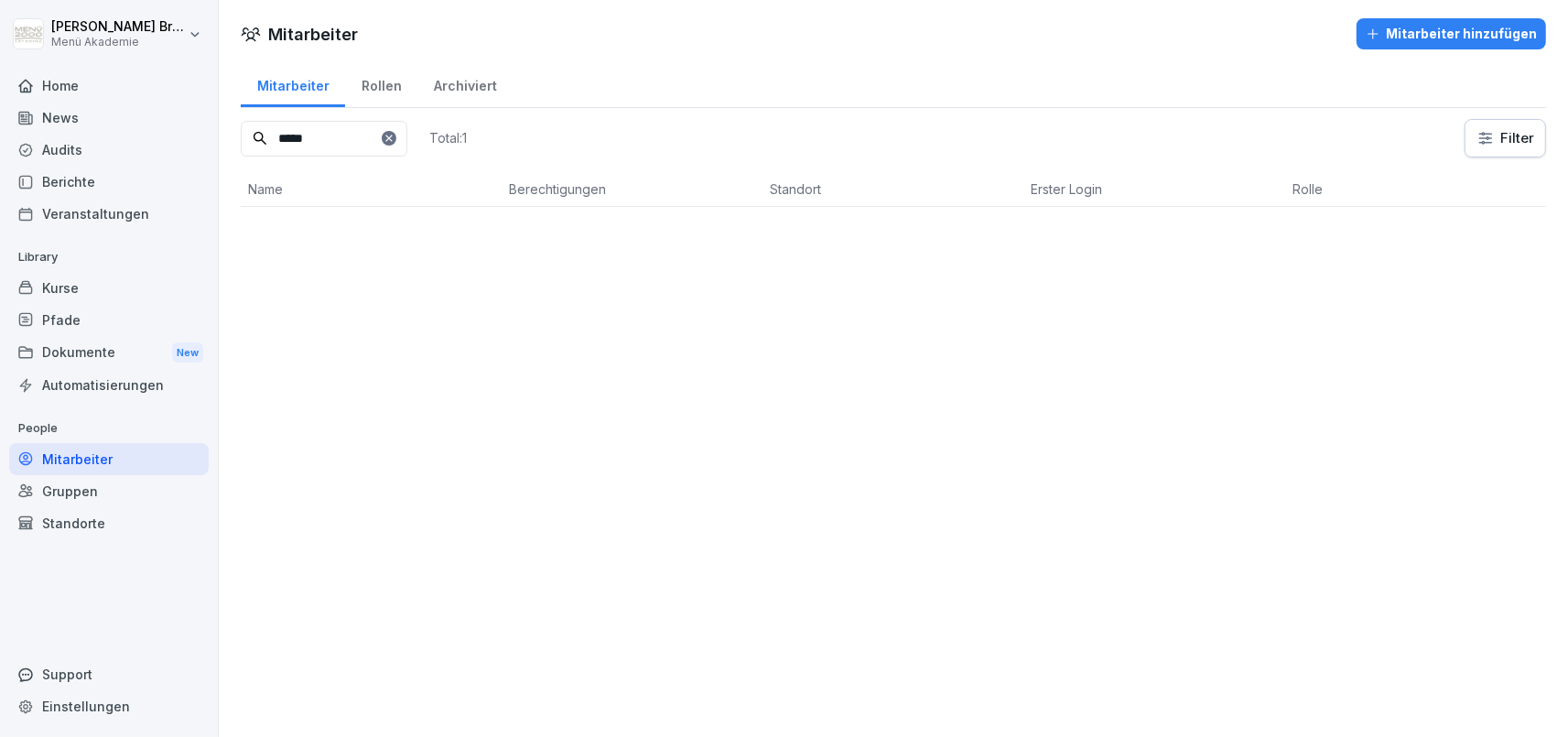
click at [396, 133] on div at bounding box center [389, 138] width 15 height 15
click at [392, 136] on icon at bounding box center [388, 137] width 6 height 6
click at [388, 138] on input at bounding box center [323, 138] width 167 height 36
type input "*"
type input "*****"
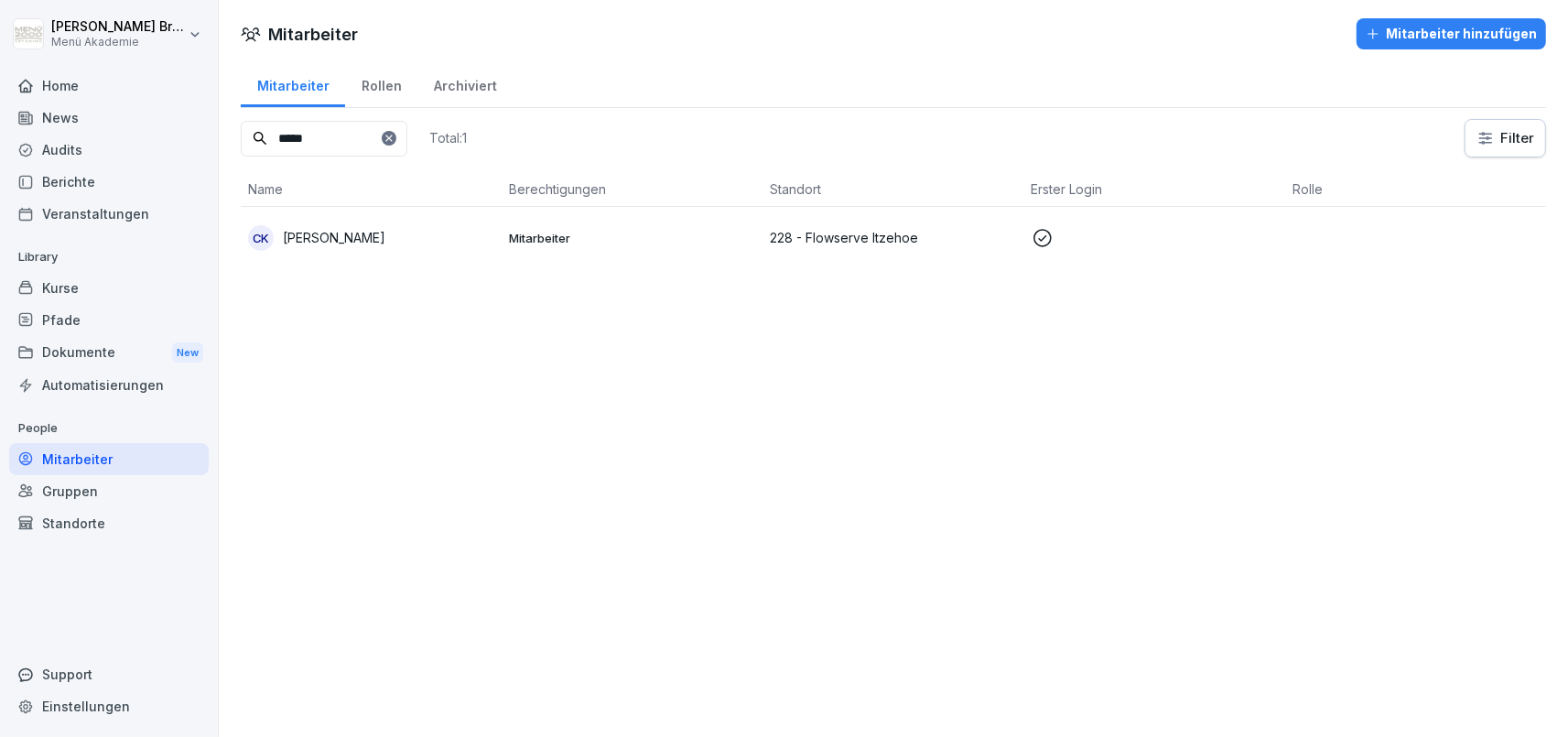
click at [392, 136] on icon at bounding box center [388, 137] width 6 height 6
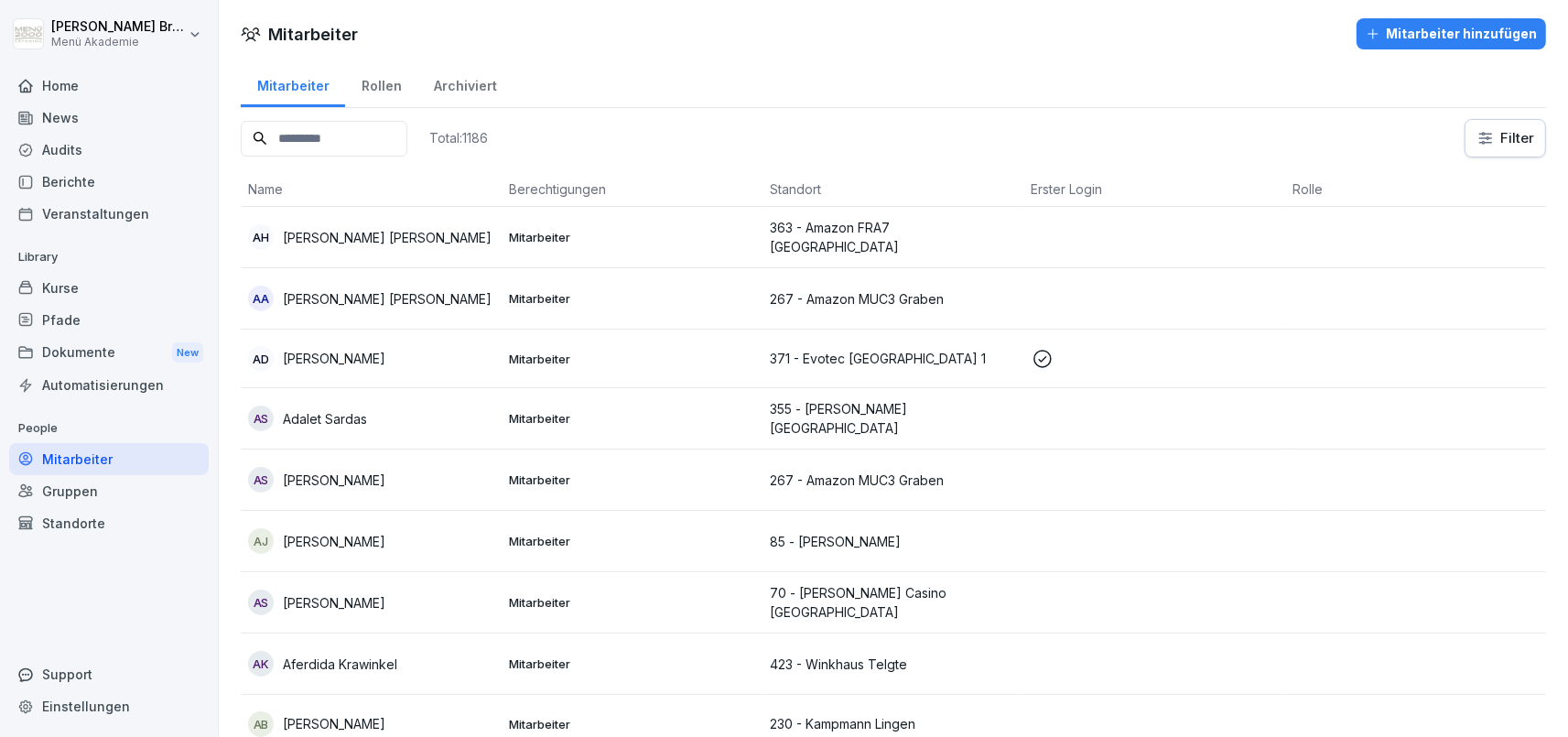
click at [407, 136] on input at bounding box center [323, 138] width 167 height 36
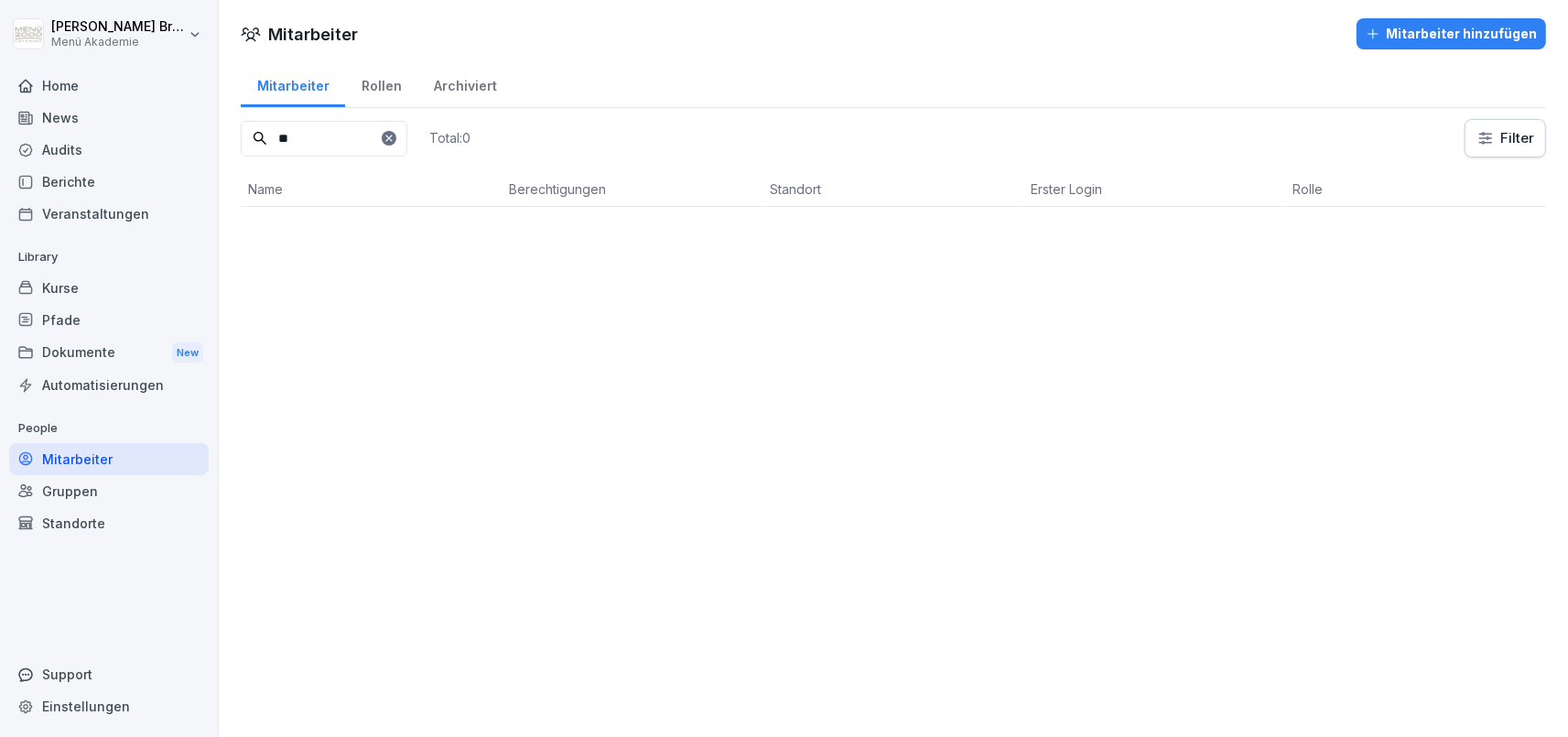
type input "*"
type input "******"
click at [398, 234] on p "Elisabeth Gobik-Tempel" at bounding box center [388, 237] width 211 height 19
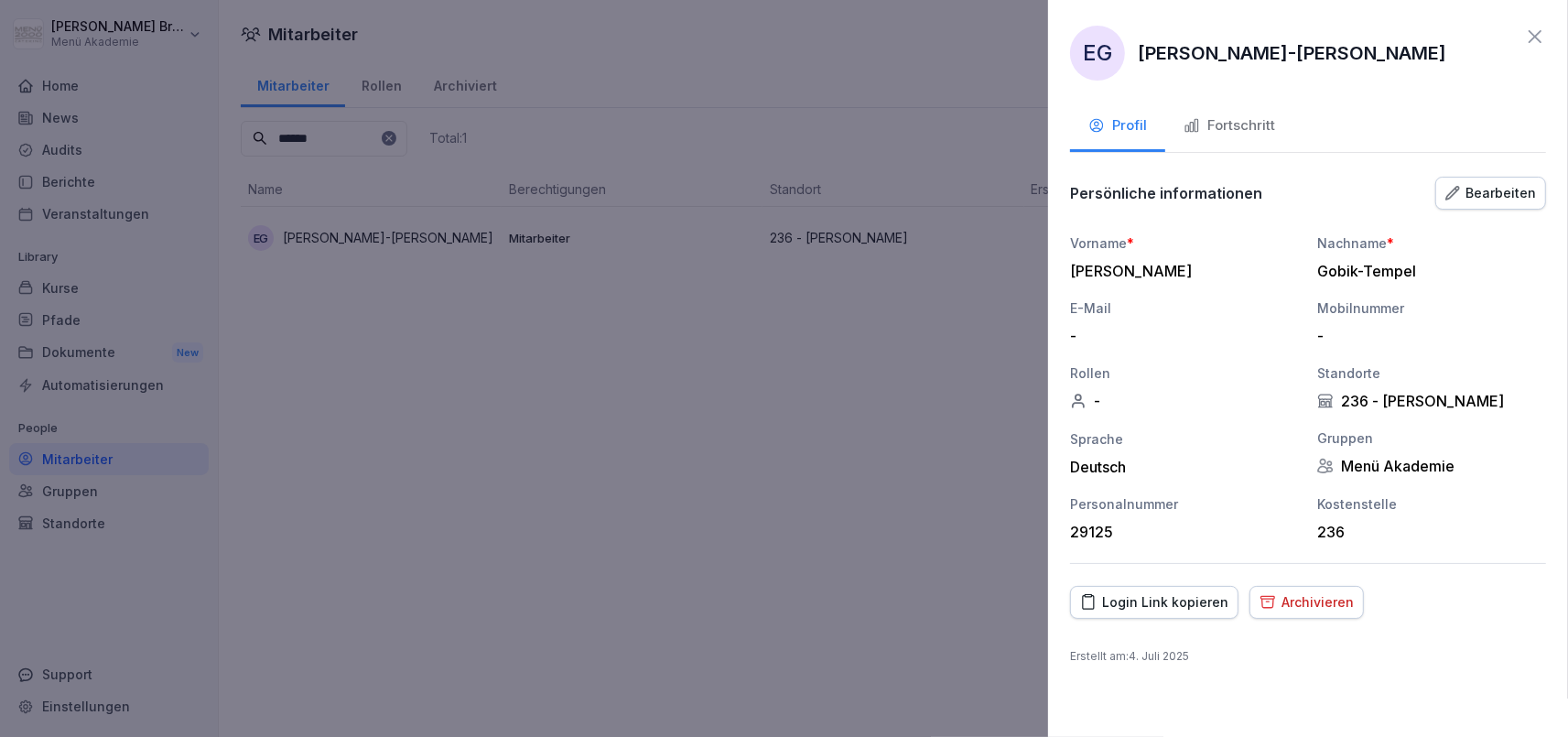
click at [1294, 600] on div "Archivieren" at bounding box center [1306, 602] width 94 height 20
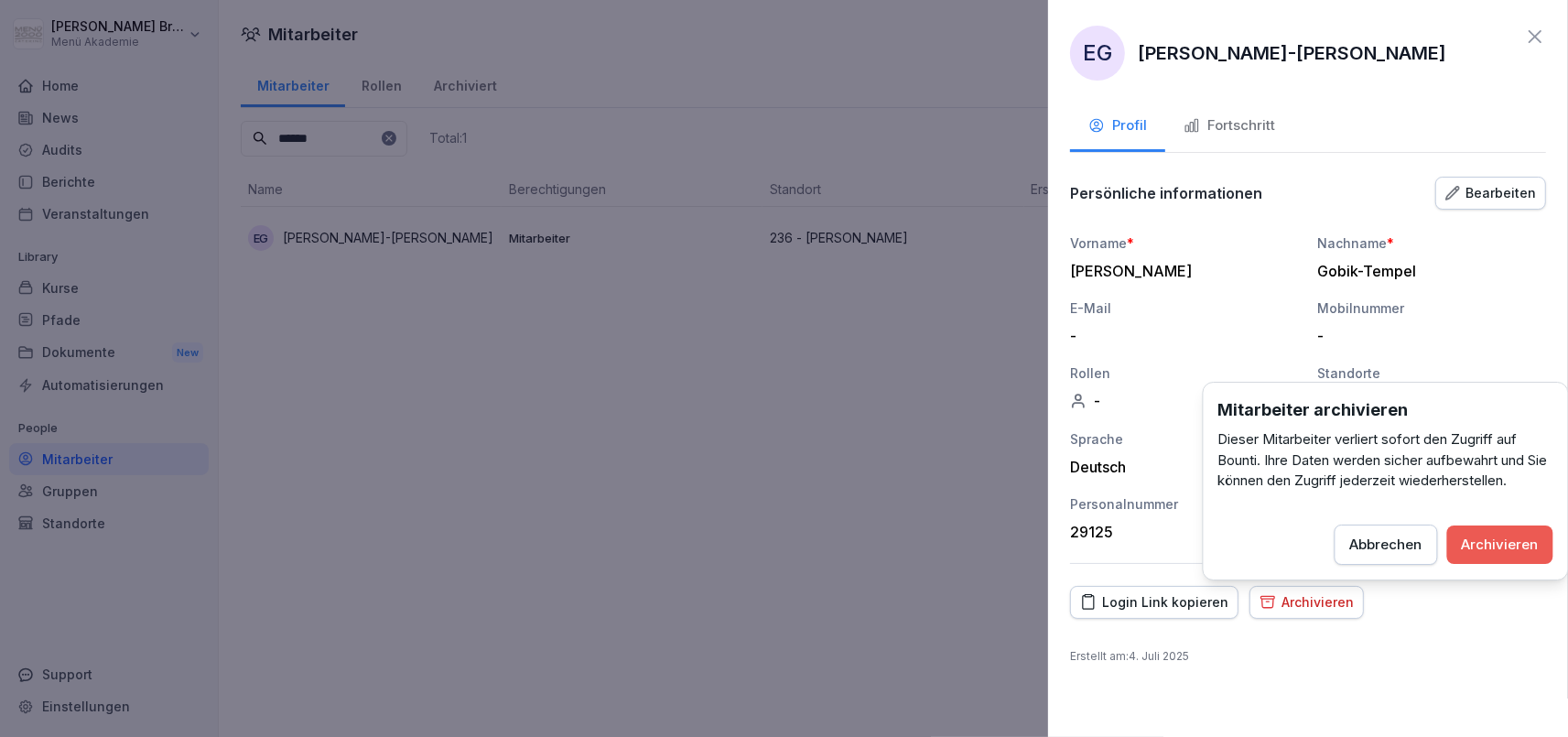
click at [1527, 544] on div "Archivieren" at bounding box center [1500, 544] width 76 height 20
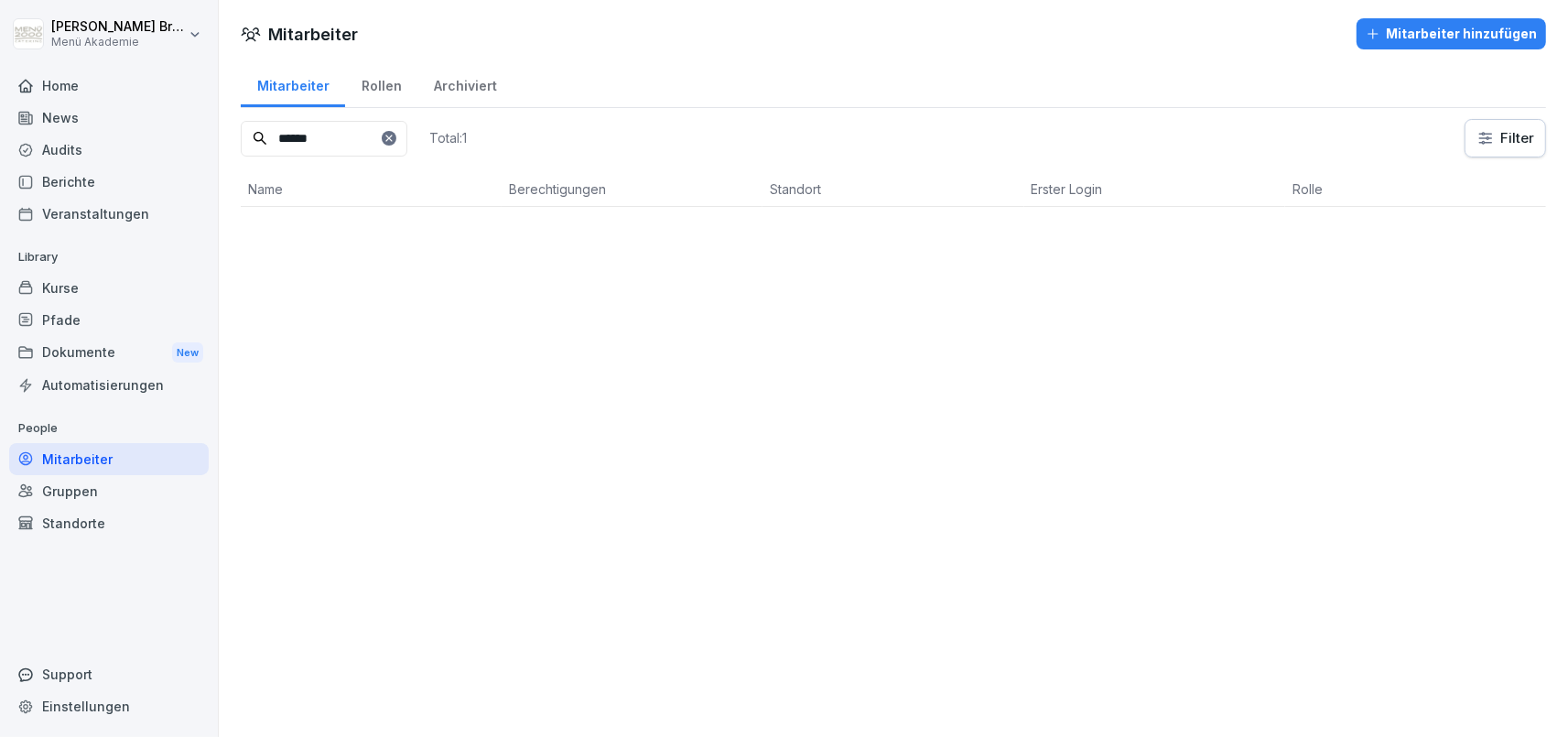
click at [394, 136] on icon at bounding box center [389, 138] width 11 height 11
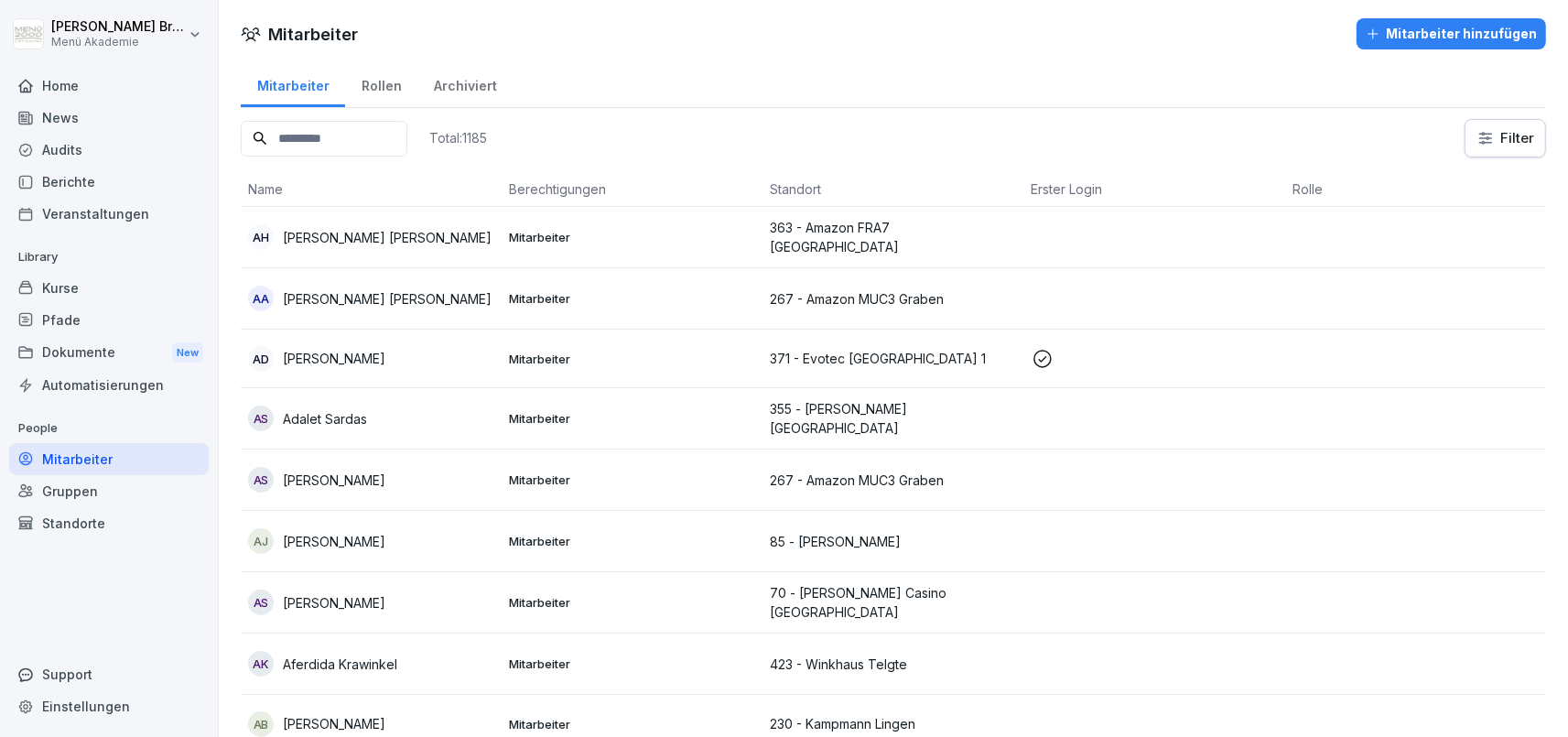
click at [91, 312] on div "Pfade" at bounding box center [109, 320] width 200 height 32
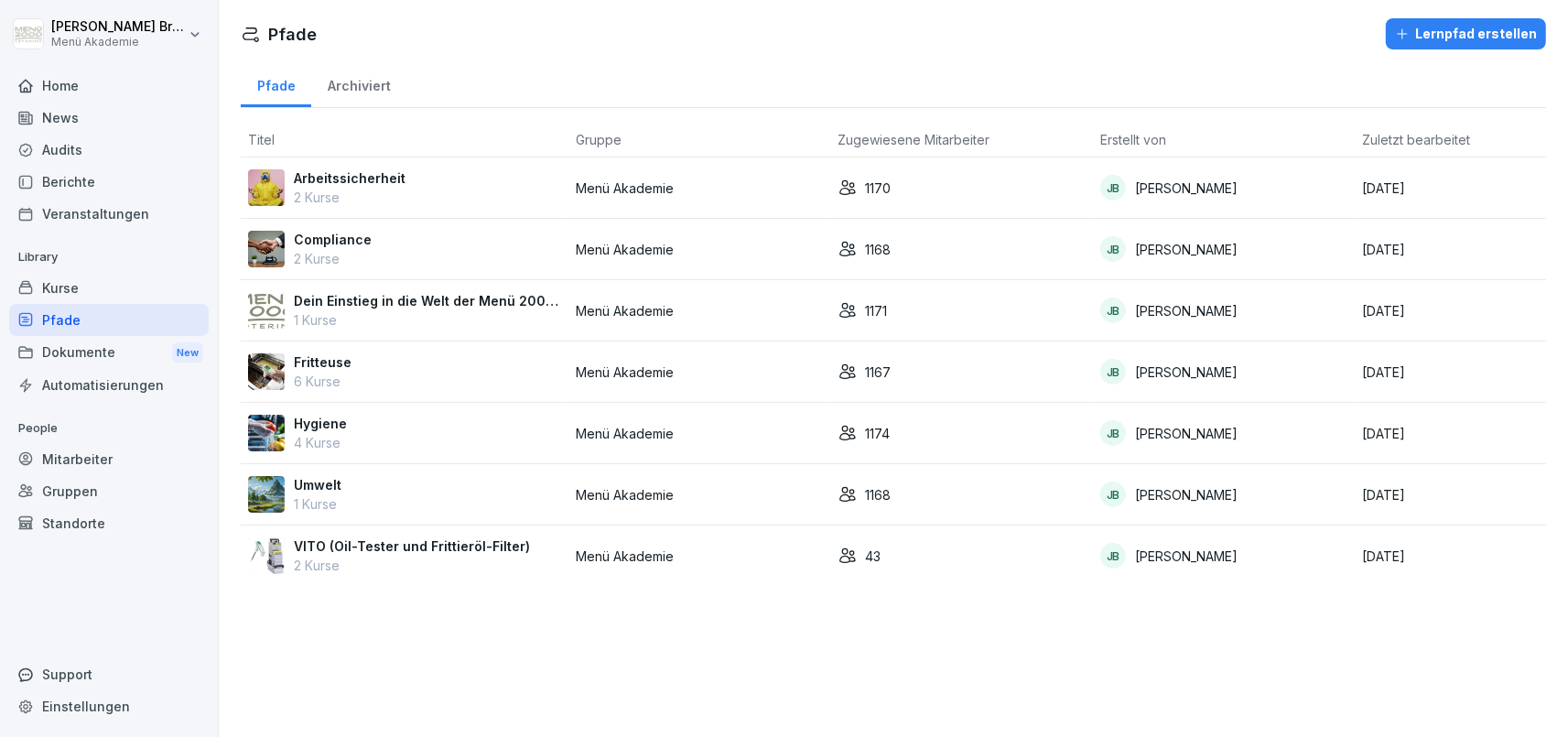
click at [381, 177] on p "Arbeitssicherheit" at bounding box center [349, 178] width 111 height 19
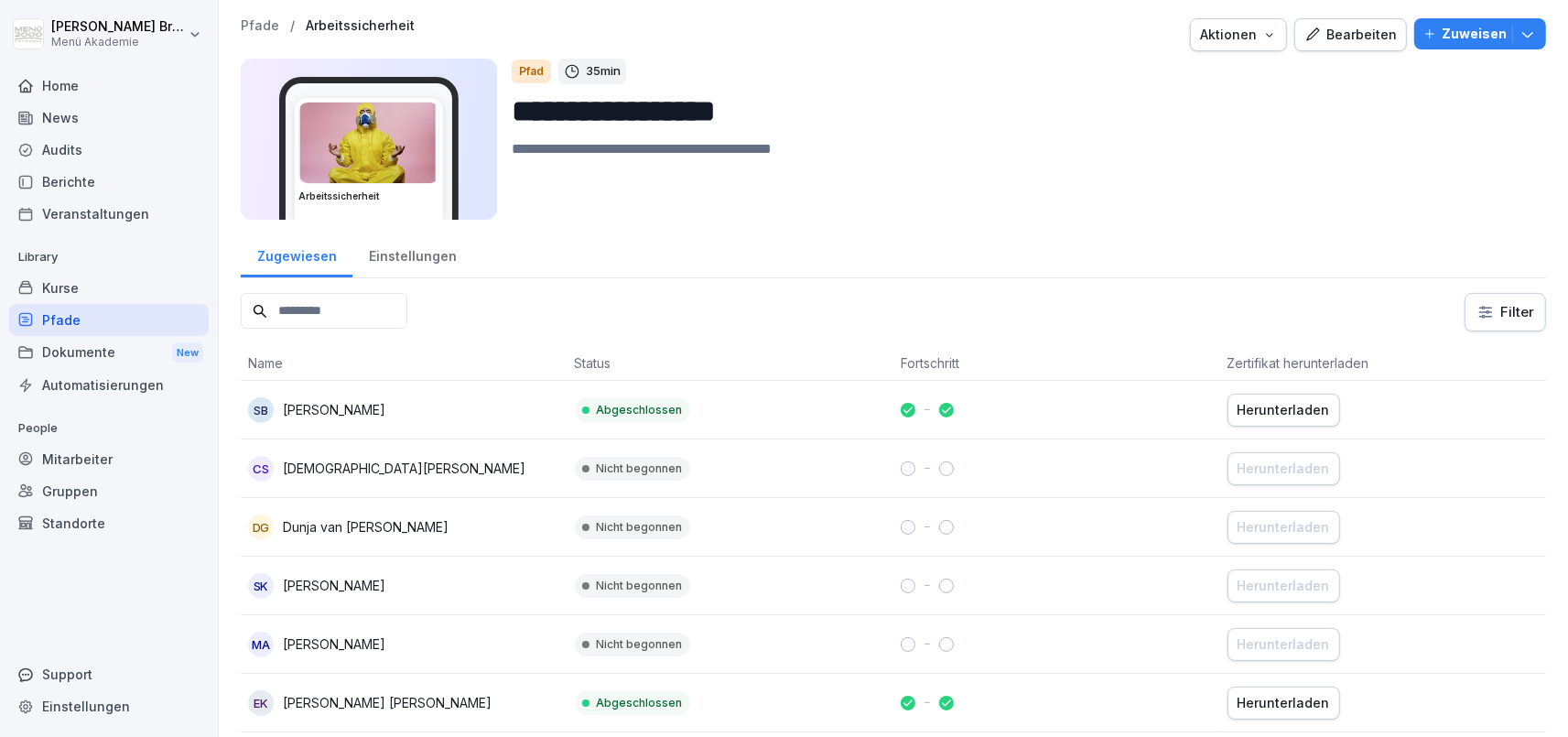
click at [68, 312] on div "Pfade" at bounding box center [109, 320] width 200 height 32
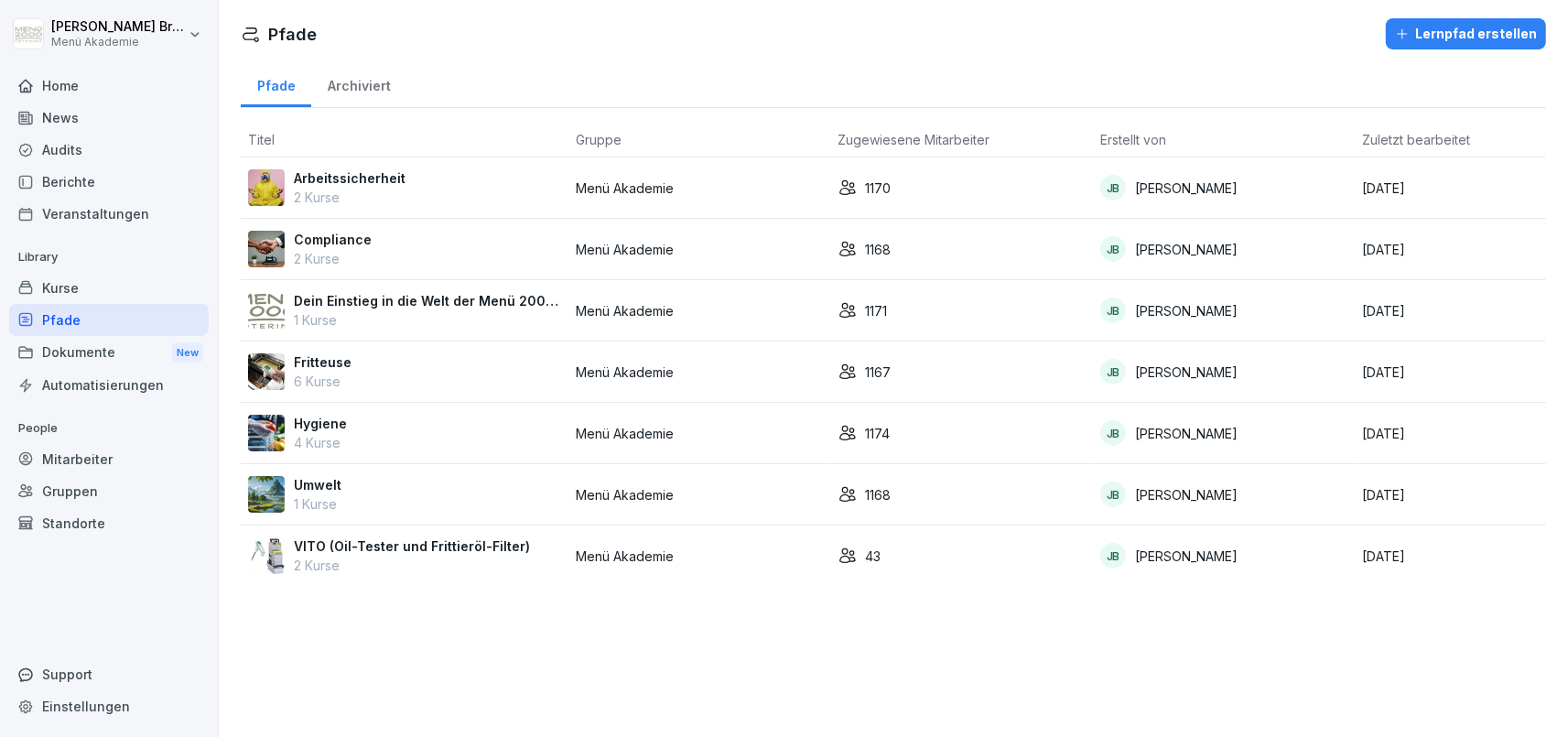
click at [366, 174] on p "Arbeitssicherheit" at bounding box center [349, 178] width 111 height 19
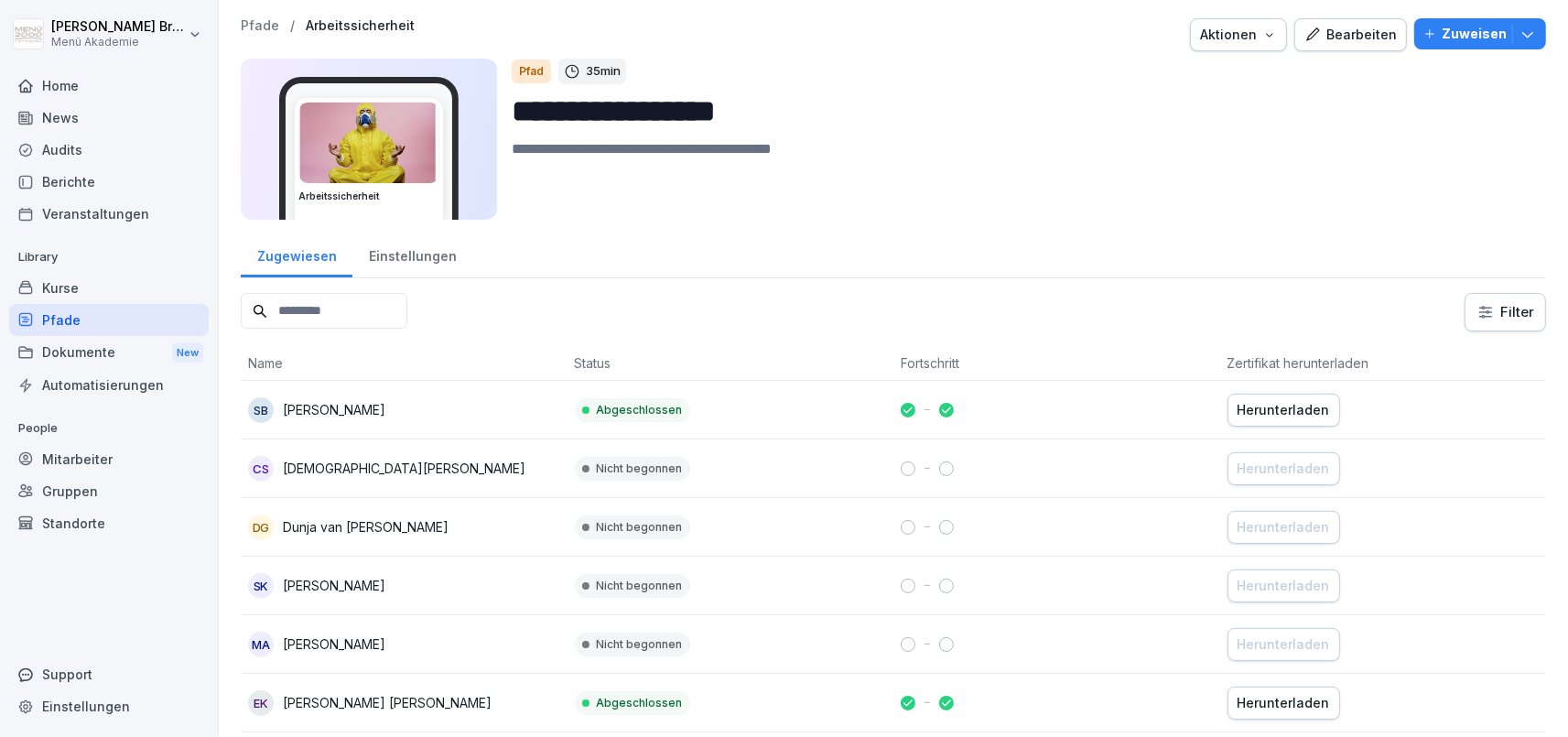
click at [1385, 30] on div "Bearbeiten" at bounding box center [1351, 35] width 92 height 20
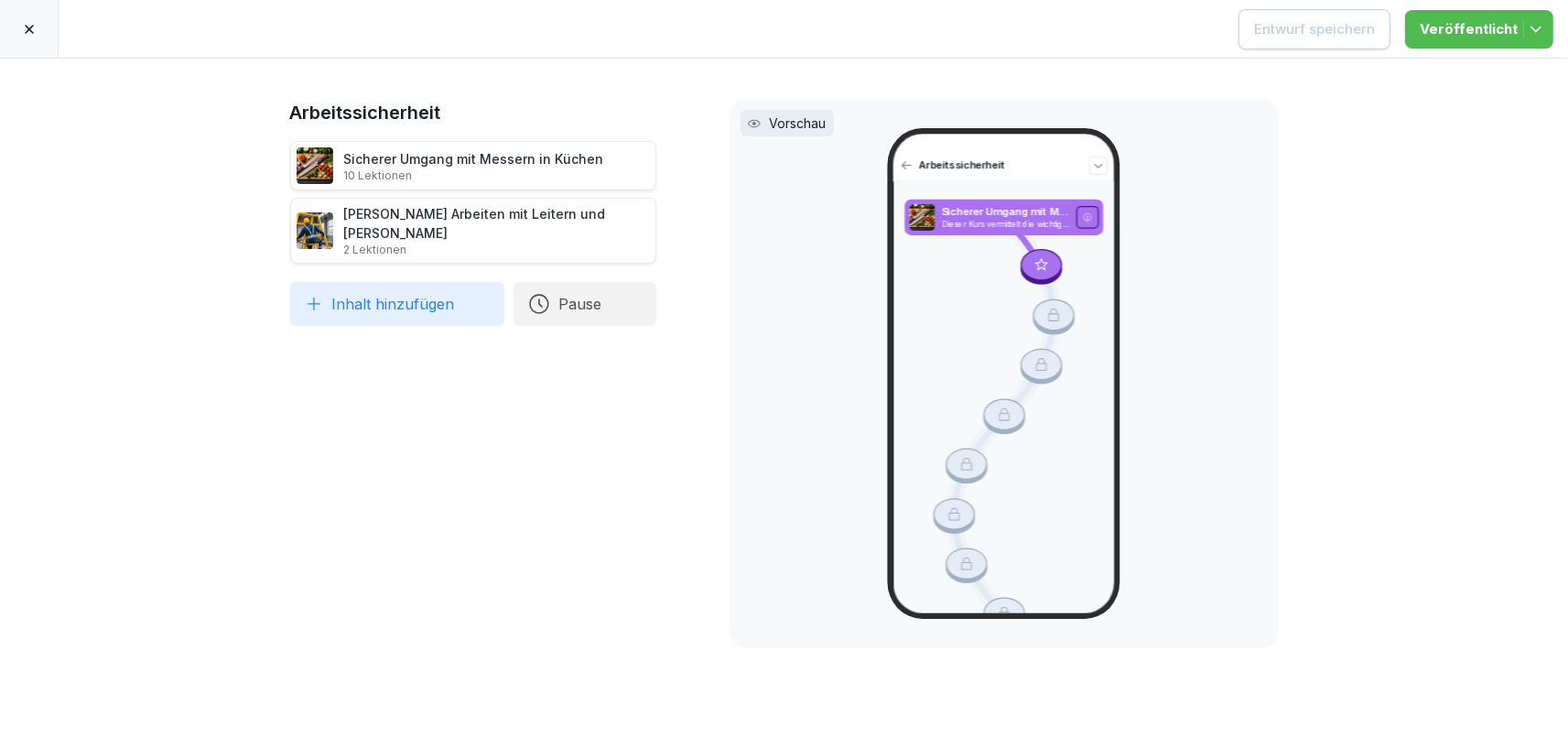
click at [46, 36] on div at bounding box center [29, 29] width 59 height 58
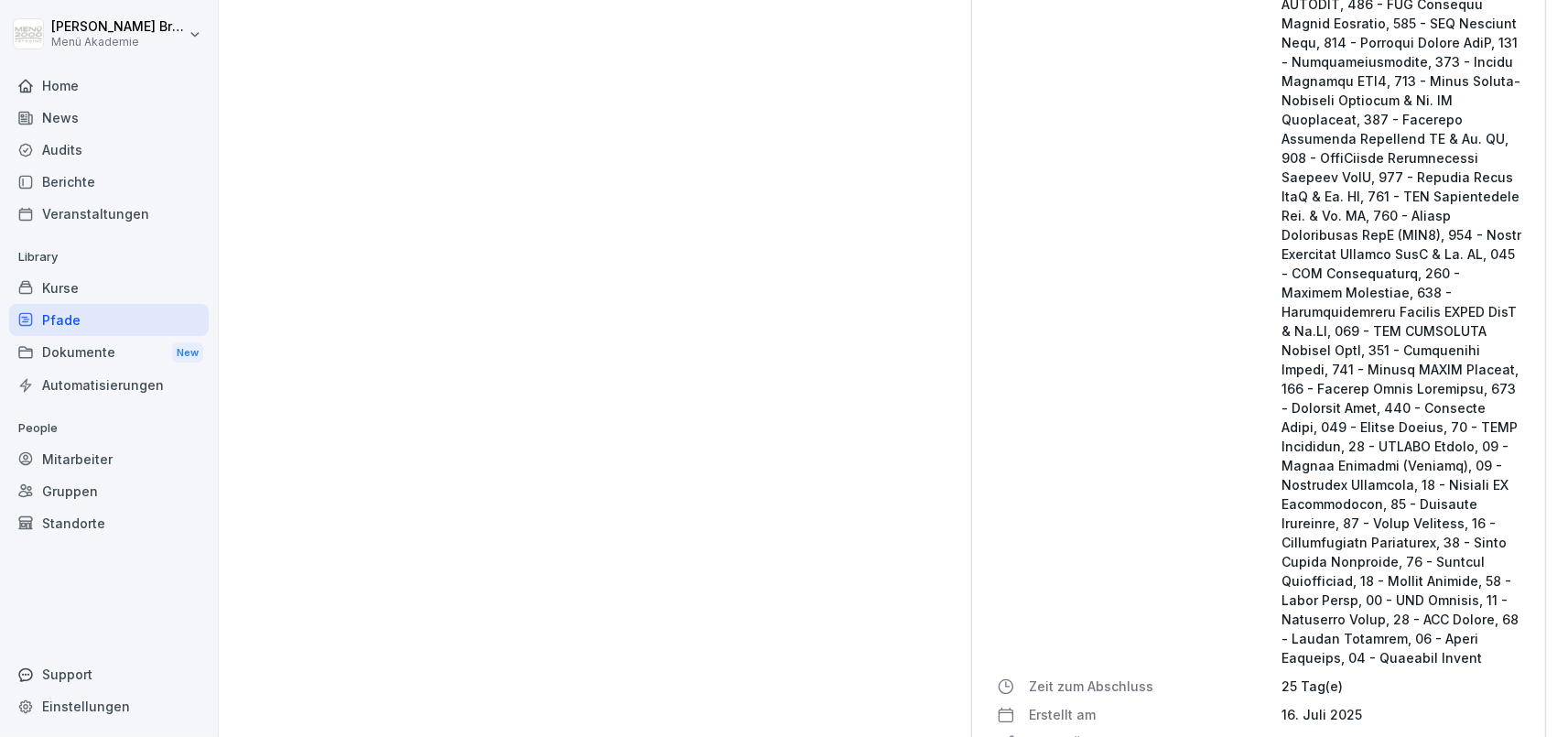
scroll to position [7459, 0]
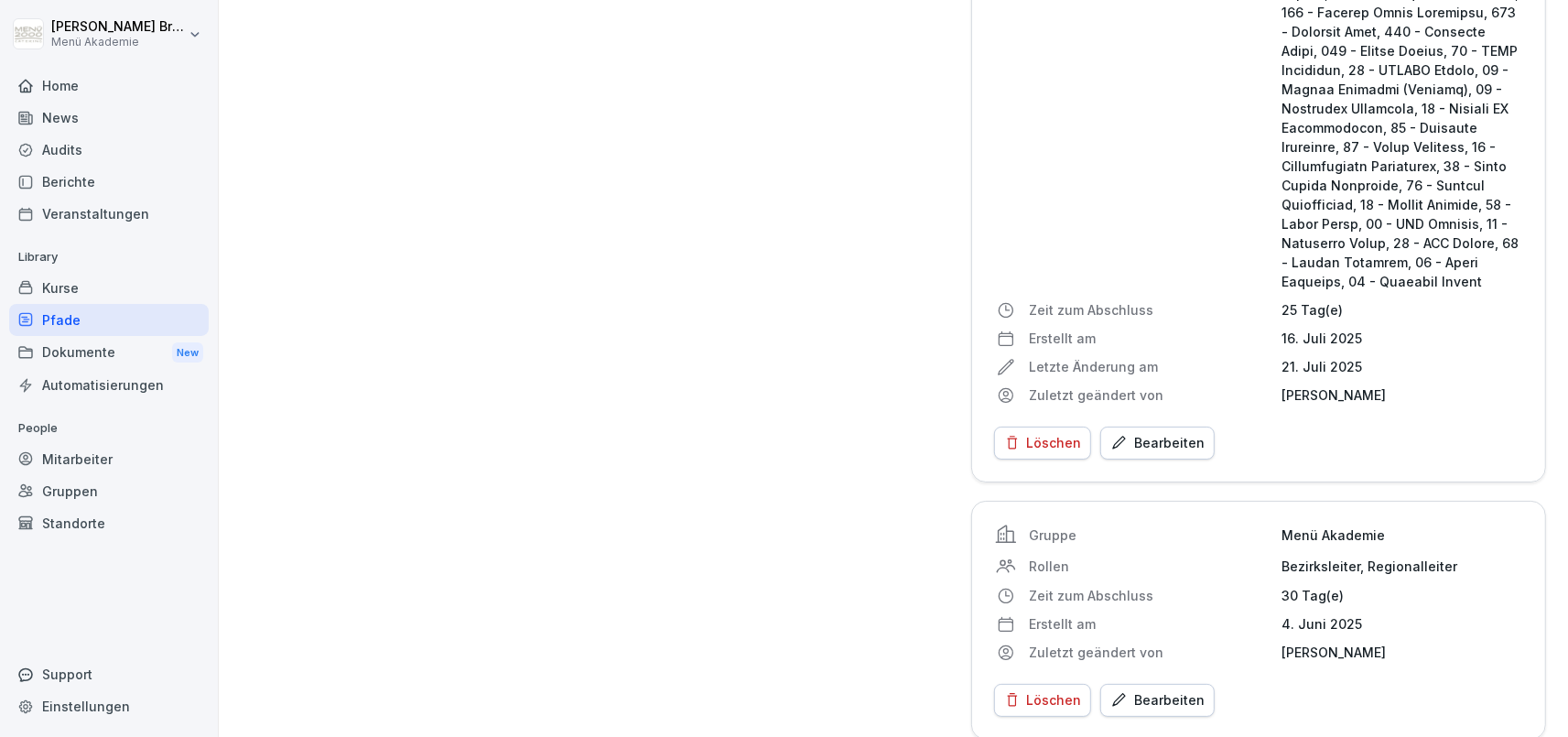
click at [107, 318] on div "Pfade" at bounding box center [109, 320] width 200 height 32
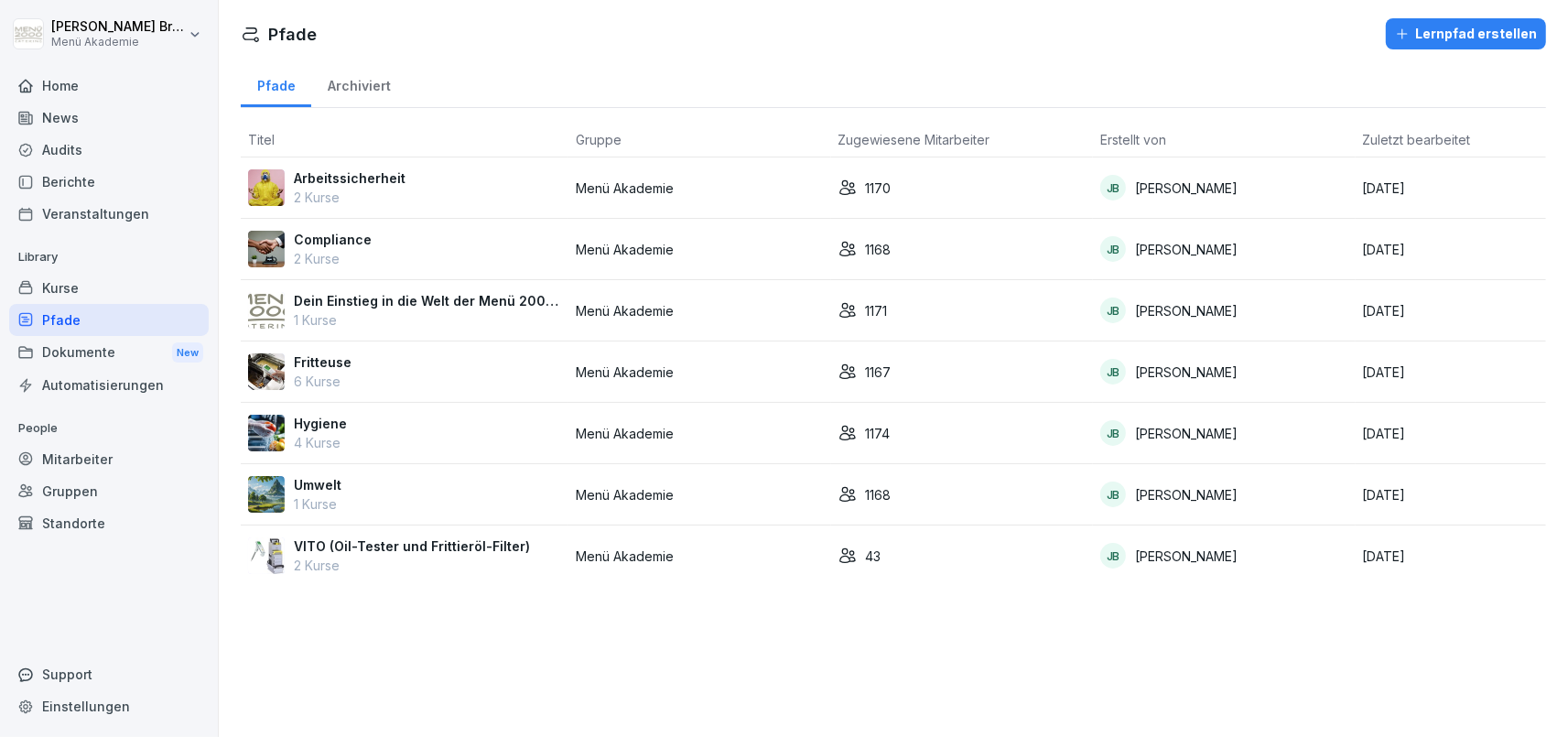
click at [416, 551] on p "VITO (Oil-Tester und Frittieröl-Filter)" at bounding box center [412, 545] width 236 height 19
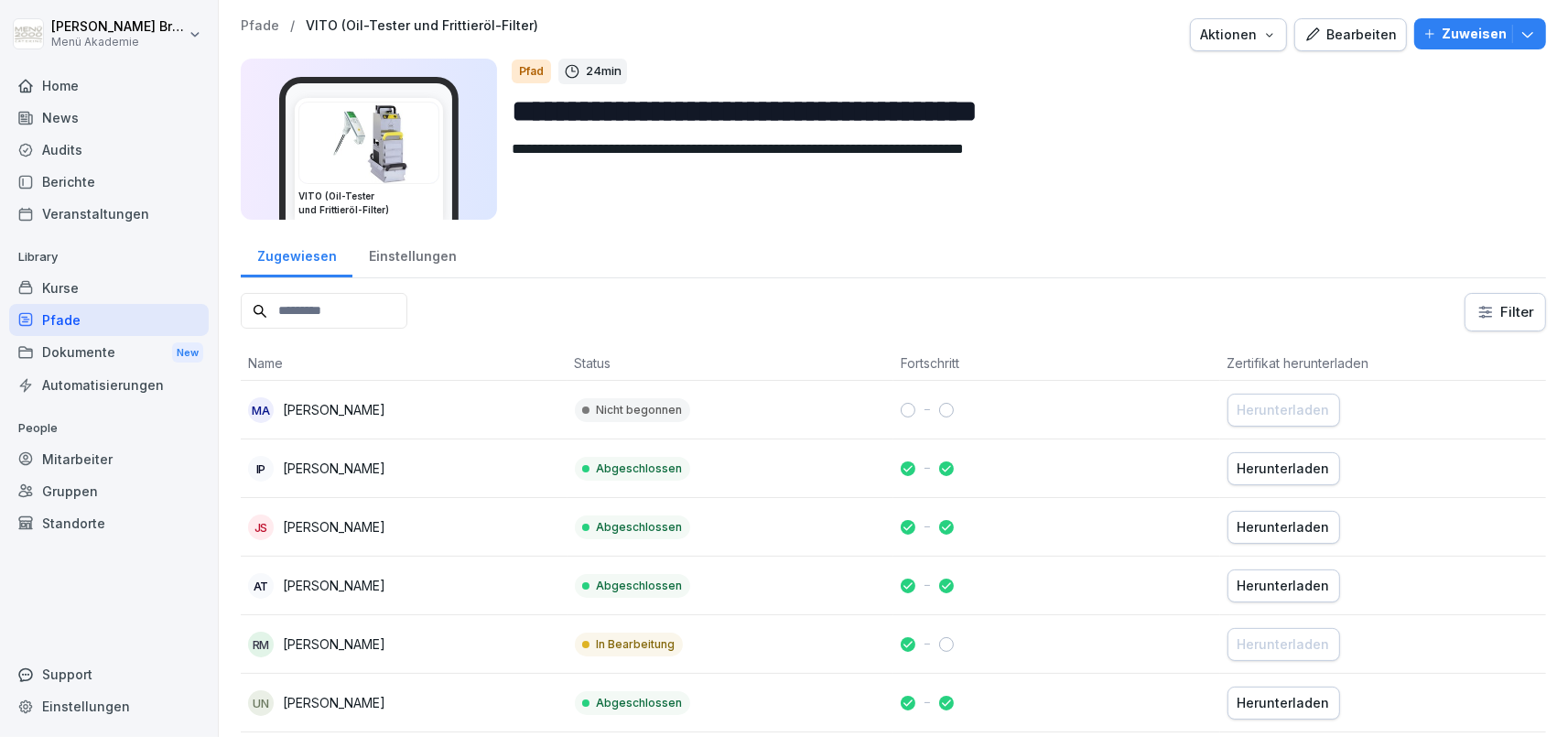
click at [1448, 40] on p "Zuweisen" at bounding box center [1474, 34] width 65 height 20
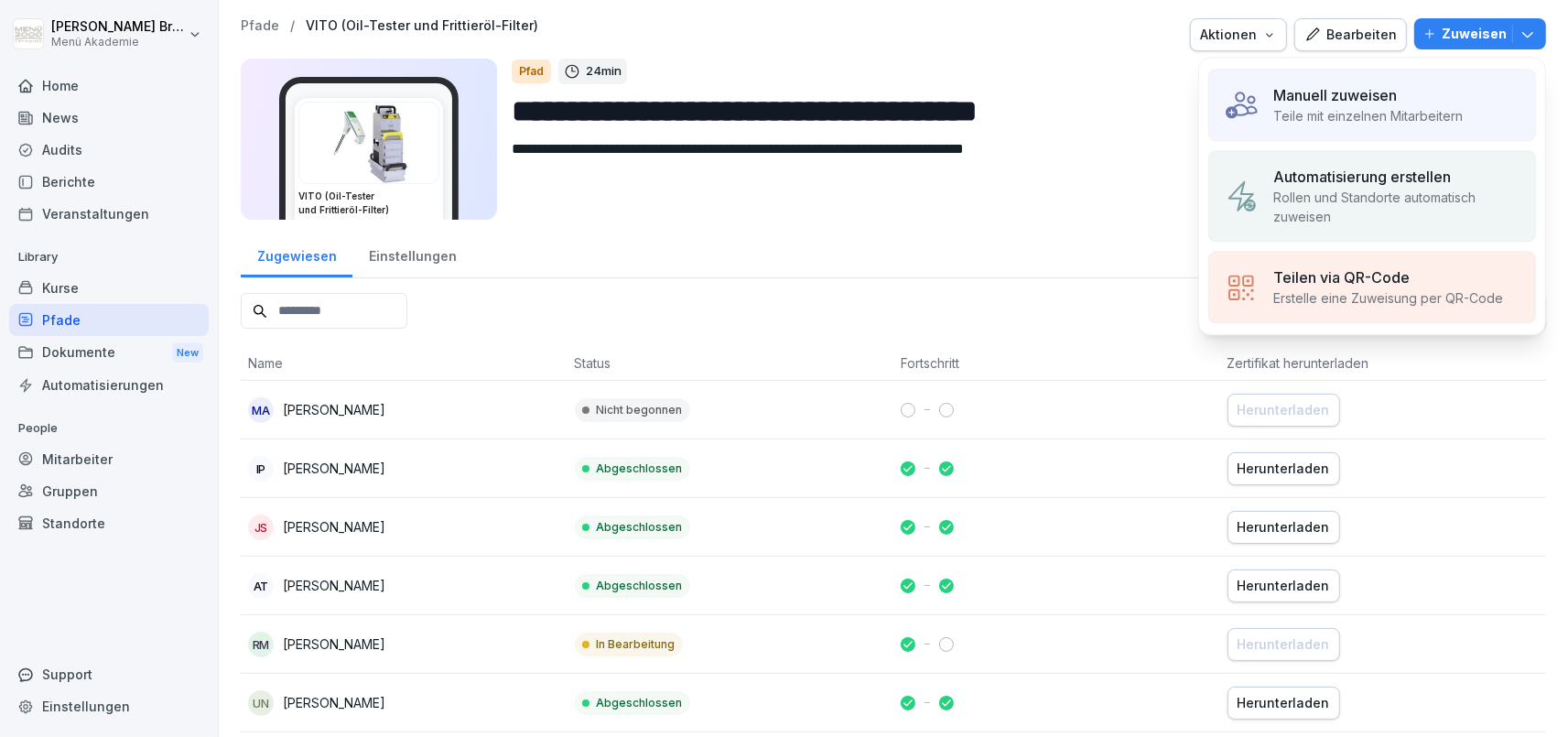
click at [1036, 255] on div "Zugewiesen Einstellungen" at bounding box center [893, 254] width 1305 height 48
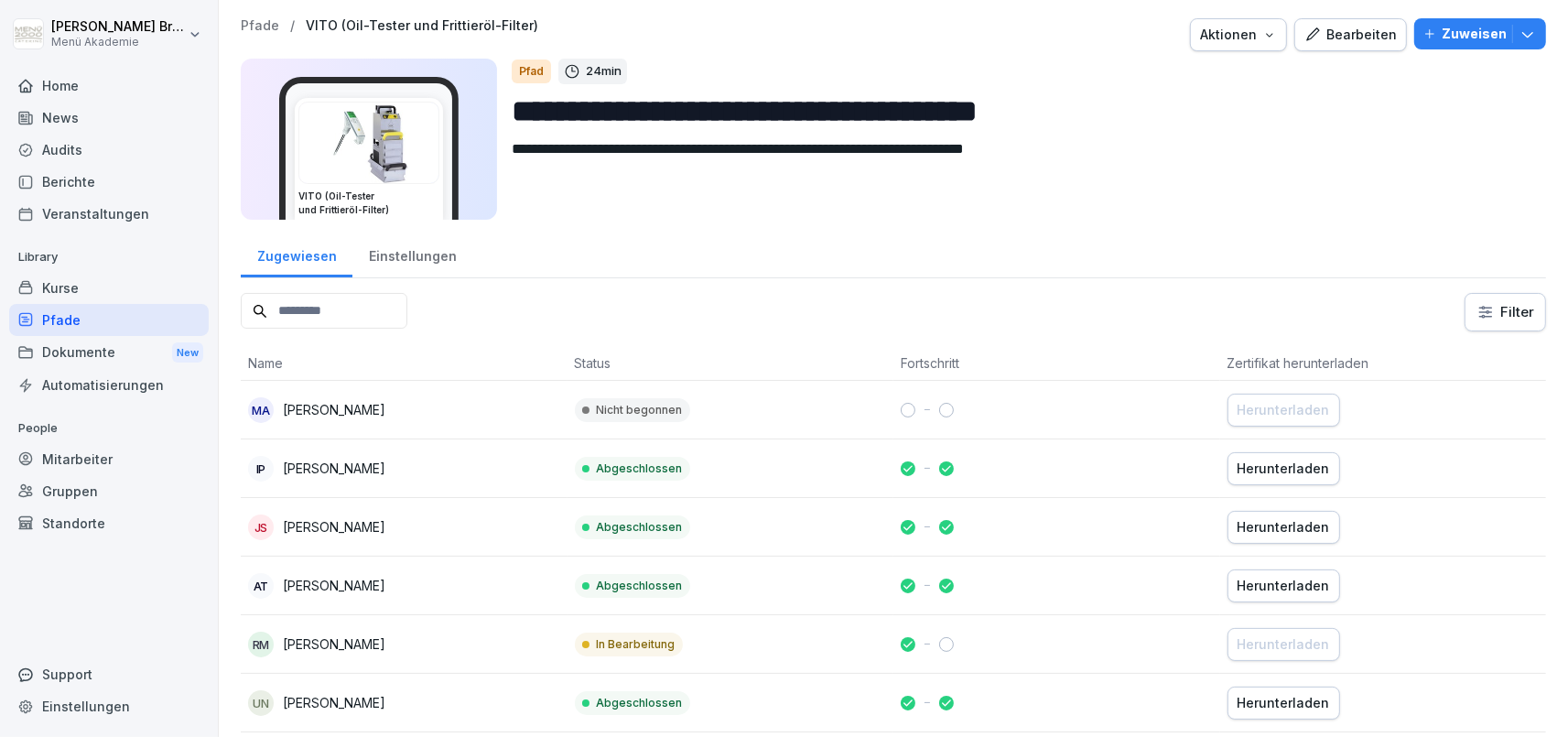
click at [1432, 29] on icon "button" at bounding box center [1430, 34] width 13 height 13
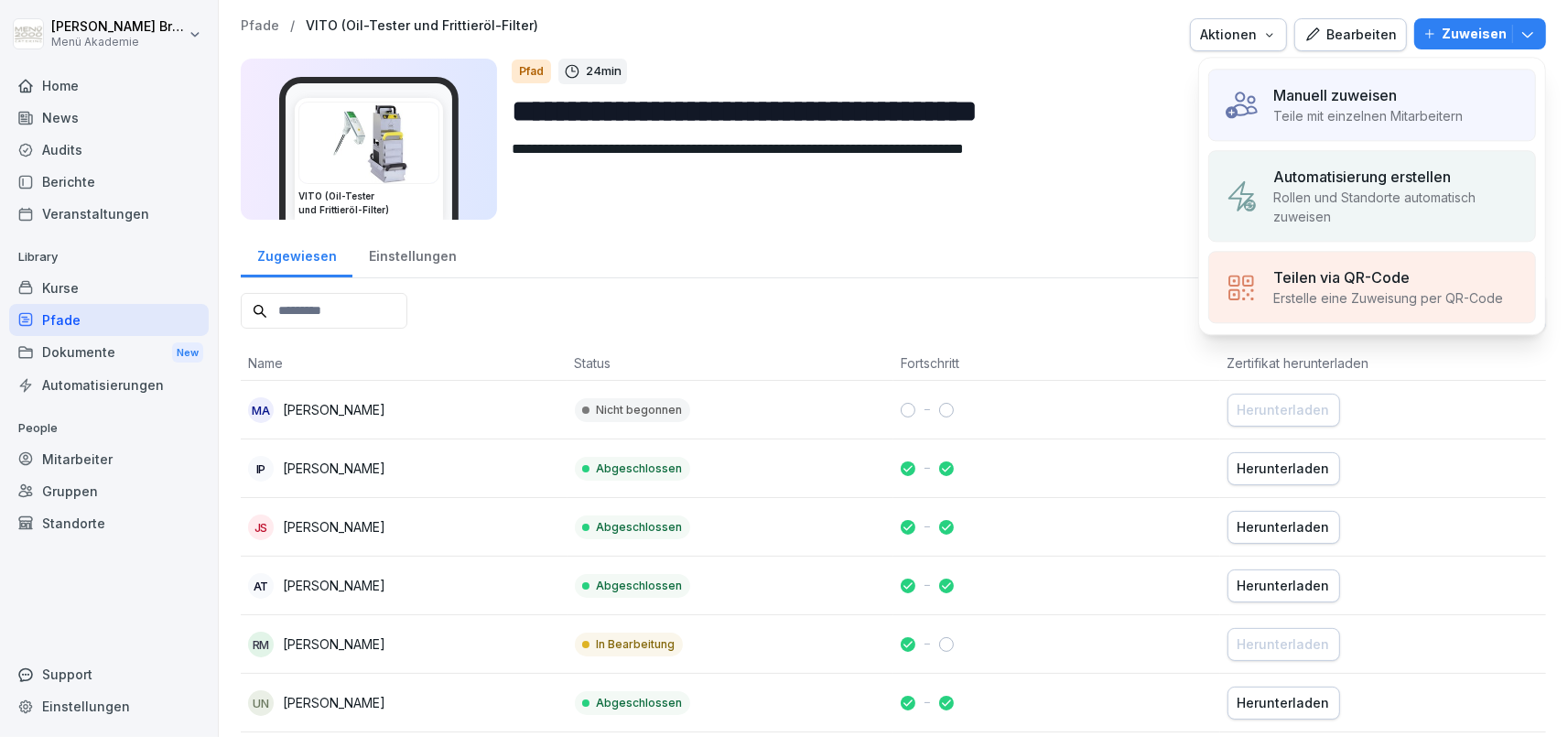
click at [421, 248] on div "Einstellungen" at bounding box center [413, 253] width 120 height 47
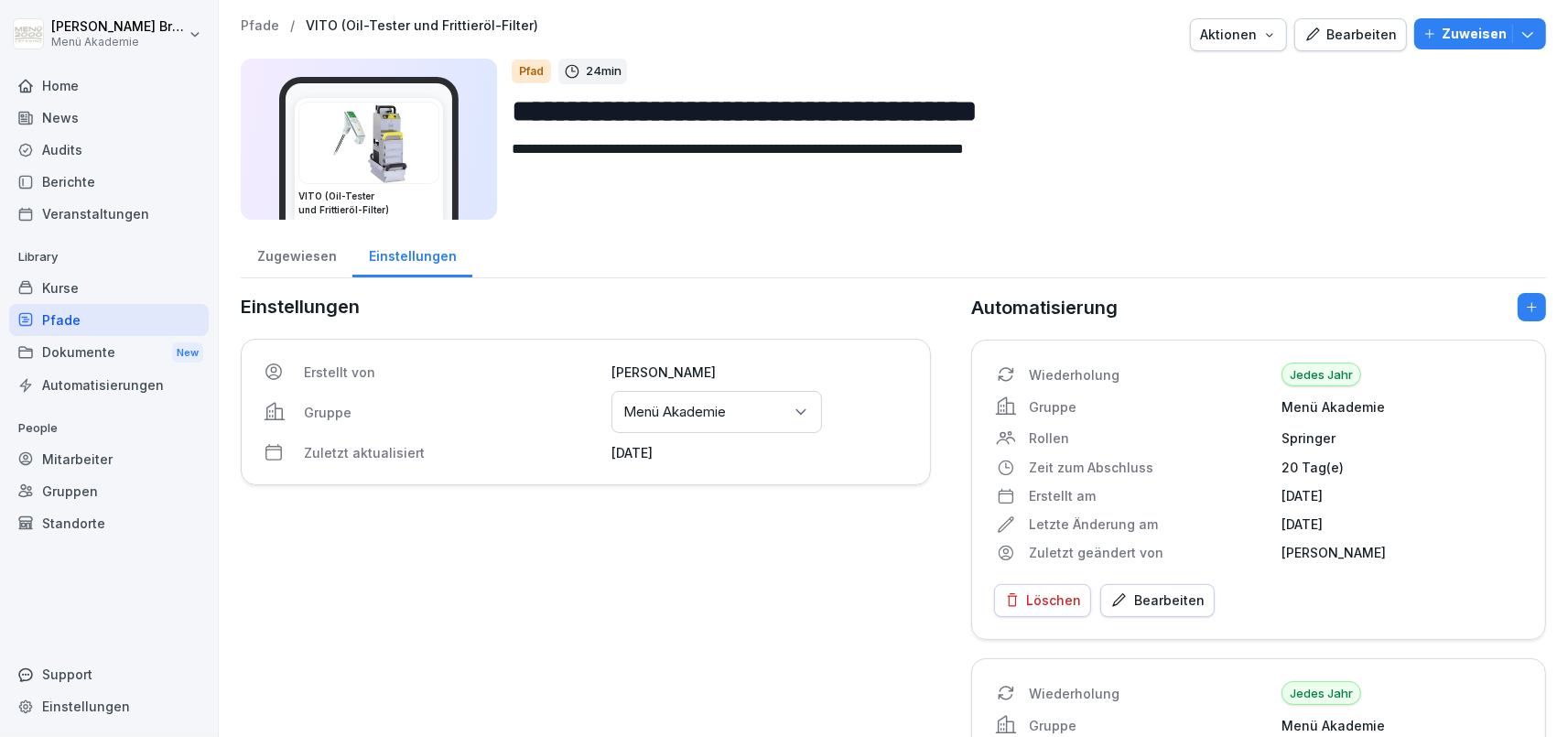
click at [1147, 600] on div "Bearbeiten" at bounding box center [1157, 601] width 94 height 20
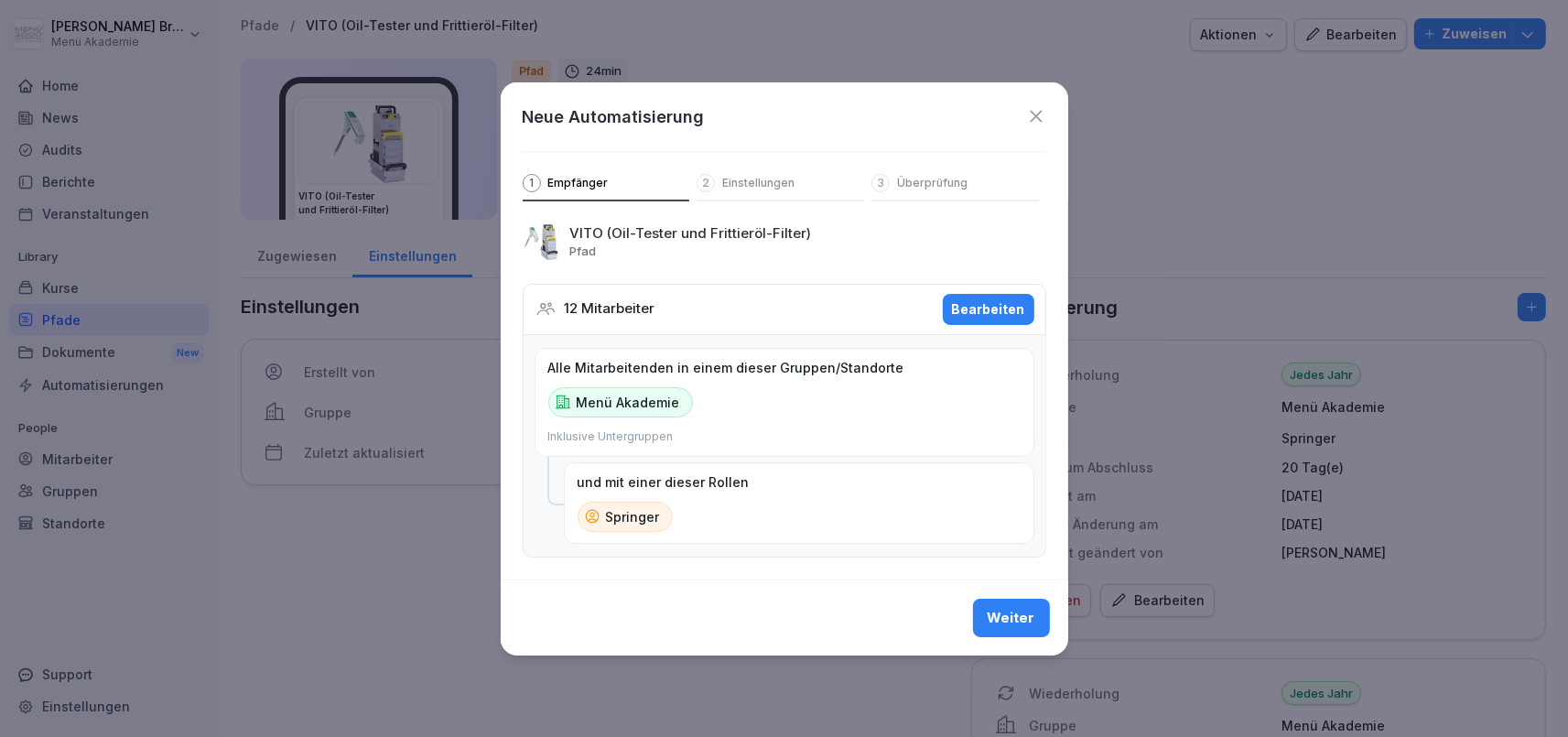
click at [1033, 108] on icon at bounding box center [1036, 116] width 20 height 20
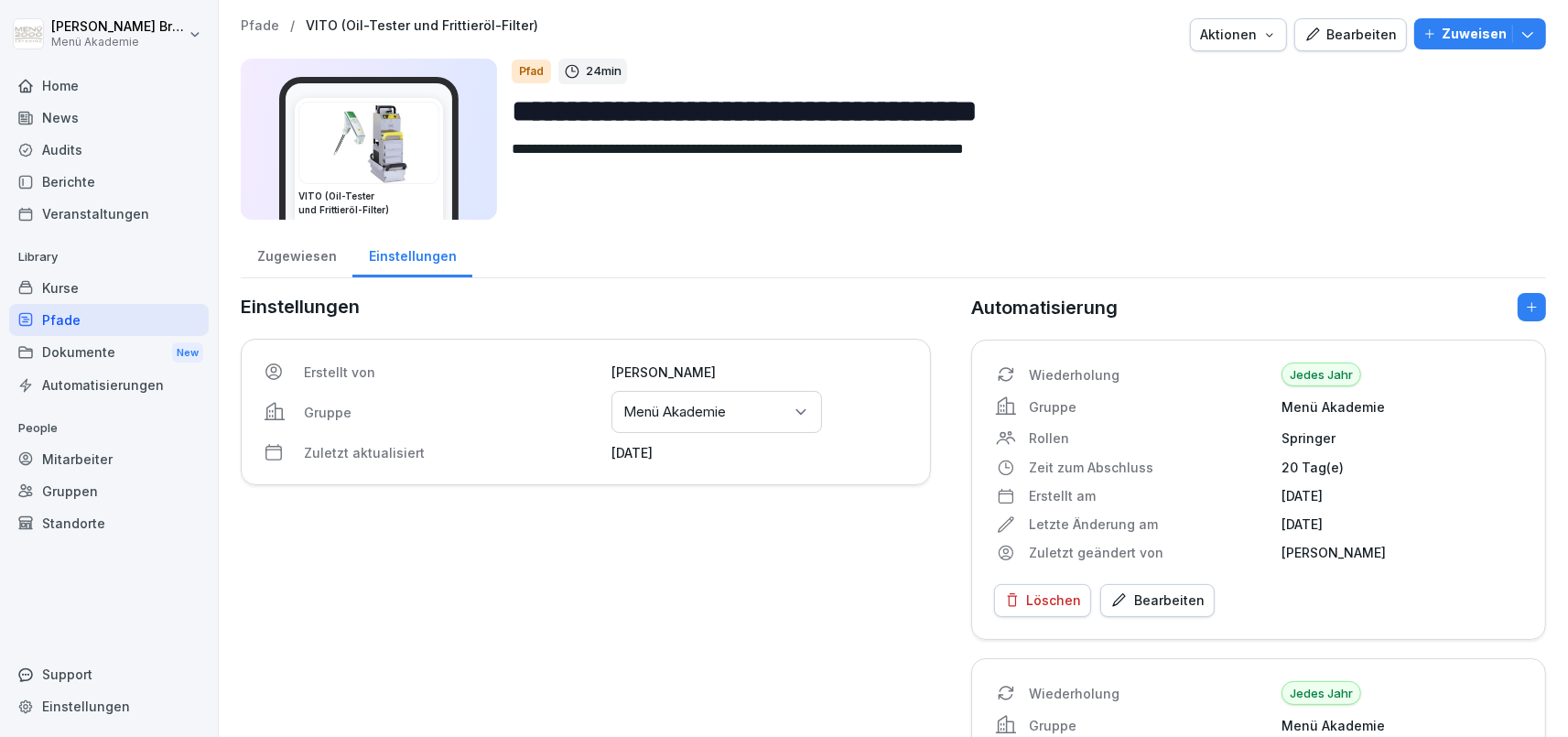
click at [138, 325] on div "Pfade" at bounding box center [109, 320] width 200 height 32
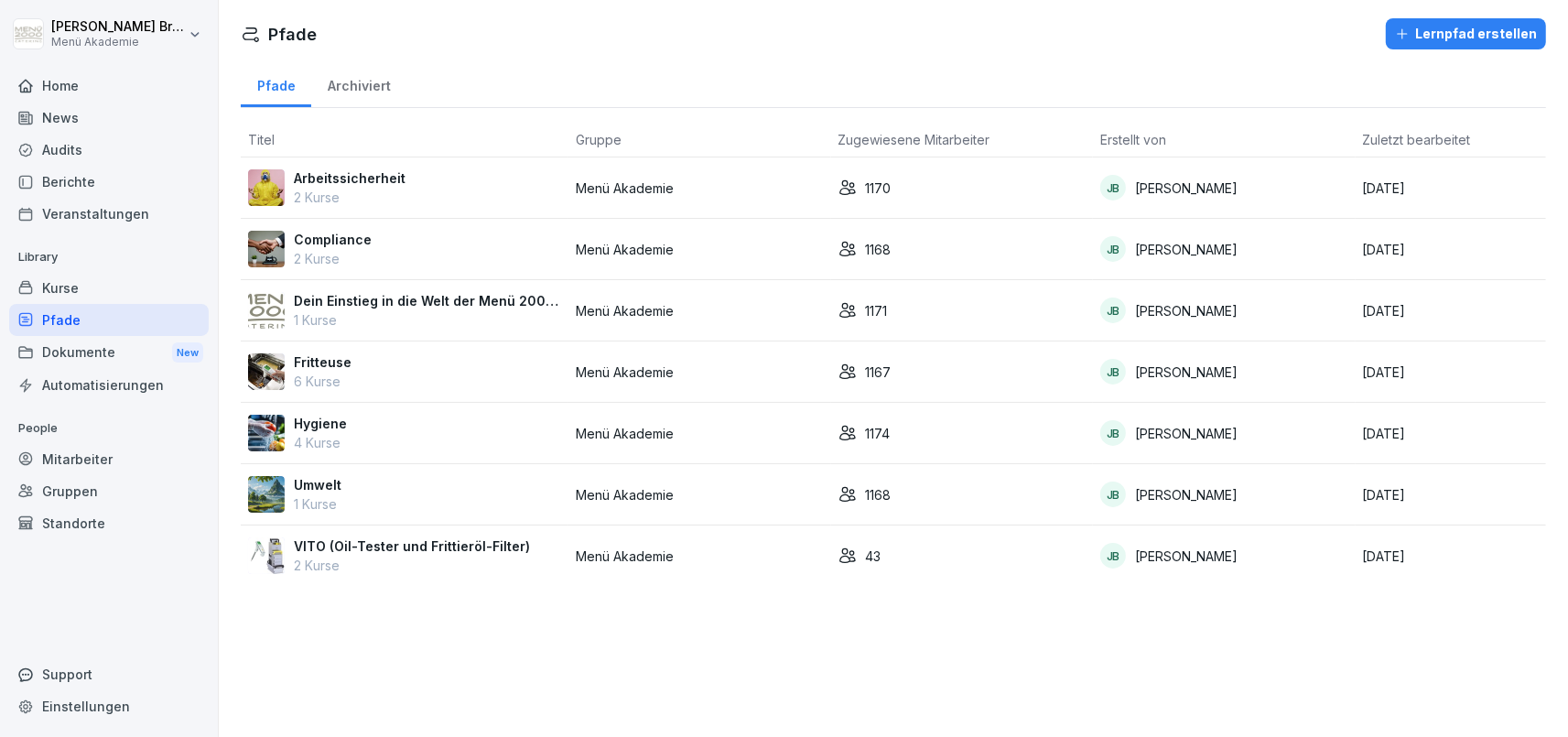
click at [359, 173] on p "Arbeitssicherheit" at bounding box center [349, 178] width 111 height 19
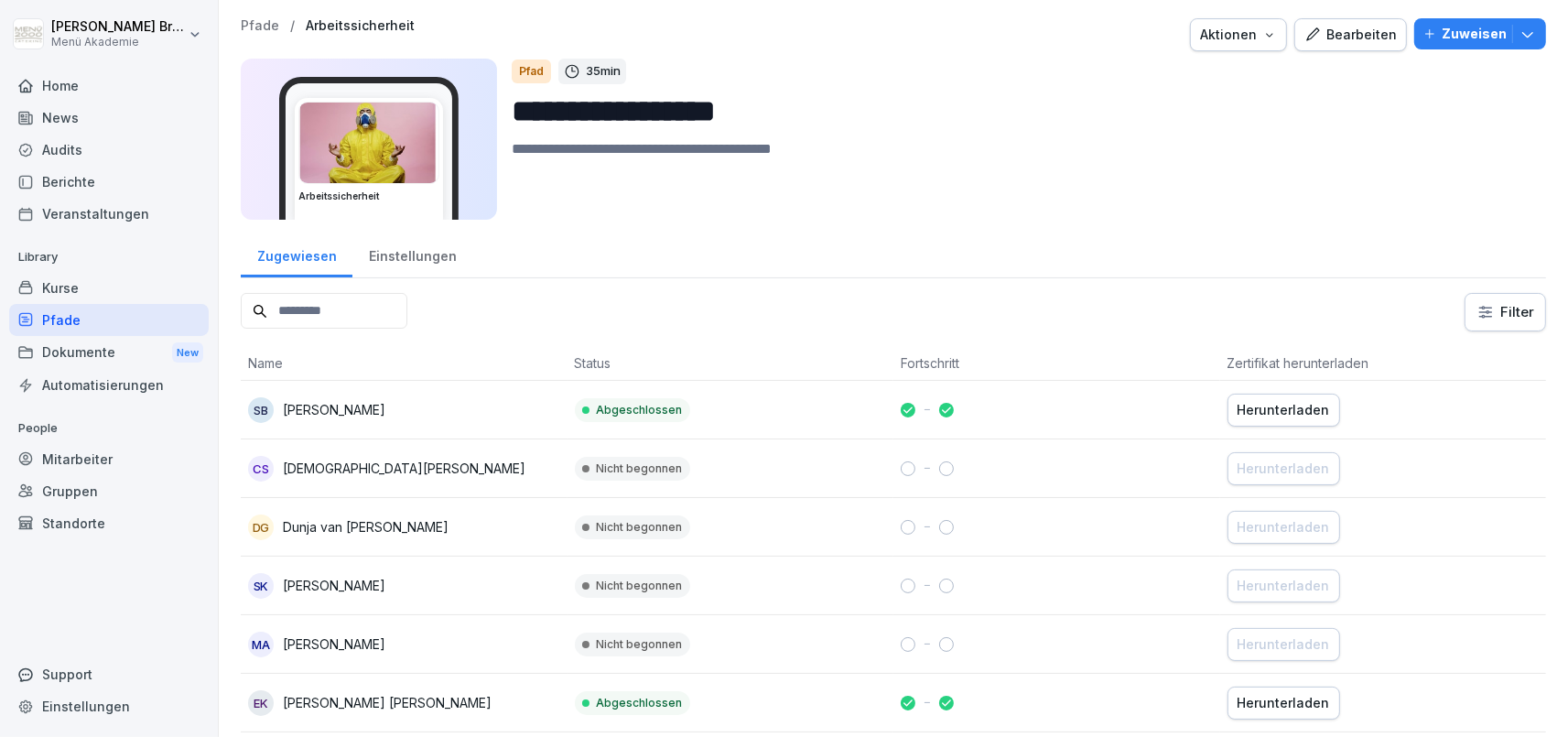
click at [1459, 39] on p "Zuweisen" at bounding box center [1474, 34] width 65 height 20
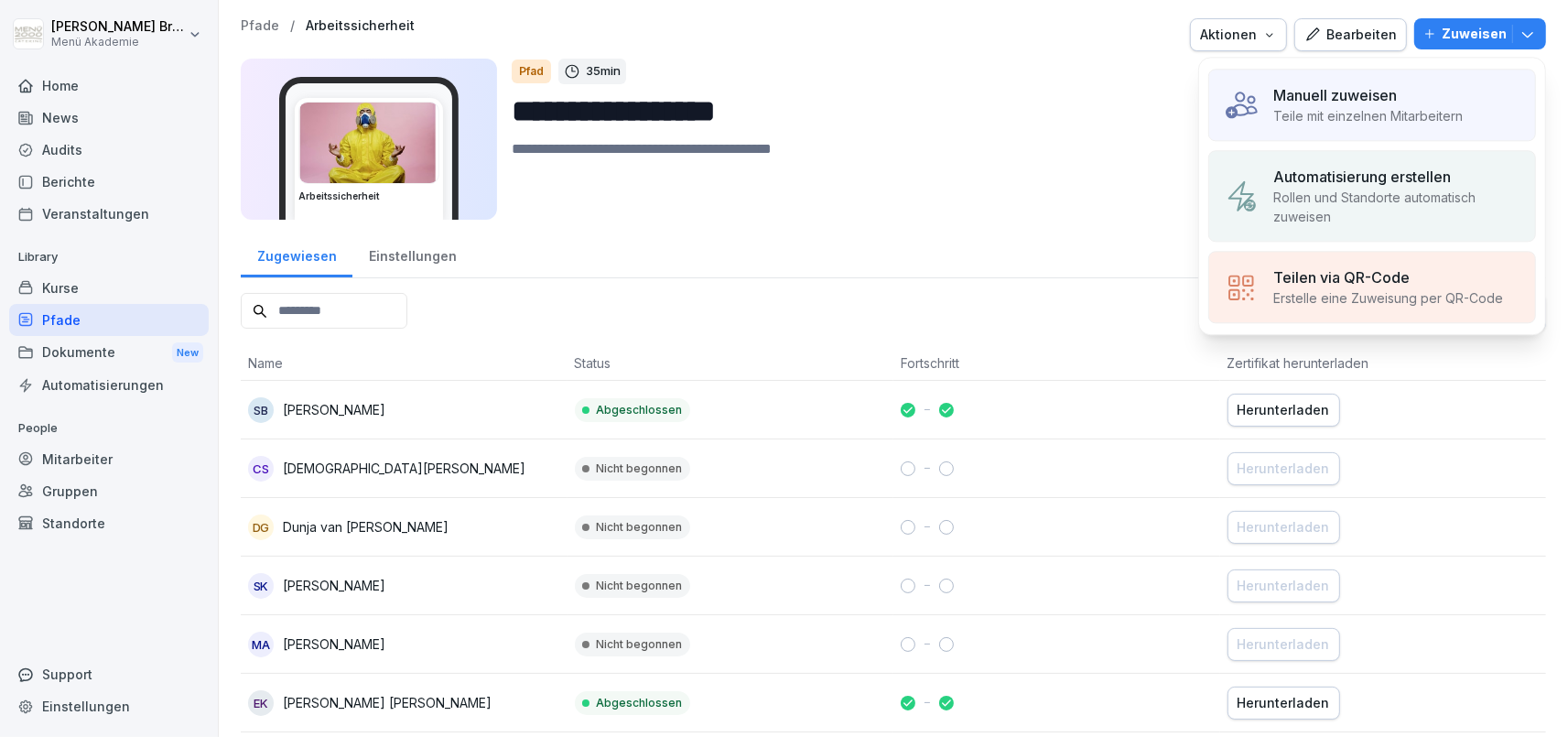
click at [841, 218] on textarea at bounding box center [1021, 179] width 1020 height 82
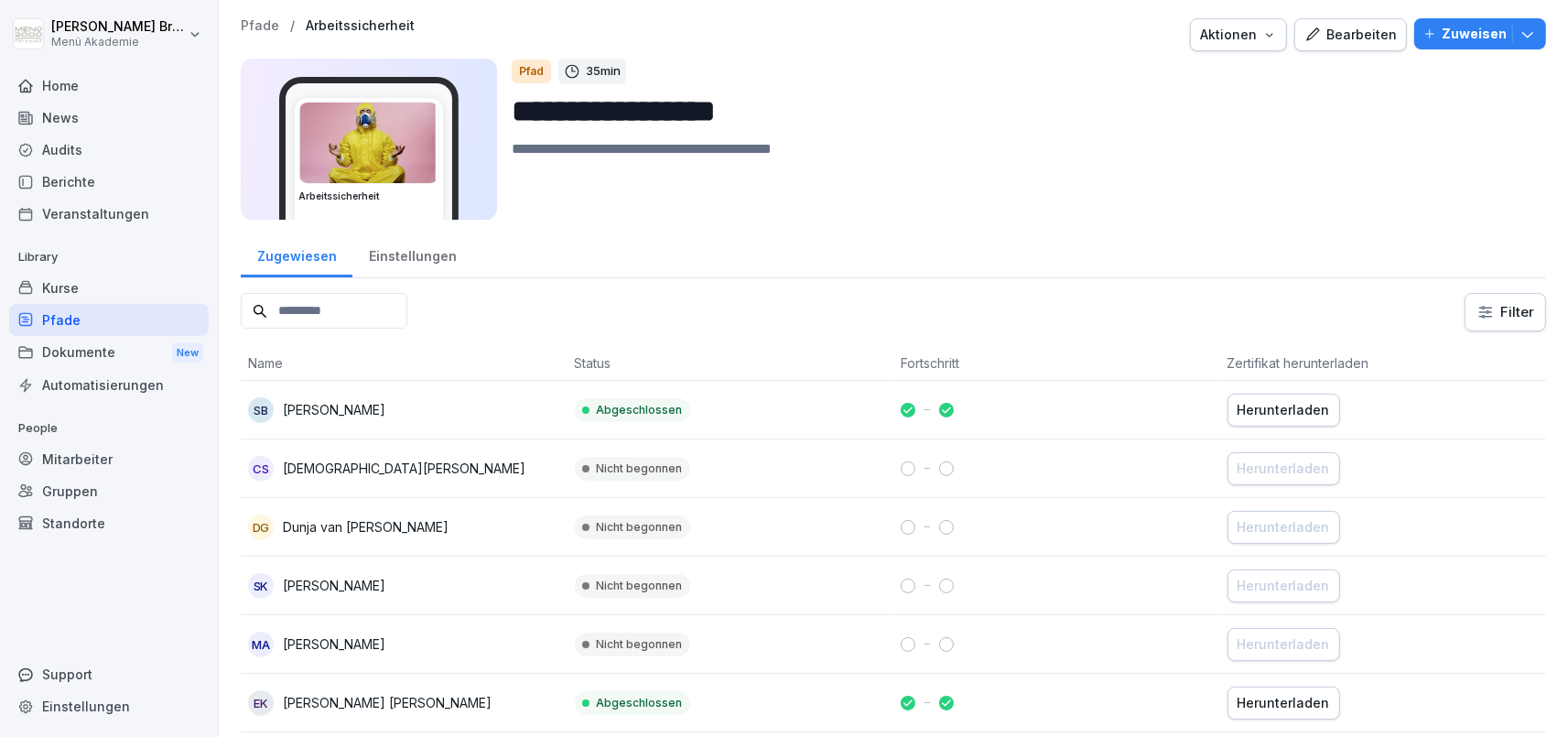
click at [430, 257] on div "Einstellungen" at bounding box center [413, 253] width 120 height 47
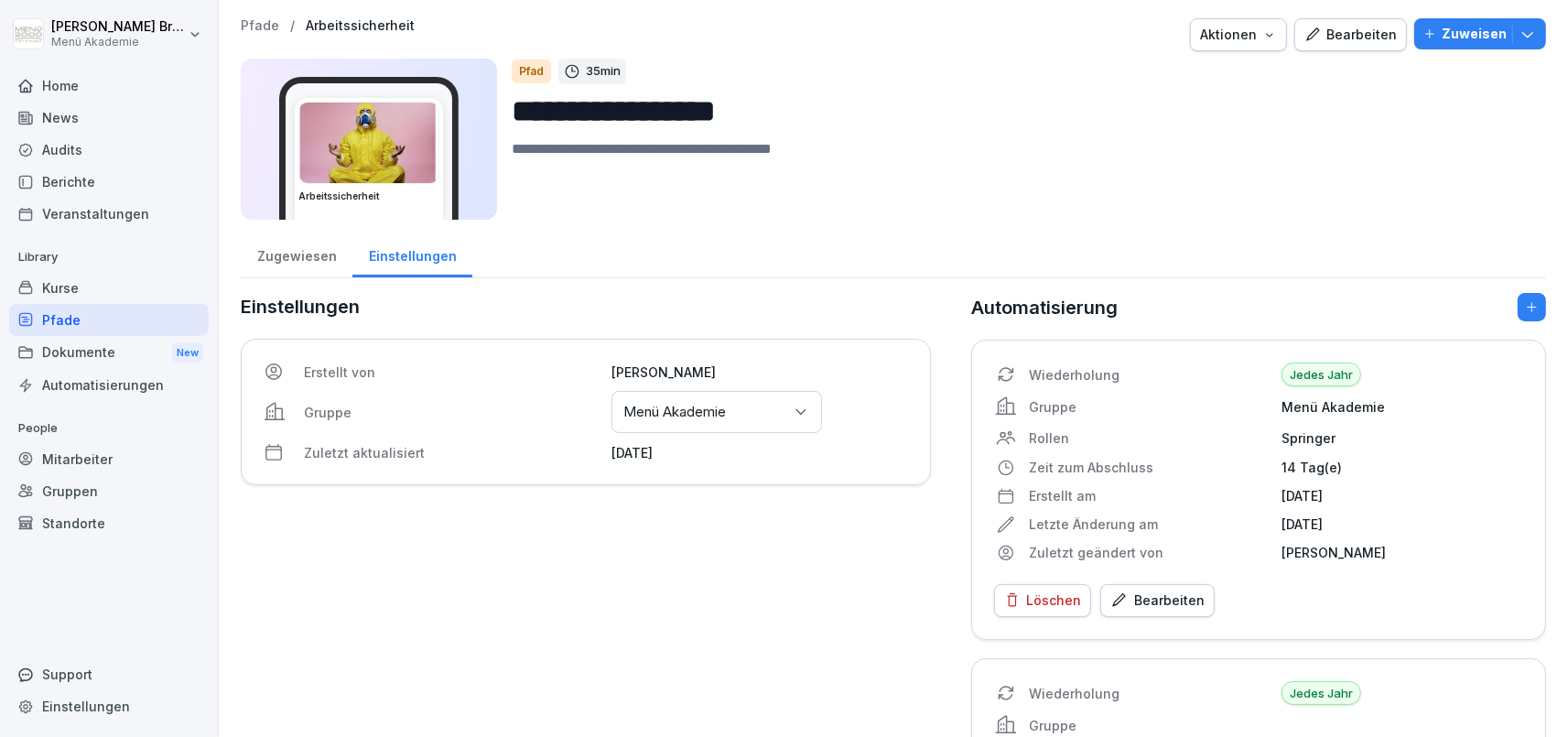
click at [78, 388] on div "Automatisierungen" at bounding box center [109, 384] width 200 height 32
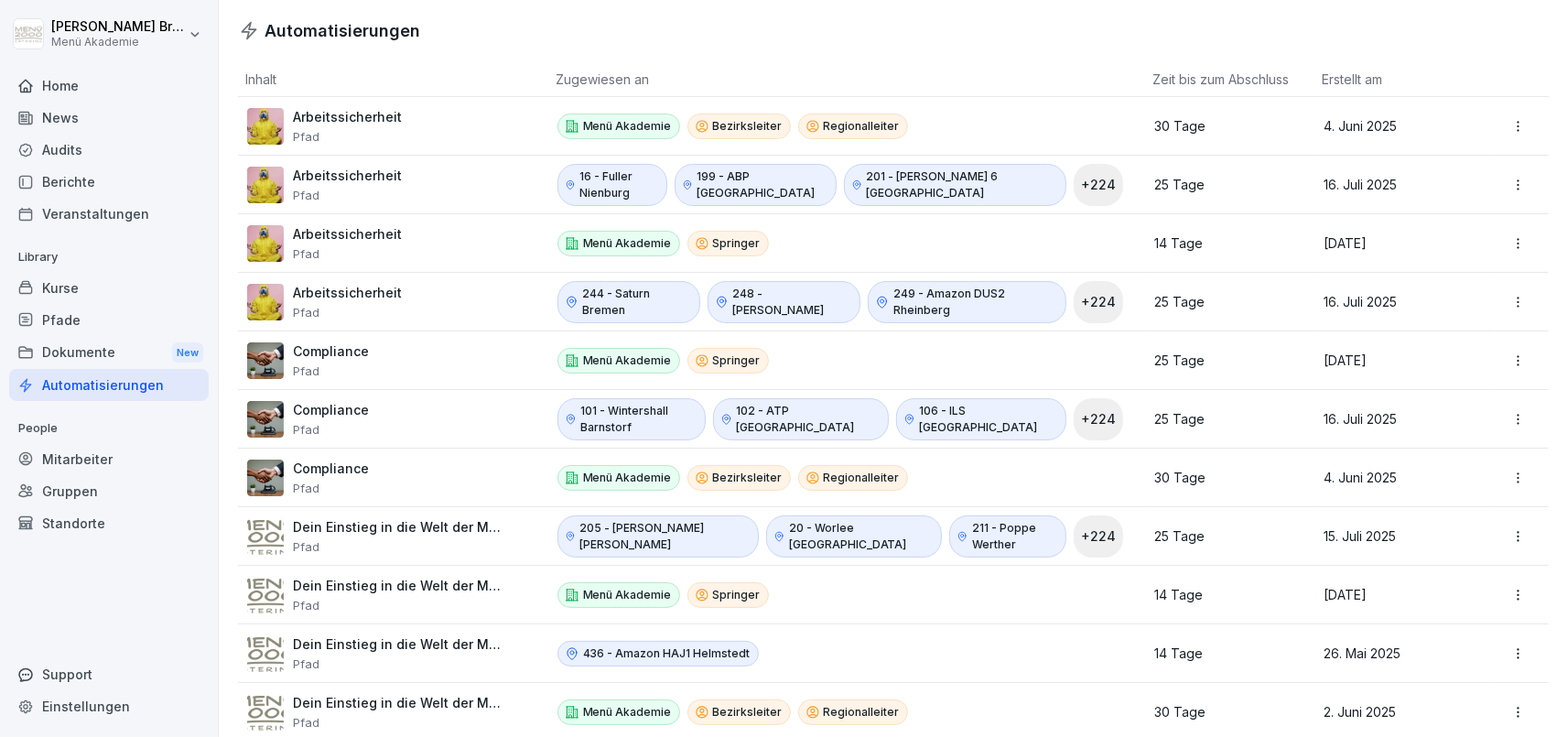
click at [1525, 123] on html "[PERSON_NAME] Menü Akademie Home News Audits Berichte Veranstaltungen Library K…" at bounding box center [784, 368] width 1568 height 737
click at [1467, 171] on div "Bearbeiten" at bounding box center [1484, 166] width 158 height 31
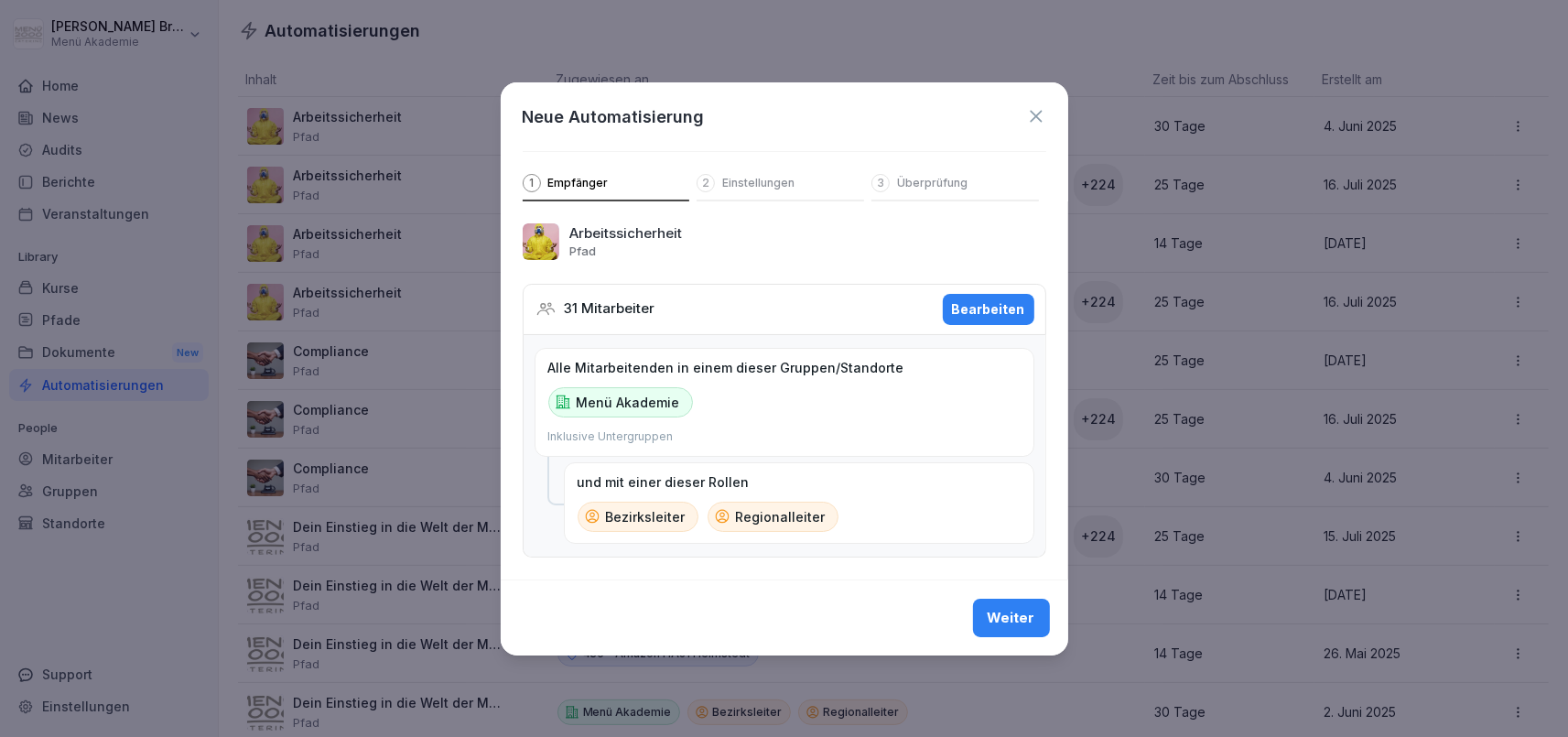
click at [1009, 298] on button "Bearbeiten" at bounding box center [988, 310] width 91 height 31
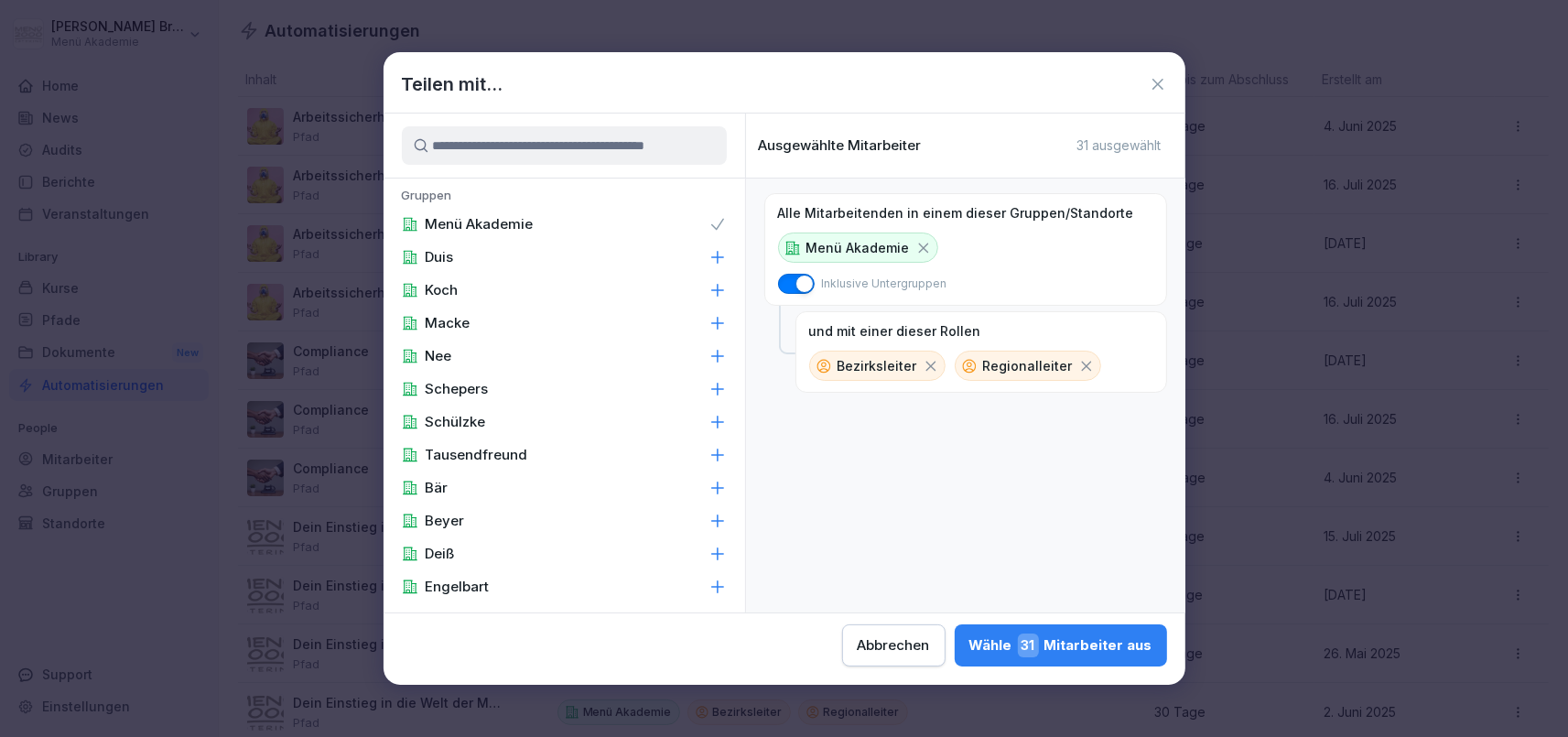
click at [1159, 79] on icon at bounding box center [1158, 84] width 18 height 18
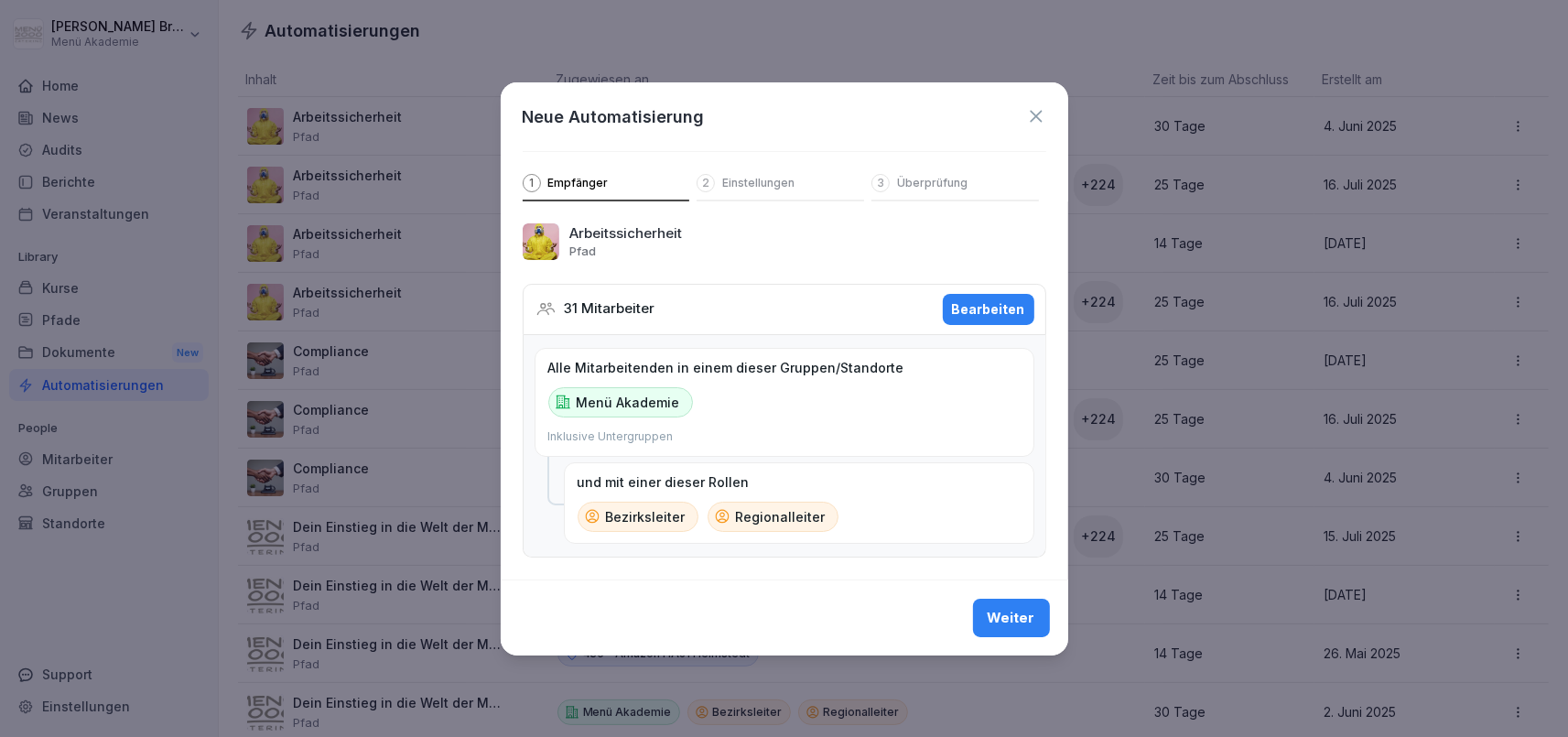
click at [1035, 113] on icon at bounding box center [1036, 116] width 20 height 20
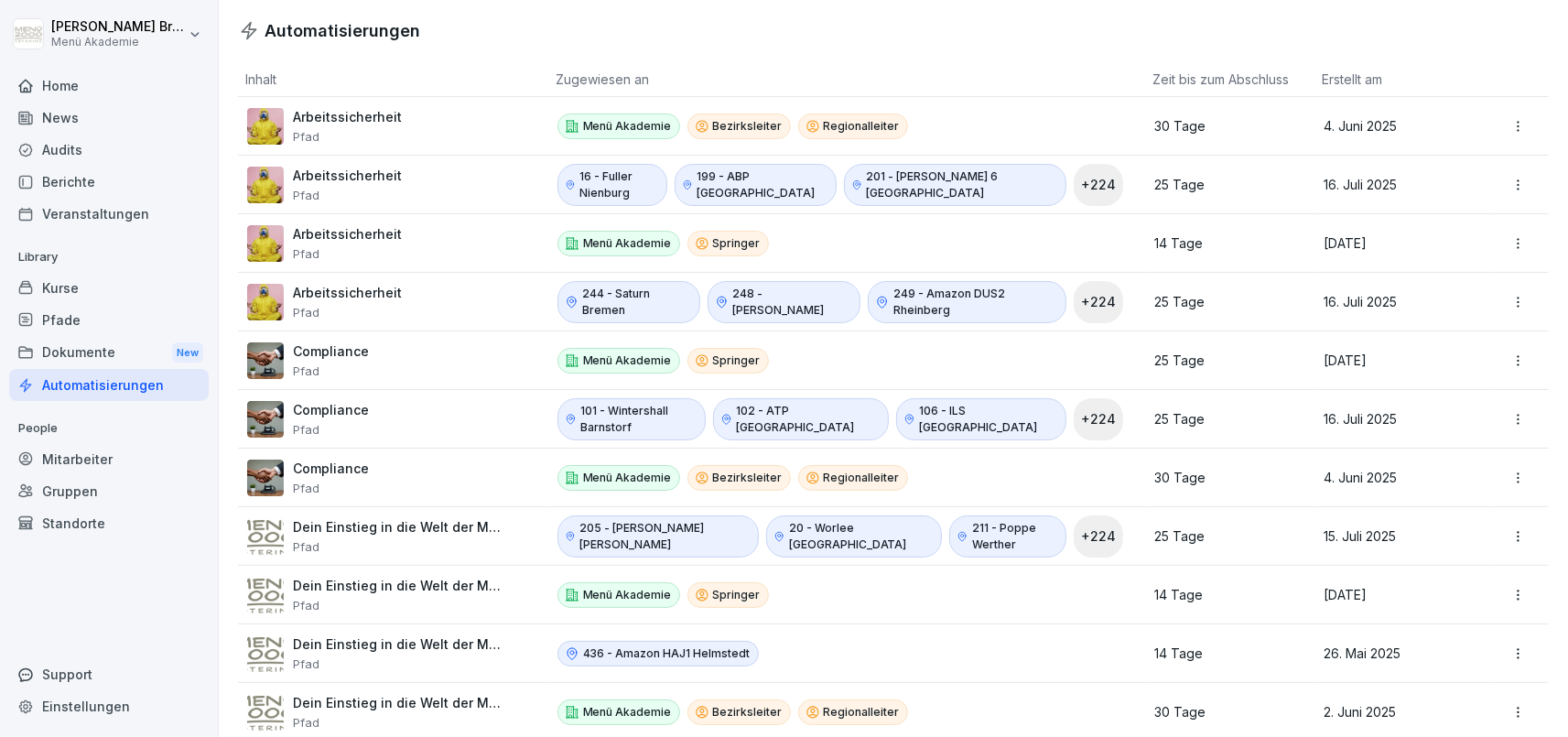
click at [1515, 187] on html "[PERSON_NAME] Menü Akademie Home News Audits Berichte Veranstaltungen Library K…" at bounding box center [784, 368] width 1568 height 737
click at [1467, 227] on div "Bearbeiten" at bounding box center [1484, 225] width 158 height 31
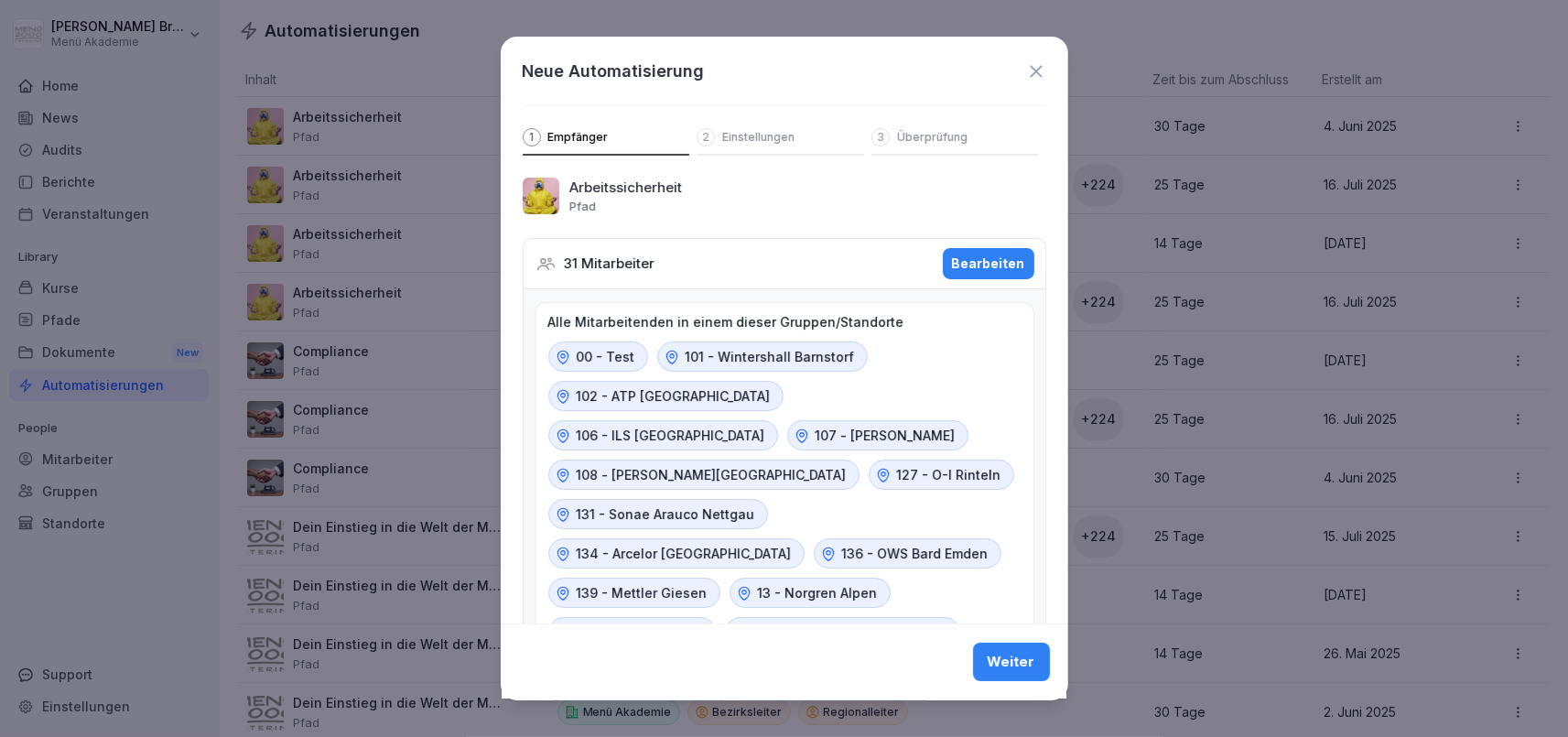
click at [1006, 263] on div "Bearbeiten" at bounding box center [988, 263] width 73 height 20
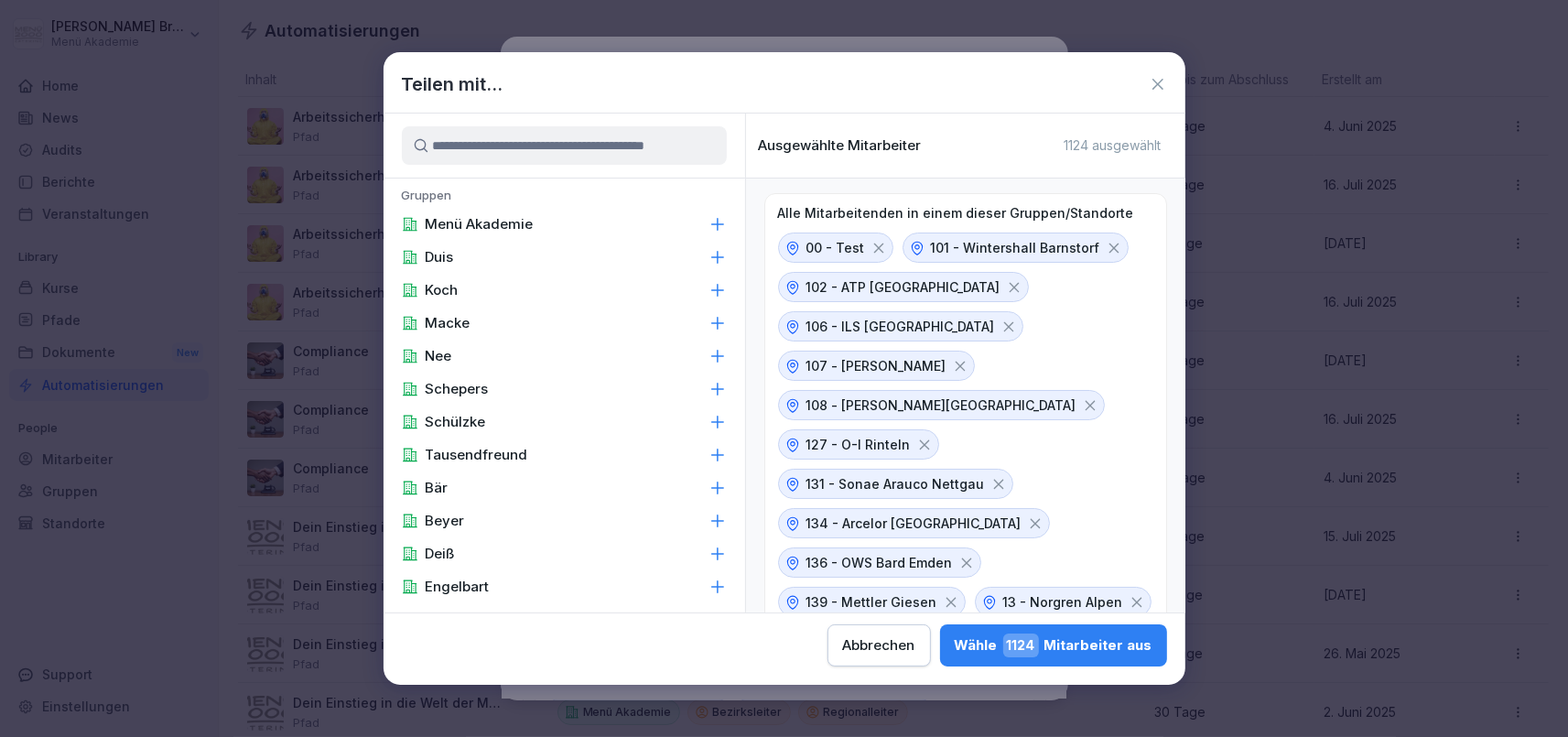
click at [630, 152] on input at bounding box center [564, 146] width 325 height 39
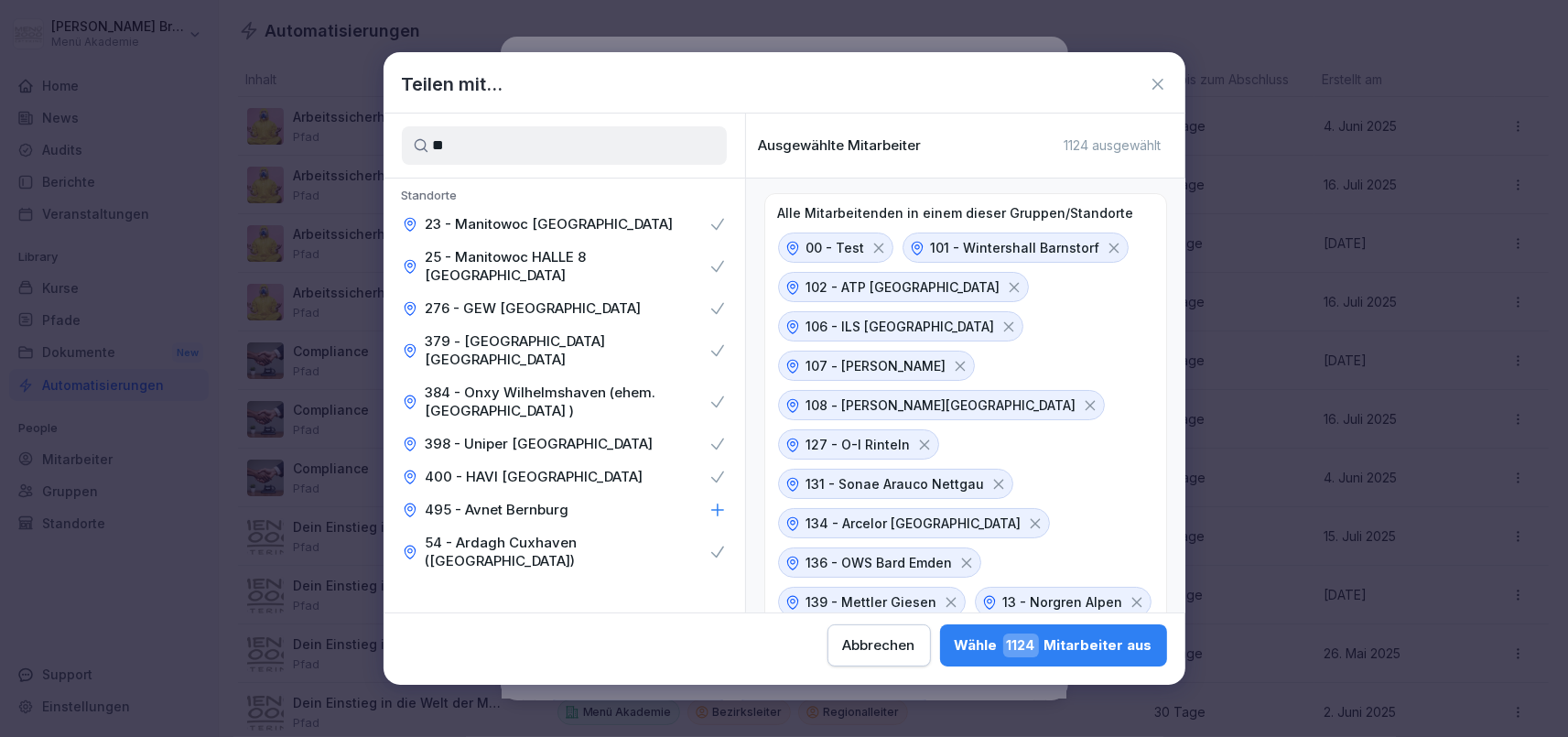
type input "**"
click at [716, 501] on icon at bounding box center [718, 510] width 18 height 18
click at [954, 646] on div "[PERSON_NAME] 1128 Mitarbeiter aus" at bounding box center [1053, 646] width 198 height 24
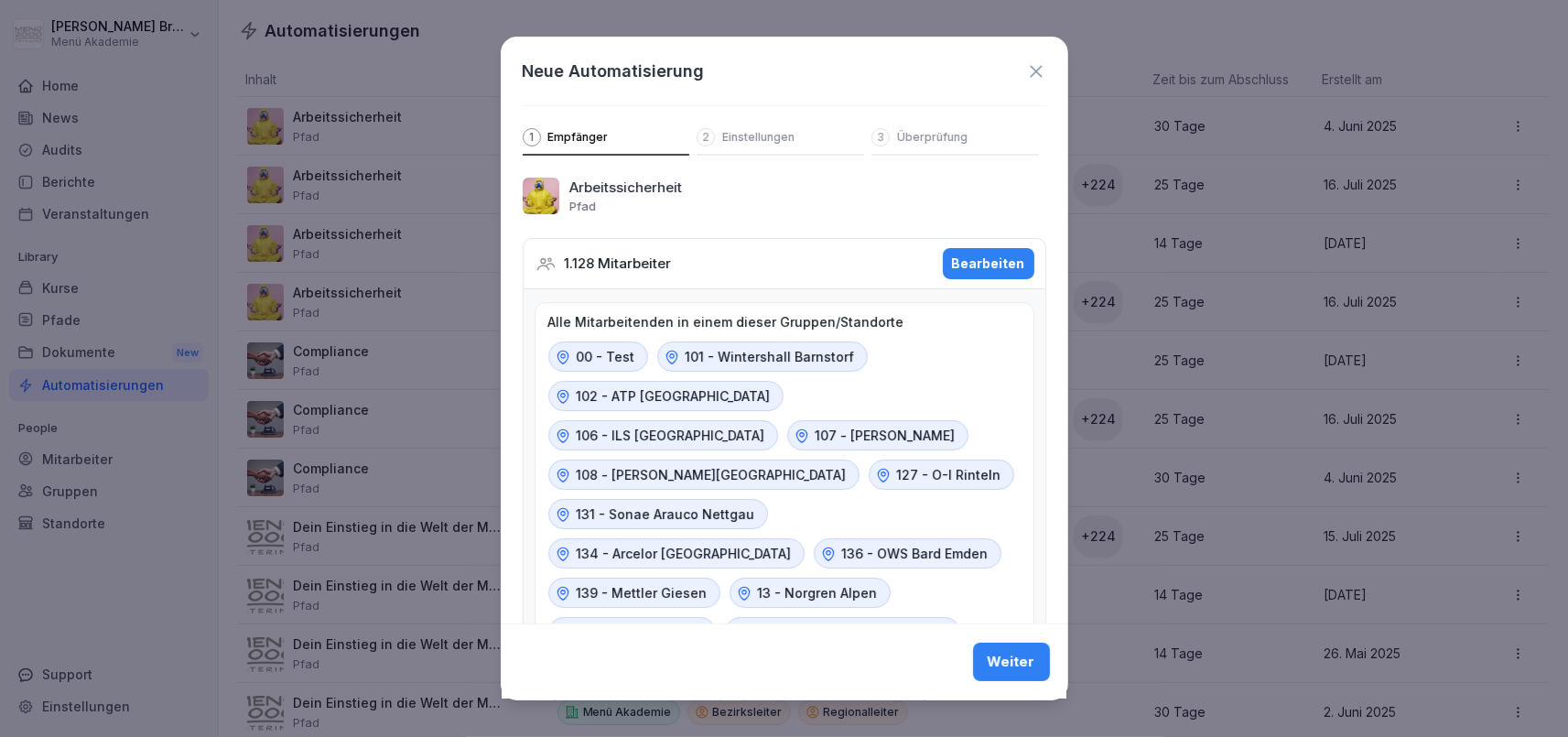
click at [1043, 69] on icon at bounding box center [1036, 72] width 20 height 20
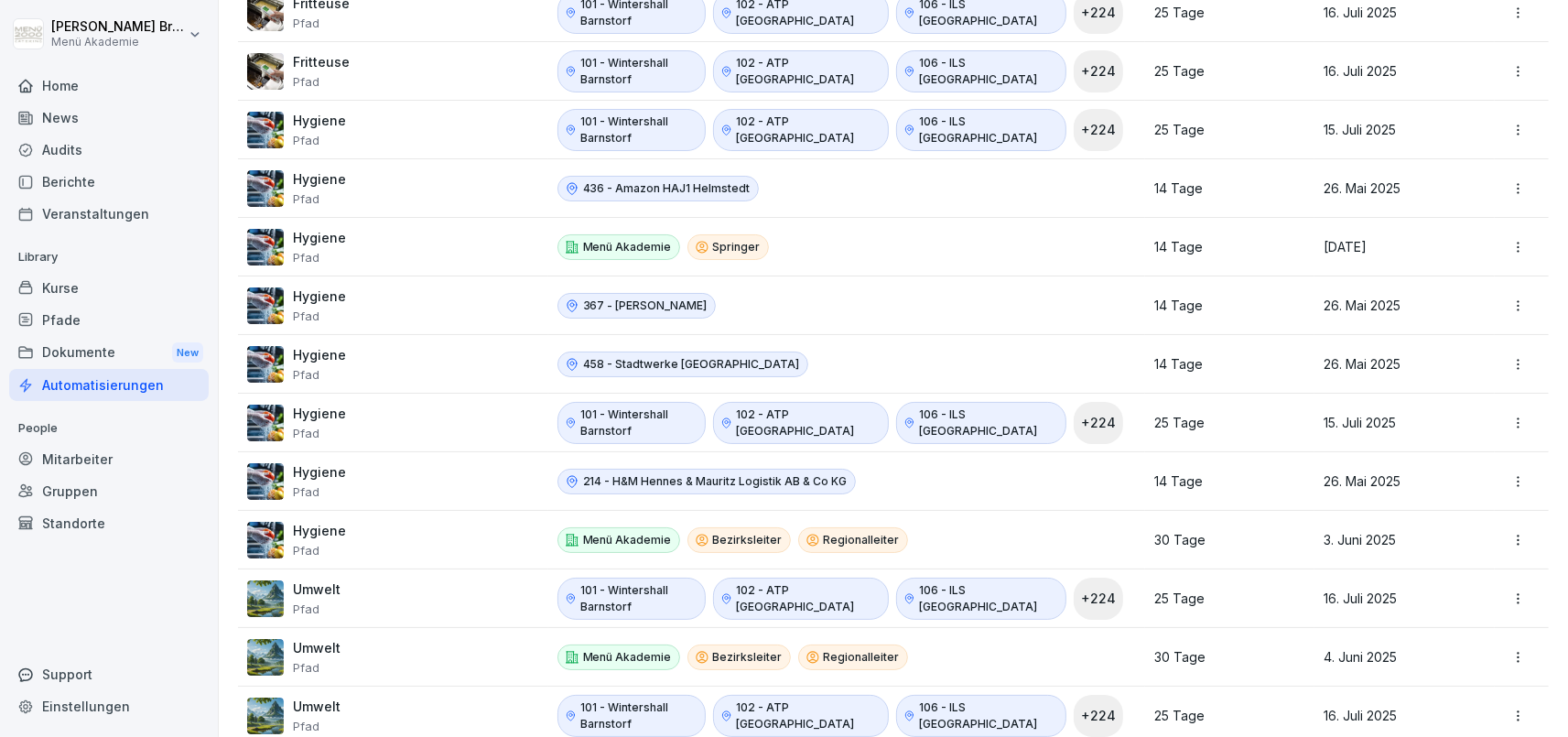
scroll to position [1100, 0]
